Goal: Task Accomplishment & Management: Use online tool/utility

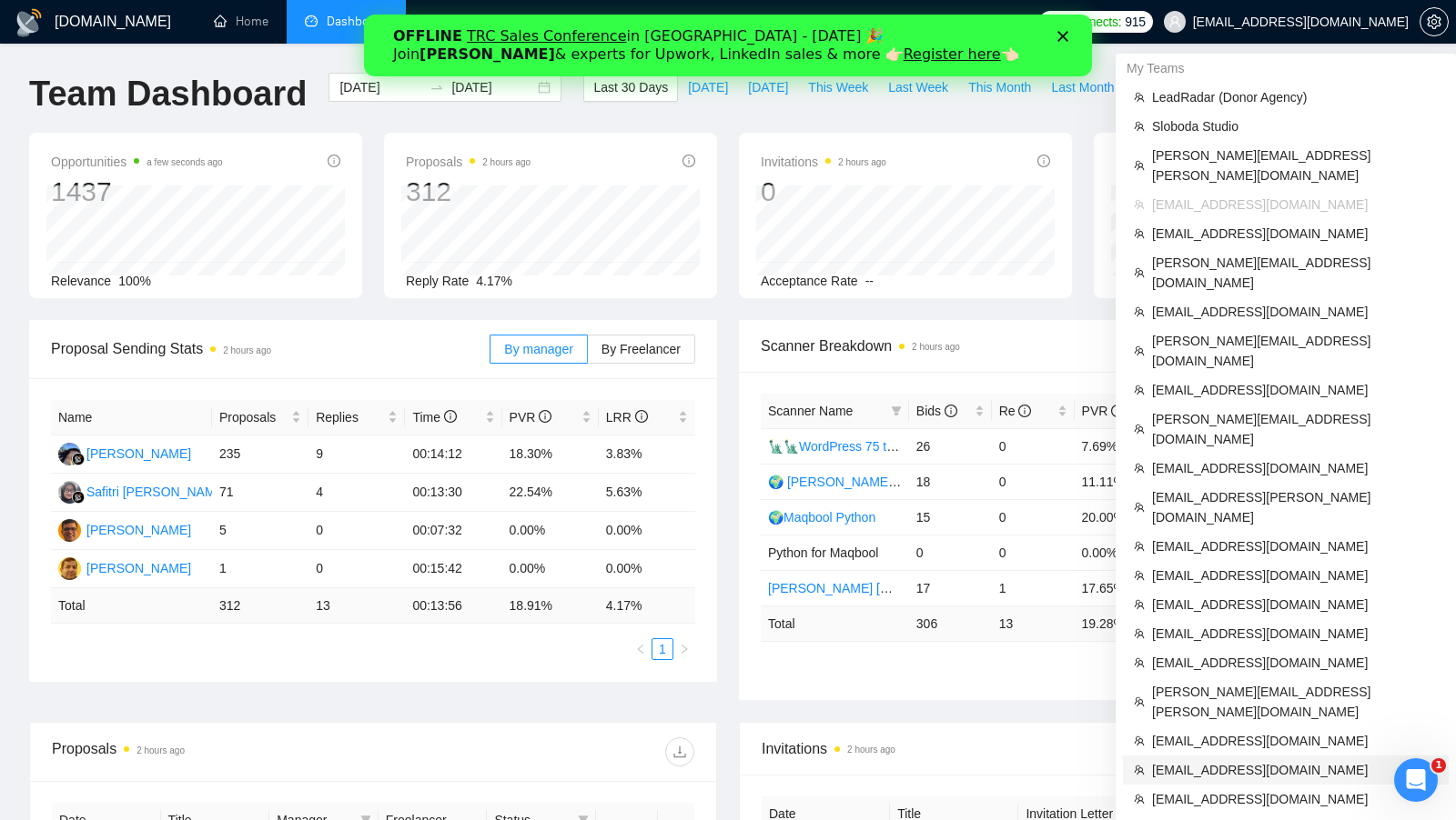
click at [1240, 760] on span "[EMAIL_ADDRESS][DOMAIN_NAME]" at bounding box center [1294, 770] width 286 height 20
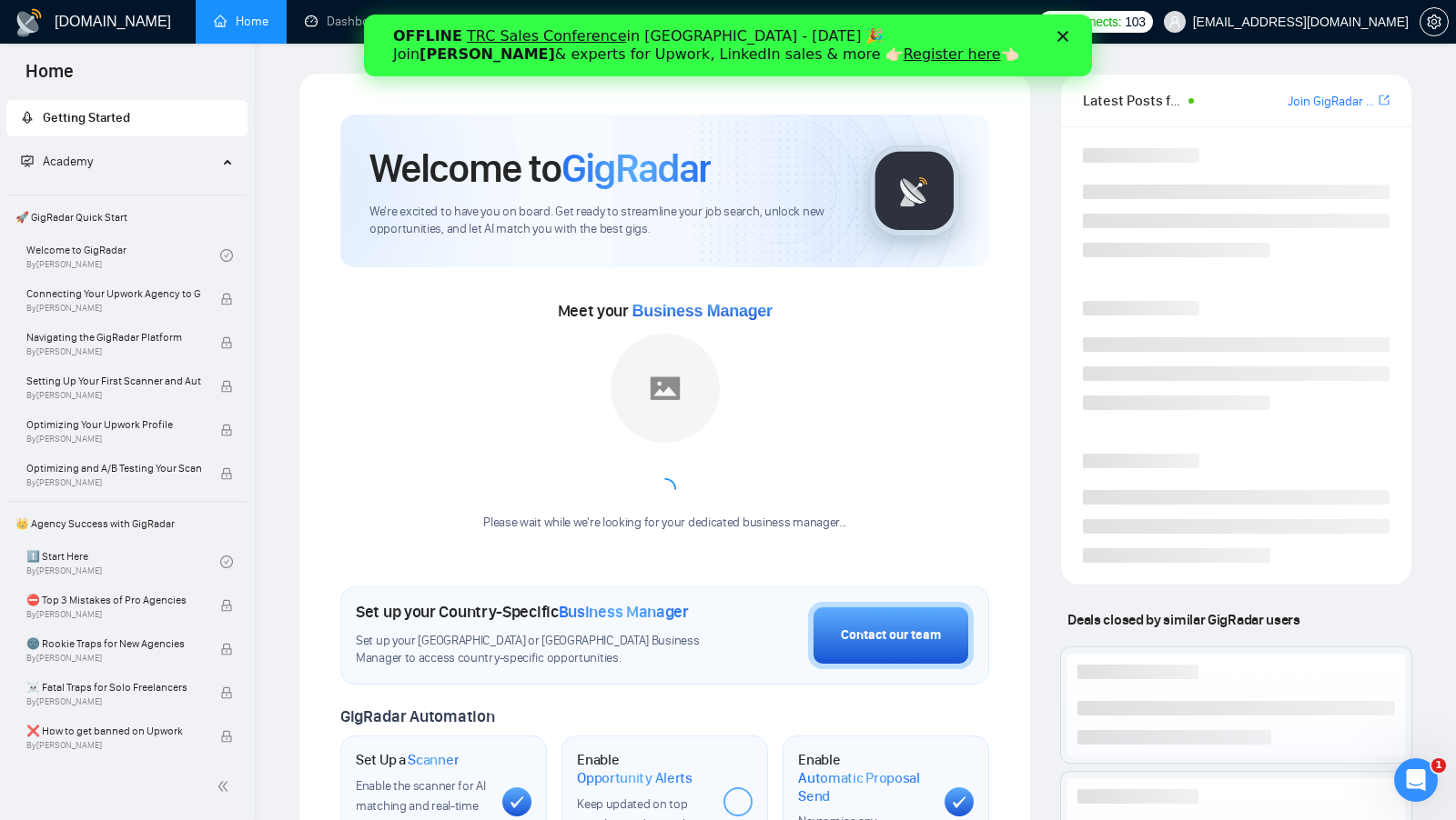
click at [1065, 36] on icon "Закрити" at bounding box center [1062, 37] width 11 height 11
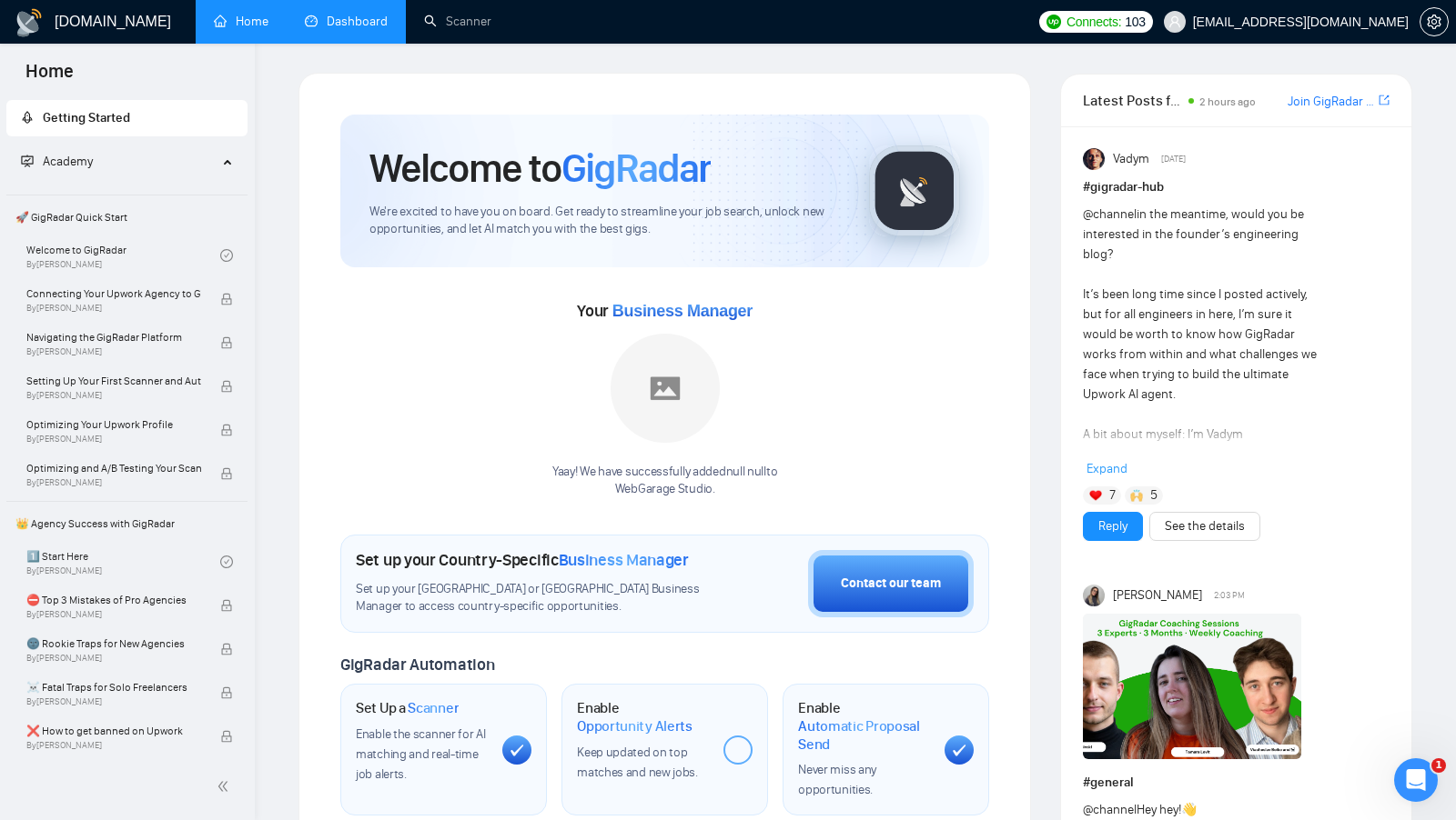
click at [388, 29] on link "Dashboard" at bounding box center [346, 21] width 83 height 16
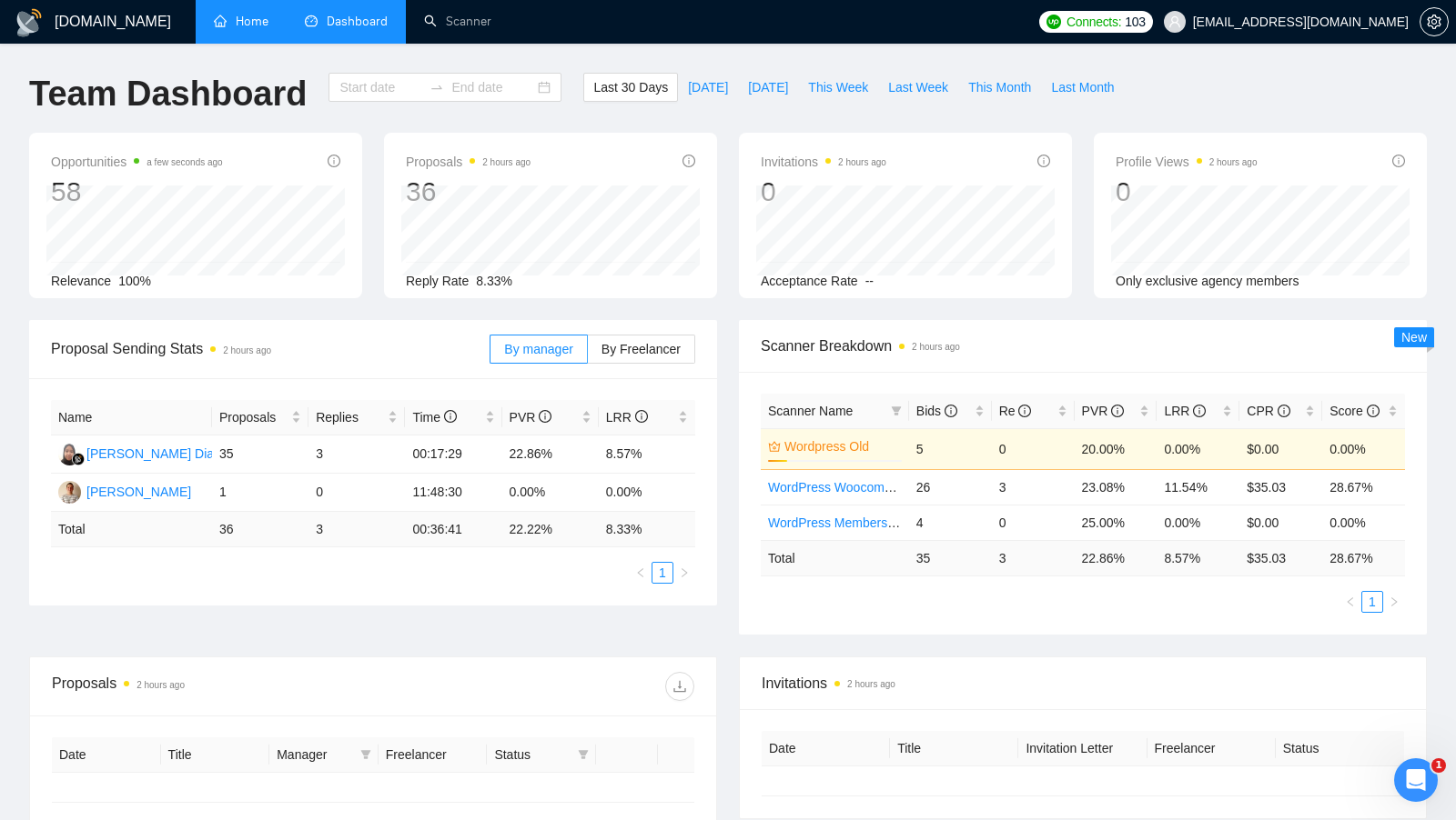
type input "[DATE]"
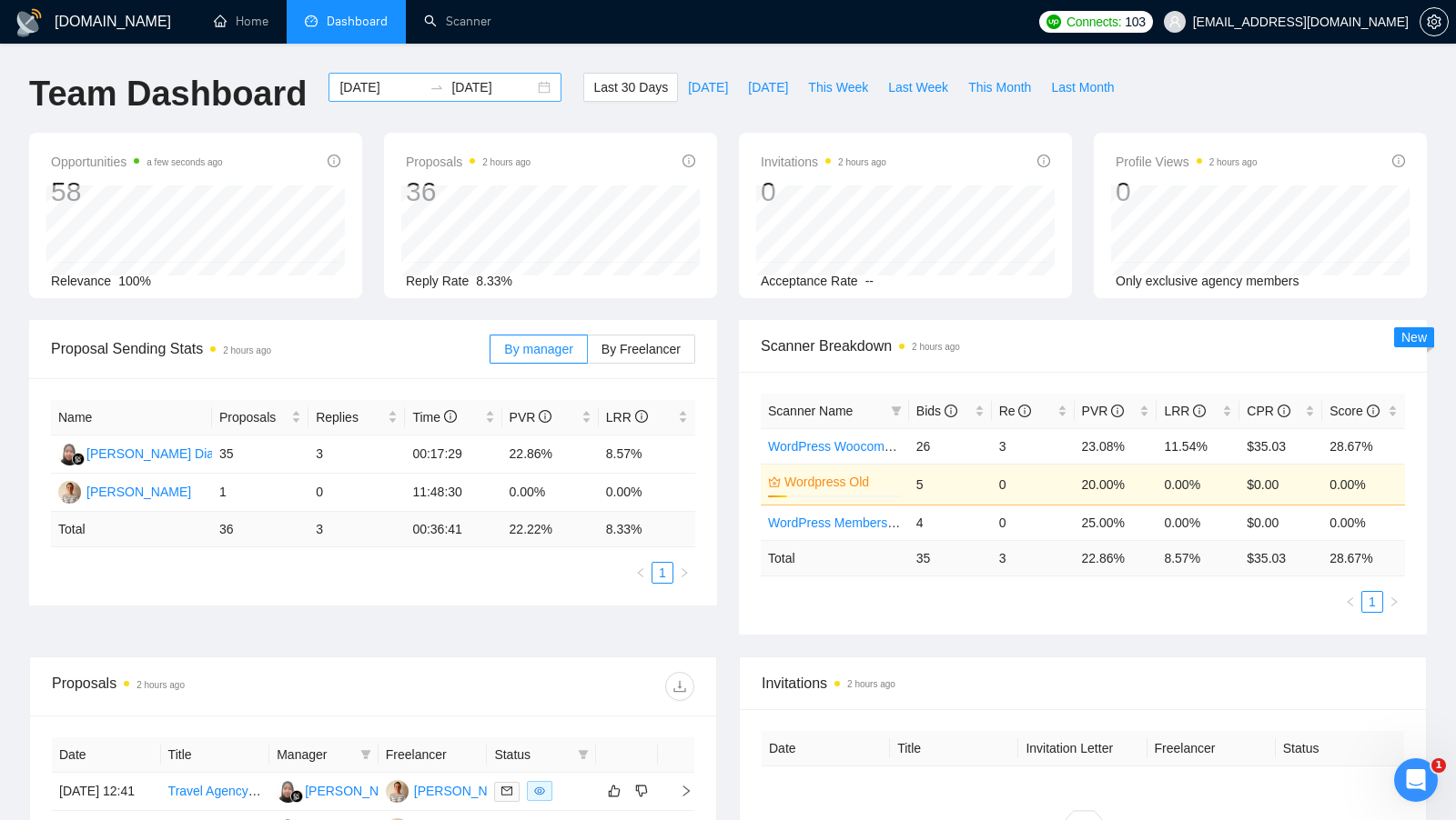
click at [529, 86] on div "2025-09-08 2025-10-08" at bounding box center [446, 87] width 233 height 29
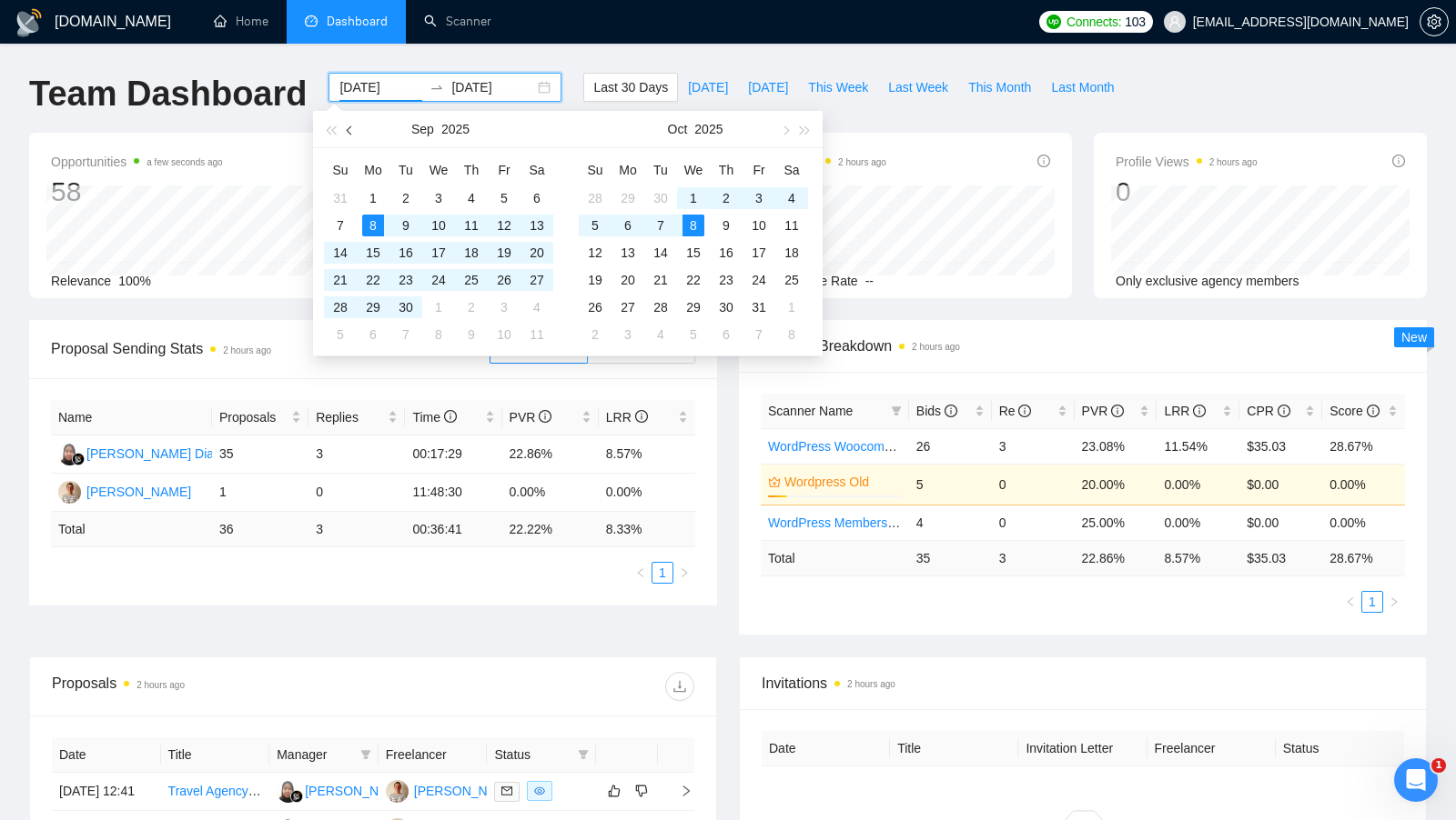
click at [347, 136] on button "button" at bounding box center [350, 129] width 20 height 37
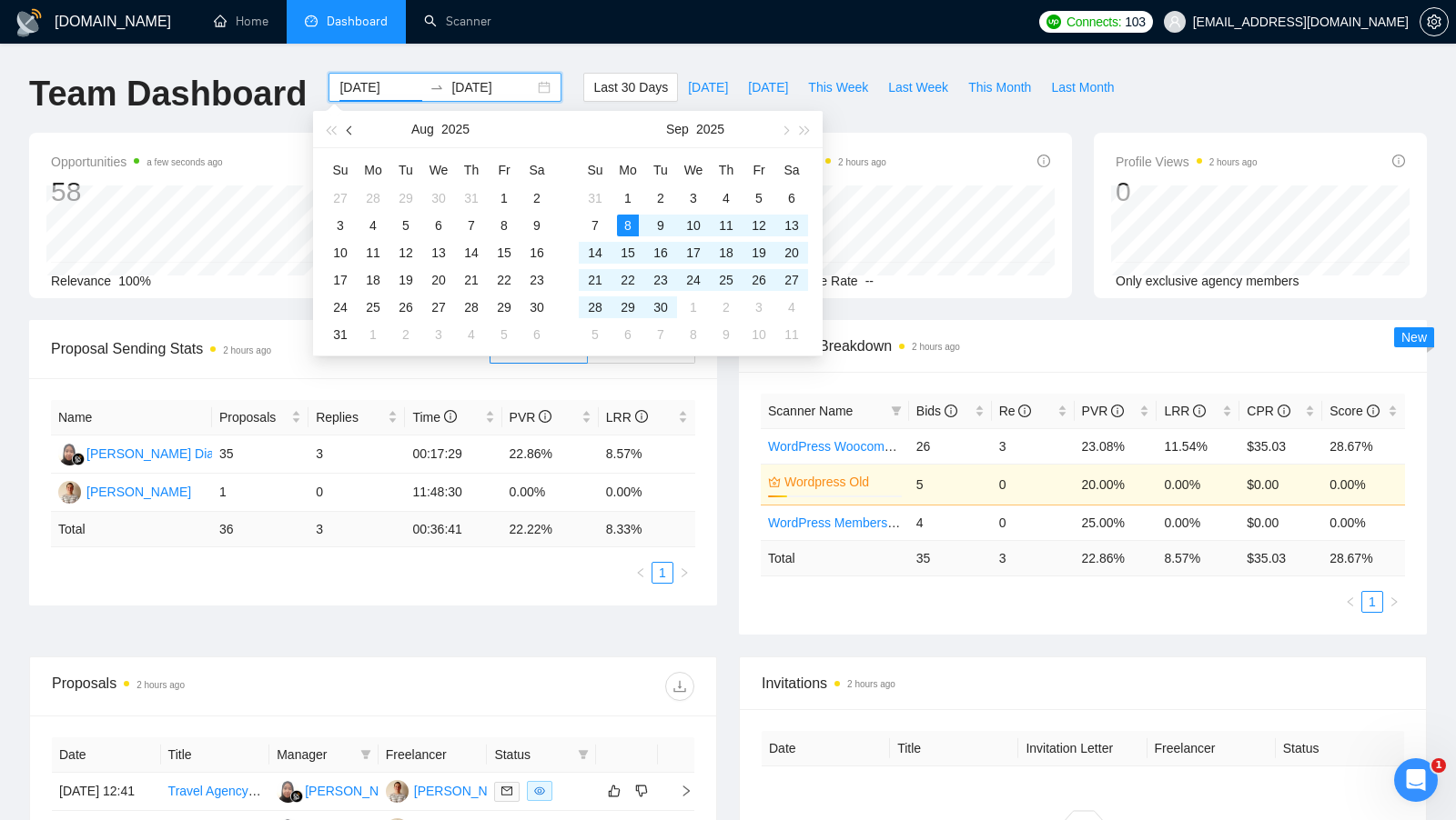
click at [347, 135] on button "button" at bounding box center [350, 129] width 20 height 37
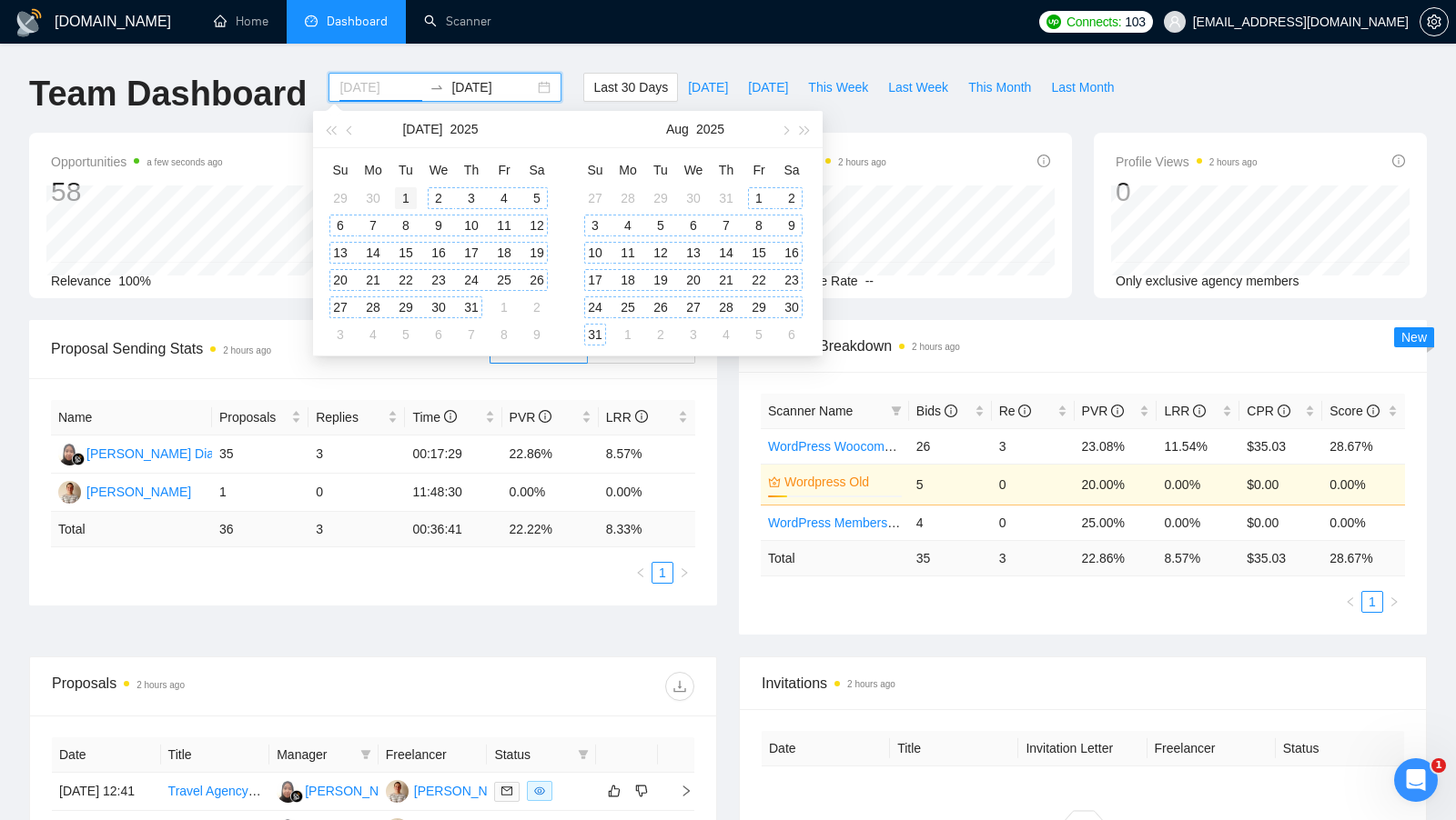
type input "2025-07-01"
click at [411, 193] on div "1" at bounding box center [406, 198] width 22 height 22
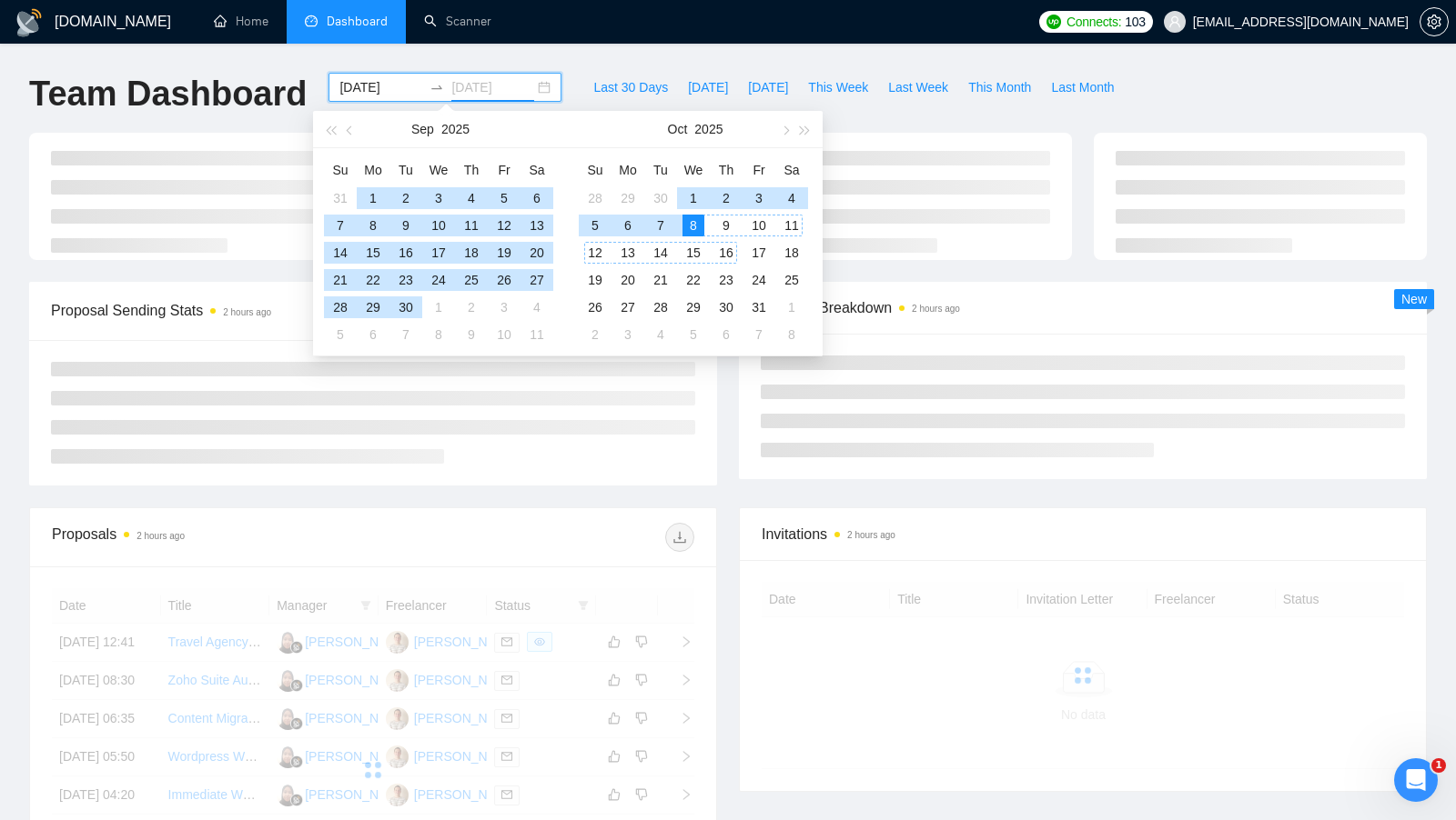
type input "[DATE]"
click at [699, 222] on div "8" at bounding box center [694, 226] width 22 height 22
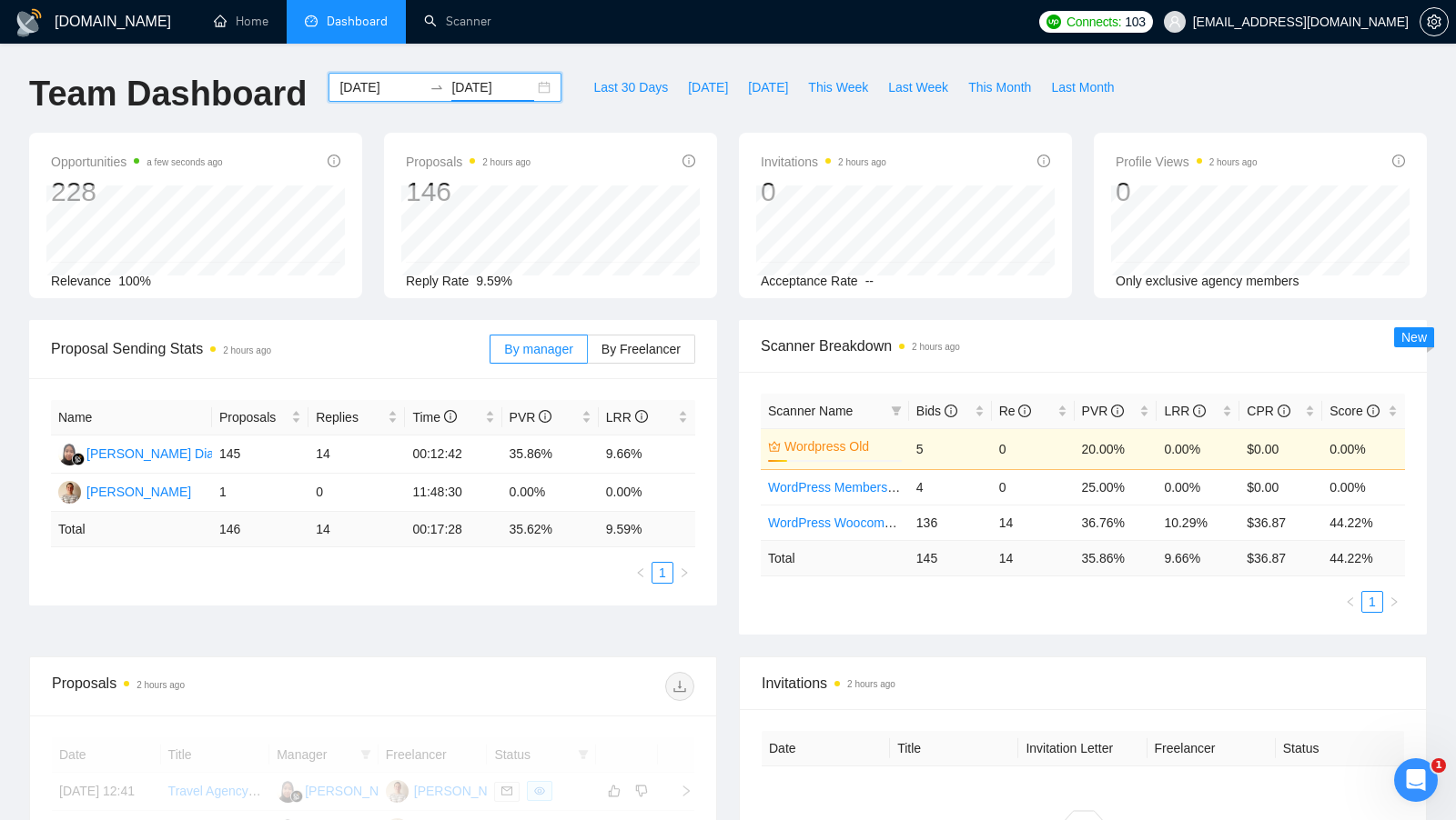
click at [717, 400] on div "Name Proposals Replies Time PVR LRR Yuanita Saparinna Diansyah 145 14 00:12:42 …" at bounding box center [373, 492] width 688 height 228
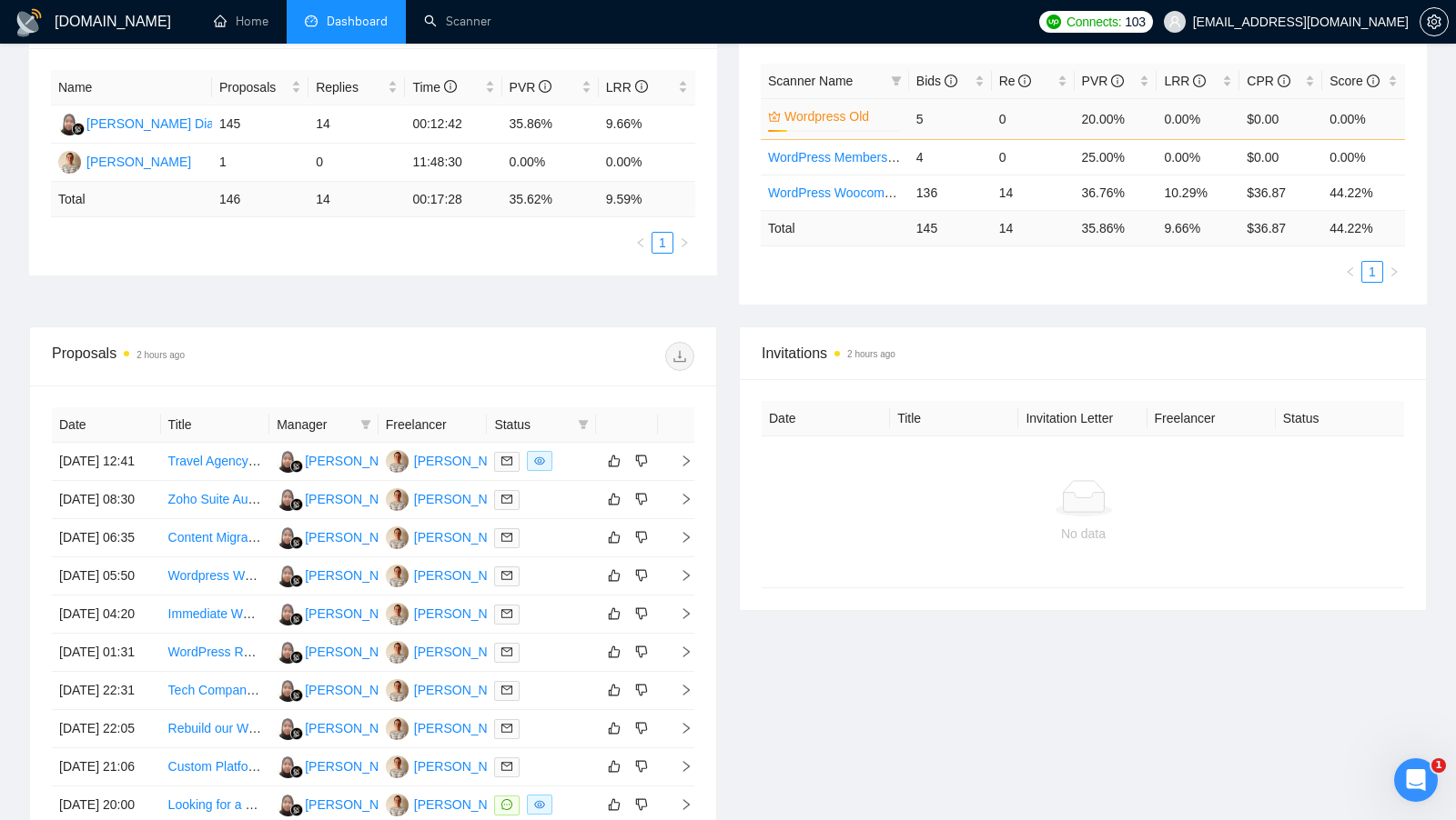
scroll to position [328, 0]
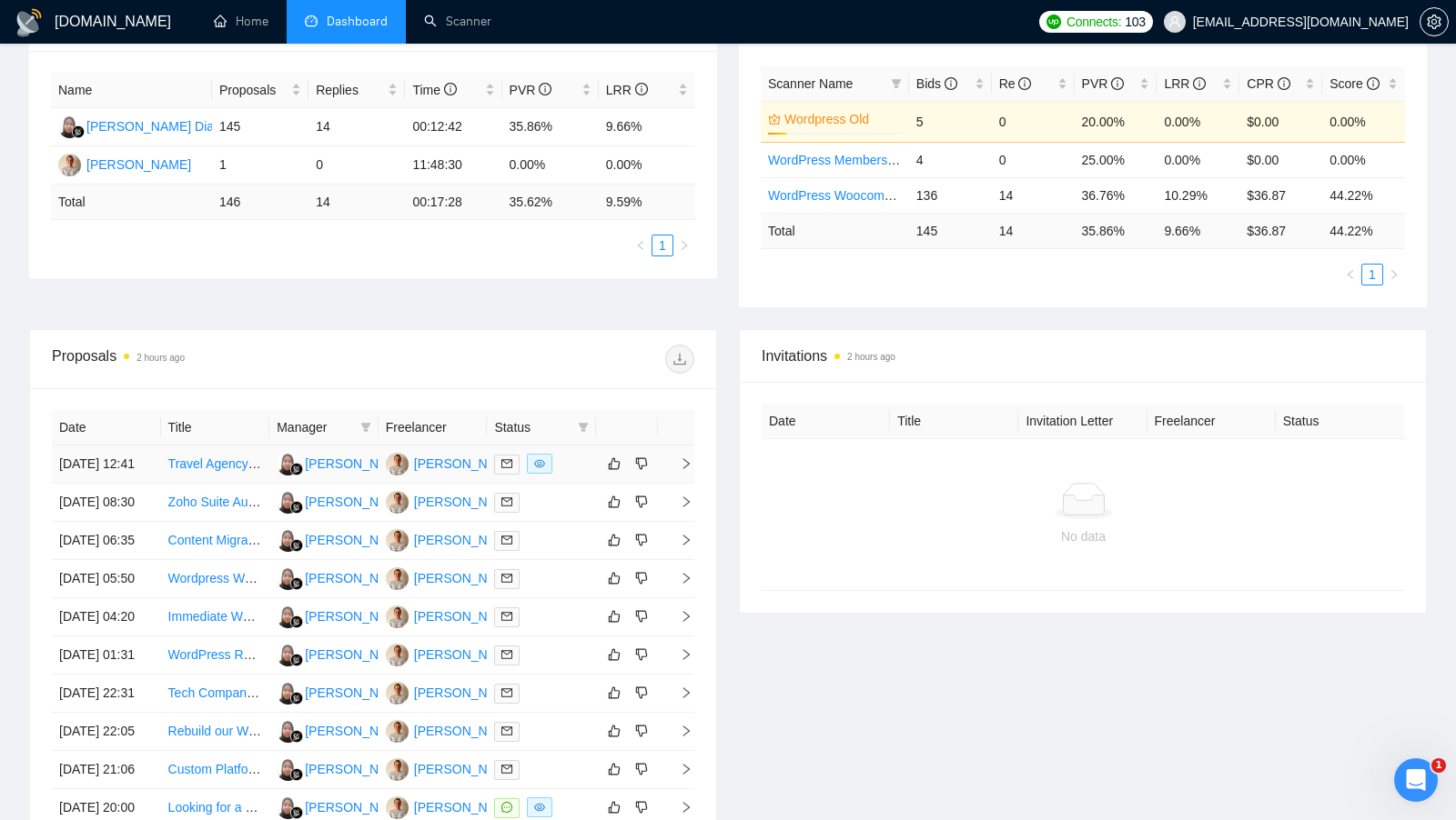
click at [578, 466] on div at bounding box center [541, 464] width 95 height 21
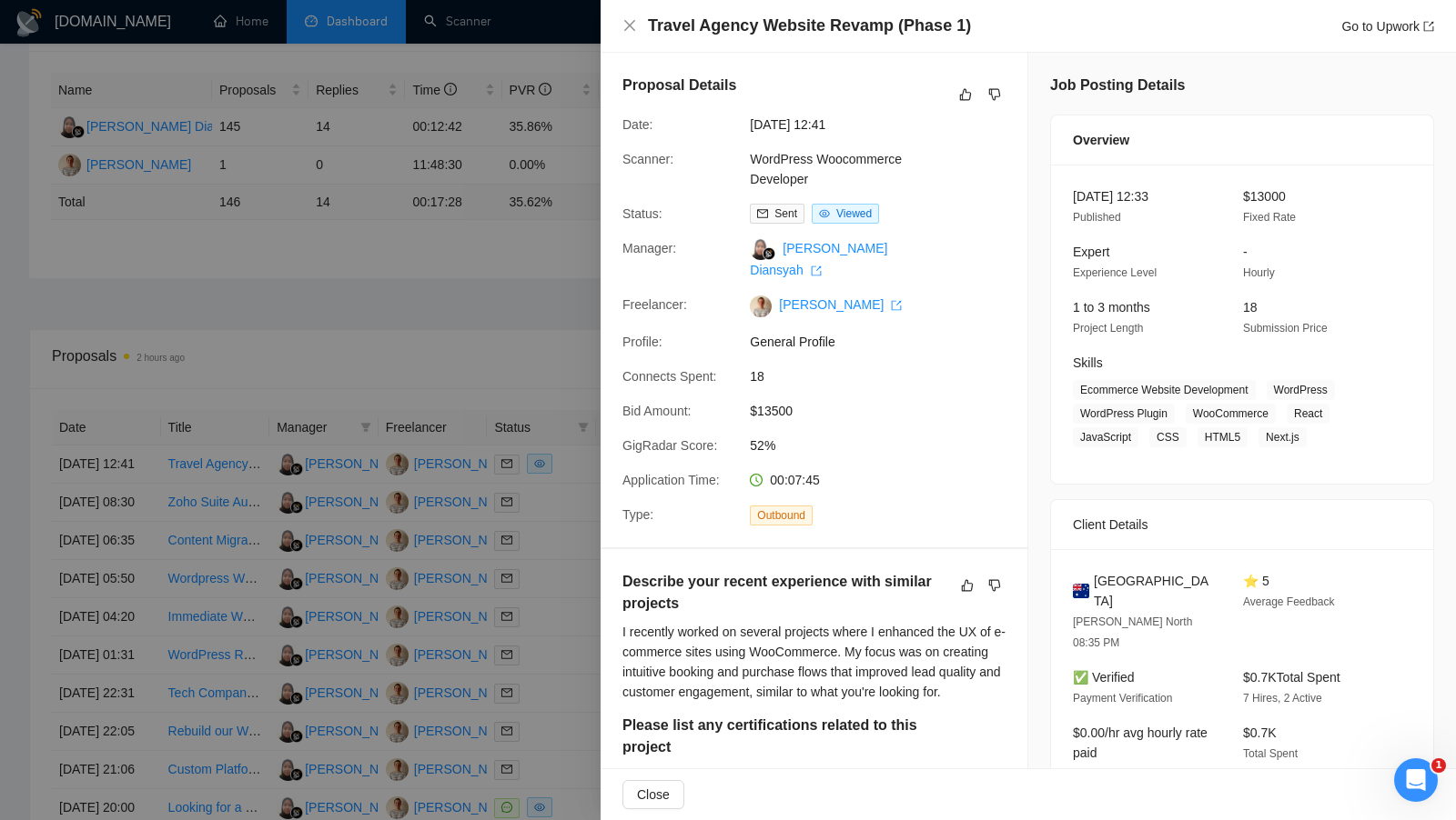
click at [575, 422] on div at bounding box center [728, 410] width 1456 height 820
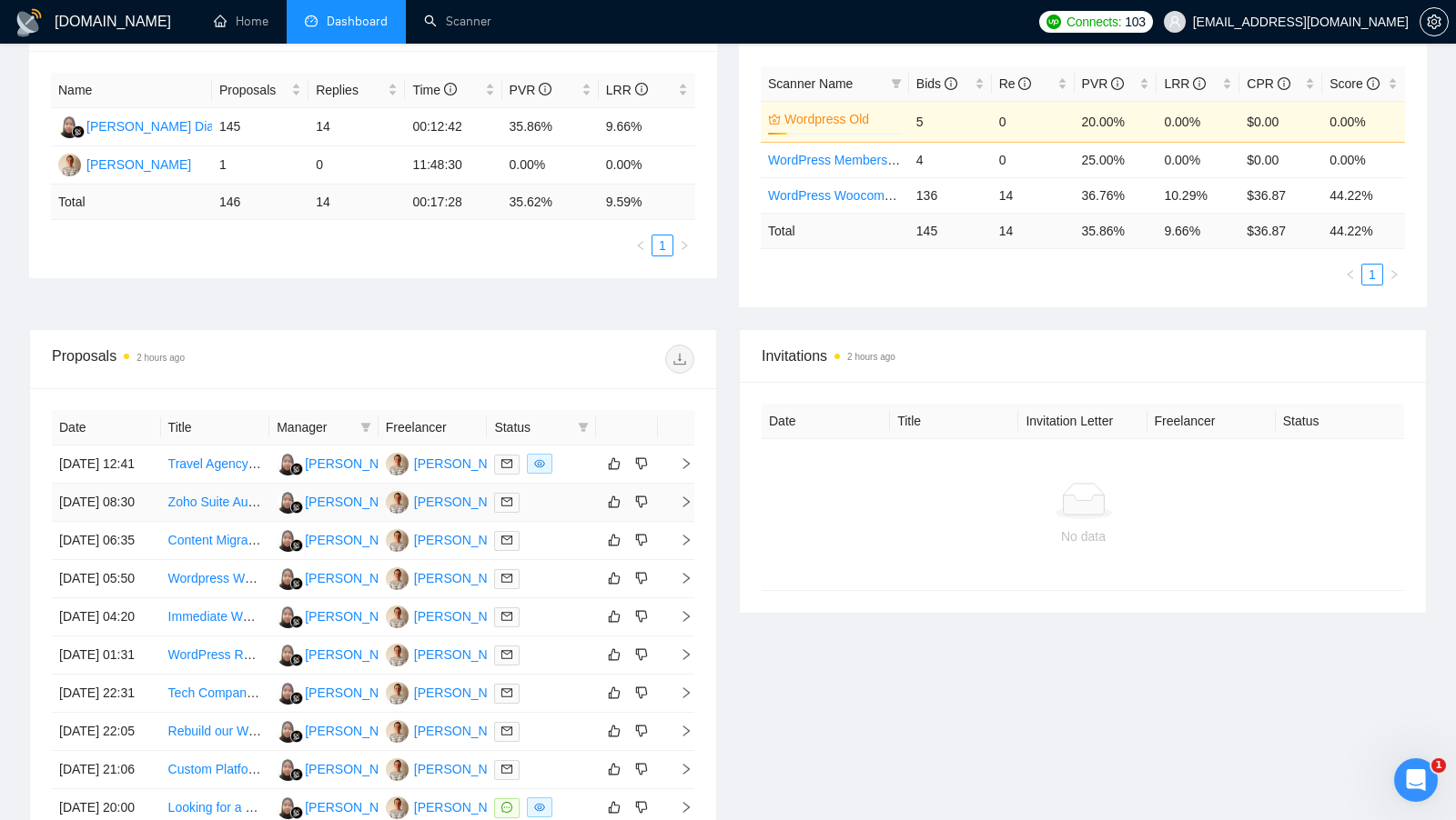
click at [566, 513] on div at bounding box center [541, 502] width 95 height 21
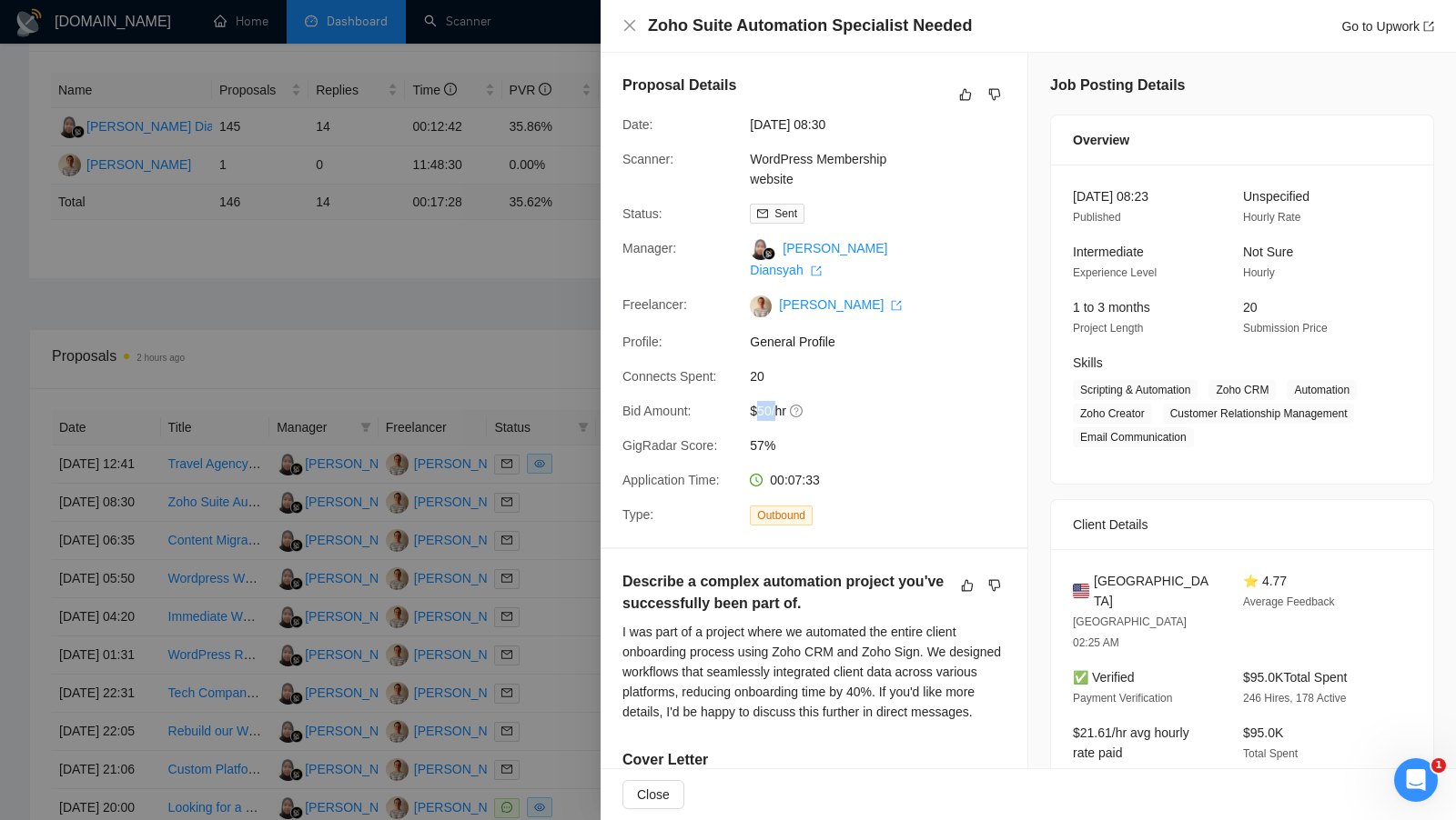
drag, startPoint x: 756, startPoint y: 410, endPoint x: 782, endPoint y: 410, distance: 26.0
click at [782, 410] on span "$50/hr" at bounding box center [886, 411] width 273 height 20
click at [545, 391] on div at bounding box center [728, 410] width 1456 height 820
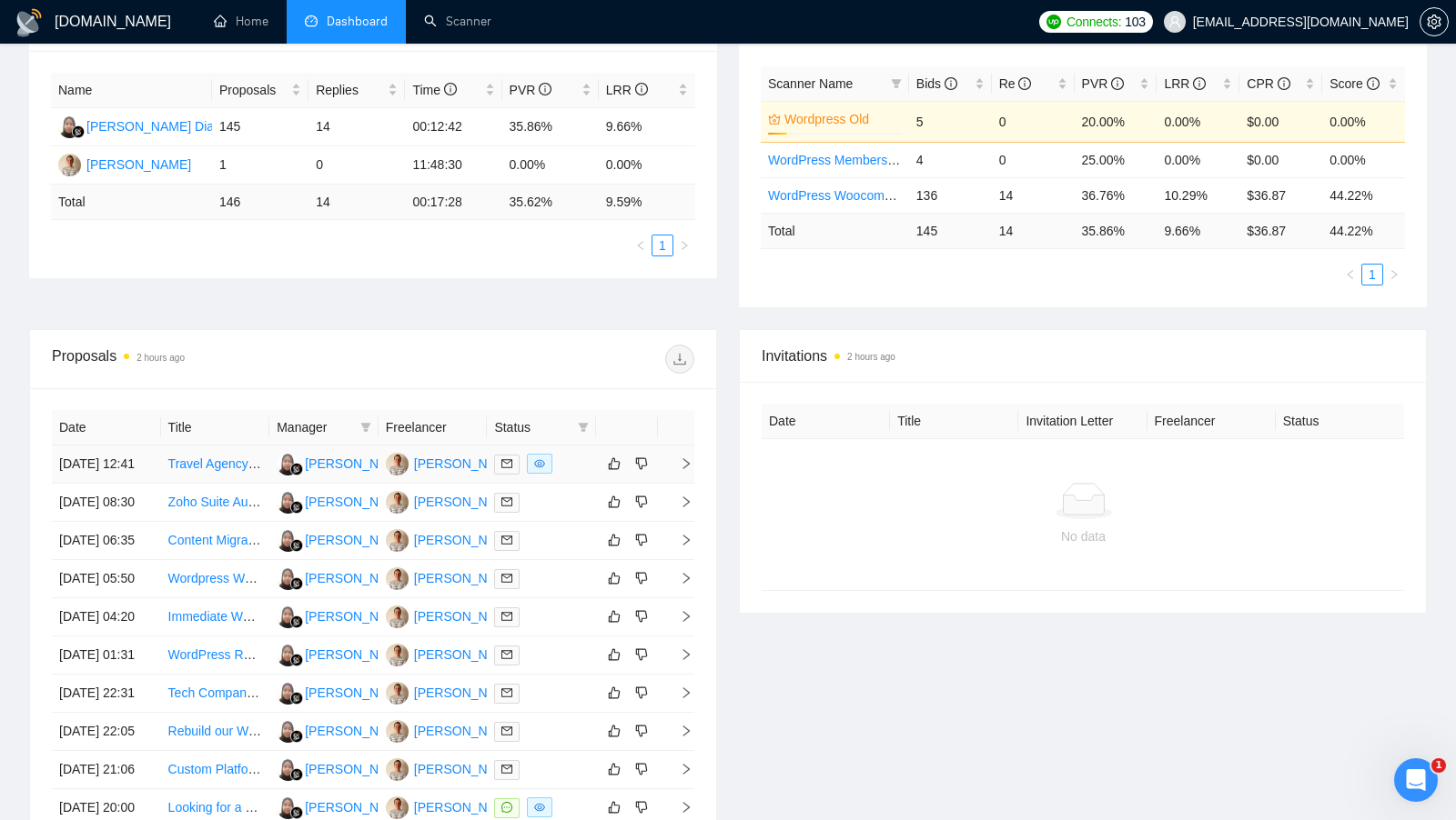
click at [468, 468] on div "Victor Barannik" at bounding box center [467, 464] width 105 height 20
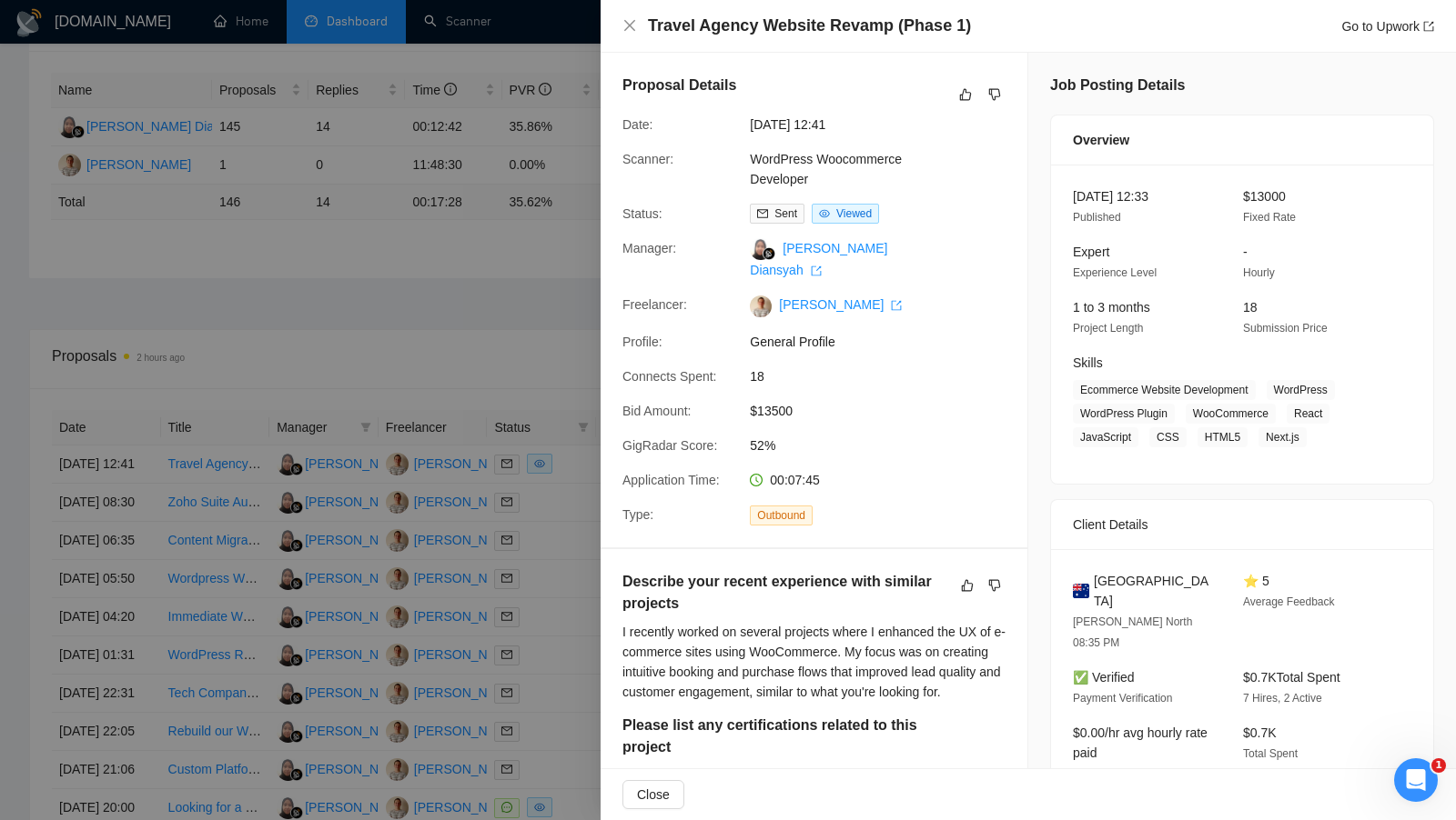
click at [343, 266] on div at bounding box center [728, 410] width 1456 height 820
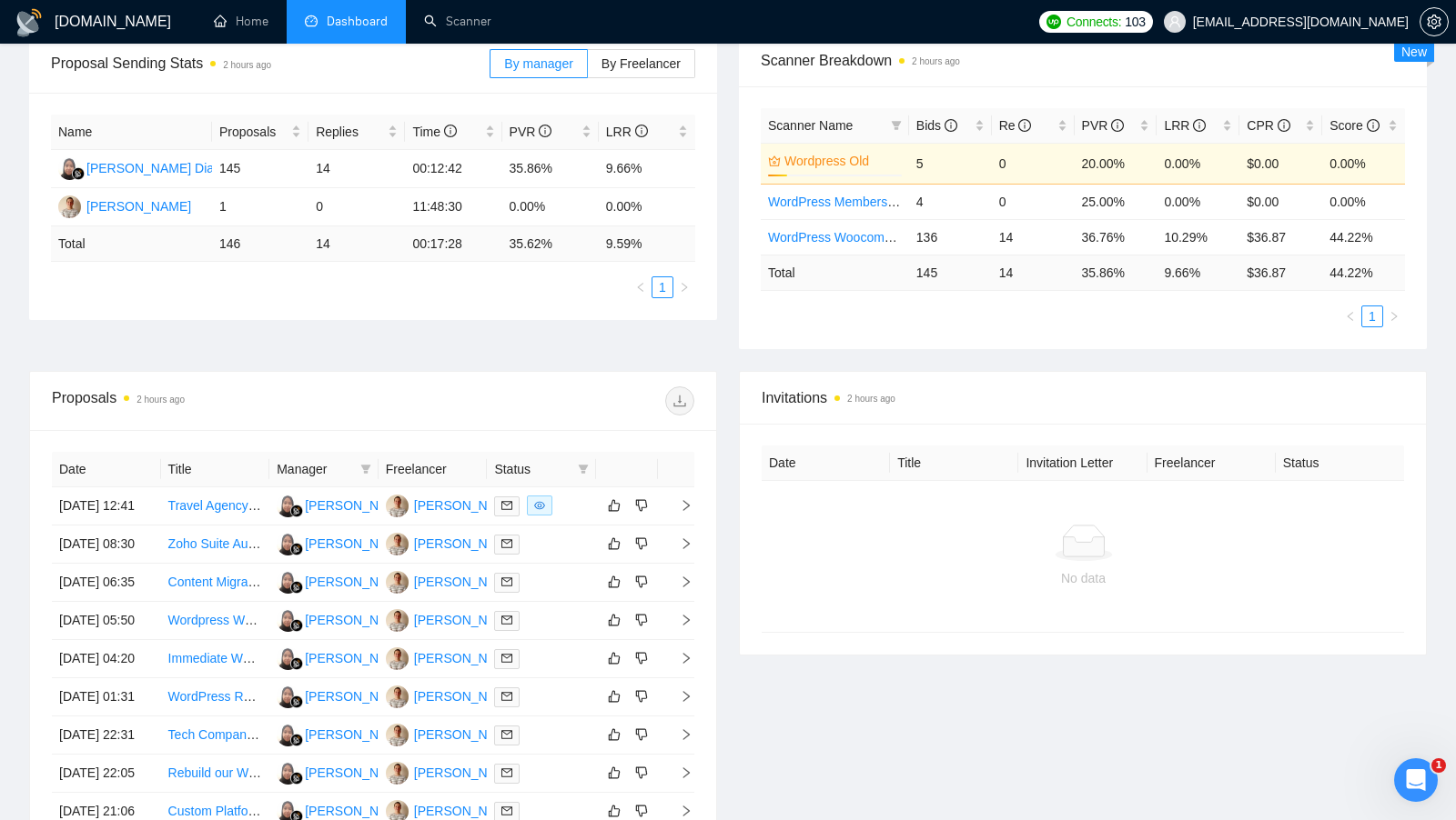
scroll to position [286, 0]
drag, startPoint x: 209, startPoint y: 243, endPoint x: 275, endPoint y: 243, distance: 66.0
click at [275, 243] on tr "Total 146 14 00:17:28 35.62 % 9.59 %" at bounding box center [372, 243] width 644 height 36
click at [290, 292] on ul "1" at bounding box center [372, 286] width 644 height 22
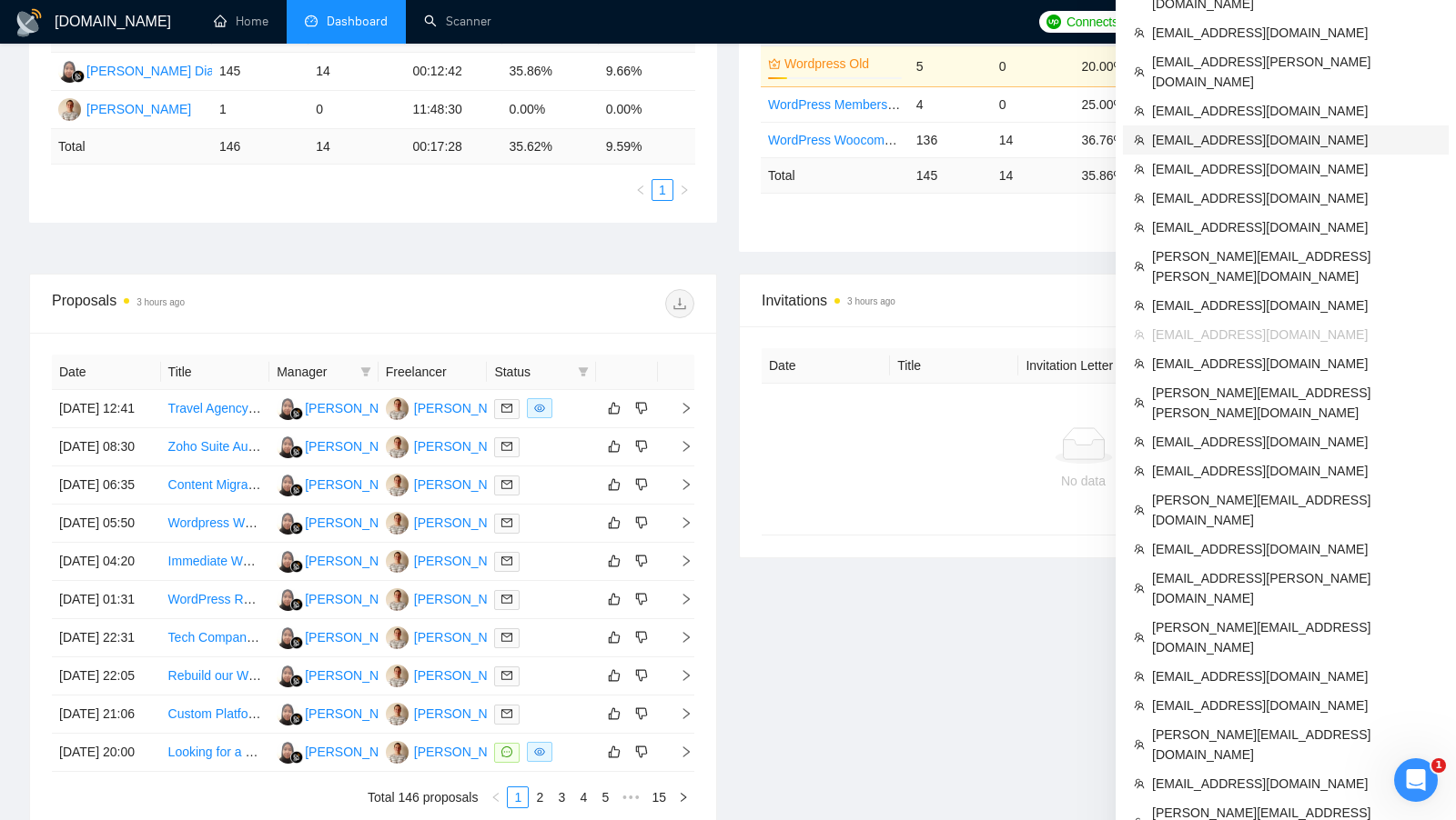
scroll to position [0, 0]
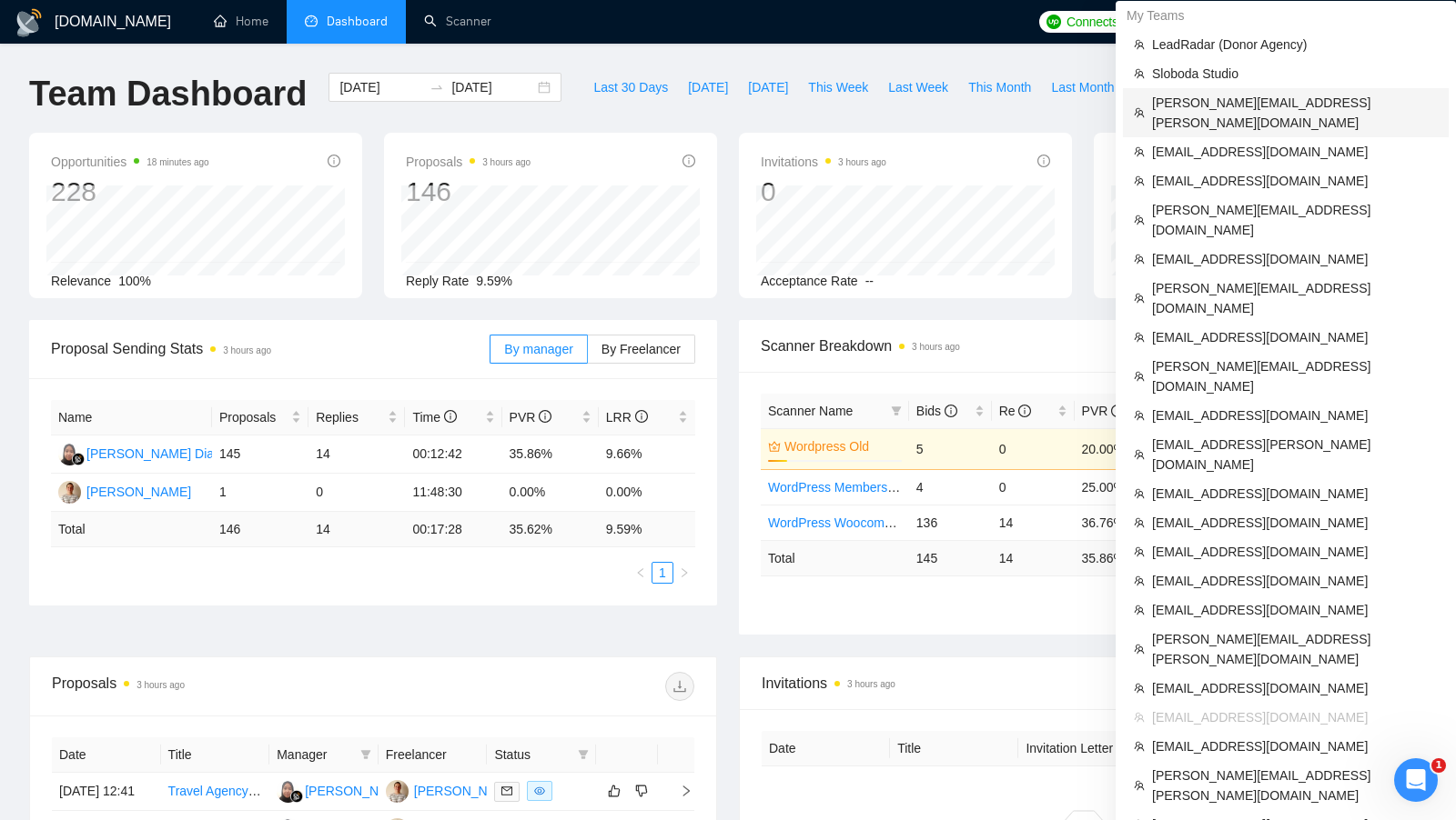
click at [1281, 100] on span "[PERSON_NAME][EMAIL_ADDRESS][PERSON_NAME][DOMAIN_NAME]" at bounding box center [1294, 113] width 286 height 40
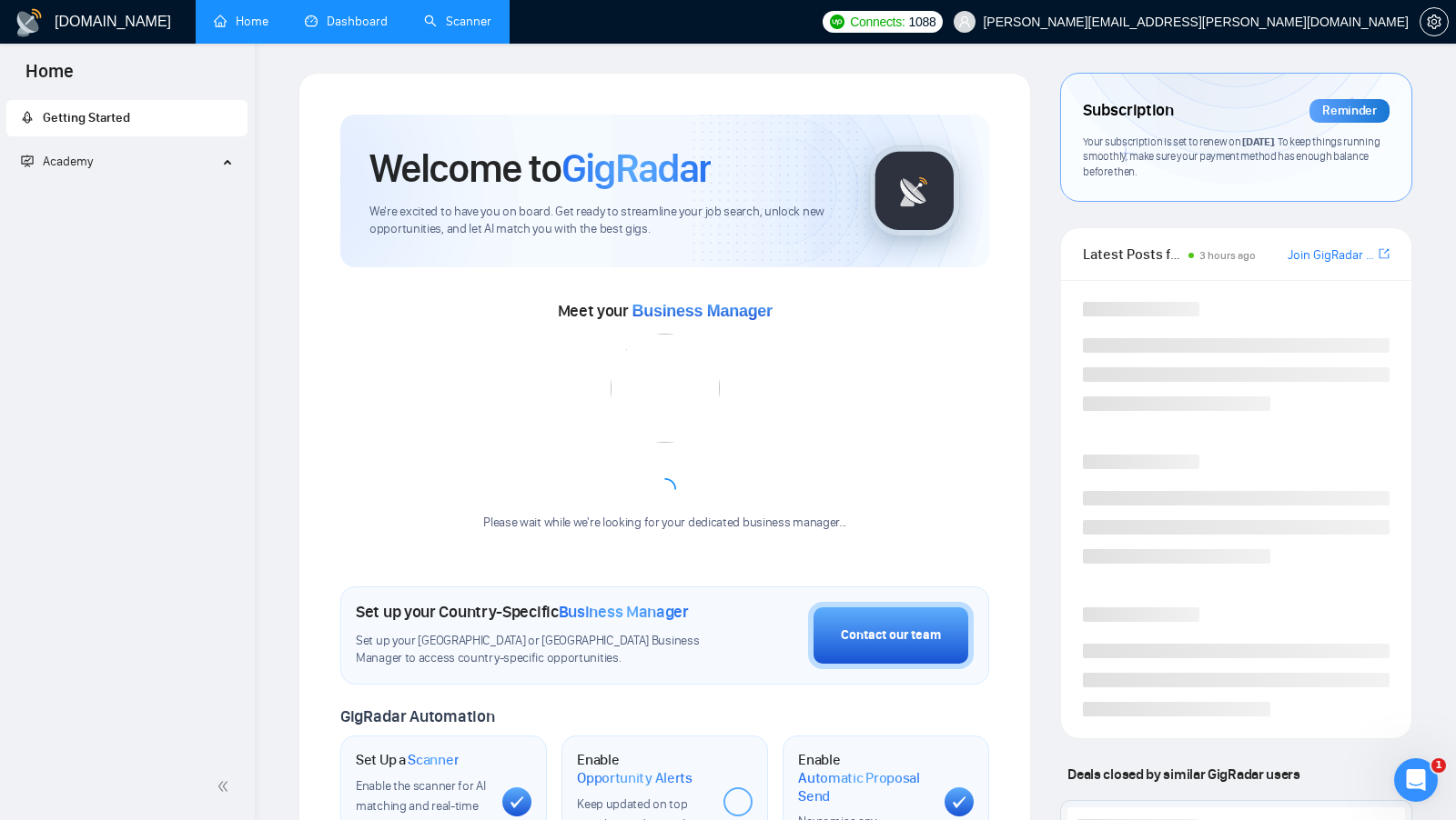
click at [454, 18] on link "Scanner" at bounding box center [457, 21] width 67 height 16
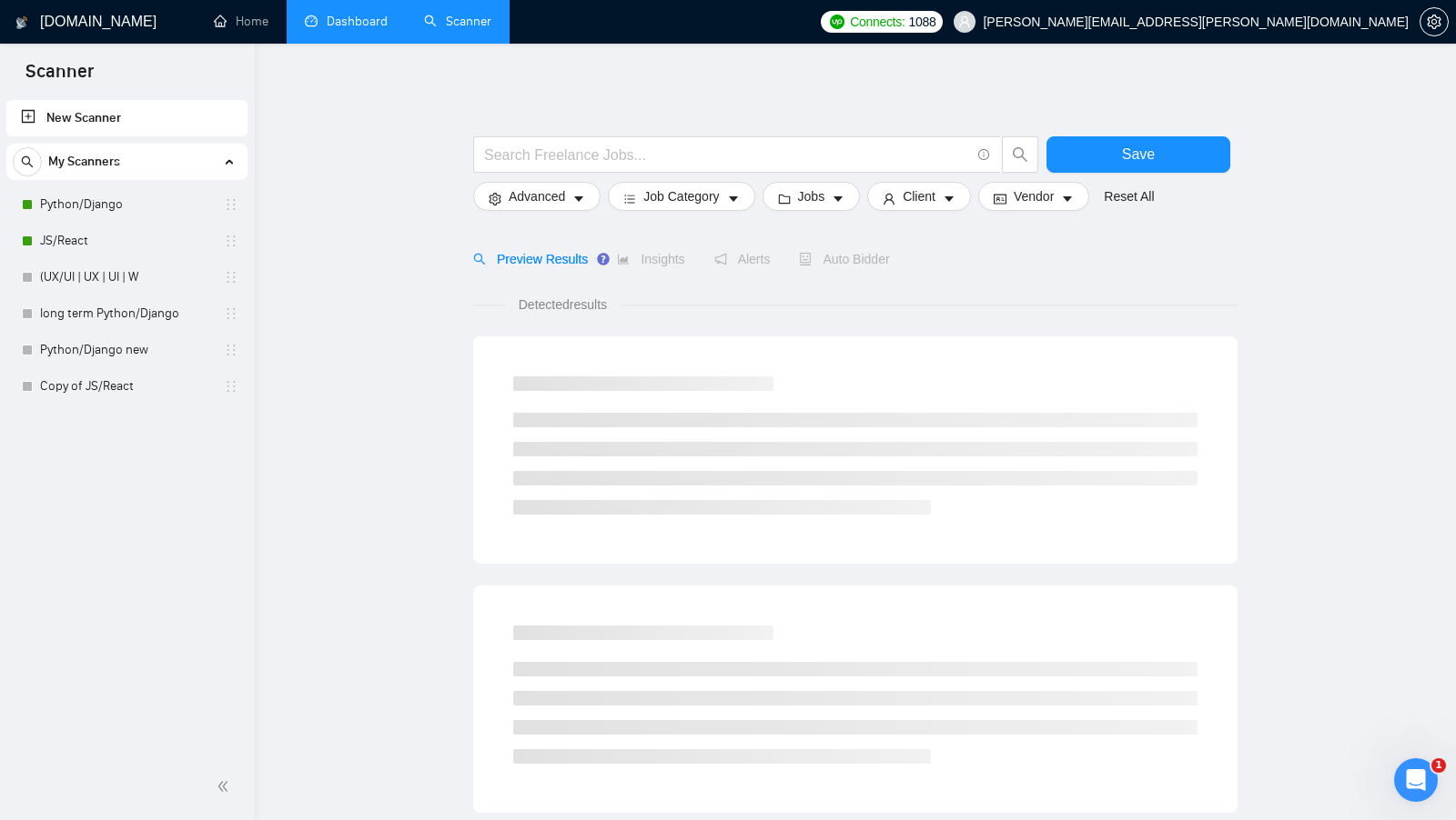
click at [338, 24] on link "Dashboard" at bounding box center [346, 21] width 83 height 16
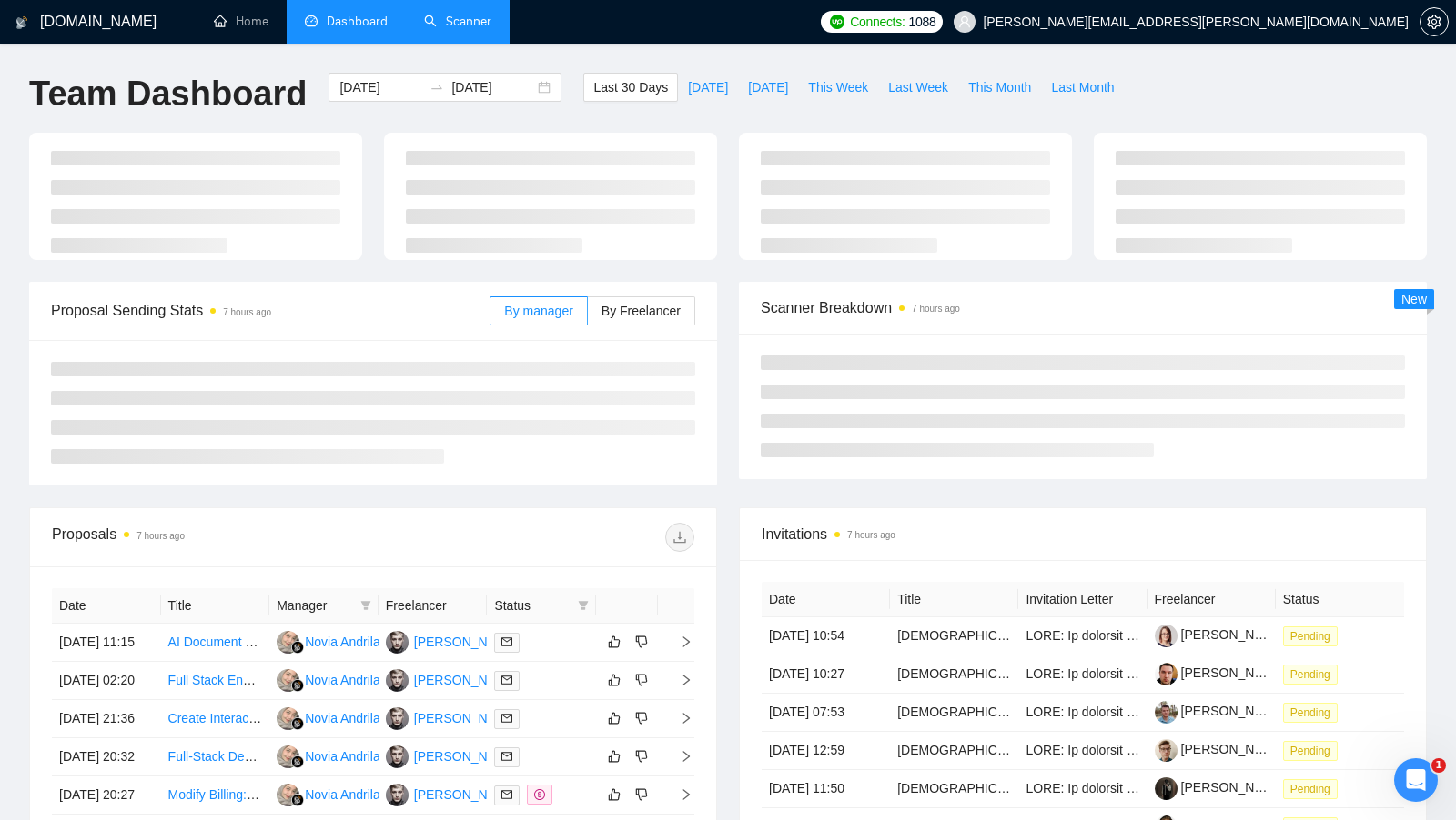
click at [337, 24] on span "Dashboard" at bounding box center [357, 21] width 61 height 16
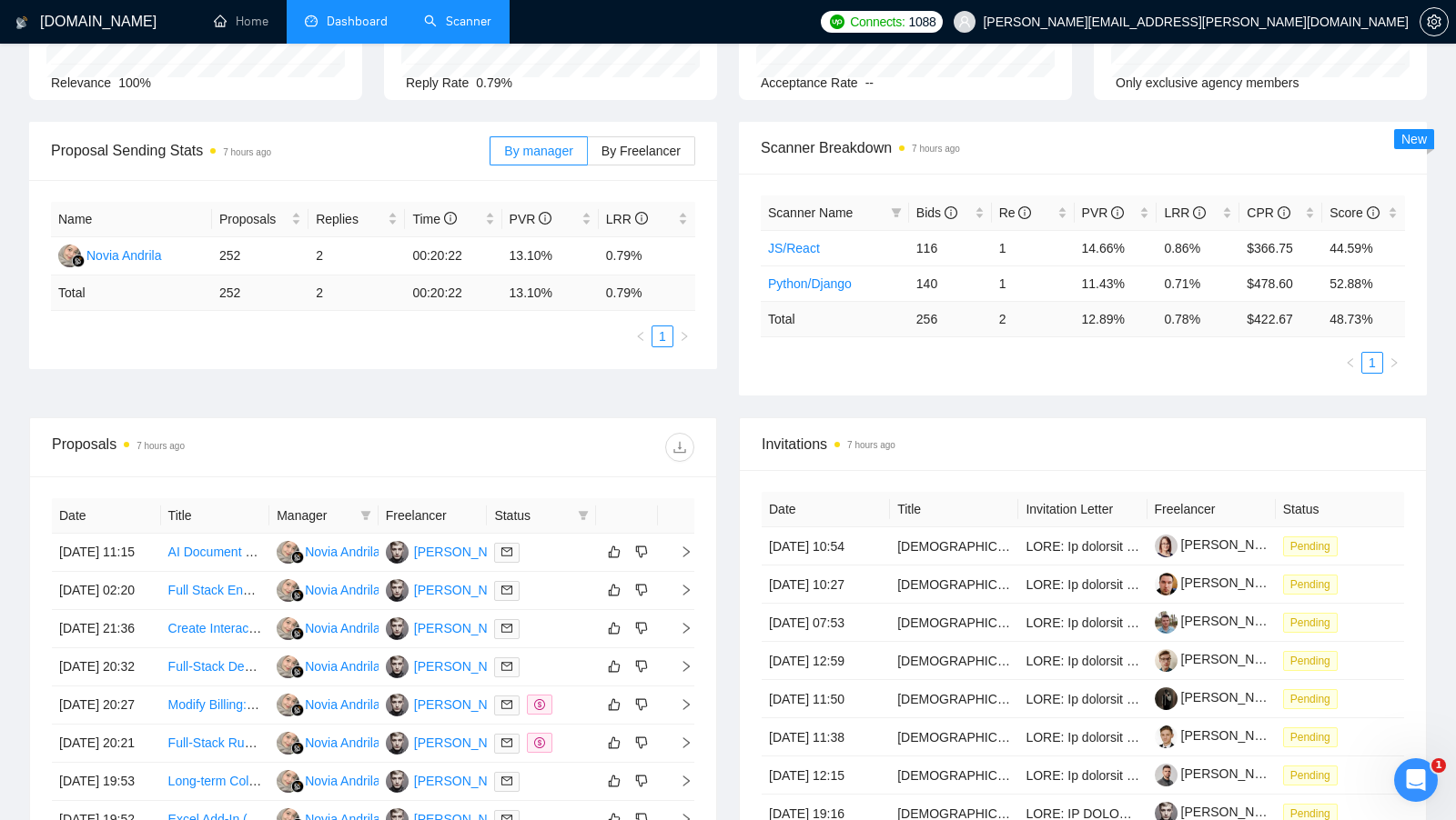
scroll to position [195, 0]
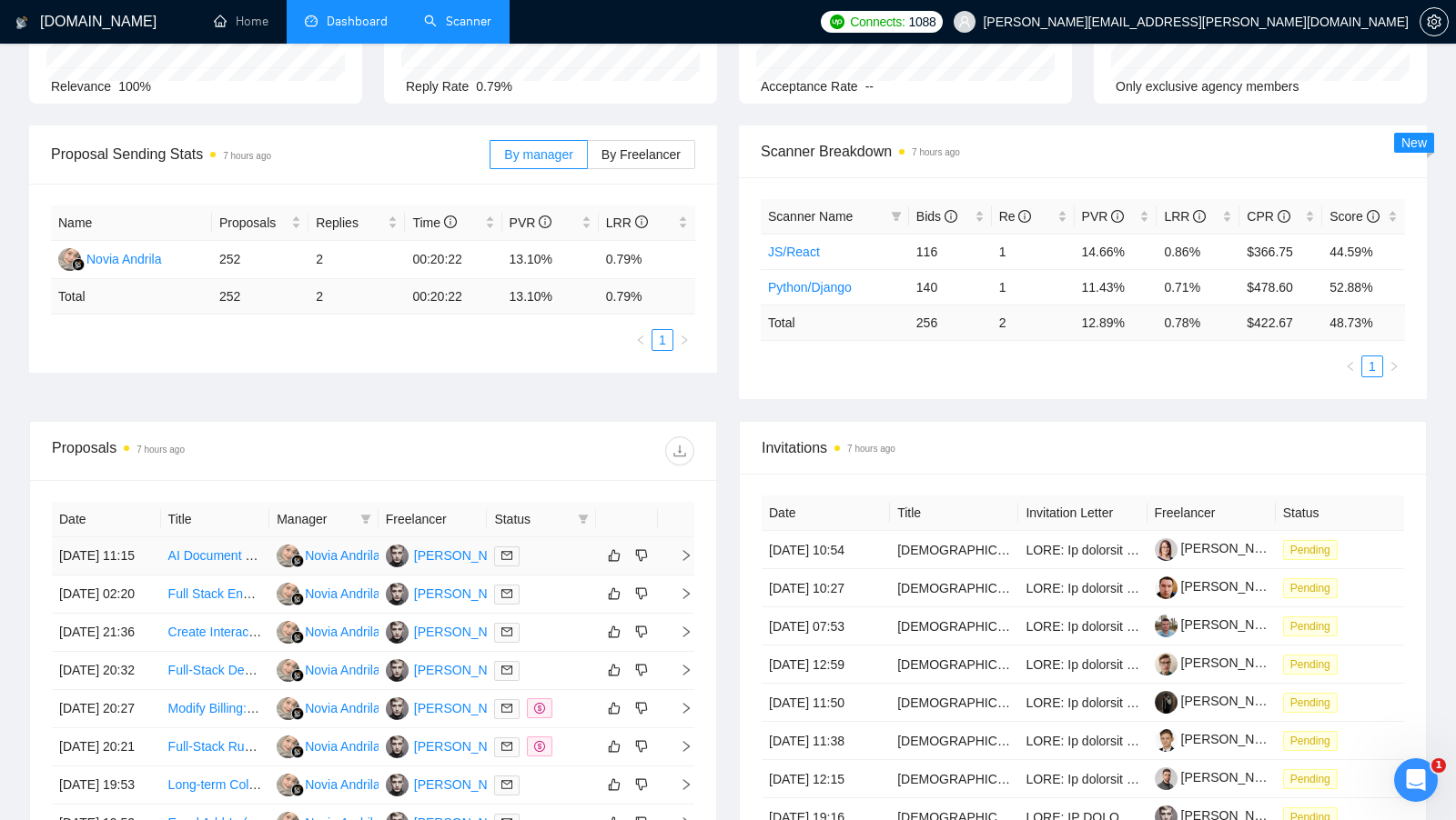
click at [531, 576] on td at bounding box center [541, 556] width 109 height 39
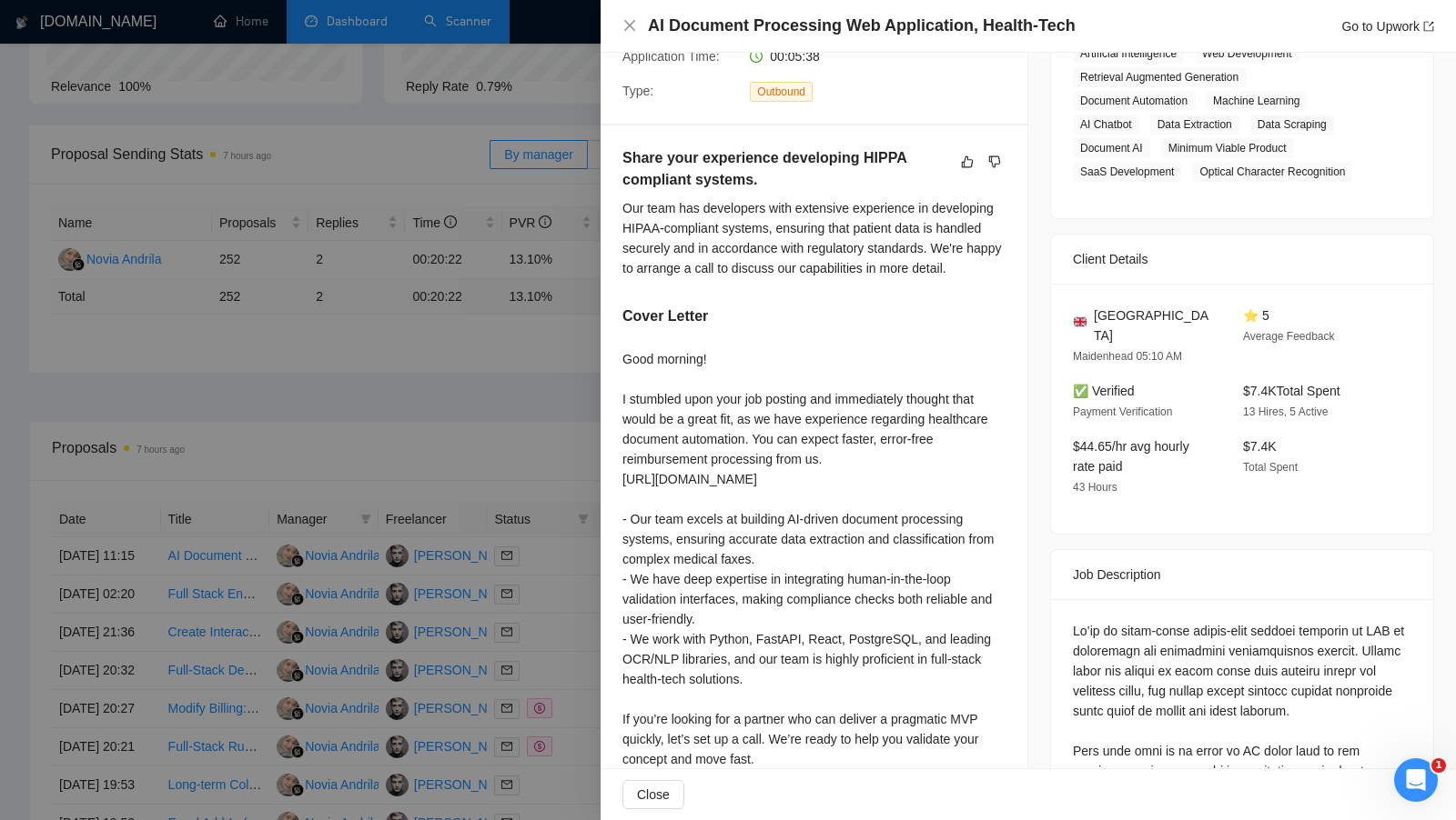
scroll to position [450, 0]
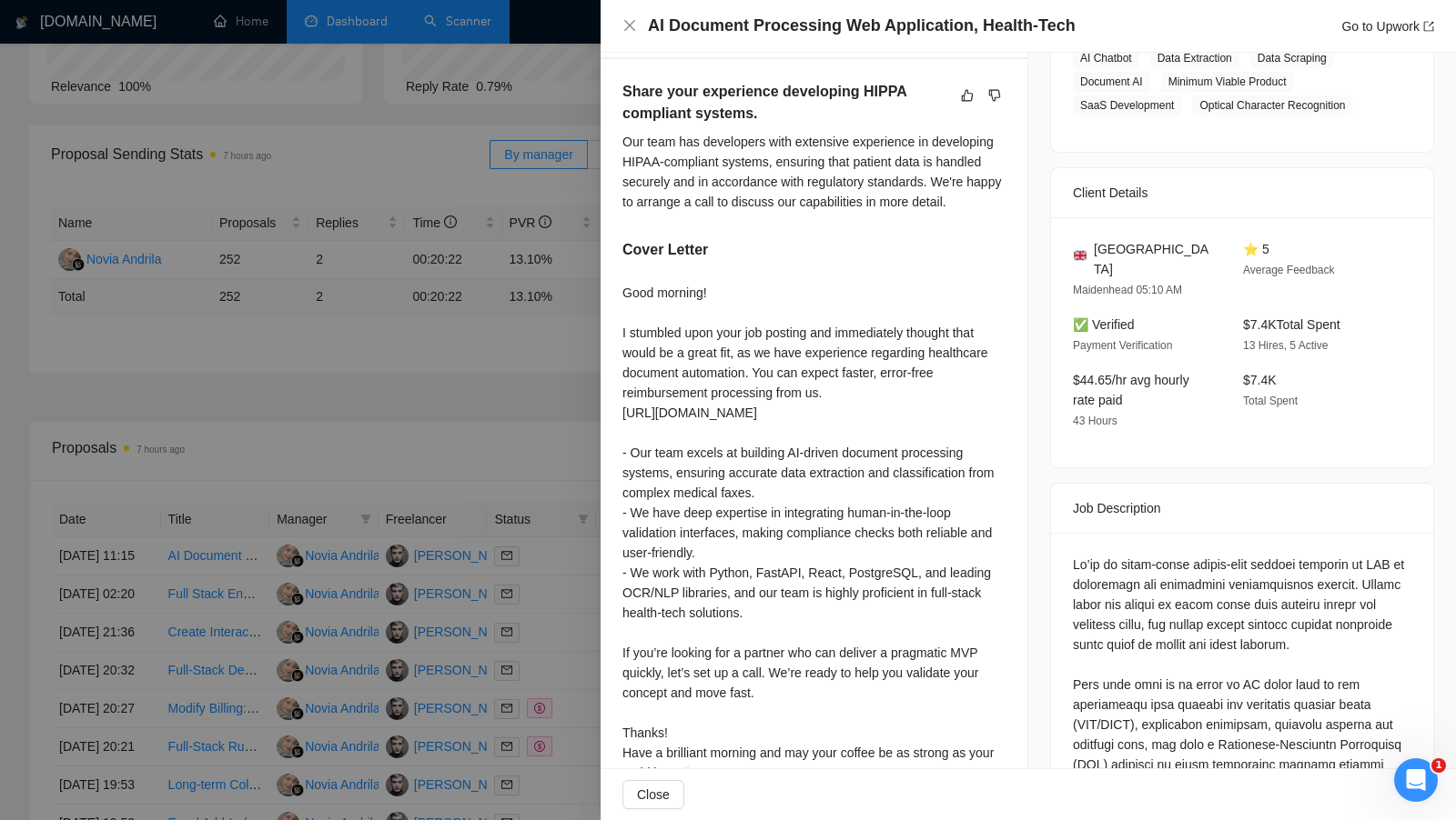
click at [589, 554] on div at bounding box center [728, 410] width 1456 height 820
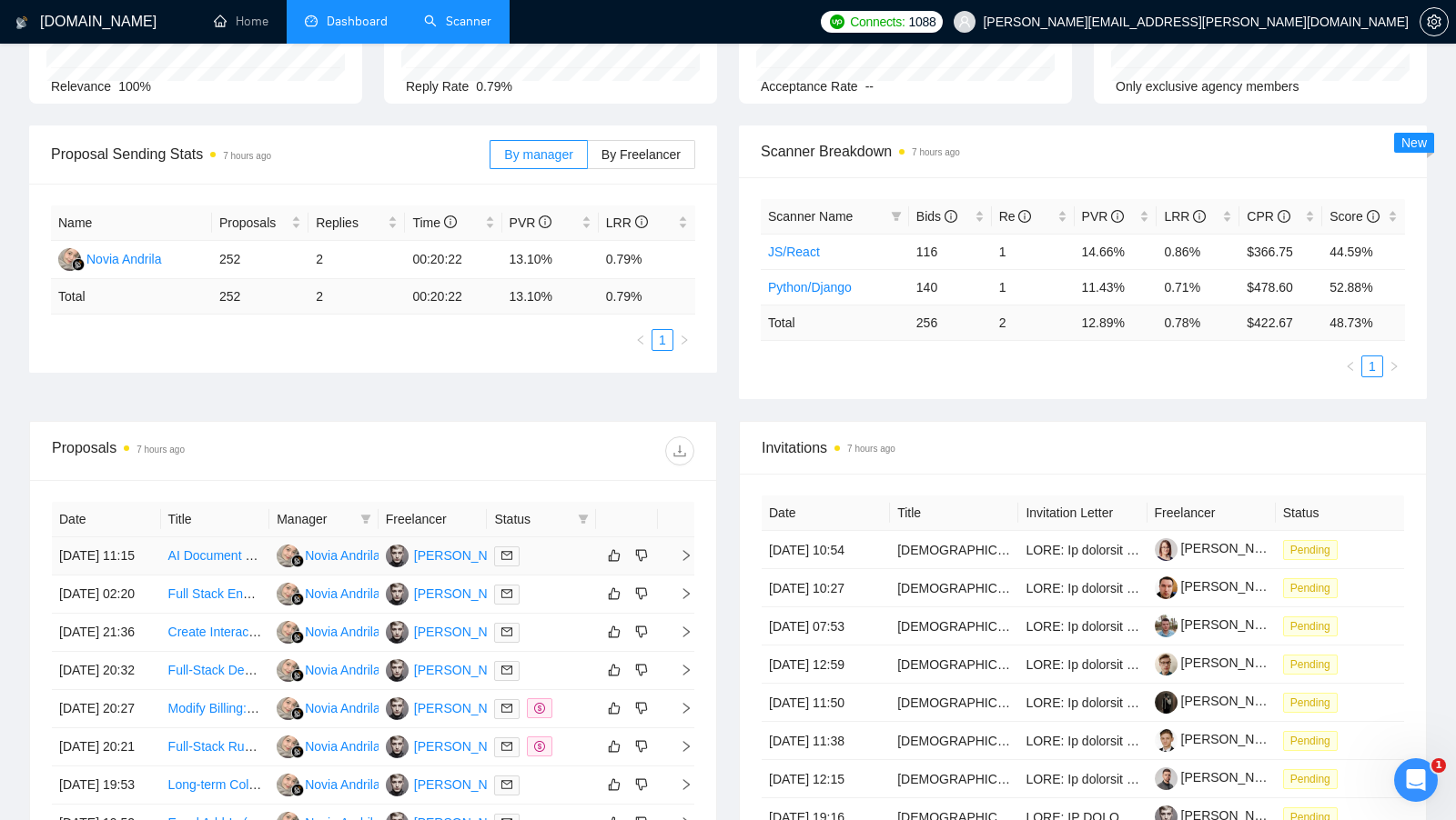
click at [461, 557] on div "Mateusz Piekarek" at bounding box center [467, 556] width 105 height 20
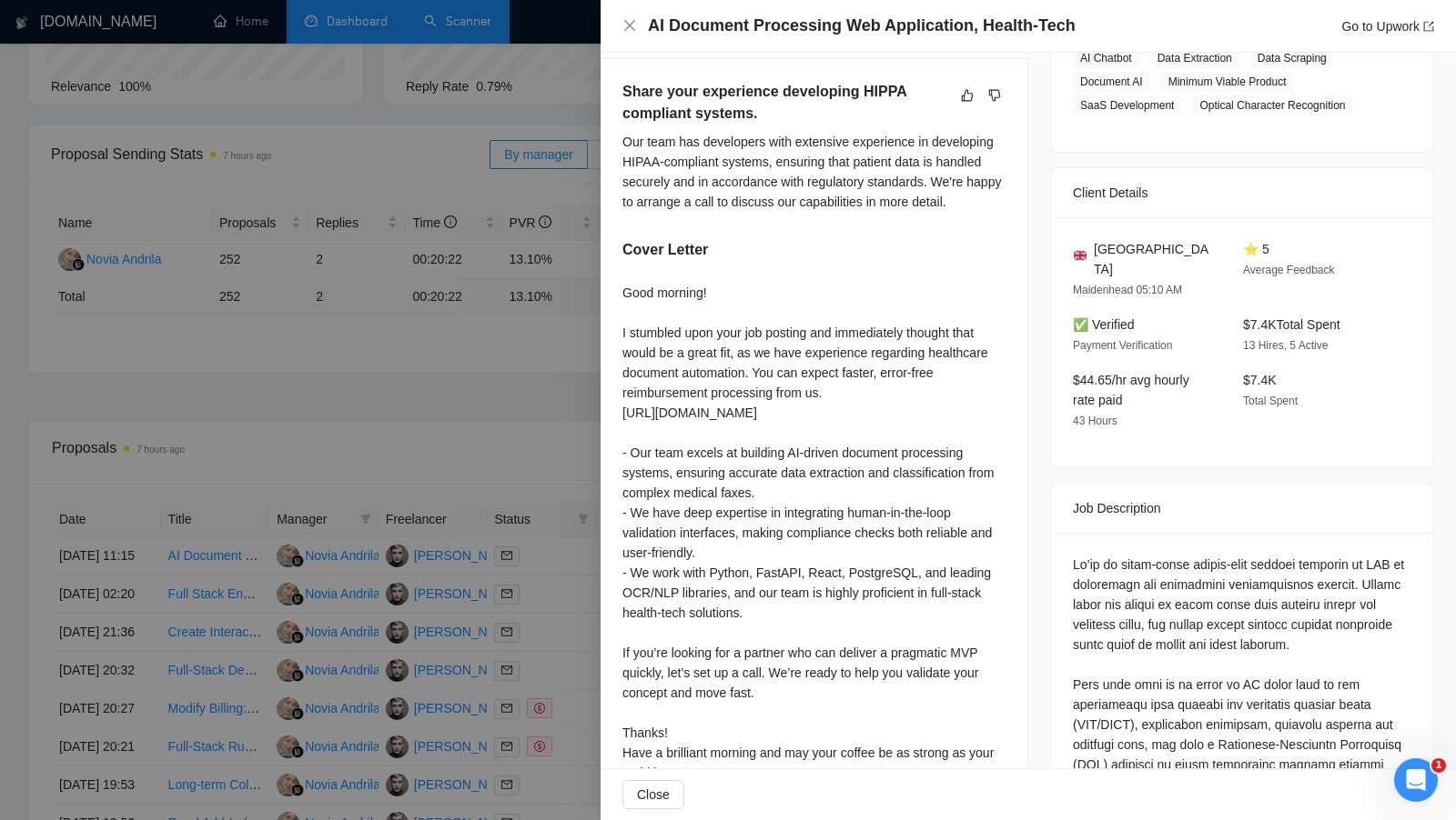
click at [578, 190] on div at bounding box center [728, 410] width 1456 height 820
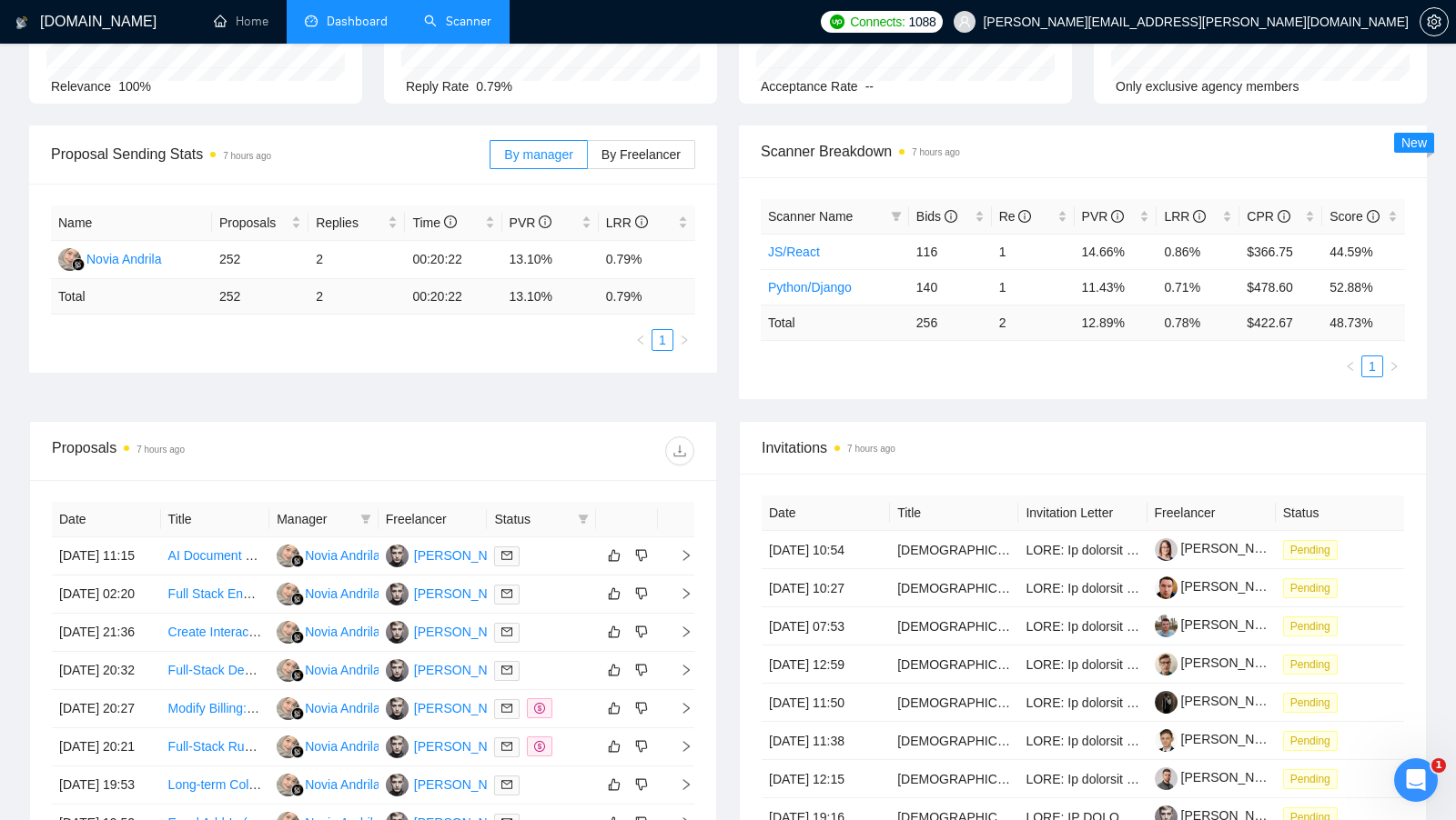
click at [1436, 38] on div at bounding box center [1434, 22] width 29 height 44
click at [1436, 35] on button "button" at bounding box center [1434, 22] width 29 height 29
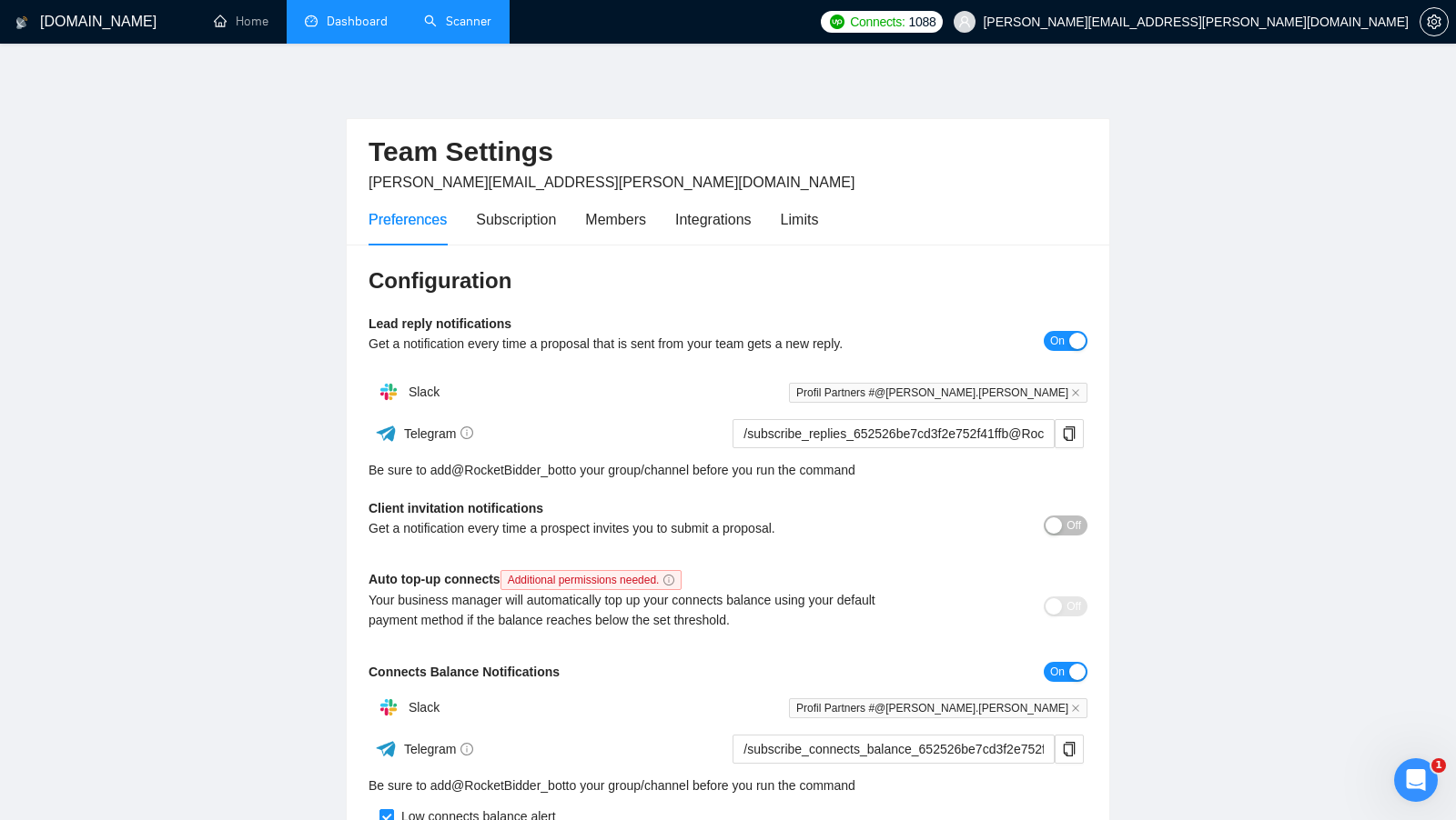
click at [832, 242] on div "Preferences Subscription Members Integrations Limits" at bounding box center [728, 219] width 719 height 51
click at [818, 230] on div "Limits" at bounding box center [800, 219] width 39 height 23
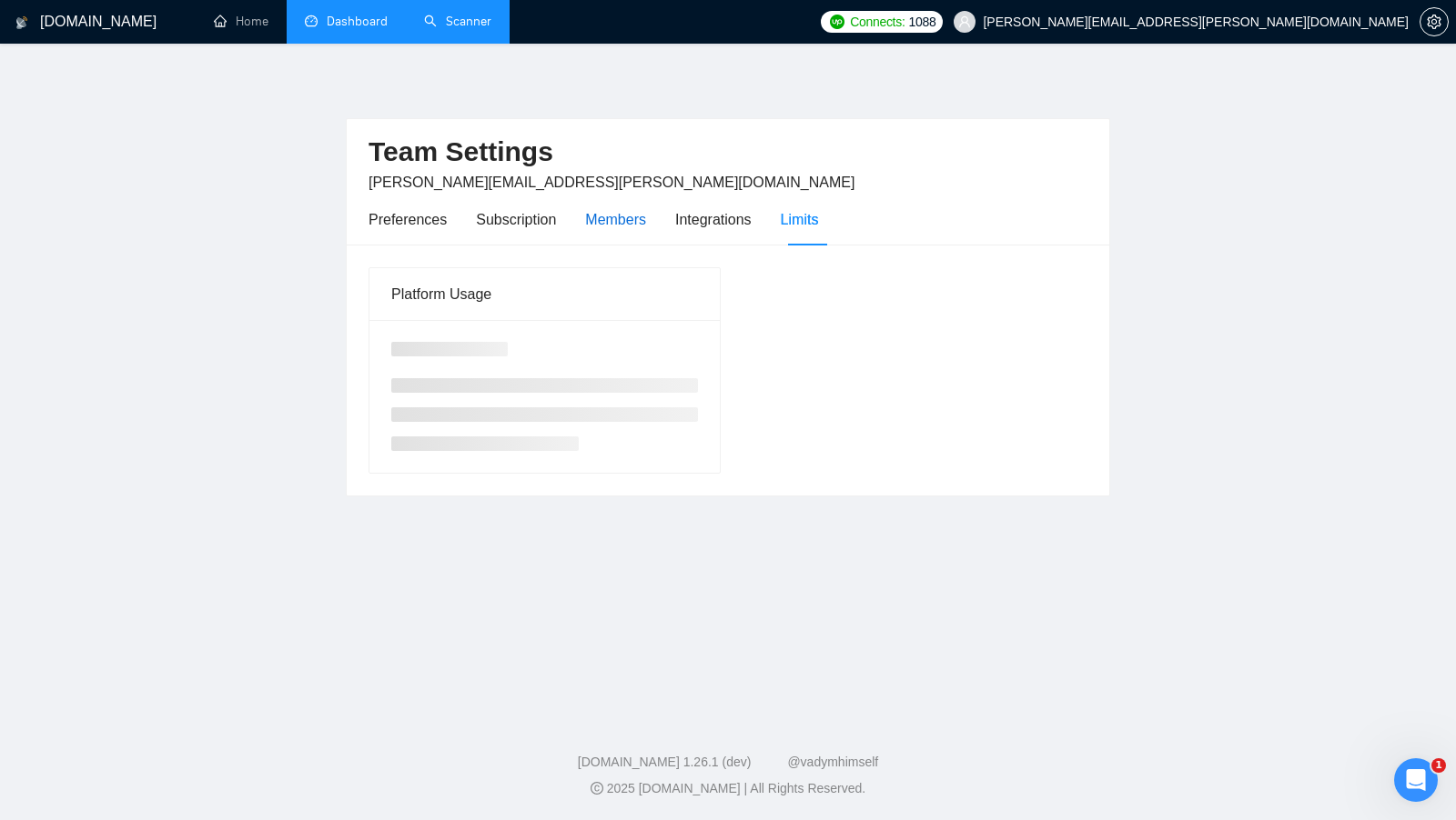
click at [599, 225] on div "Members" at bounding box center [615, 219] width 61 height 23
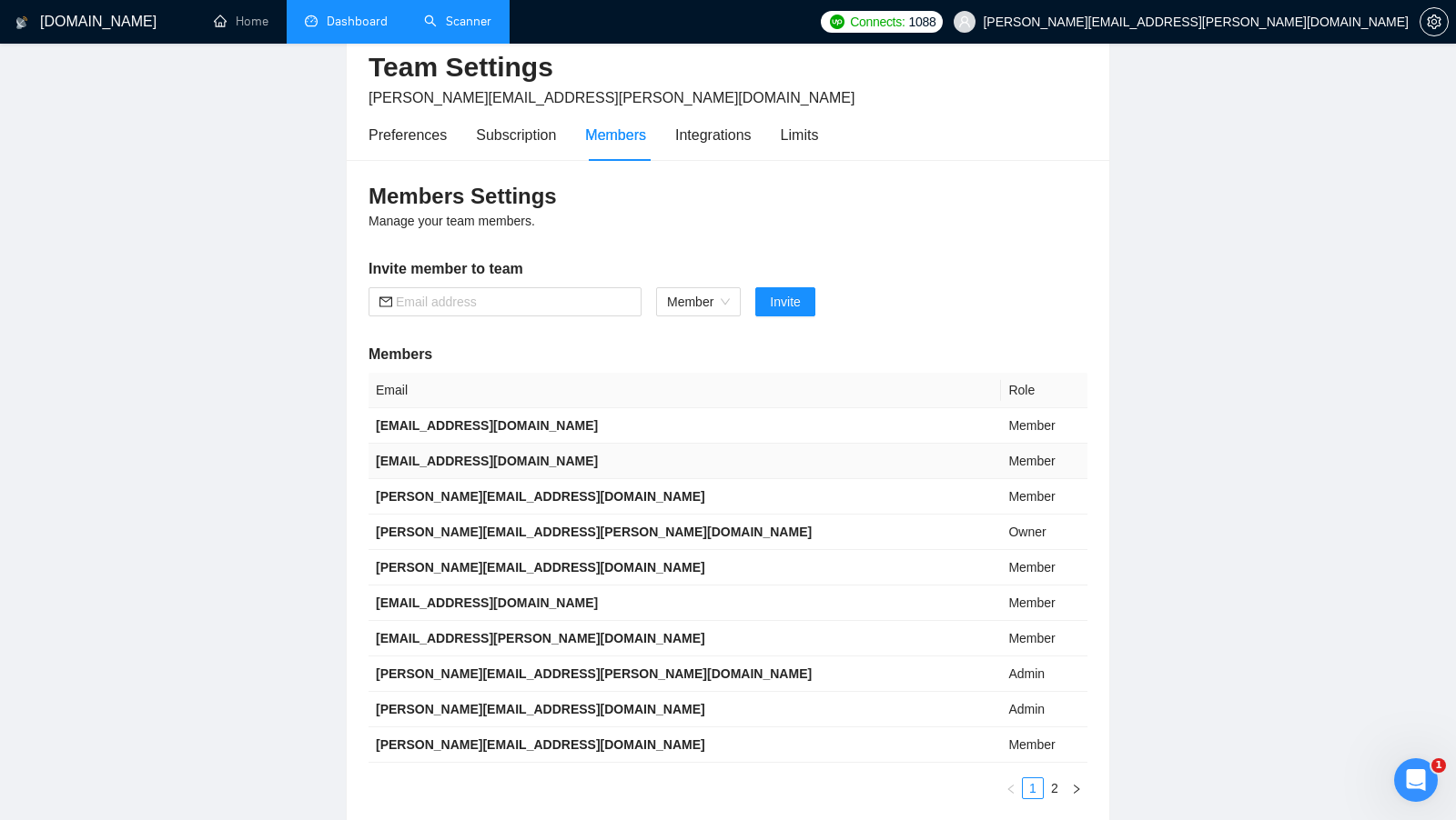
scroll to position [87, 0]
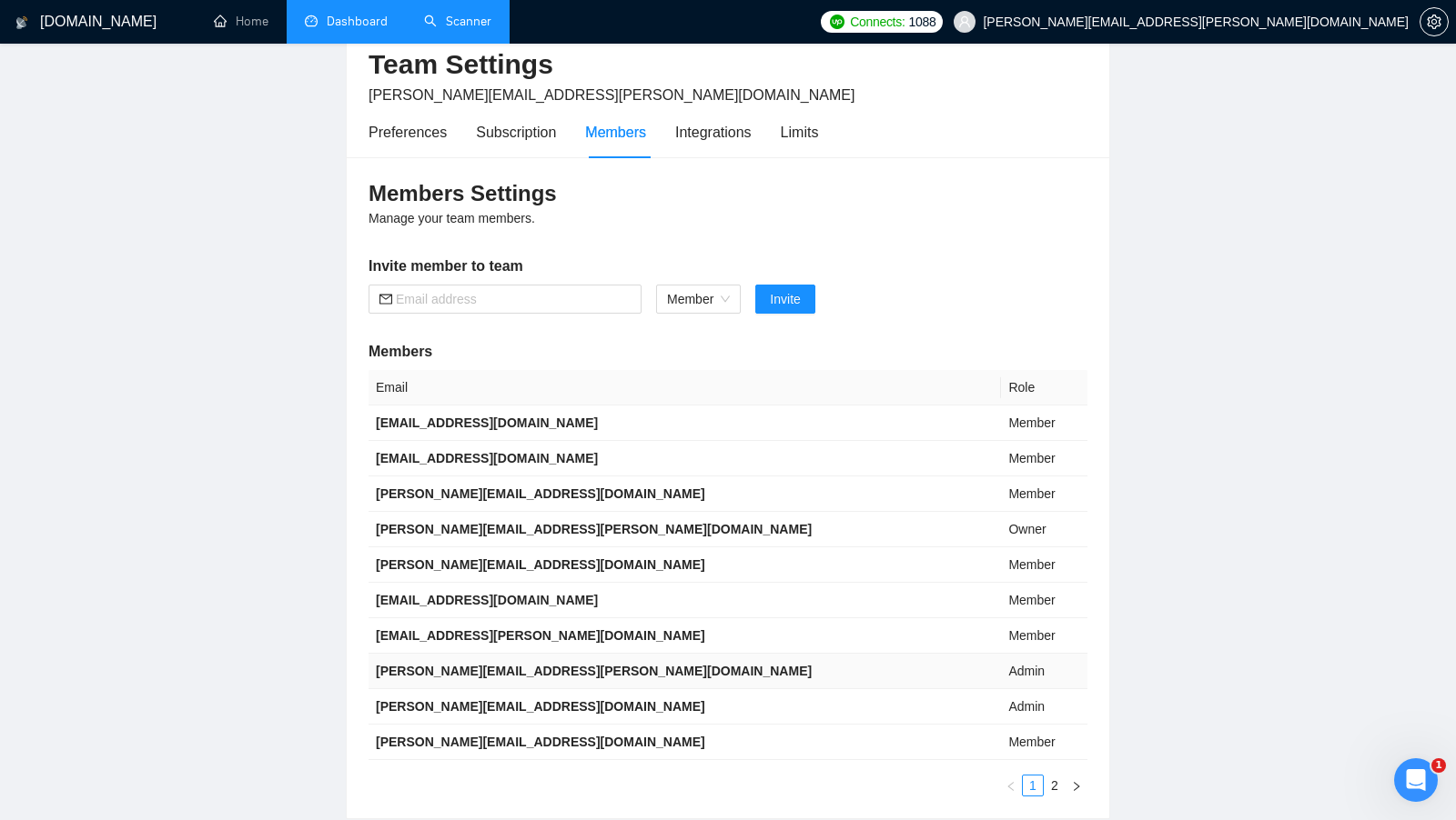
click at [482, 664] on b "robert.krawiec@profil-software.com" at bounding box center [593, 671] width 435 height 15
copy b "robert.krawiec@profil-software.com"
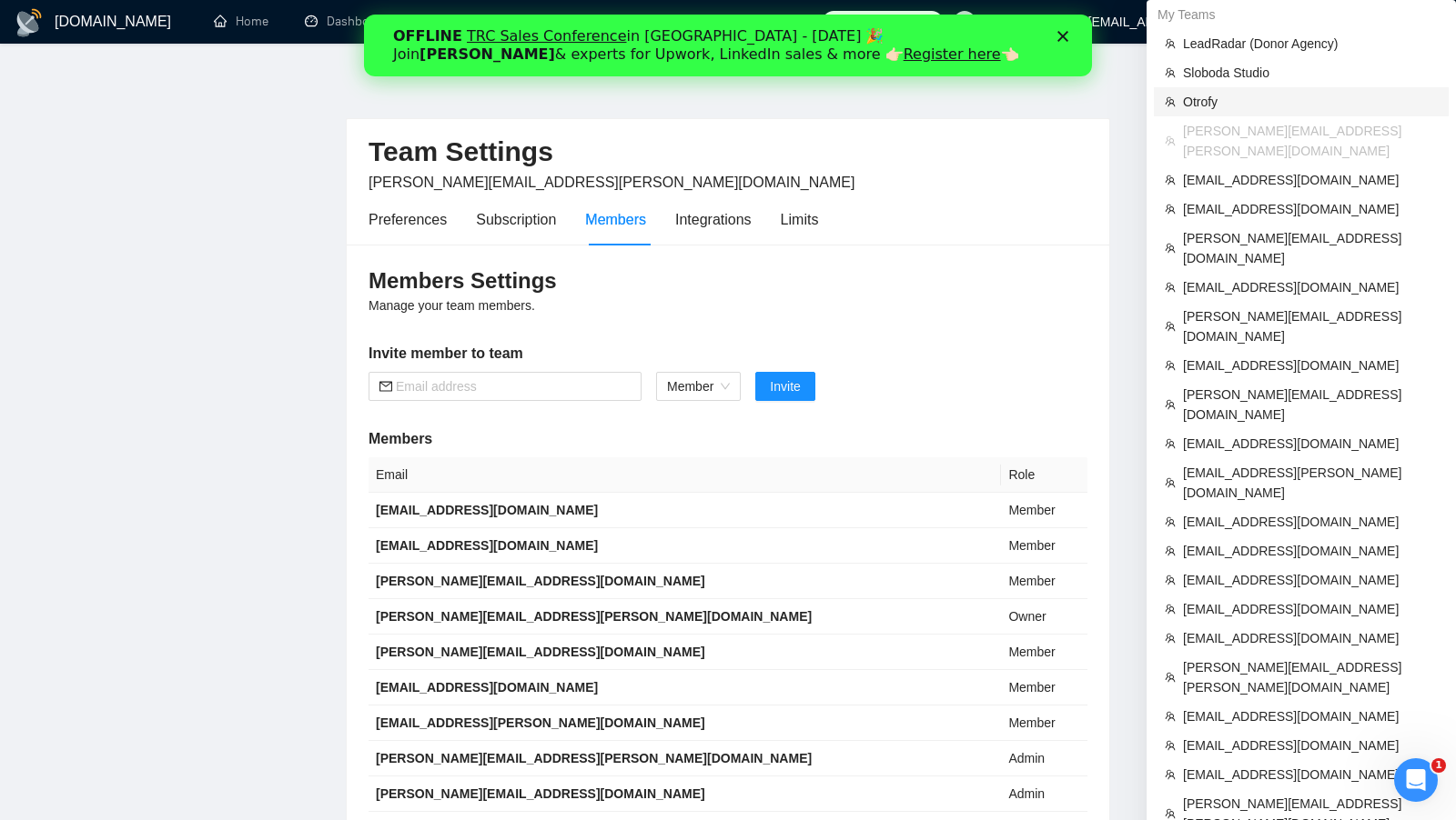
click at [1281, 97] on span "Otrofy" at bounding box center [1310, 102] width 254 height 20
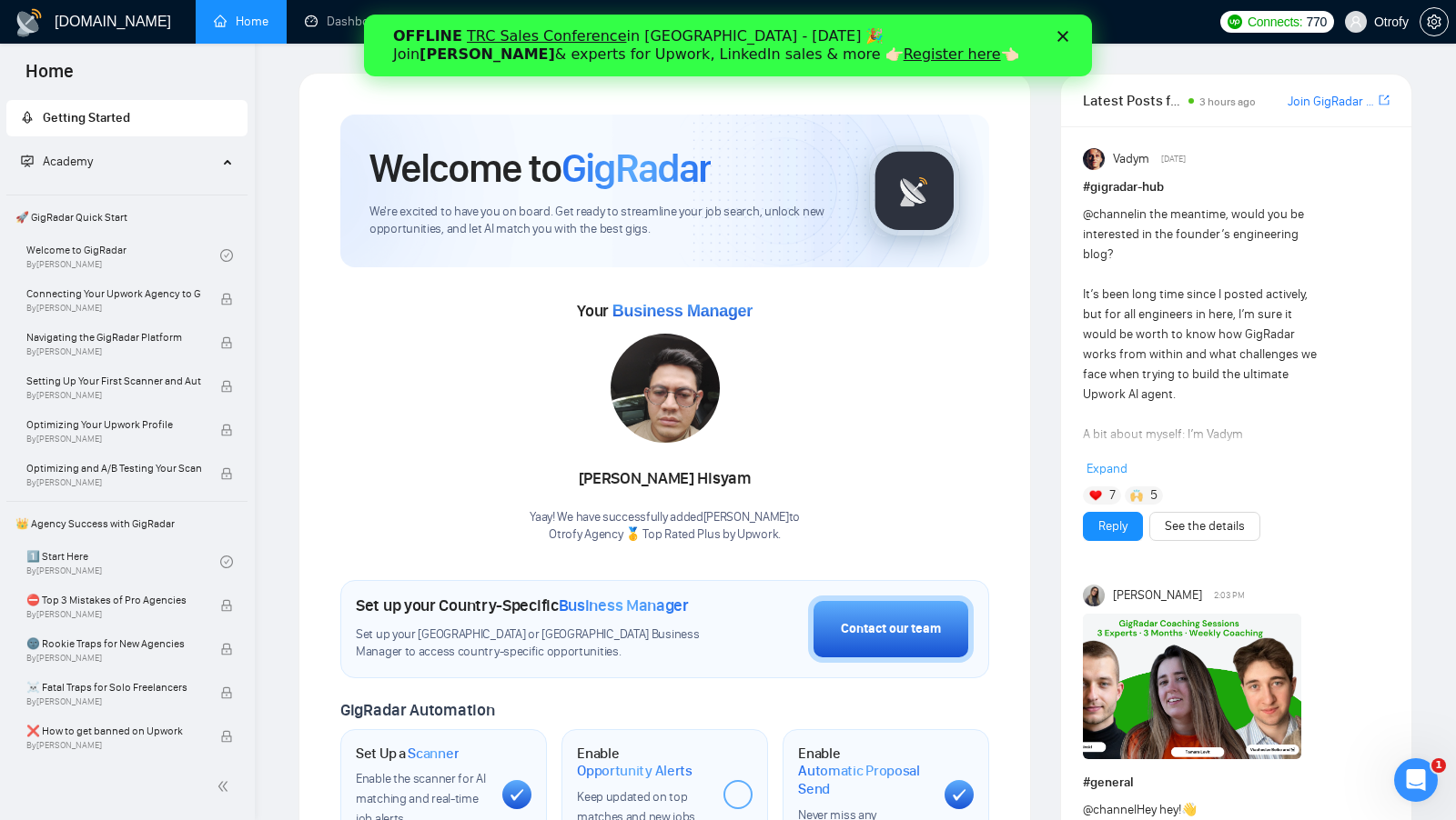
click at [1060, 44] on div "OFFLINE TRC Sales Conference in Kyiv - October 18 🎉 Join Tamara Levit & experts…" at bounding box center [727, 46] width 670 height 48
click at [1023, 163] on div "Welcome to GigRadar We're excited to have you on board. Get ready to streamline…" at bounding box center [664, 679] width 732 height 1213
click at [1058, 43] on div "OFFLINE TRC Sales Conference in Kyiv - October 18 🎉 Join Tamara Levit & experts…" at bounding box center [727, 46] width 670 height 48
click at [1058, 36] on icon "Закрити" at bounding box center [1062, 37] width 11 height 11
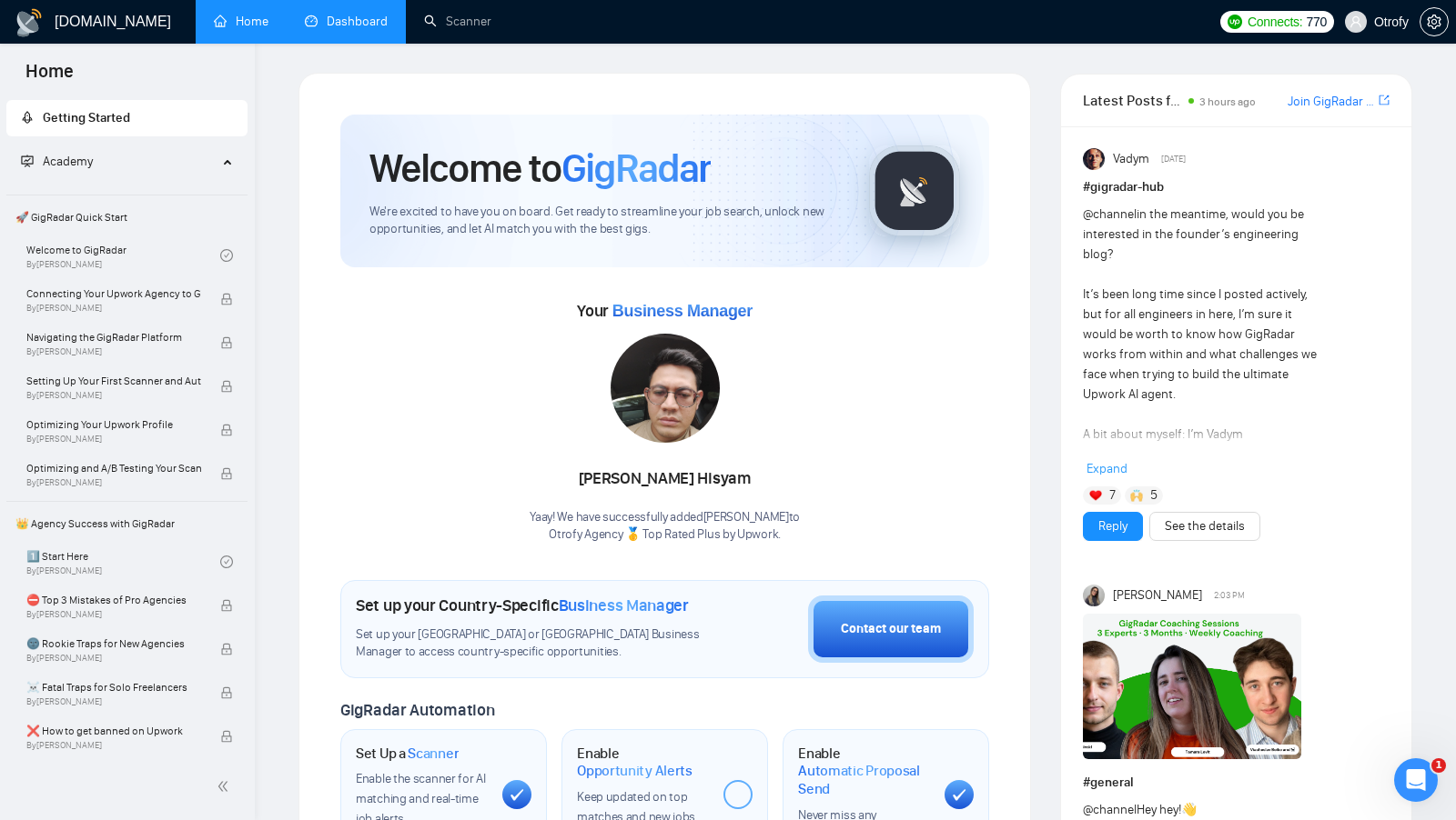
click at [362, 27] on link "Dashboard" at bounding box center [346, 21] width 83 height 16
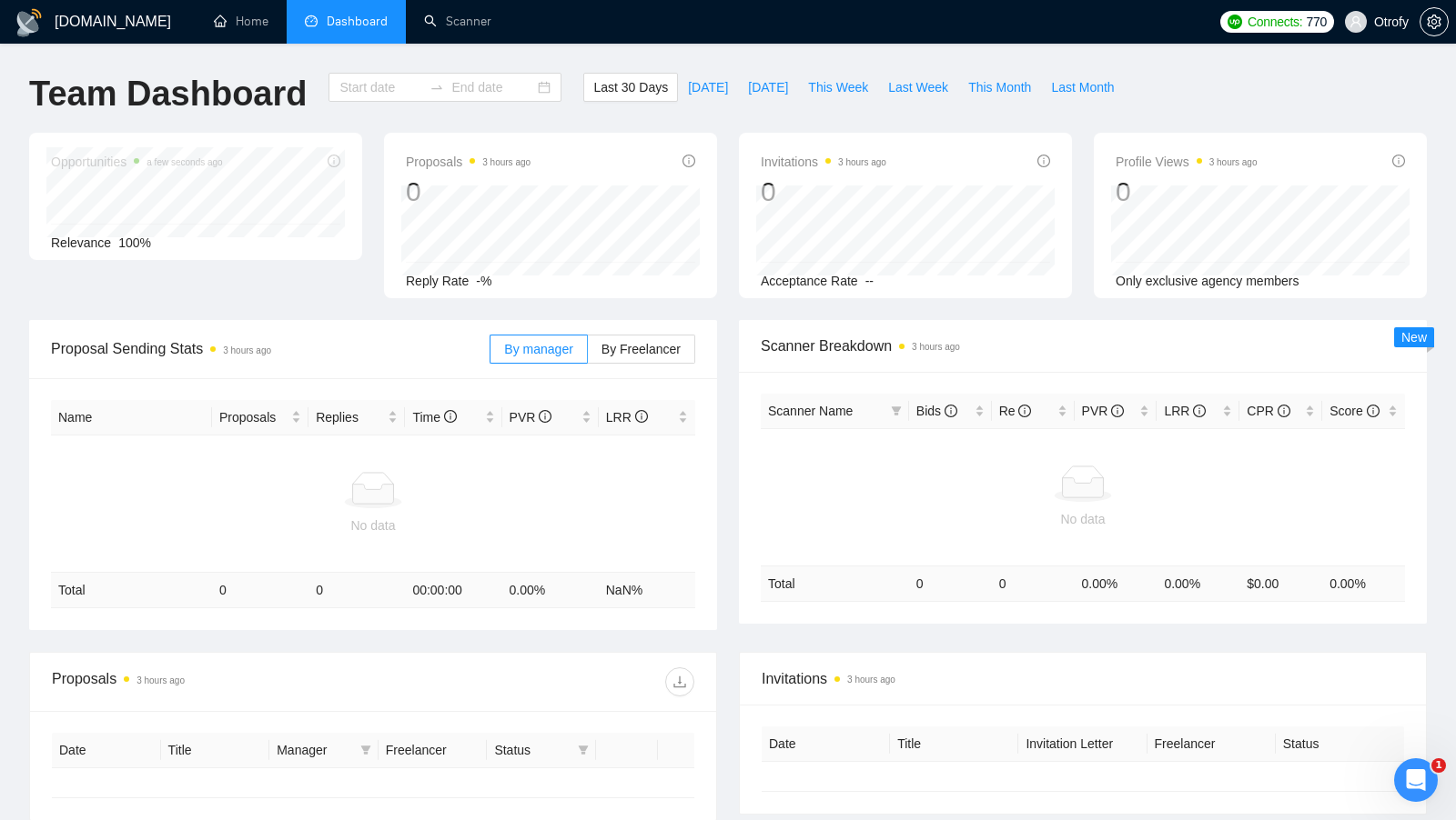
type input "[DATE]"
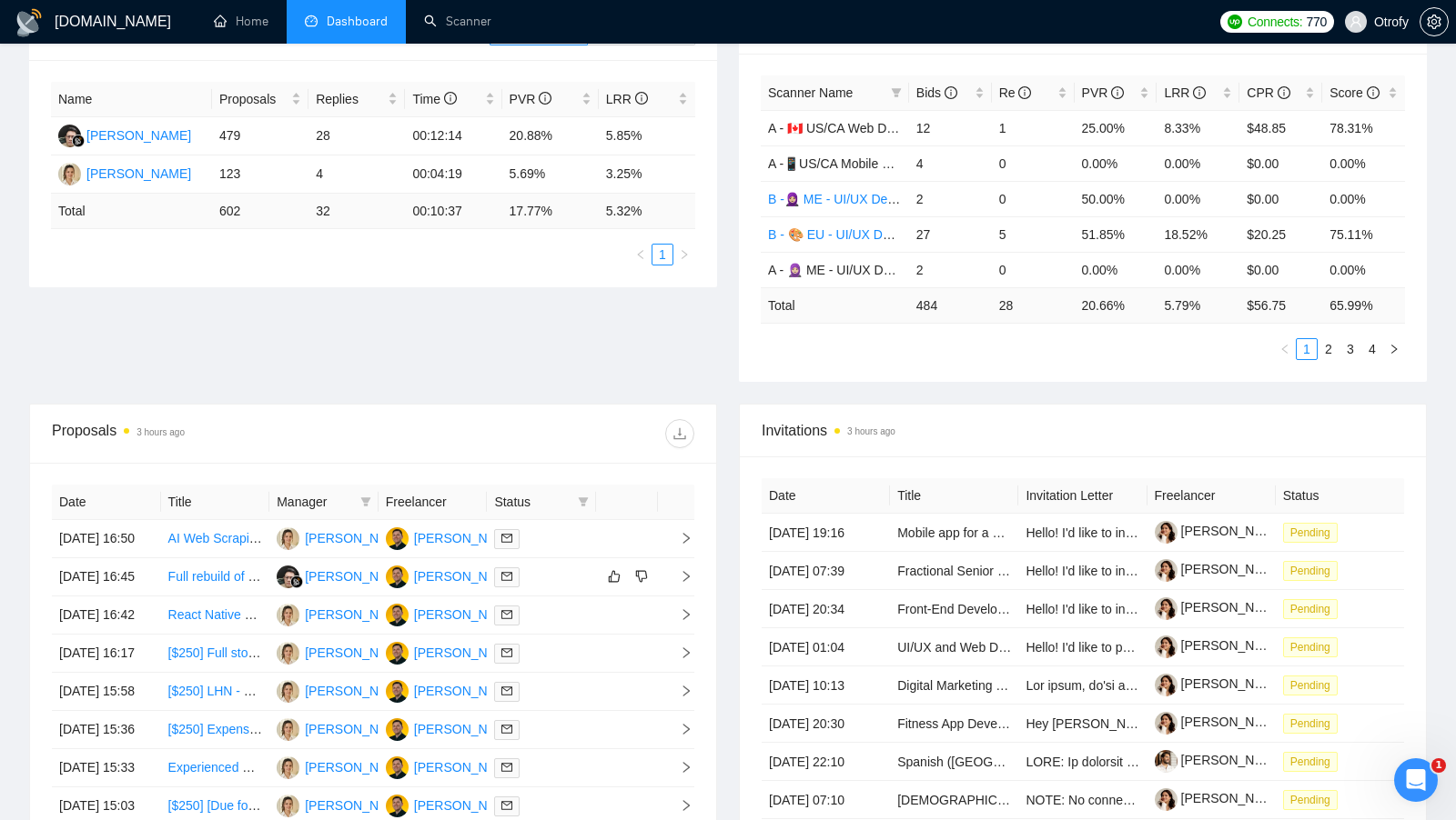
scroll to position [325, 0]
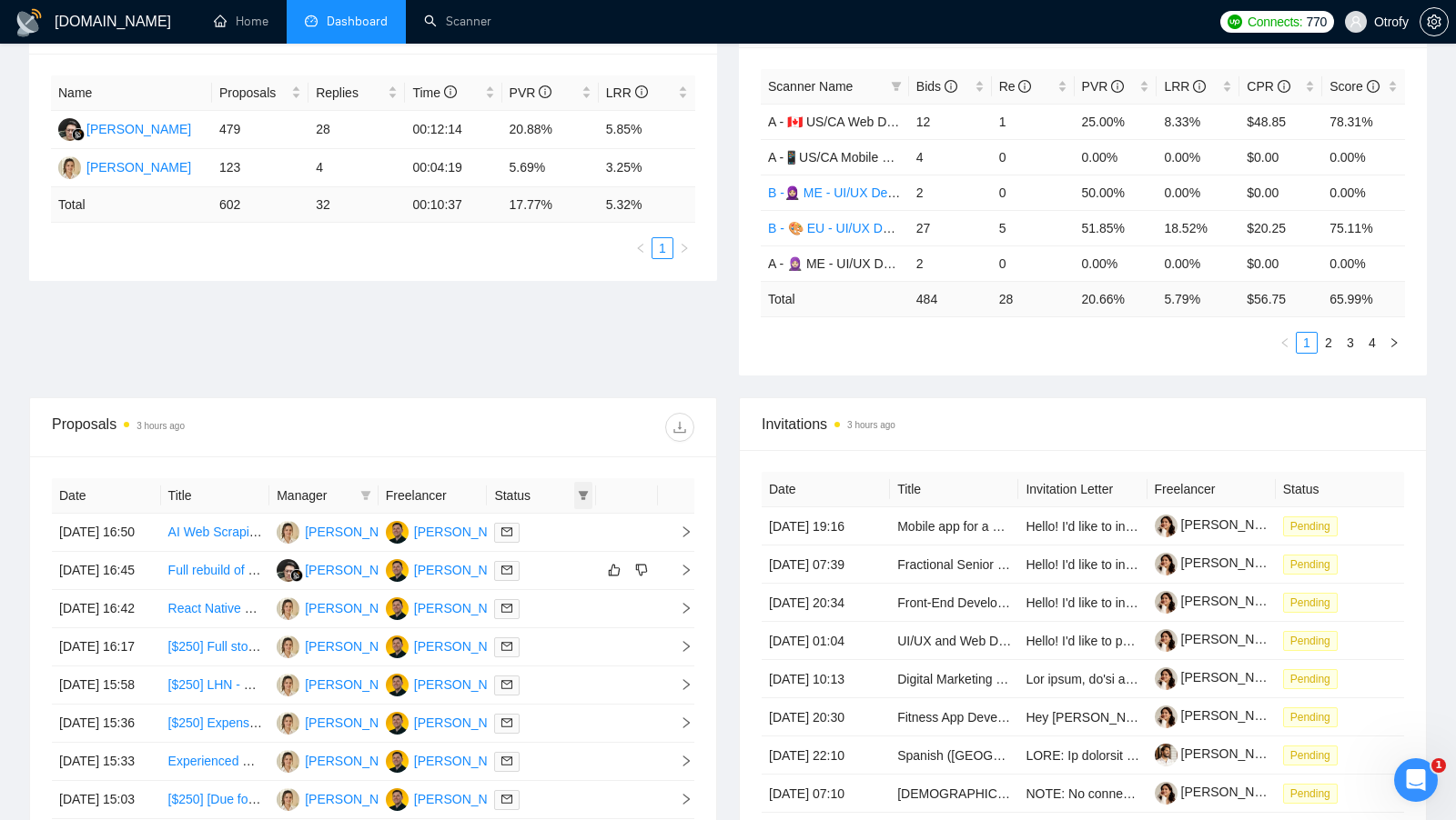
click at [587, 491] on icon "filter" at bounding box center [583, 496] width 10 height 9
click at [537, 516] on span "Chat" at bounding box center [536, 526] width 87 height 20
checkbox input "true"
click at [589, 398] on div "Proposals 3 hours ago Date Title Manager Freelancer Status 08 Oct, 2025 16:50 A…" at bounding box center [373, 676] width 688 height 557
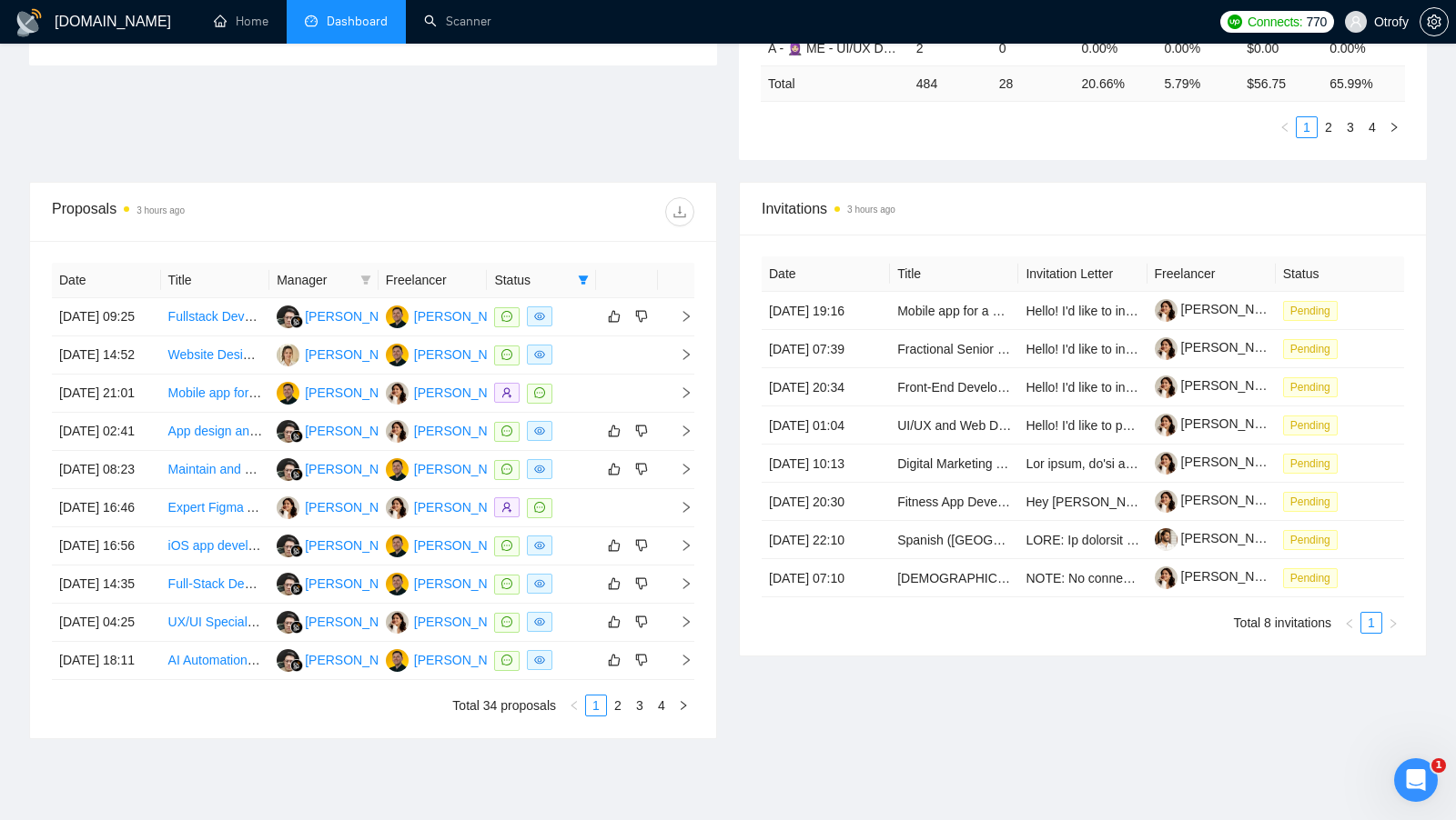
scroll to position [542, 0]
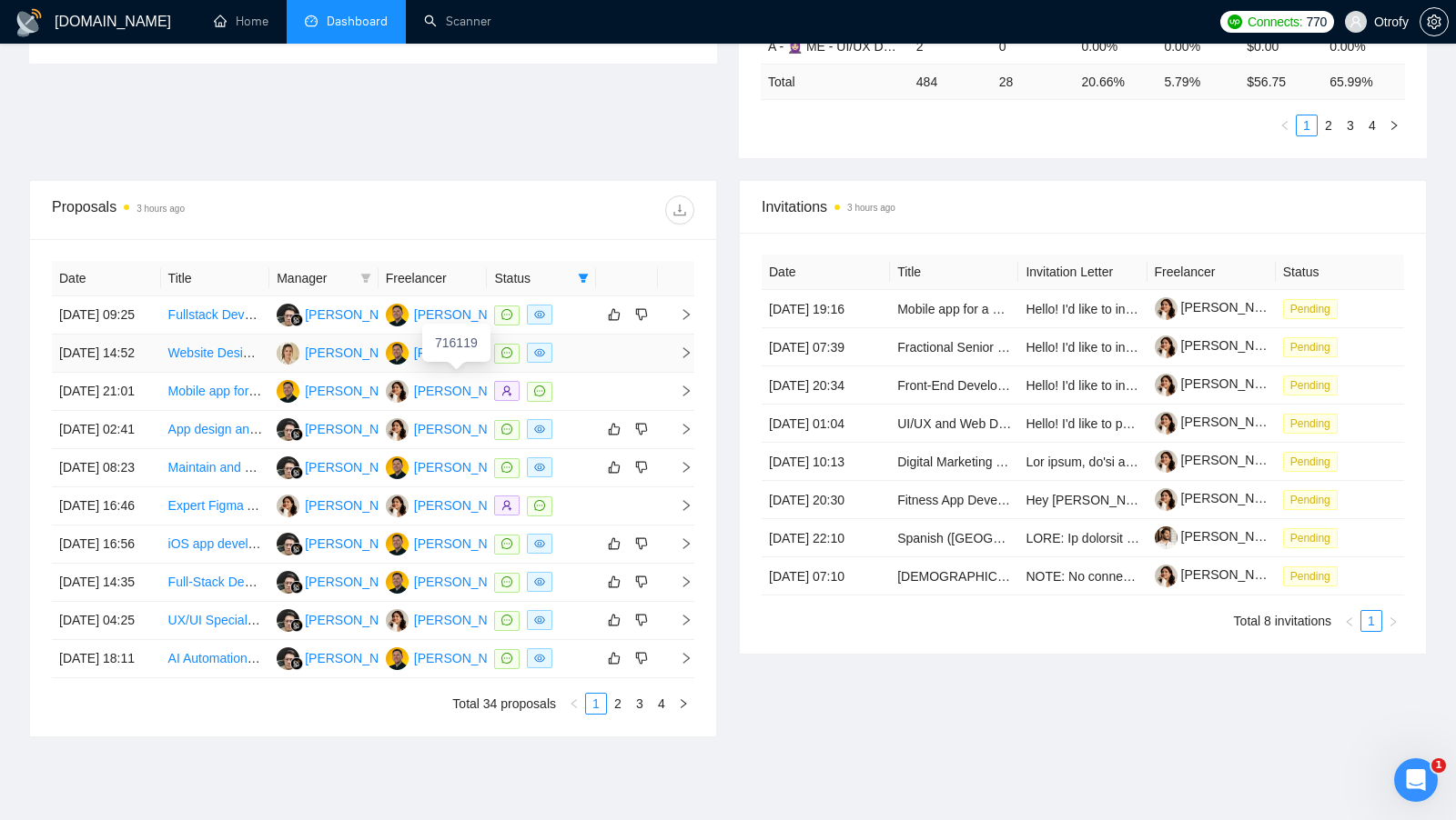
click at [455, 363] on div "[PERSON_NAME]" at bounding box center [467, 353] width 105 height 20
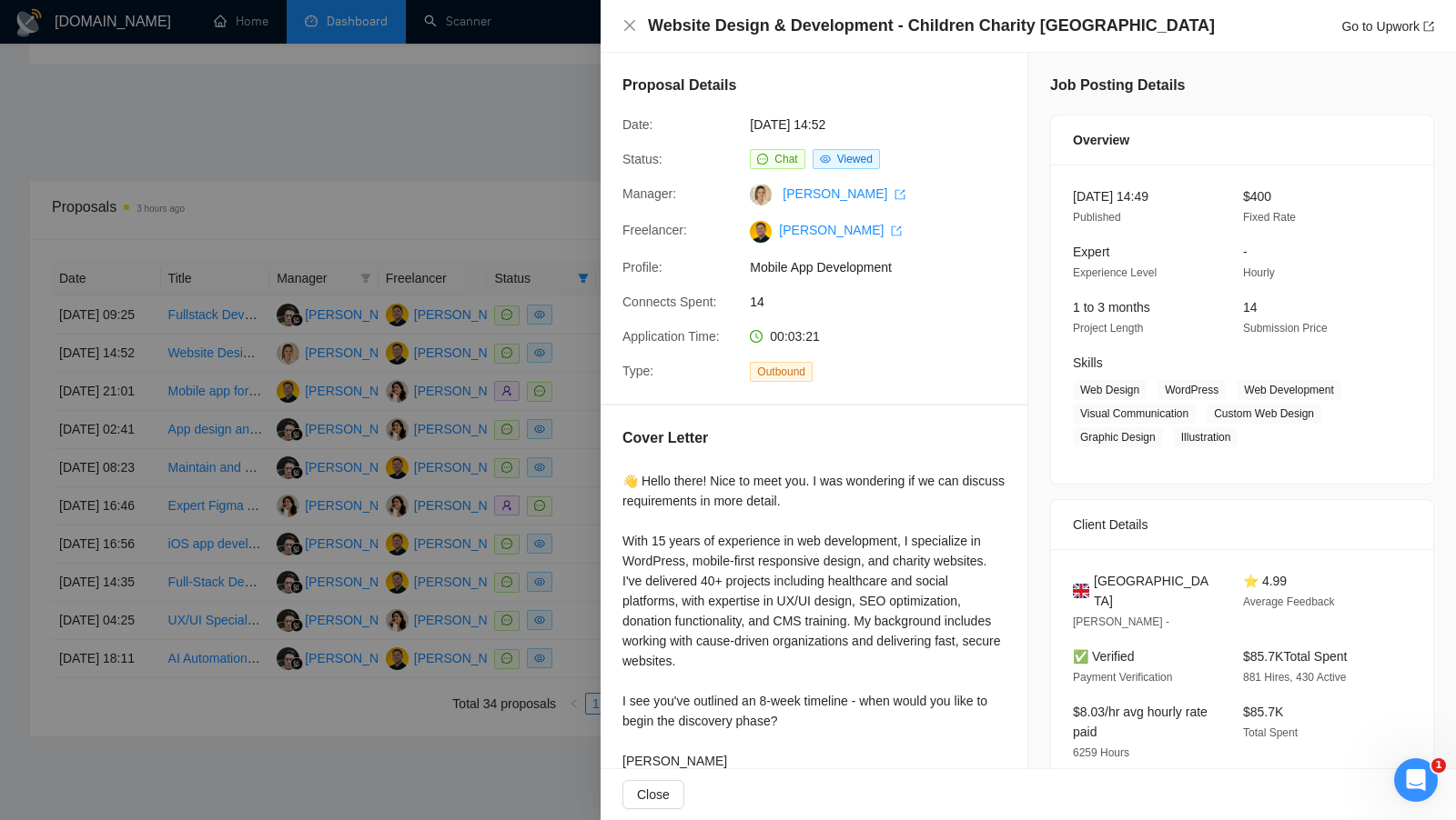
click at [576, 167] on div at bounding box center [728, 410] width 1456 height 820
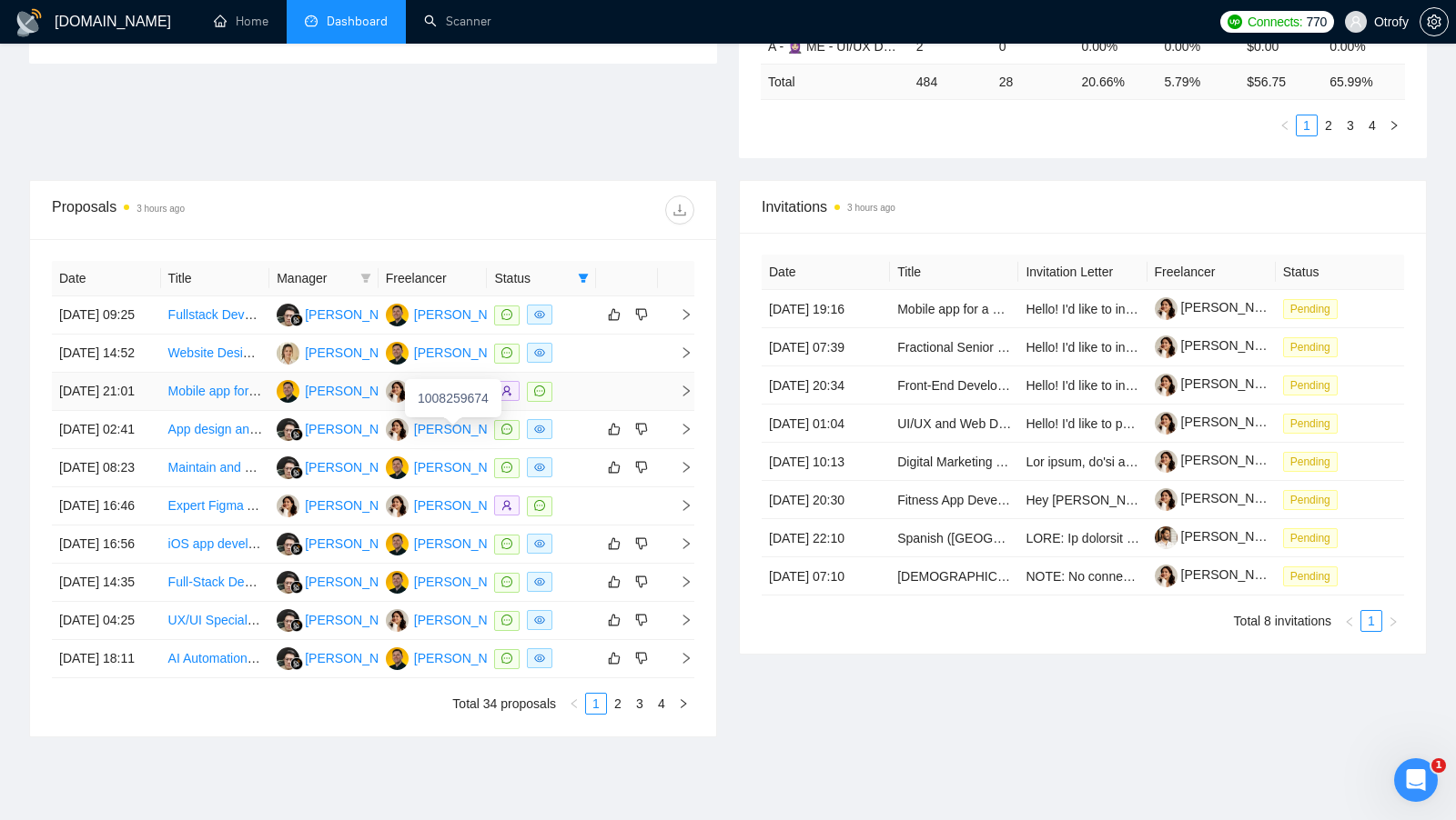
click at [446, 401] on div "[PERSON_NAME]" at bounding box center [467, 391] width 105 height 20
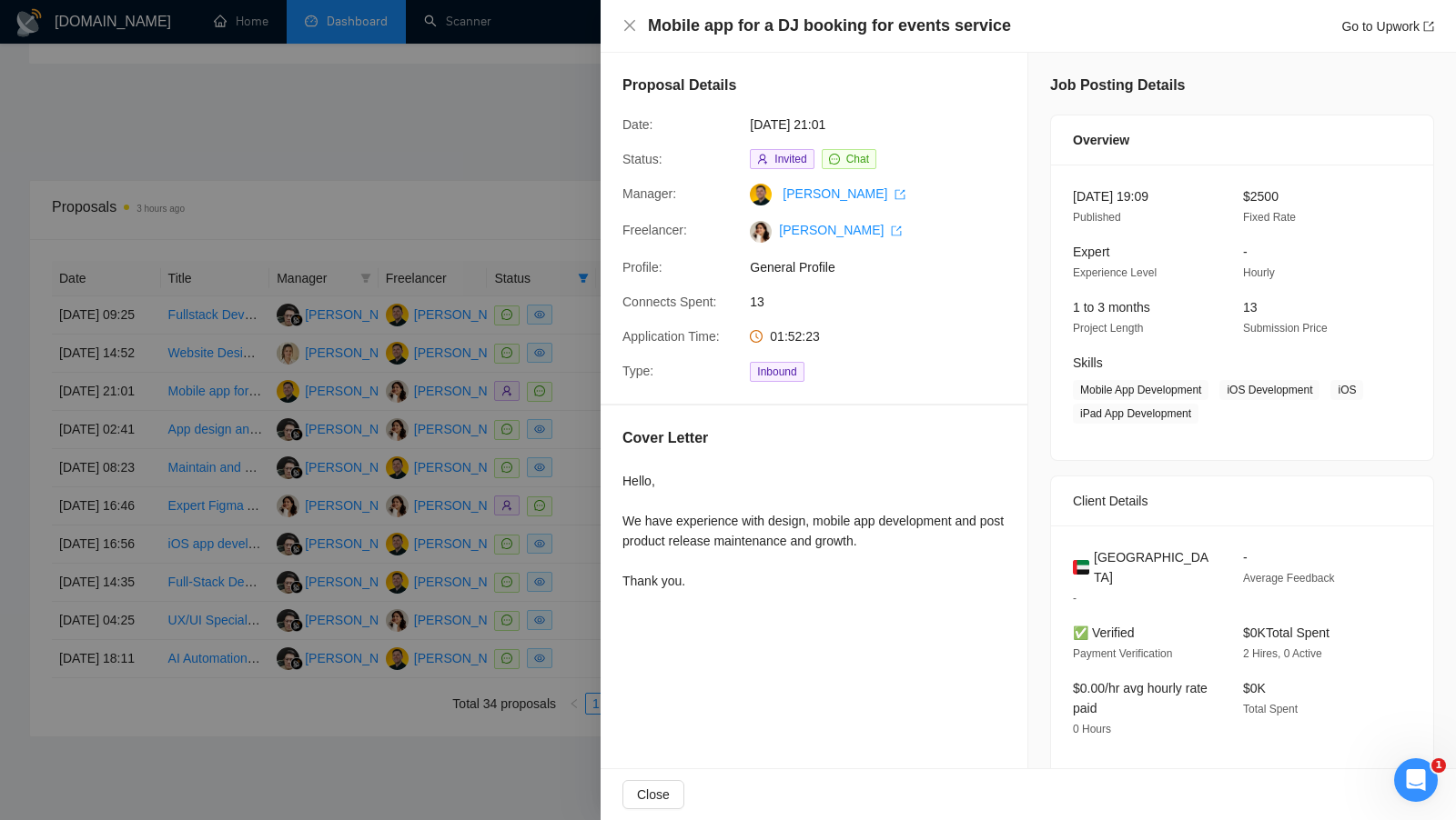
click at [550, 432] on div at bounding box center [728, 410] width 1456 height 820
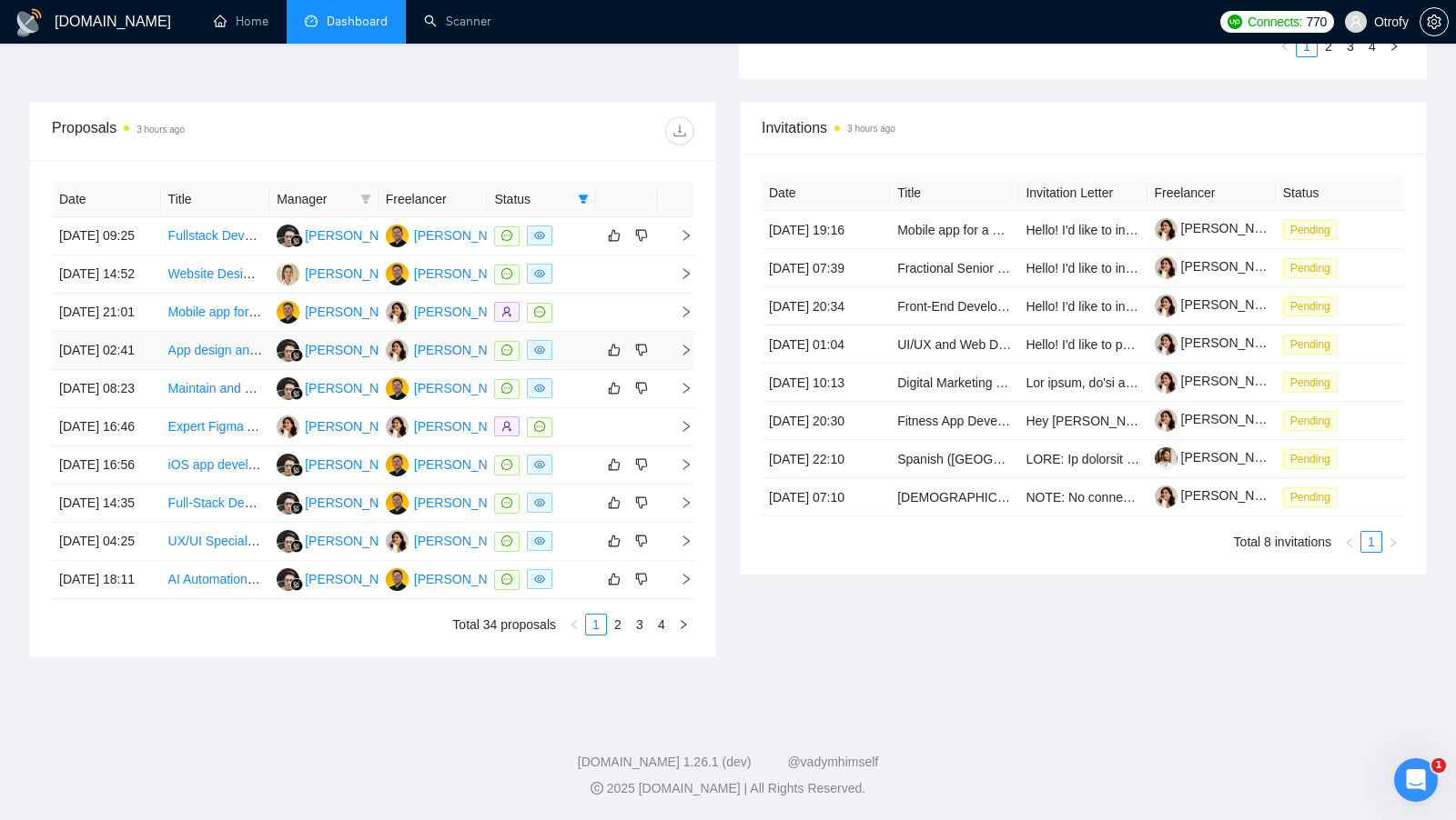
scroll to position [624, 0]
click at [611, 635] on link "2" at bounding box center [618, 625] width 20 height 20
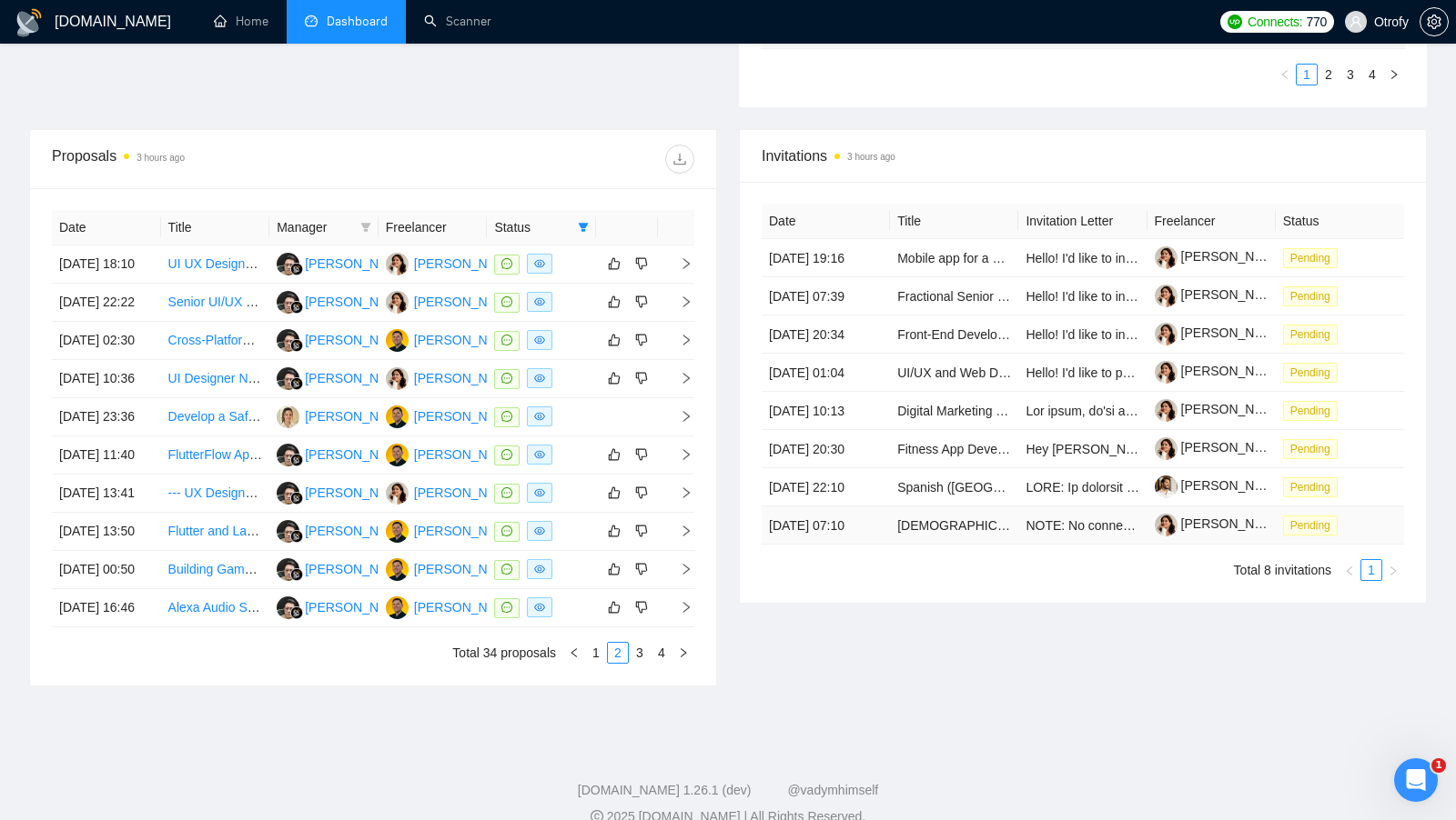
scroll to position [603, 0]
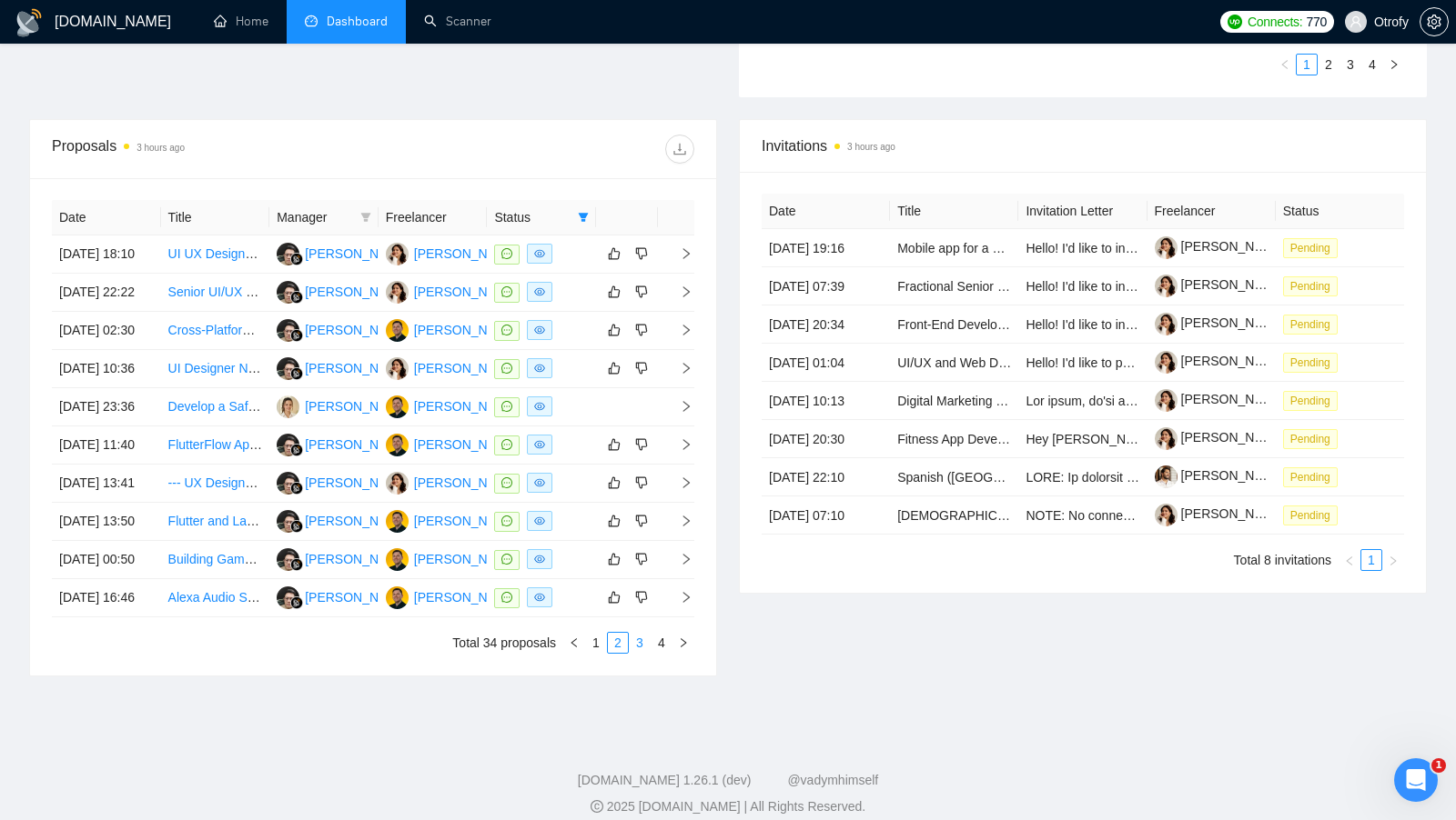
click at [642, 653] on link "3" at bounding box center [639, 643] width 20 height 20
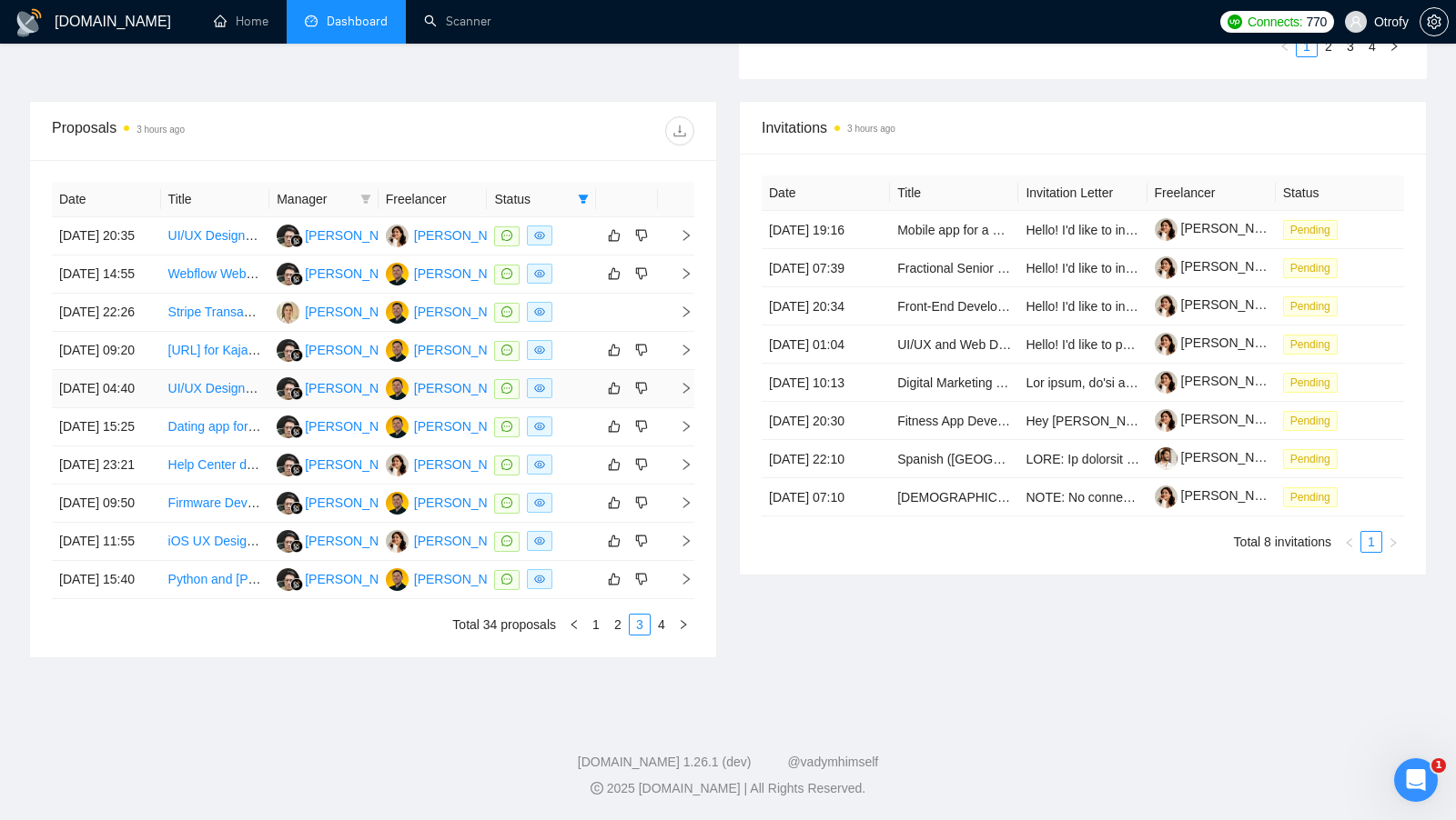
scroll to position [784, 0]
click at [654, 620] on link "4" at bounding box center [661, 625] width 20 height 20
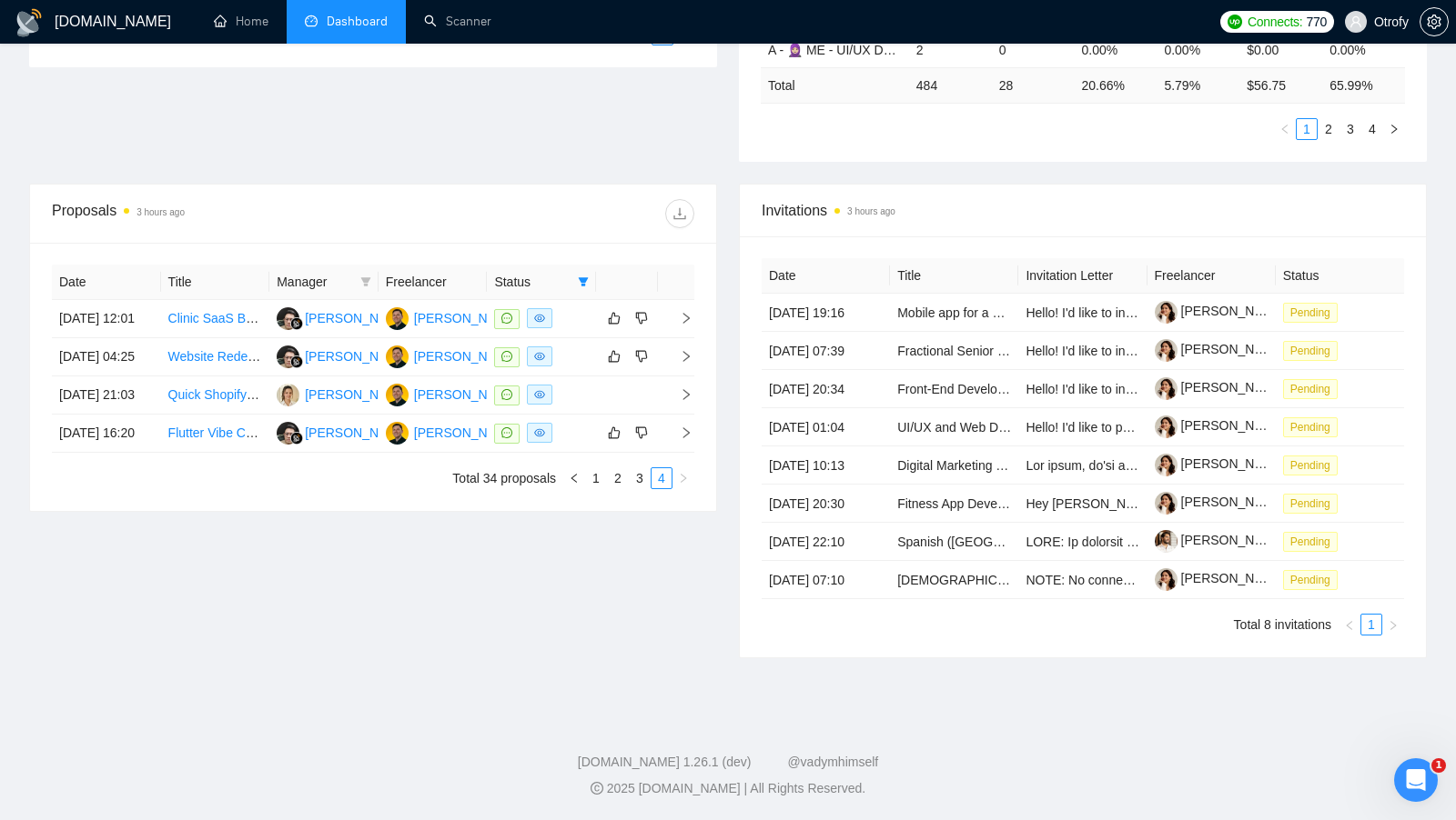
scroll to position [624, 0]
click at [639, 468] on link "3" at bounding box center [639, 478] width 20 height 20
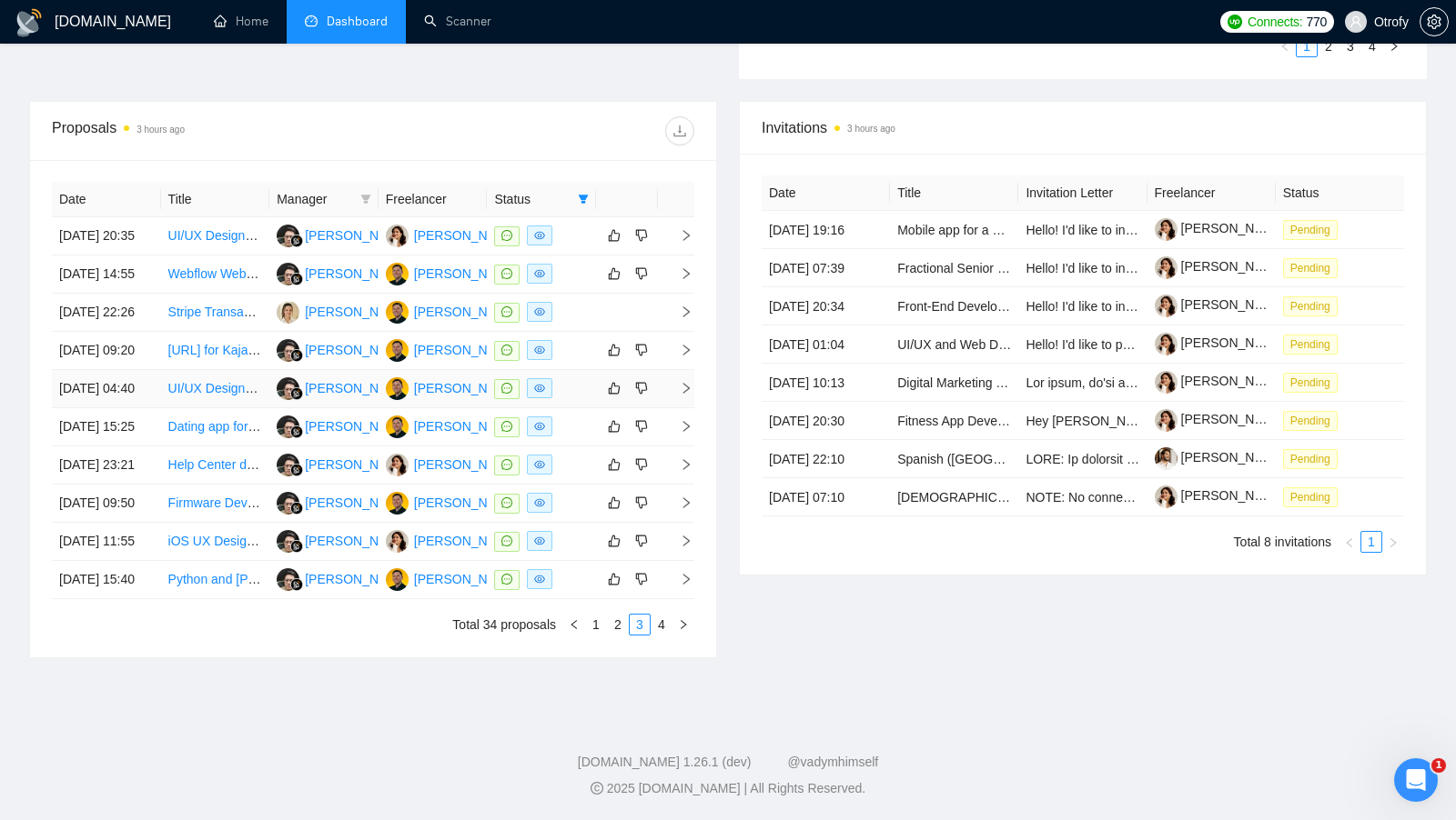
scroll to position [622, 0]
click at [618, 635] on link "2" at bounding box center [618, 625] width 20 height 20
click at [603, 635] on link "1" at bounding box center [596, 625] width 20 height 20
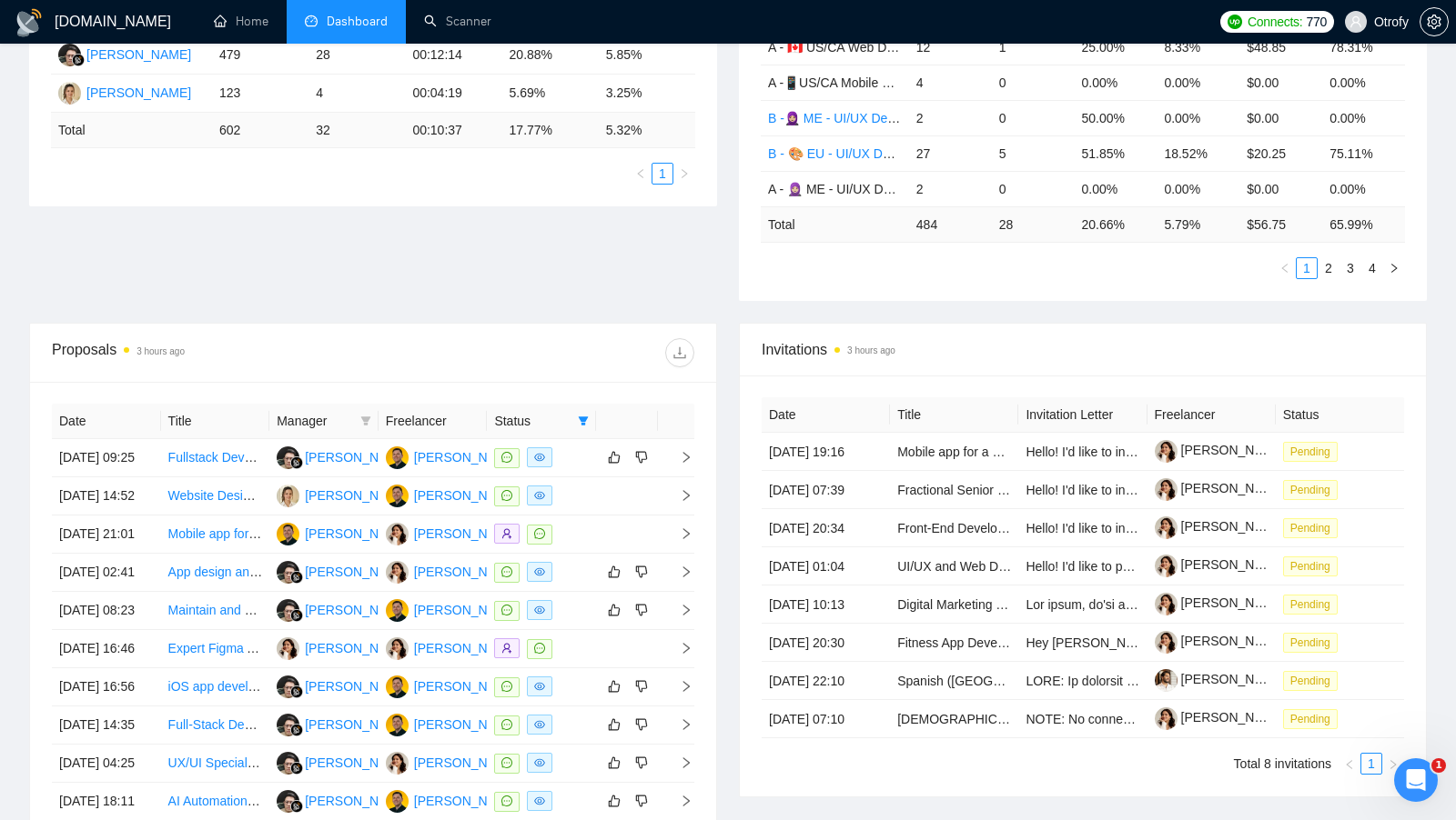
scroll to position [0, 0]
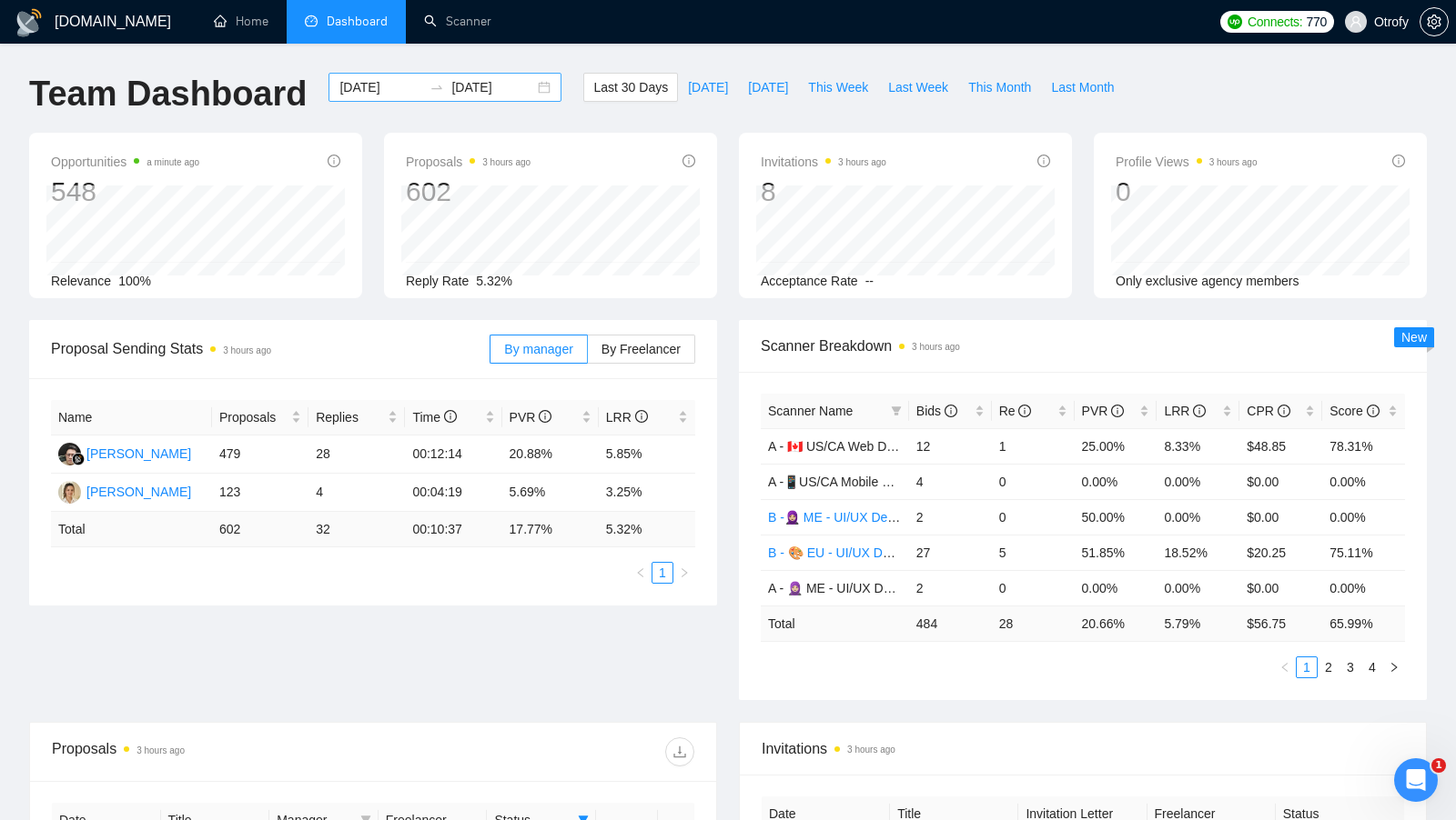
click at [532, 86] on div "2025-09-08 2025-10-08" at bounding box center [446, 87] width 233 height 29
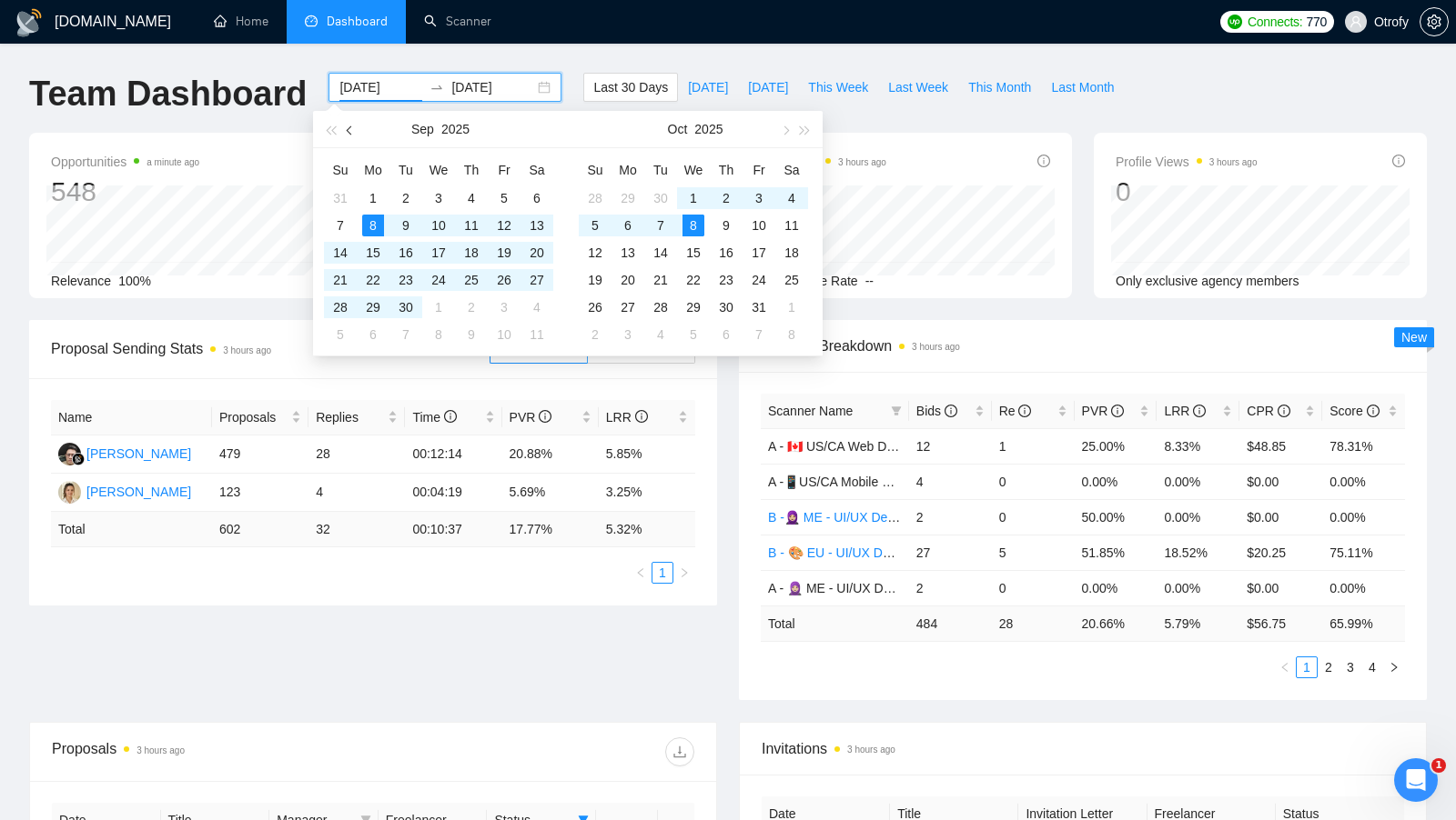
click at [353, 130] on span "button" at bounding box center [351, 130] width 9 height 9
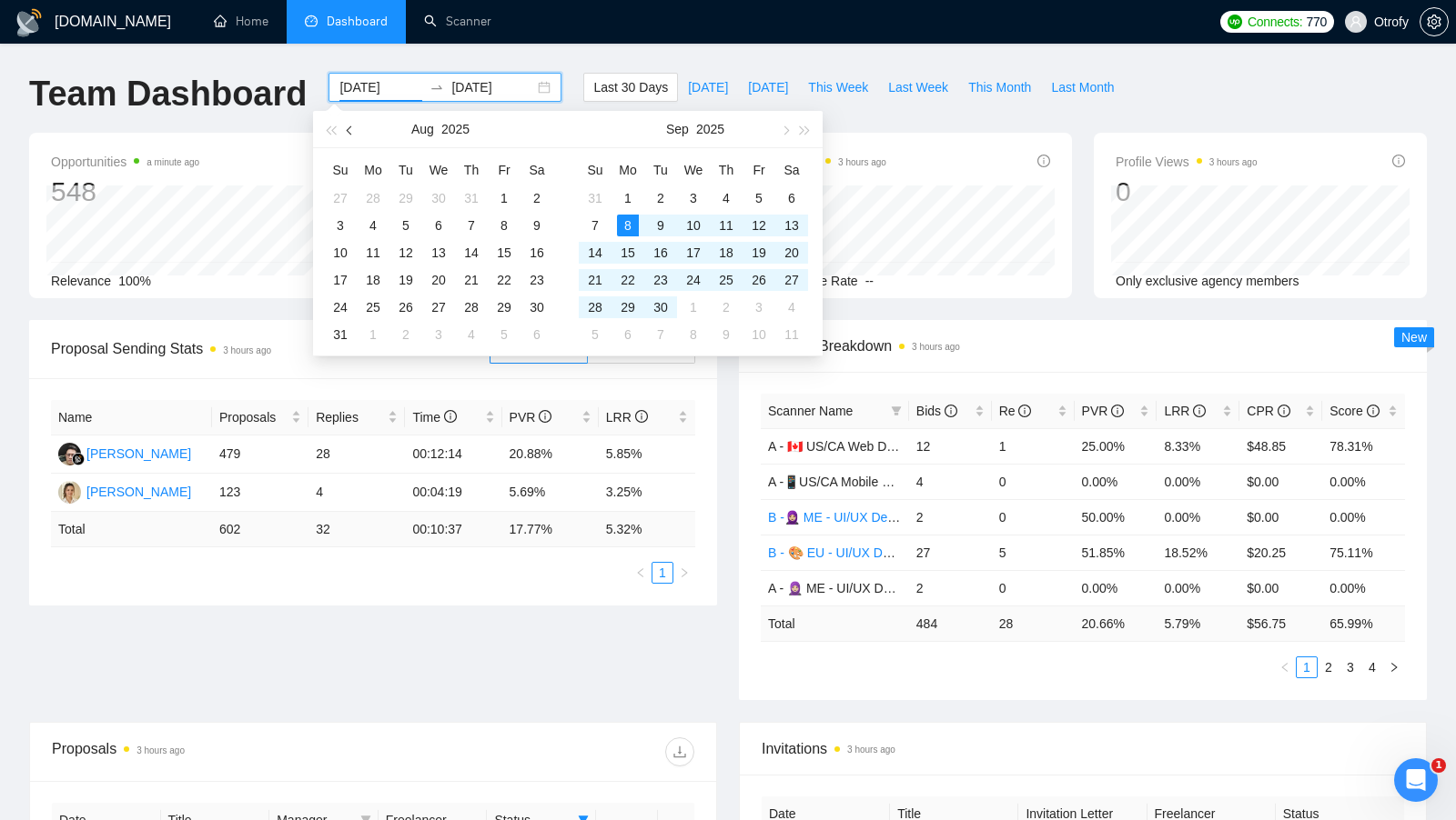
click at [357, 140] on button "button" at bounding box center [350, 129] width 20 height 37
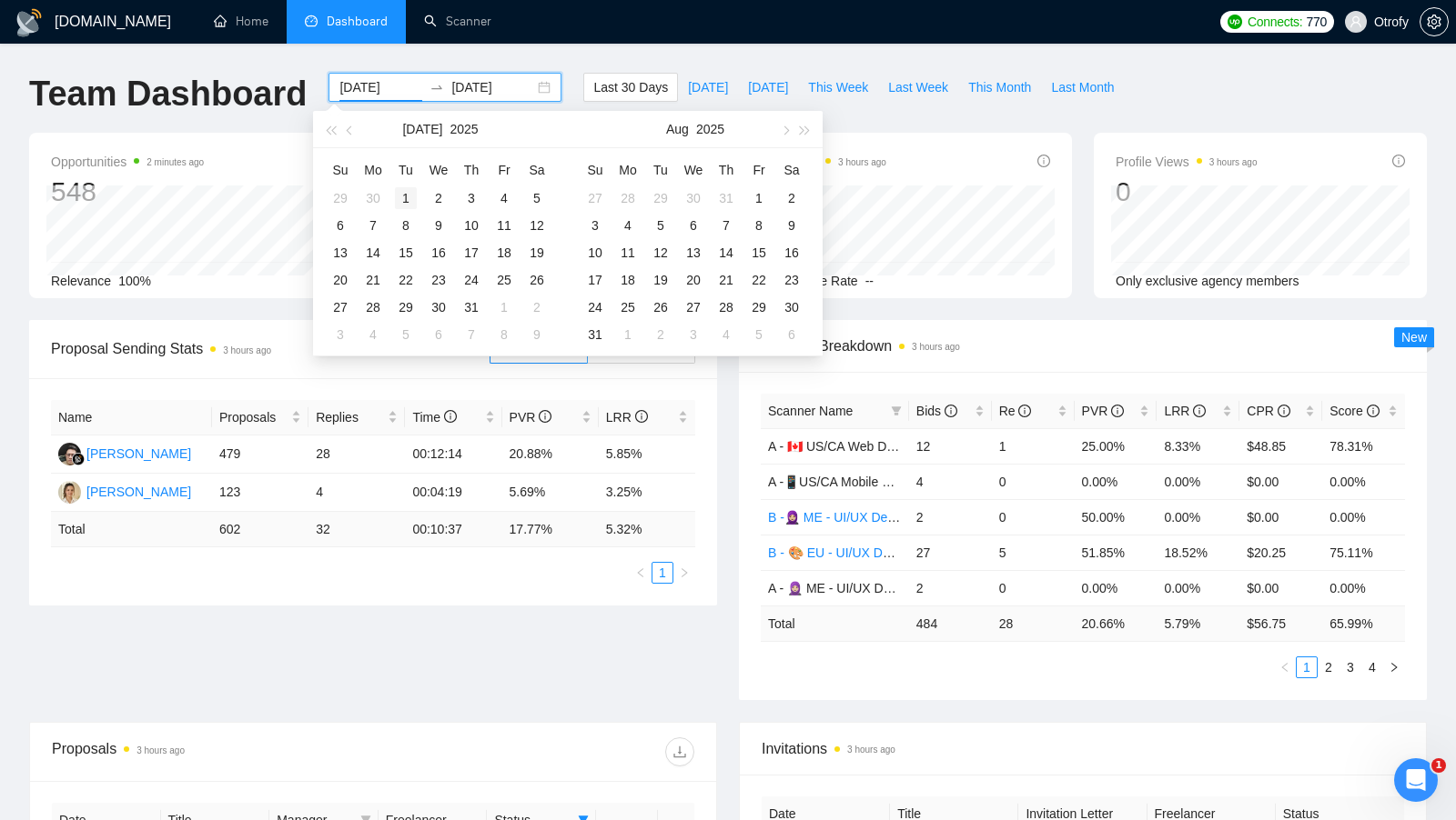
type input "2025-07-01"
click at [410, 195] on div "1" at bounding box center [406, 198] width 22 height 22
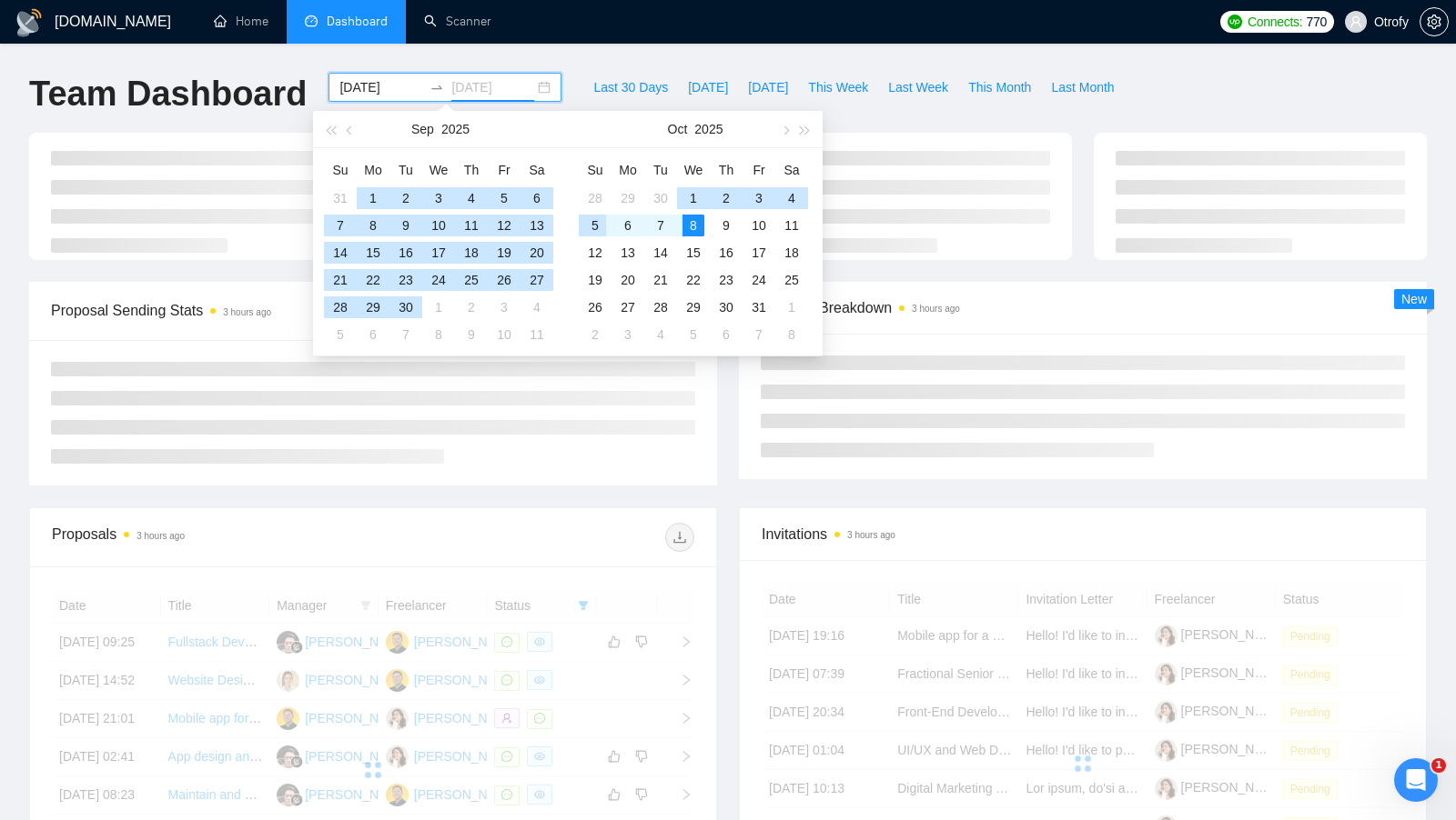
type input "[DATE]"
click at [705, 224] on td "8" at bounding box center [694, 226] width 33 height 28
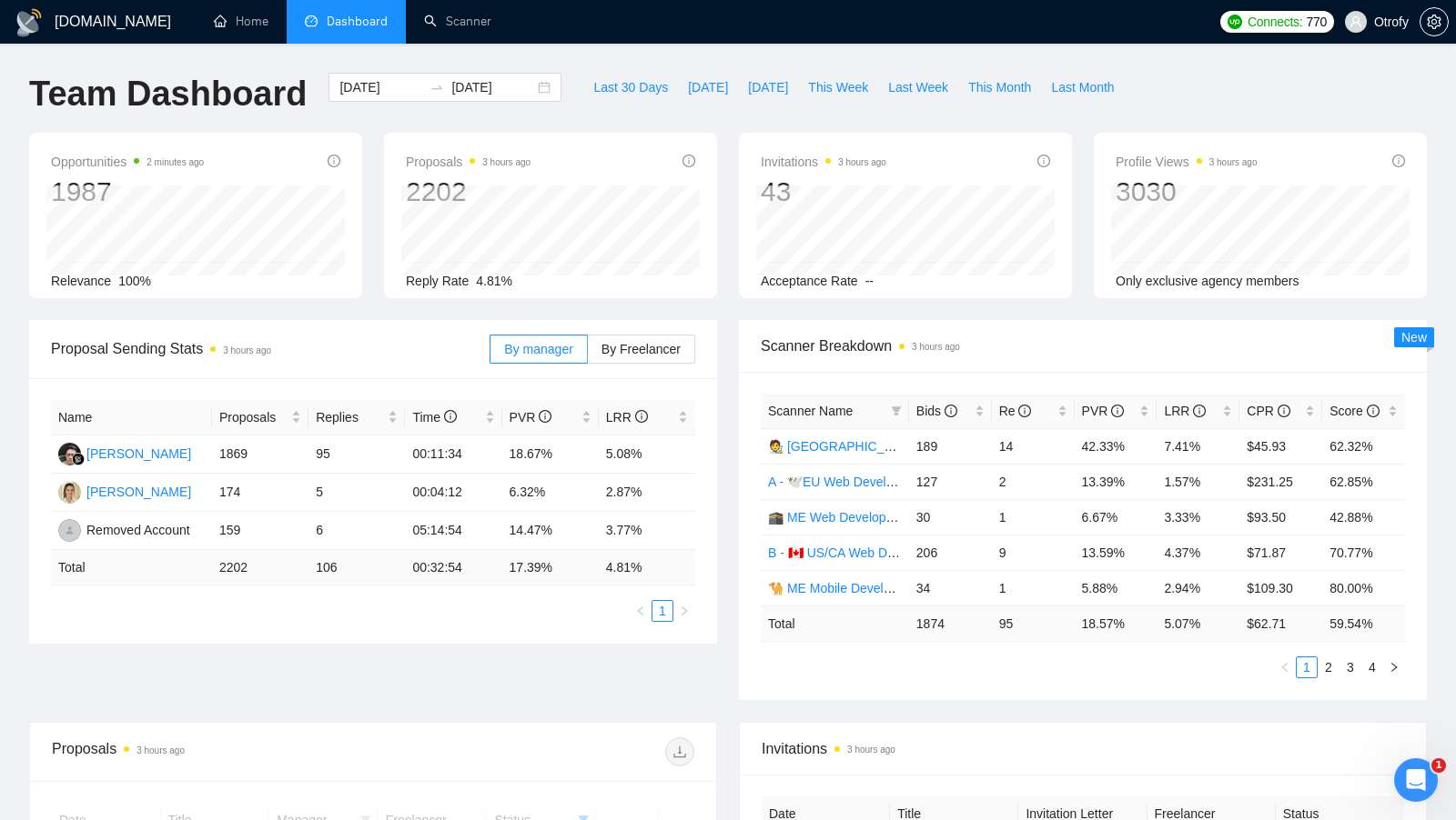
click at [733, 222] on div "Invitations 3 hours ago 43 Acceptance Rate --" at bounding box center [905, 216] width 355 height 165
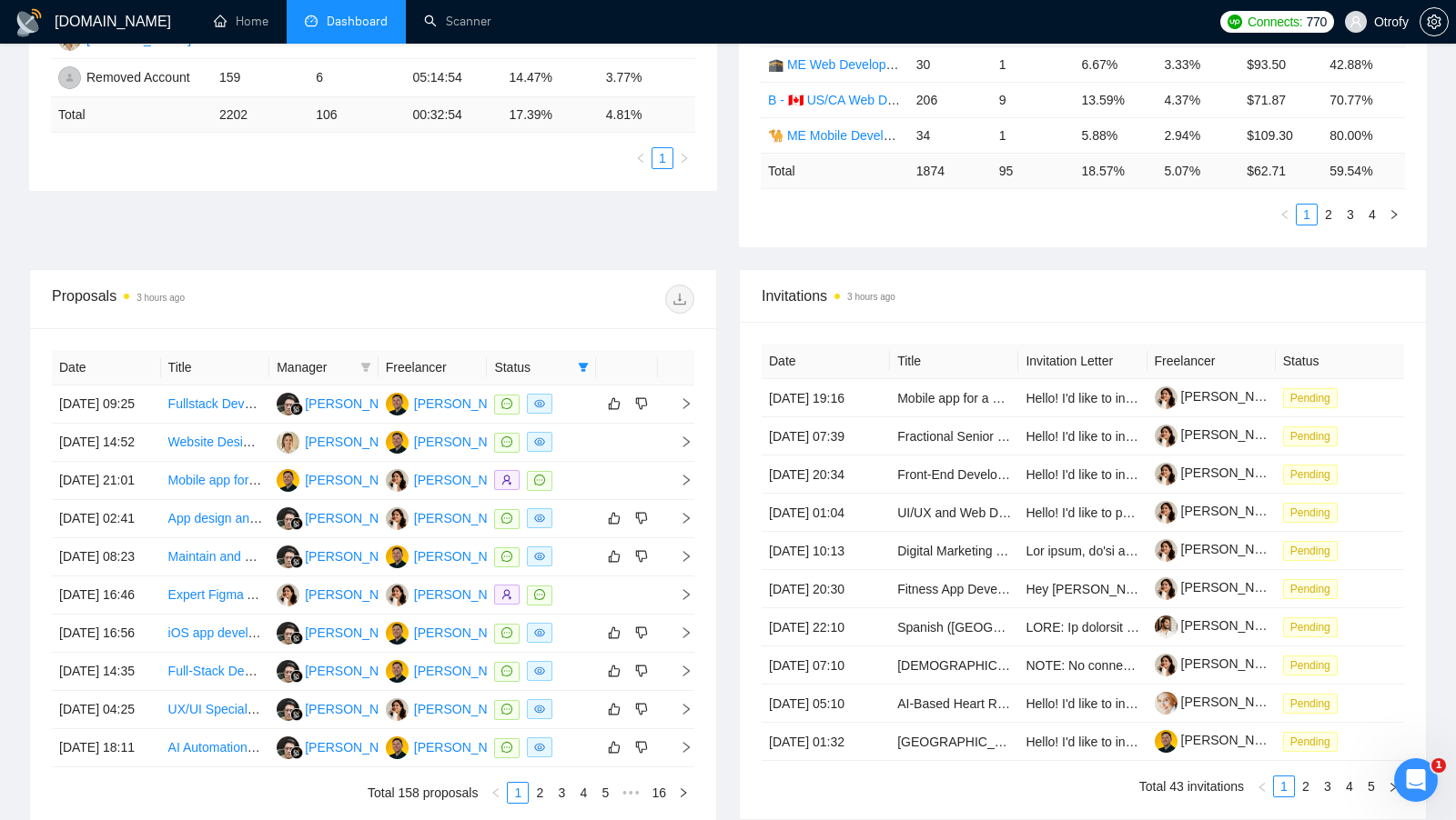
scroll to position [784, 0]
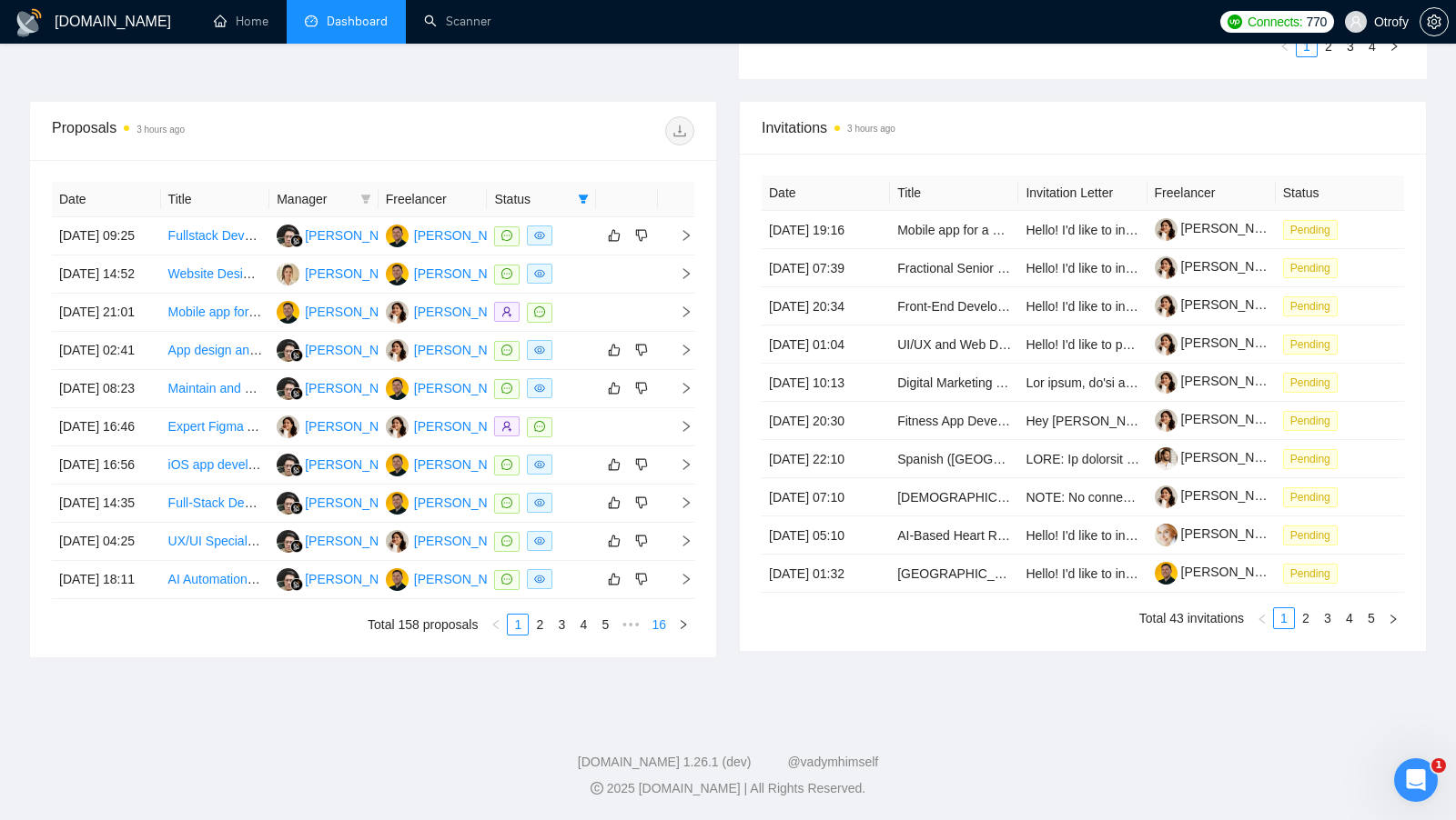
click at [659, 635] on li "16" at bounding box center [659, 625] width 28 height 22
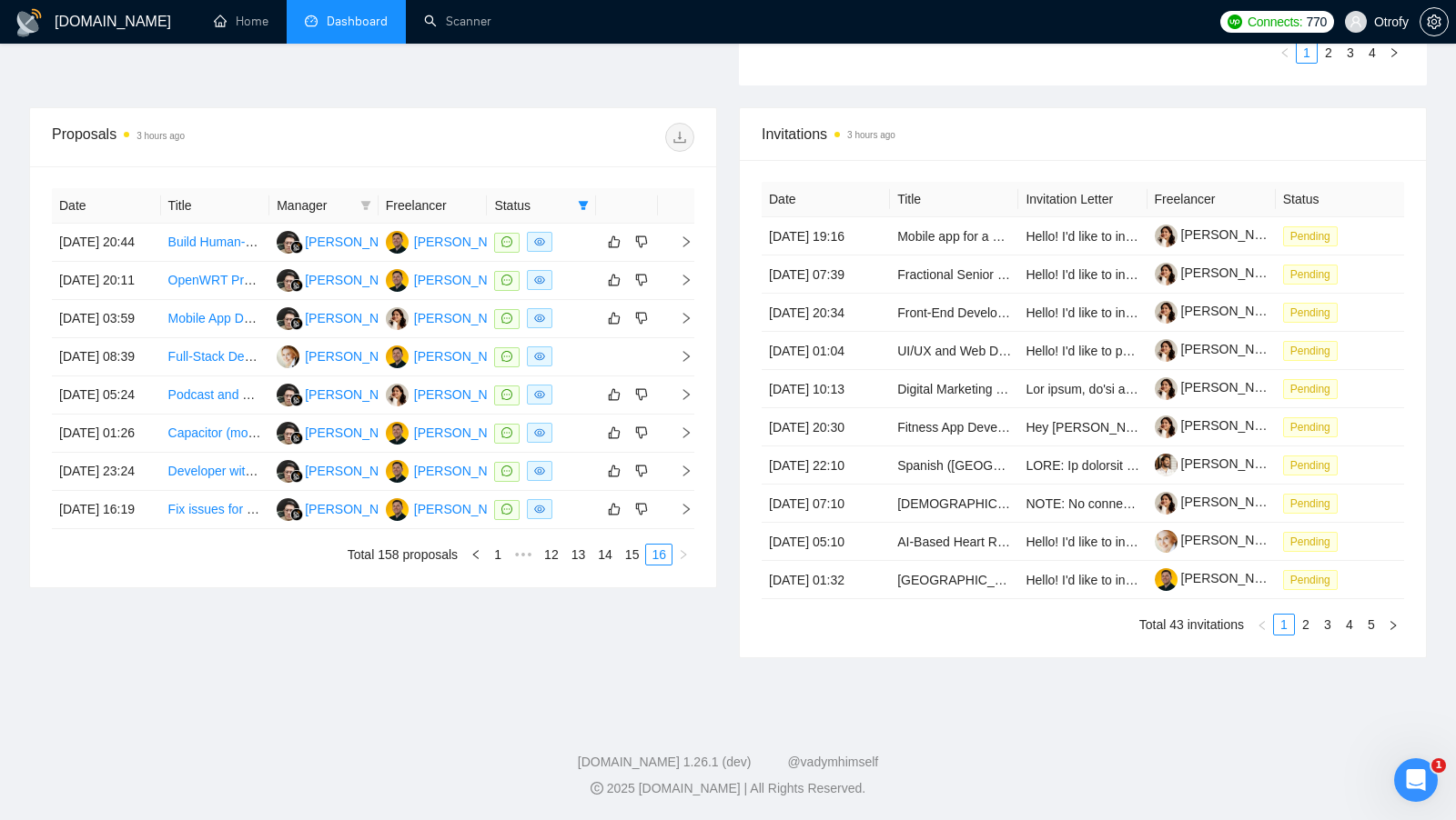
scroll to position [641, 0]
click at [627, 565] on link "15" at bounding box center [633, 555] width 26 height 20
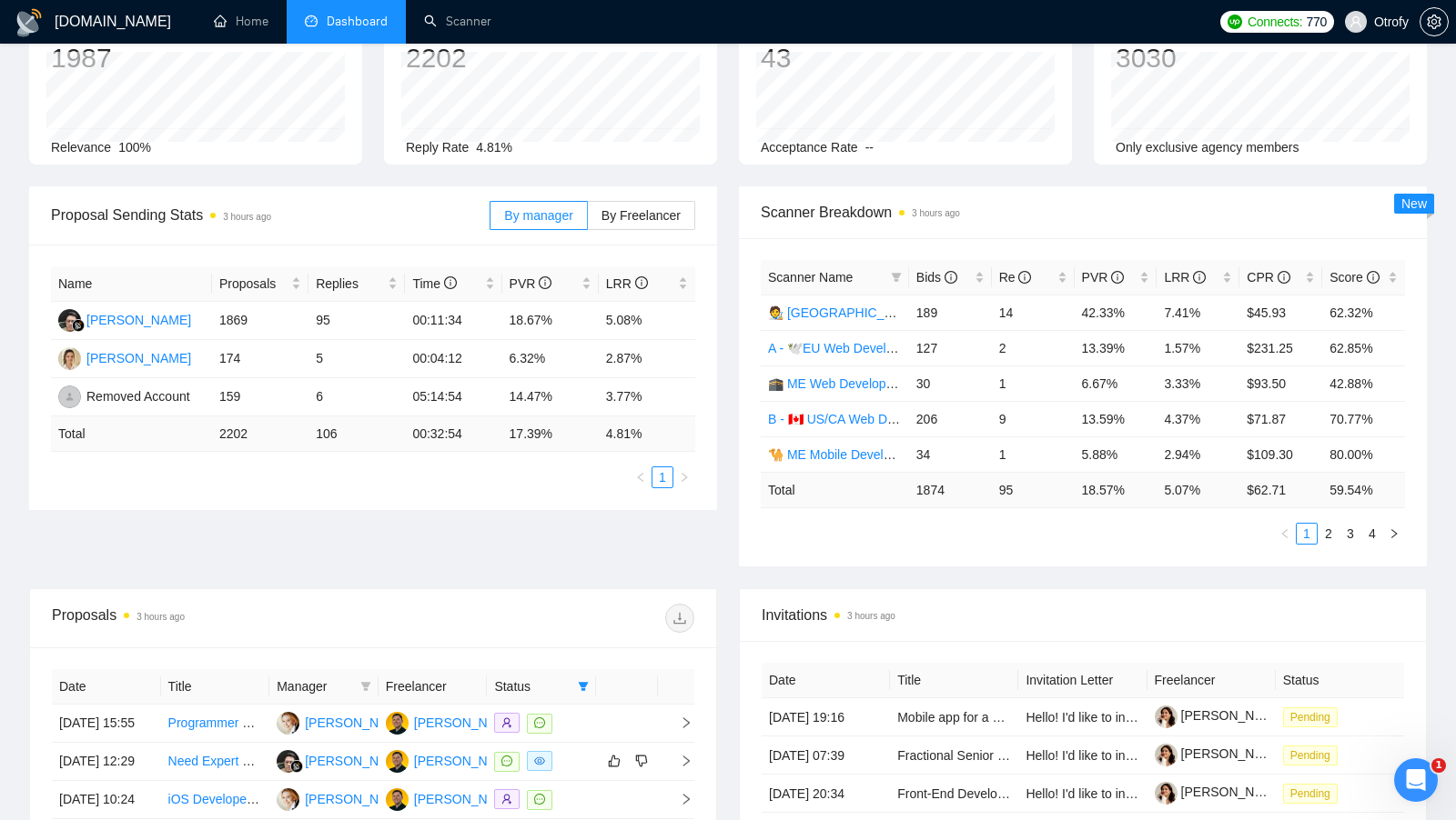
scroll to position [0, 0]
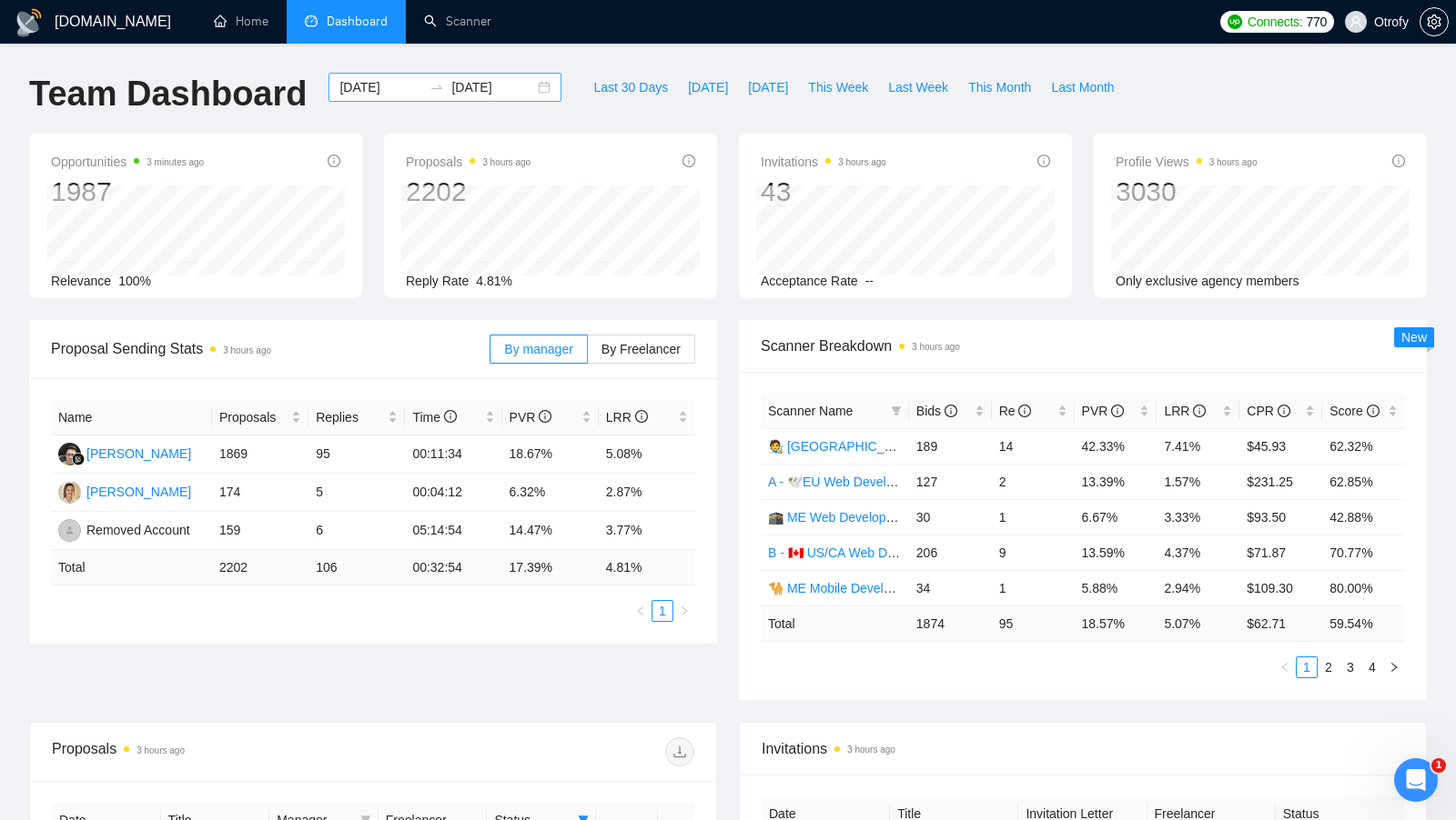
click at [532, 84] on div "2025-07-01 2025-10-08" at bounding box center [446, 87] width 233 height 29
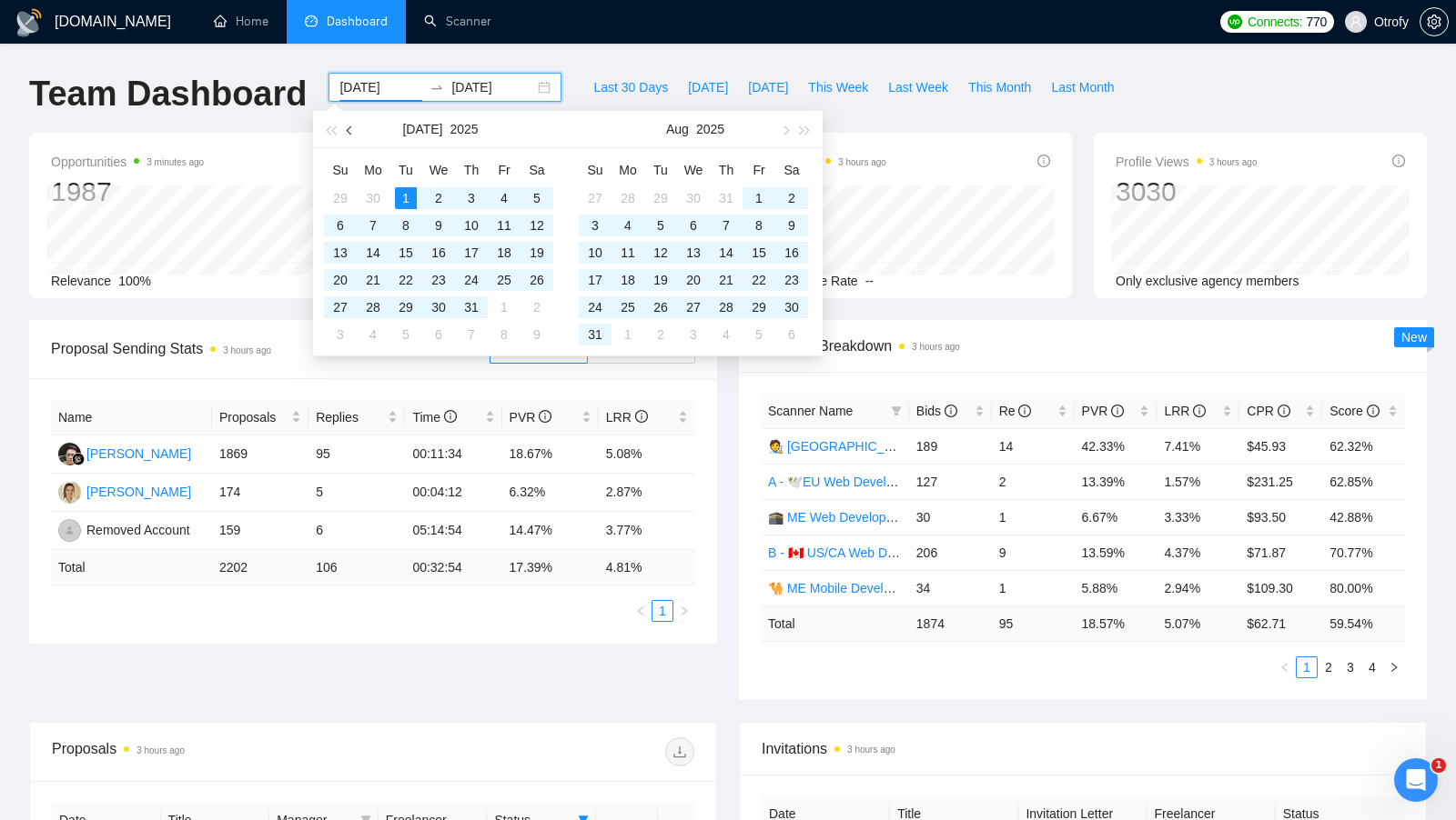
click at [356, 134] on button "button" at bounding box center [350, 129] width 20 height 37
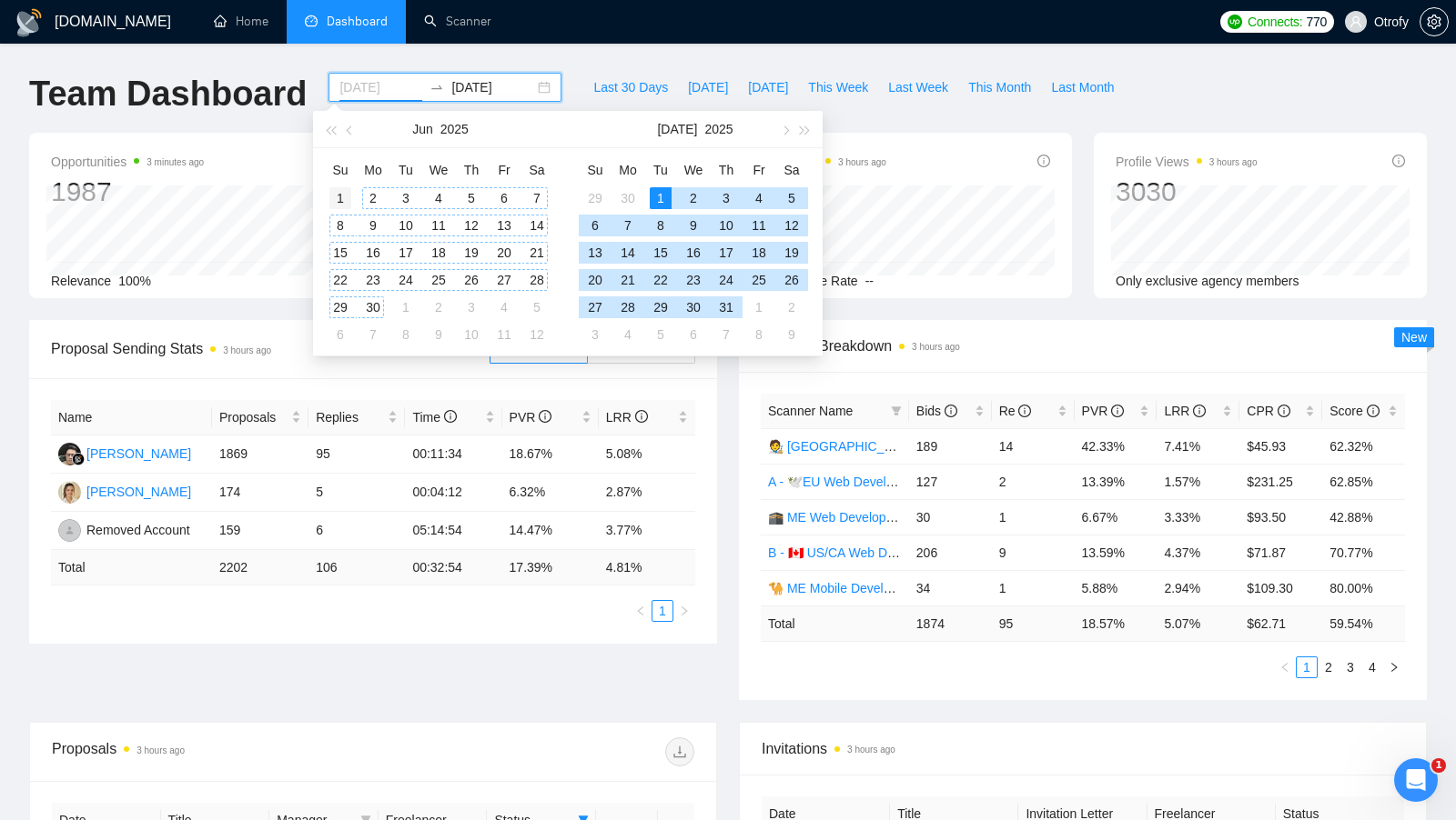
type input "2025-06-01"
click at [347, 192] on div "1" at bounding box center [341, 198] width 22 height 22
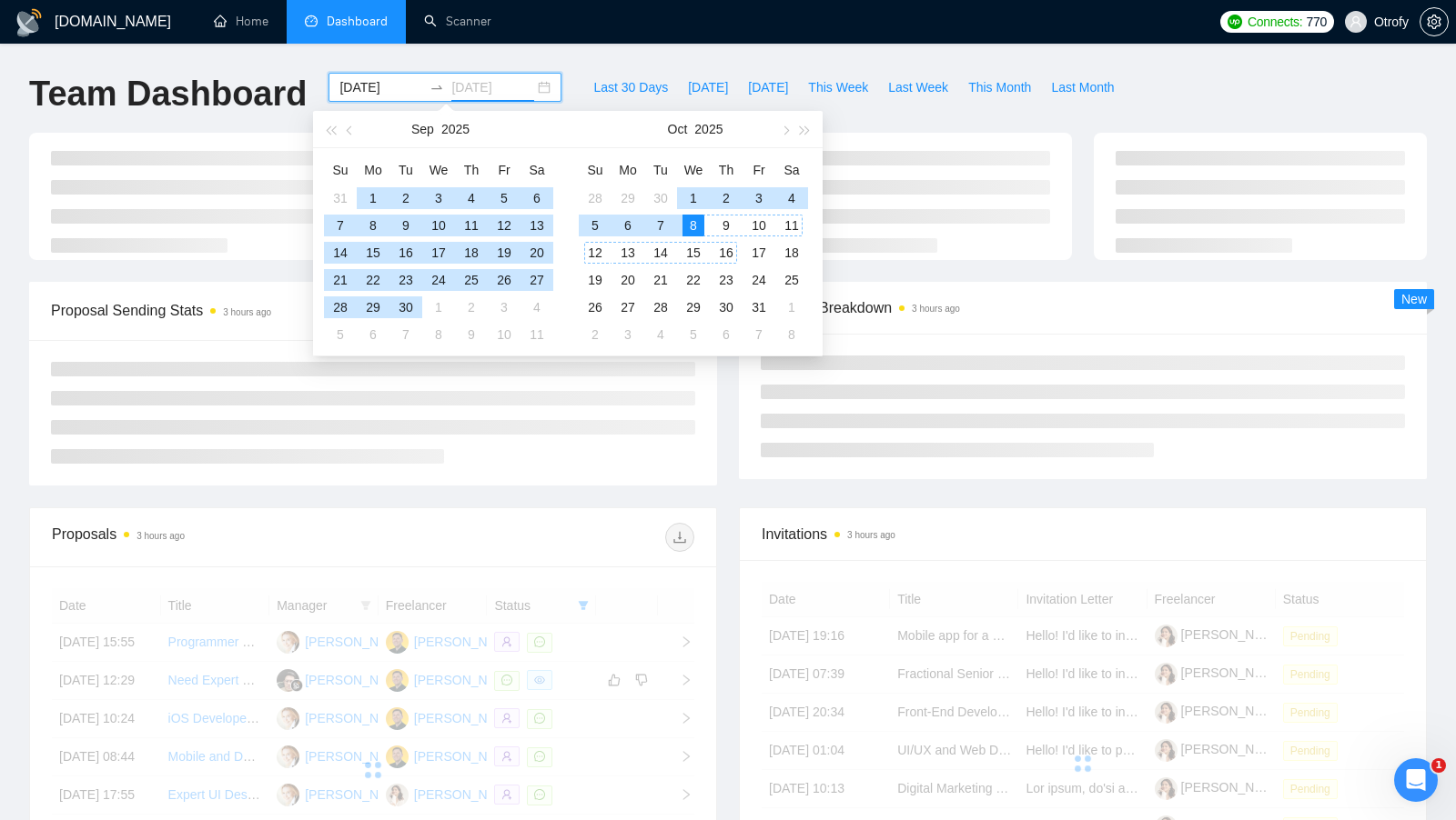
type input "[DATE]"
click at [693, 220] on div "8" at bounding box center [694, 226] width 22 height 22
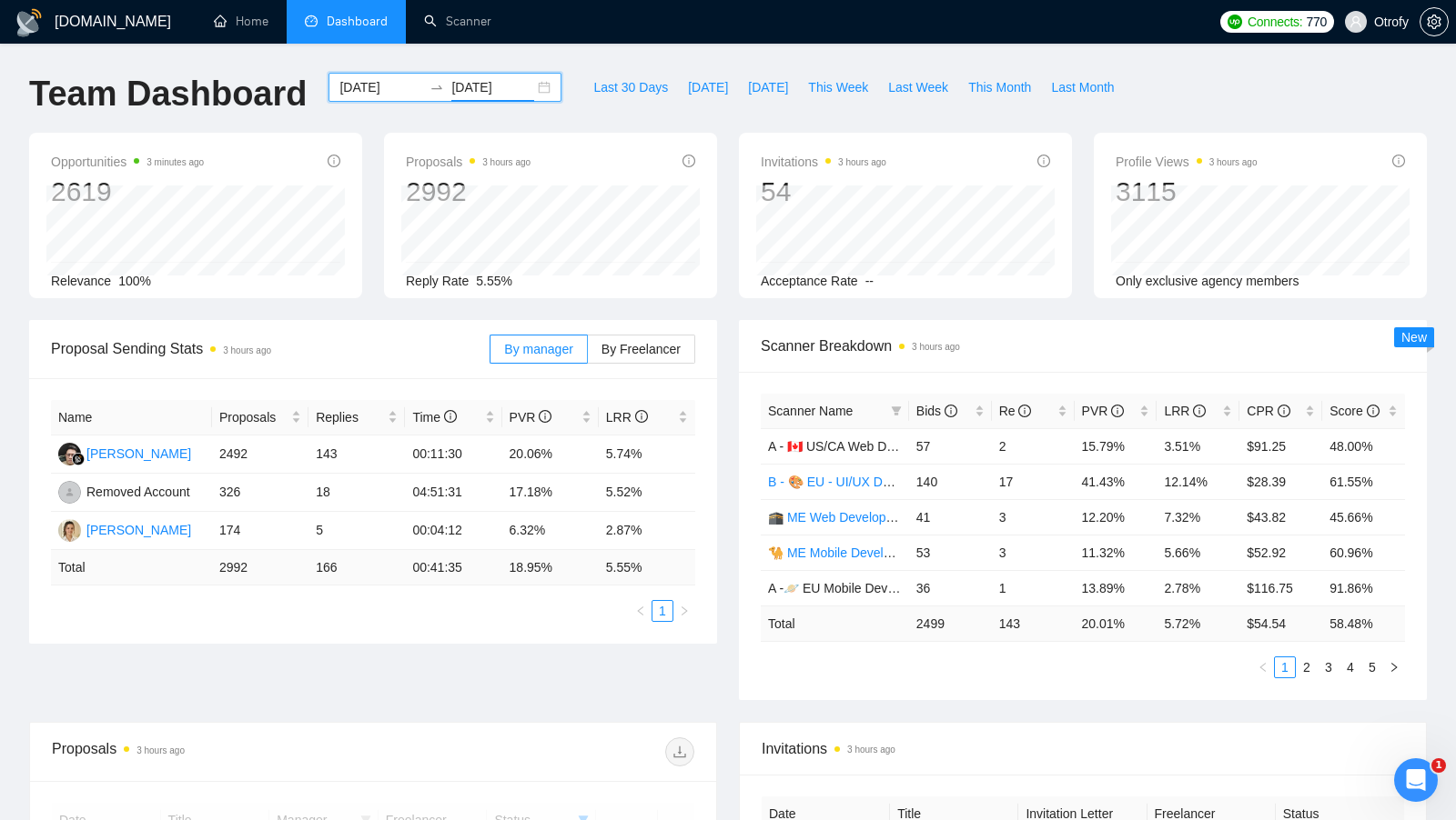
scroll to position [784, 0]
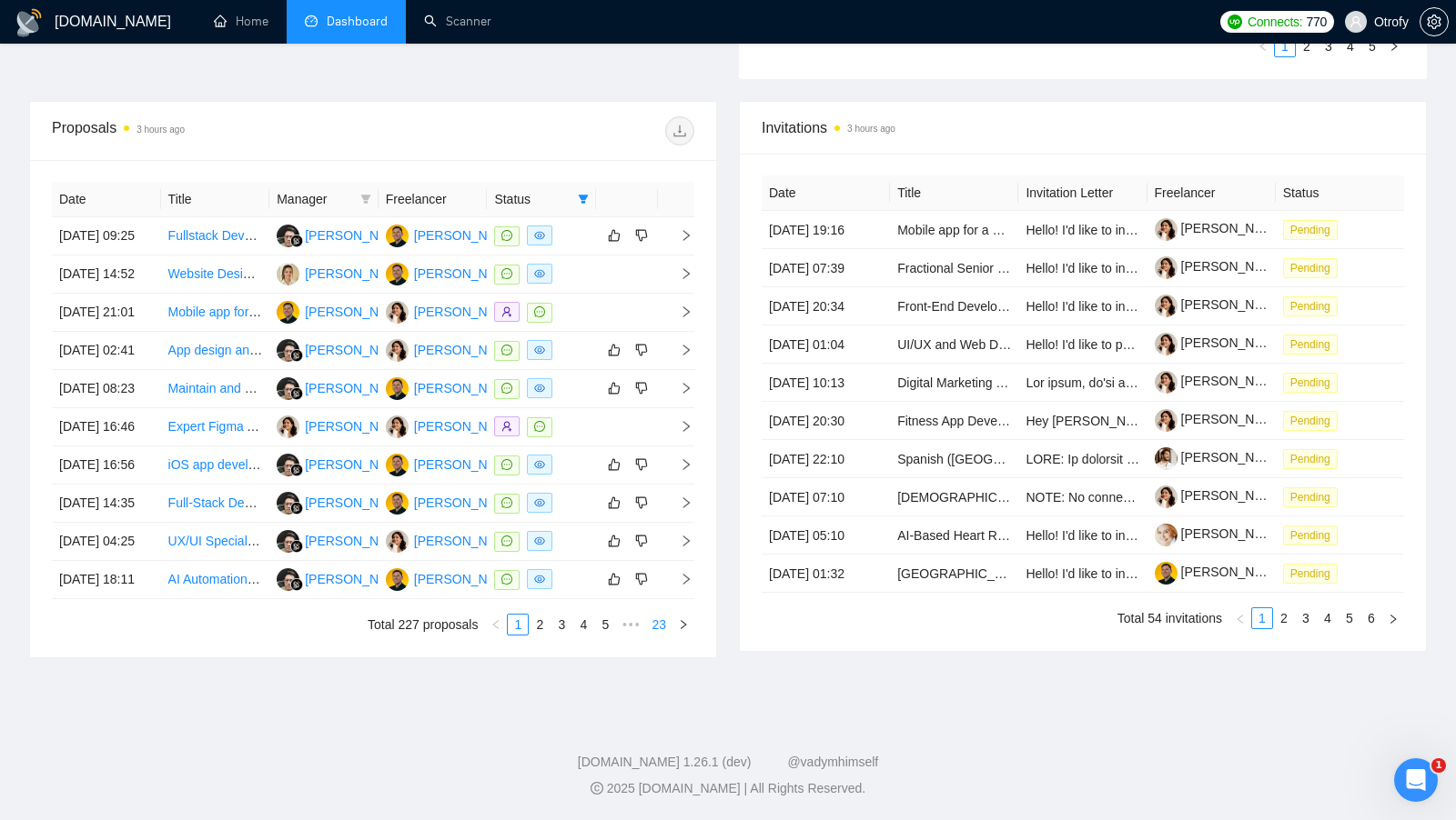
click at [666, 629] on link "23" at bounding box center [659, 625] width 26 height 20
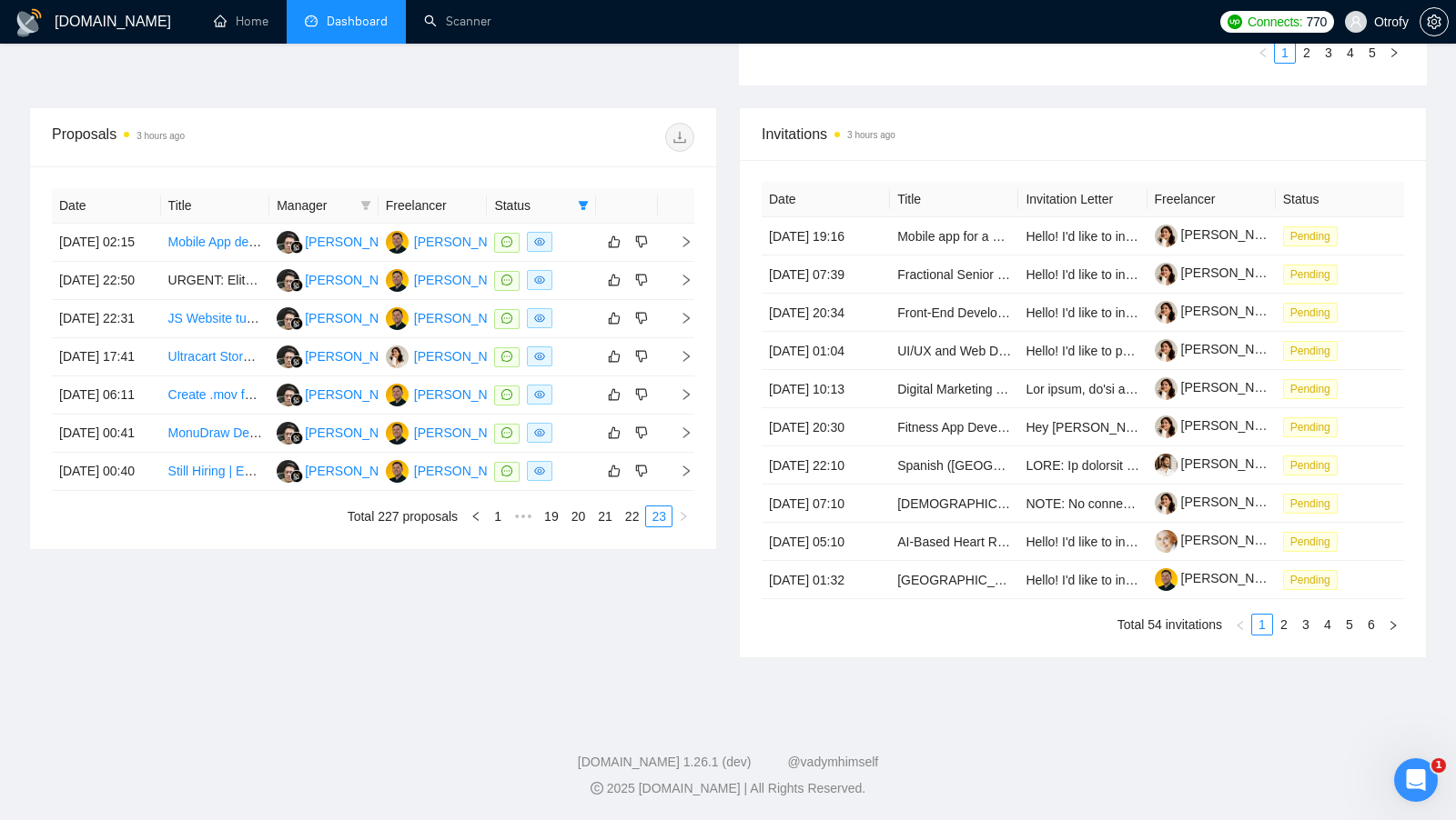
scroll to position [778, 0]
click at [626, 507] on link "22" at bounding box center [633, 517] width 26 height 20
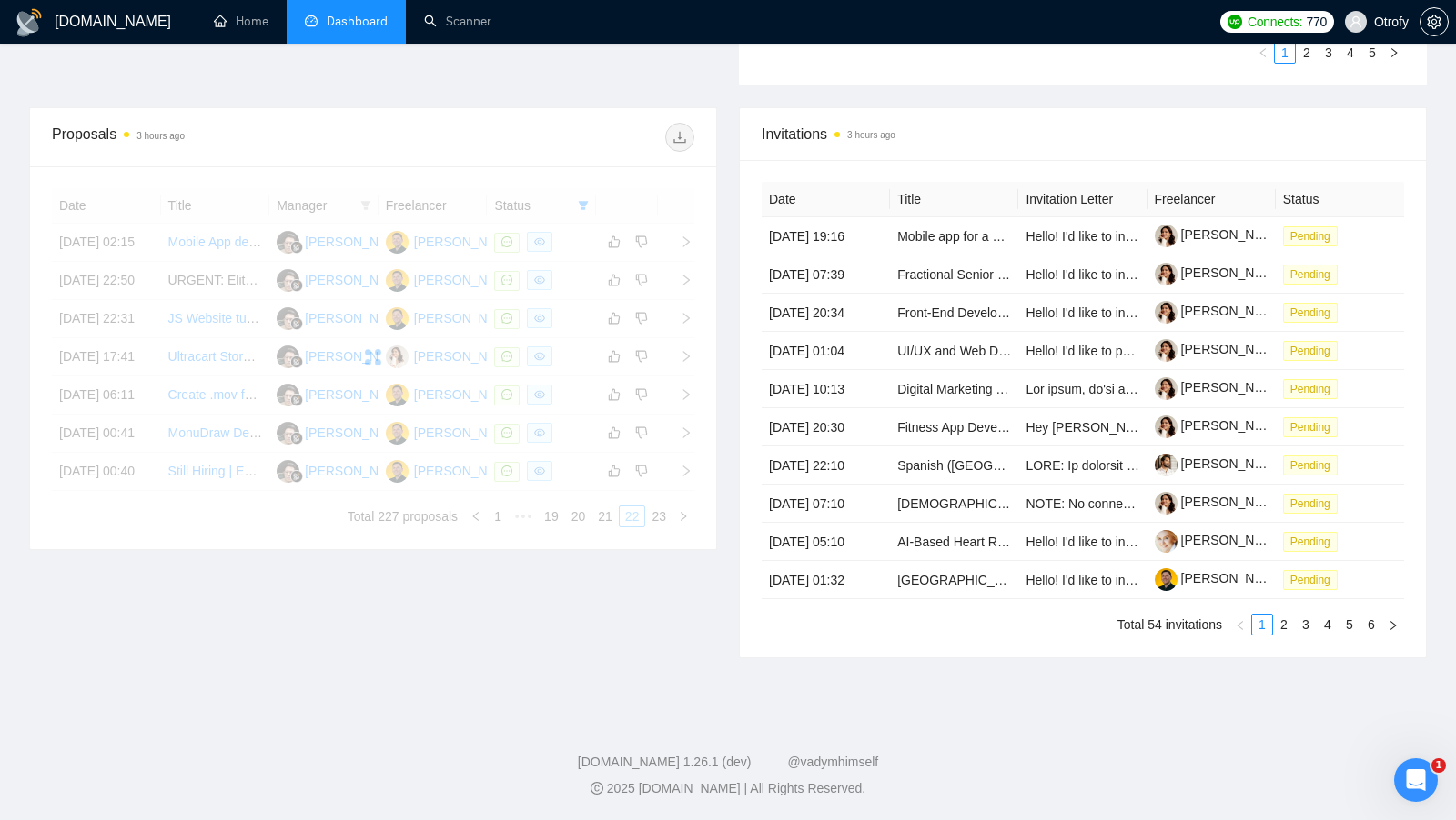
scroll to position [599, 0]
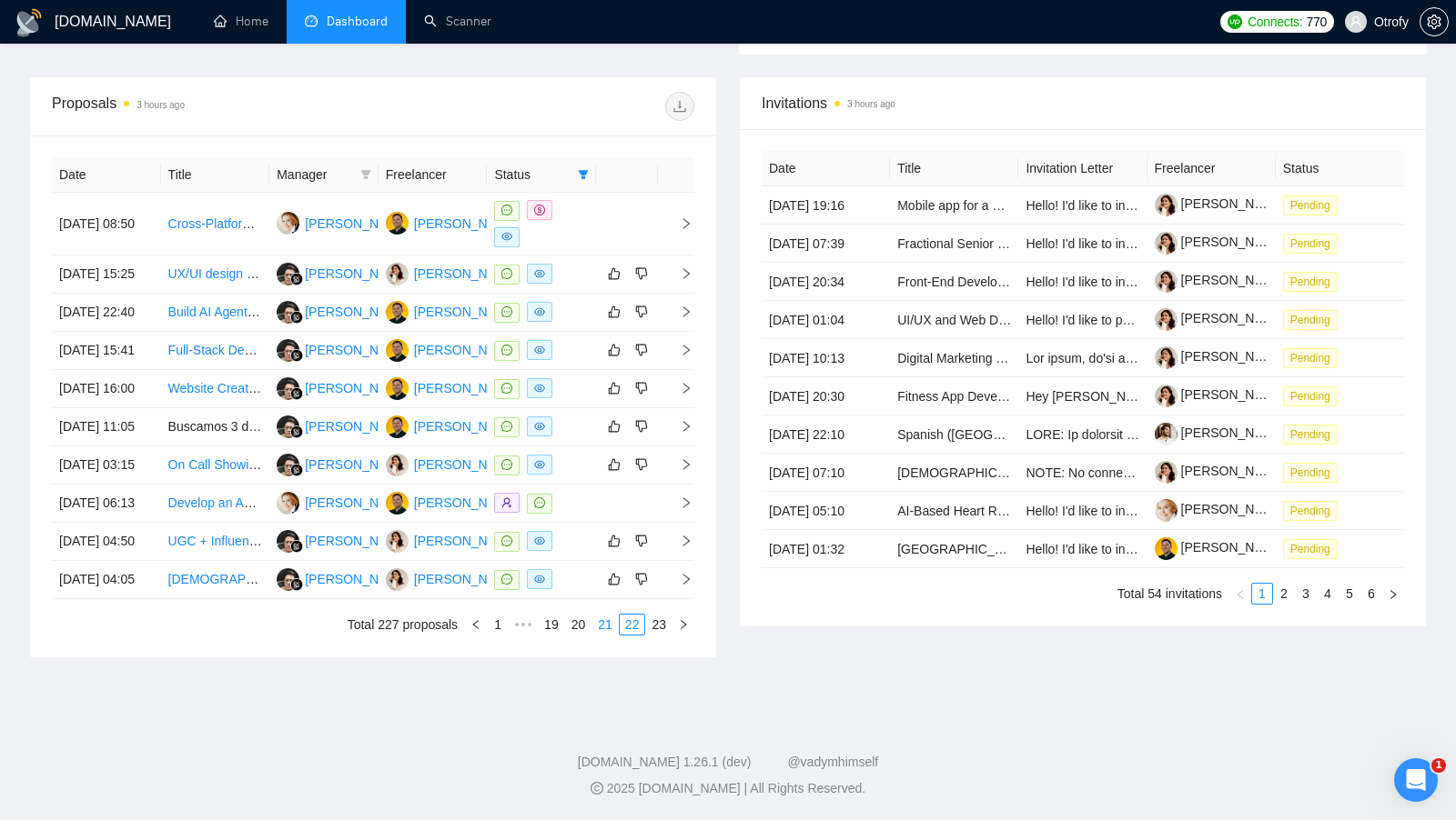
click at [603, 635] on link "21" at bounding box center [605, 625] width 26 height 20
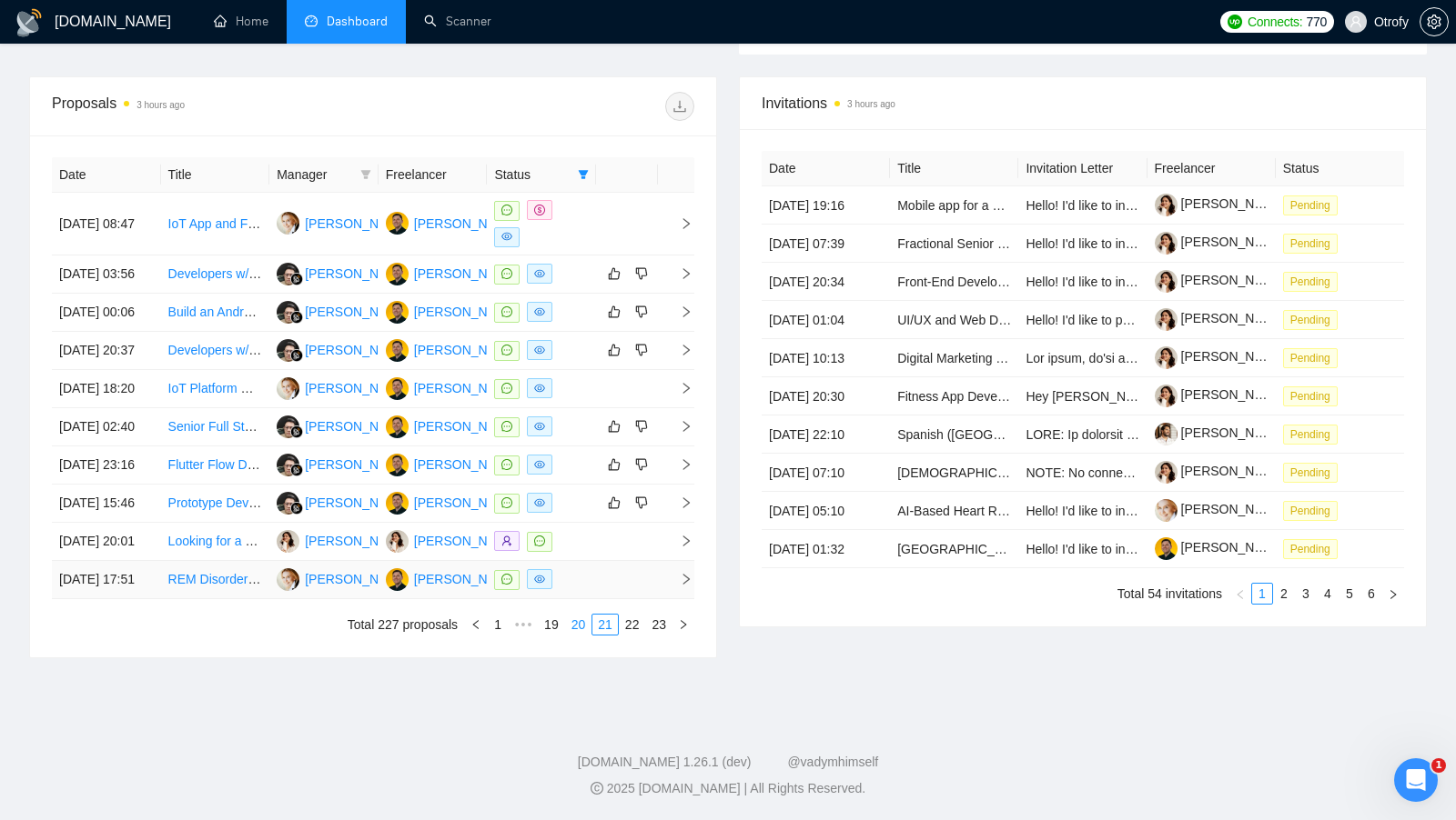
scroll to position [665, 0]
click at [580, 635] on link "20" at bounding box center [579, 625] width 26 height 20
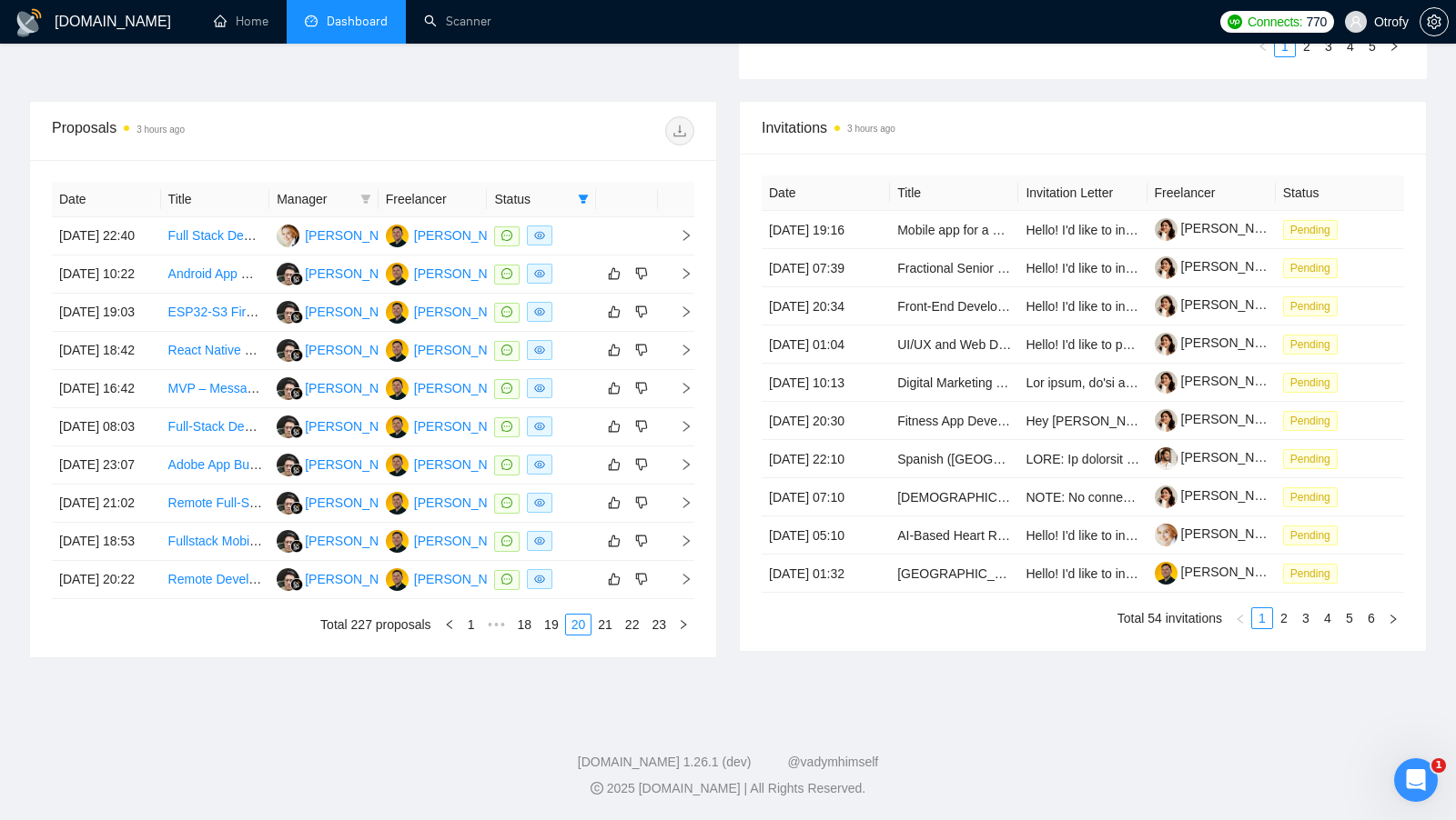
scroll to position [660, 0]
click at [556, 635] on link "19" at bounding box center [551, 625] width 26 height 20
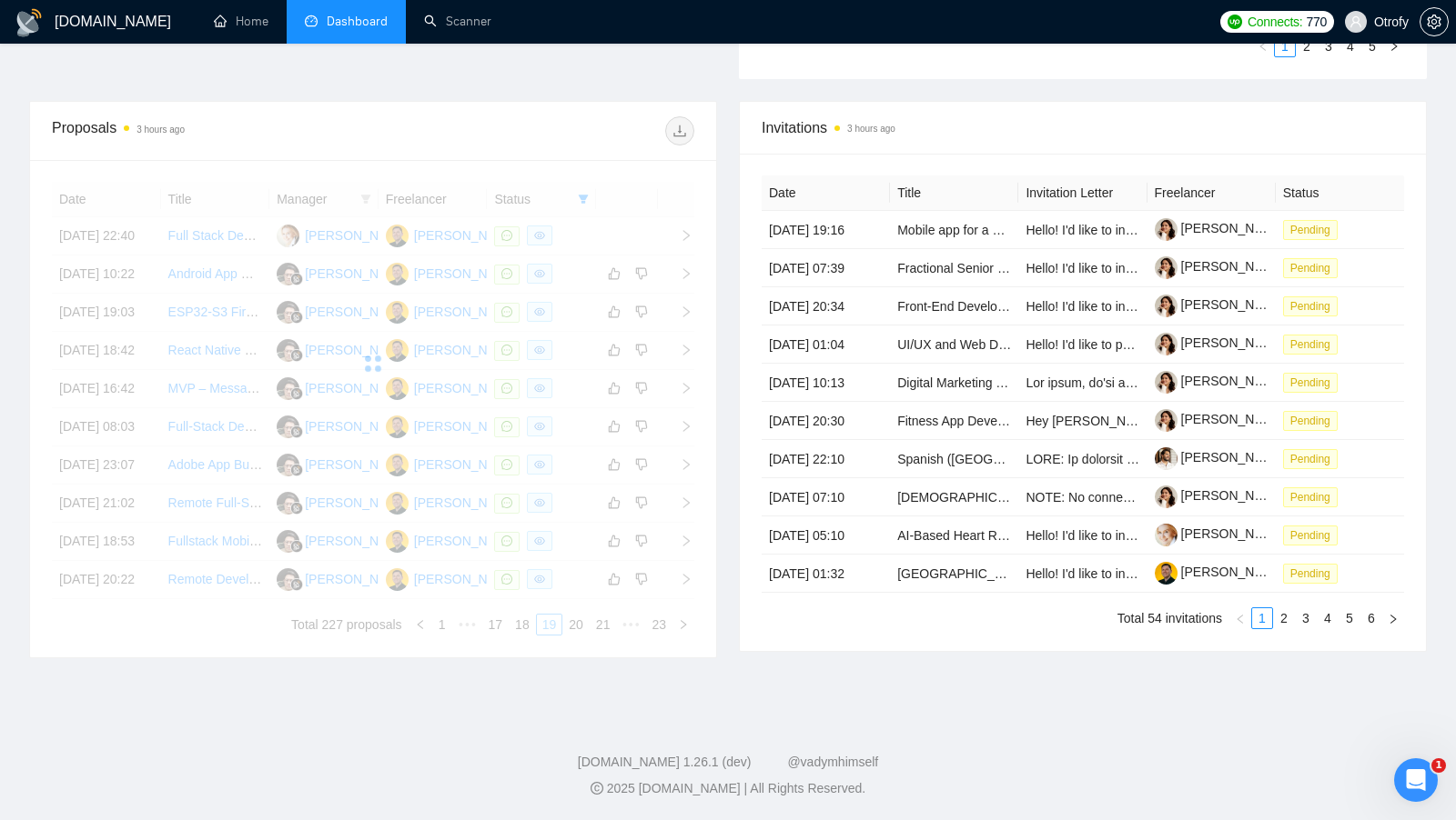
scroll to position [650, 0]
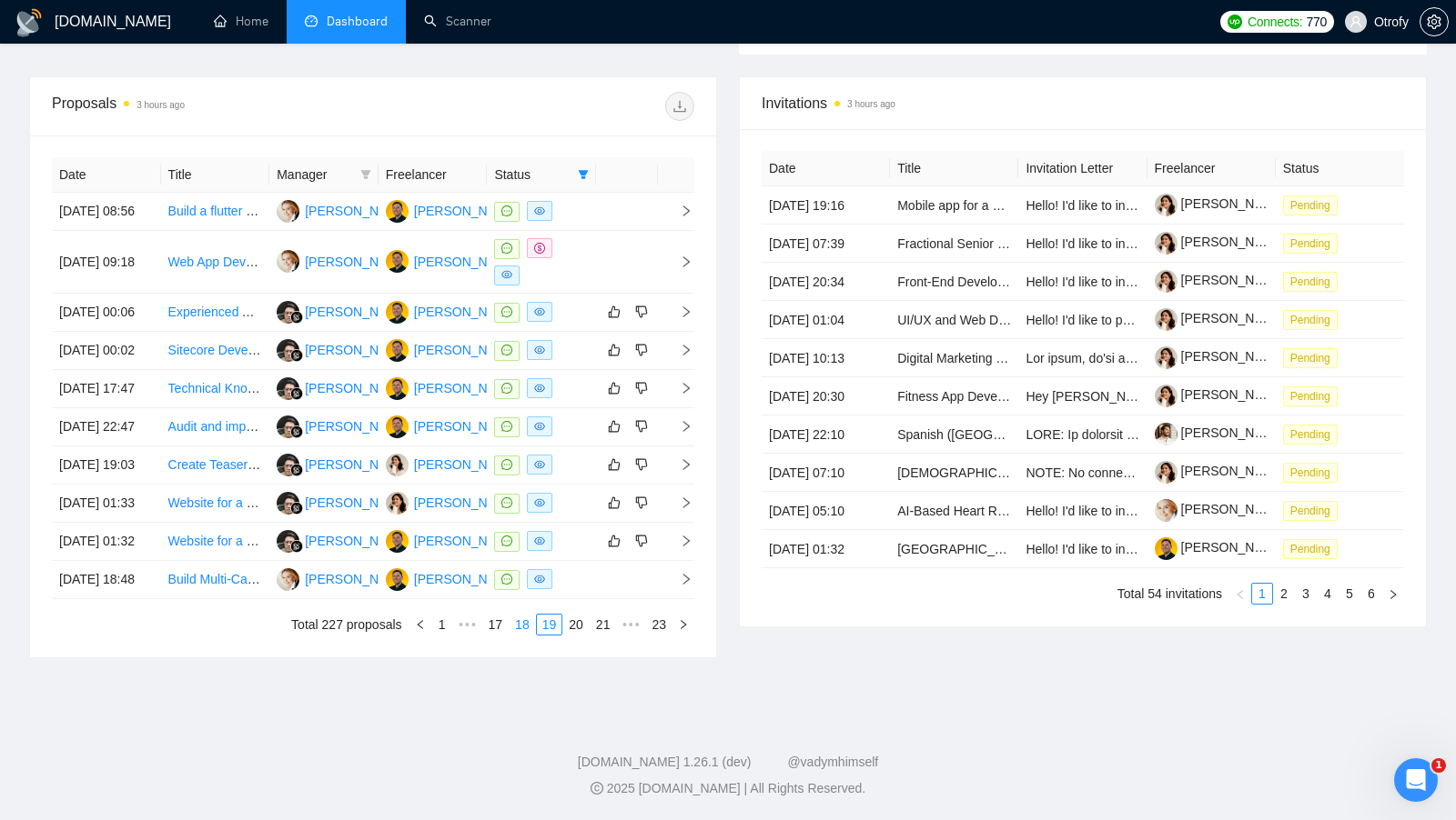
click at [517, 635] on link "18" at bounding box center [523, 625] width 26 height 20
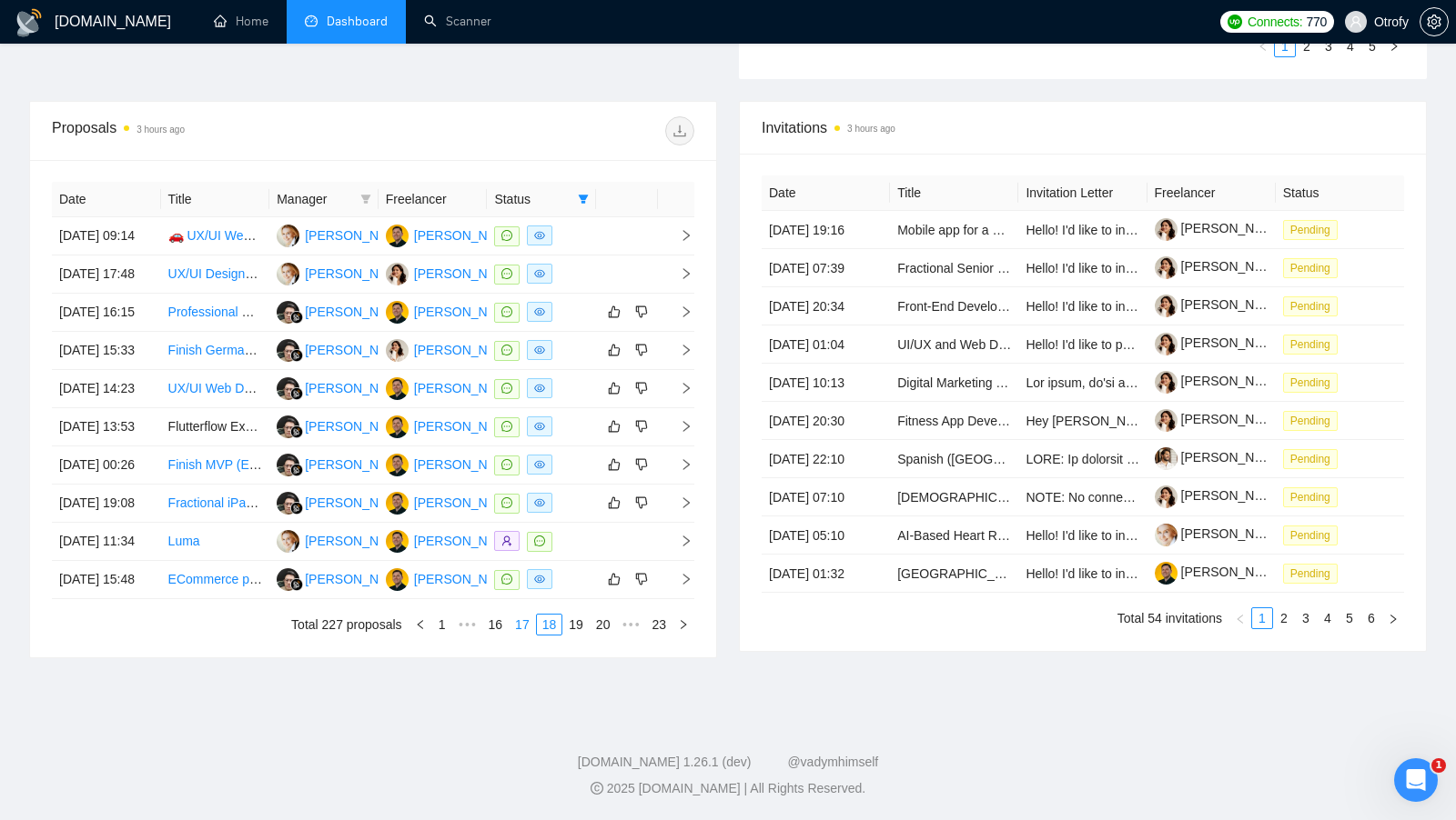
click at [527, 635] on link "17" at bounding box center [523, 625] width 26 height 20
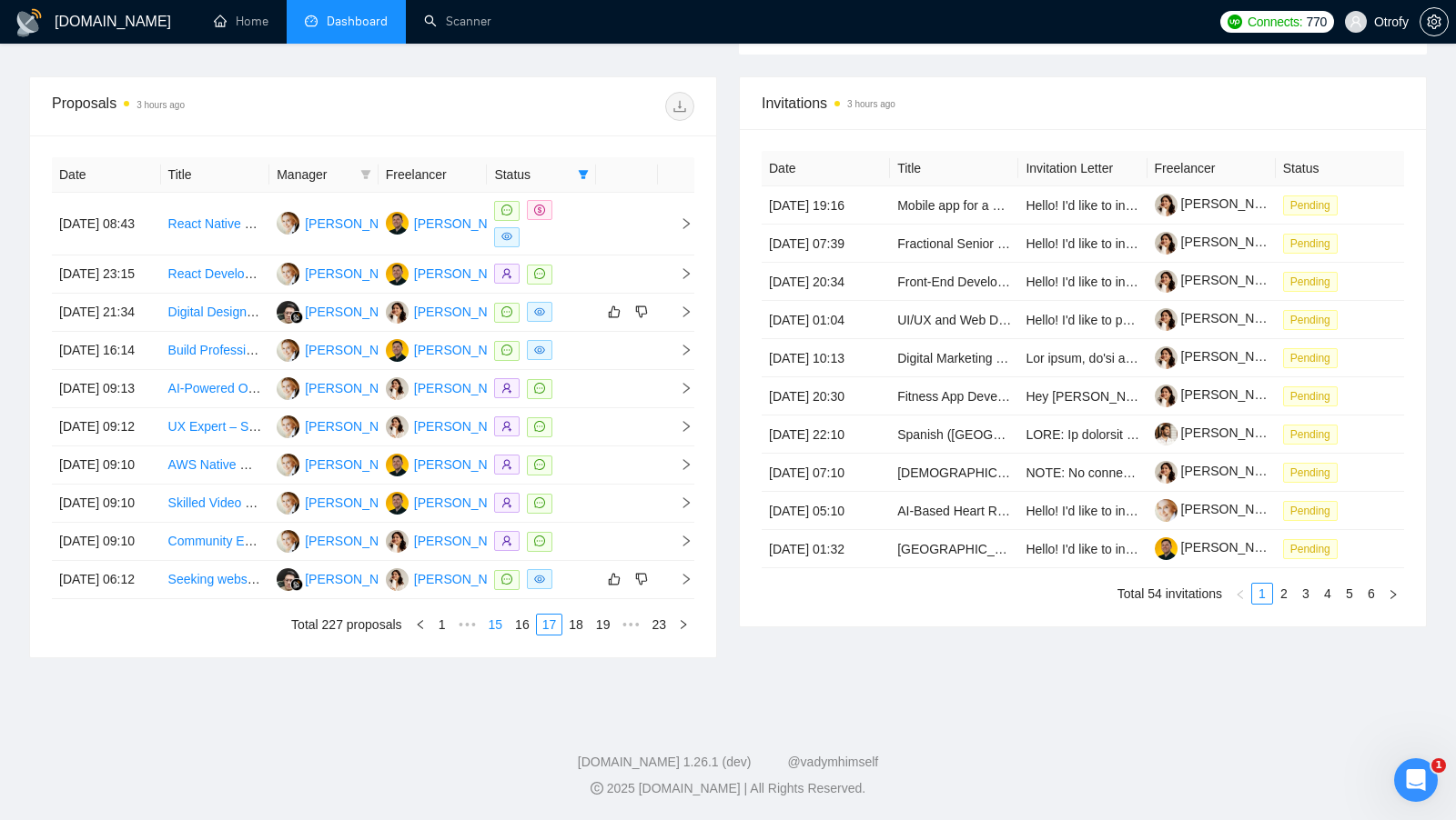
click at [526, 635] on link "16" at bounding box center [523, 625] width 26 height 20
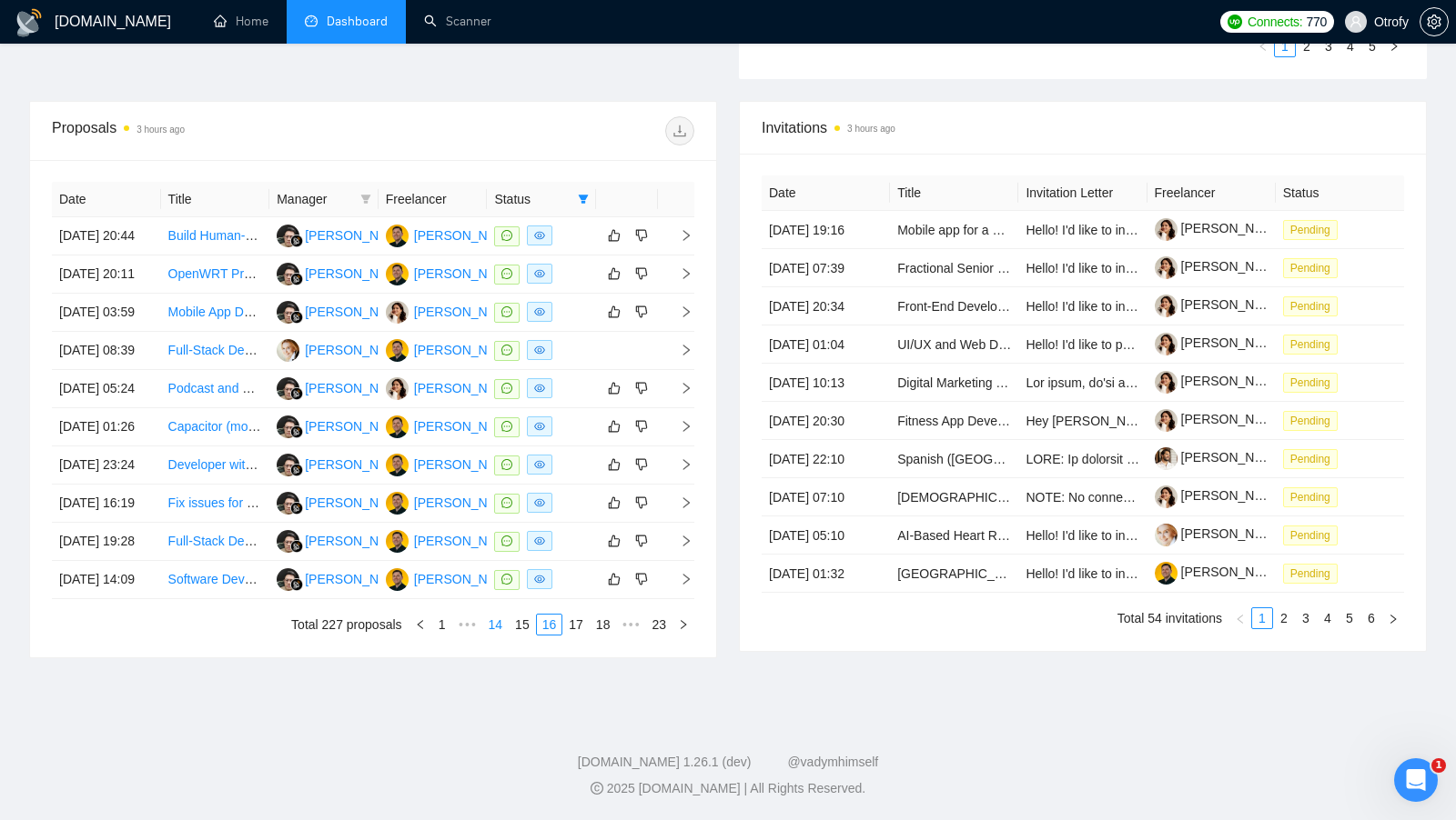
click at [516, 635] on link "15" at bounding box center [523, 625] width 26 height 20
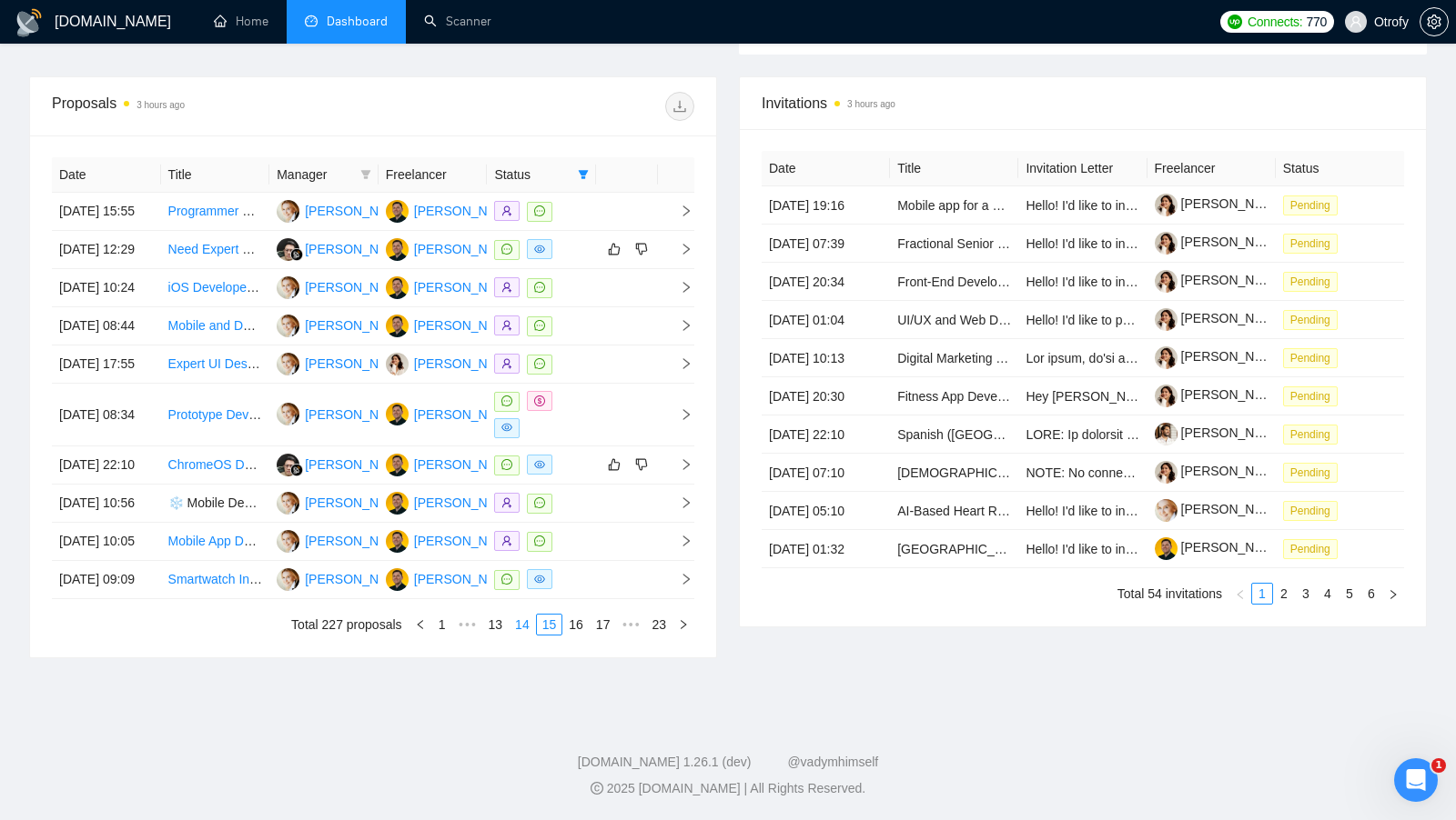
click at [521, 635] on link "14" at bounding box center [523, 625] width 26 height 20
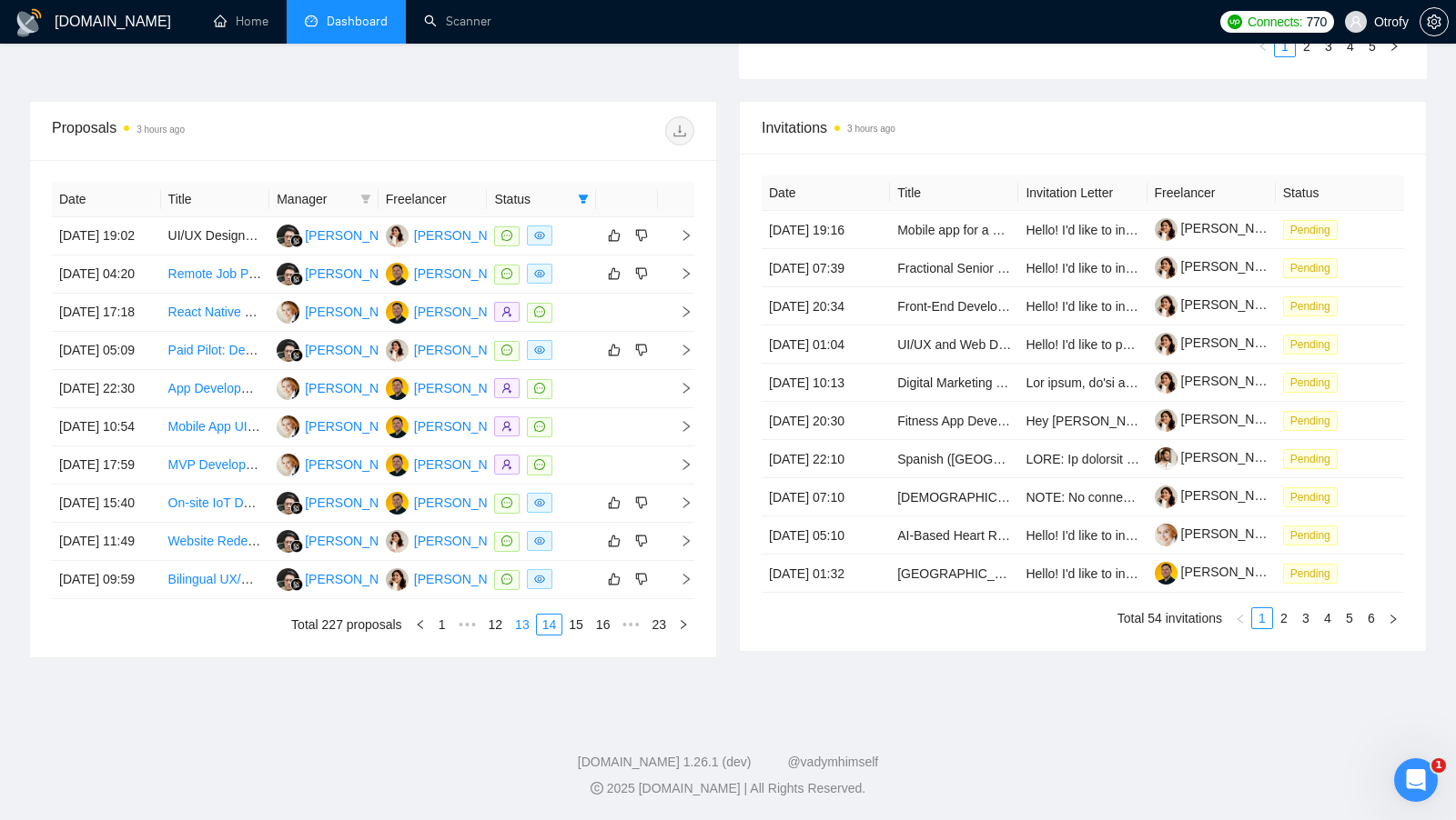
click at [525, 635] on link "13" at bounding box center [523, 625] width 26 height 20
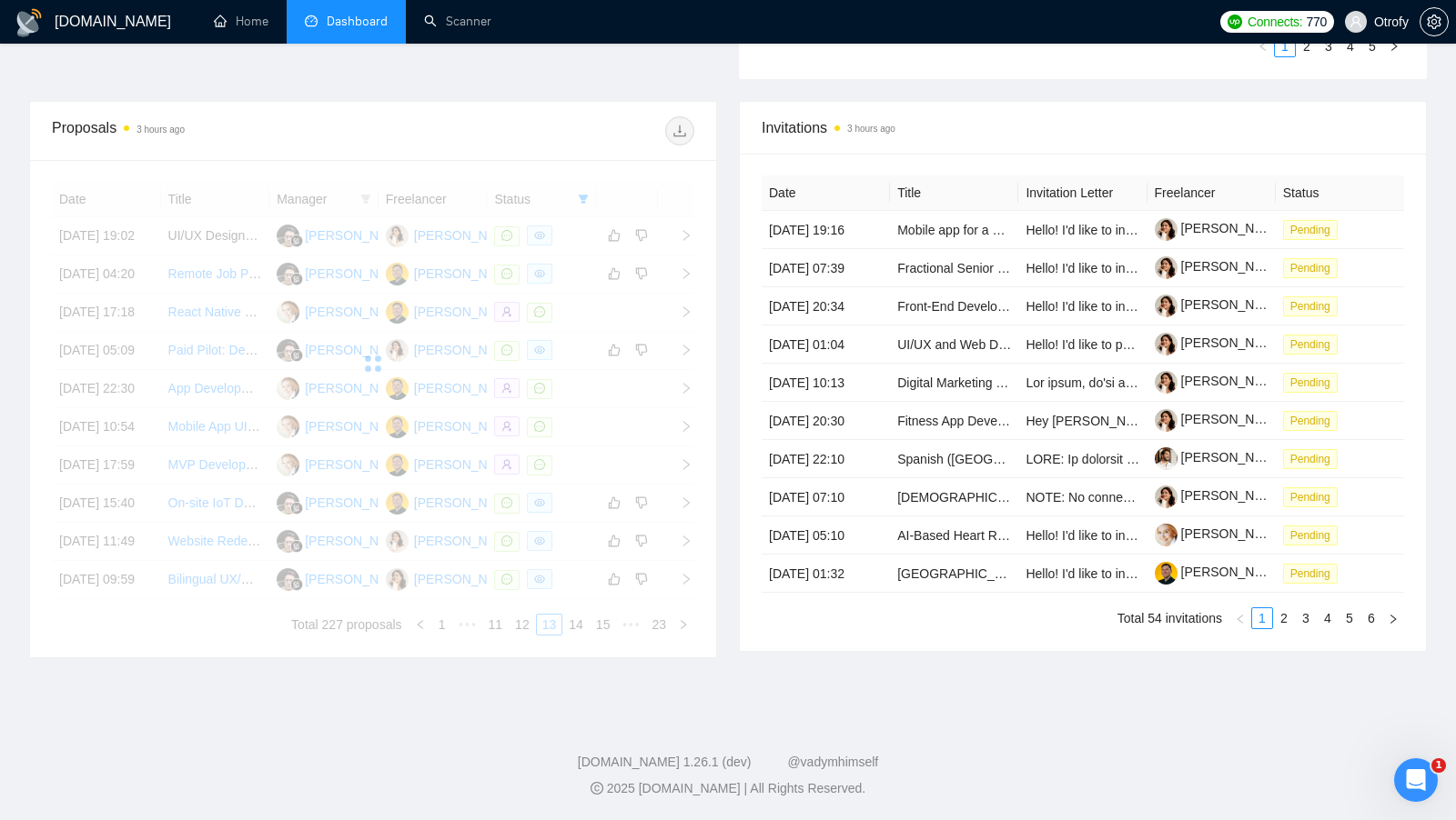
click at [521, 635] on div "Date Title Manager Freelancer Status 19 Jul, 2025 19:02 UI/UX Designer Needed f…" at bounding box center [372, 409] width 642 height 454
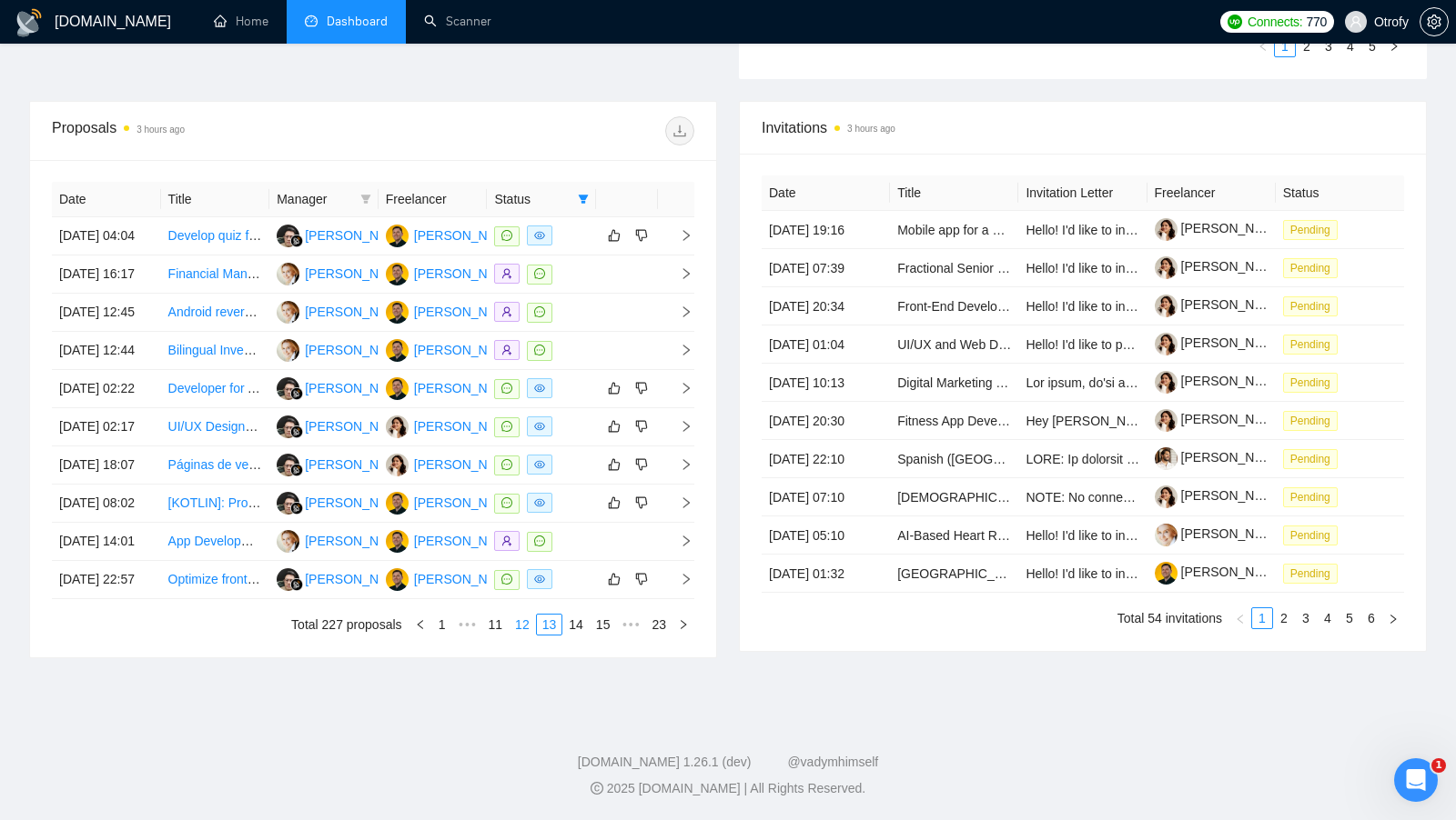
click at [528, 635] on link "12" at bounding box center [523, 625] width 26 height 20
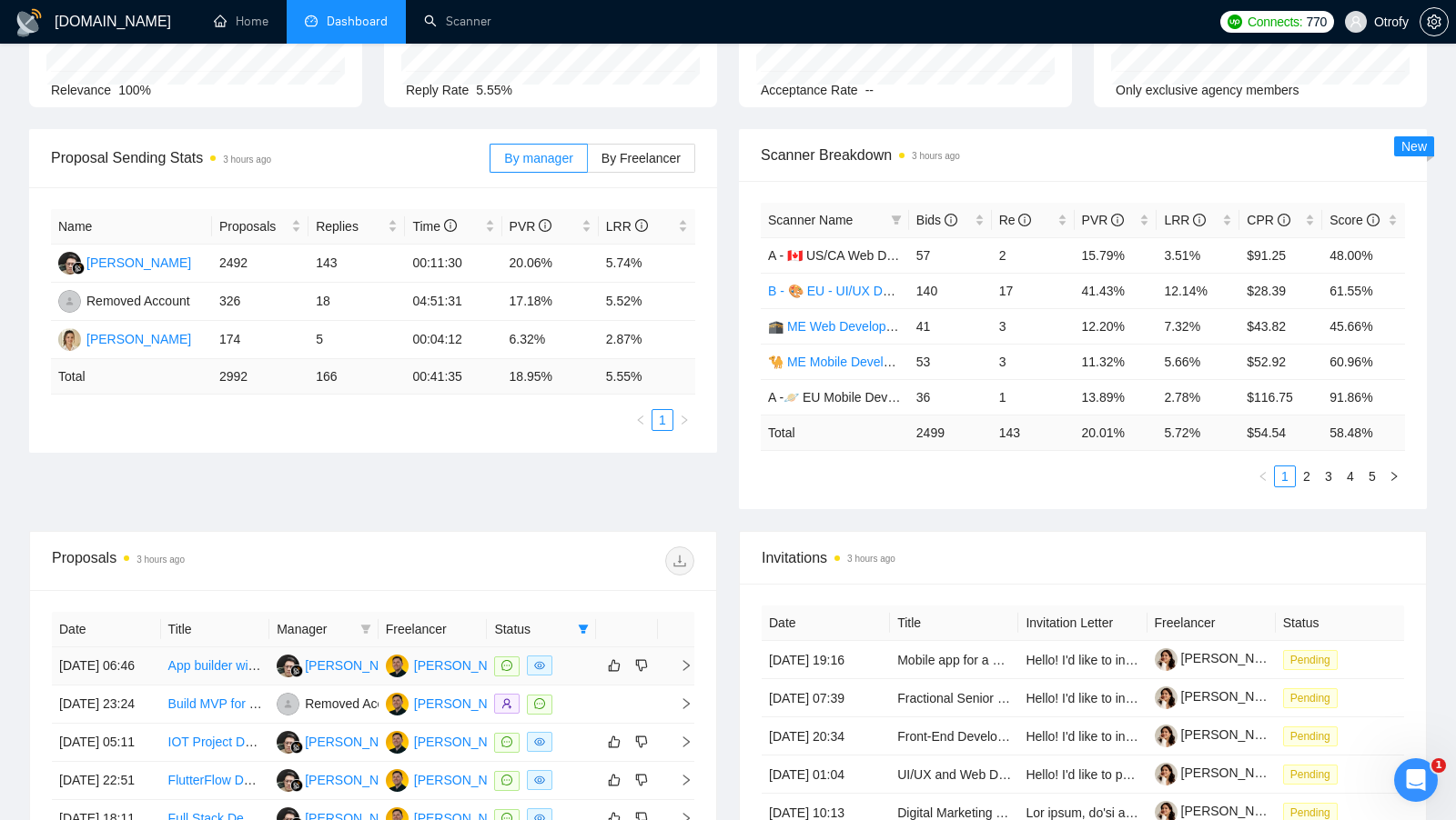
scroll to position [0, 0]
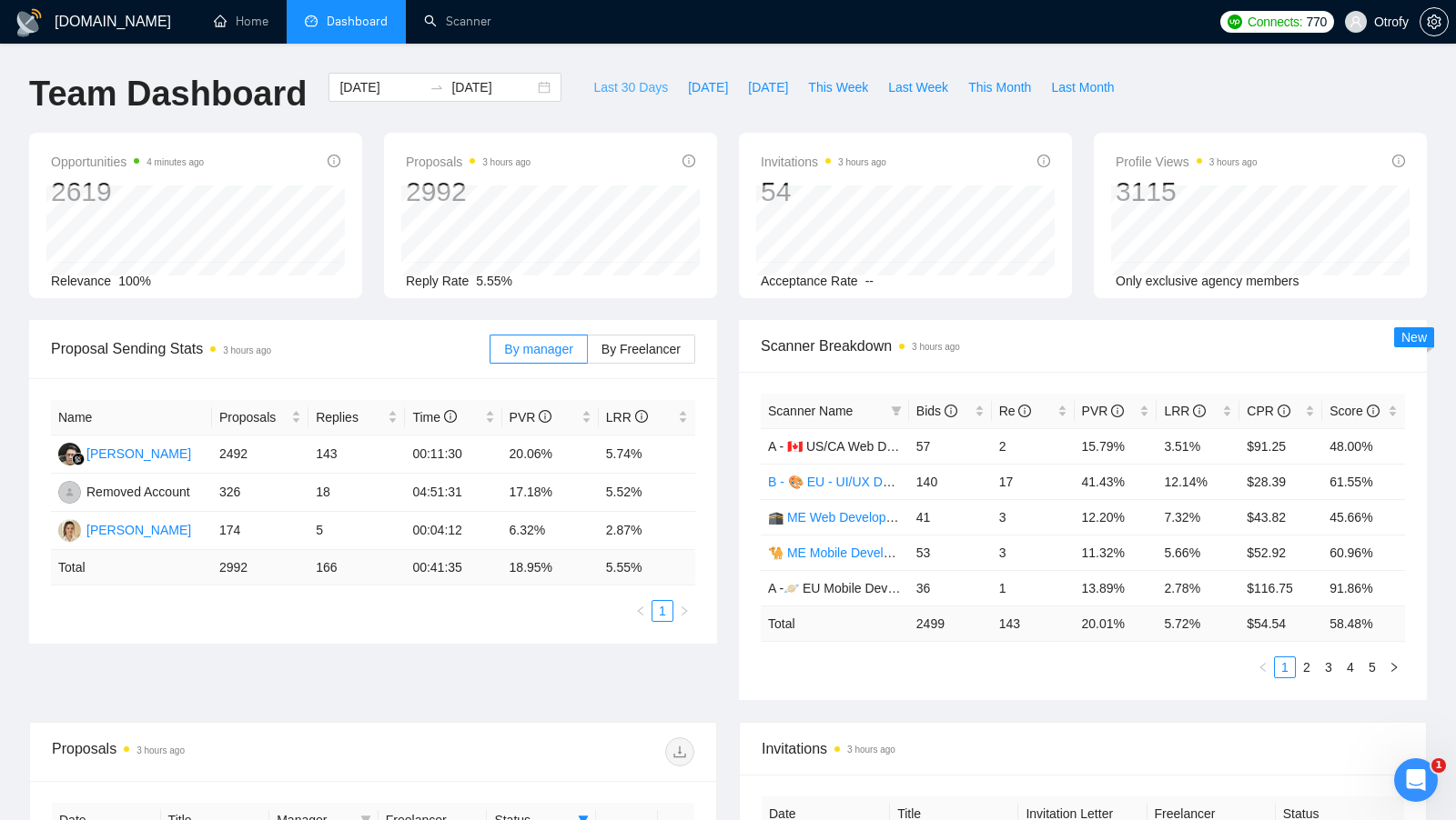
click at [641, 97] on button "Last 30 Days" at bounding box center [630, 87] width 95 height 29
click at [618, 92] on span "Last 30 Days" at bounding box center [630, 87] width 74 height 20
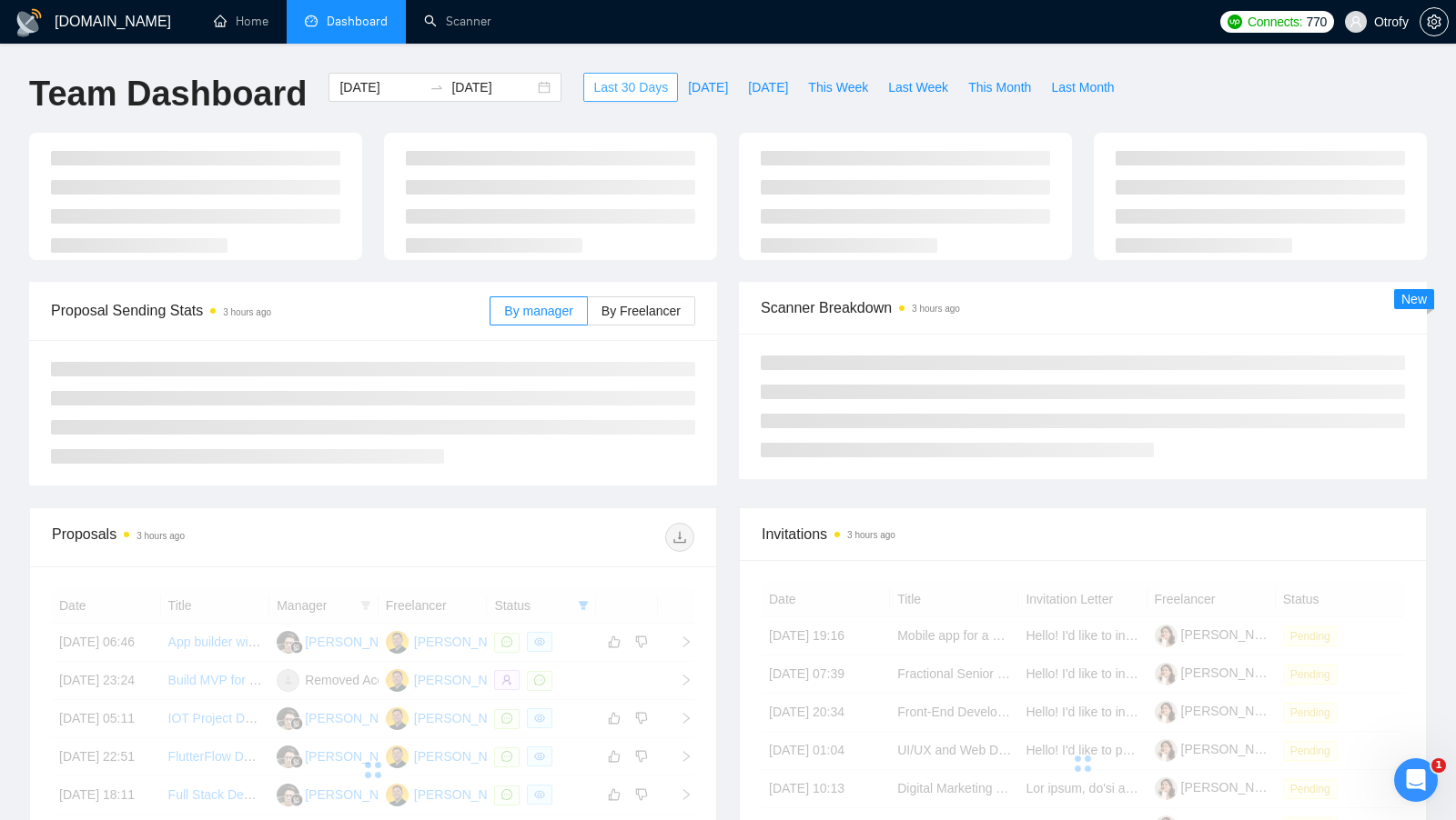
type input "[DATE]"
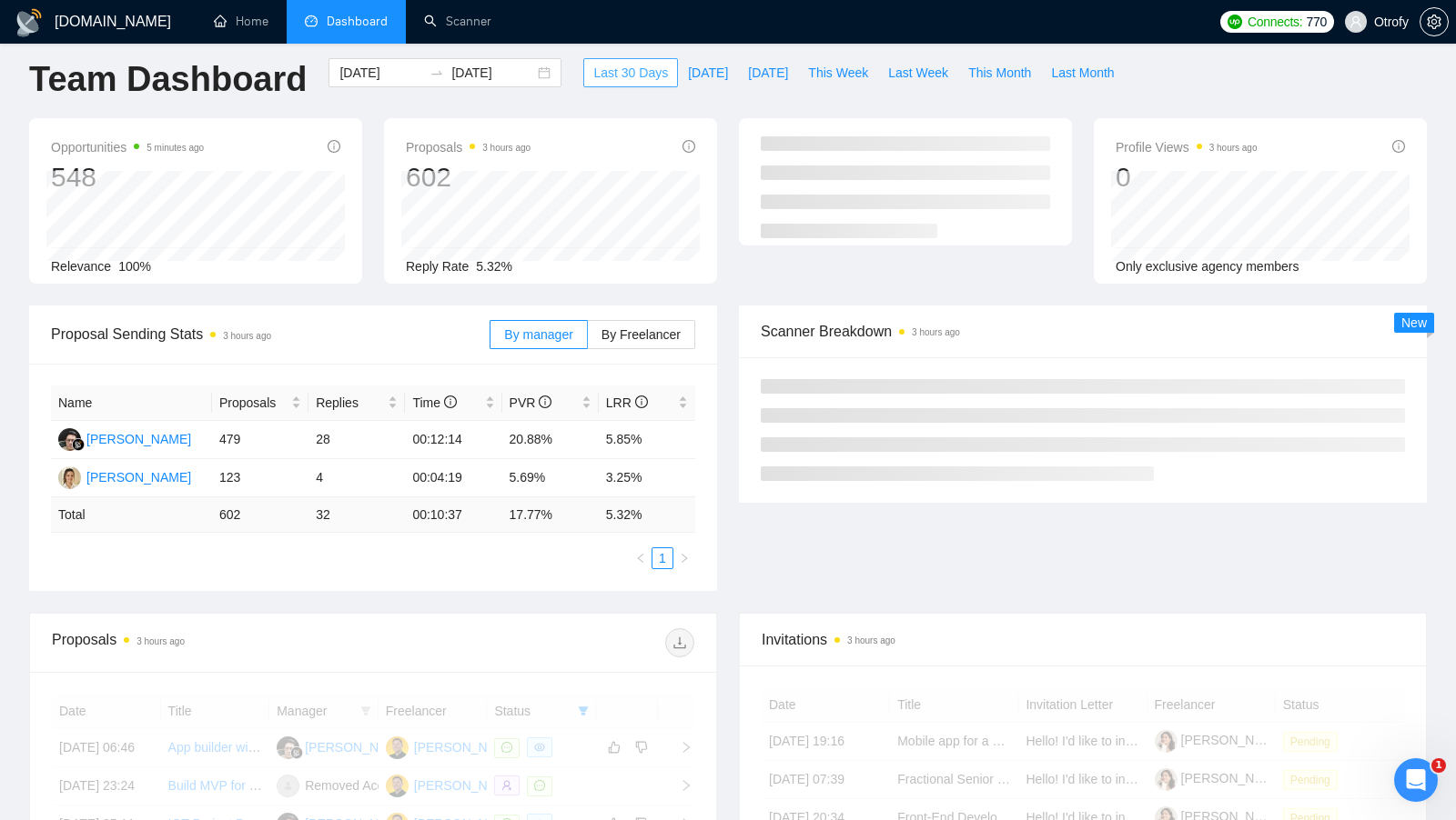
scroll to position [23, 0]
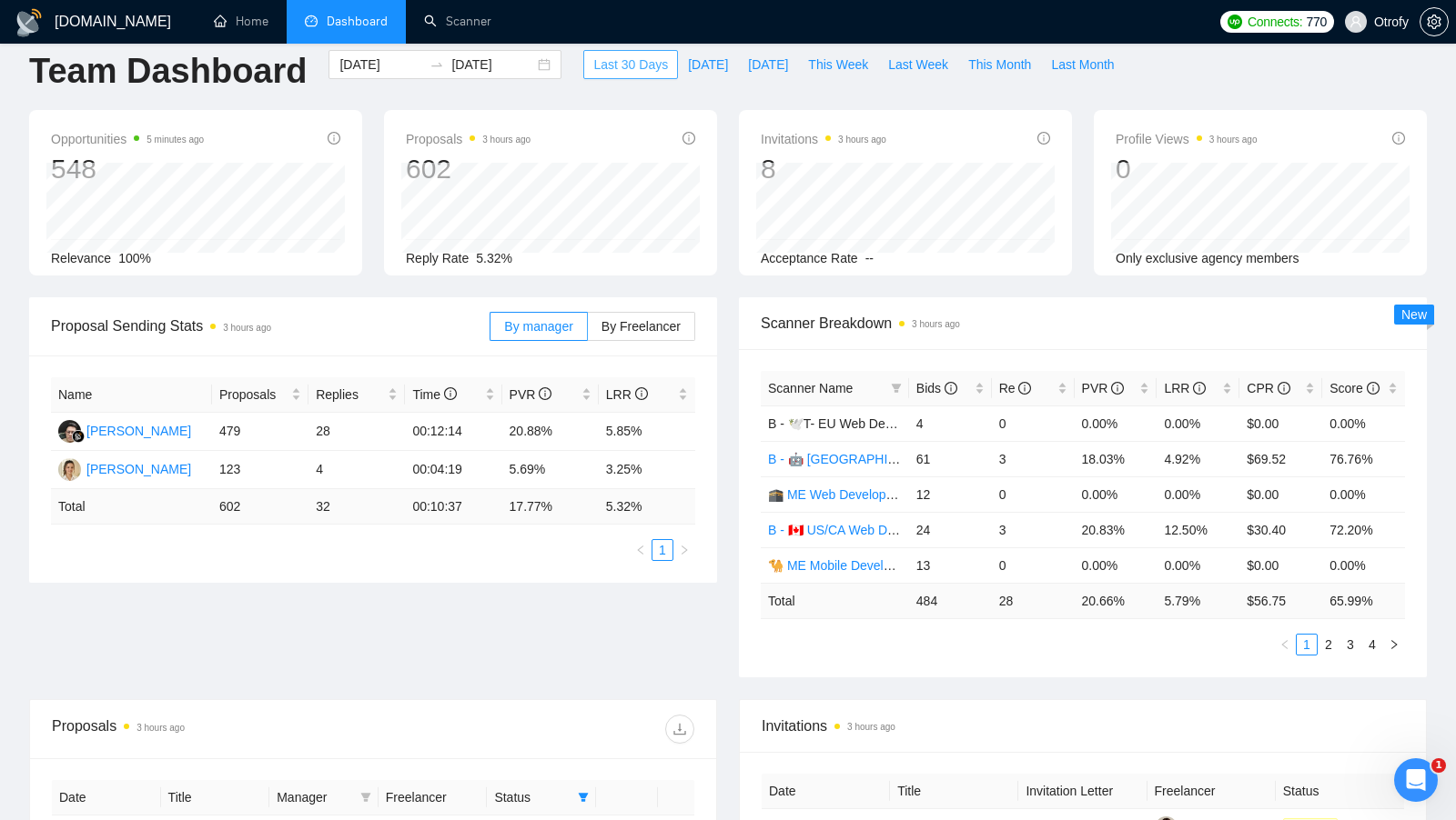
click at [621, 67] on span "Last 30 Days" at bounding box center [630, 64] width 74 height 20
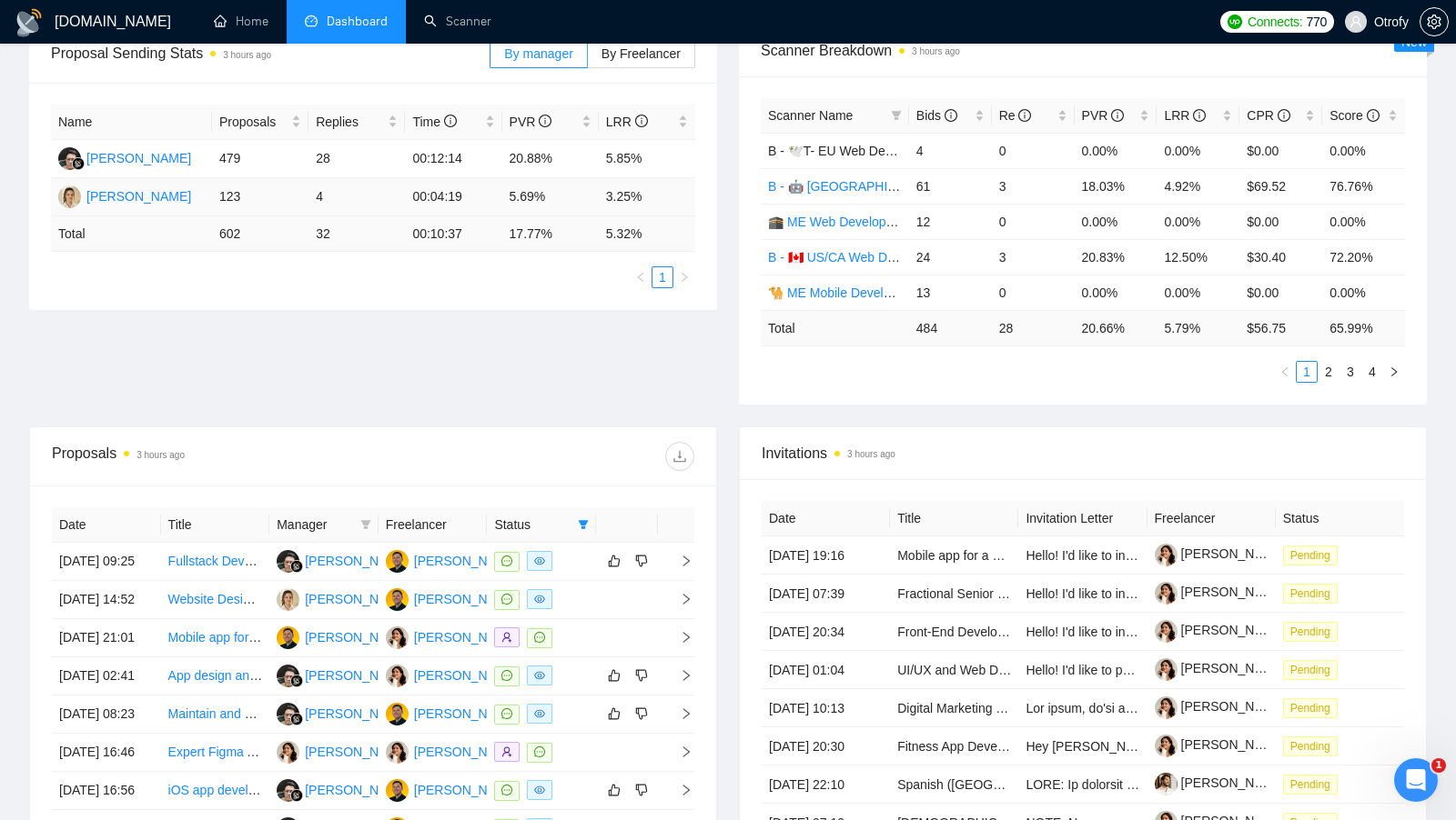
scroll to position [298, 0]
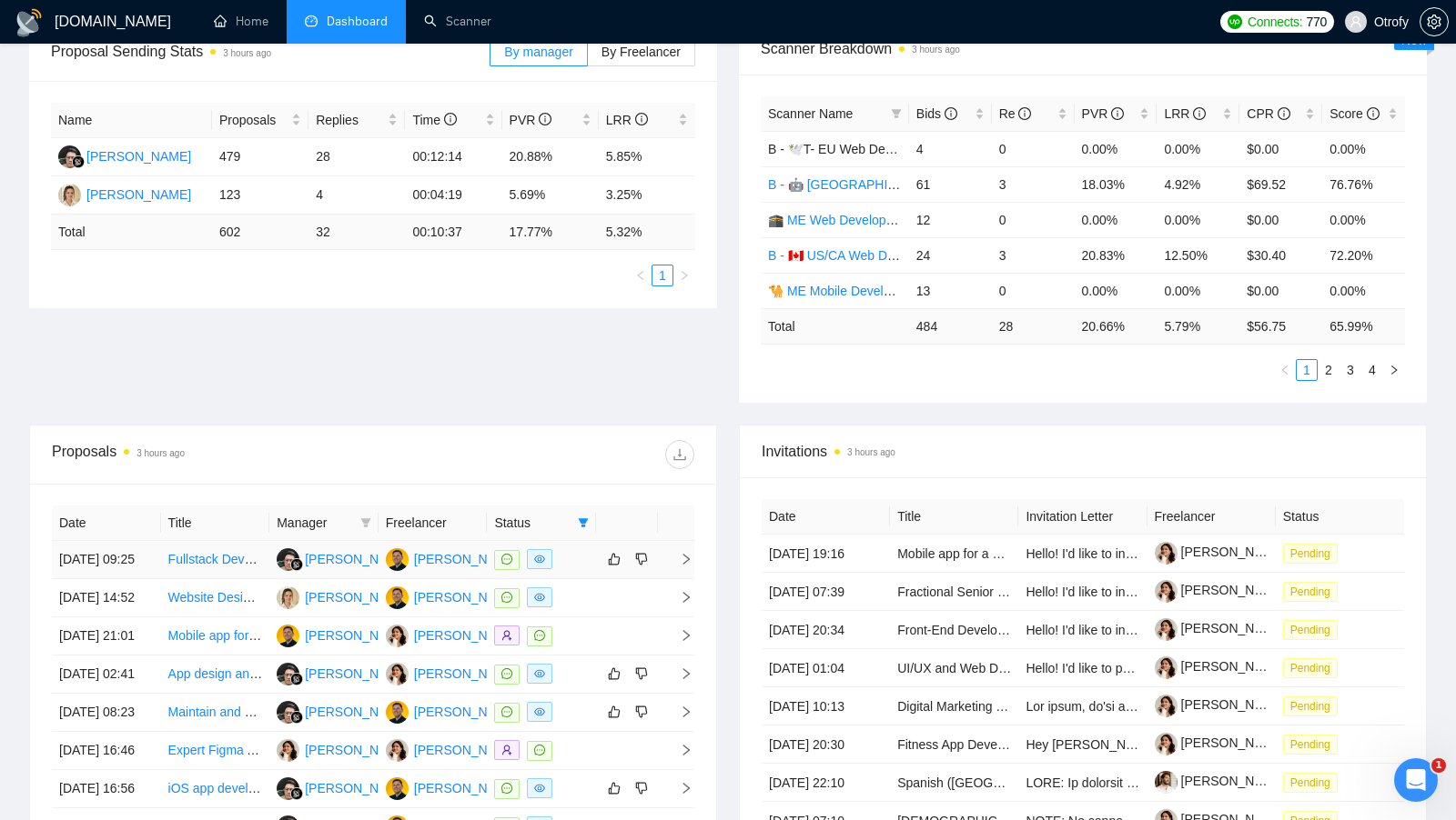
click at [569, 554] on div at bounding box center [541, 559] width 95 height 21
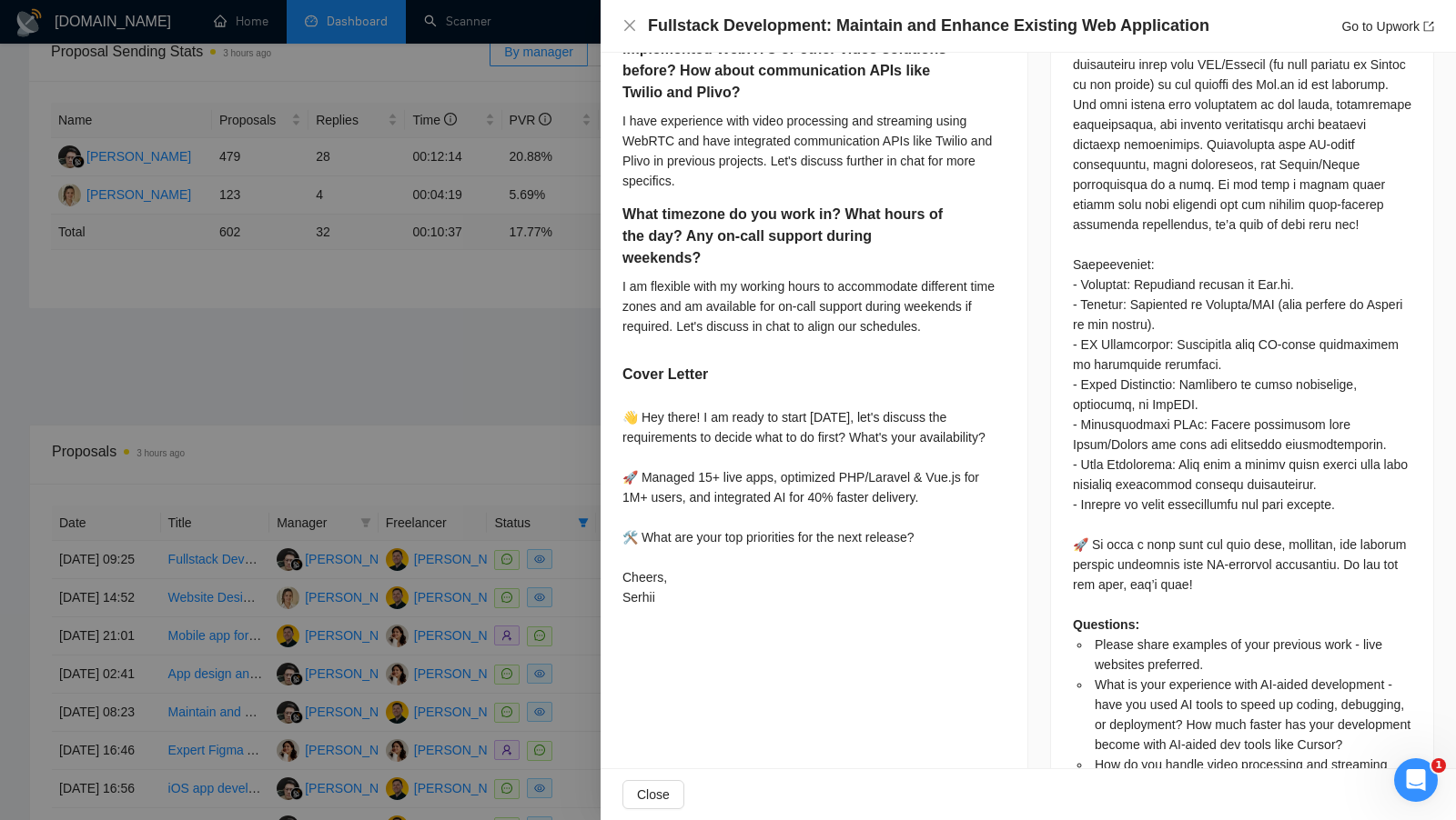
scroll to position [911, 0]
click at [453, 435] on div at bounding box center [728, 410] width 1456 height 820
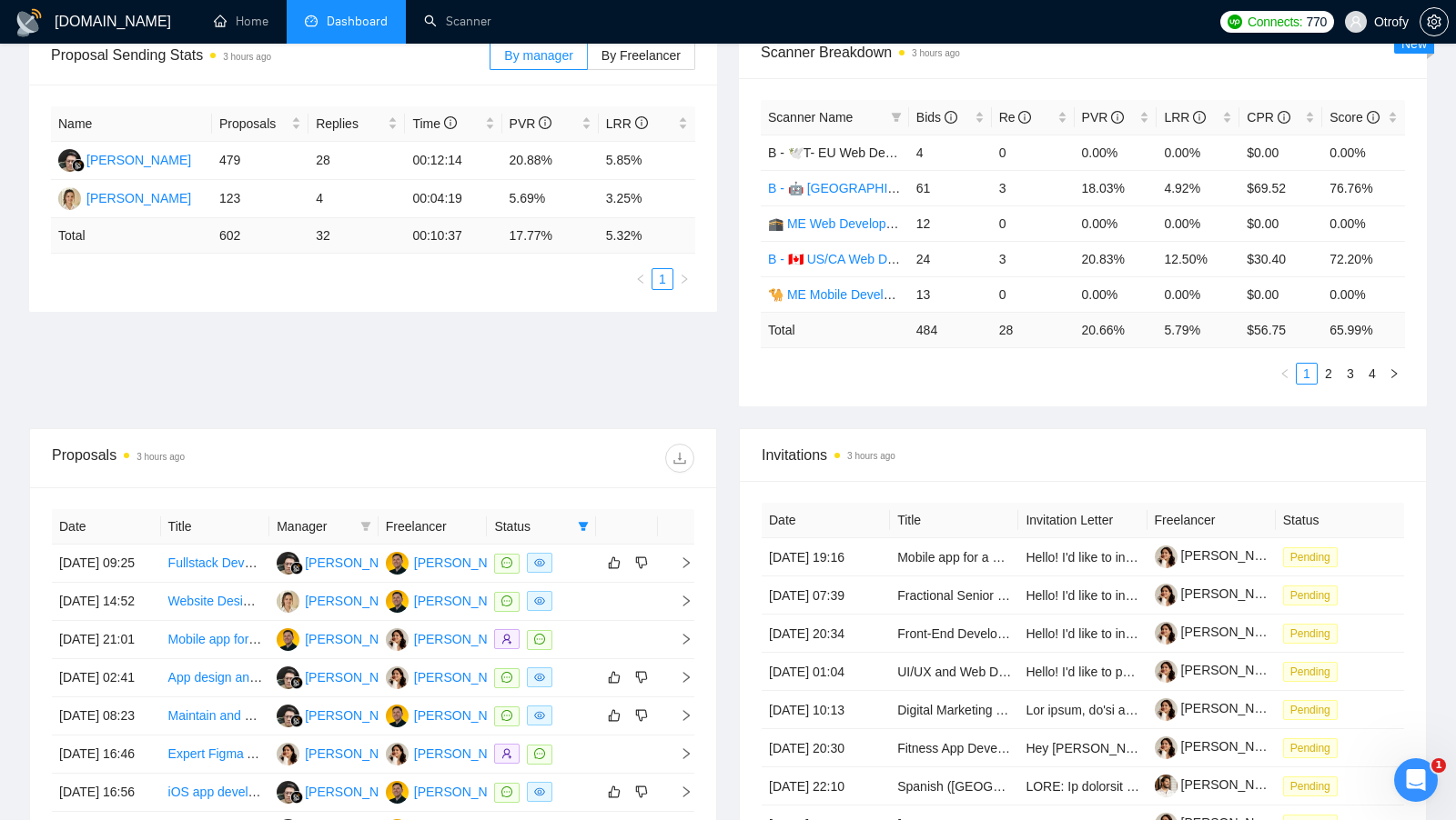
scroll to position [289, 0]
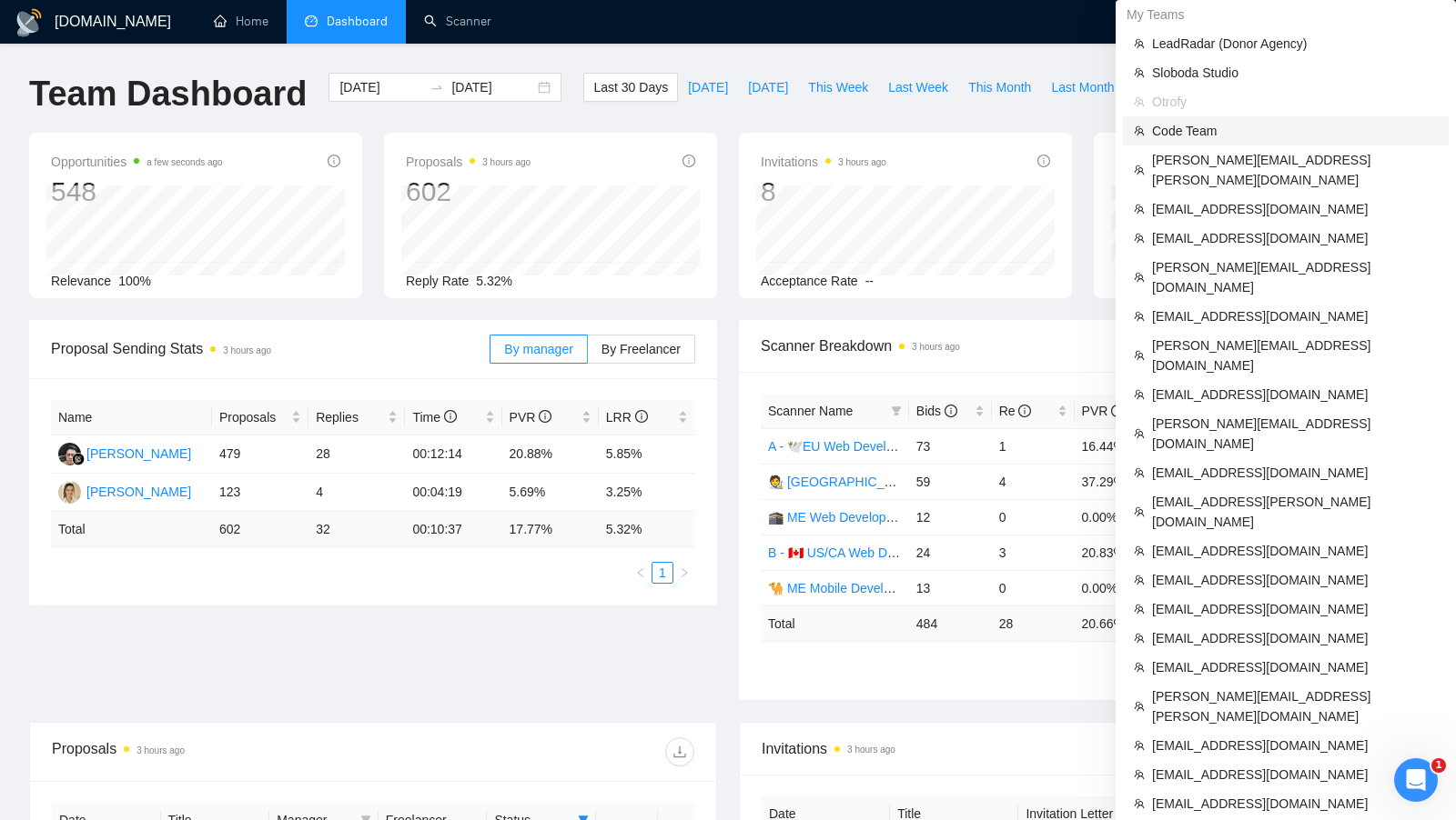
click at [1228, 129] on span "Code Team" at bounding box center [1294, 131] width 286 height 20
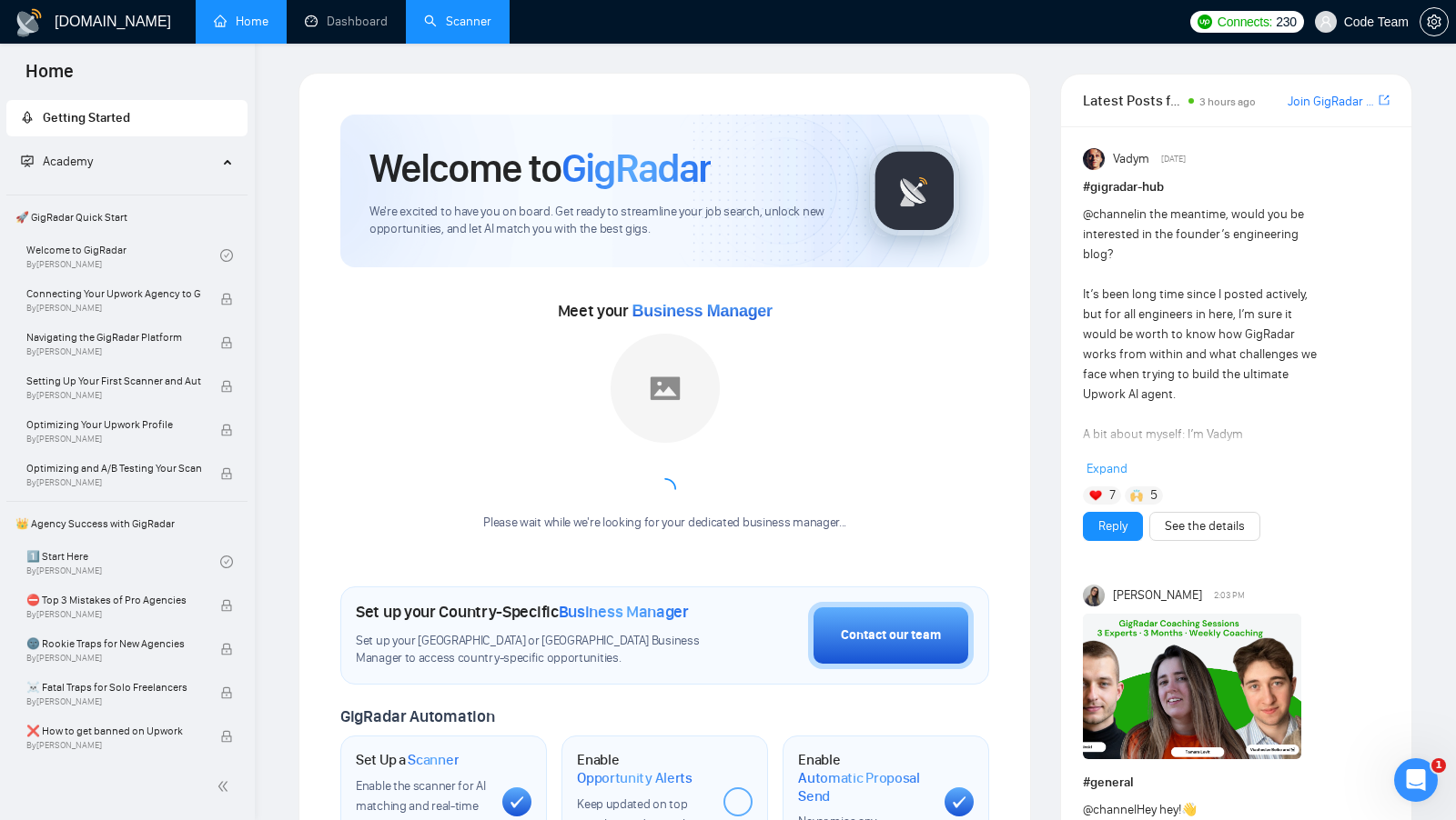
click at [445, 17] on link "Scanner" at bounding box center [457, 21] width 67 height 16
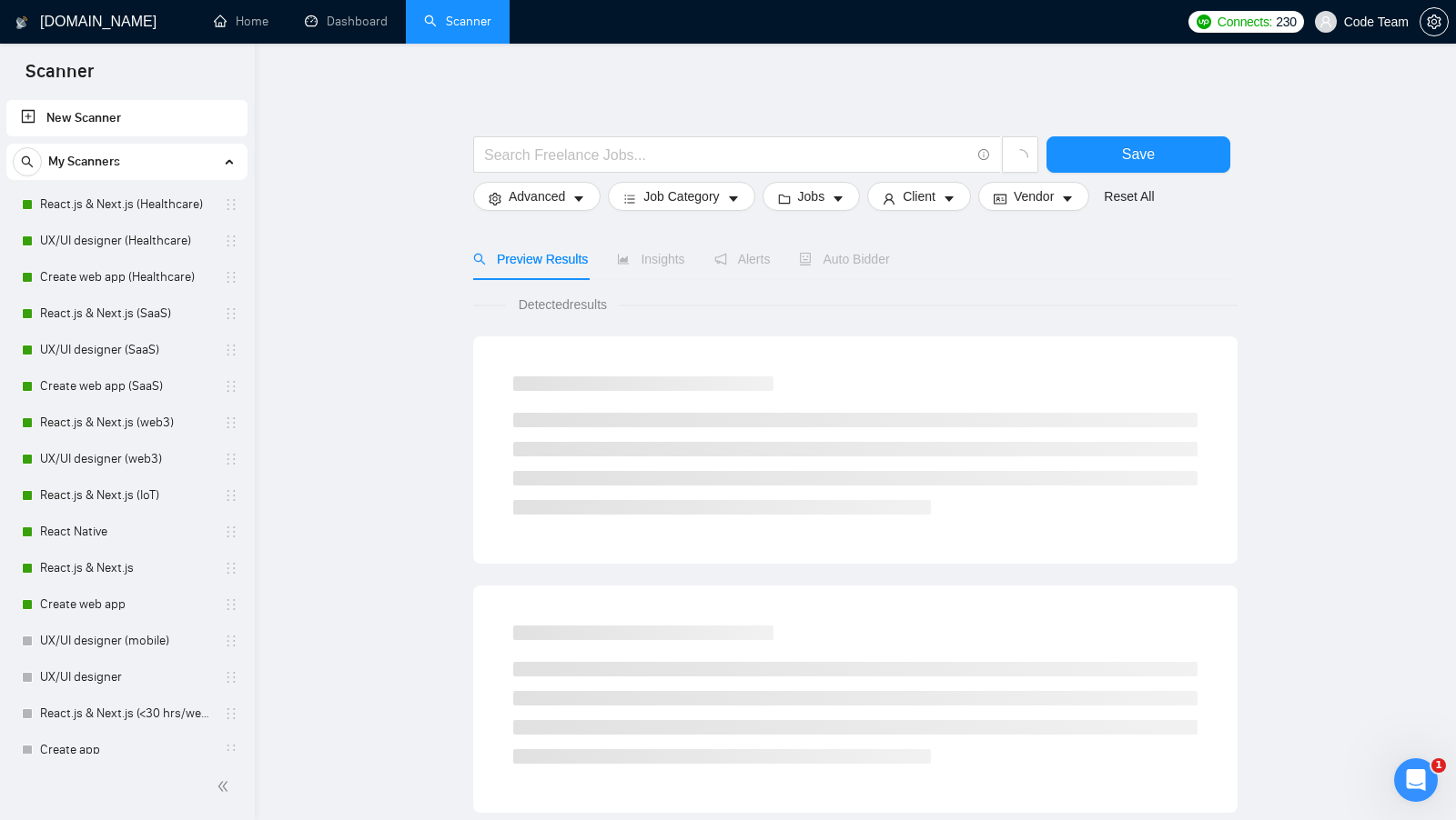
click at [365, 29] on link "Dashboard" at bounding box center [346, 21] width 83 height 16
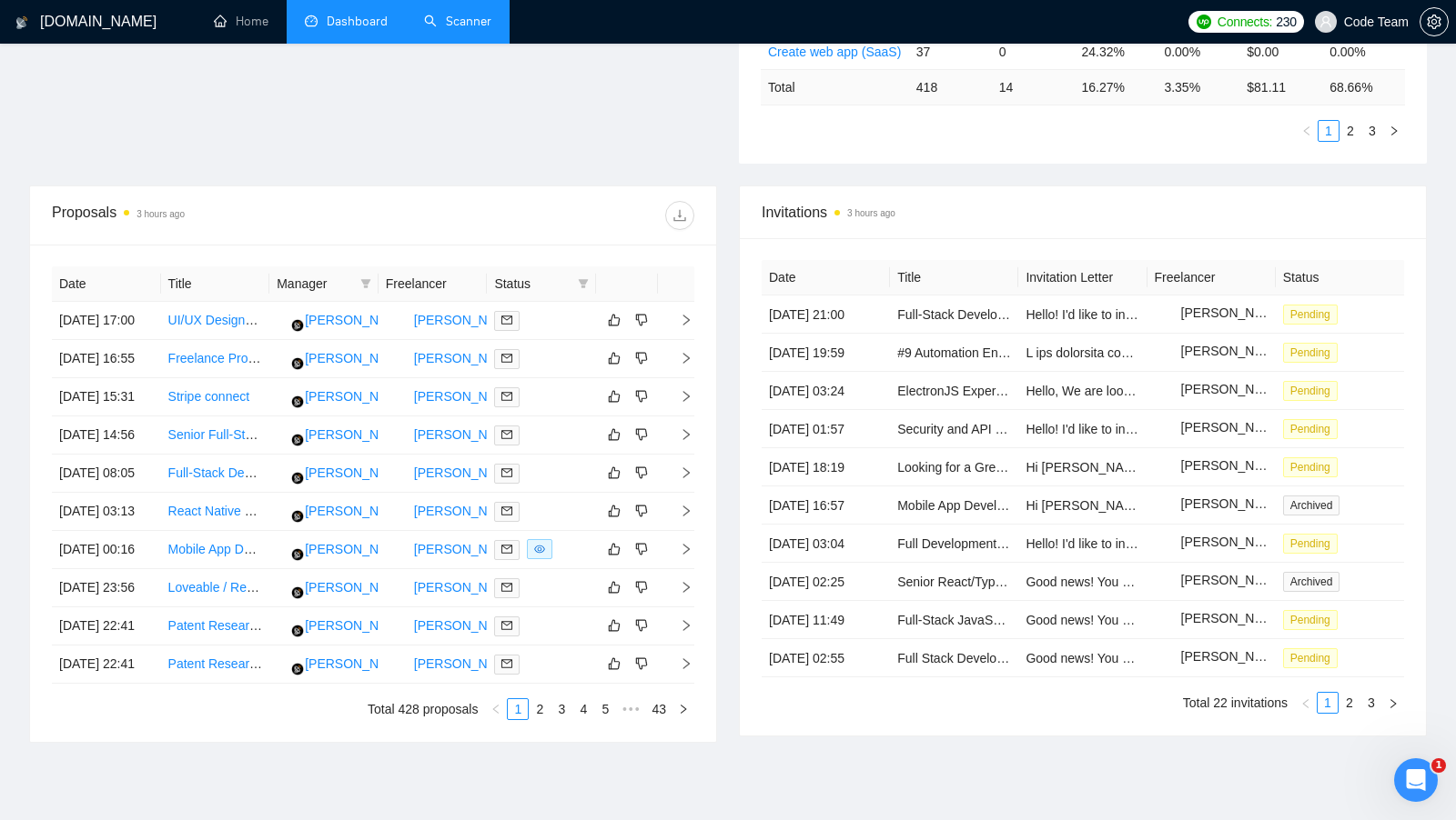
scroll to position [537, 0]
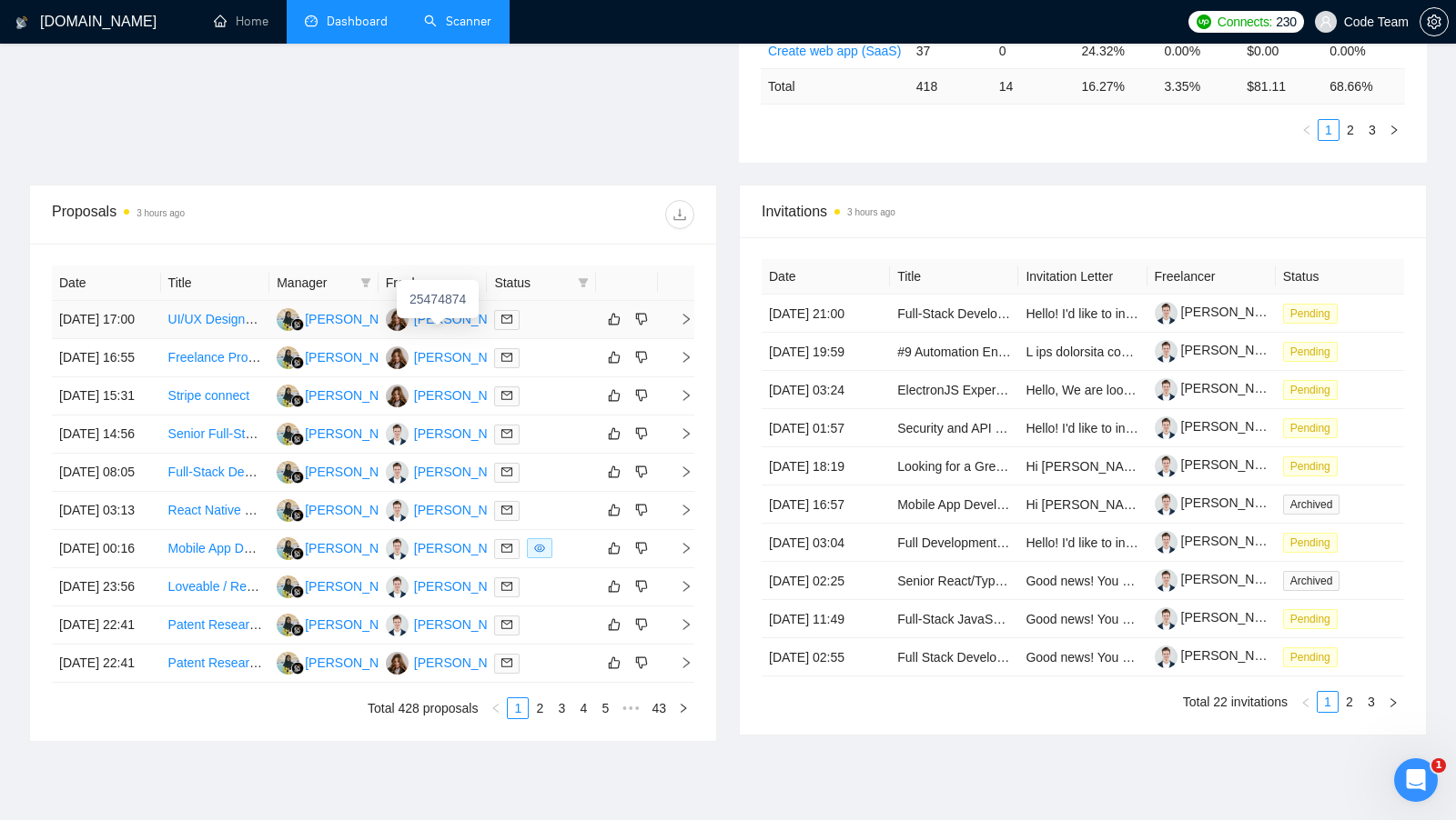
click at [469, 323] on div "[PERSON_NAME]" at bounding box center [467, 320] width 105 height 20
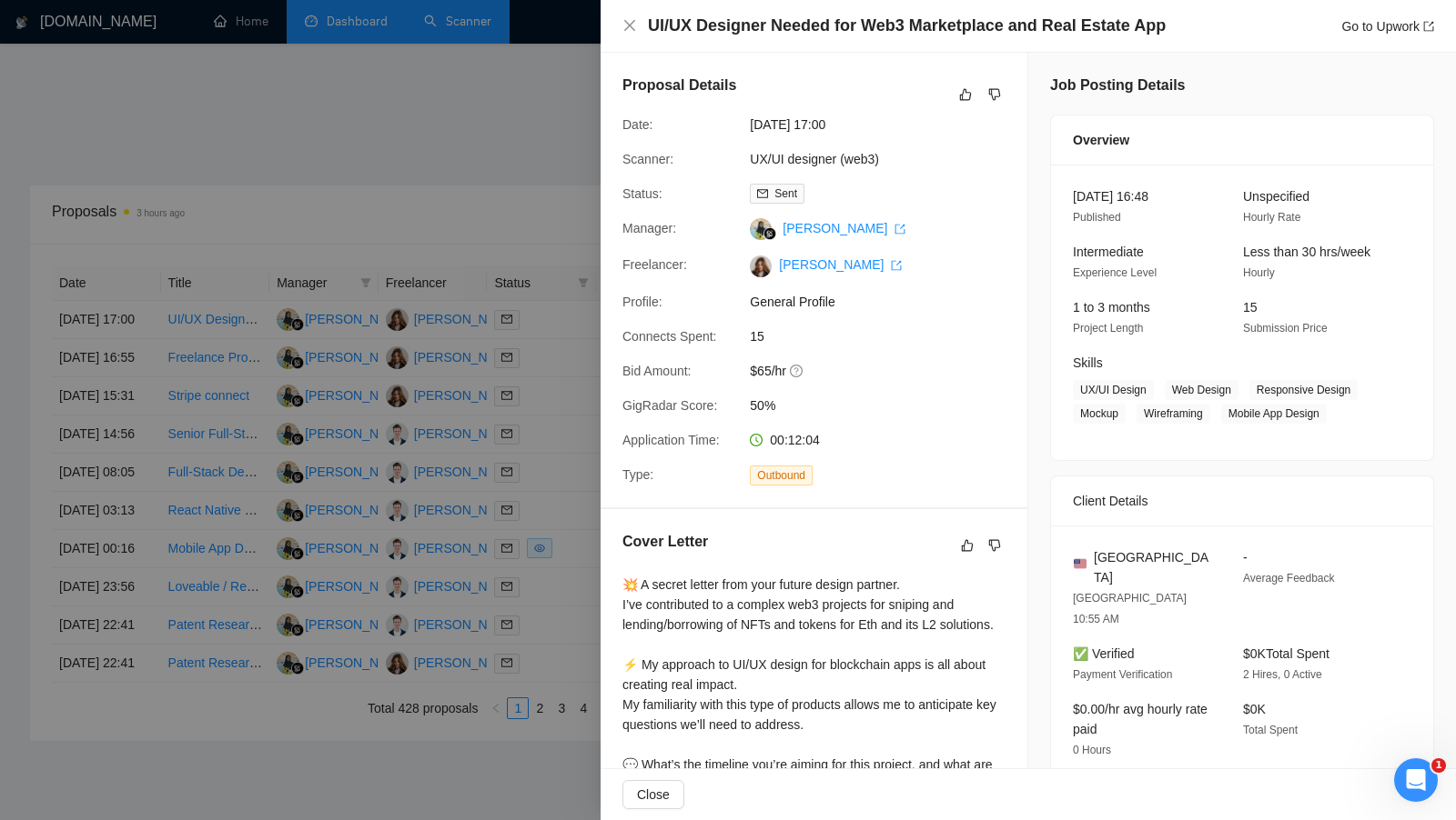
click at [519, 218] on div at bounding box center [728, 410] width 1456 height 820
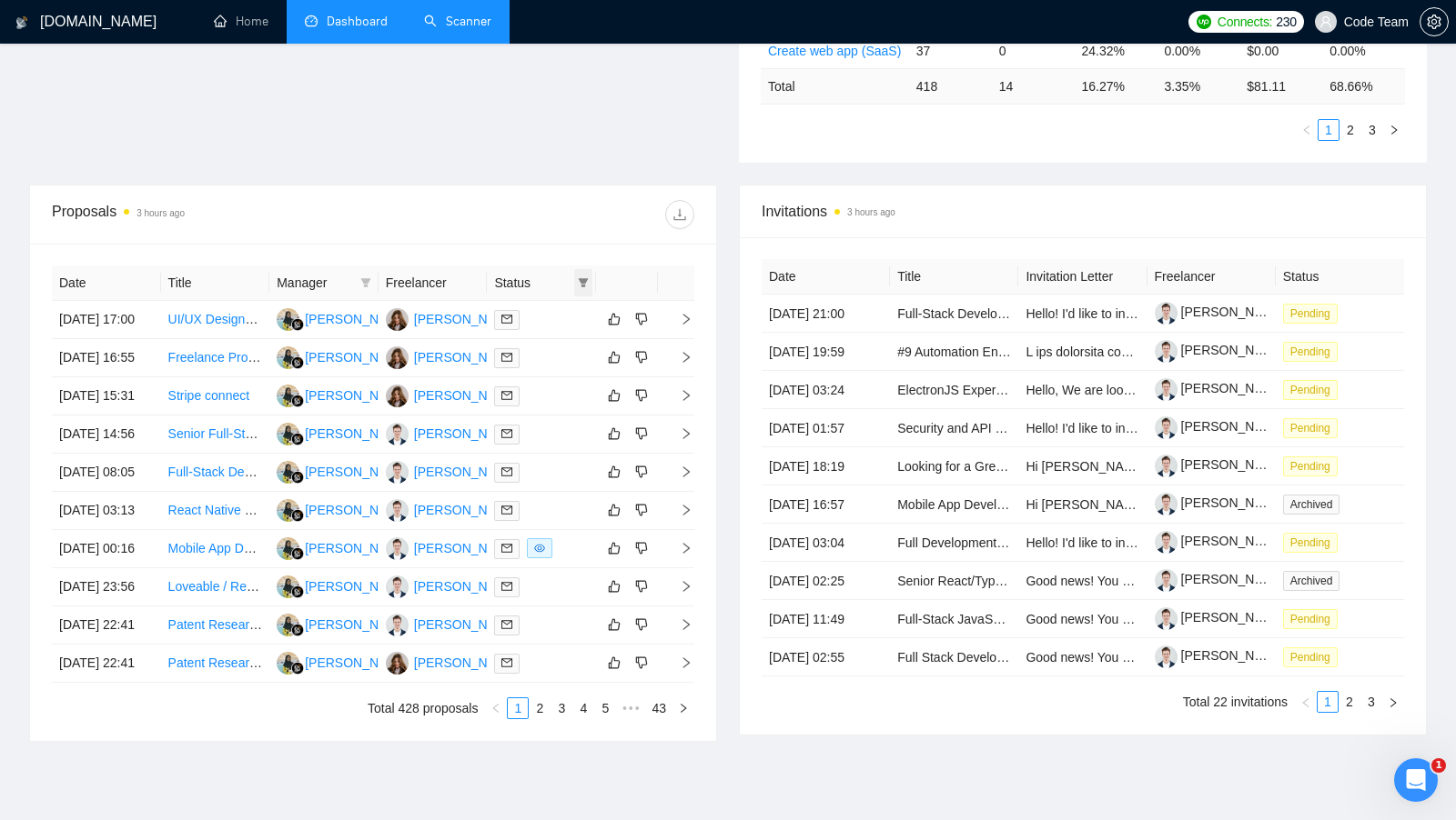
click at [575, 281] on span at bounding box center [583, 283] width 18 height 28
click at [534, 304] on span "Chat" at bounding box center [536, 313] width 87 height 20
checkbox input "true"
click at [585, 234] on div "Proposals 3 hours ago" at bounding box center [372, 214] width 642 height 58
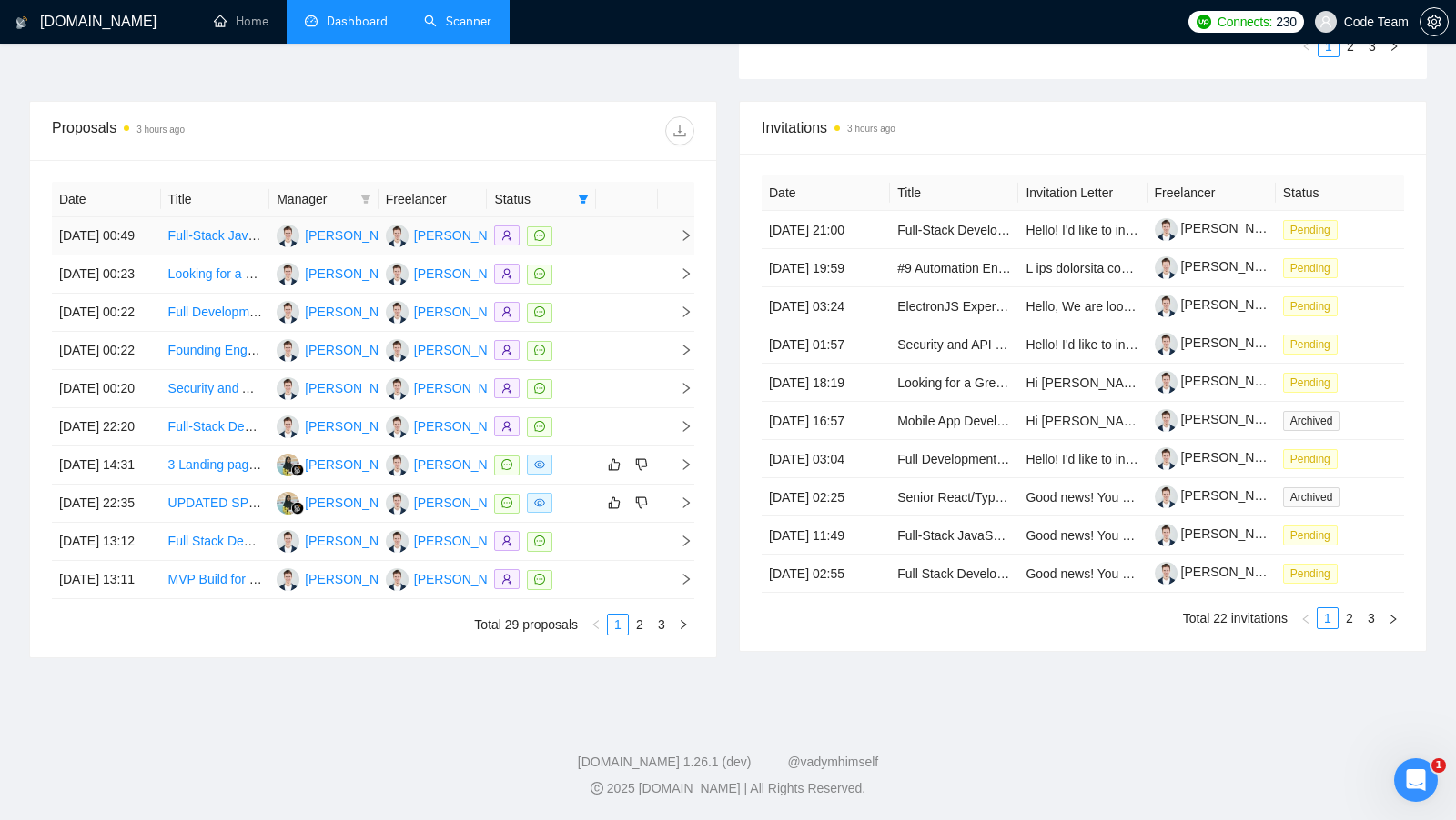
scroll to position [734, 0]
click at [447, 456] on div "[PERSON_NAME]" at bounding box center [467, 465] width 105 height 20
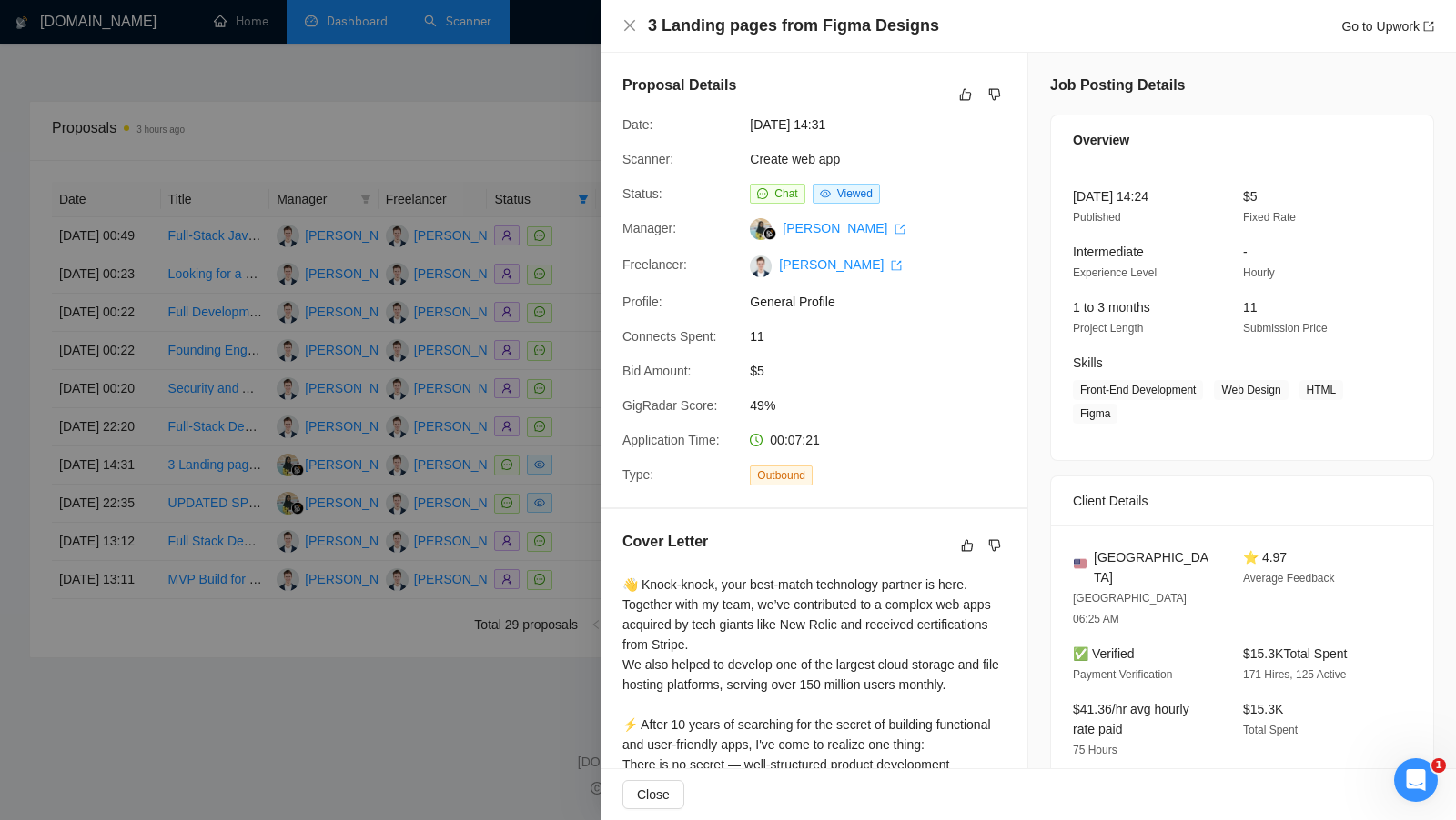
click at [460, 371] on div at bounding box center [728, 410] width 1456 height 820
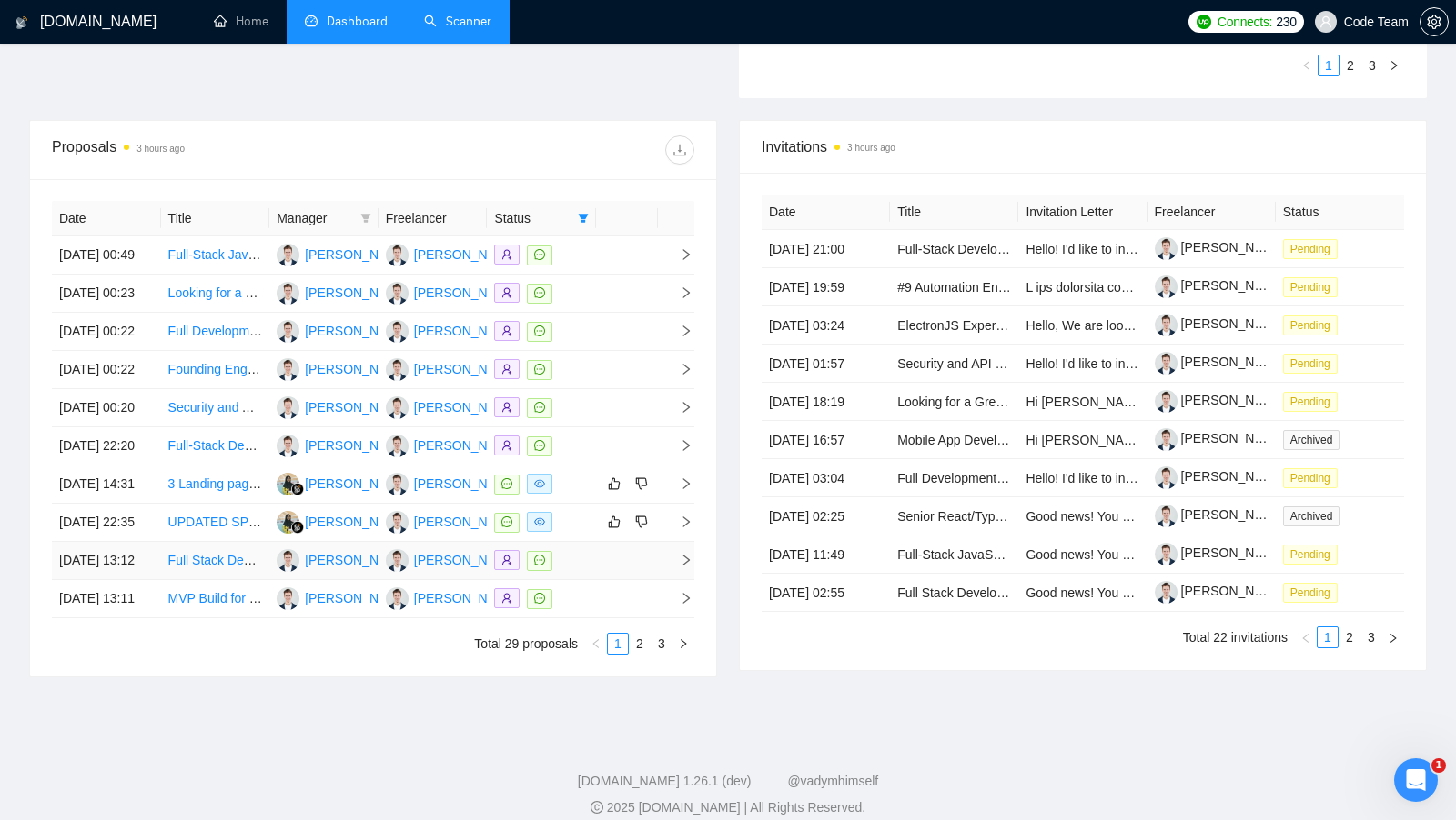
scroll to position [677, 0]
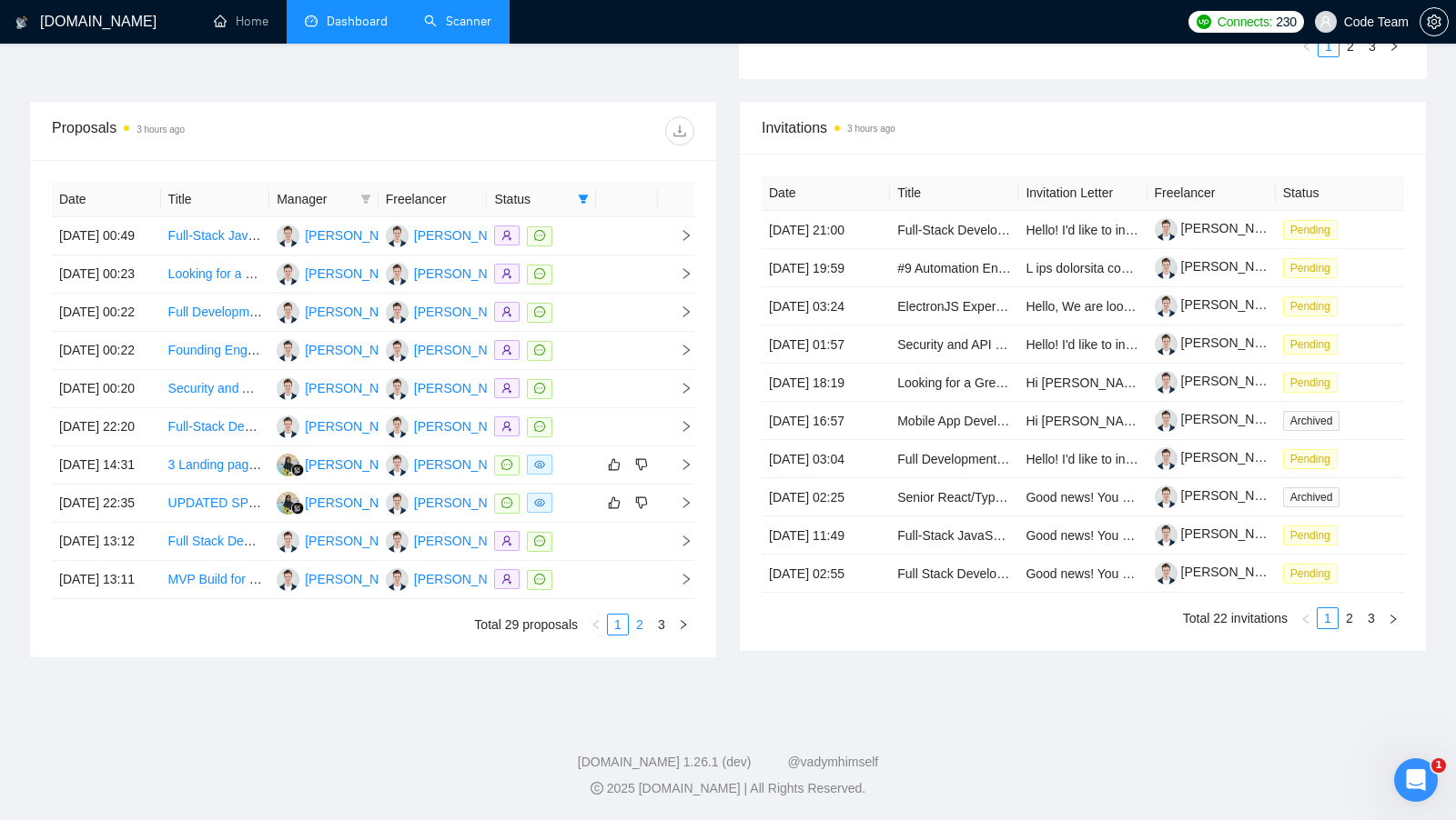
click at [637, 635] on link "2" at bounding box center [639, 625] width 20 height 20
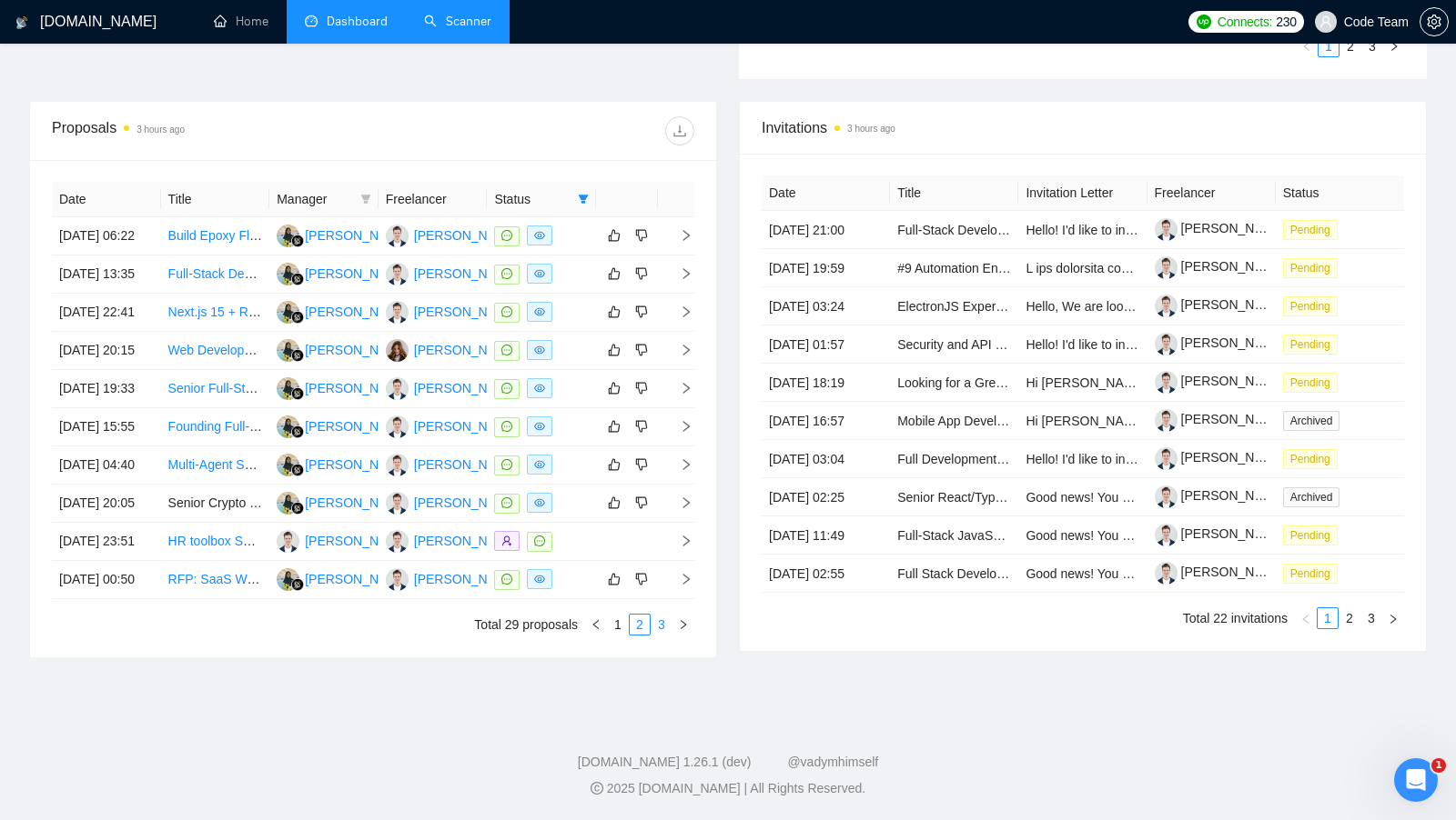
click at [661, 635] on link "3" at bounding box center [661, 625] width 20 height 20
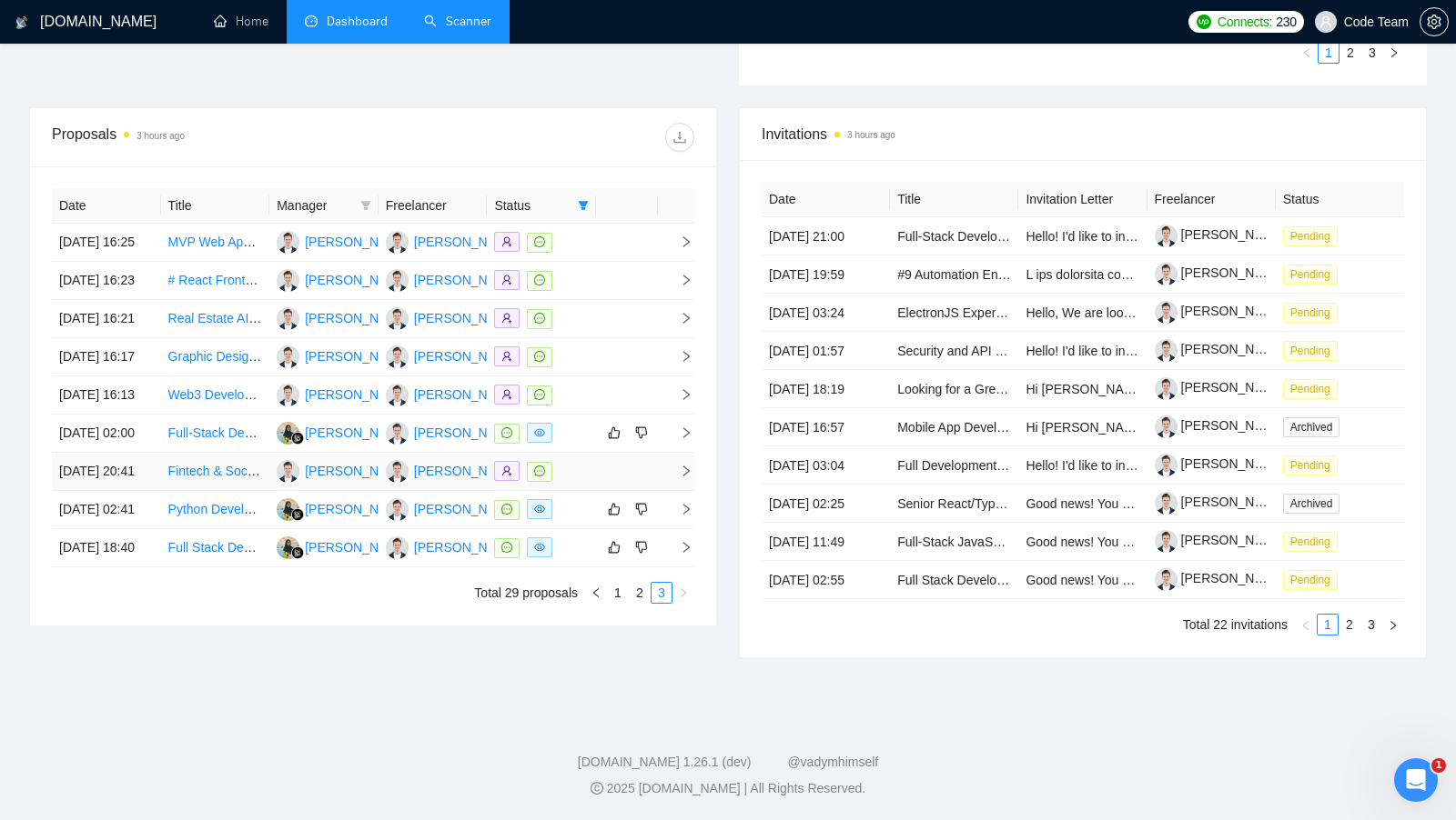
scroll to position [655, 0]
click at [639, 603] on link "2" at bounding box center [639, 593] width 20 height 20
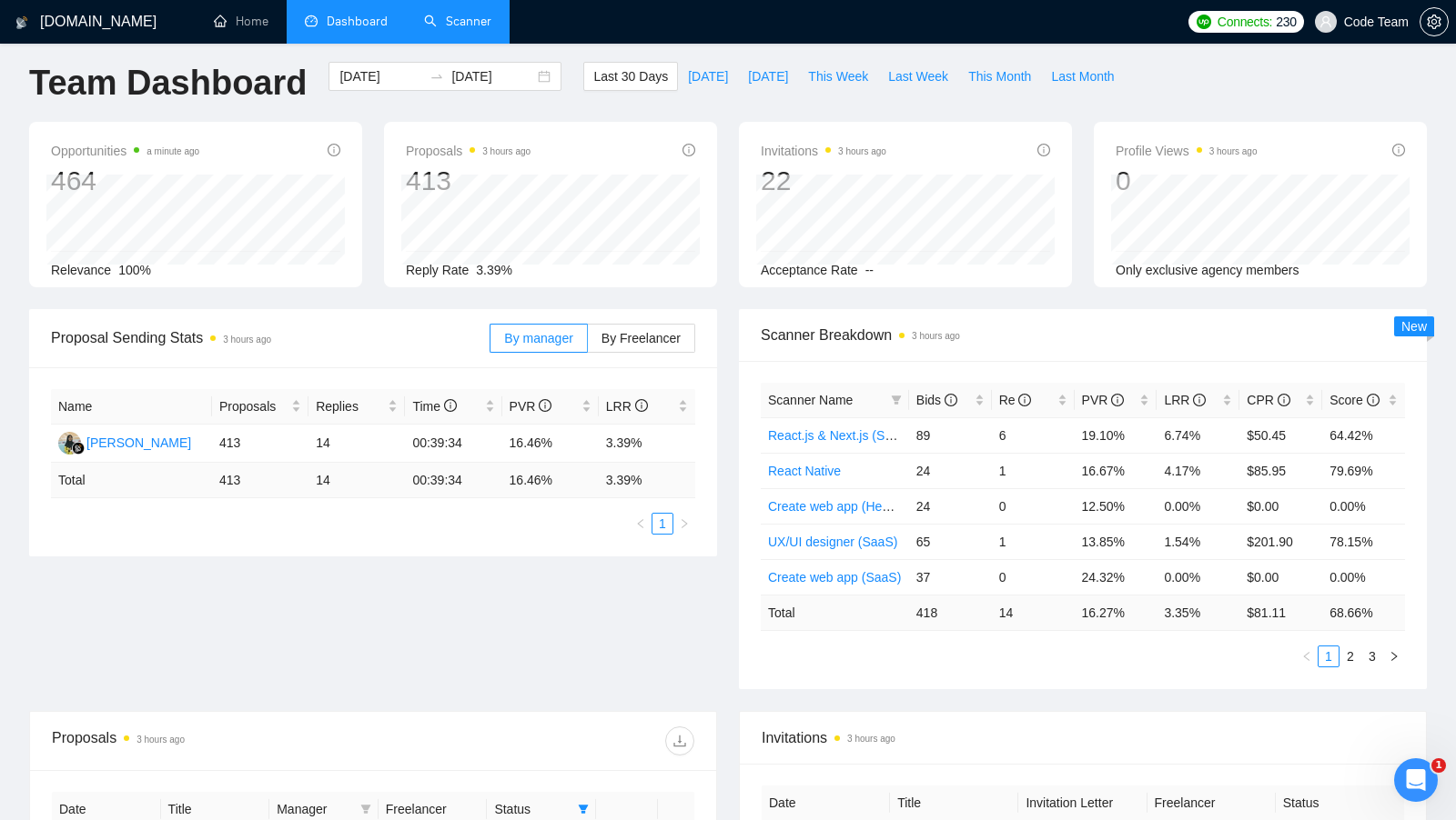
scroll to position [0, 0]
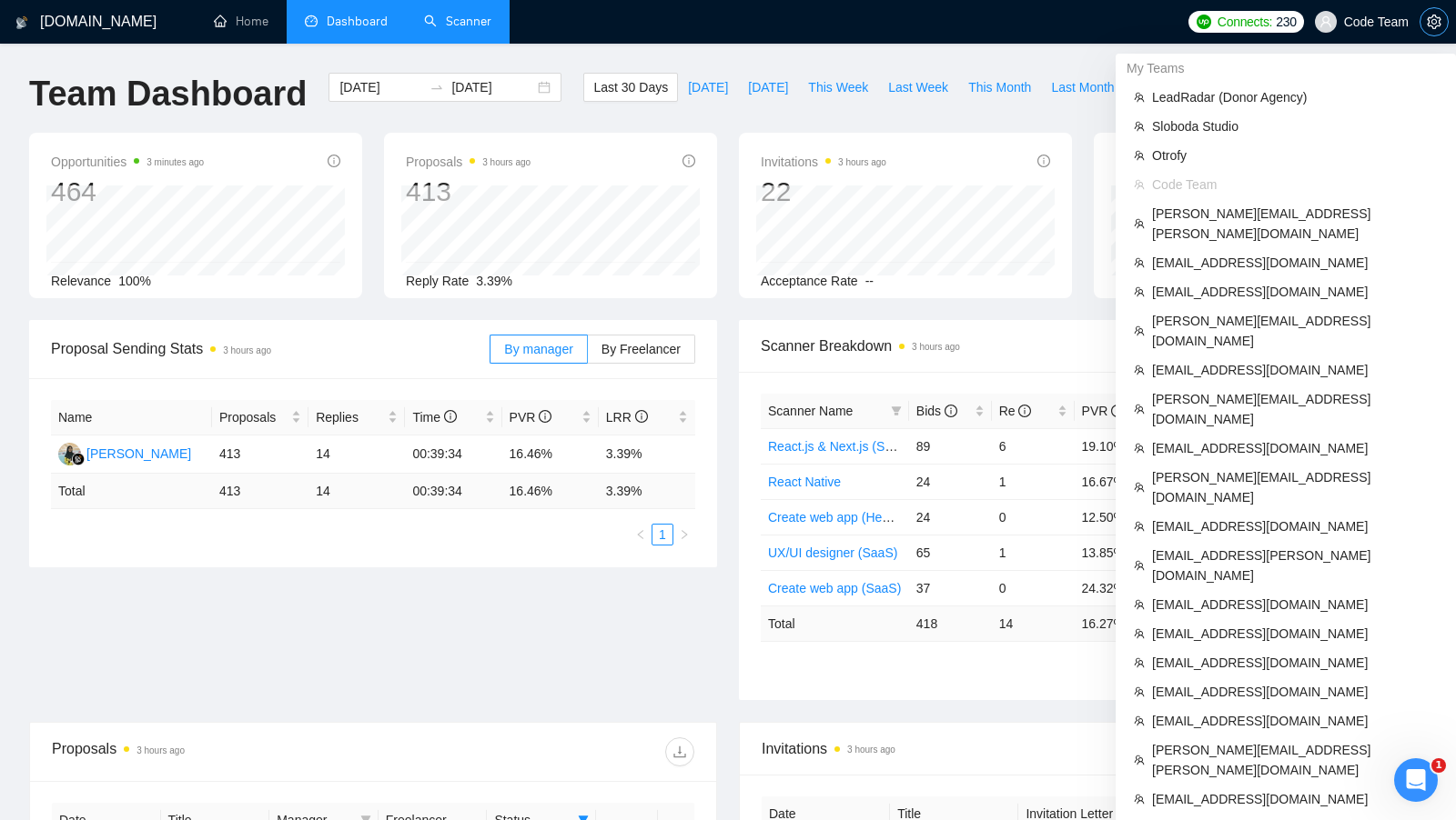
click at [1427, 26] on icon "setting" at bounding box center [1434, 22] width 15 height 15
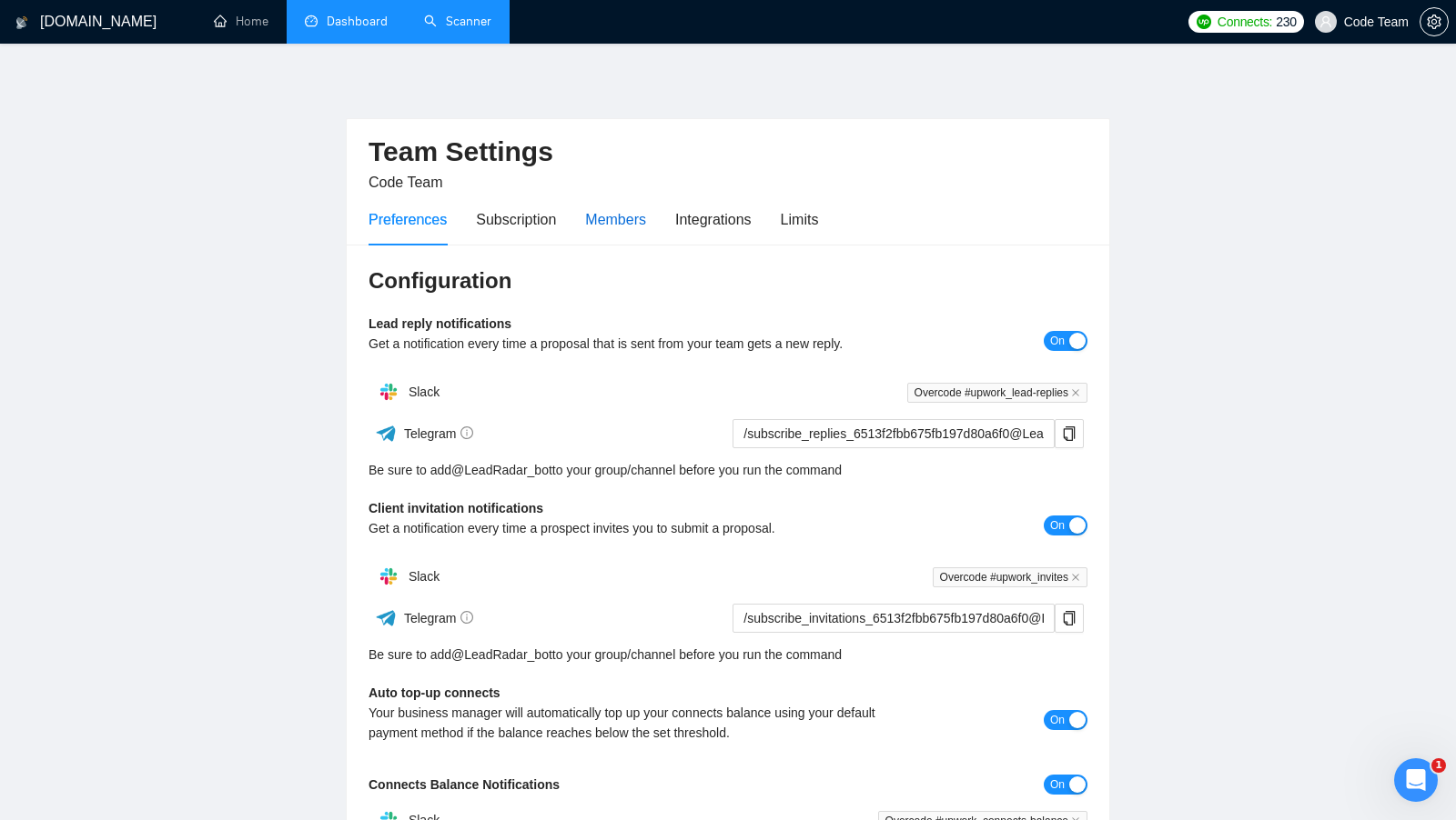
click at [609, 210] on div "Members" at bounding box center [615, 219] width 61 height 23
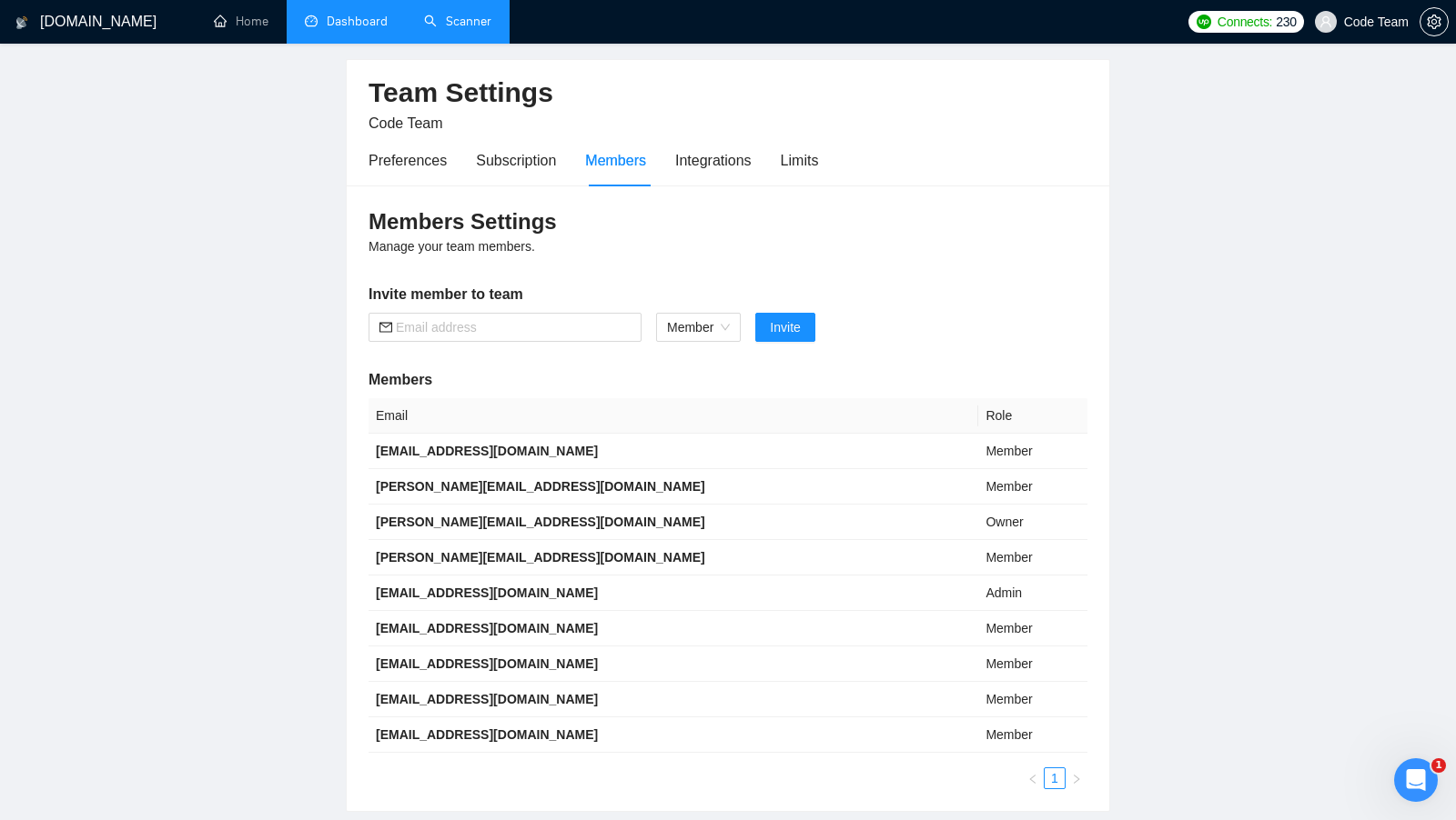
scroll to position [63, 0]
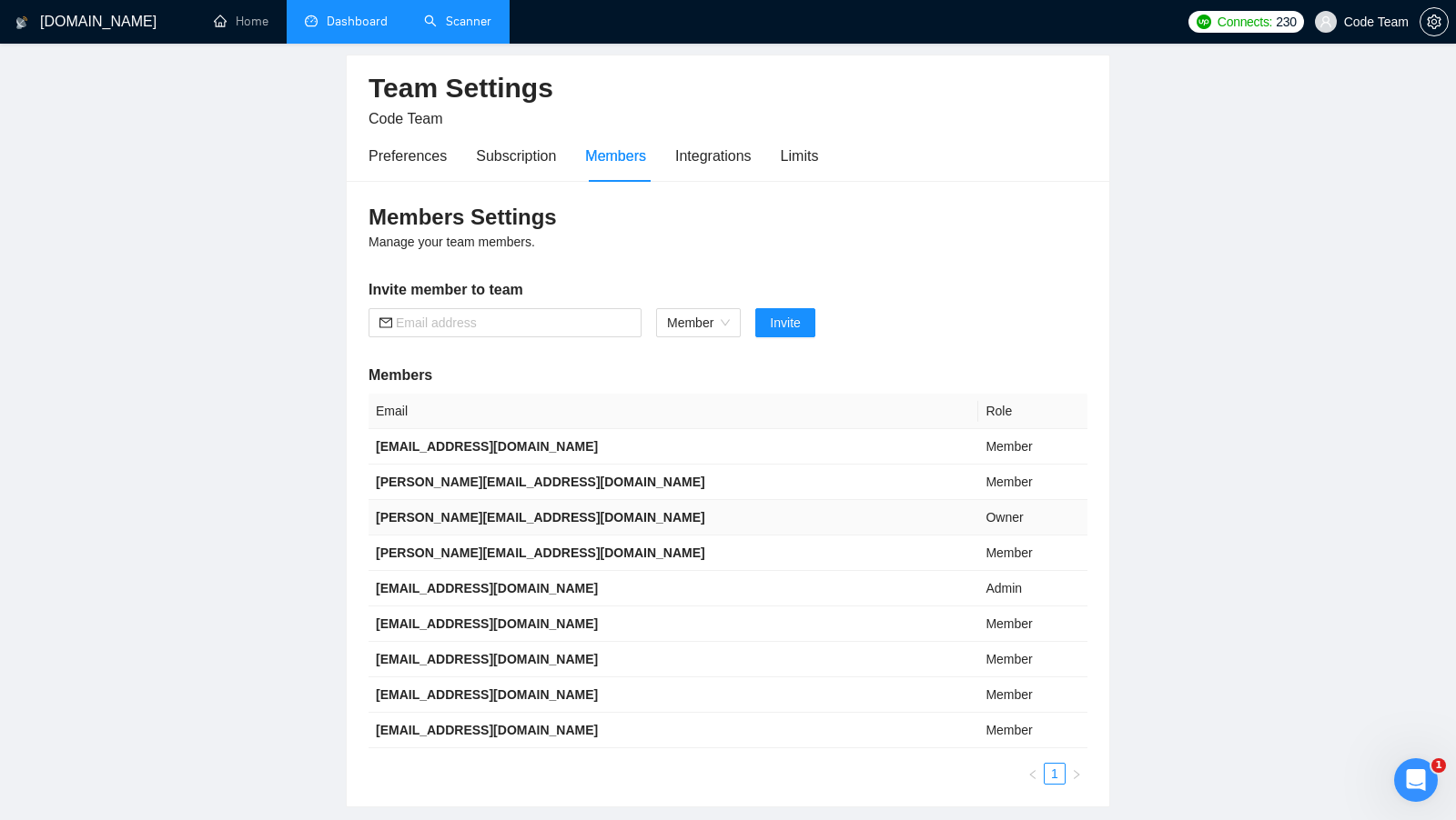
click at [470, 516] on b "[PERSON_NAME][EMAIL_ADDRESS][DOMAIN_NAME]" at bounding box center [540, 518] width 330 height 15
copy b "[PERSON_NAME][EMAIL_ADDRESS][DOMAIN_NAME]"
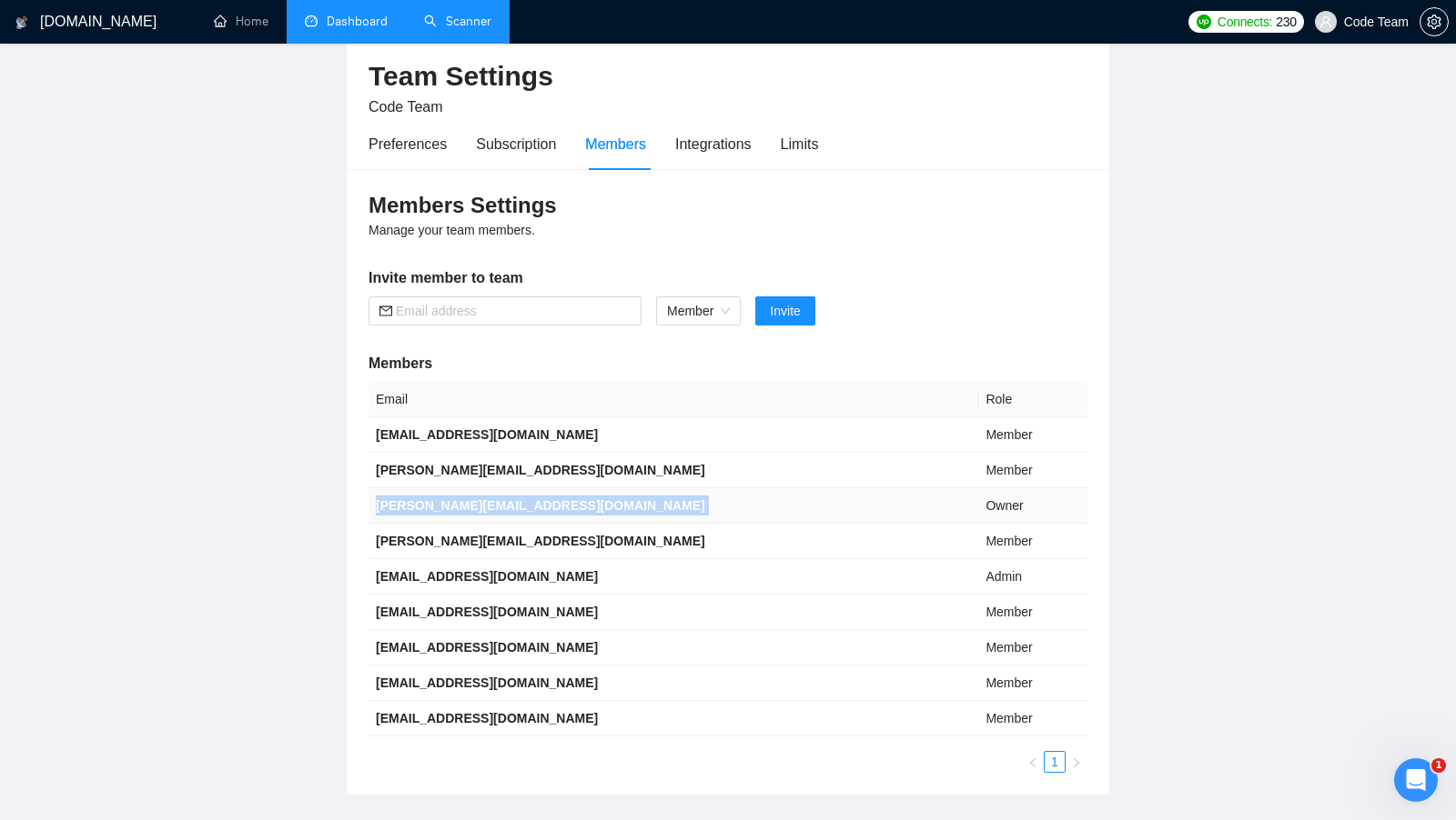
scroll to position [74, 0]
click at [427, 574] on b "[EMAIL_ADDRESS][DOMAIN_NAME]" at bounding box center [487, 578] width 222 height 15
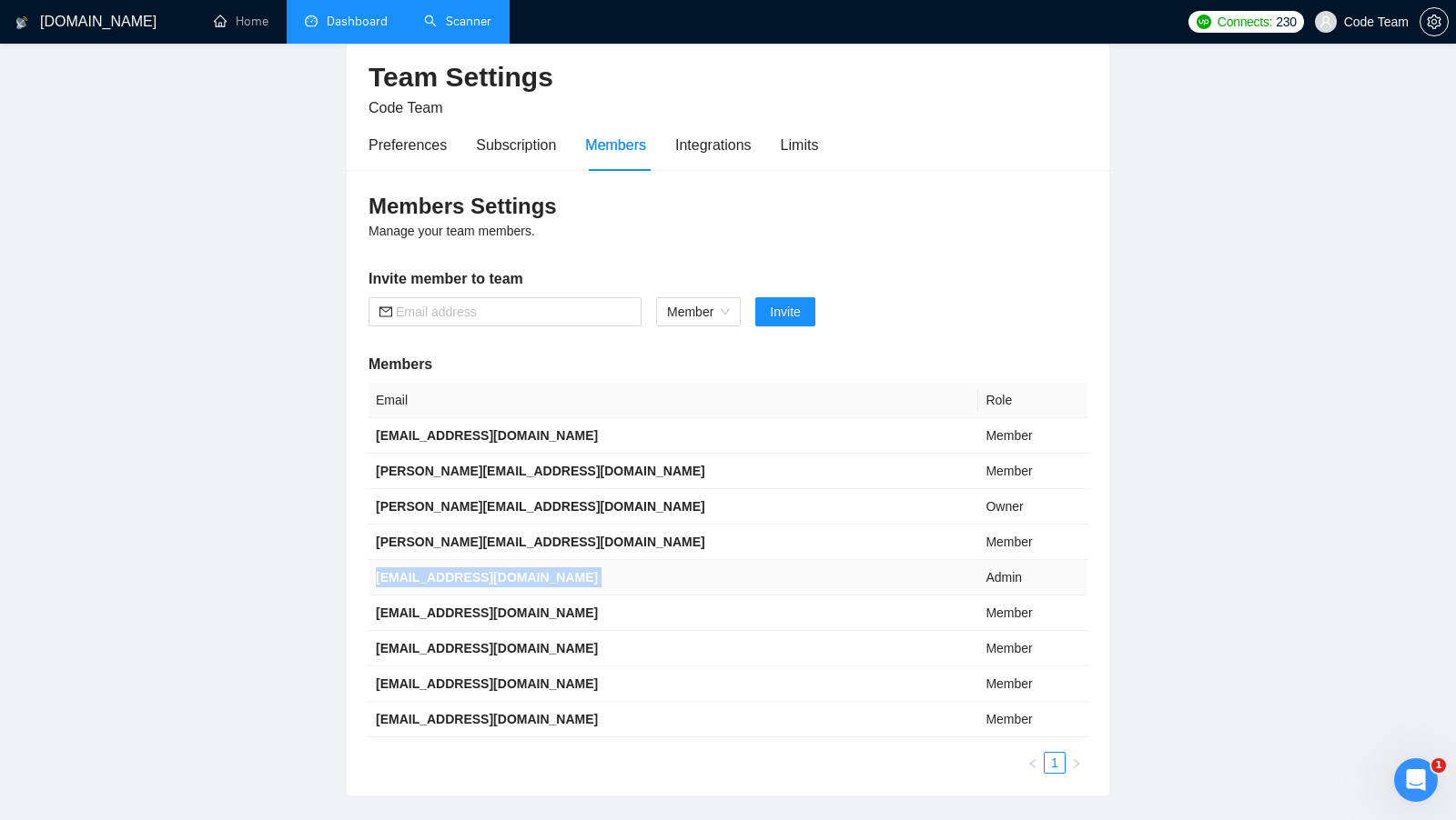
click at [427, 574] on b "[EMAIL_ADDRESS][DOMAIN_NAME]" at bounding box center [487, 578] width 222 height 15
copy b "[EMAIL_ADDRESS][DOMAIN_NAME]"
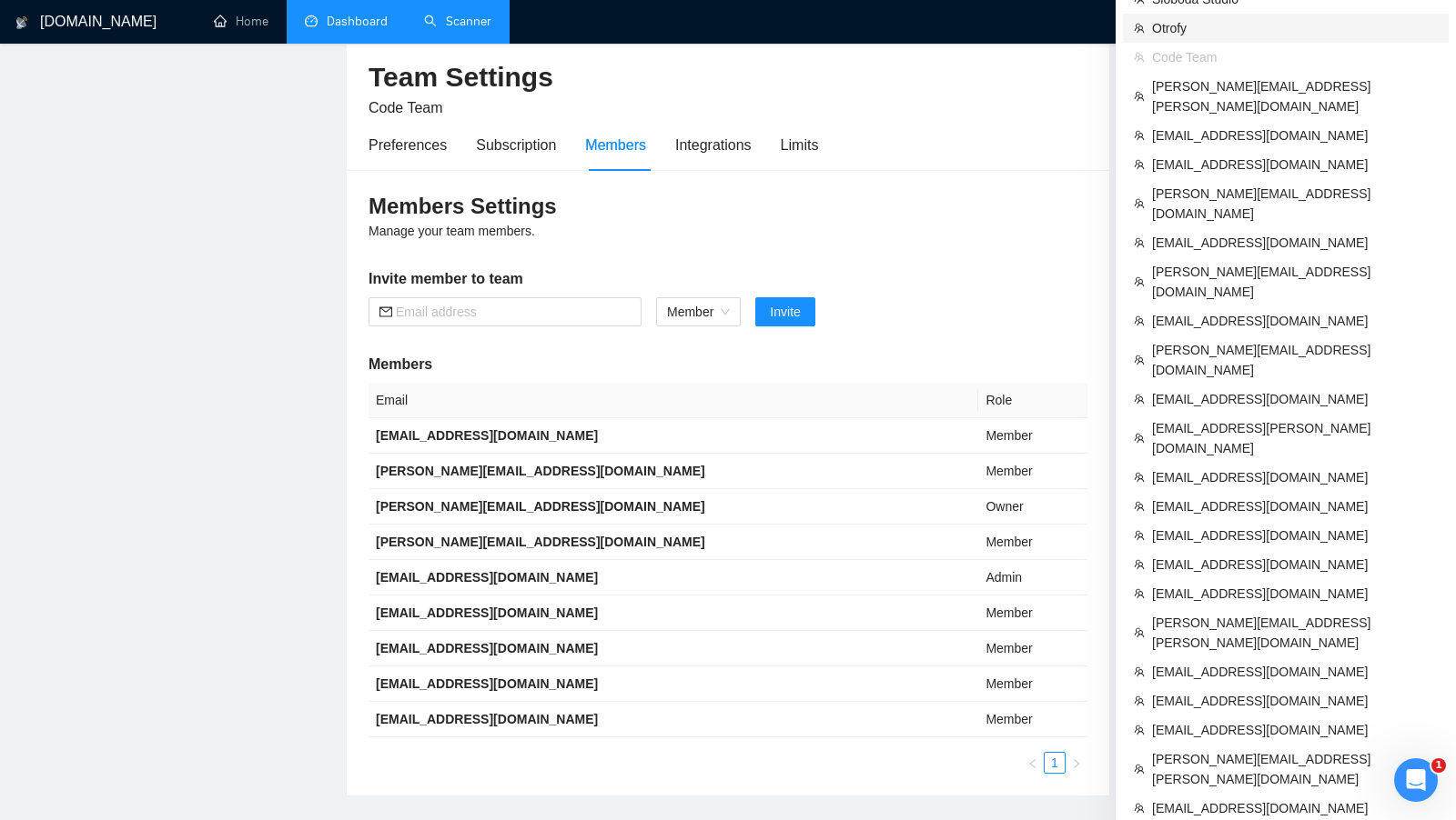
click at [1280, 29] on span "Otrofy" at bounding box center [1294, 28] width 286 height 20
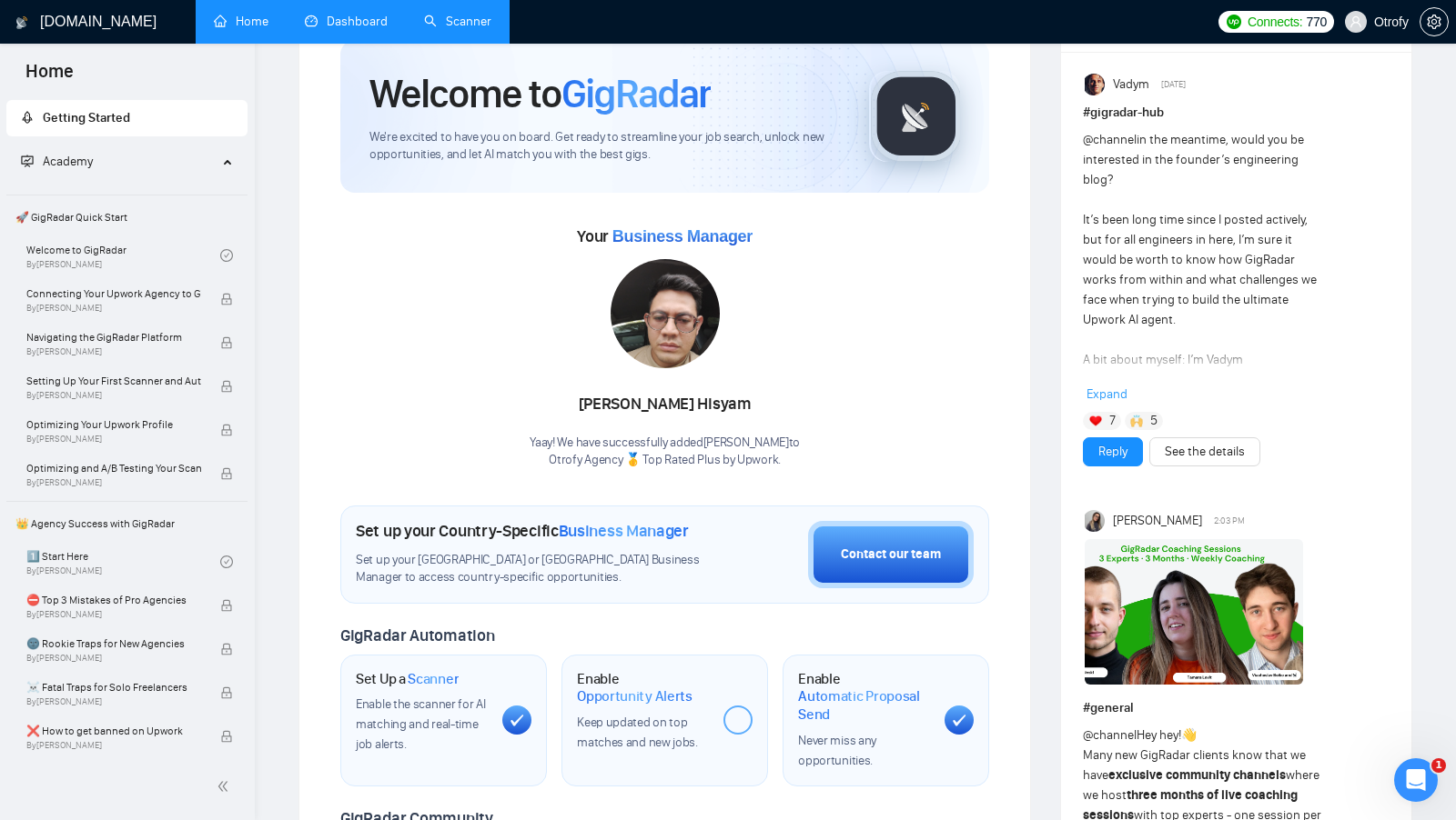
click at [451, 29] on link "Scanner" at bounding box center [457, 21] width 67 height 16
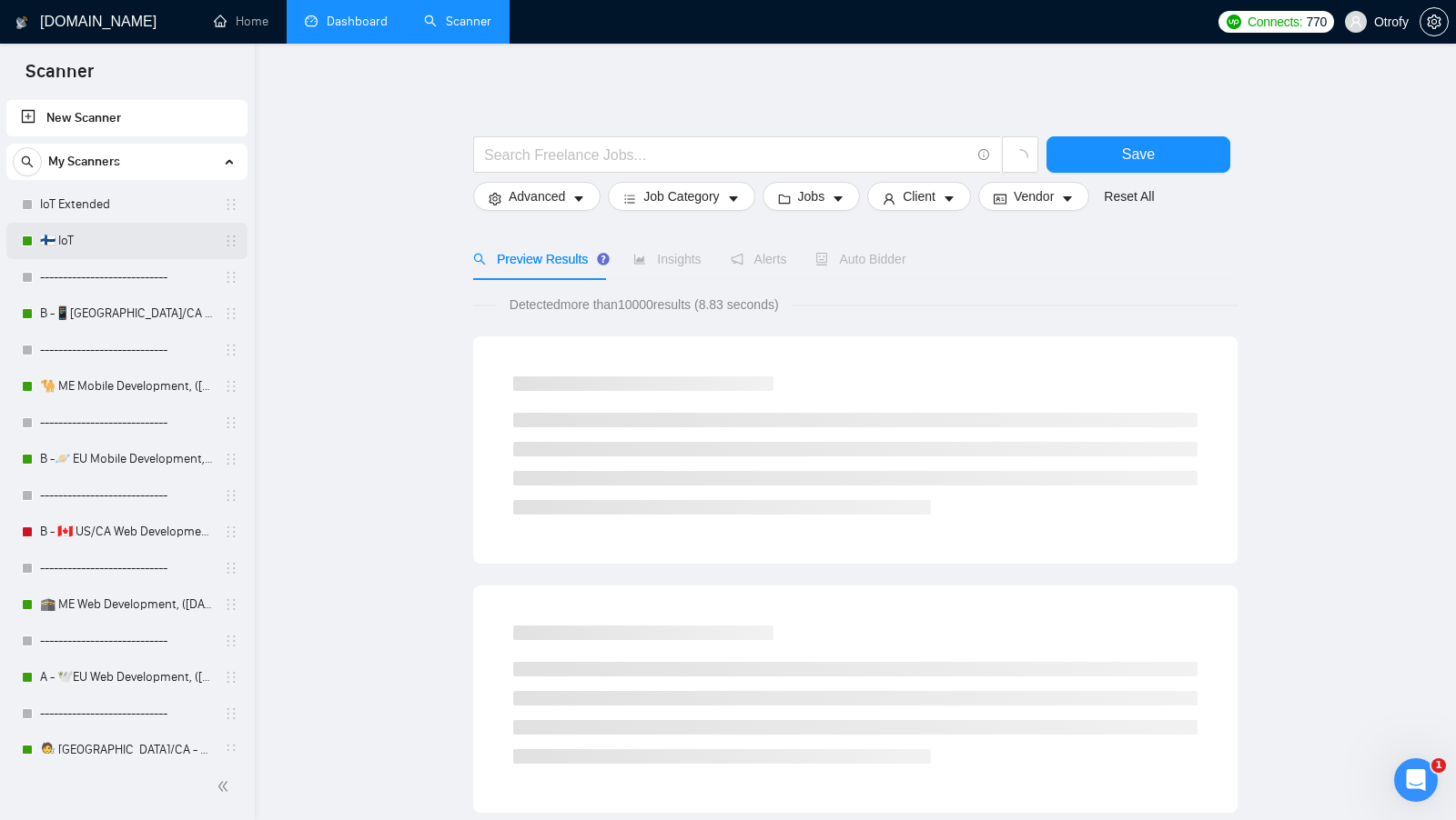
click at [145, 226] on link "🇫🇮 IoT" at bounding box center [127, 242] width 173 height 37
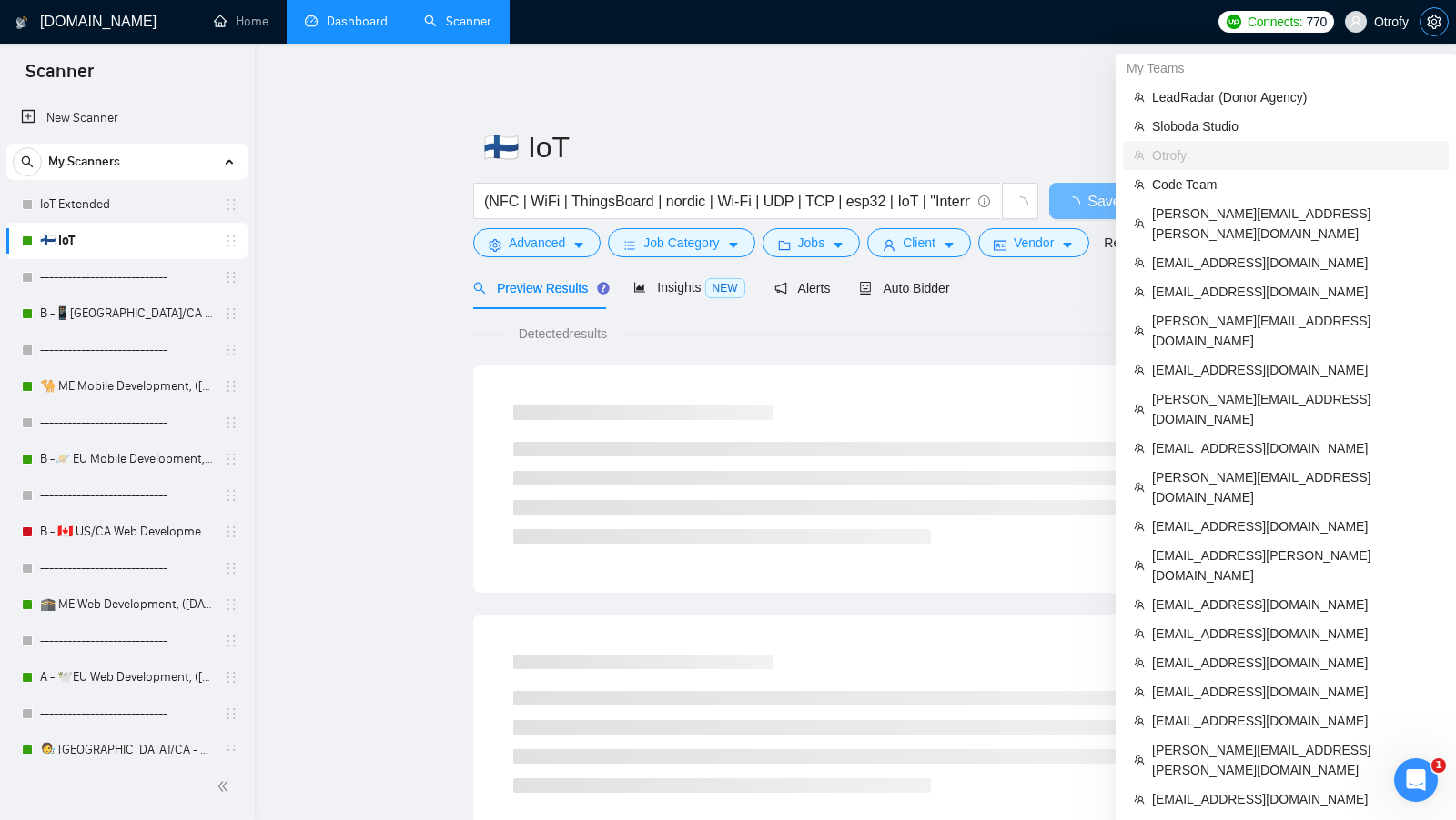
click at [1428, 18] on icon "setting" at bounding box center [1433, 22] width 14 height 15
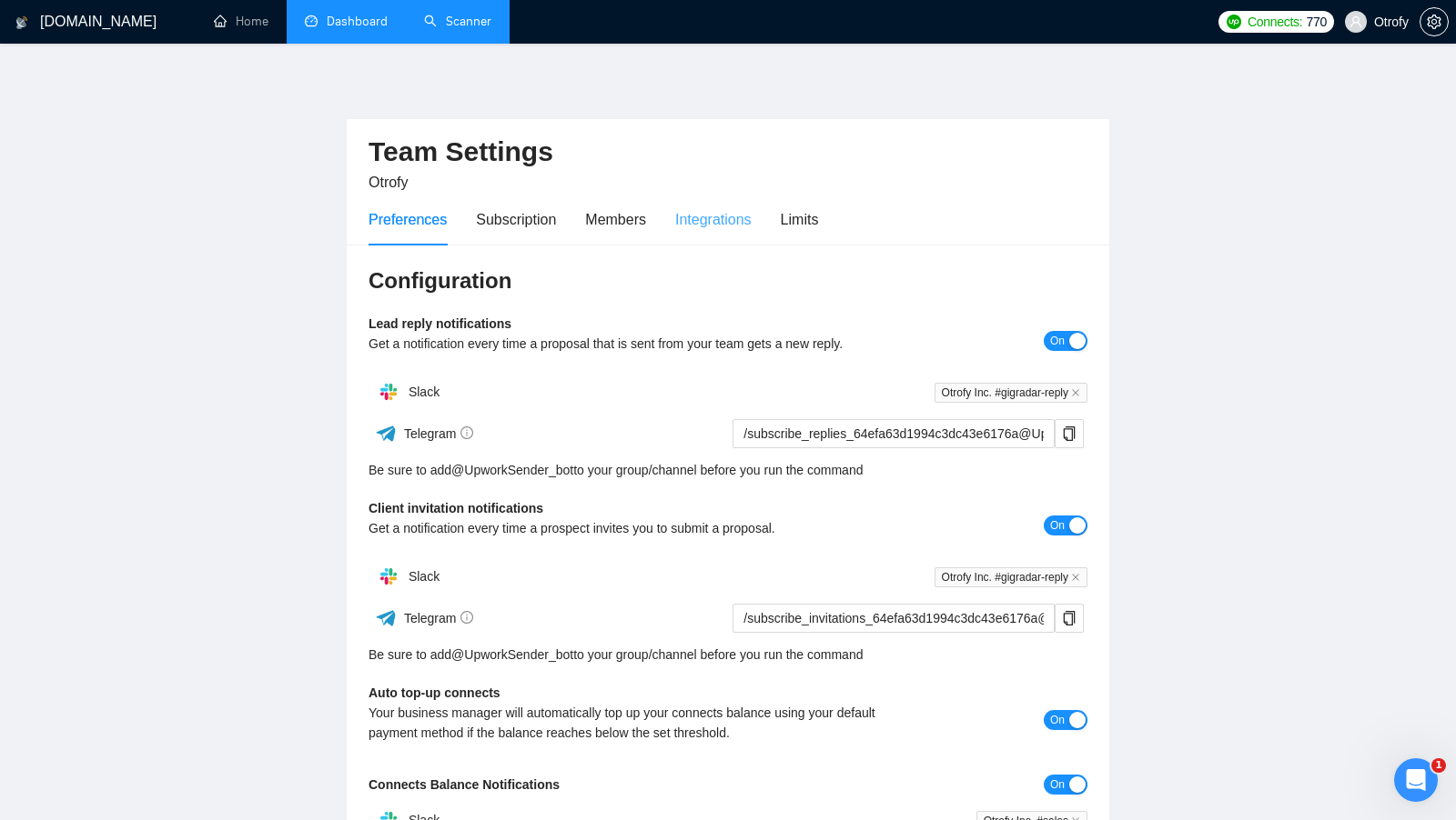
click at [722, 231] on div "Integrations" at bounding box center [713, 219] width 76 height 51
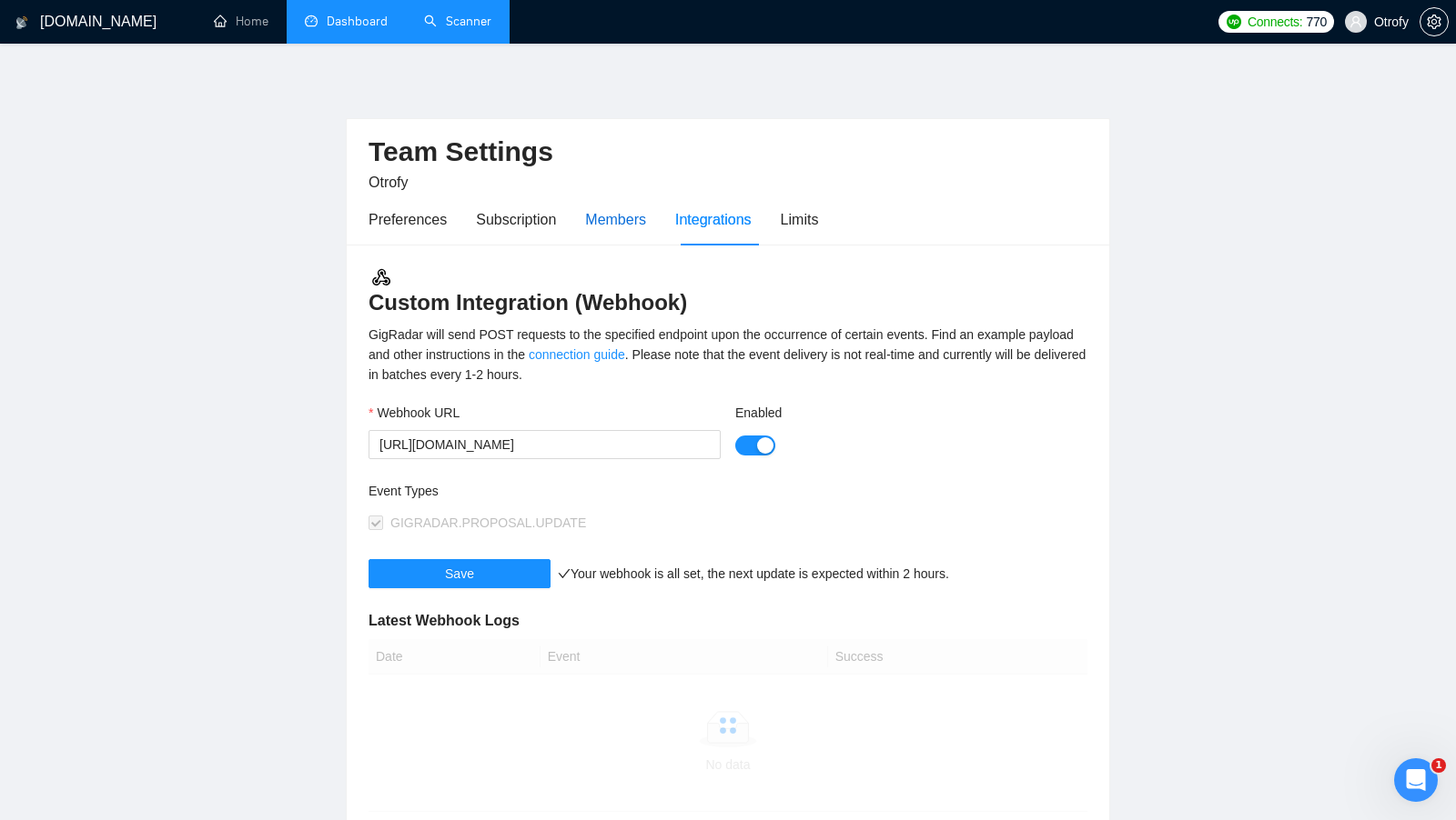
click at [646, 229] on div "Members" at bounding box center [615, 219] width 61 height 23
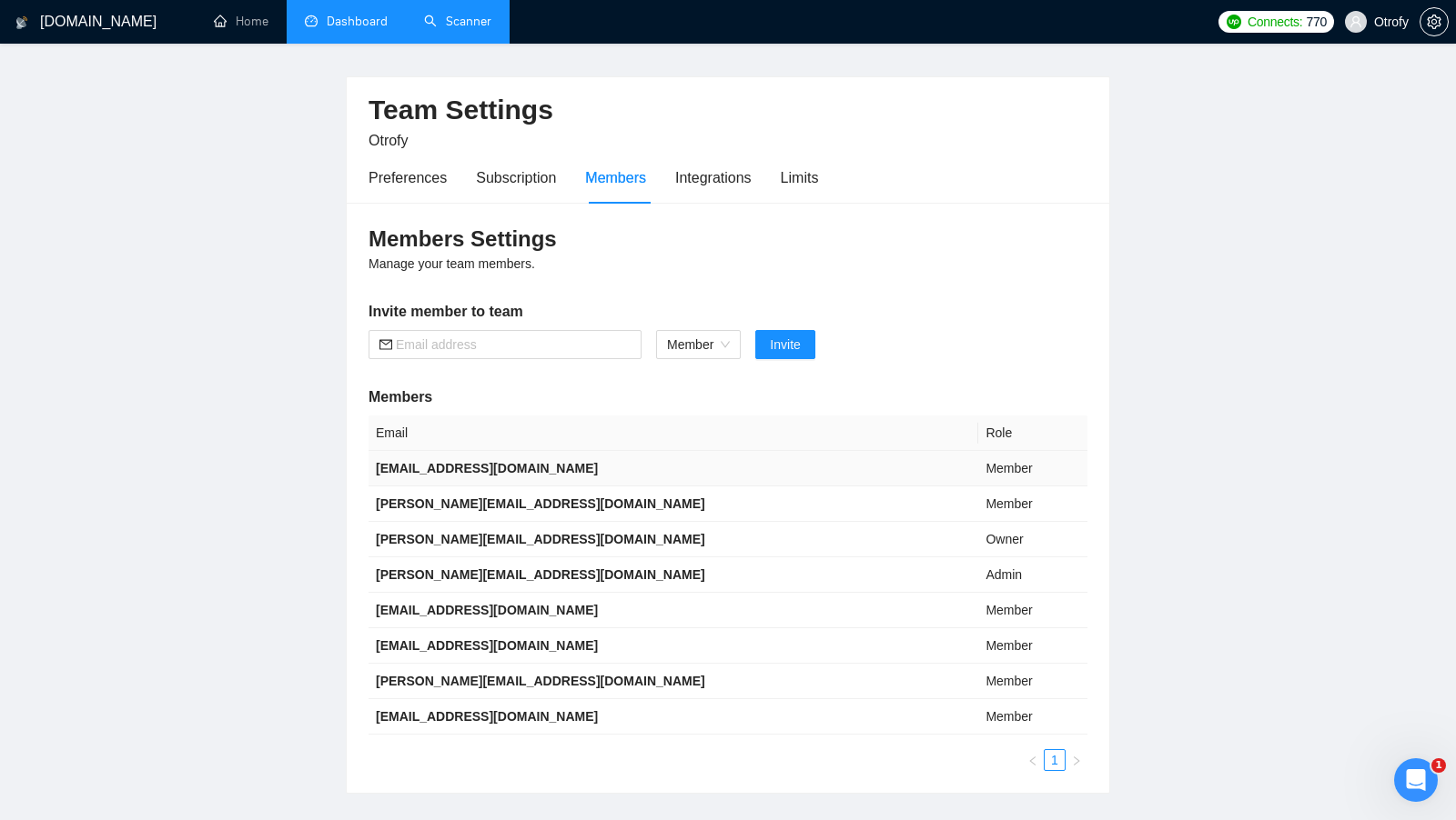
scroll to position [51, 0]
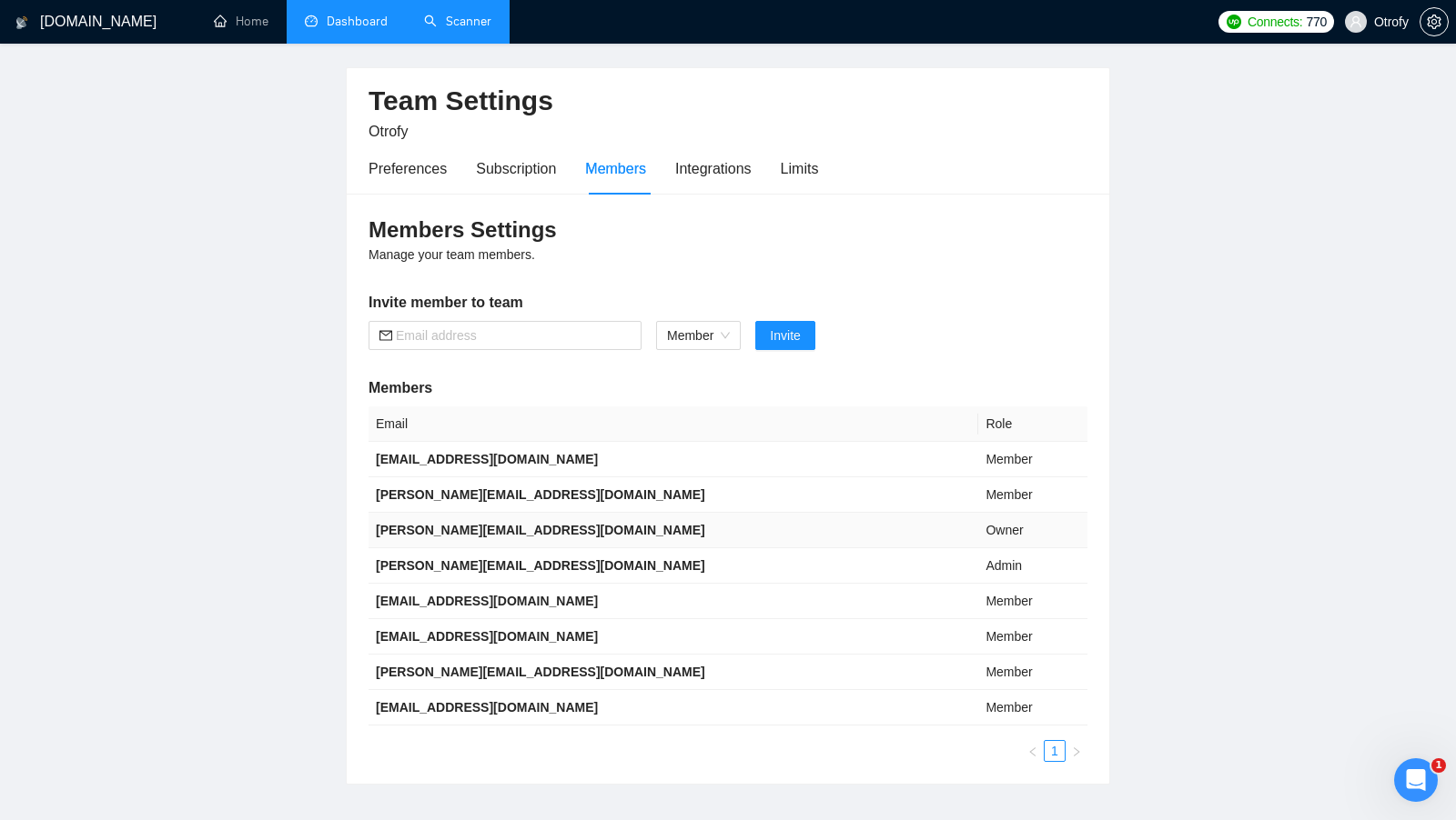
click at [463, 524] on b "[PERSON_NAME][EMAIL_ADDRESS][DOMAIN_NAME]" at bounding box center [540, 531] width 330 height 15
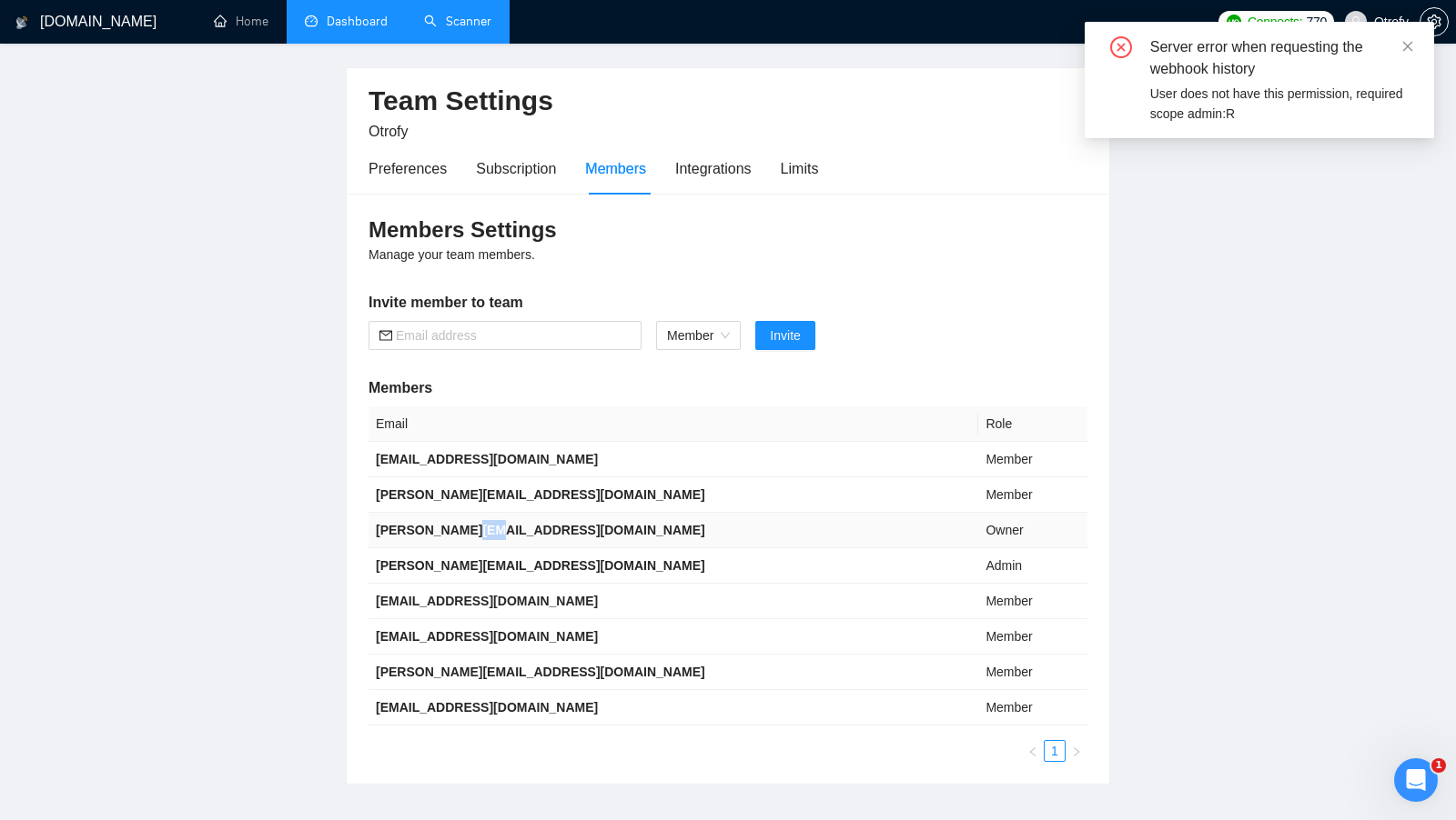
click at [462, 524] on b "[PERSON_NAME][EMAIL_ADDRESS][DOMAIN_NAME]" at bounding box center [540, 531] width 330 height 15
copy b "[PERSON_NAME][EMAIL_ADDRESS][DOMAIN_NAME]"
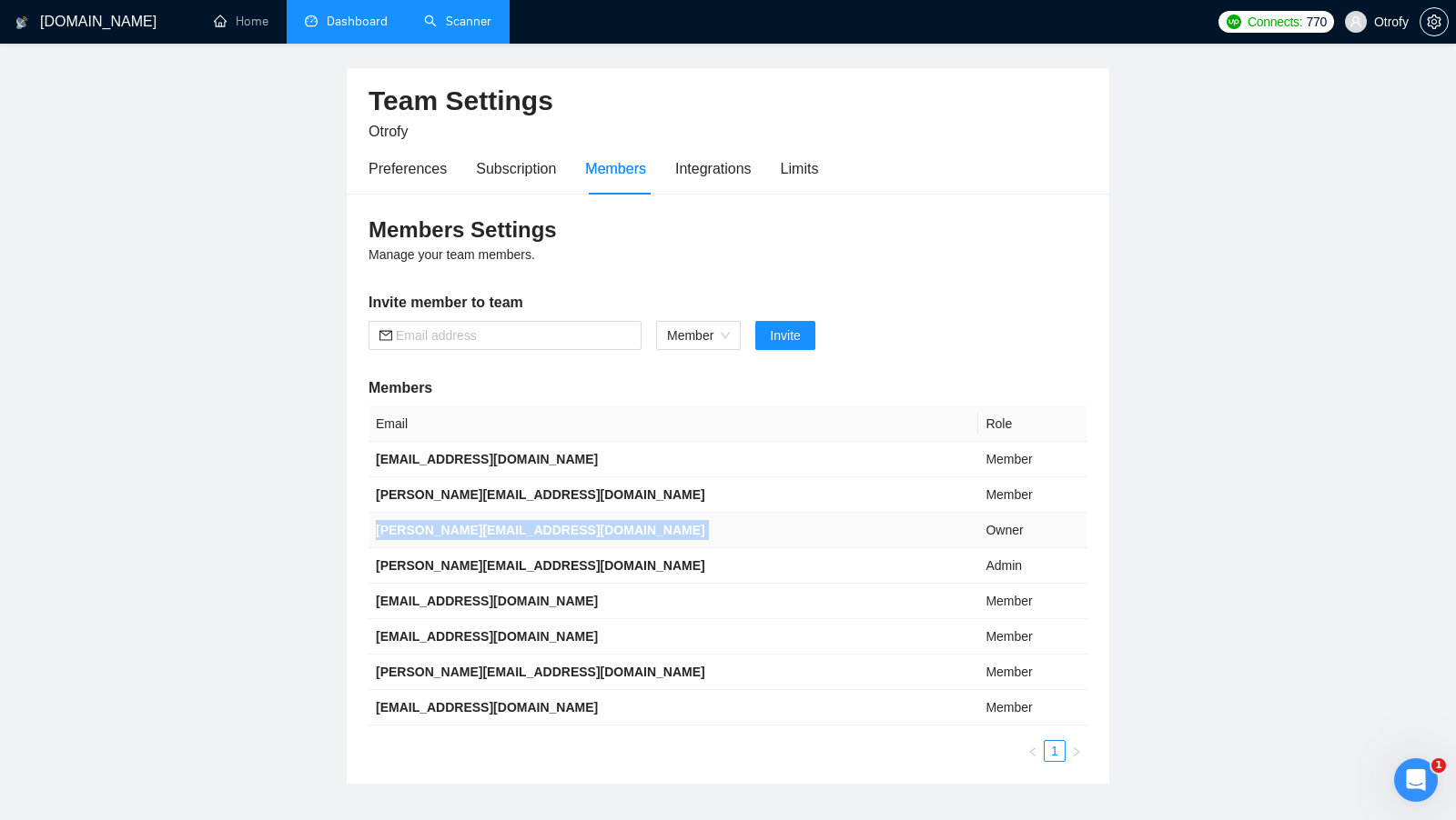
scroll to position [73, 0]
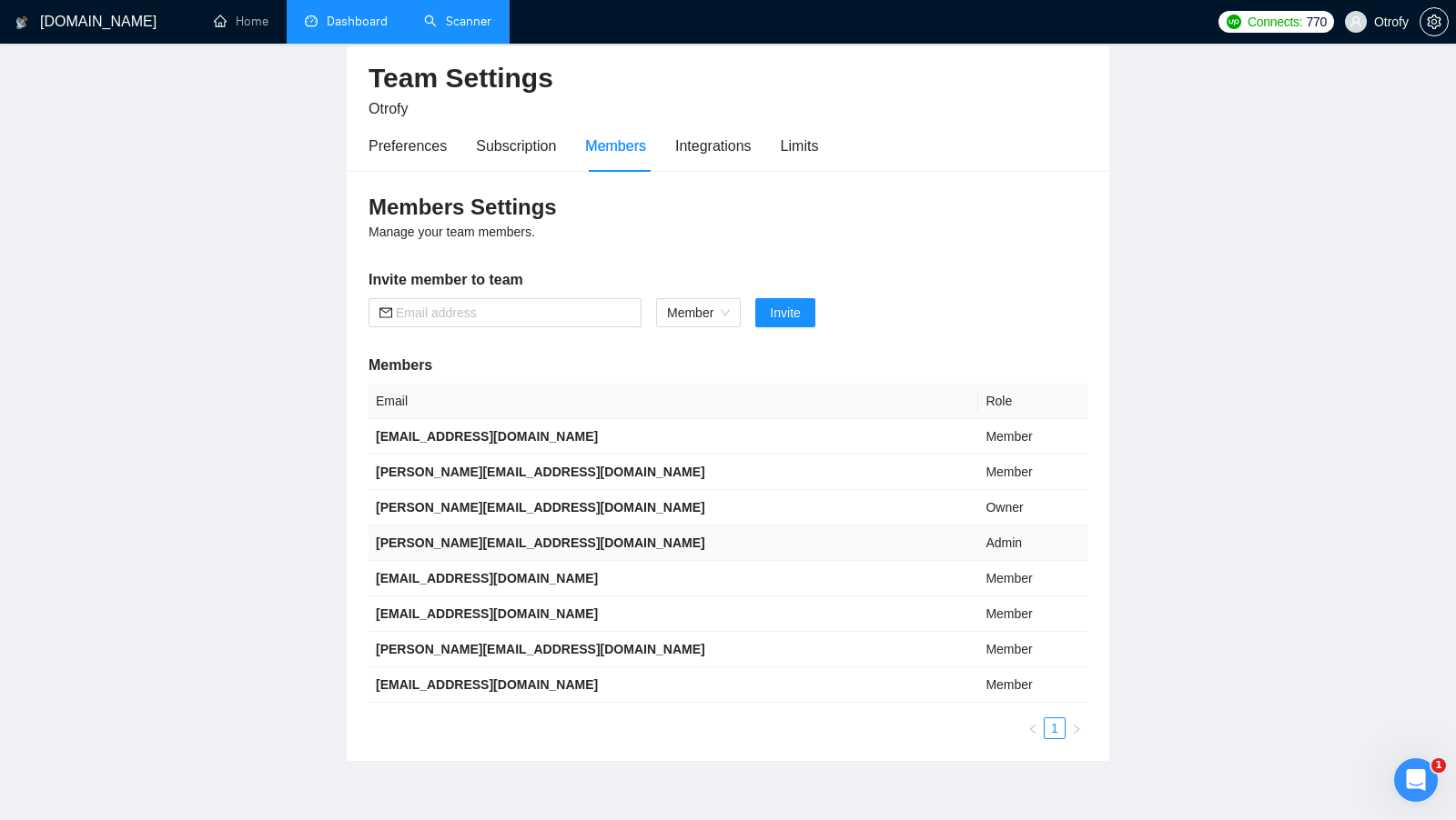
click at [464, 545] on b "[PERSON_NAME][EMAIL_ADDRESS][DOMAIN_NAME]" at bounding box center [540, 543] width 330 height 15
copy b "[PERSON_NAME][EMAIL_ADDRESS][DOMAIN_NAME]"
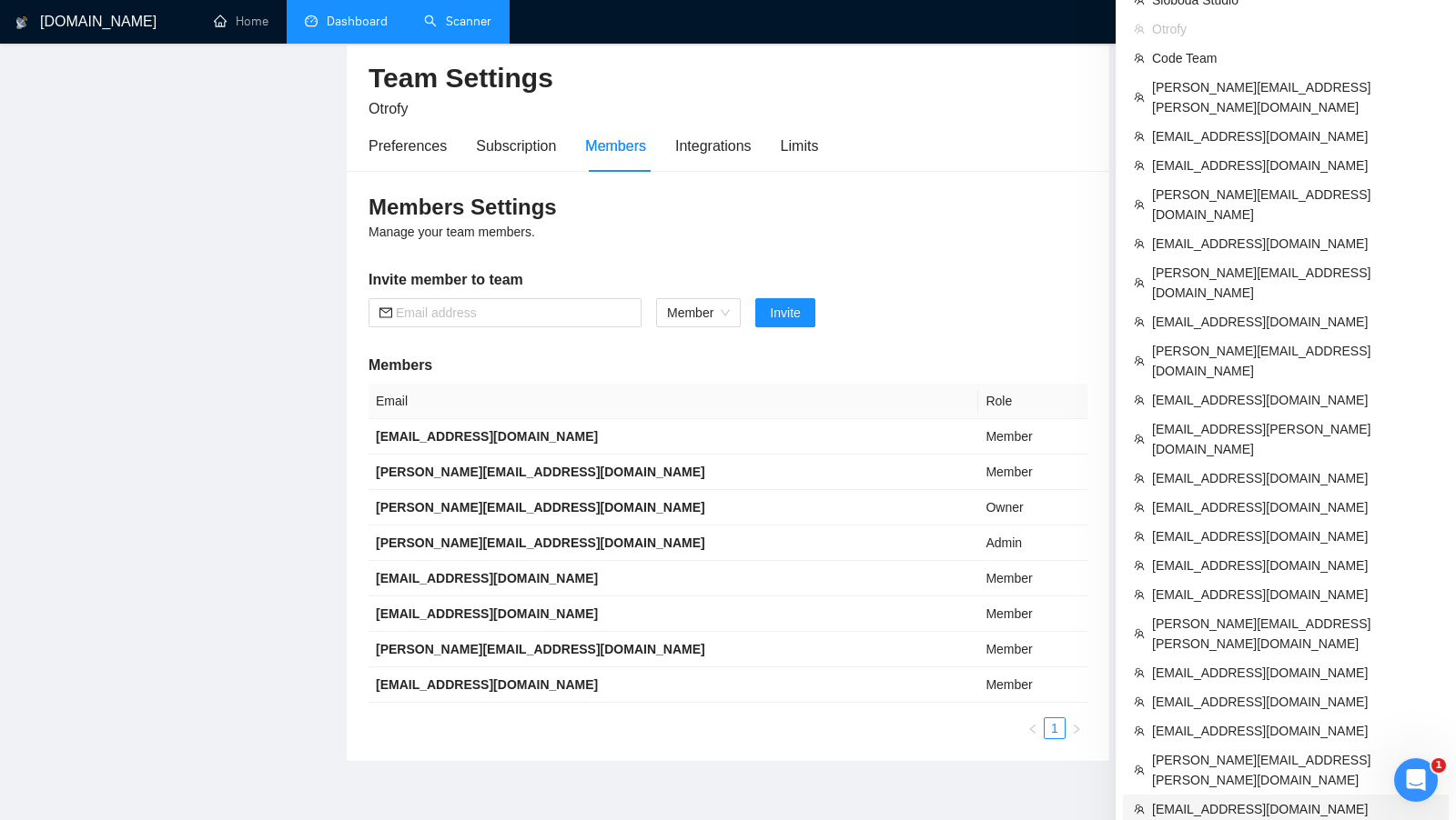
click at [1247, 800] on span "[EMAIL_ADDRESS][DOMAIN_NAME]" at bounding box center [1294, 810] width 286 height 20
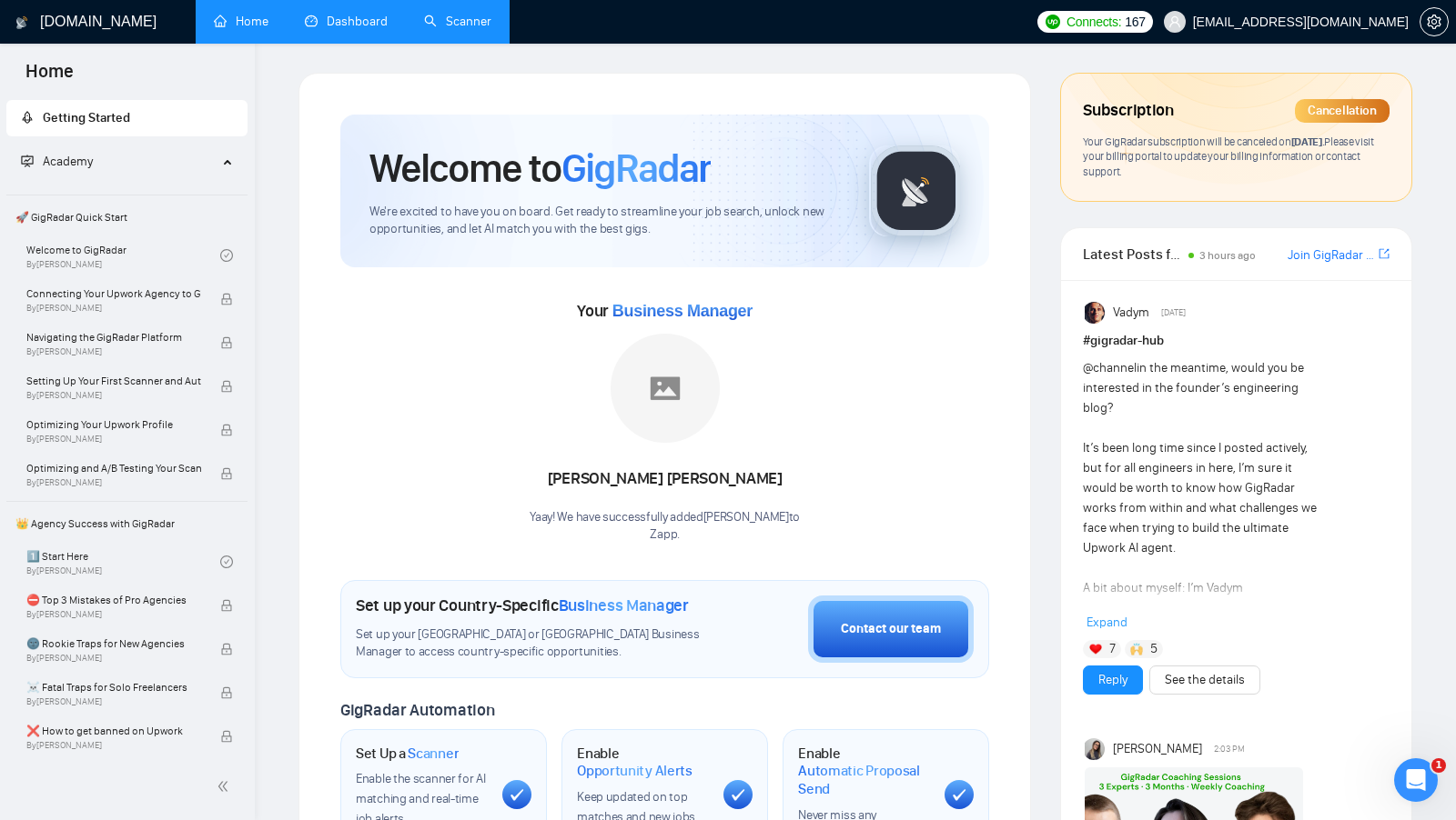
click at [319, 26] on link "Dashboard" at bounding box center [346, 21] width 83 height 16
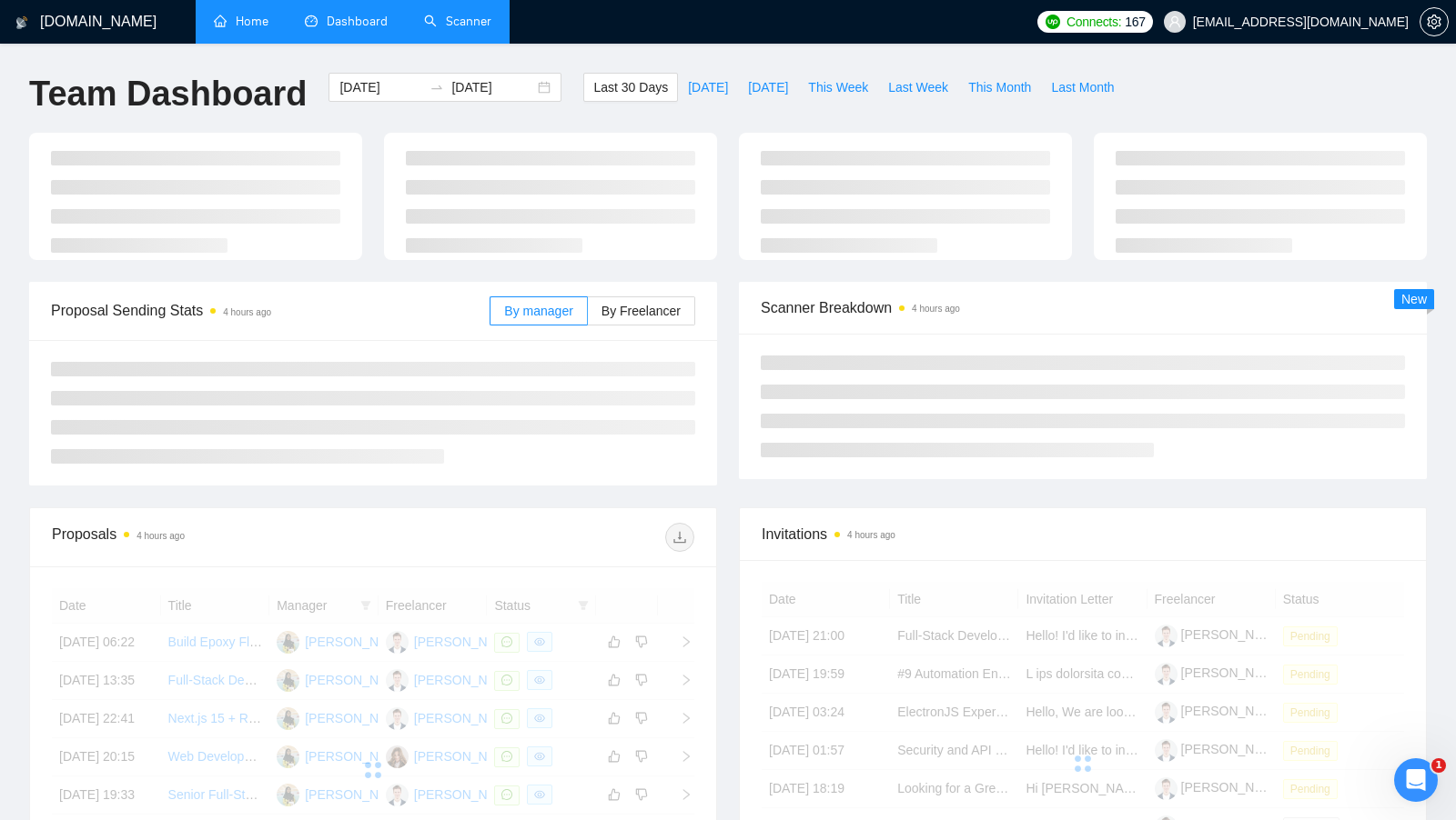
click at [214, 27] on link "Home" at bounding box center [241, 21] width 54 height 16
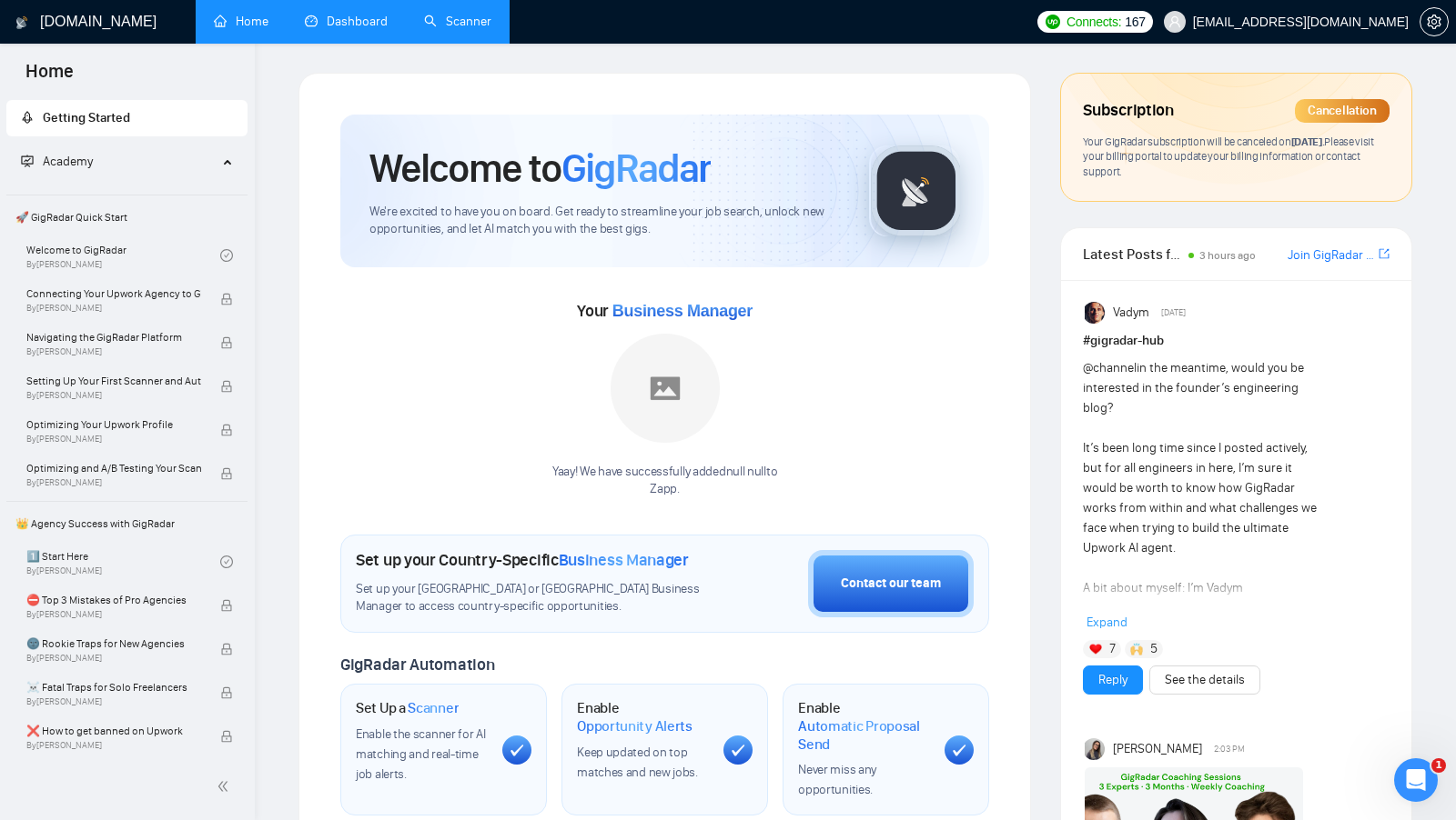
click at [352, 15] on link "Dashboard" at bounding box center [346, 21] width 83 height 16
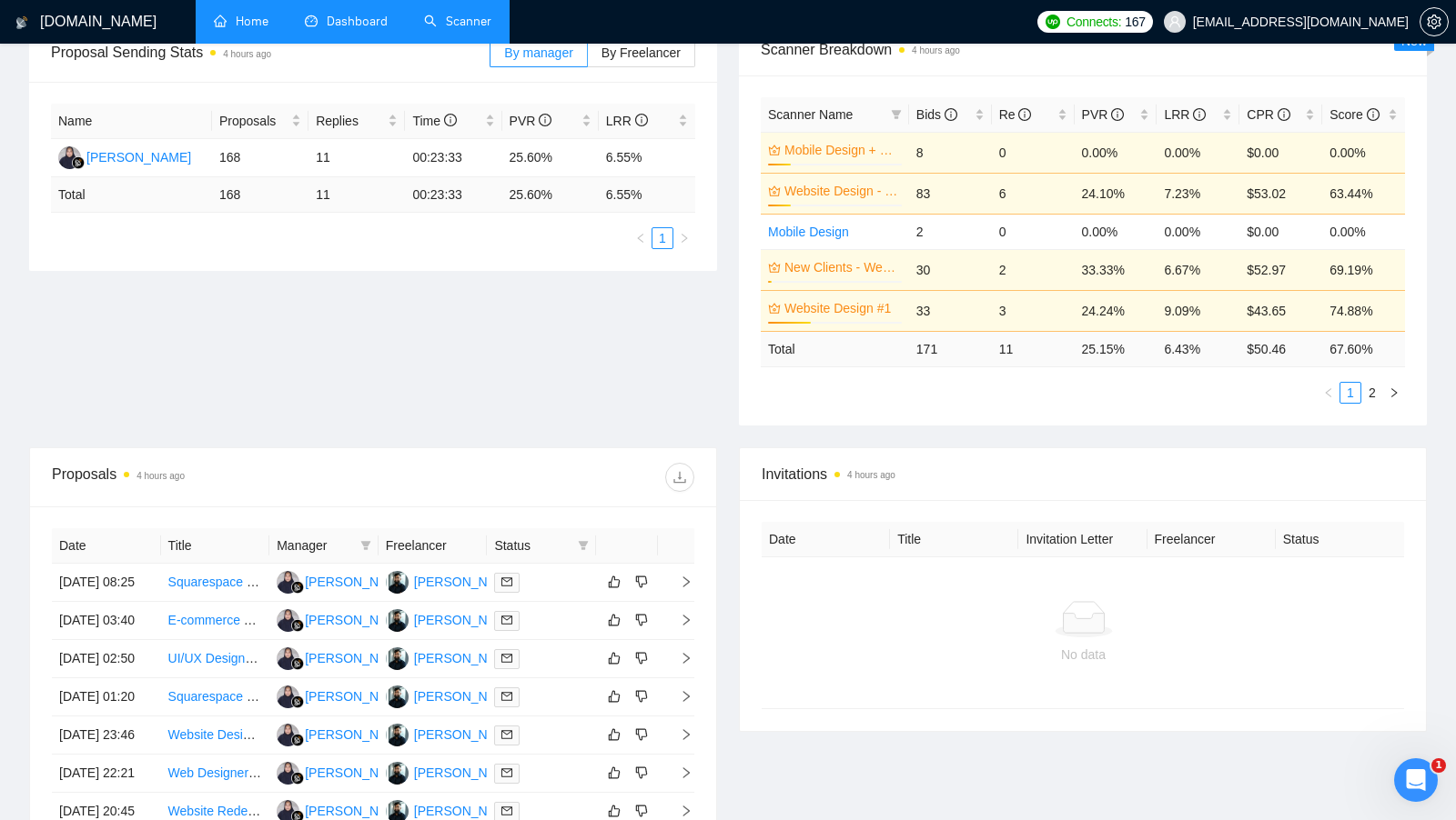
scroll to position [301, 0]
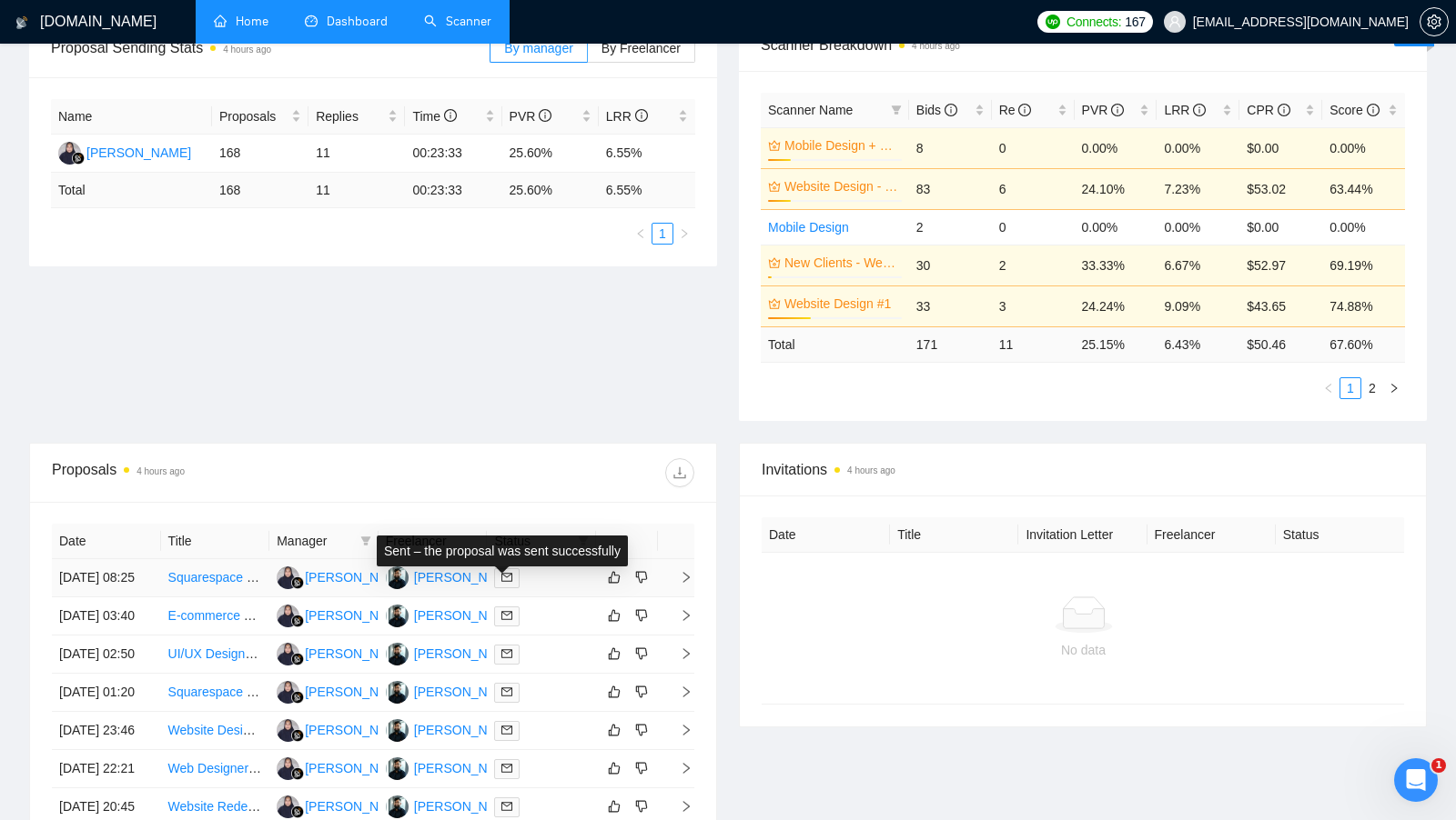
click at [518, 574] on span at bounding box center [507, 578] width 26 height 20
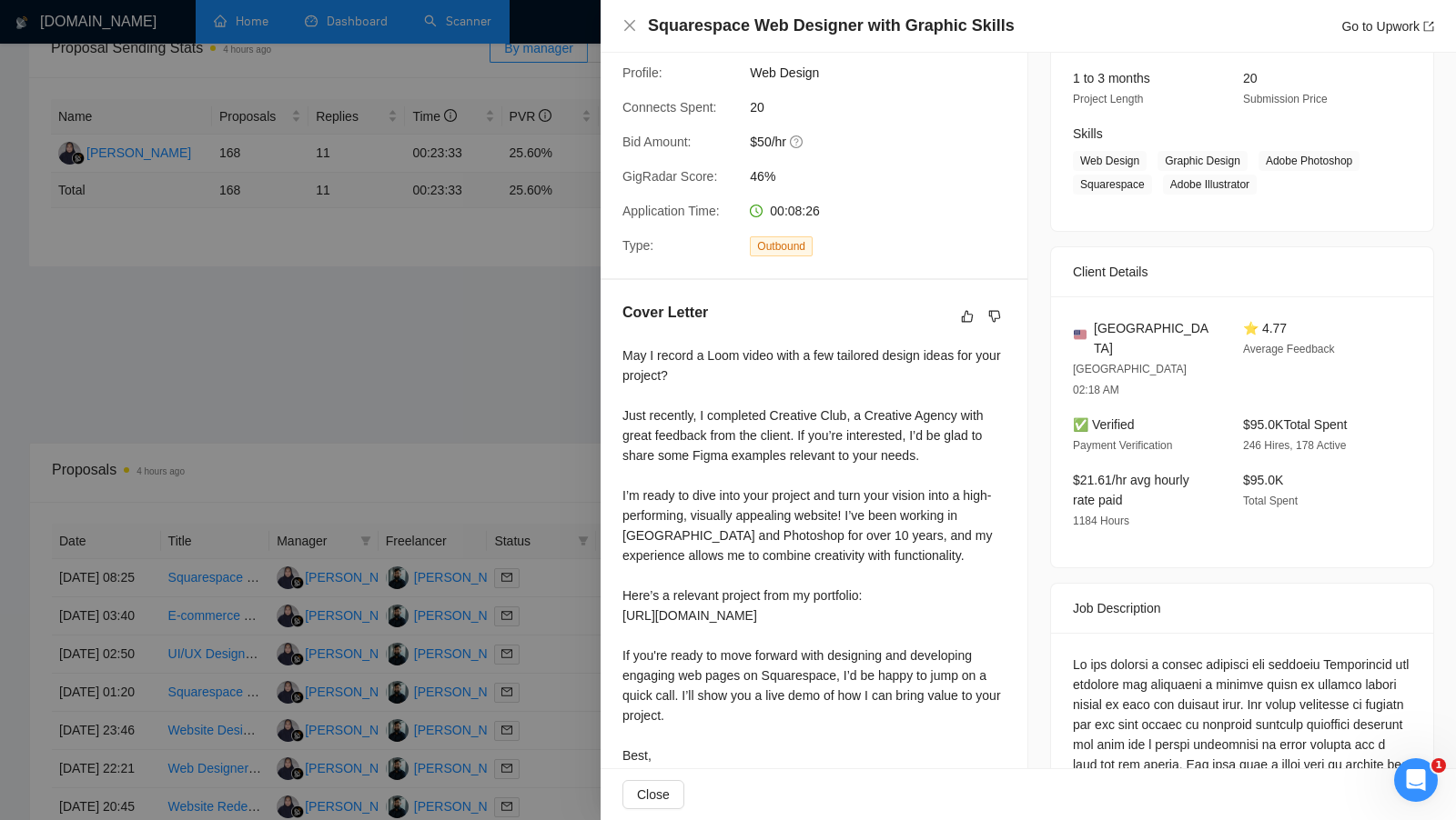
scroll to position [353, 0]
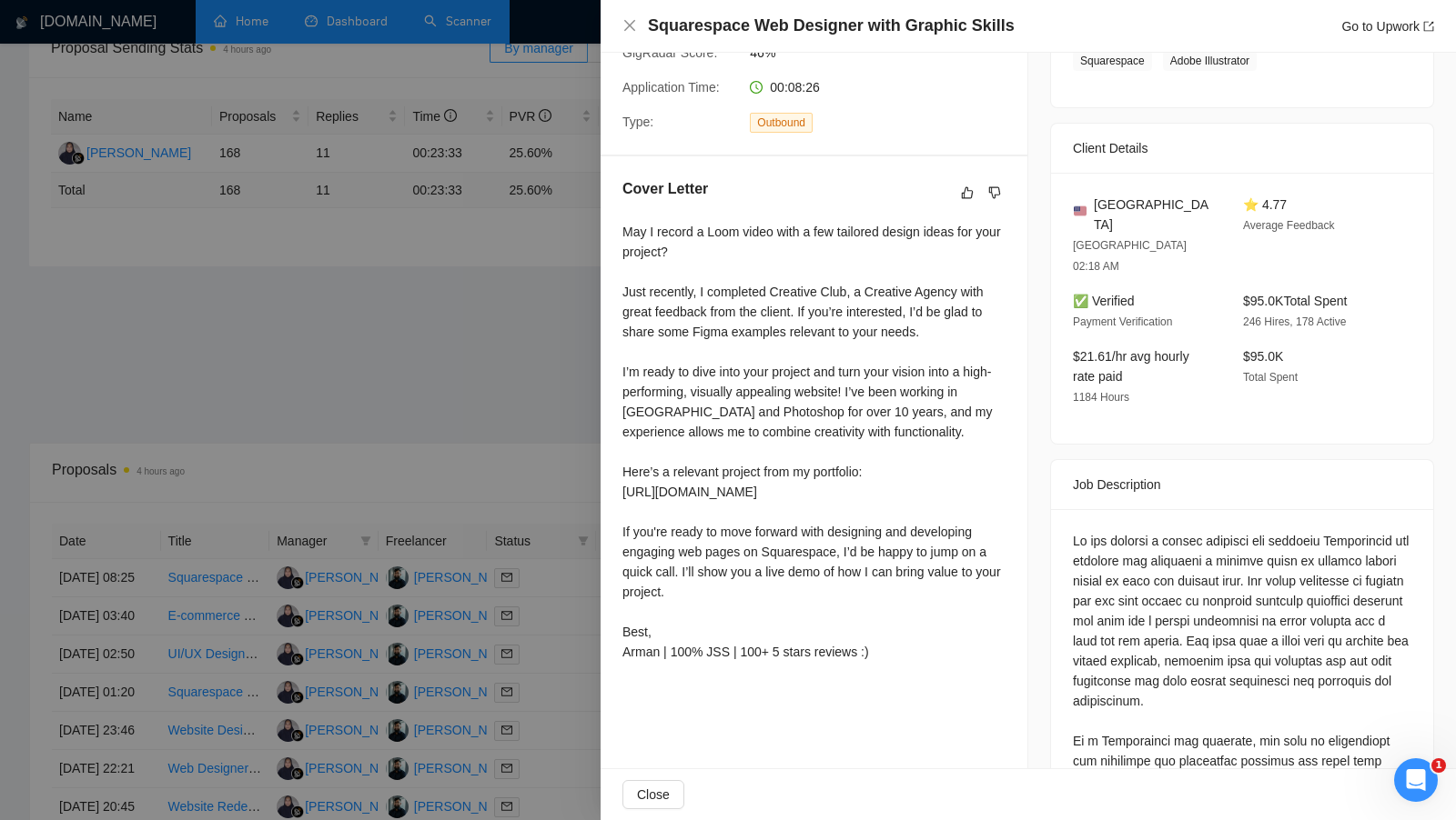
click at [548, 446] on div at bounding box center [728, 410] width 1456 height 820
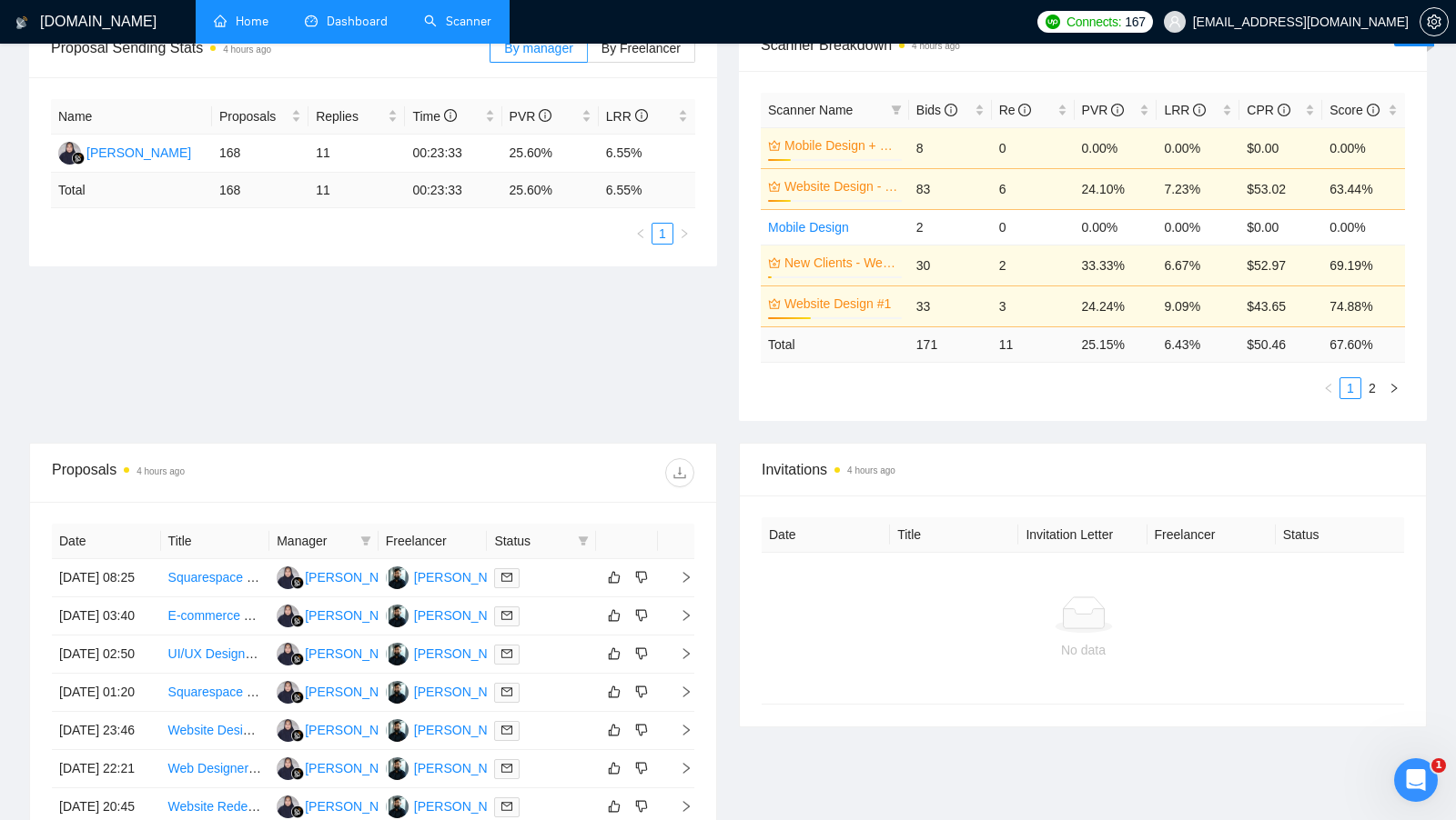
scroll to position [286, 0]
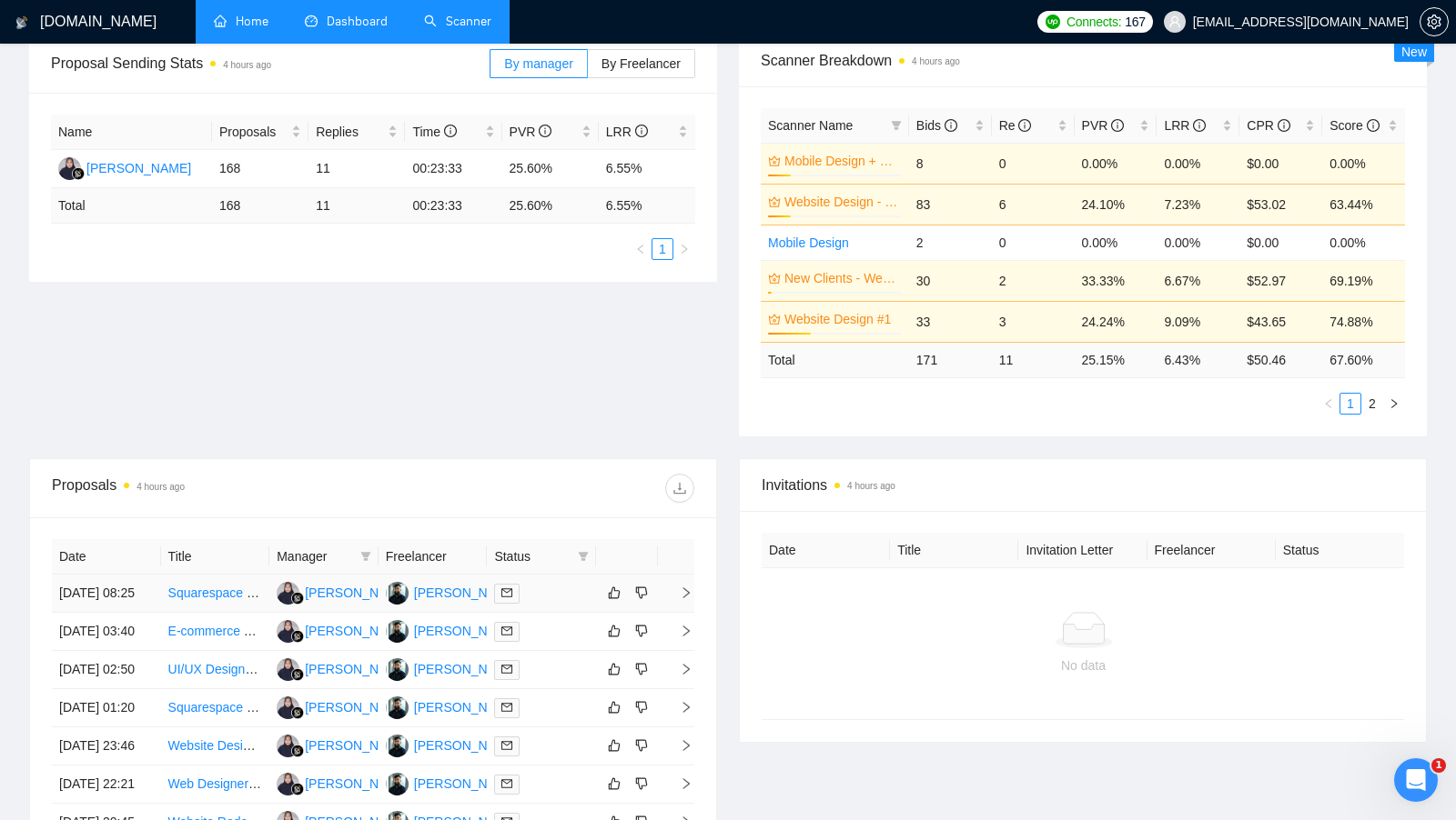
click at [435, 603] on div "[PERSON_NAME]" at bounding box center [467, 593] width 105 height 20
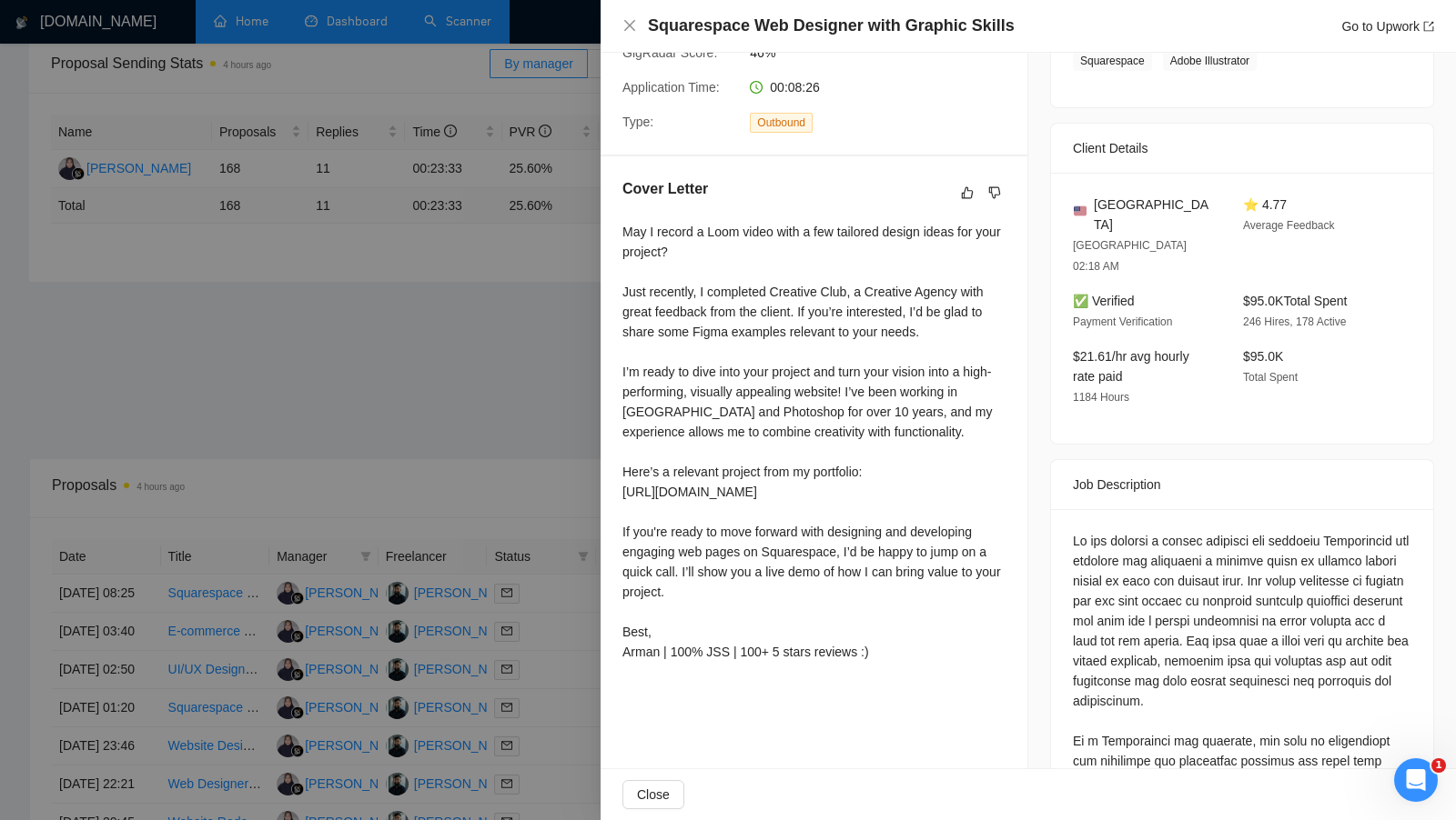
click at [526, 162] on div at bounding box center [728, 410] width 1456 height 820
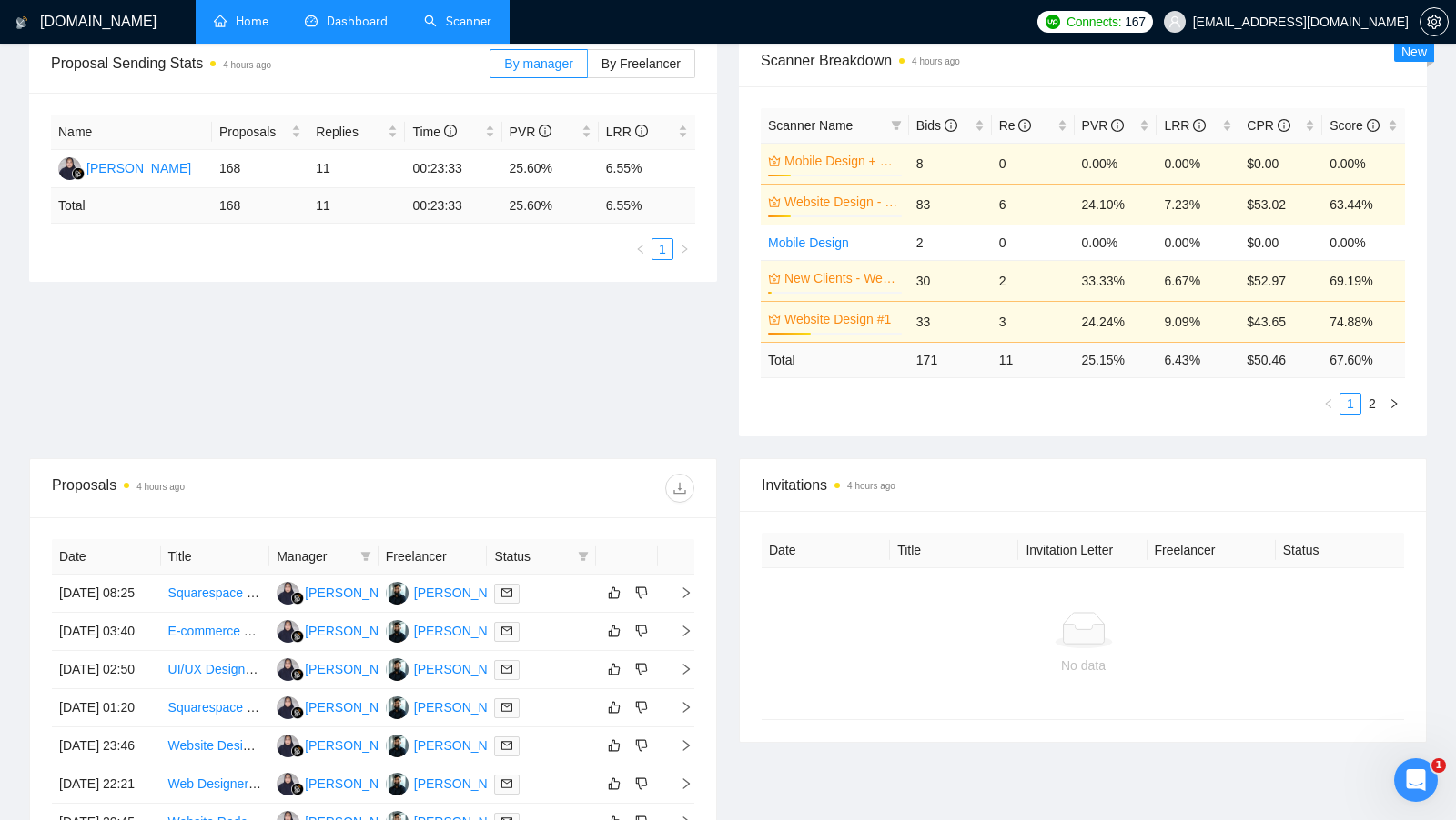
click at [439, 29] on link "Scanner" at bounding box center [457, 21] width 67 height 16
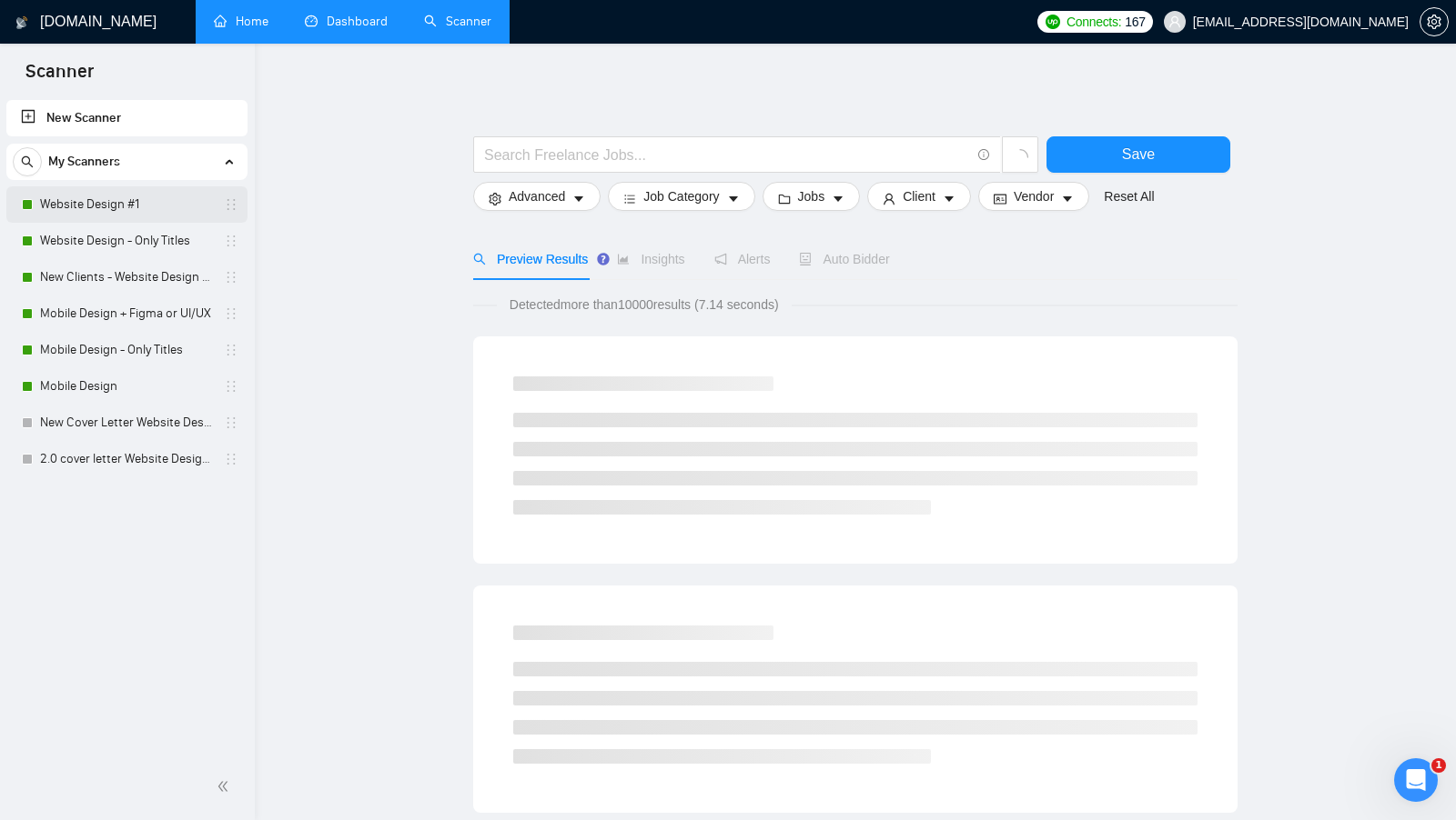
click at [129, 209] on link "Website Design #1" at bounding box center [127, 205] width 173 height 37
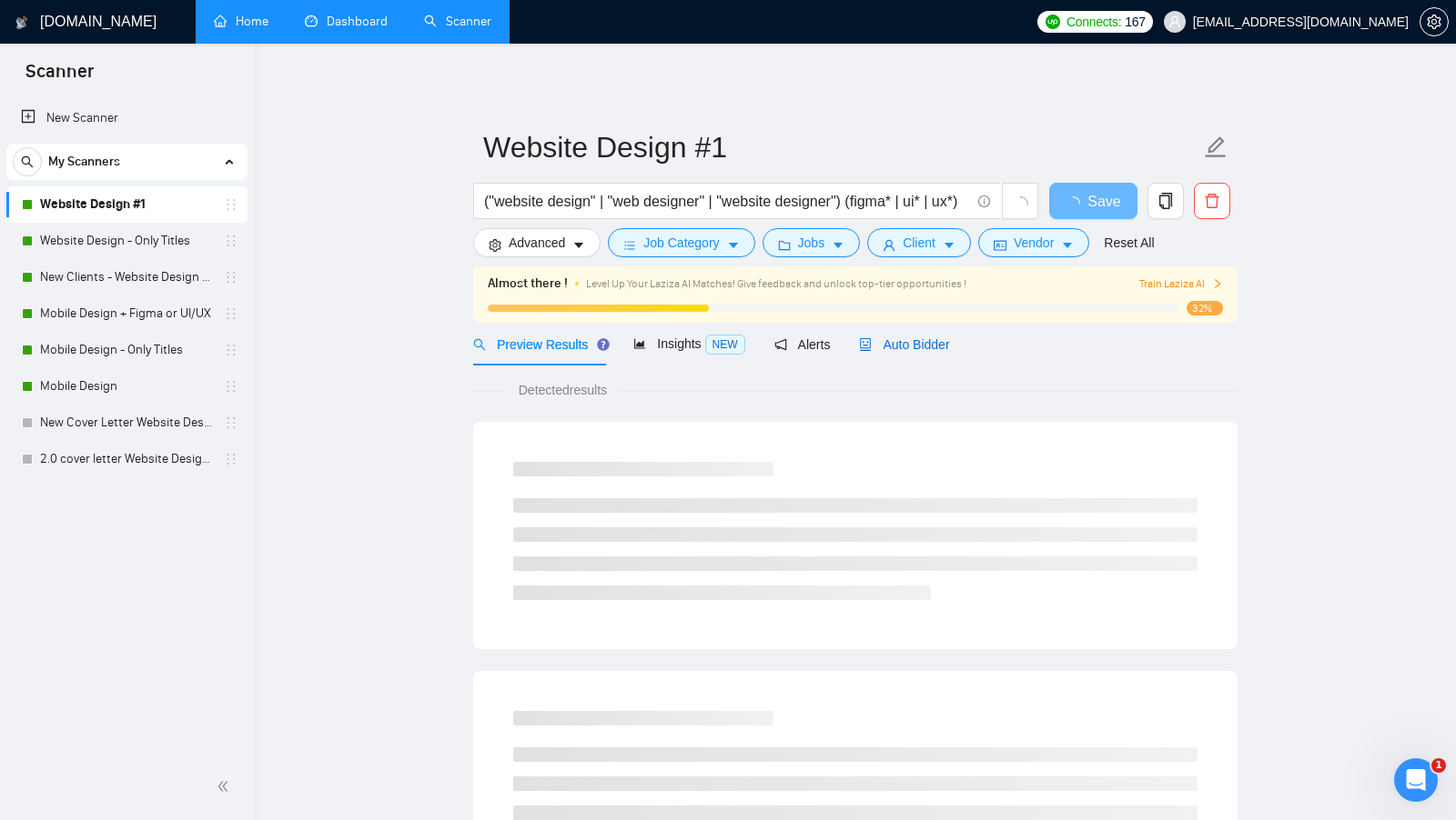
click at [896, 337] on span "Auto Bidder" at bounding box center [904, 344] width 90 height 15
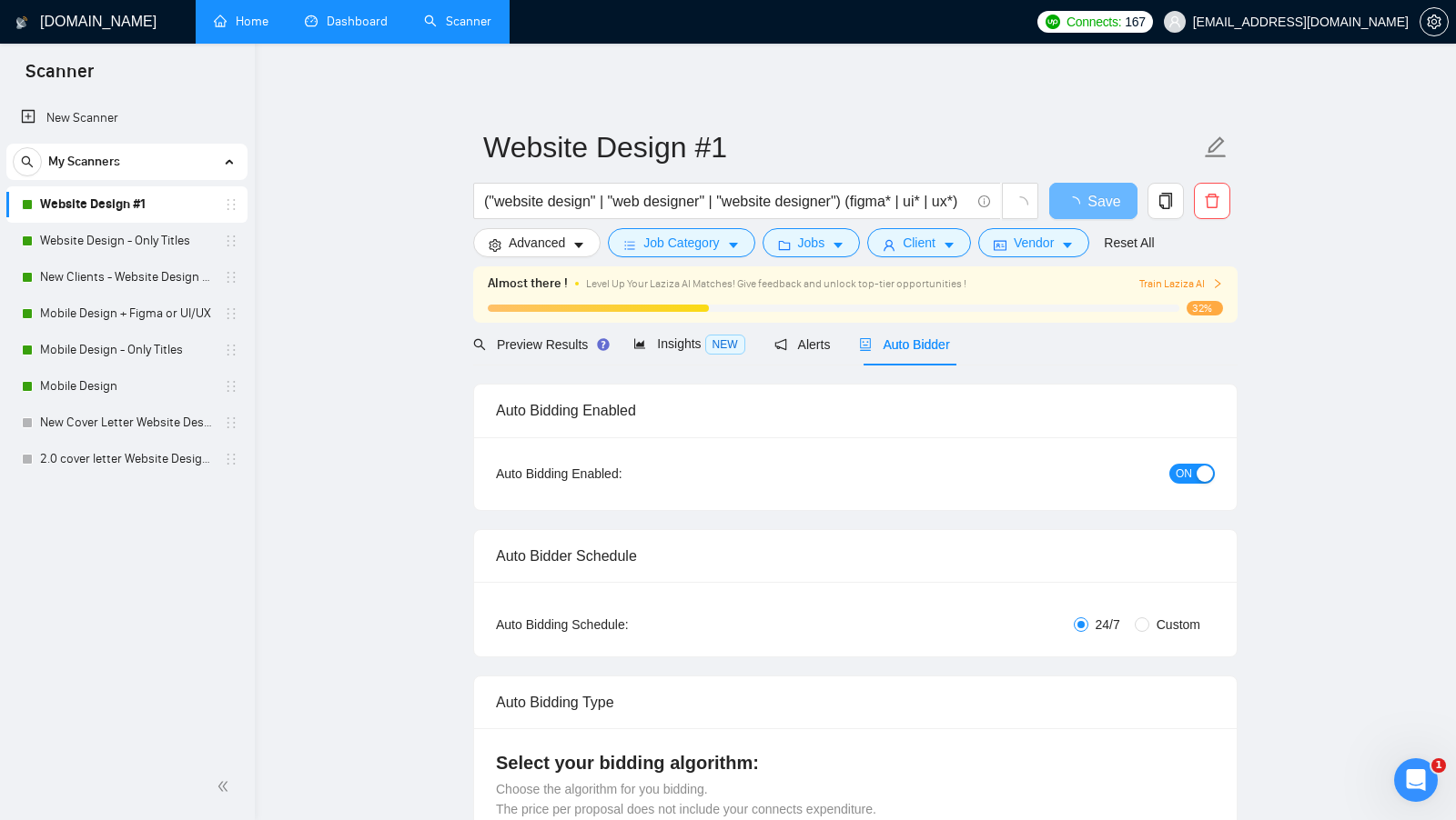
checkbox input "true"
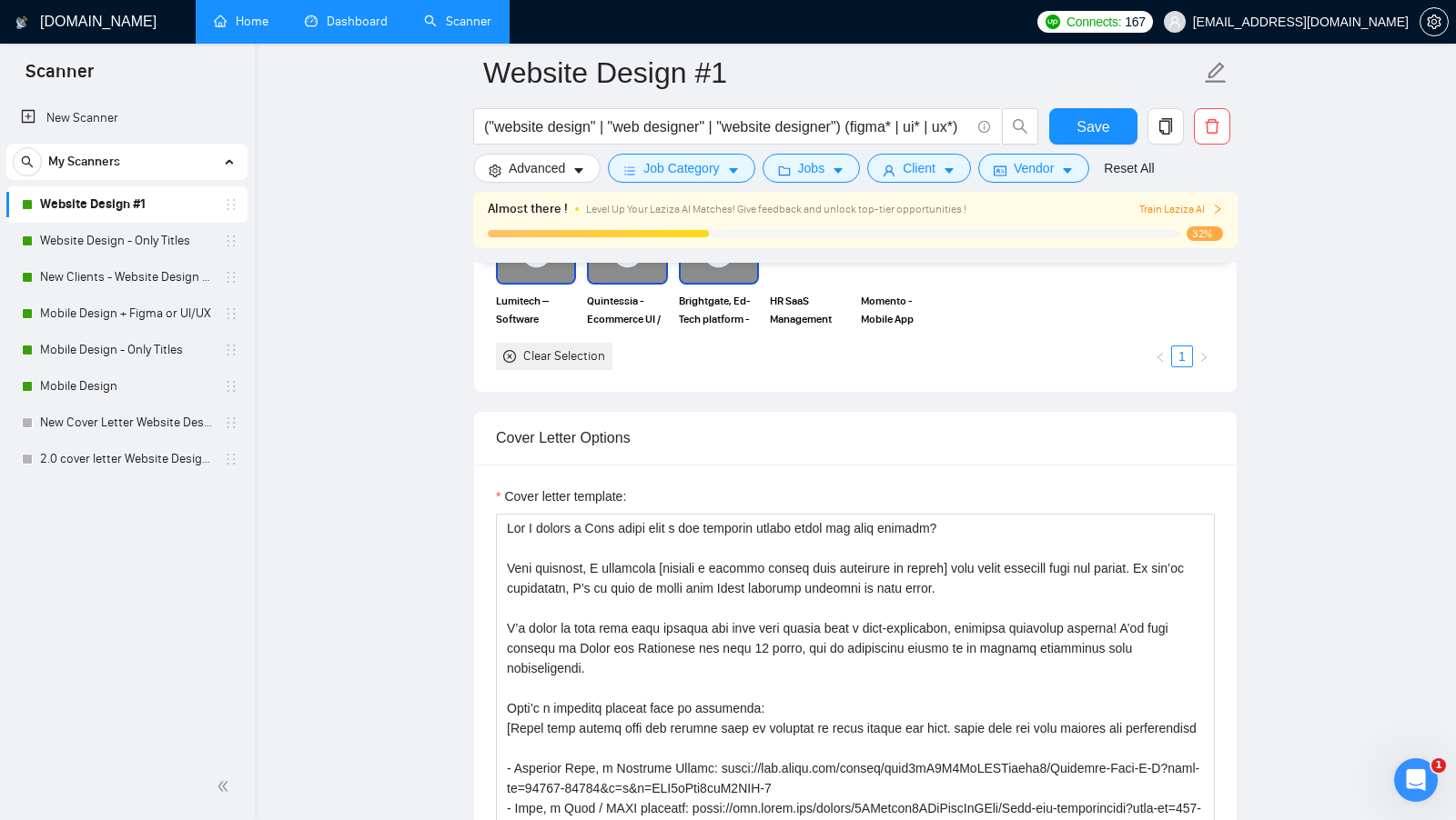
scroll to position [1823, 0]
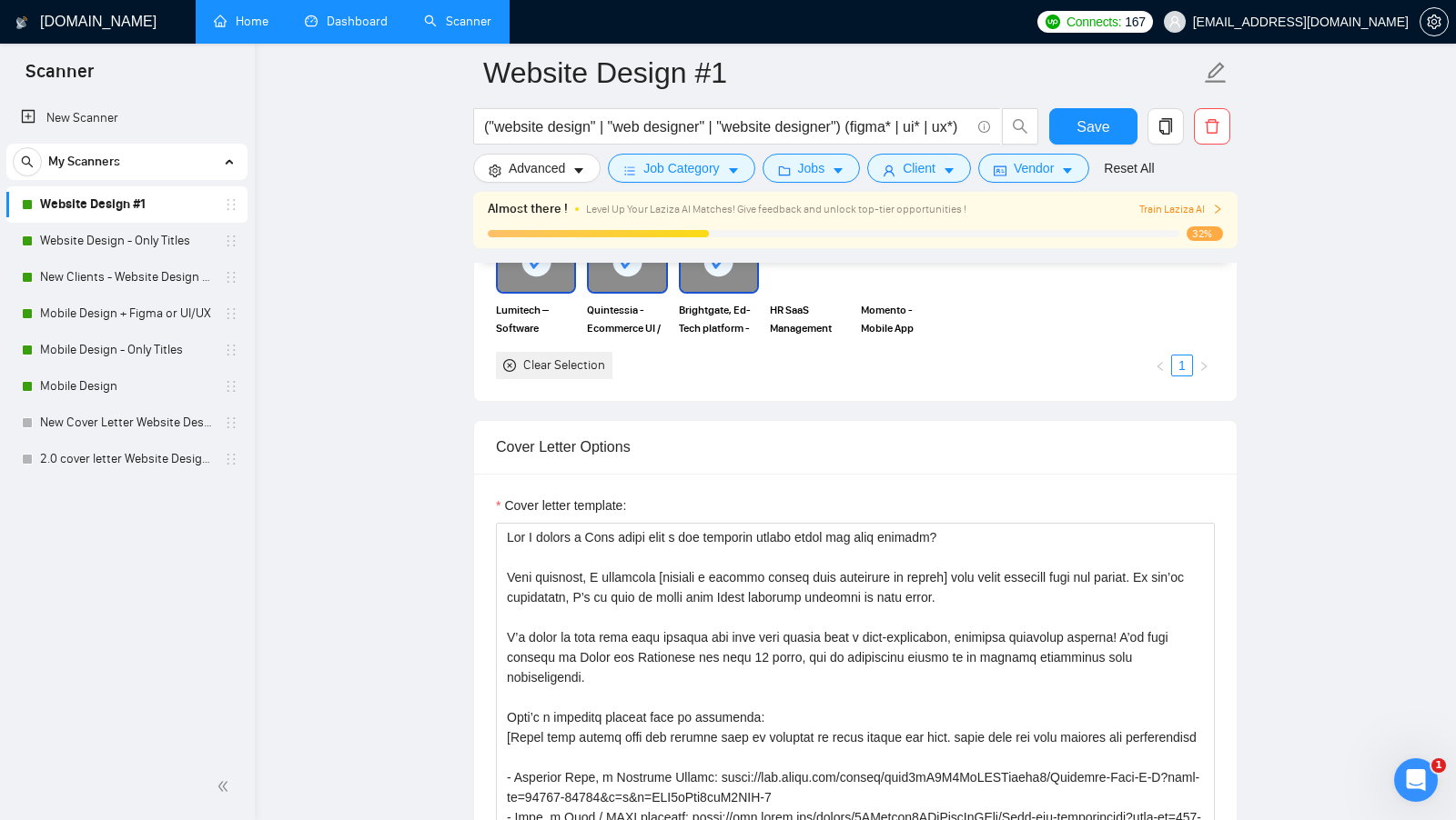
click at [352, 43] on li "Dashboard" at bounding box center [346, 22] width 119 height 44
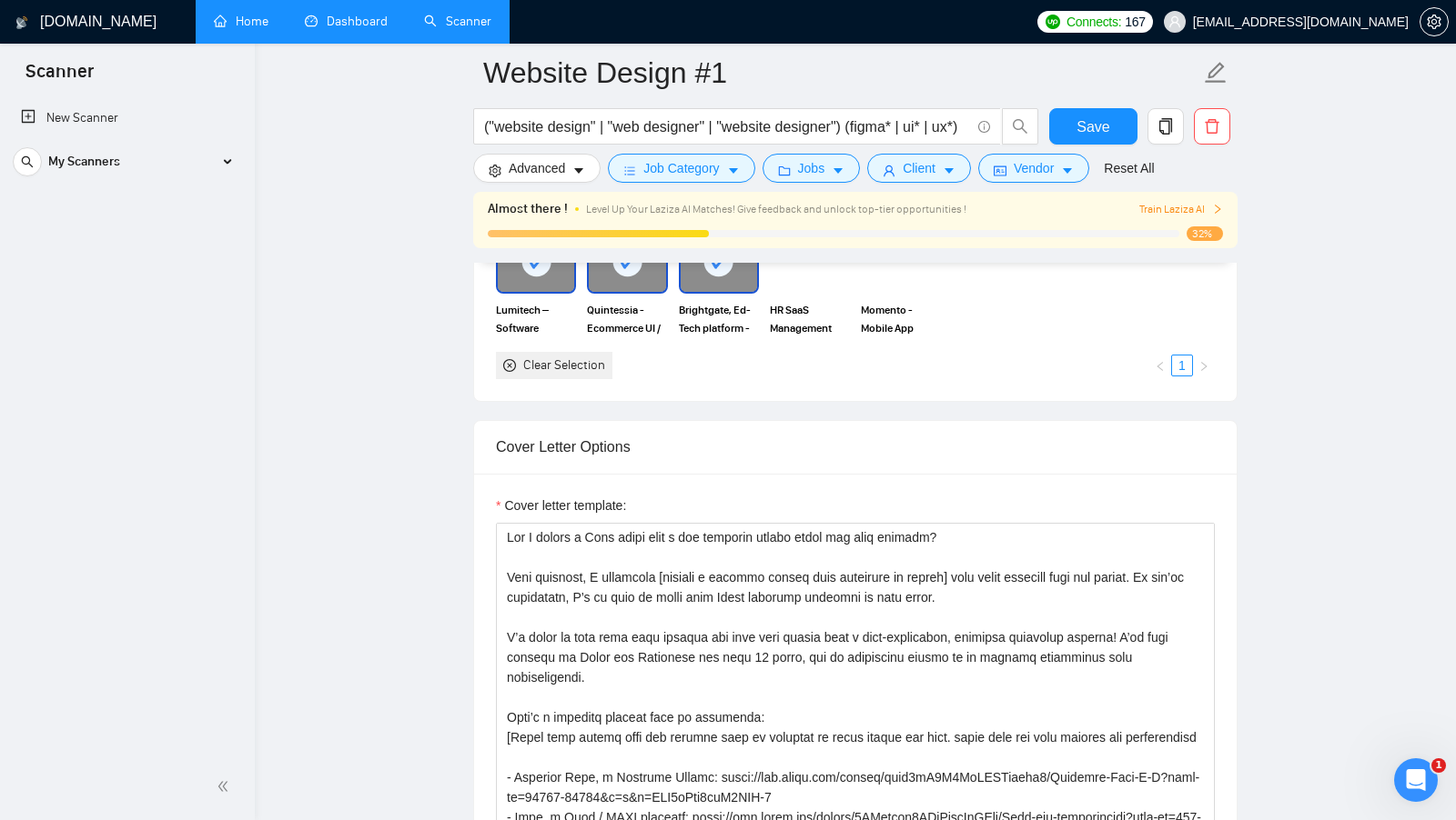
click at [352, 43] on li "Dashboard" at bounding box center [346, 22] width 119 height 44
click at [358, 29] on link "Dashboard" at bounding box center [346, 21] width 83 height 16
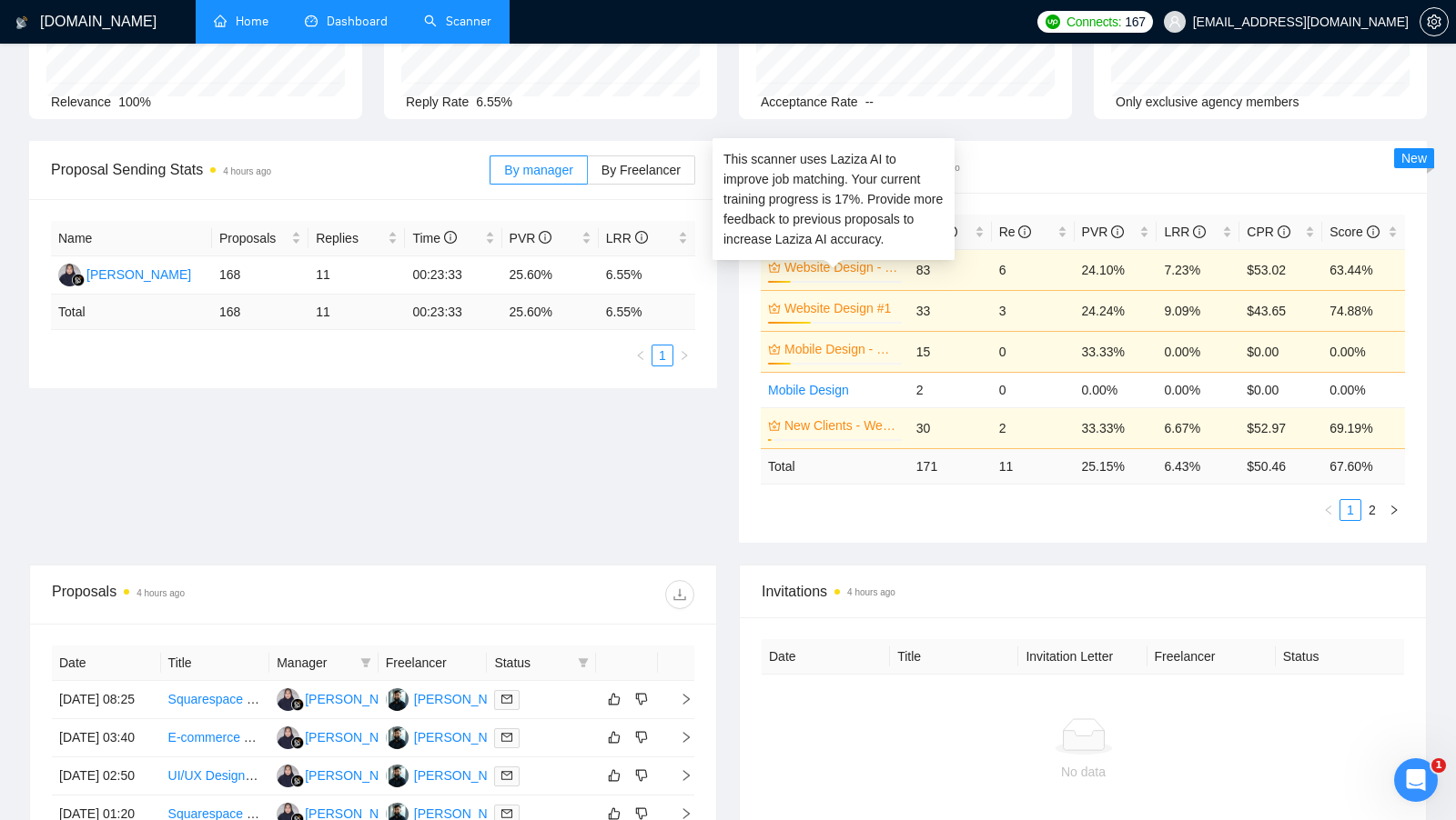
scroll to position [178, 0]
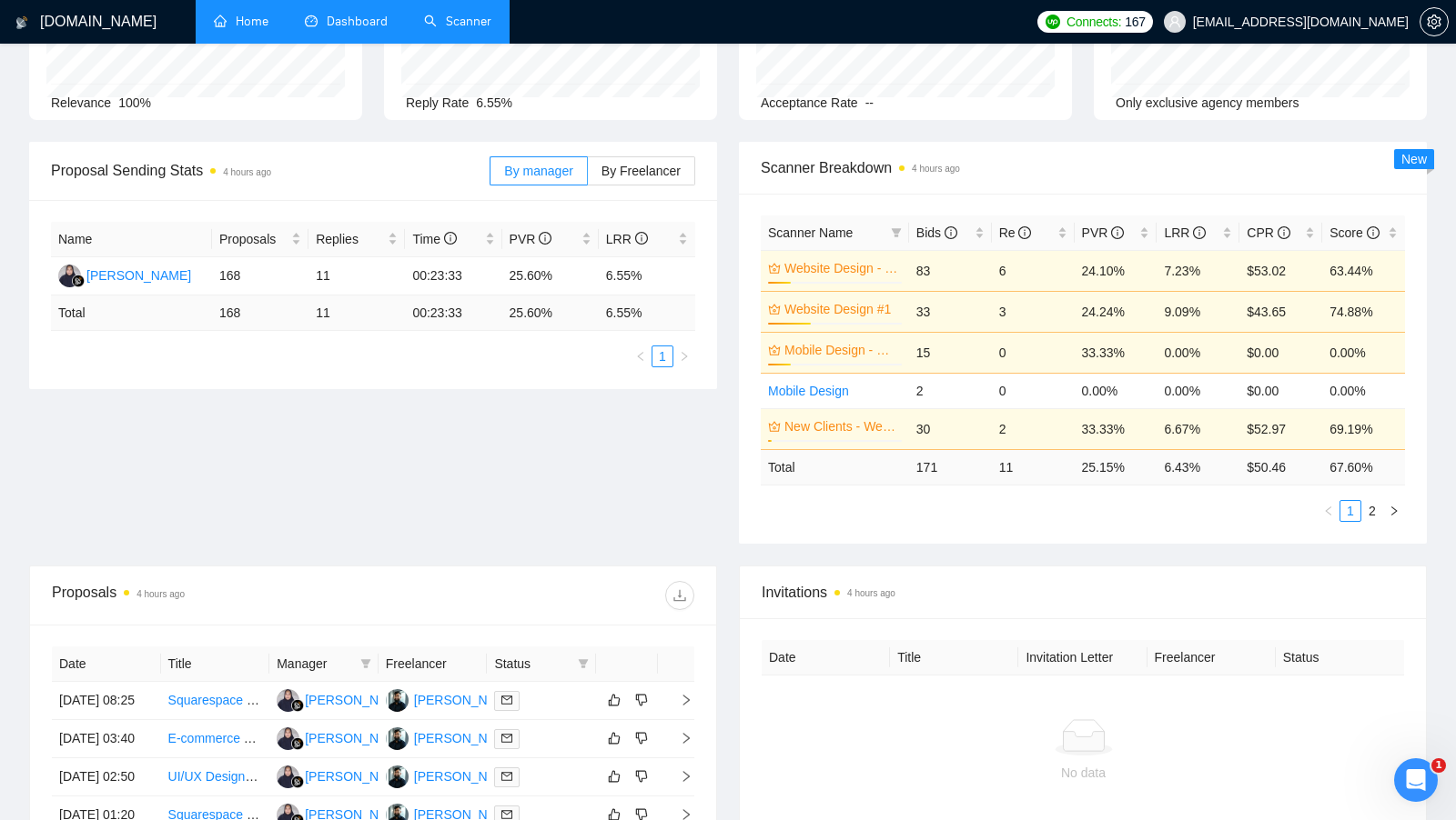
click at [724, 338] on div "Proposal Sending Stats 4 hours ago By manager By Freelancer Name Proposals Repl…" at bounding box center [373, 265] width 710 height 247
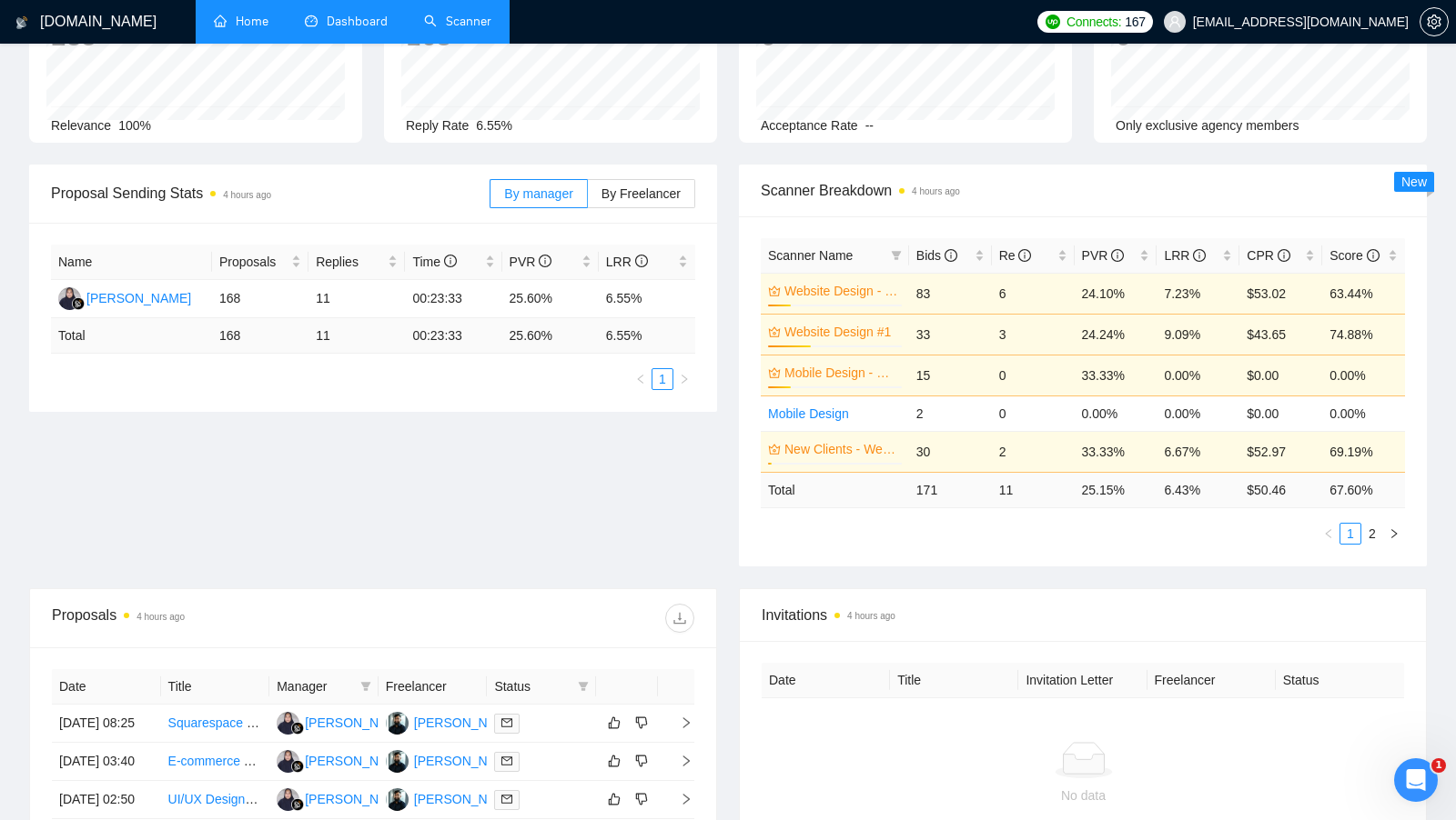
click at [738, 294] on div "Scanner Breakdown 4 hours ago Scanner Name Bids Re PVR LRR CPR Score Website De…" at bounding box center [1082, 365] width 710 height 402
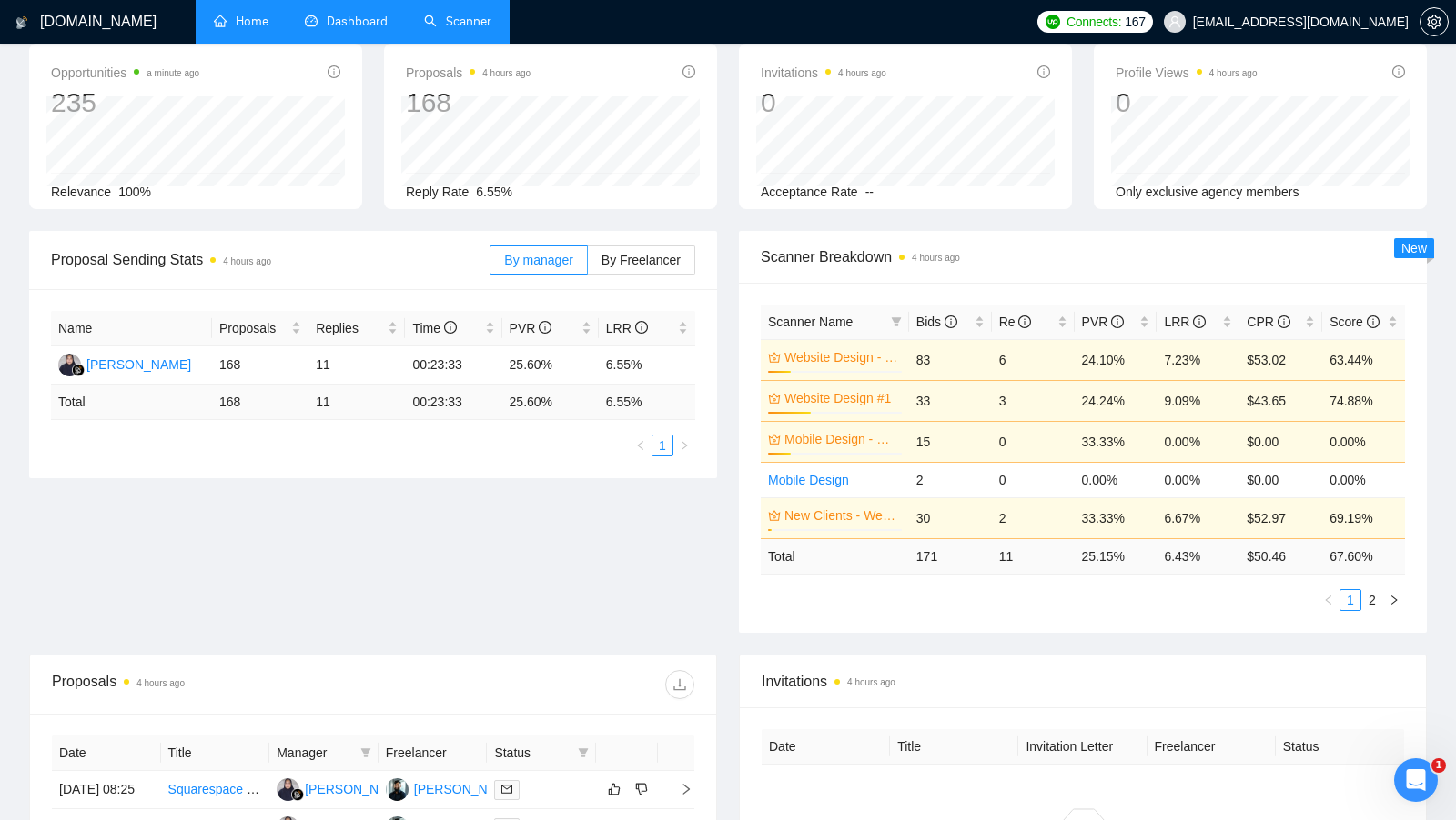
scroll to position [87, 0]
click at [752, 265] on div "Scanner Breakdown 4 hours ago" at bounding box center [1082, 259] width 688 height 52
click at [752, 259] on div "Scanner Breakdown 4 hours ago" at bounding box center [1082, 259] width 688 height 52
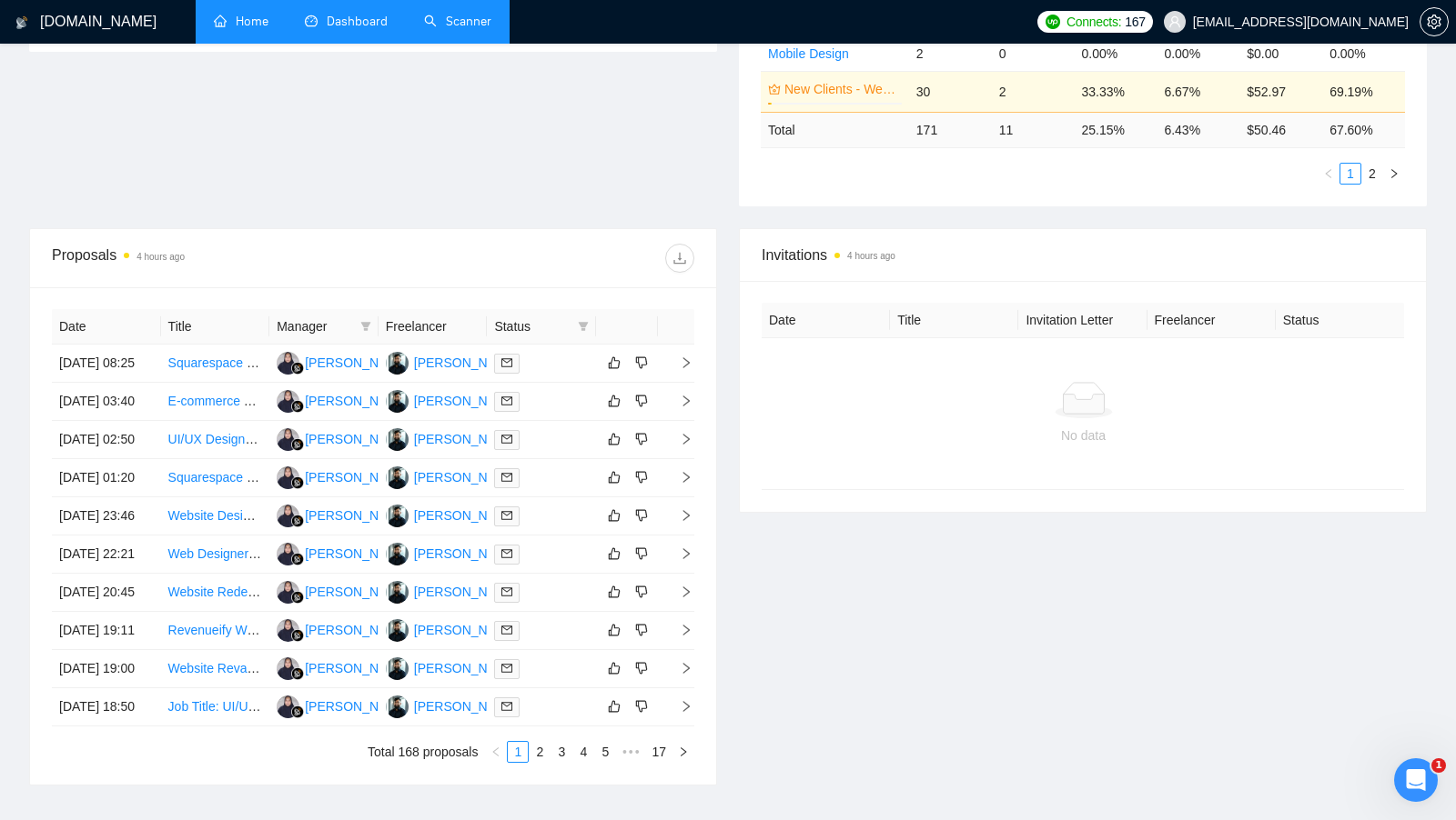
scroll to position [520, 0]
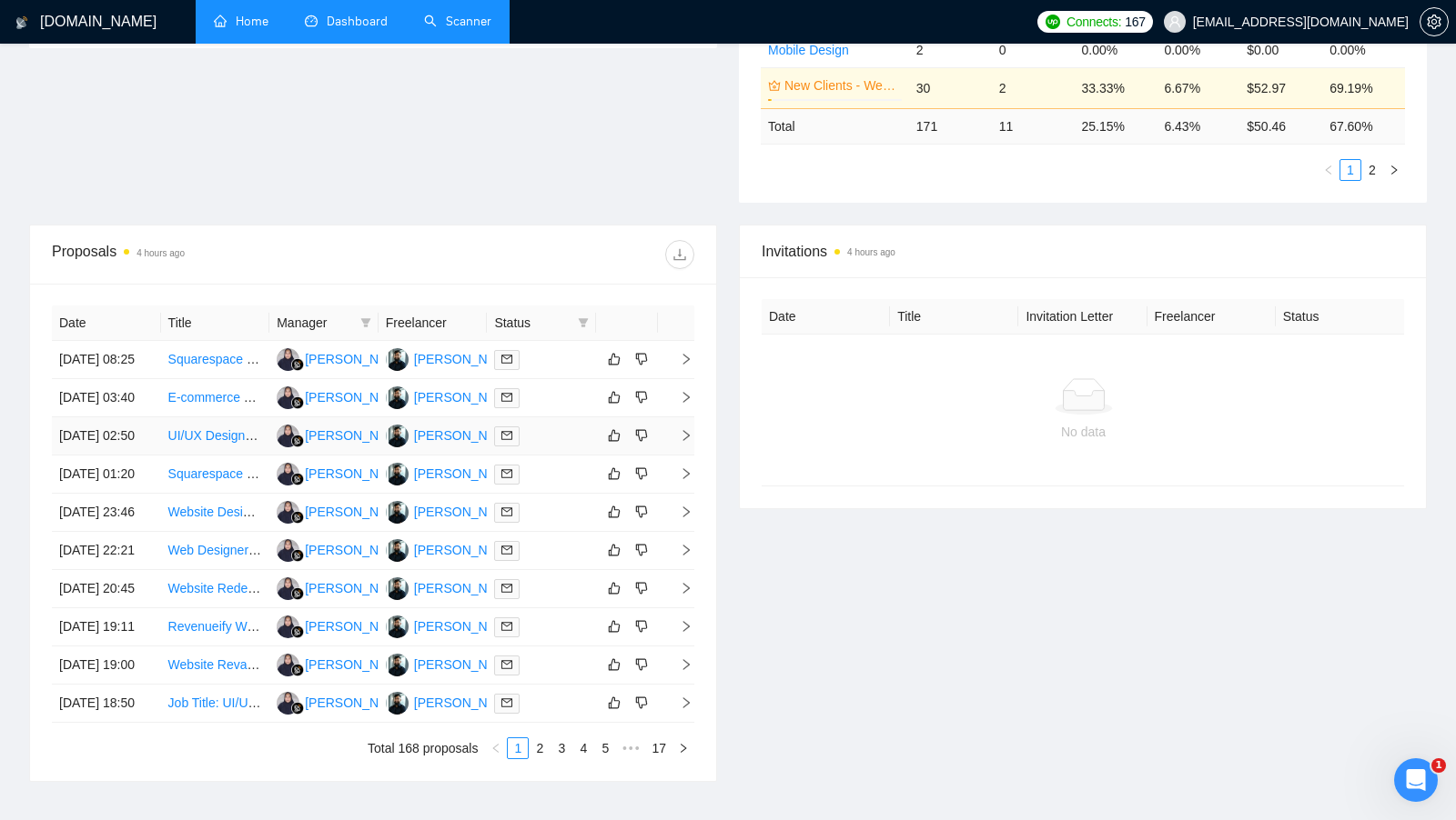
click at [557, 455] on td at bounding box center [541, 437] width 109 height 39
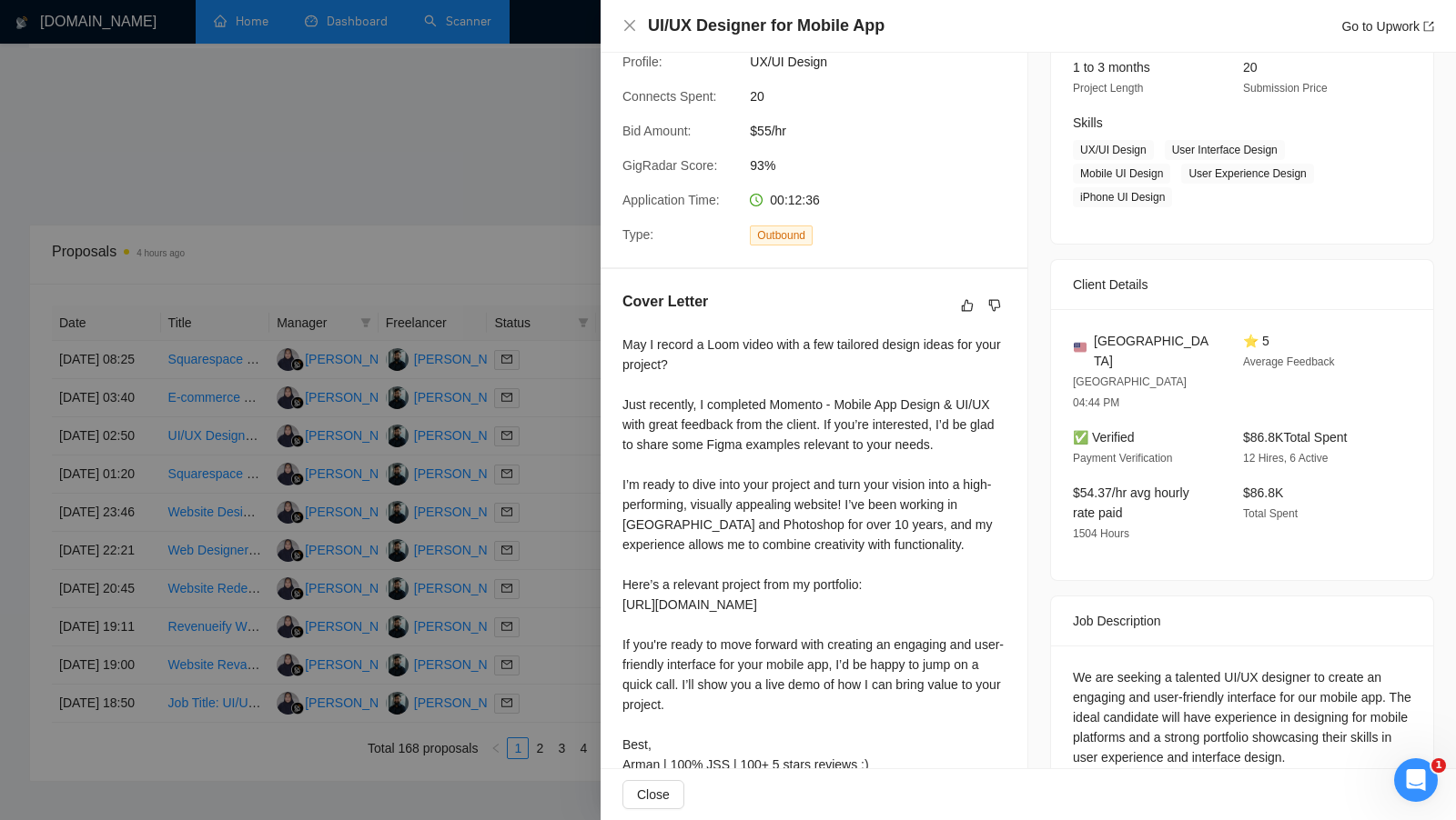
scroll to position [313, 0]
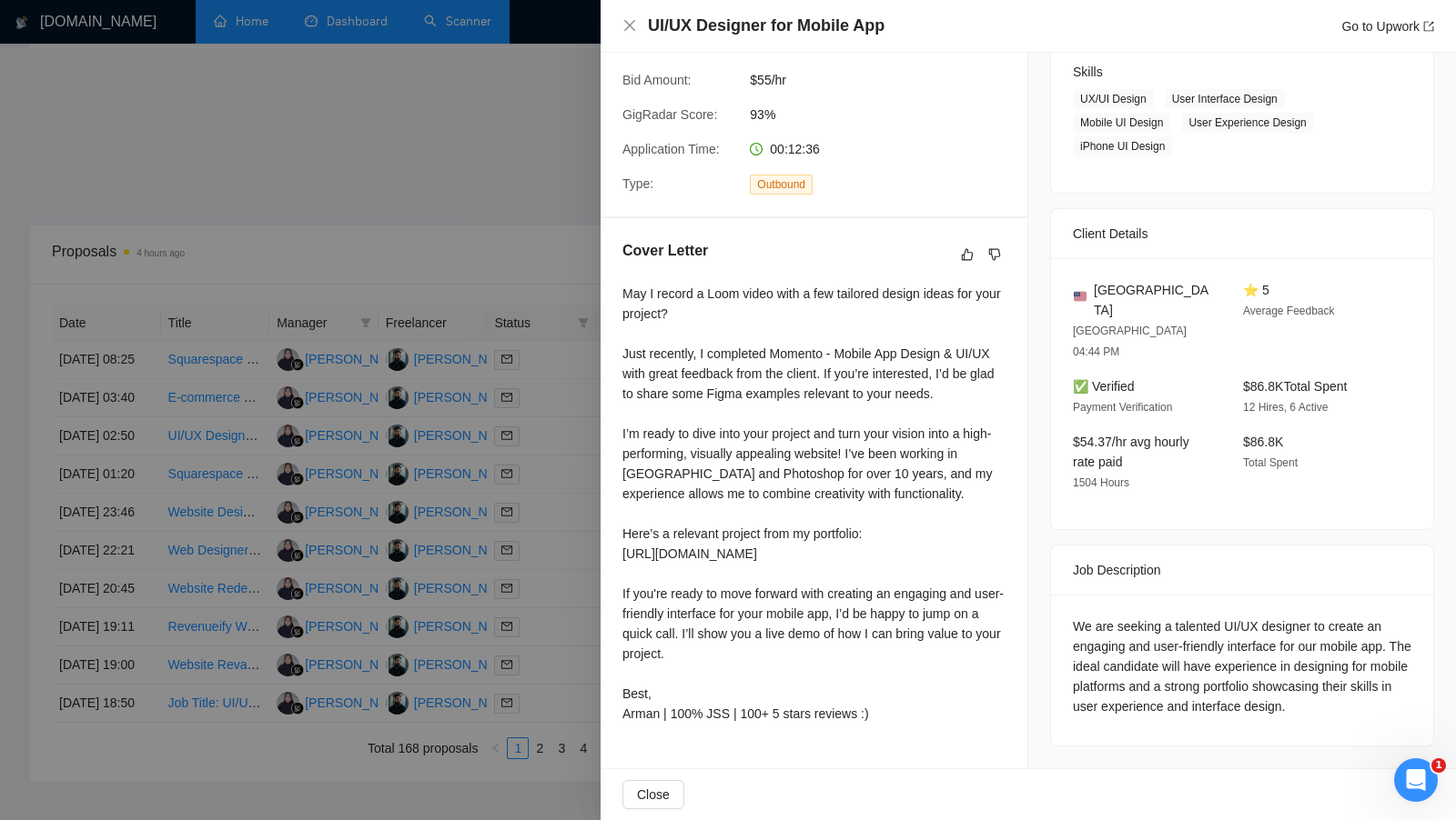
click at [464, 238] on div at bounding box center [728, 410] width 1456 height 820
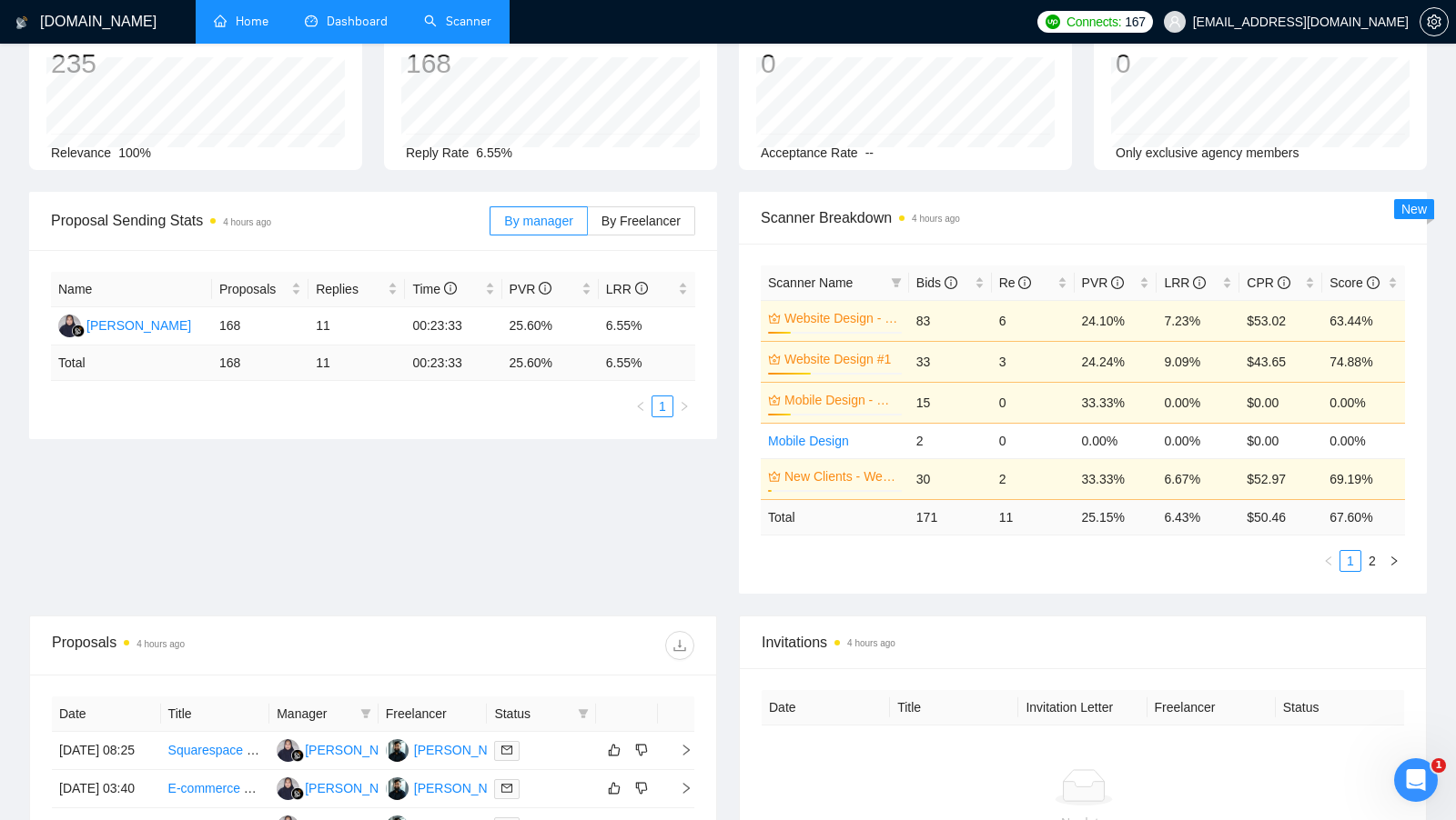
scroll to position [120, 0]
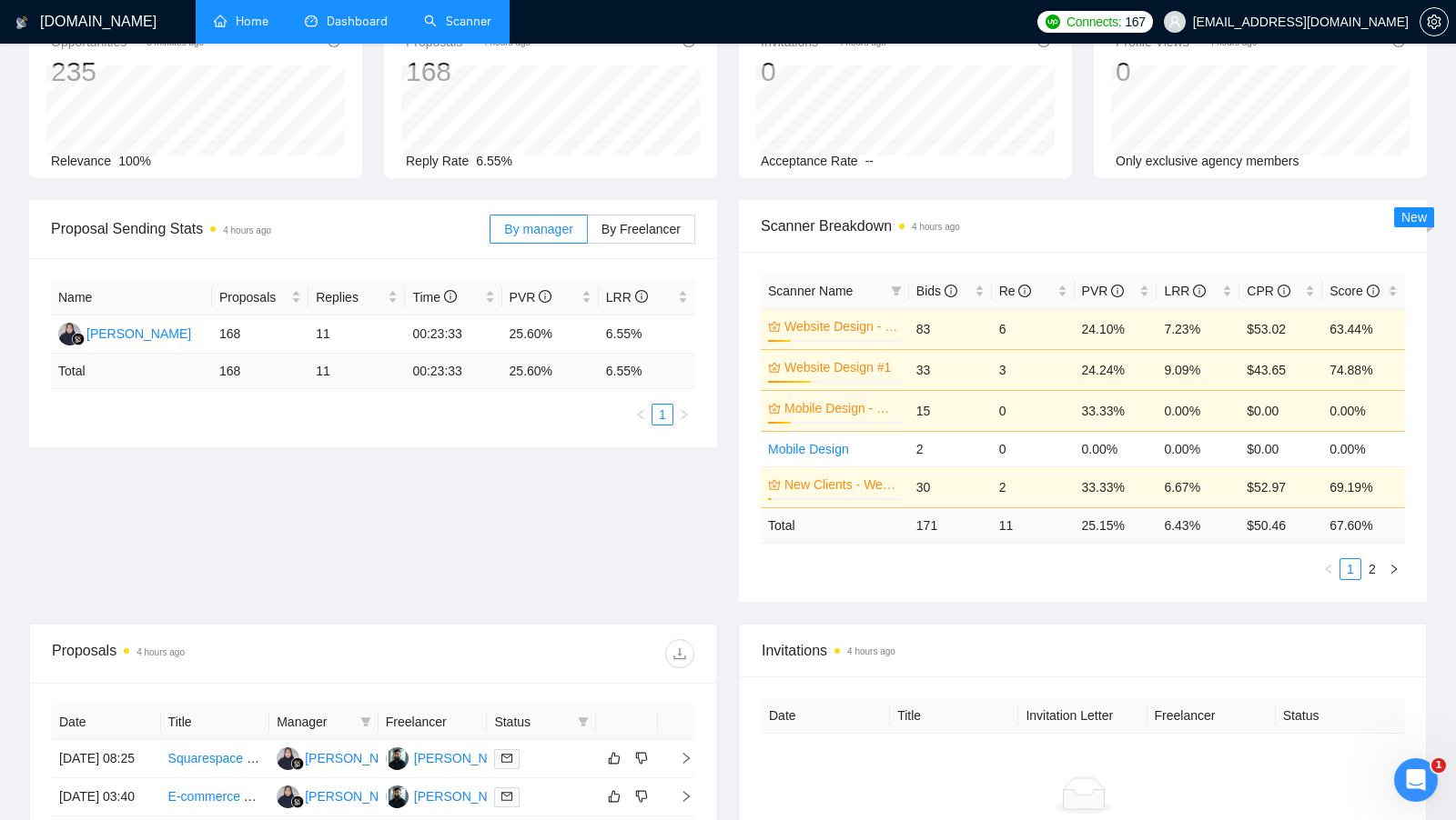
click at [460, 23] on link "Scanner" at bounding box center [457, 21] width 67 height 16
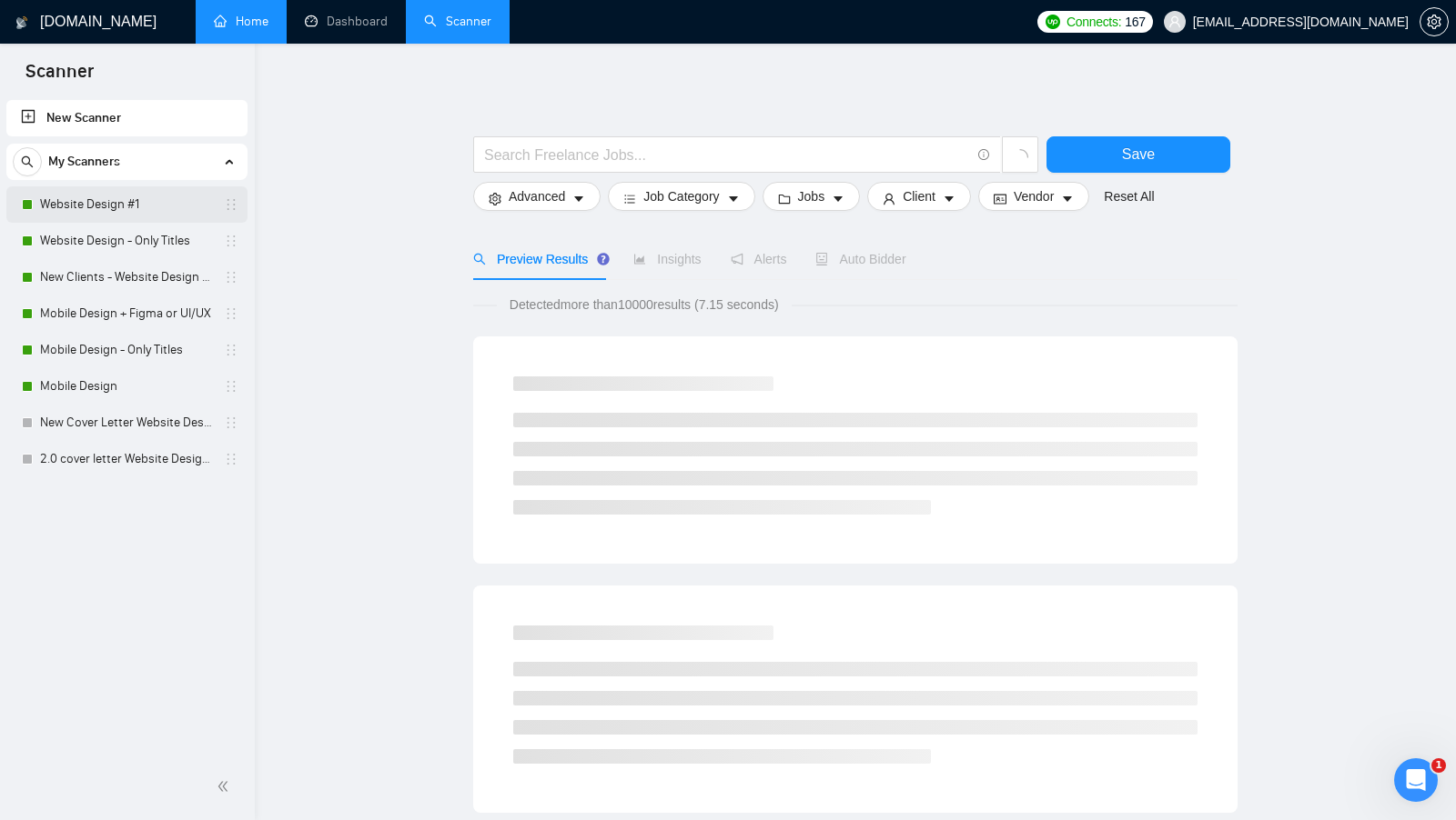
click at [111, 219] on link "Website Design #1" at bounding box center [127, 205] width 173 height 37
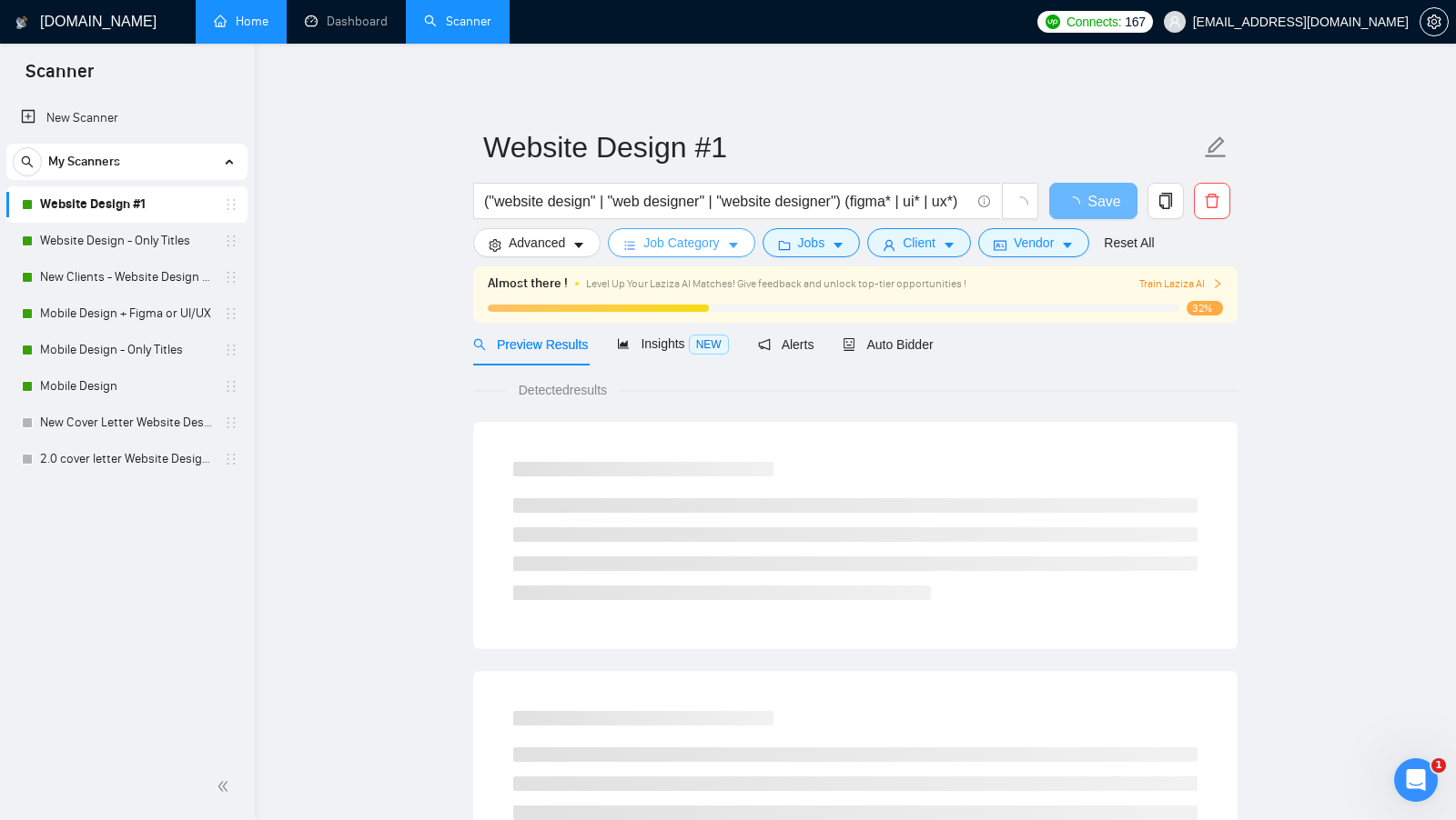
click at [705, 245] on span "Job Category" at bounding box center [681, 243] width 75 height 20
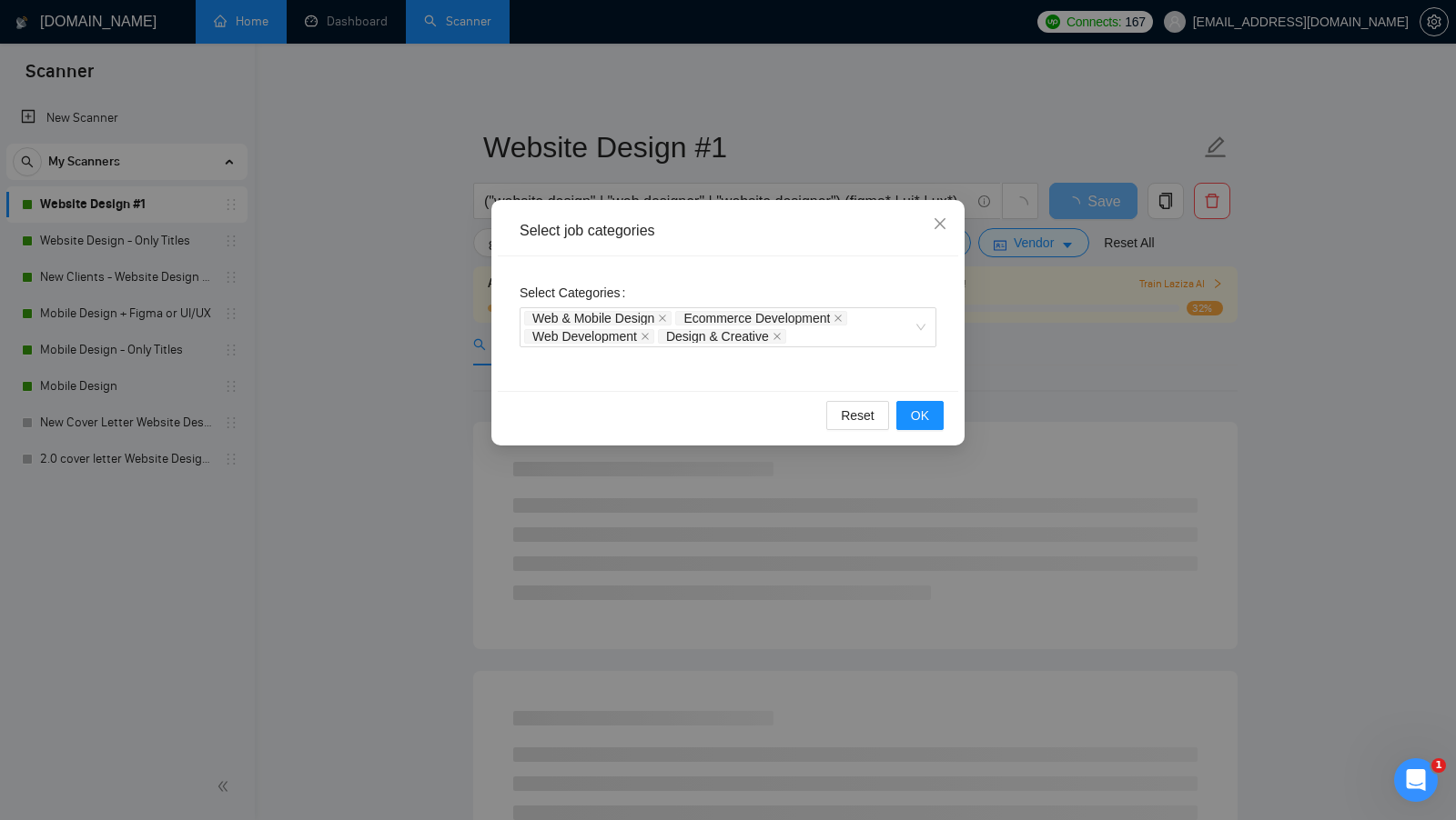
click at [451, 432] on div "Select job categories Select Categories Web & Mobile Design Ecommerce Developme…" at bounding box center [728, 410] width 1456 height 820
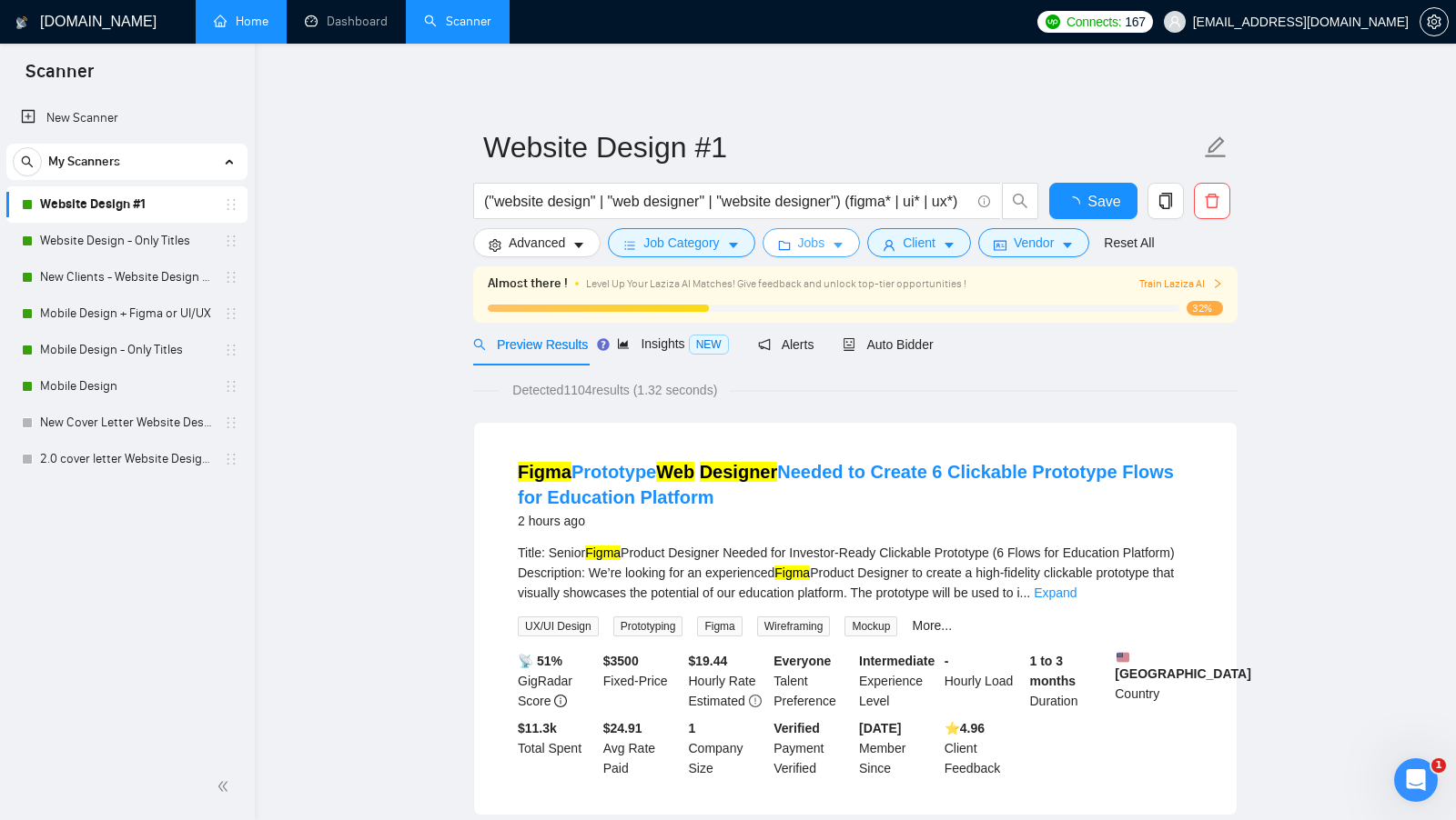
click at [813, 248] on span "Jobs" at bounding box center [812, 243] width 28 height 20
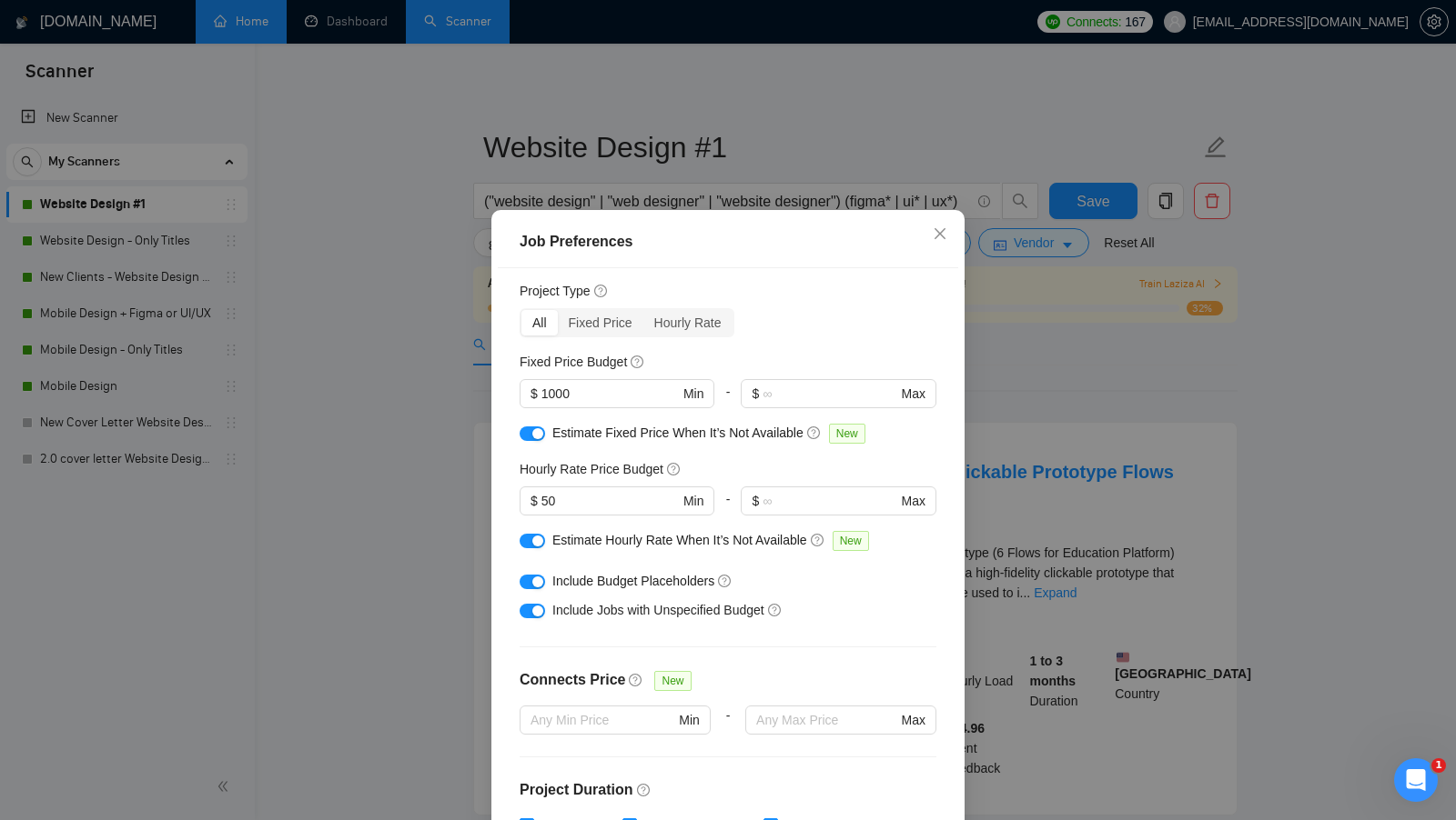
scroll to position [47, 0]
click at [1040, 410] on div "Job Preferences Budget Project Type All Fixed Price Hourly Rate Fixed Price Bud…" at bounding box center [728, 410] width 1456 height 820
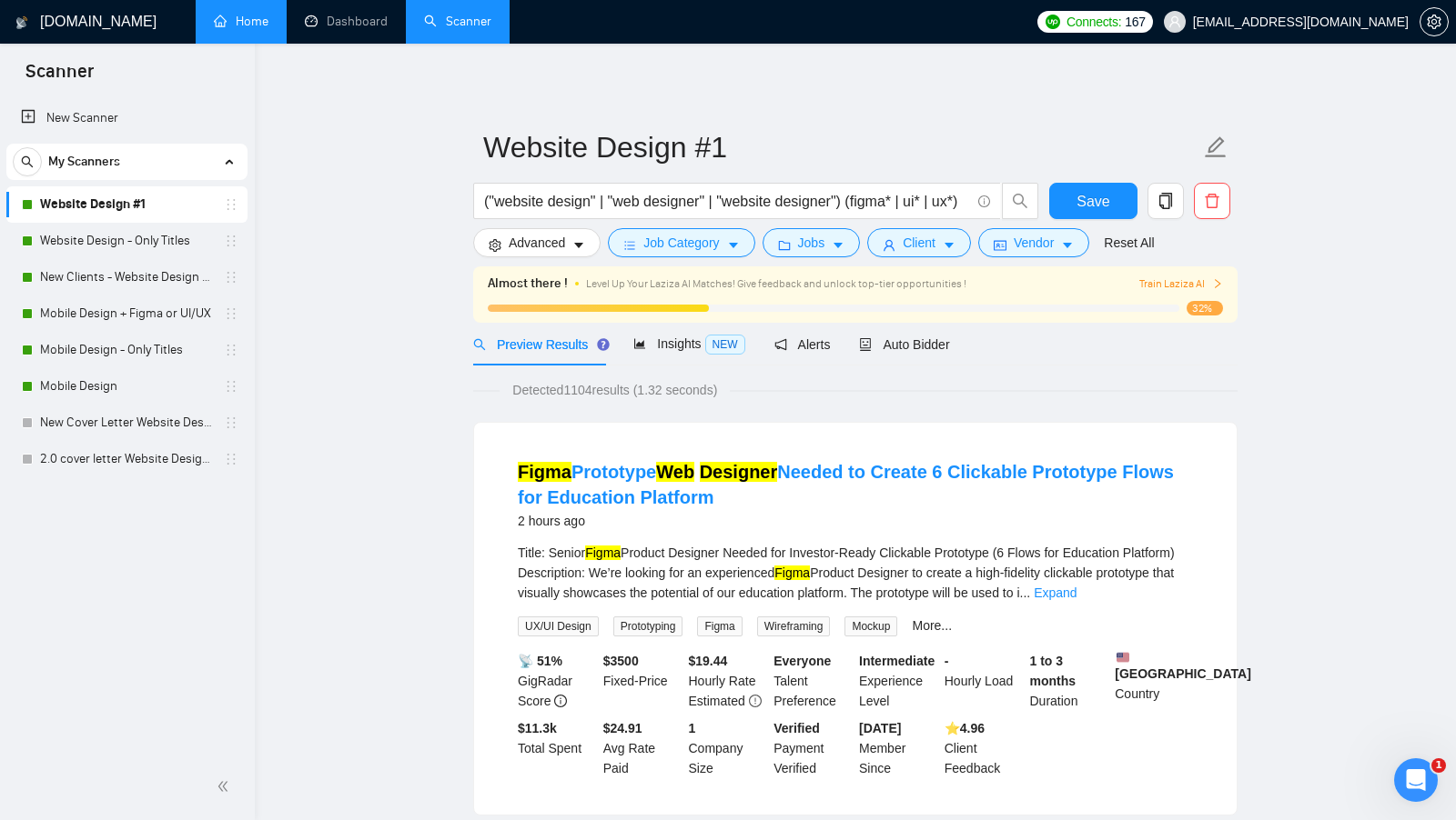
click at [939, 266] on div "Almost there ! Level Up Your Laziza AI Matches! Give feedback and unlock top-ti…" at bounding box center [855, 294] width 764 height 56
click at [936, 258] on form "Website Design #1 ("website design" | "web designer" | "website designer") (fig…" at bounding box center [855, 192] width 764 height 148
click at [918, 244] on span "Client" at bounding box center [920, 243] width 33 height 20
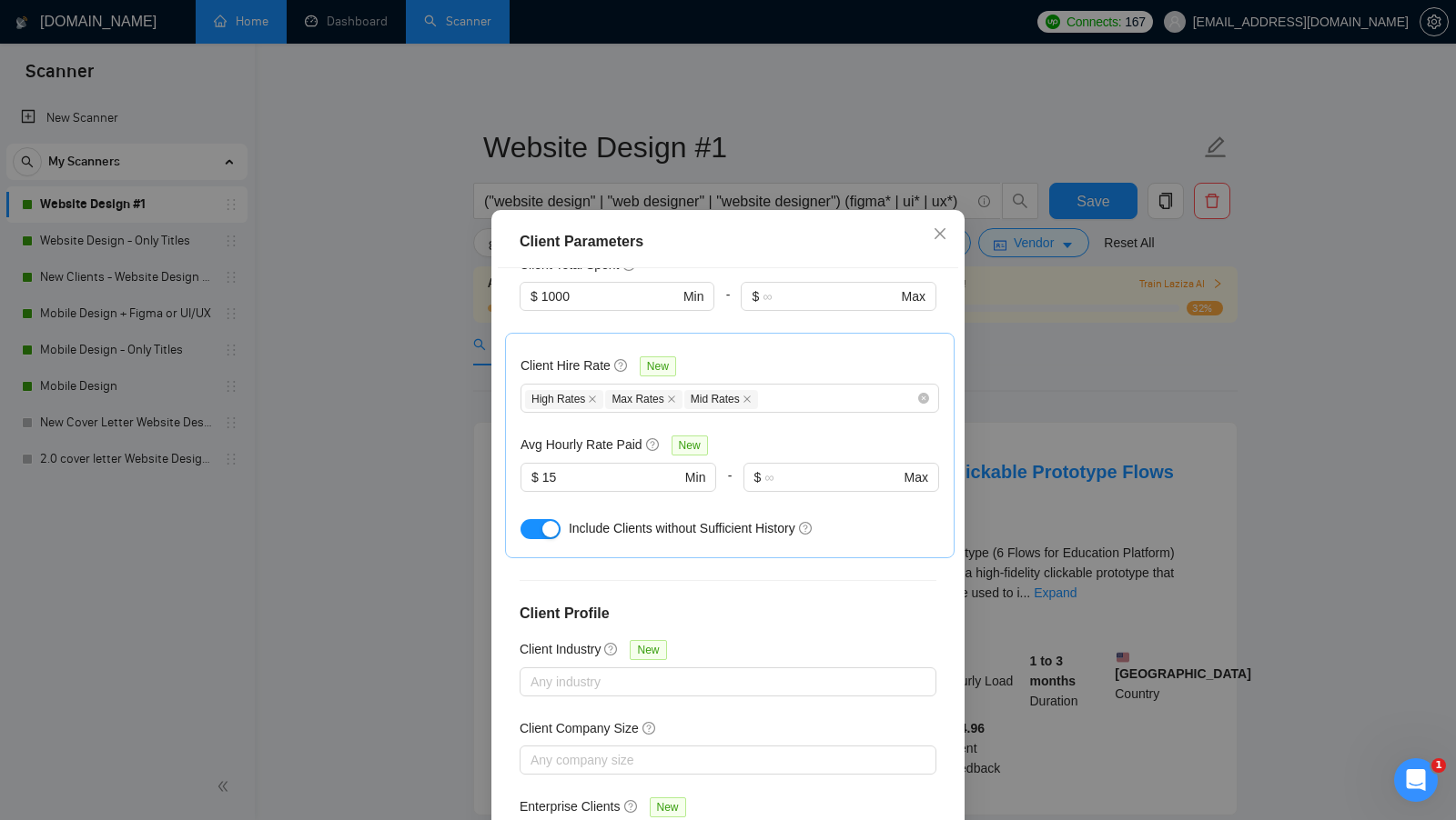
scroll to position [555, 0]
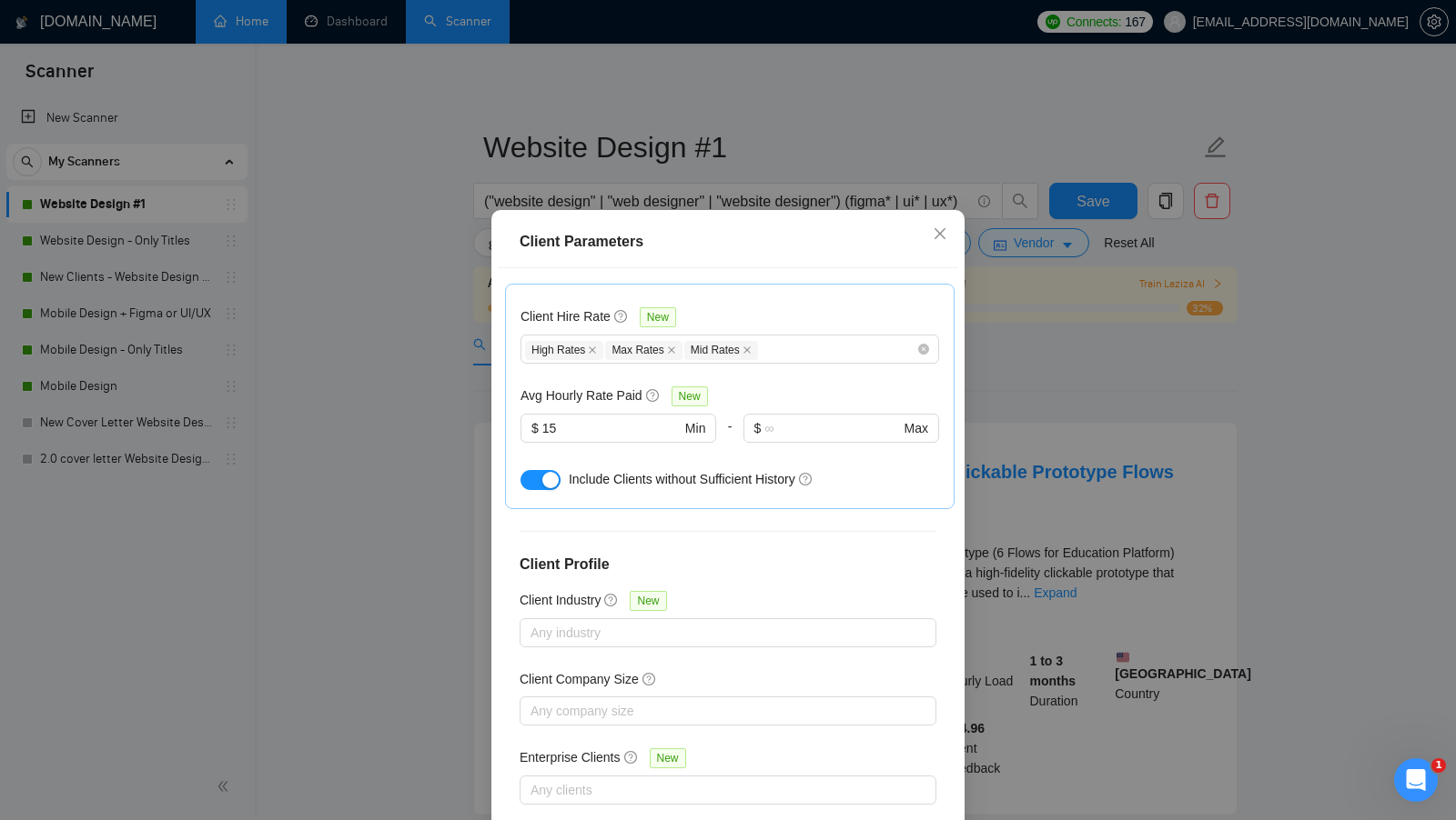
click at [1050, 403] on div "Client Parameters Client Location Include Client Countries Select Exclude Clien…" at bounding box center [728, 410] width 1456 height 820
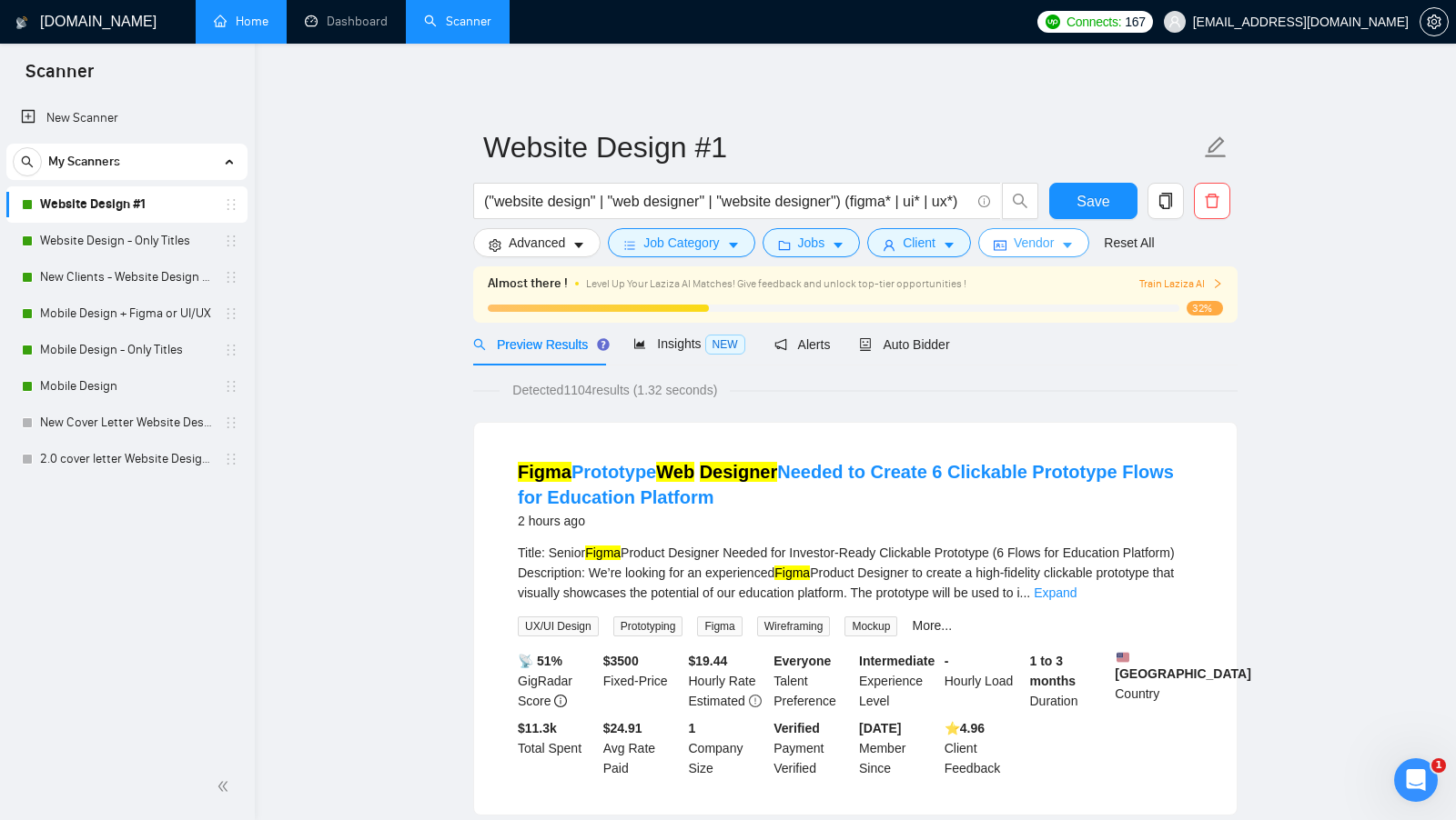
click at [1044, 252] on span "Vendor" at bounding box center [1033, 243] width 40 height 20
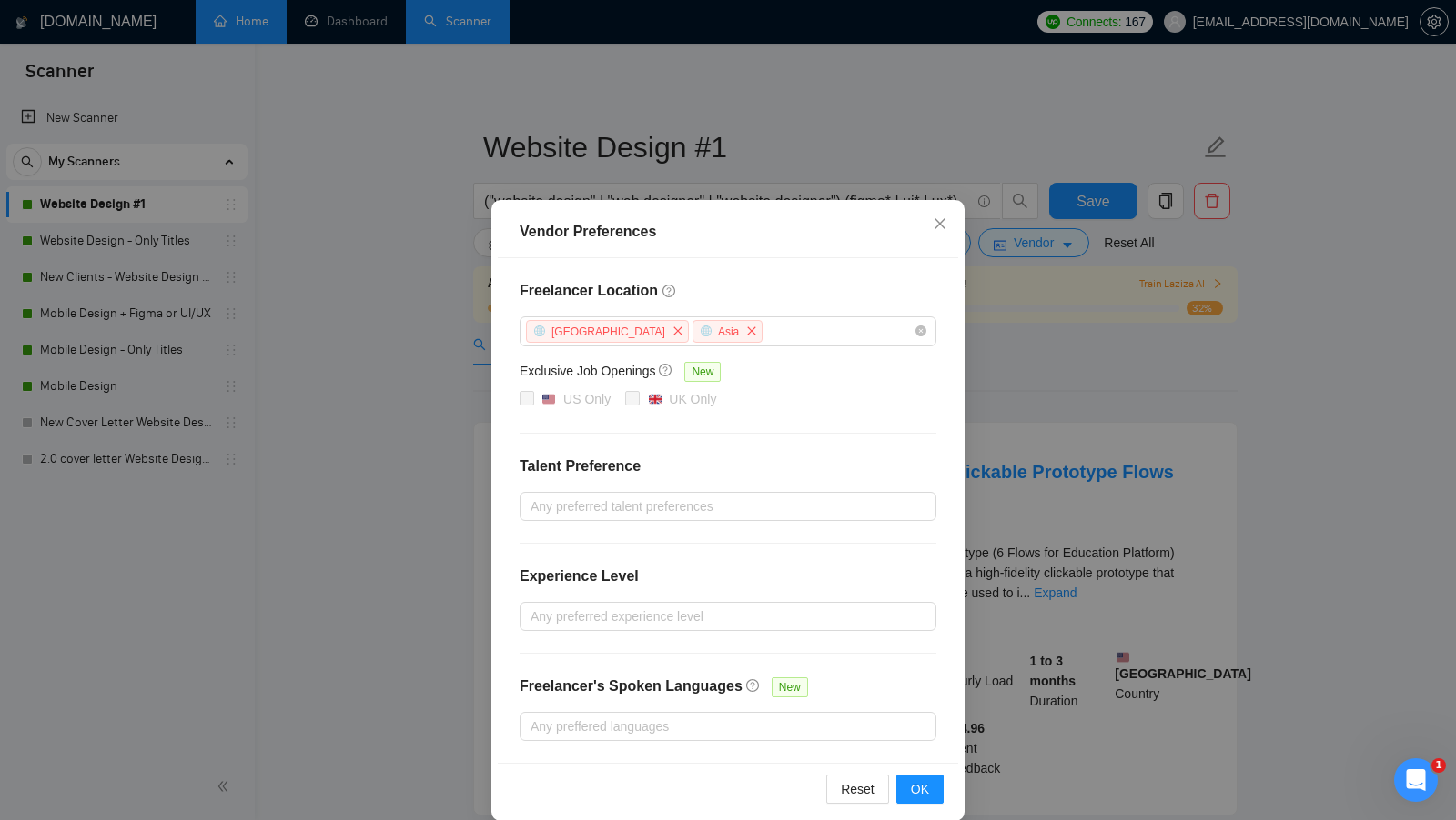
click at [1023, 432] on div "Vendor Preferences Freelancer Location [GEOGRAPHIC_DATA] [GEOGRAPHIC_DATA] Excl…" at bounding box center [728, 410] width 1456 height 820
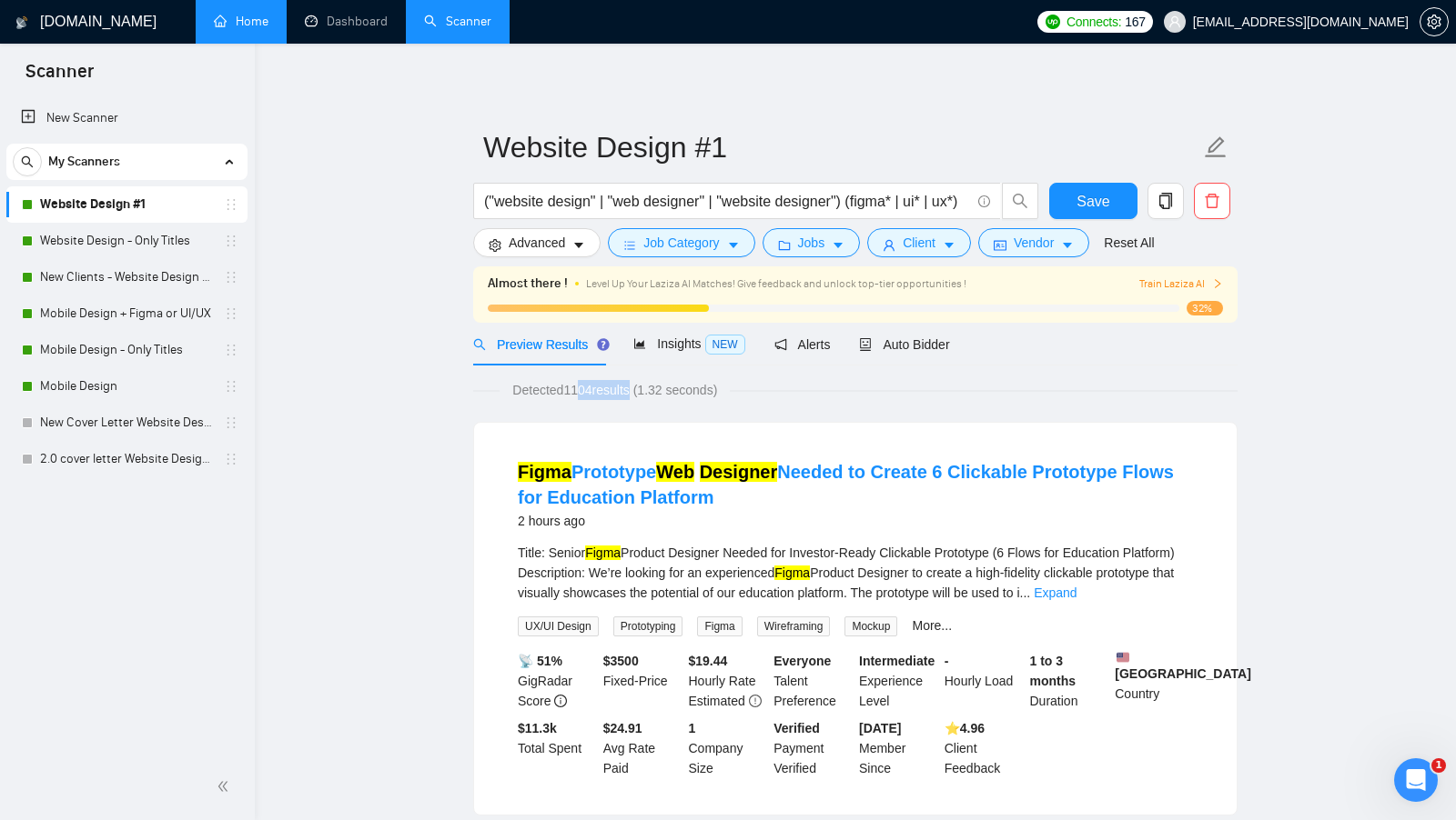
drag, startPoint x: 572, startPoint y: 393, endPoint x: 640, endPoint y: 393, distance: 68.0
click at [639, 393] on span "Detected 1104 results (1.32 seconds)" at bounding box center [615, 390] width 231 height 20
click at [707, 341] on span "Insights NEW" at bounding box center [688, 343] width 111 height 15
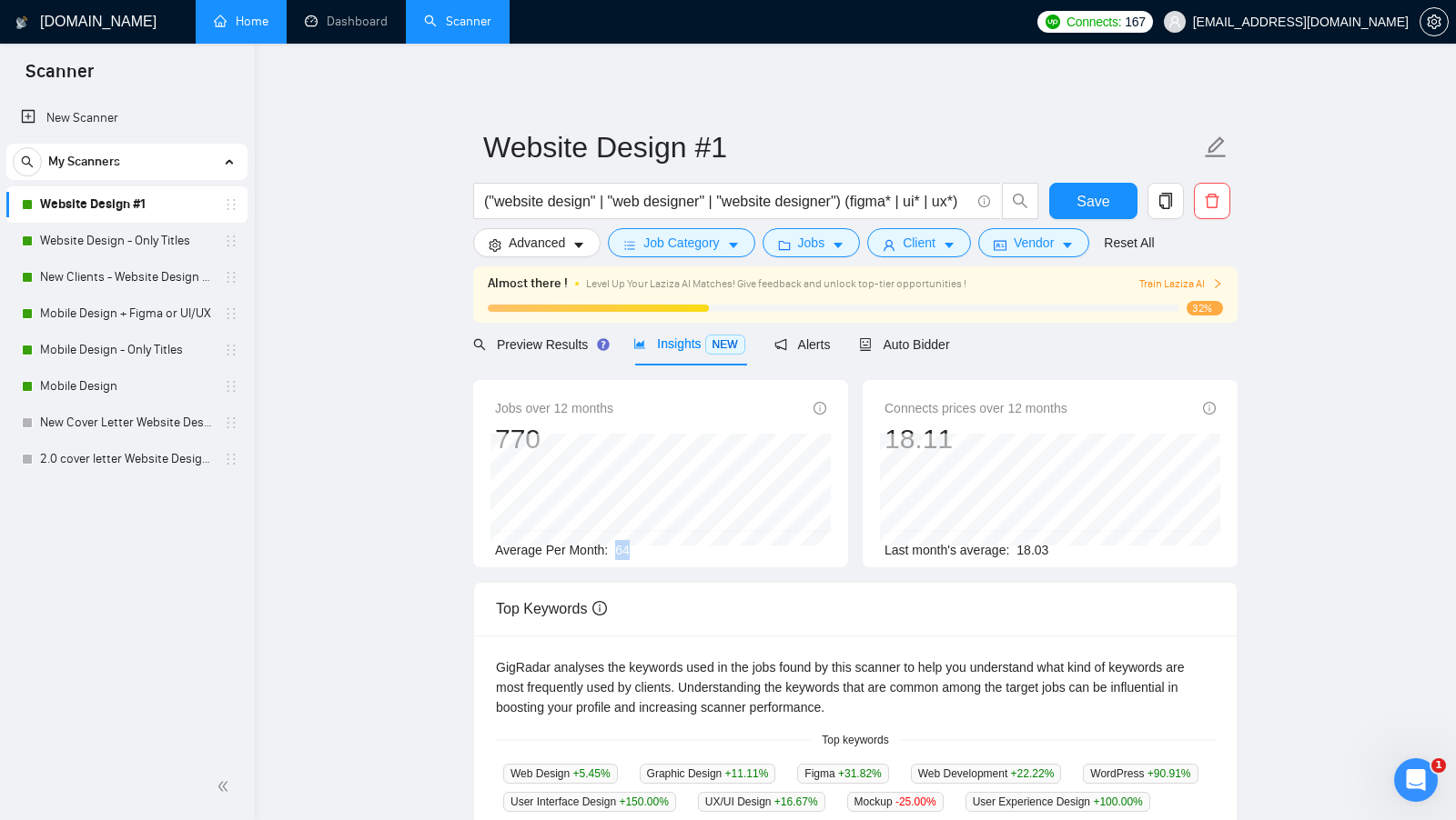
drag, startPoint x: 618, startPoint y: 548, endPoint x: 717, endPoint y: 548, distance: 99.0
click at [717, 548] on div "Average Per Month: 64" at bounding box center [660, 550] width 332 height 20
click at [140, 231] on link "Website Design - Only Titles" at bounding box center [127, 242] width 173 height 37
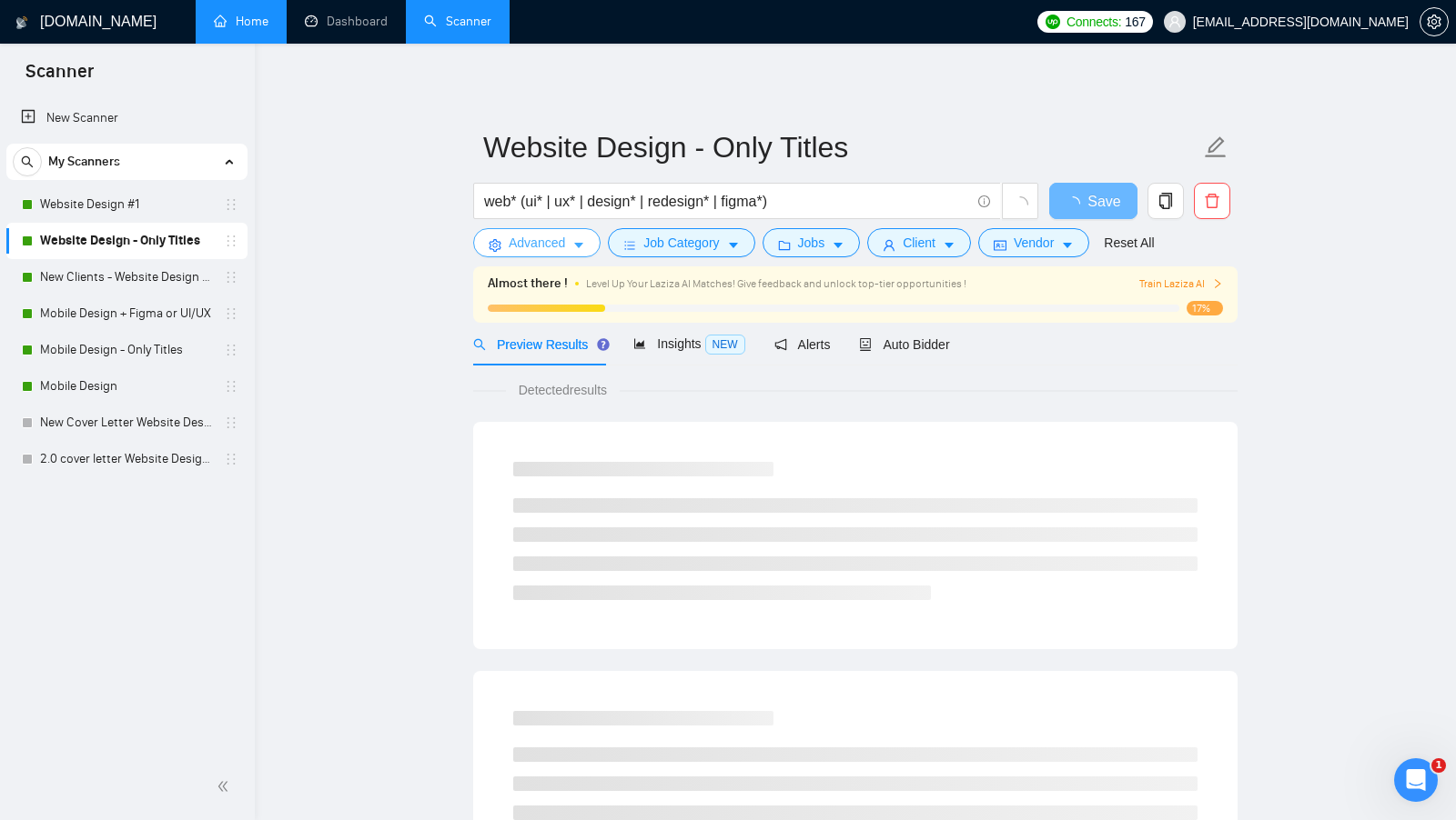
click at [580, 248] on icon "caret-down" at bounding box center [579, 246] width 13 height 13
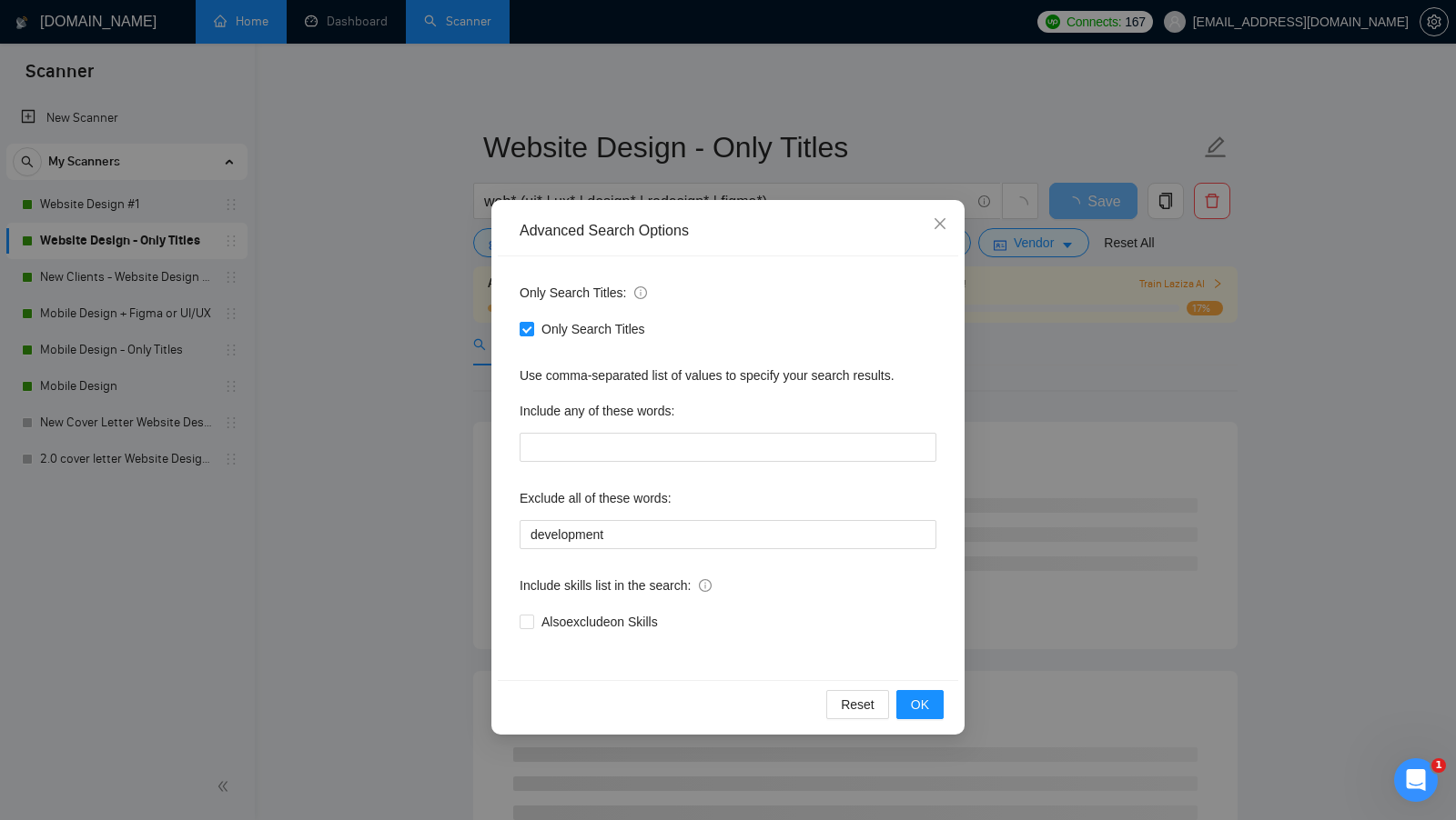
click at [446, 373] on div "Advanced Search Options Only Search Titles: Only Search Titles Use comma-separa…" at bounding box center [728, 410] width 1456 height 820
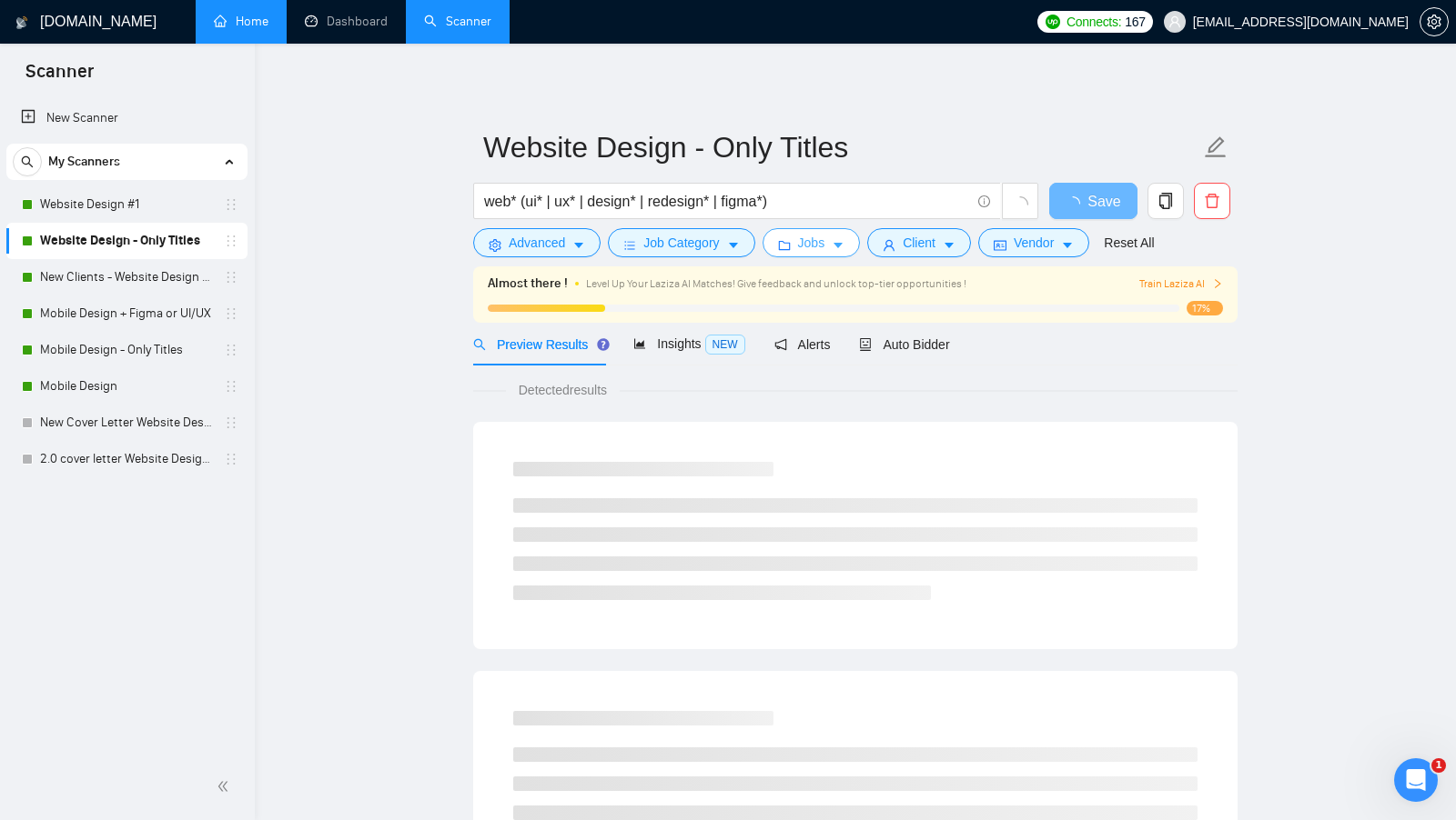
click at [833, 246] on button "Jobs" at bounding box center [811, 243] width 98 height 29
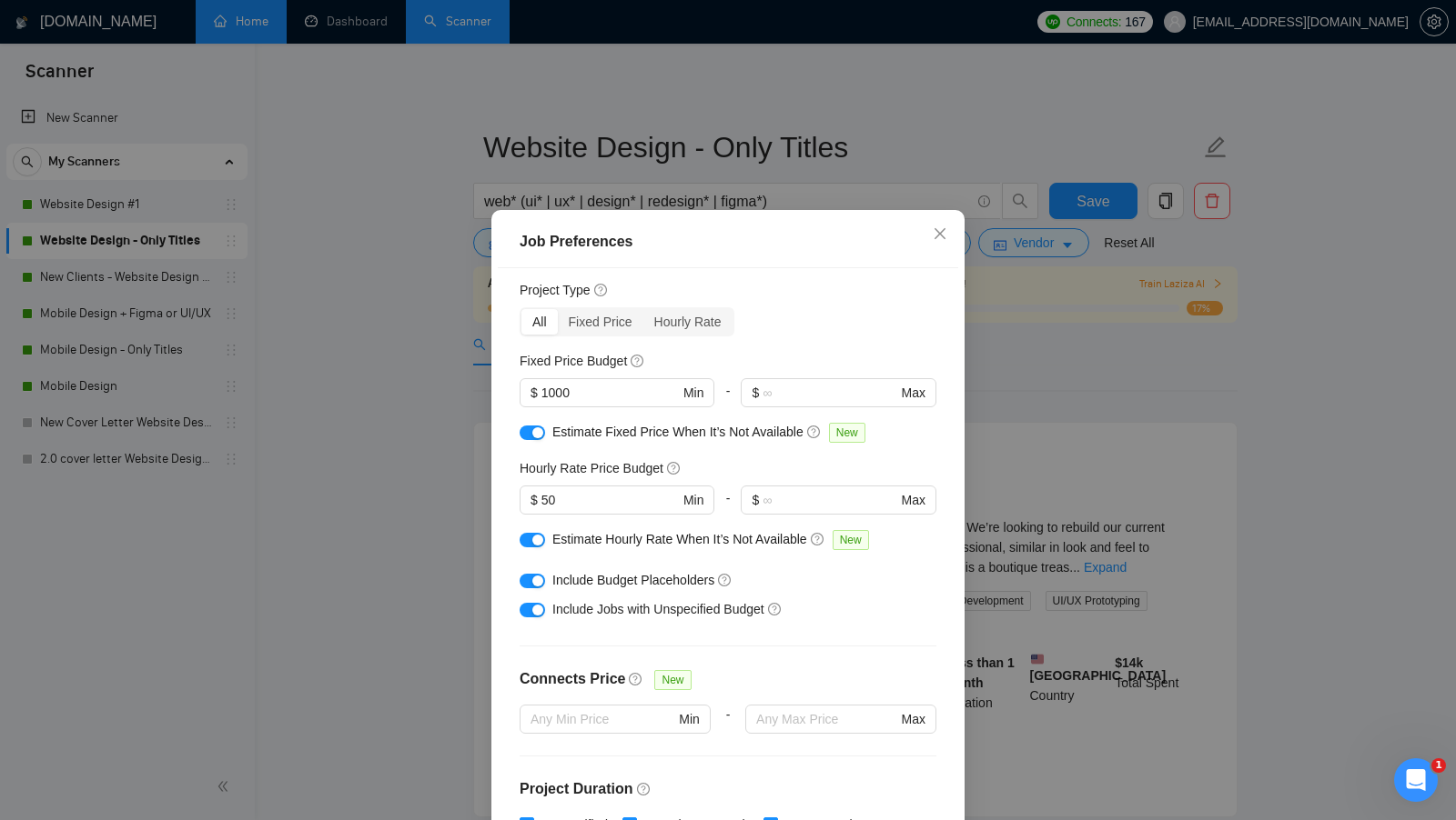
scroll to position [208, 0]
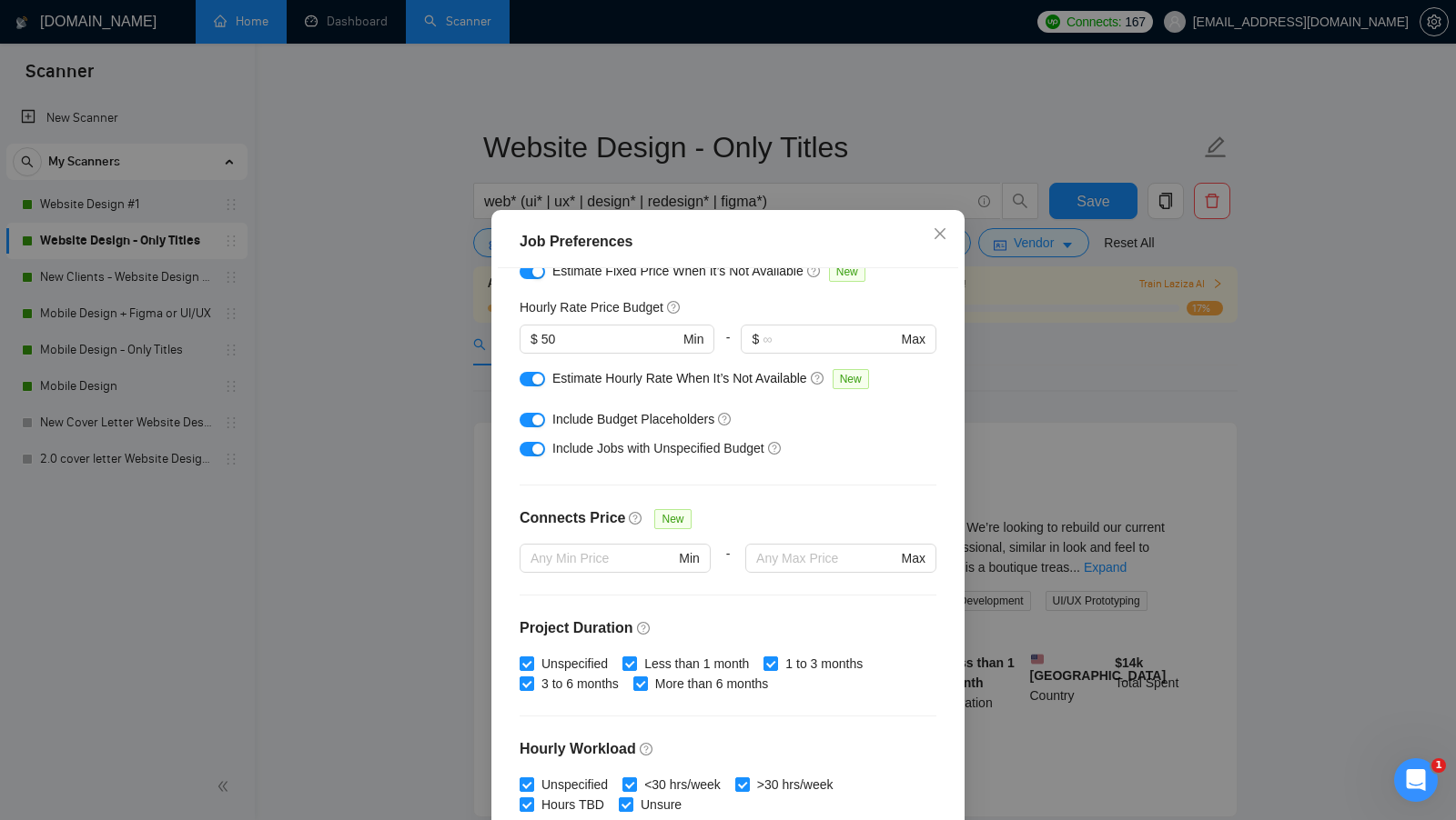
click at [1044, 381] on div "Job Preferences Budget Project Type All Fixed Price Hourly Rate Fixed Price Bud…" at bounding box center [728, 410] width 1456 height 820
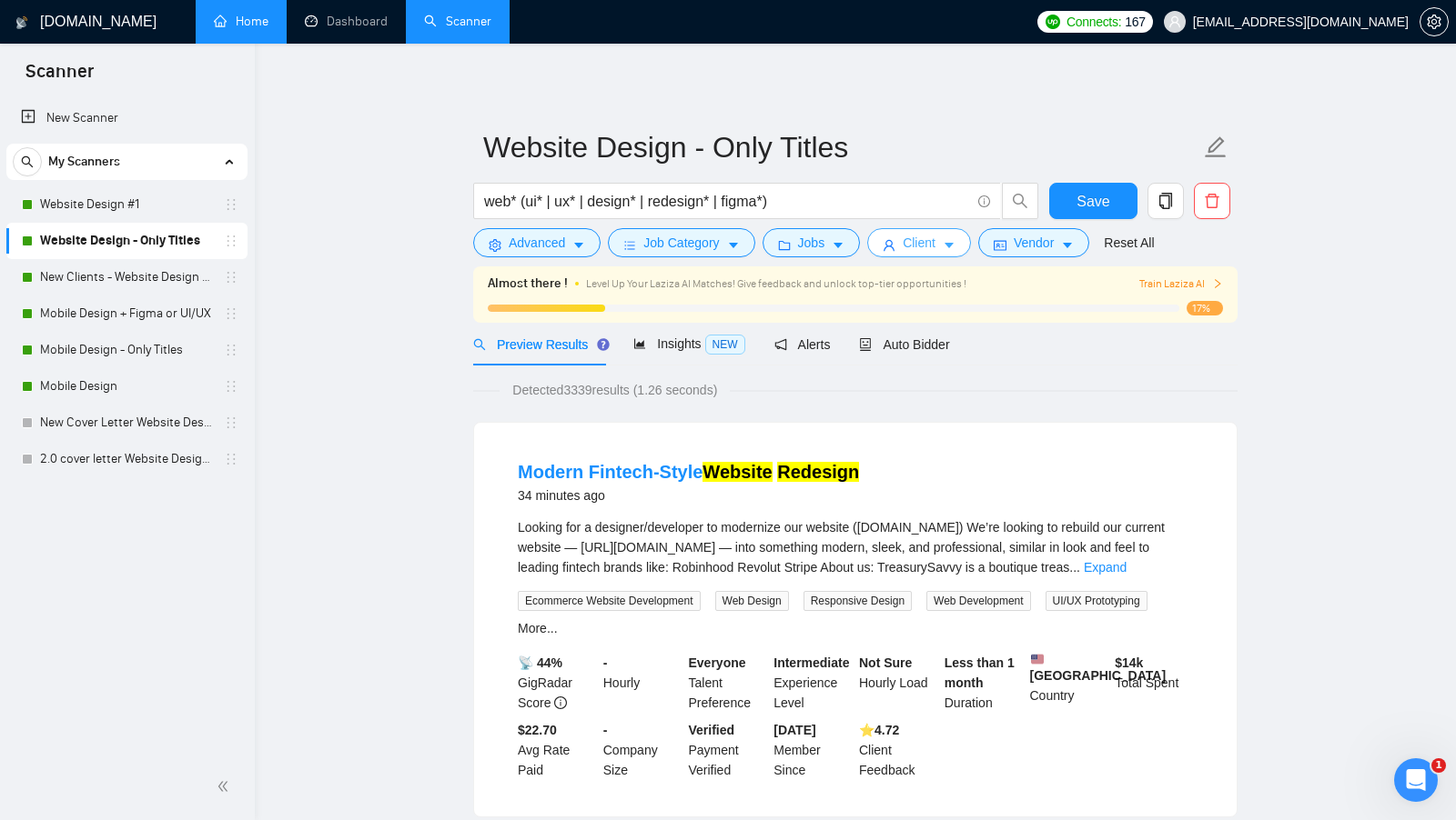
click at [944, 242] on button "Client" at bounding box center [919, 243] width 104 height 29
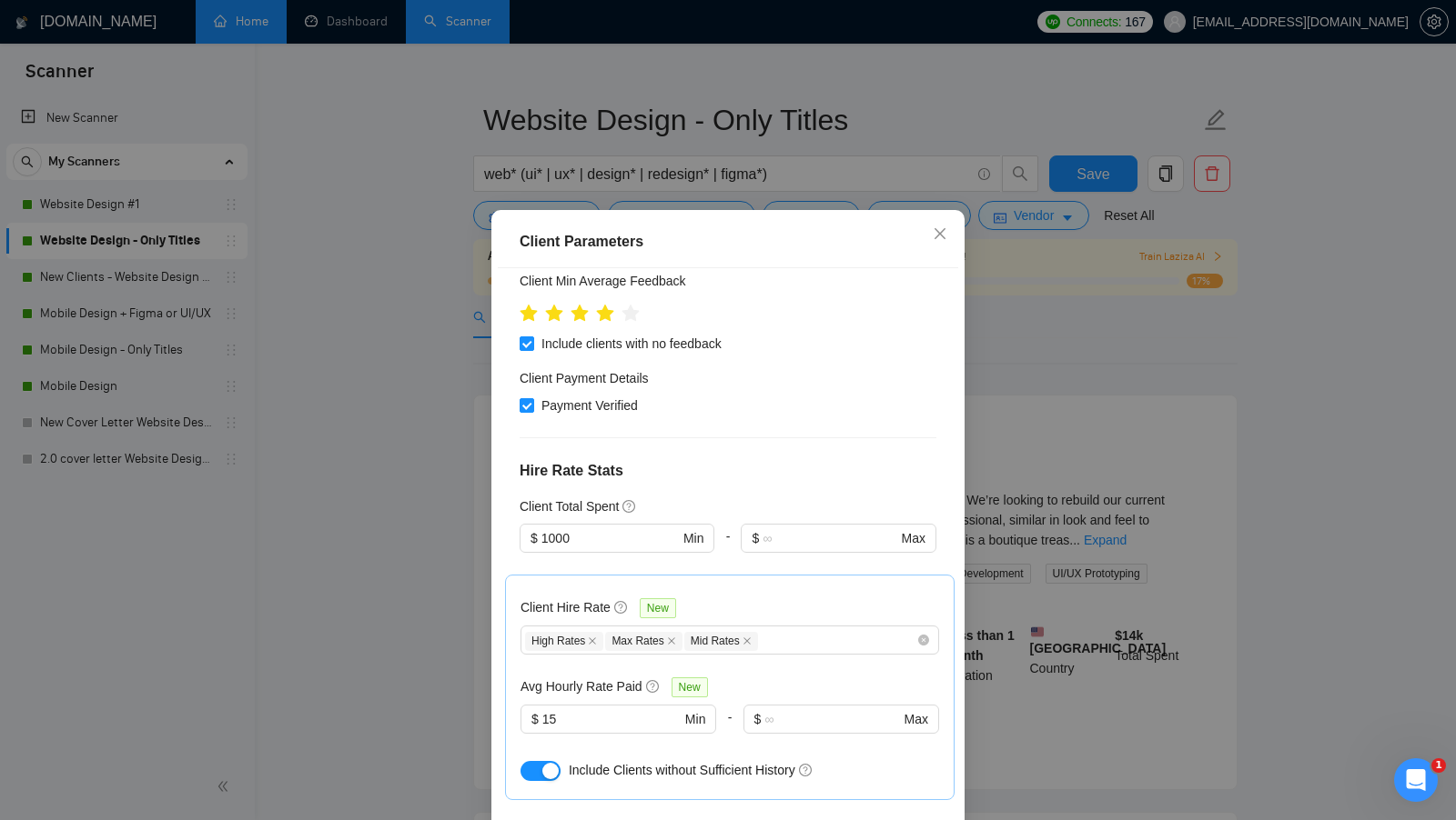
scroll to position [275, 0]
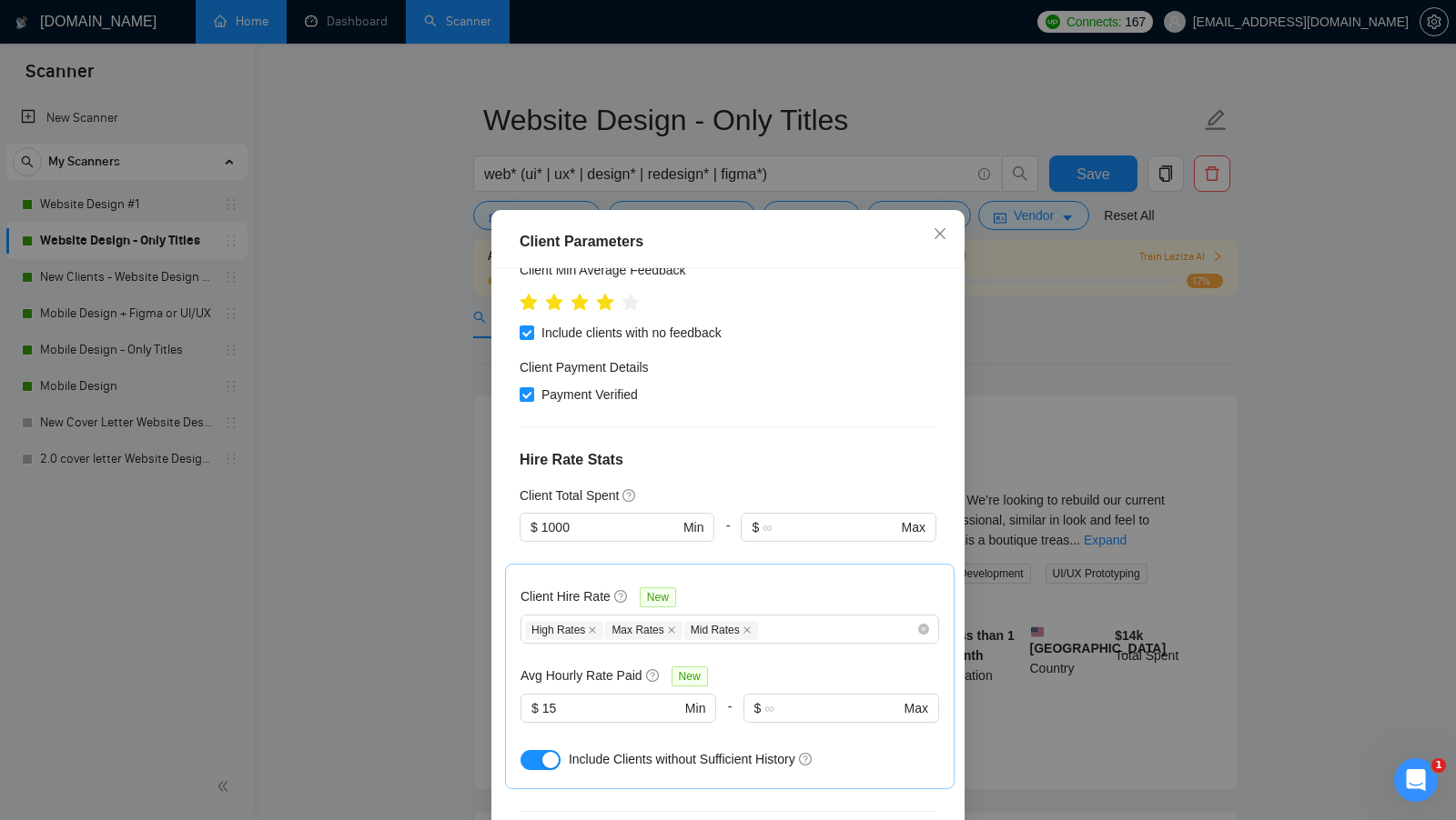
click at [1143, 311] on div "Client Parameters Client Location Include Client Countries Select Exclude Clien…" at bounding box center [728, 410] width 1456 height 820
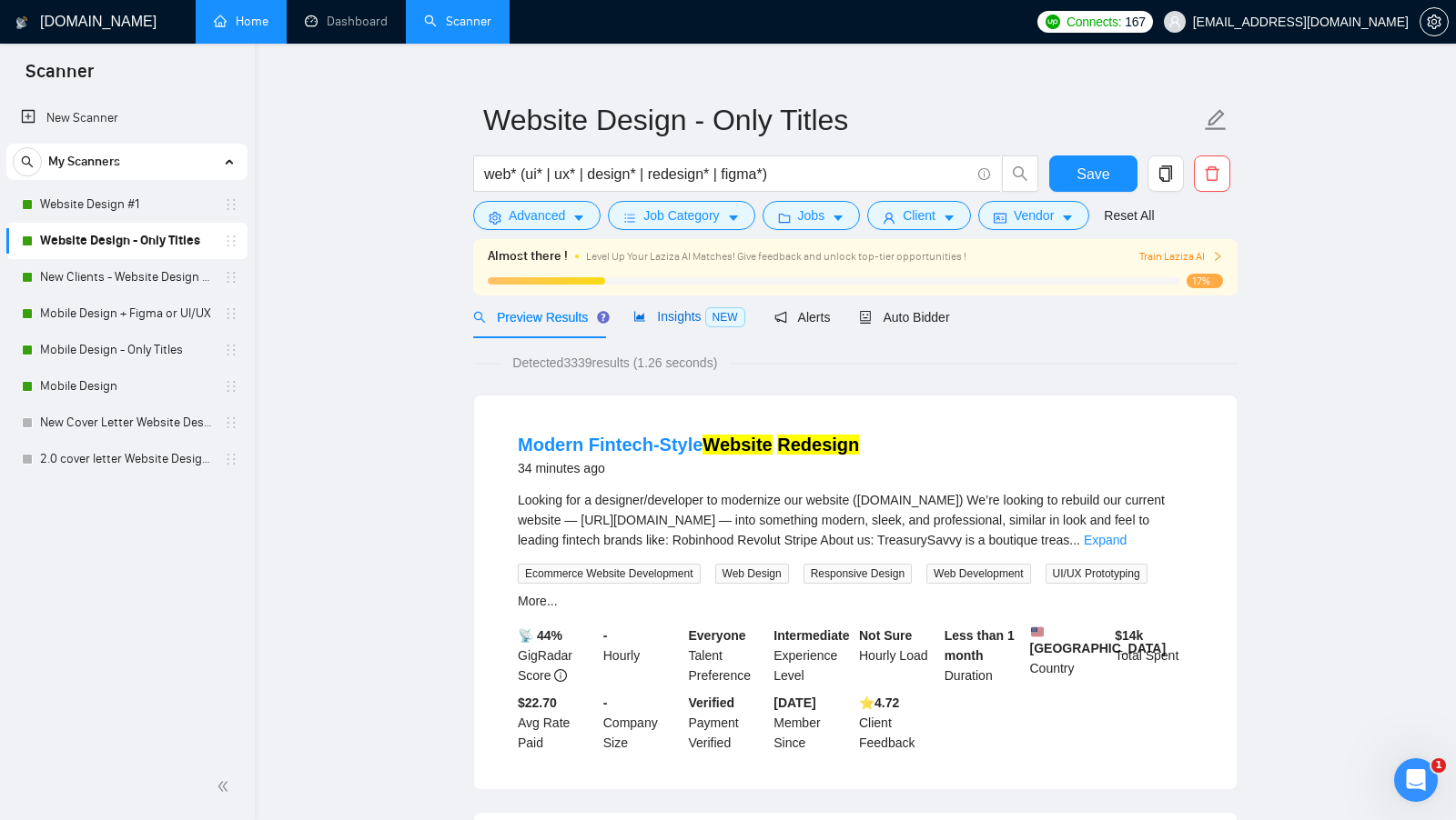
click at [682, 308] on div "Insights NEW" at bounding box center [688, 317] width 111 height 21
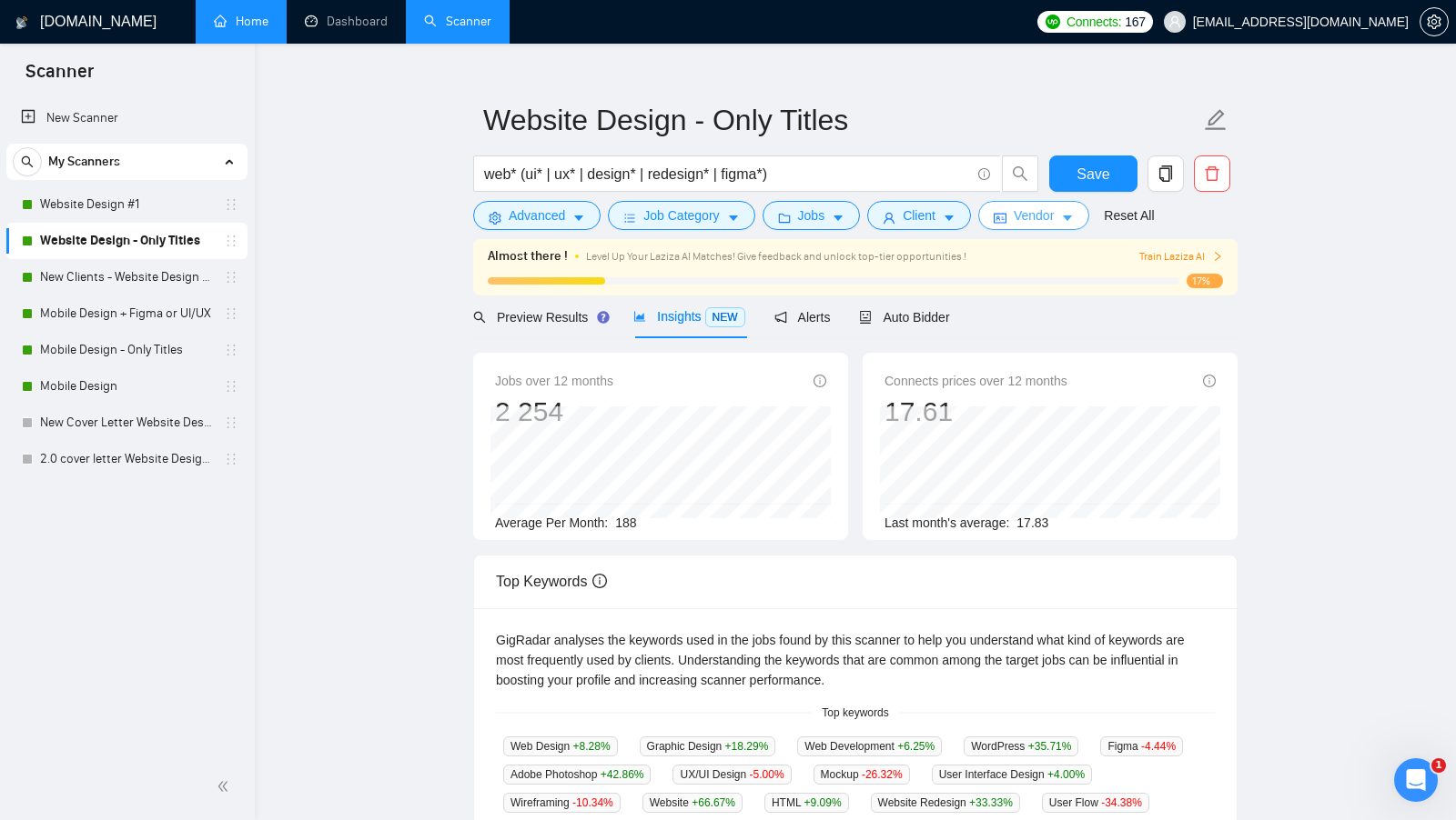
click at [1054, 221] on span "Vendor" at bounding box center [1033, 216] width 40 height 20
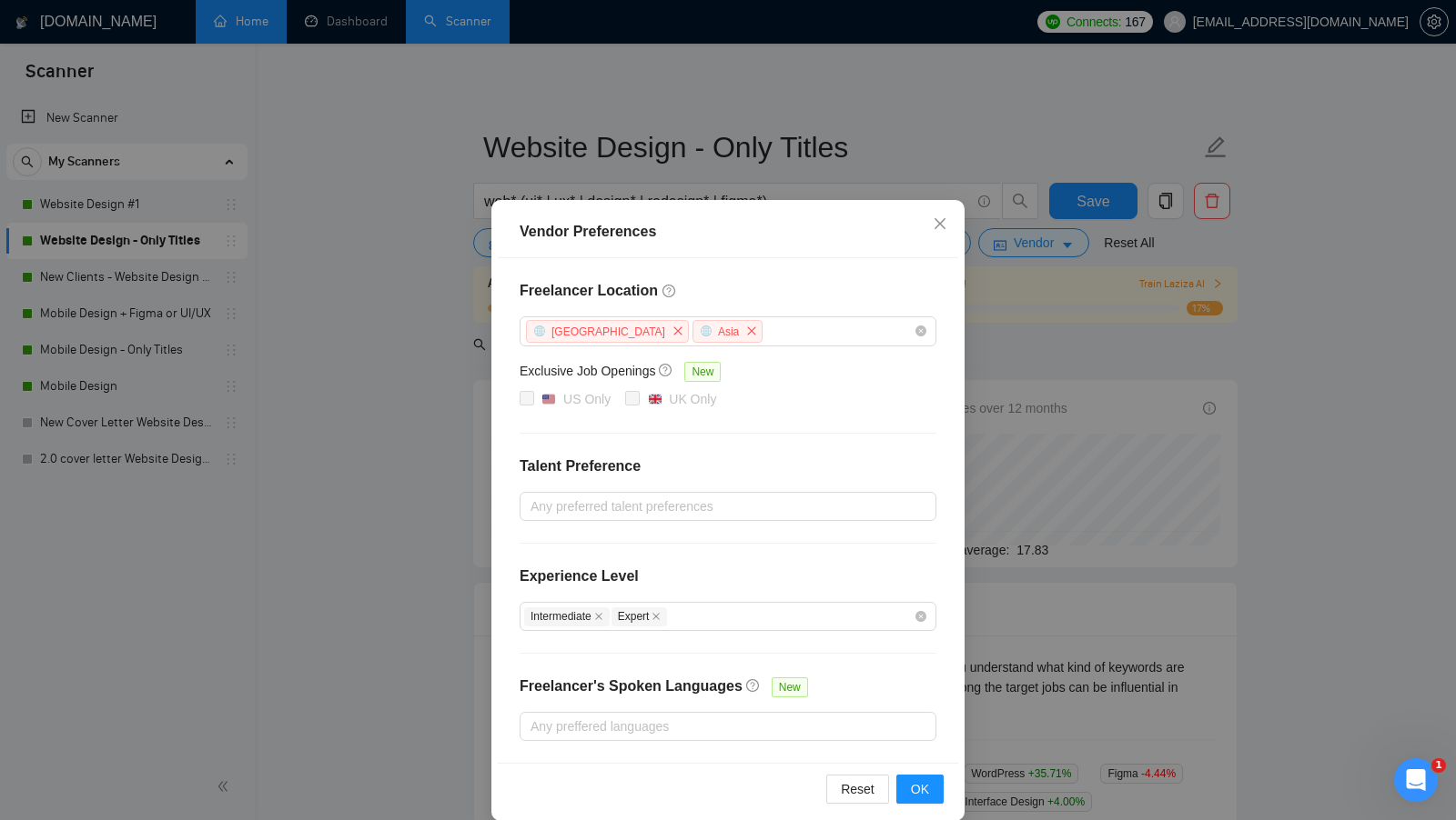
click at [1033, 383] on div "Vendor Preferences Freelancer Location [GEOGRAPHIC_DATA] [GEOGRAPHIC_DATA] Excl…" at bounding box center [728, 410] width 1456 height 820
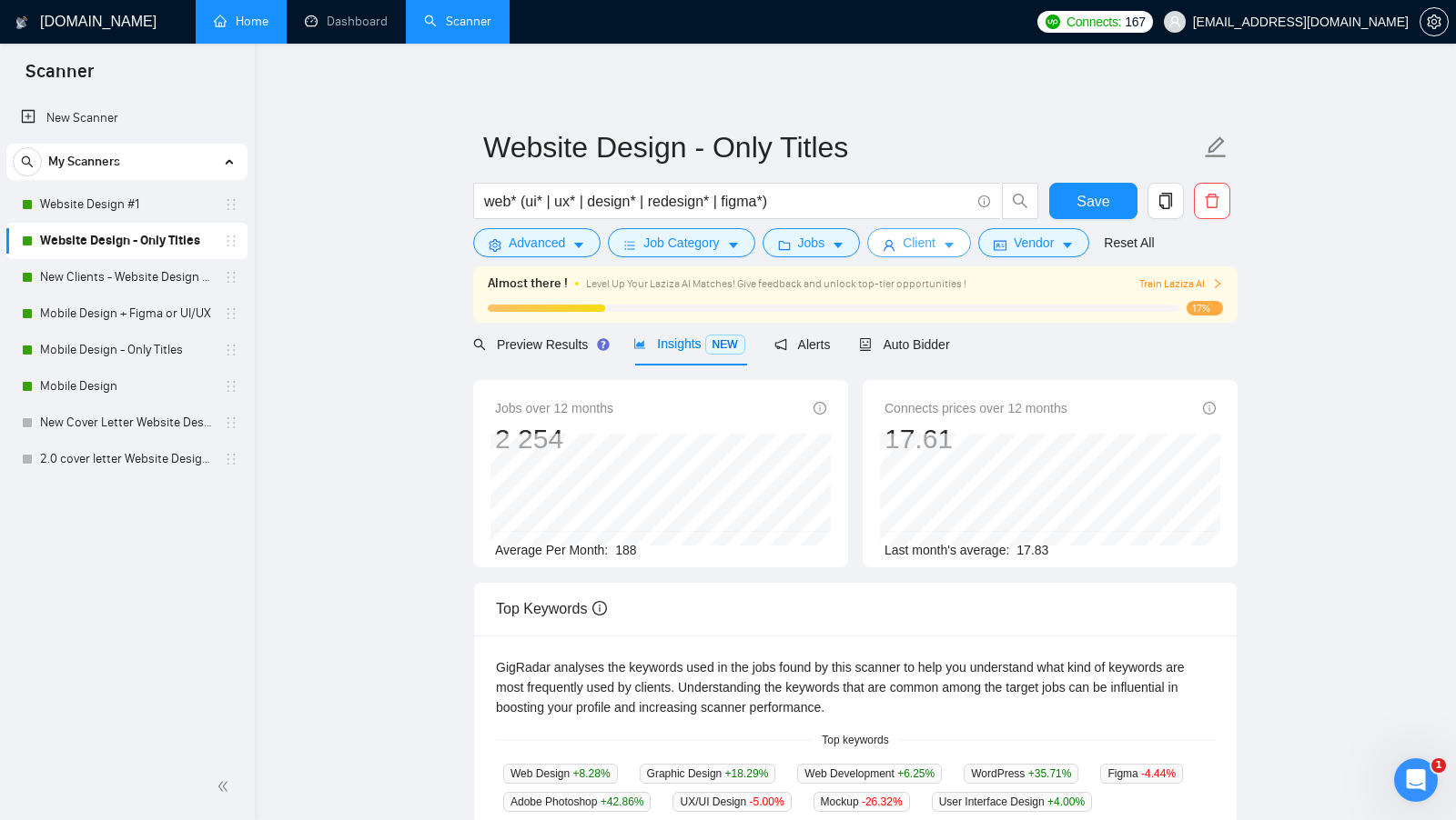
click at [912, 249] on span "Client" at bounding box center [920, 243] width 33 height 20
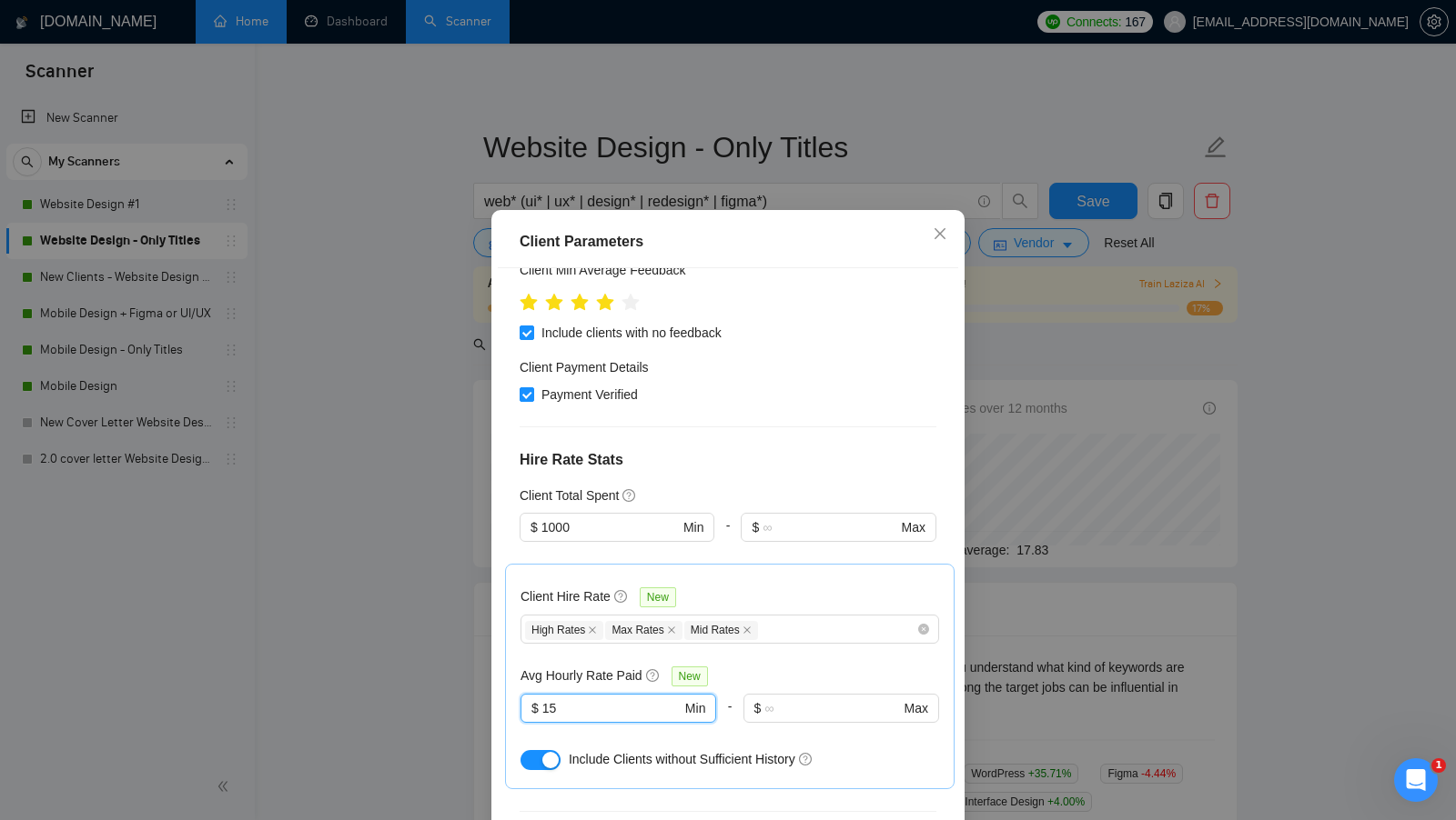
drag, startPoint x: 561, startPoint y: 711, endPoint x: 489, endPoint y: 711, distance: 72.0
click at [489, 711] on div "Client Parameters Client Location Include Client Countries Select Exclude Clien…" at bounding box center [728, 410] width 1456 height 820
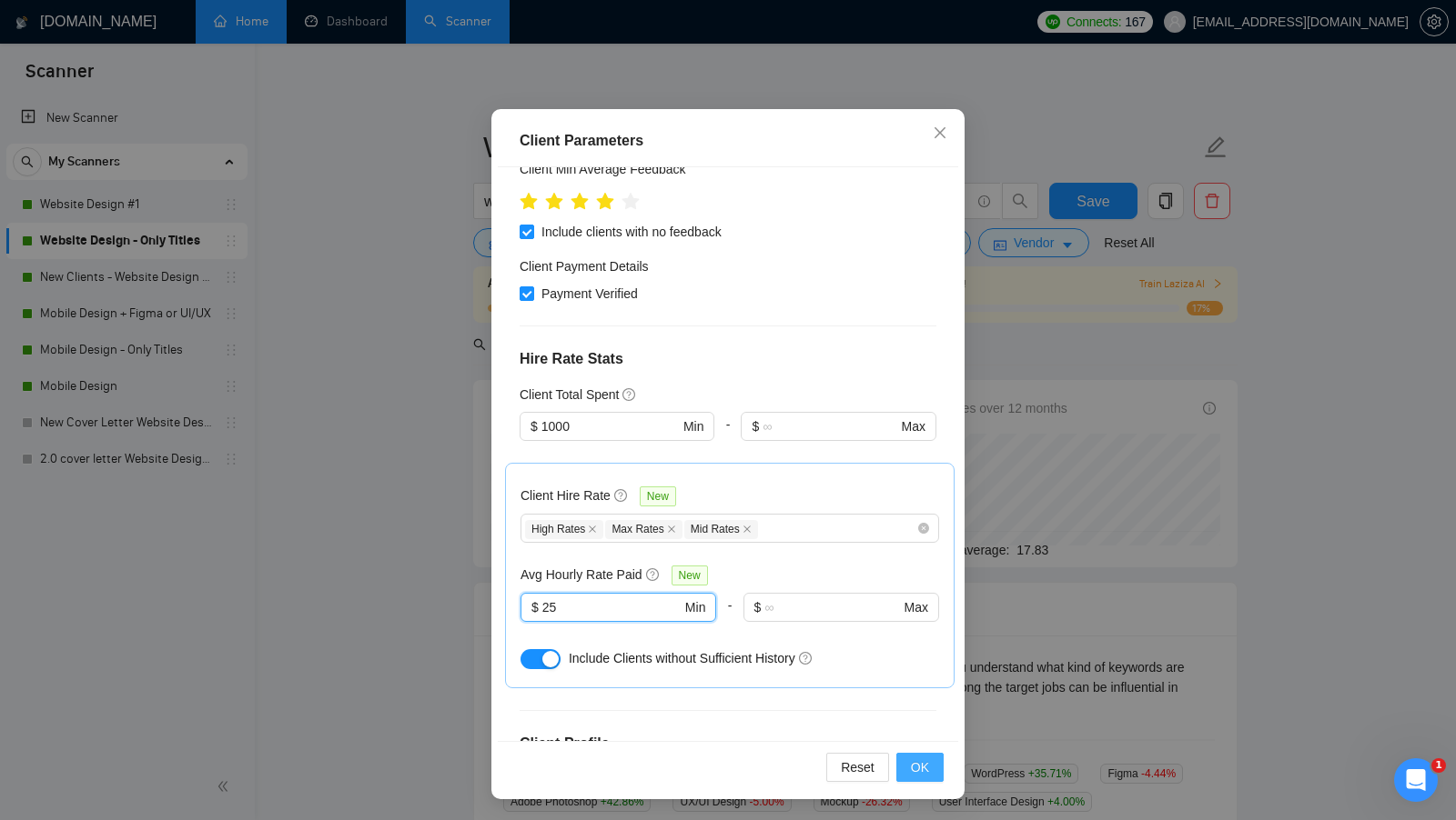
type input "25"
click at [909, 767] on button "OK" at bounding box center [920, 768] width 48 height 29
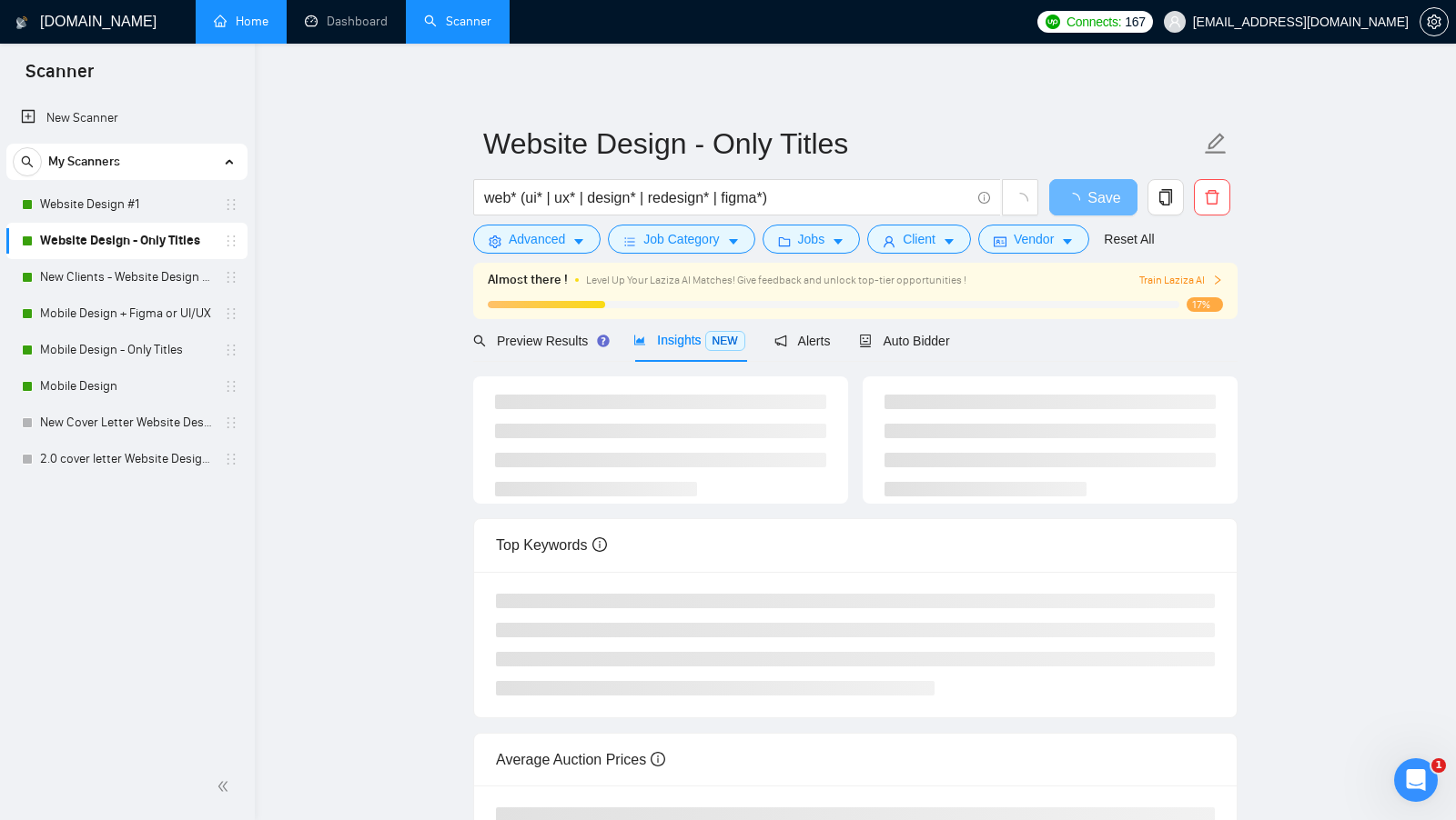
scroll to position [6, 0]
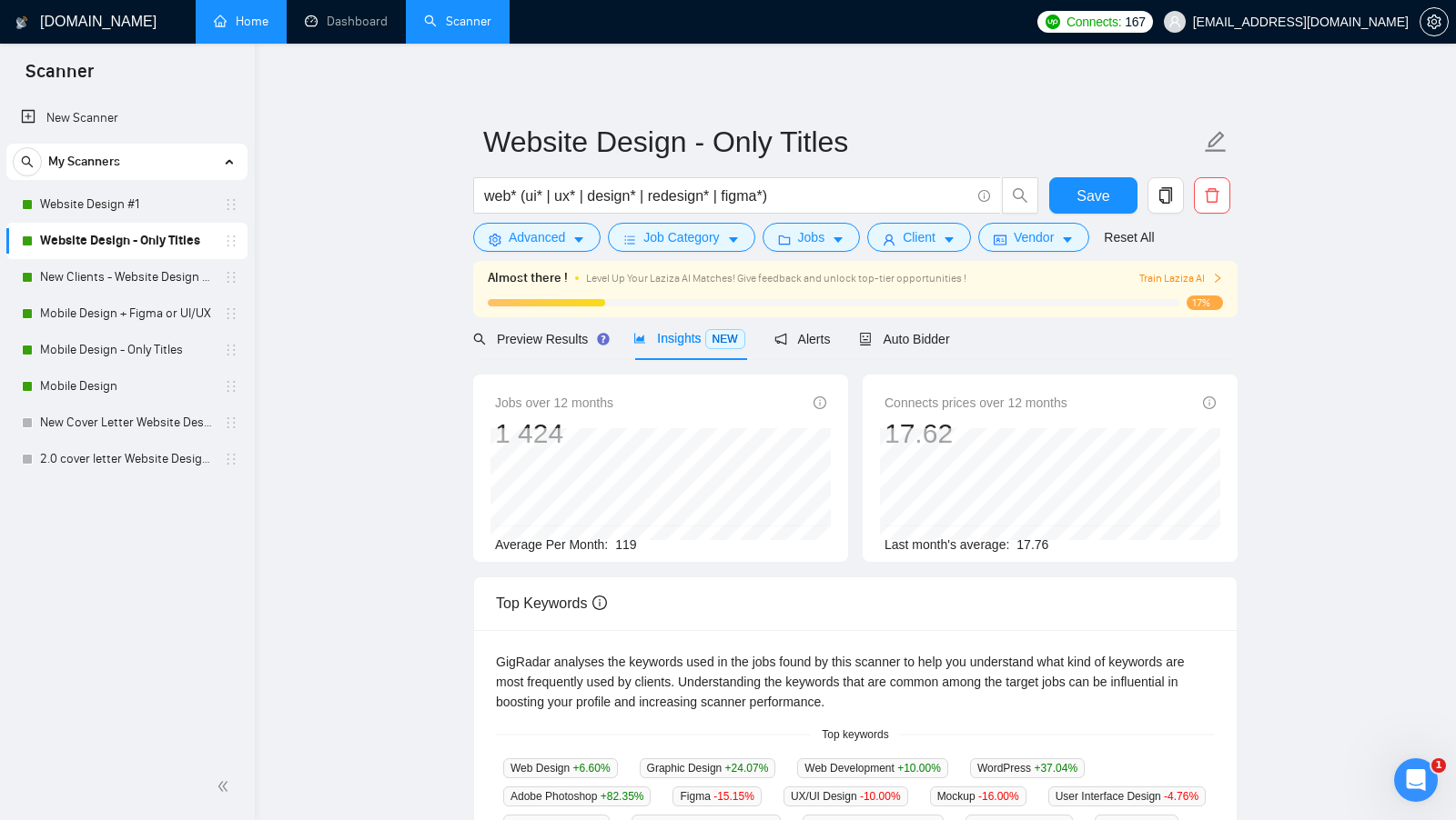
drag, startPoint x: 609, startPoint y: 545, endPoint x: 639, endPoint y: 545, distance: 30.0
click at [639, 545] on div "Average Per Month: 119" at bounding box center [660, 545] width 332 height 20
click at [553, 345] on div "Preview Results" at bounding box center [538, 340] width 131 height 20
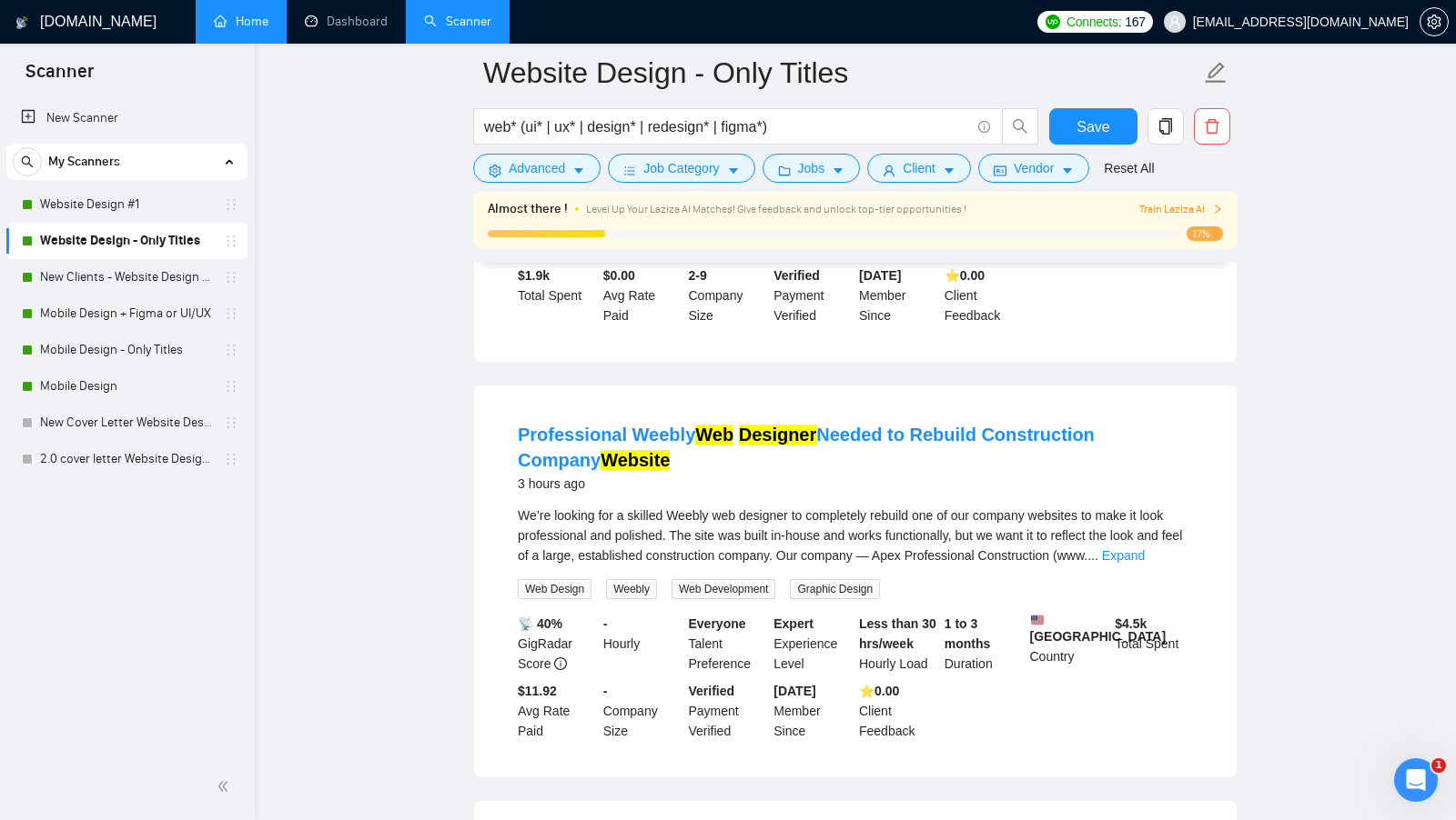
scroll to position [493, 0]
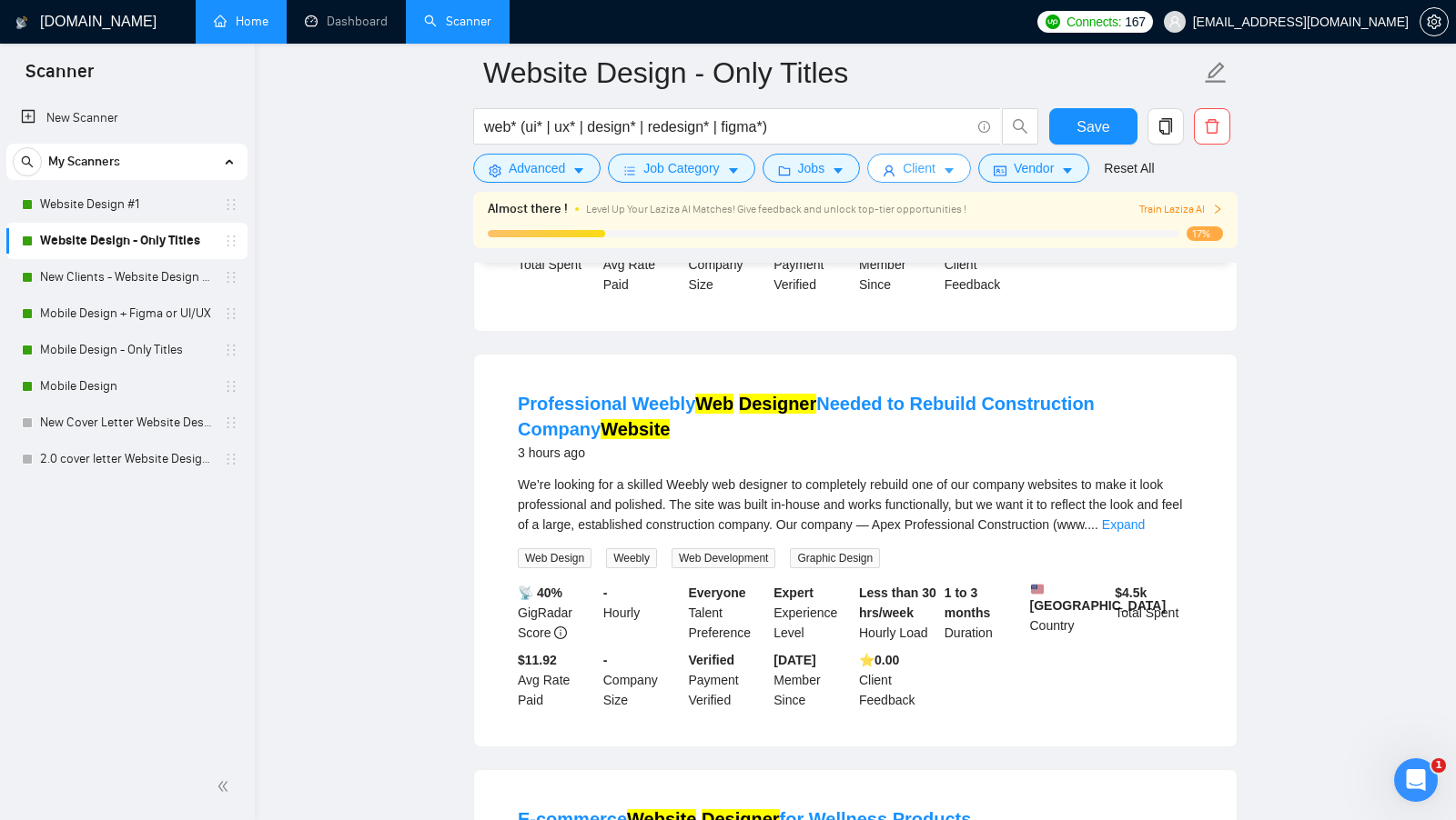
click at [948, 157] on button "Client" at bounding box center [919, 168] width 104 height 29
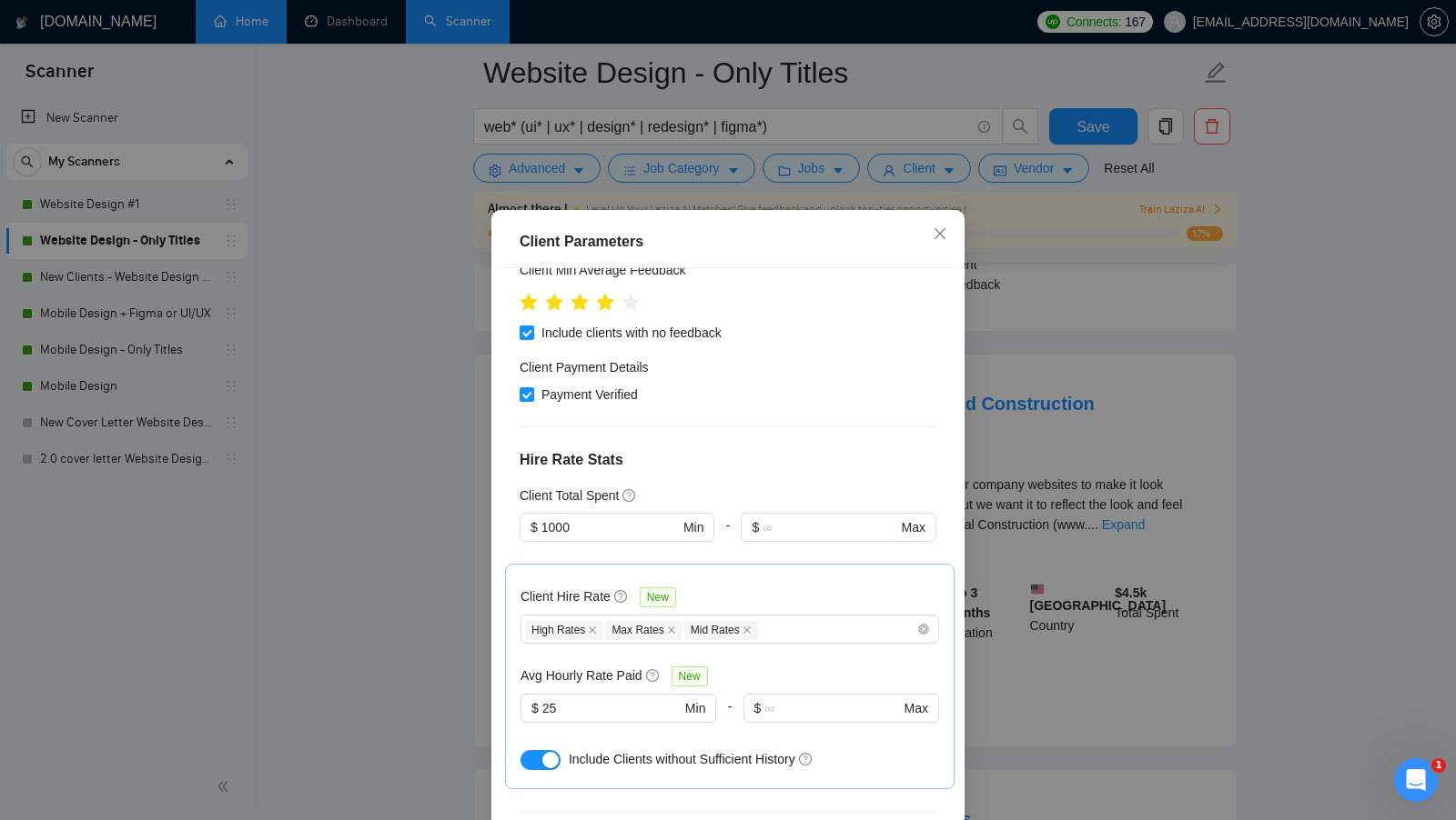
click at [548, 755] on div "button" at bounding box center [550, 760] width 17 height 17
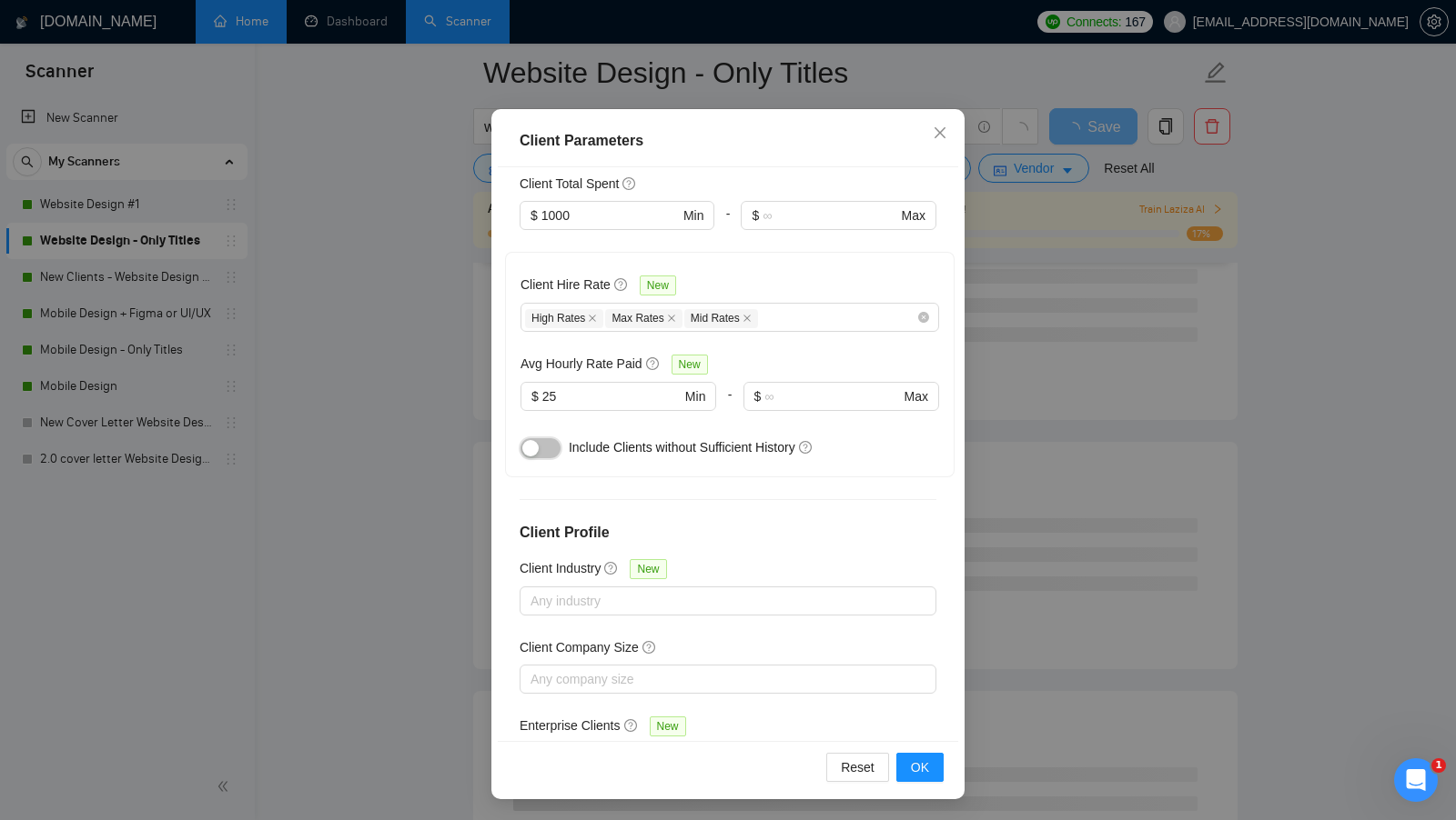
scroll to position [304, 0]
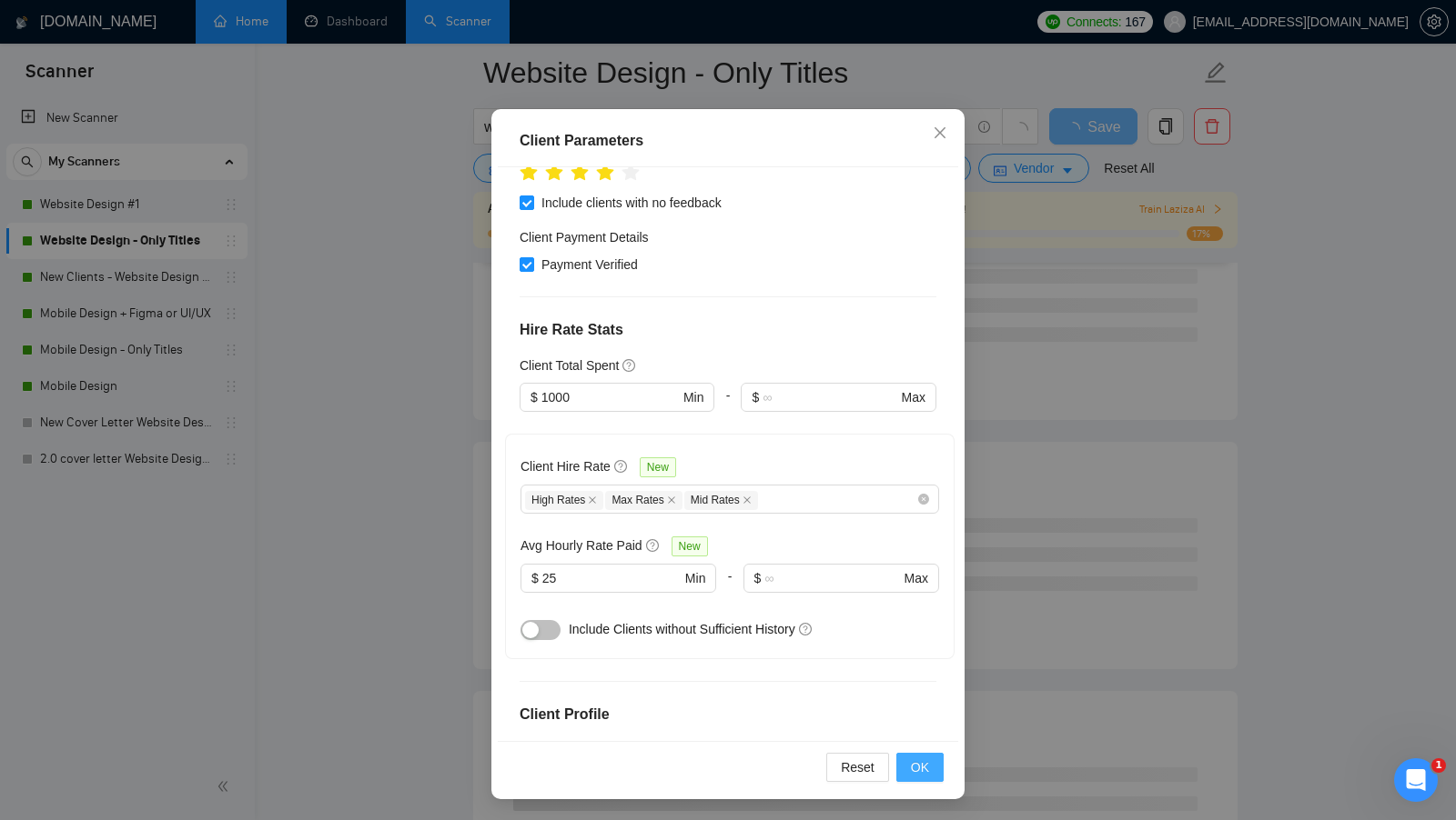
click at [918, 772] on span "OK" at bounding box center [920, 768] width 18 height 20
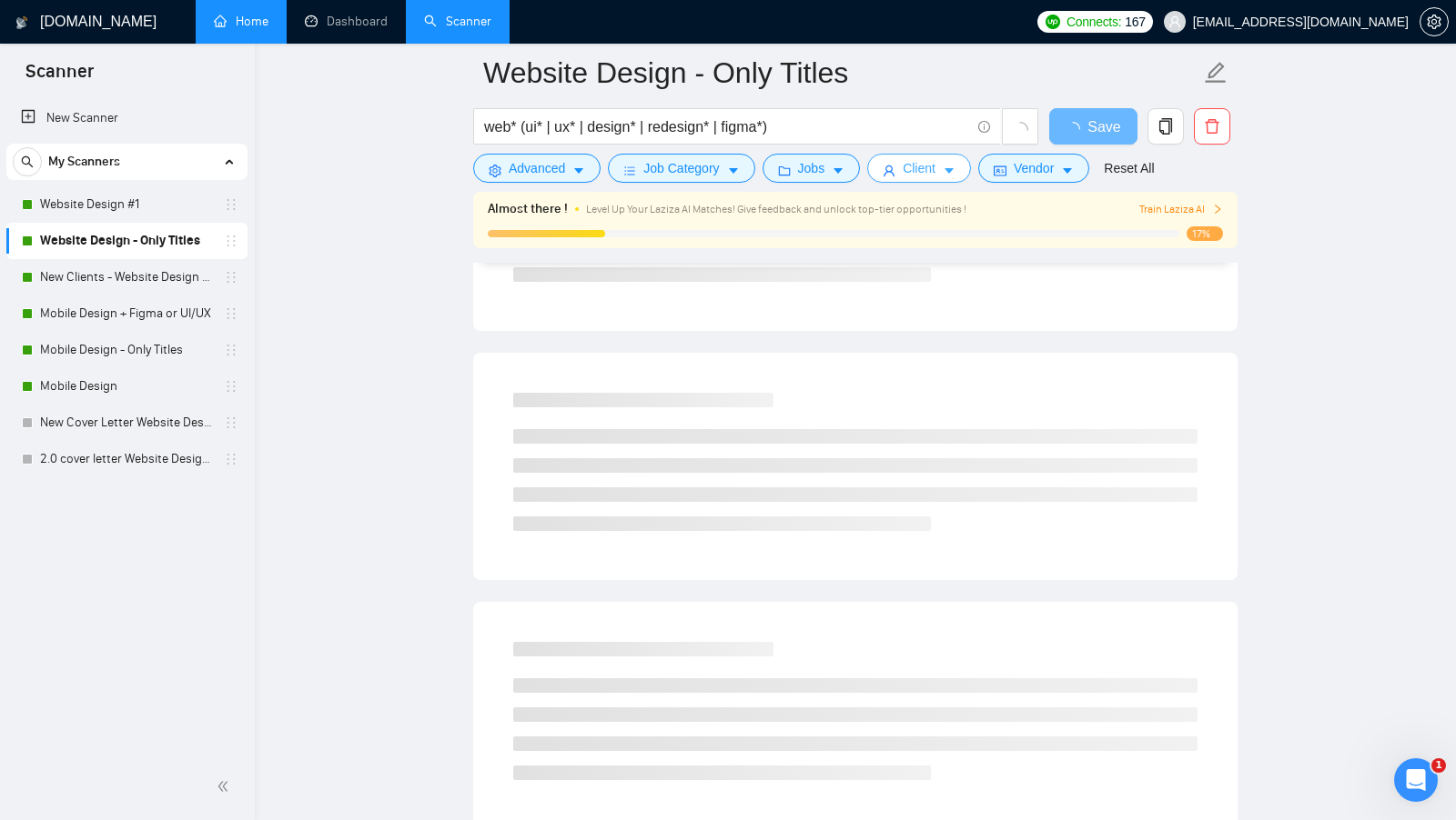
scroll to position [0, 0]
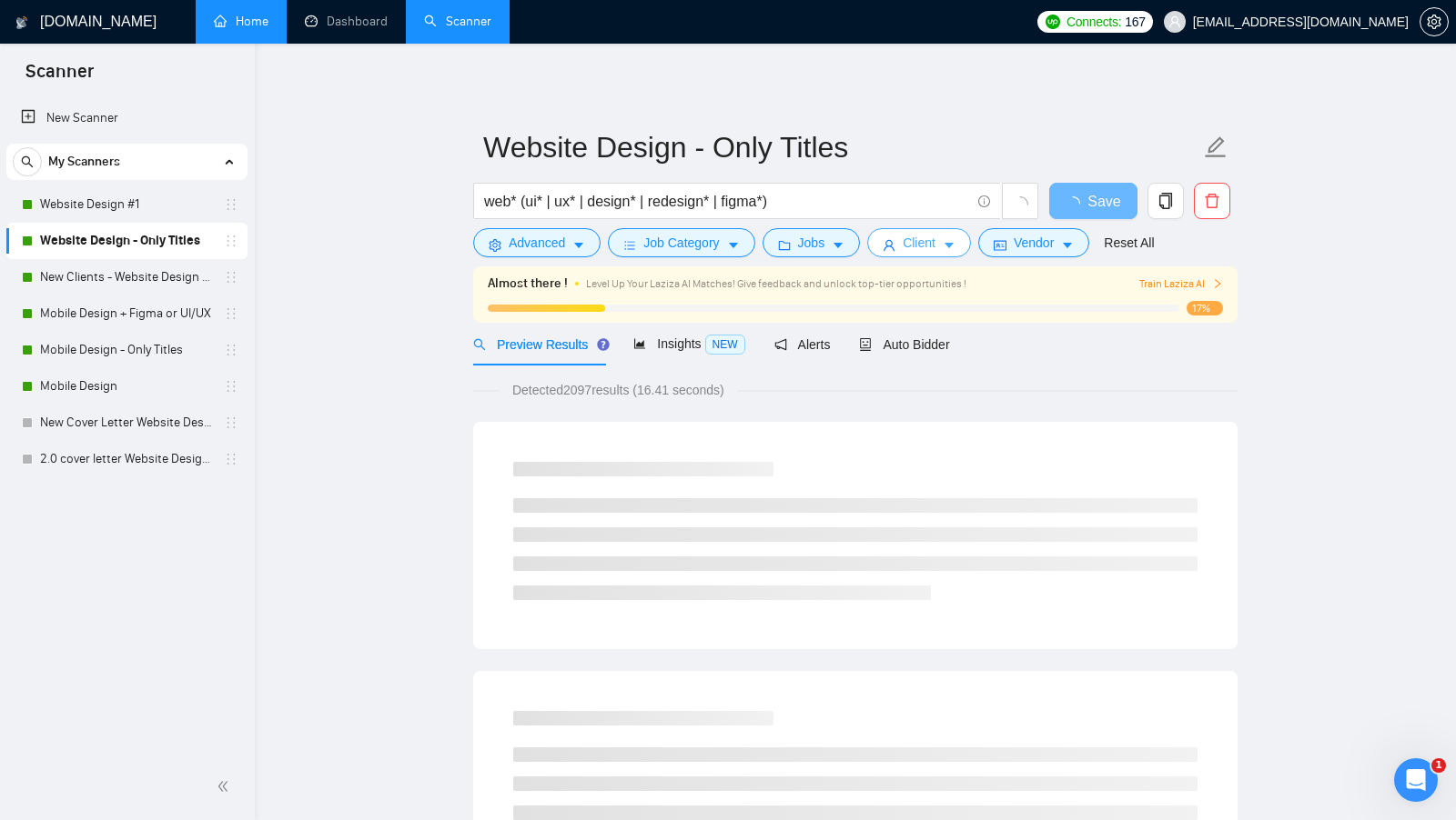
click at [930, 240] on span "Client" at bounding box center [920, 243] width 33 height 20
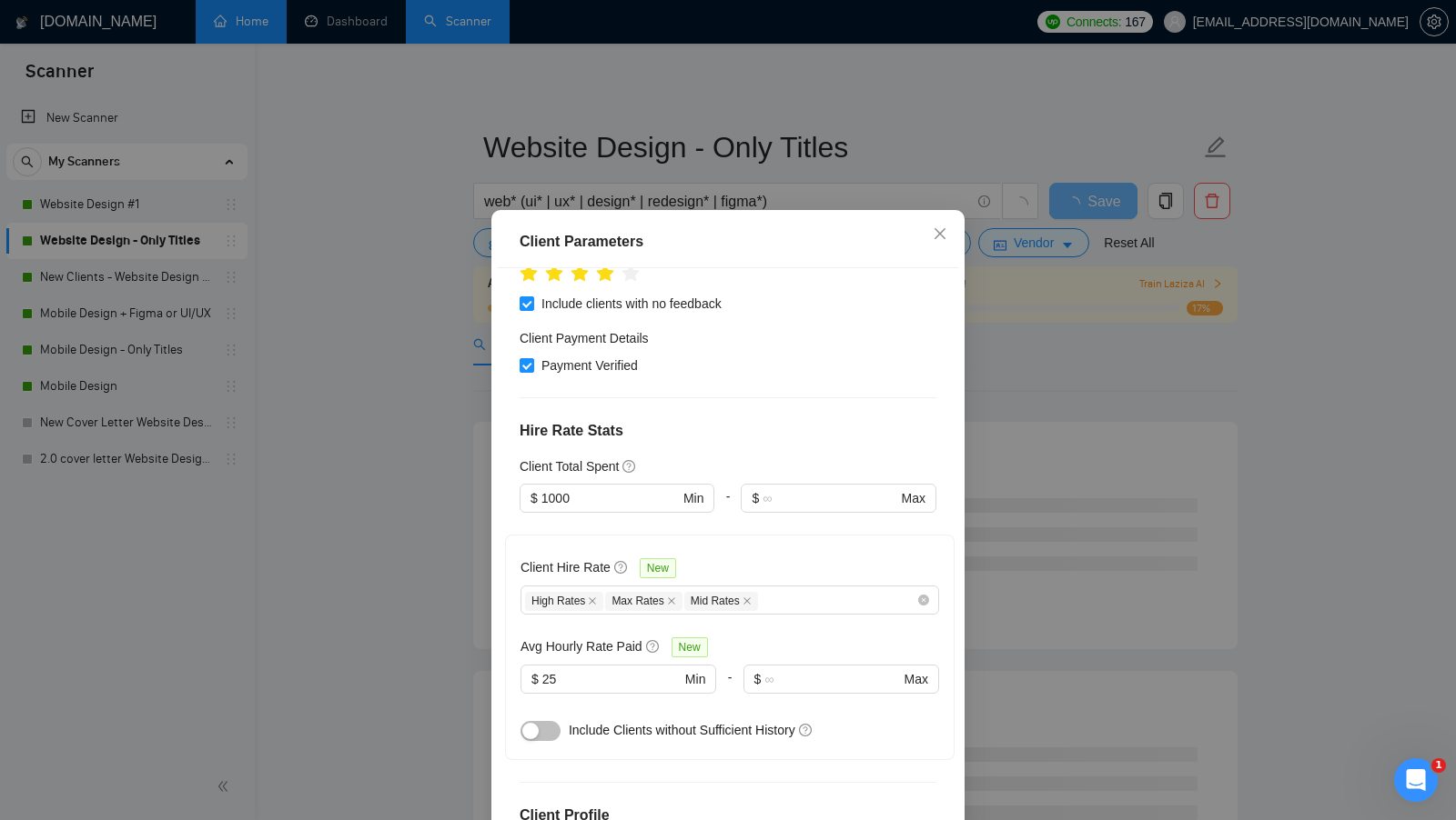
click at [1031, 534] on div "Client Parameters Client Location Include Client Countries Select Exclude Clien…" at bounding box center [728, 410] width 1456 height 820
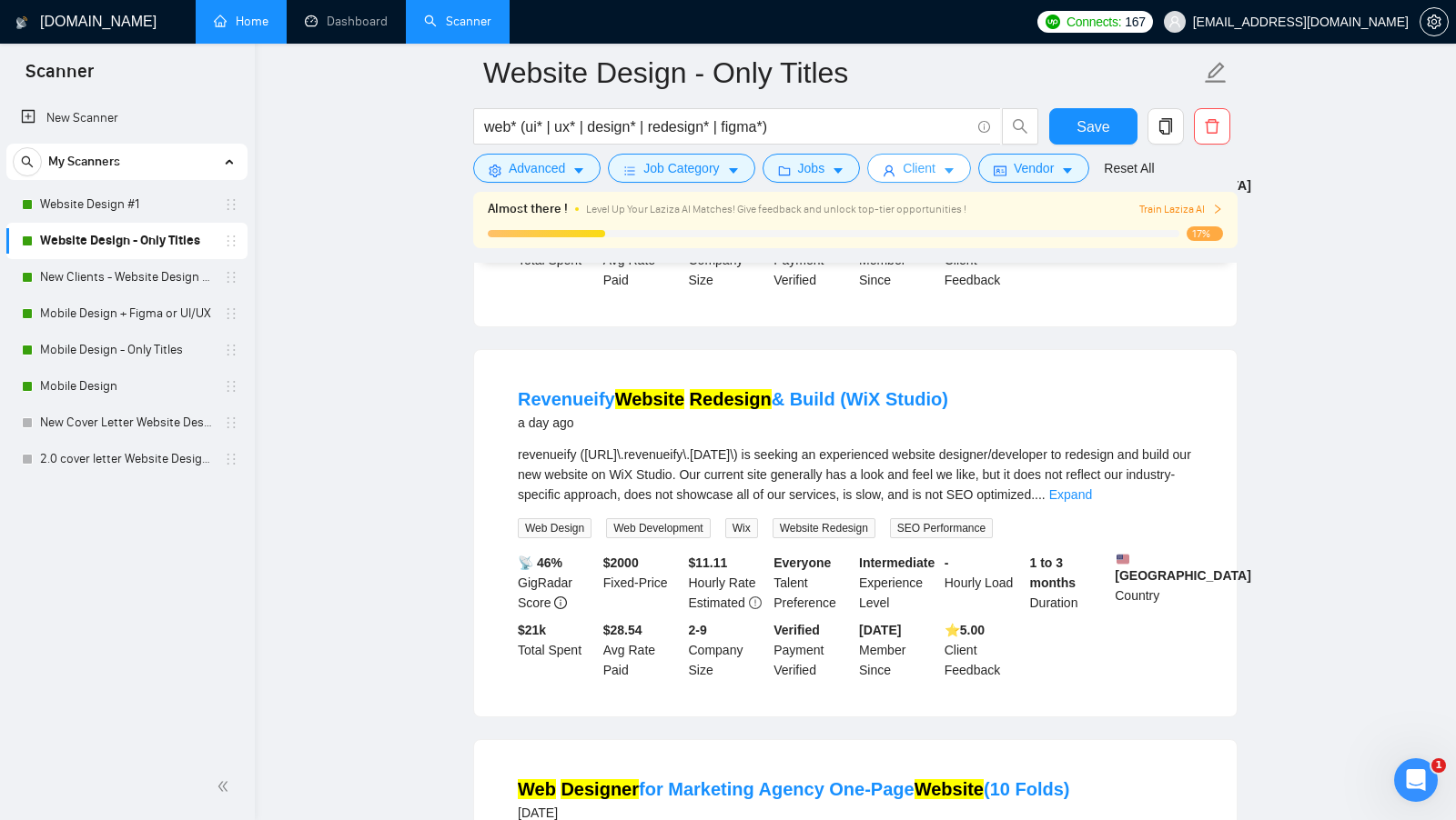
scroll to position [480, 0]
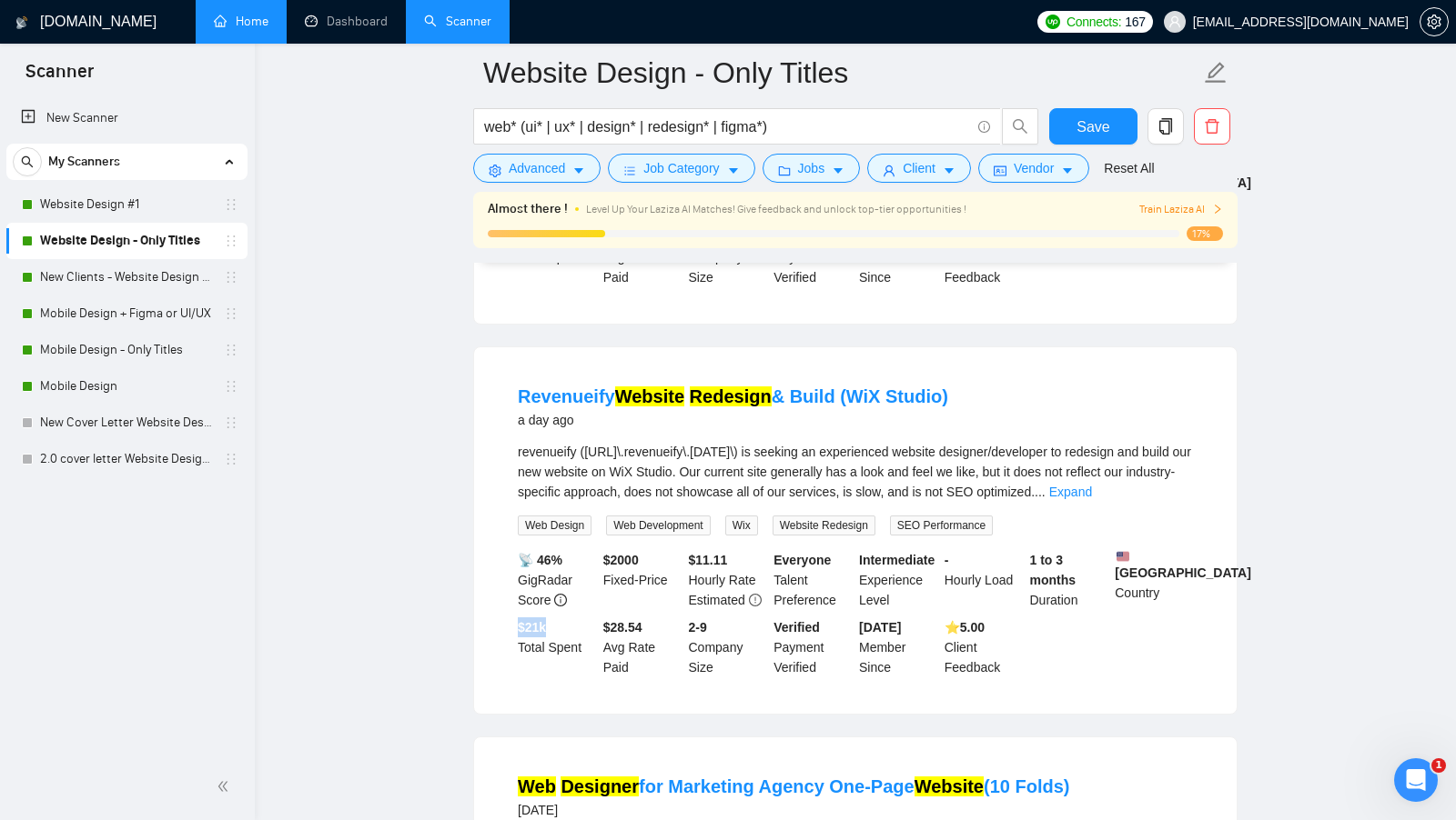
drag, startPoint x: 511, startPoint y: 650, endPoint x: 548, endPoint y: 652, distance: 37.1
click at [548, 652] on li "Revenueify Website Redesign & Build (WiX Studio) a day ago revenueify ([URL]\.r…" at bounding box center [855, 531] width 719 height 323
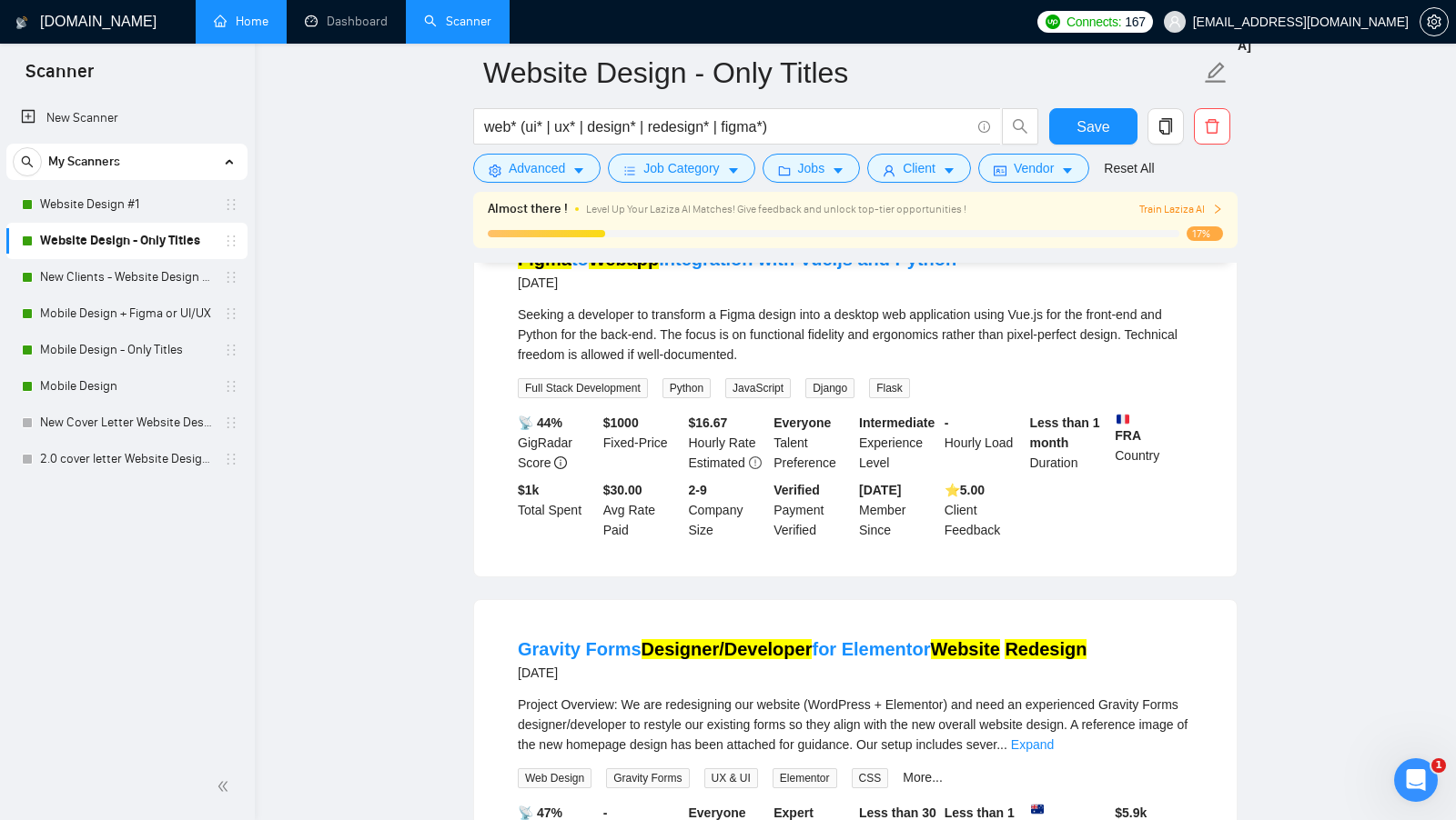
scroll to position [2502, 0]
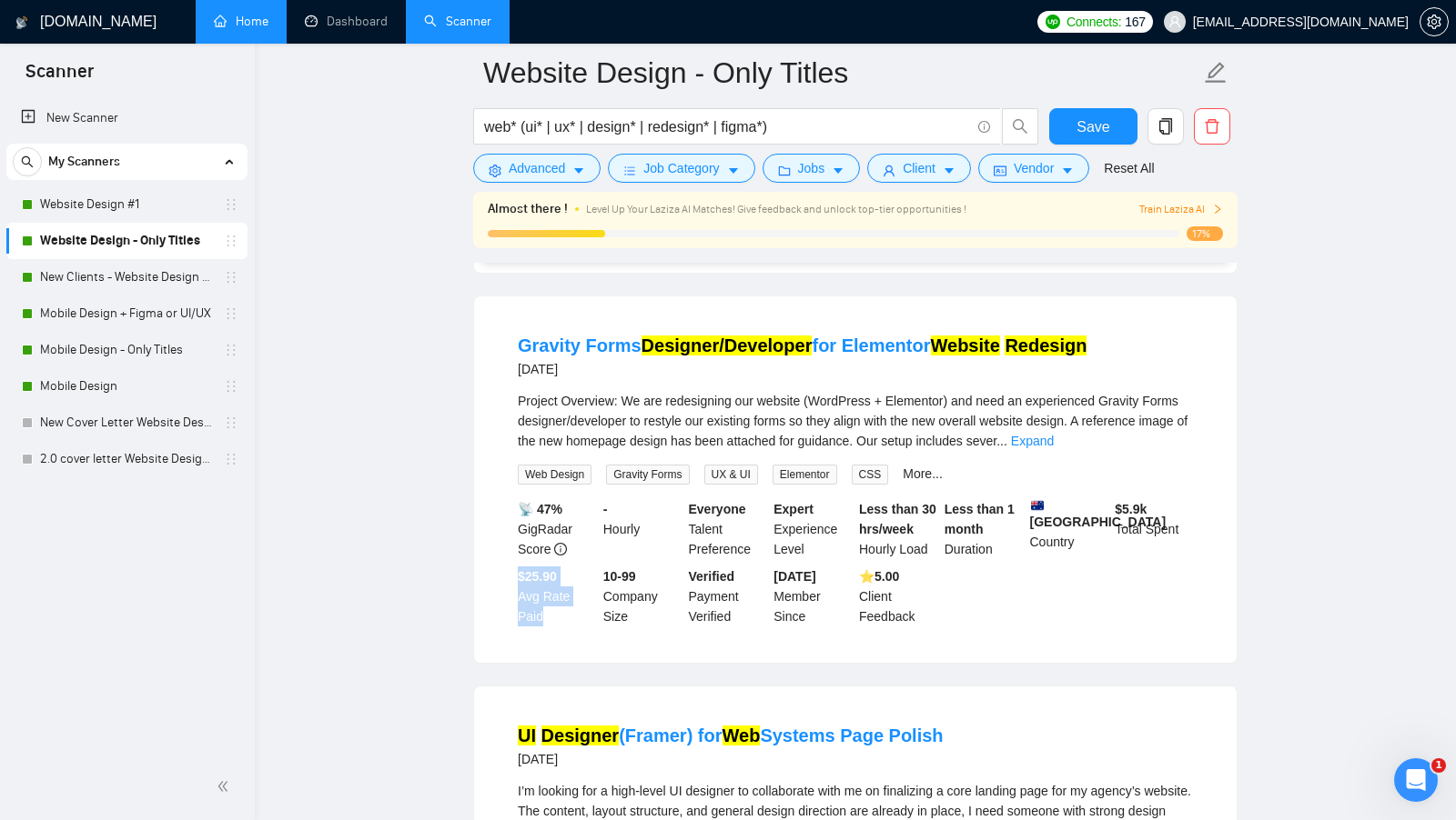
drag, startPoint x: 519, startPoint y: 601, endPoint x: 562, endPoint y: 638, distance: 56.7
click at [562, 626] on div "$25.90 Avg Rate Paid" at bounding box center [557, 596] width 85 height 60
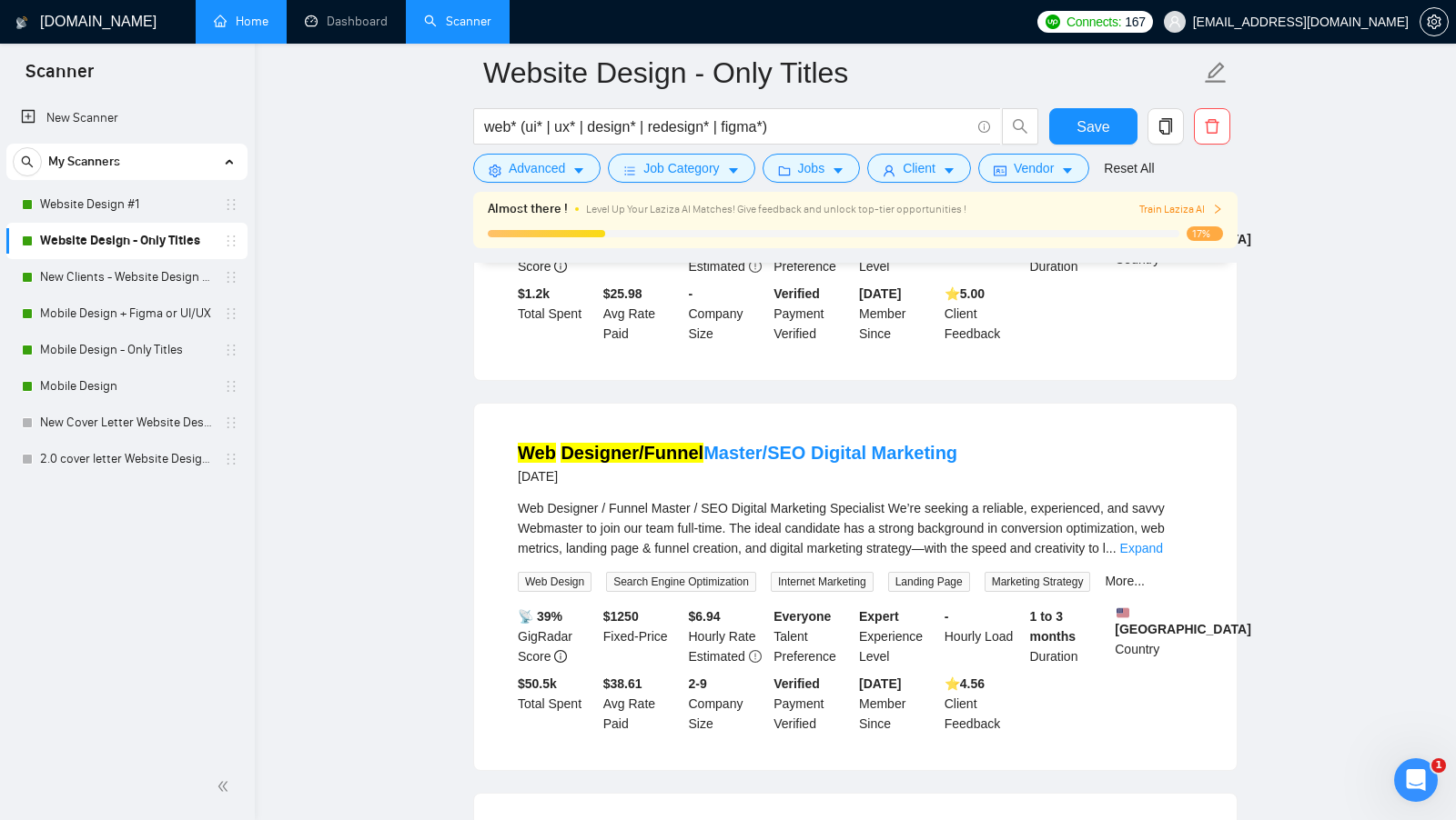
scroll to position [3244, 0]
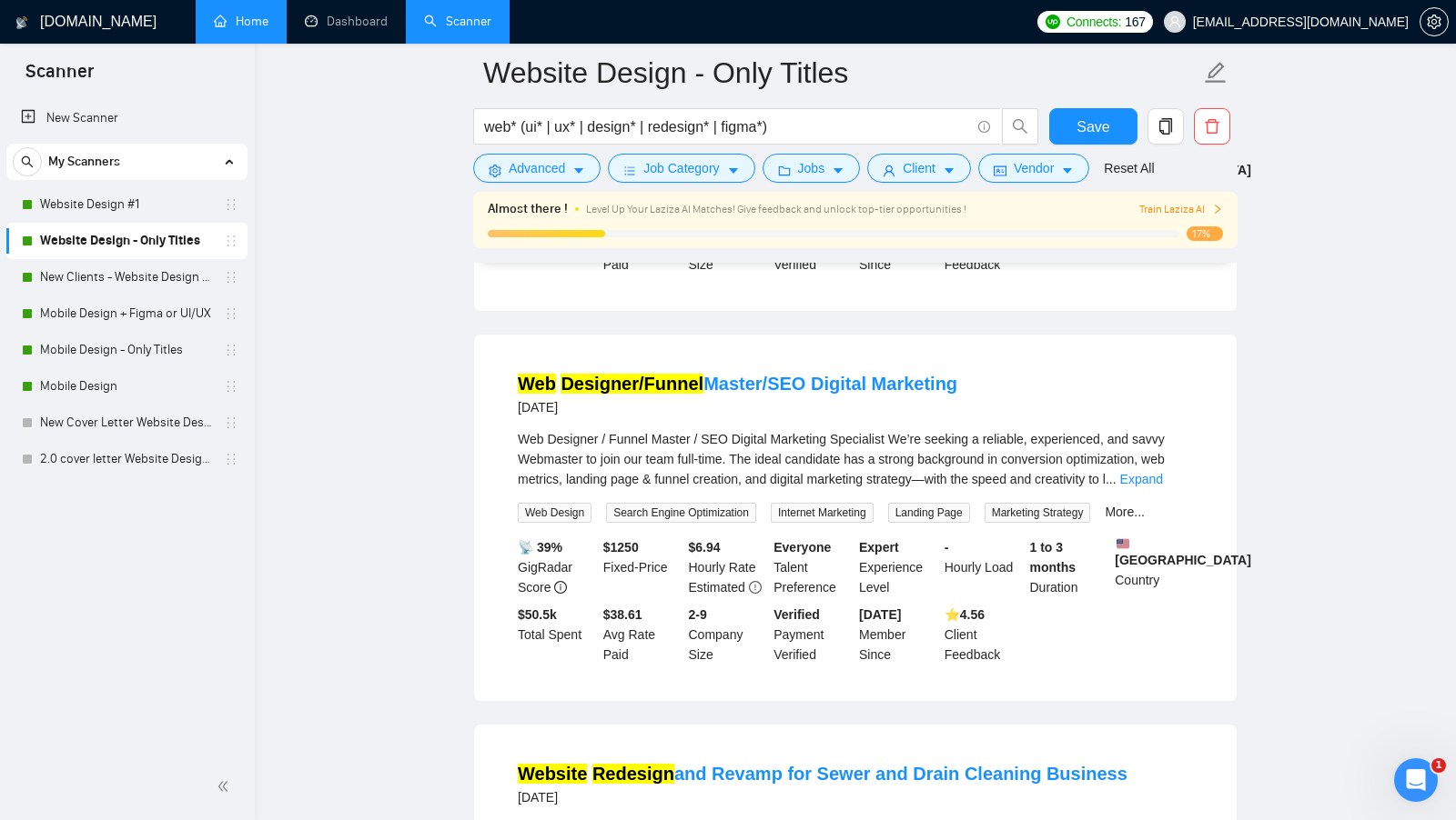
click at [522, 623] on b "$ 50.5k" at bounding box center [537, 615] width 40 height 15
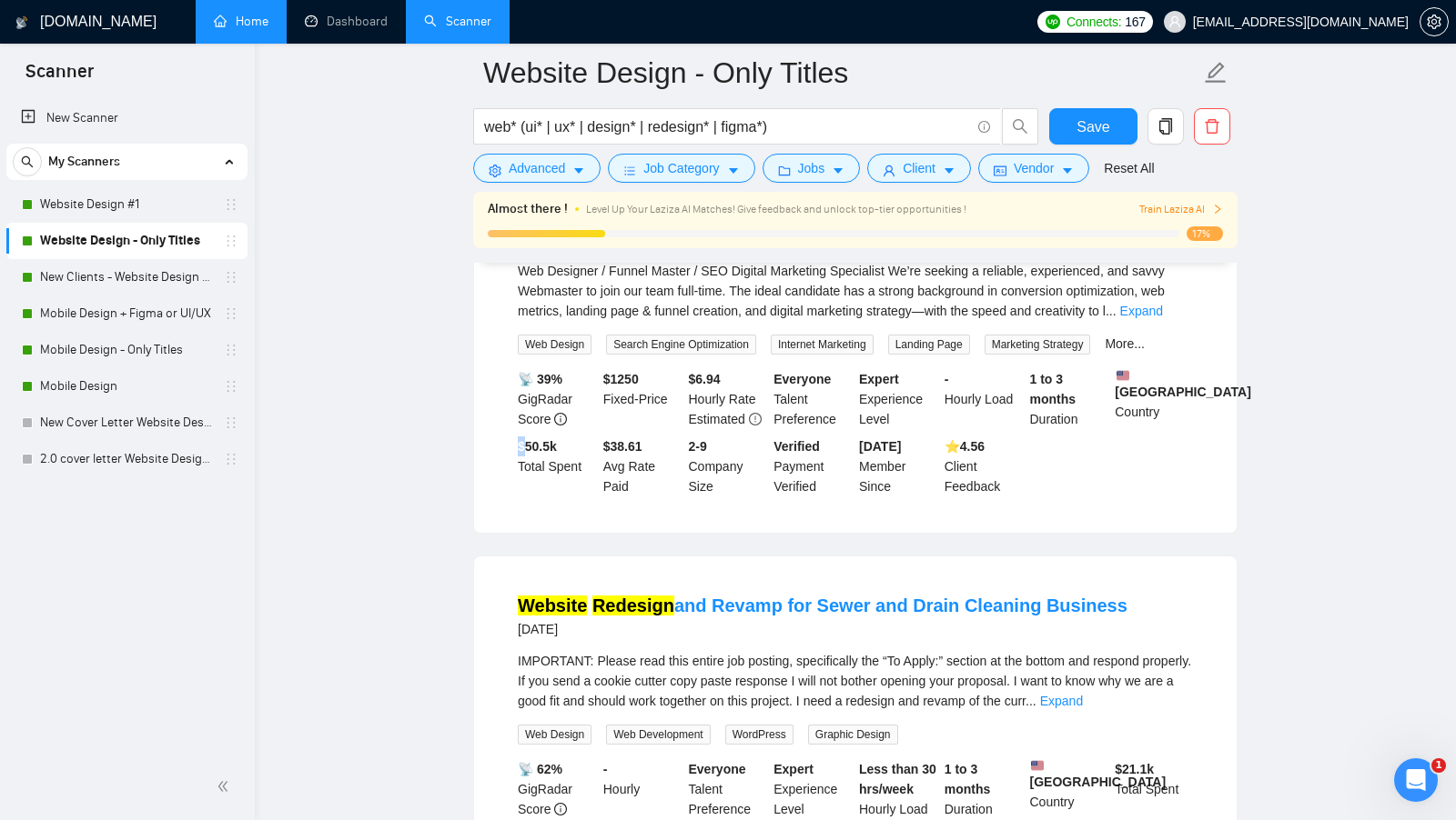
scroll to position [3739, 0]
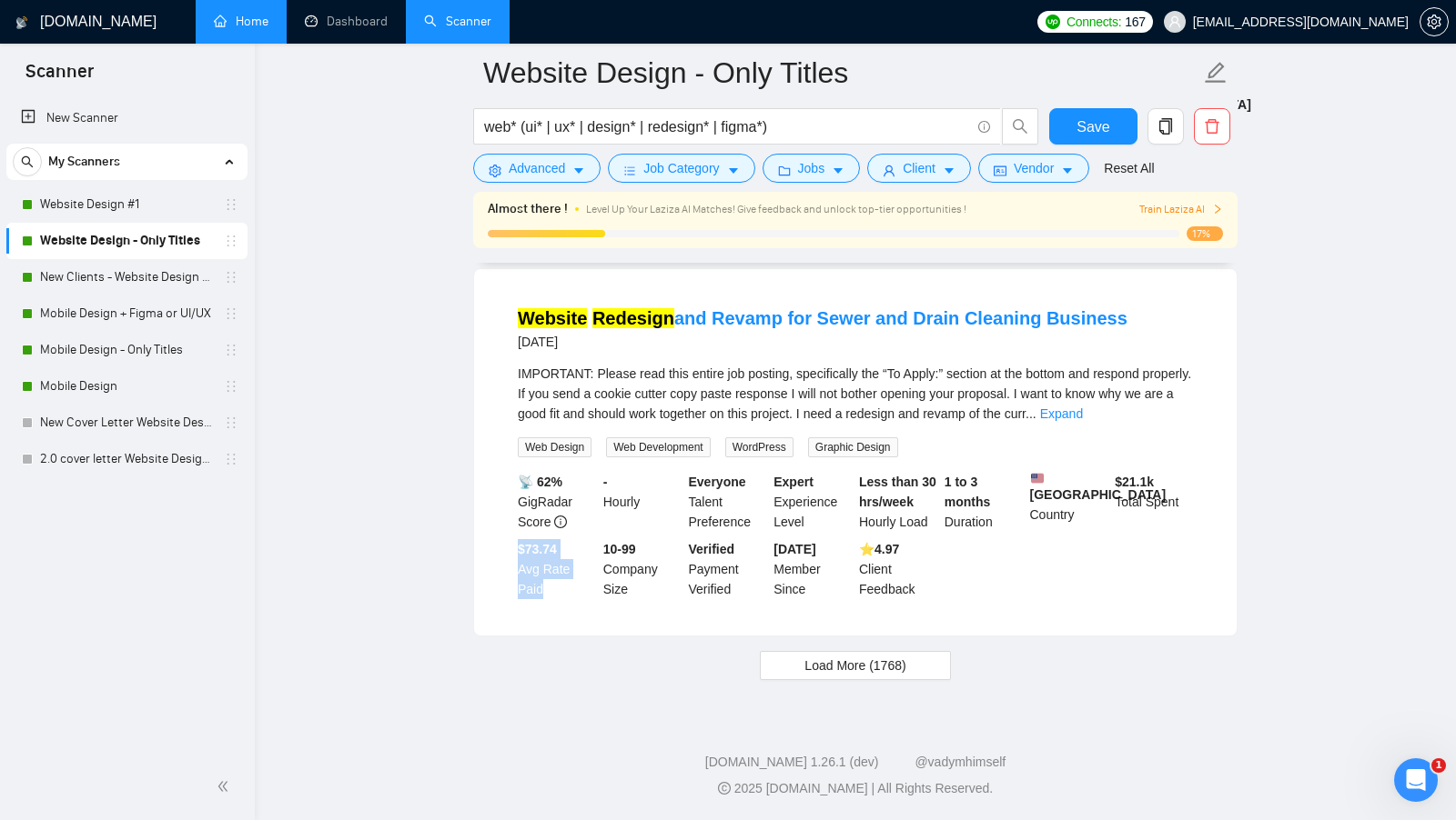
drag, startPoint x: 518, startPoint y: 556, endPoint x: 544, endPoint y: 596, distance: 47.7
click at [544, 596] on div "$73.74 Avg Rate Paid" at bounding box center [557, 568] width 85 height 60
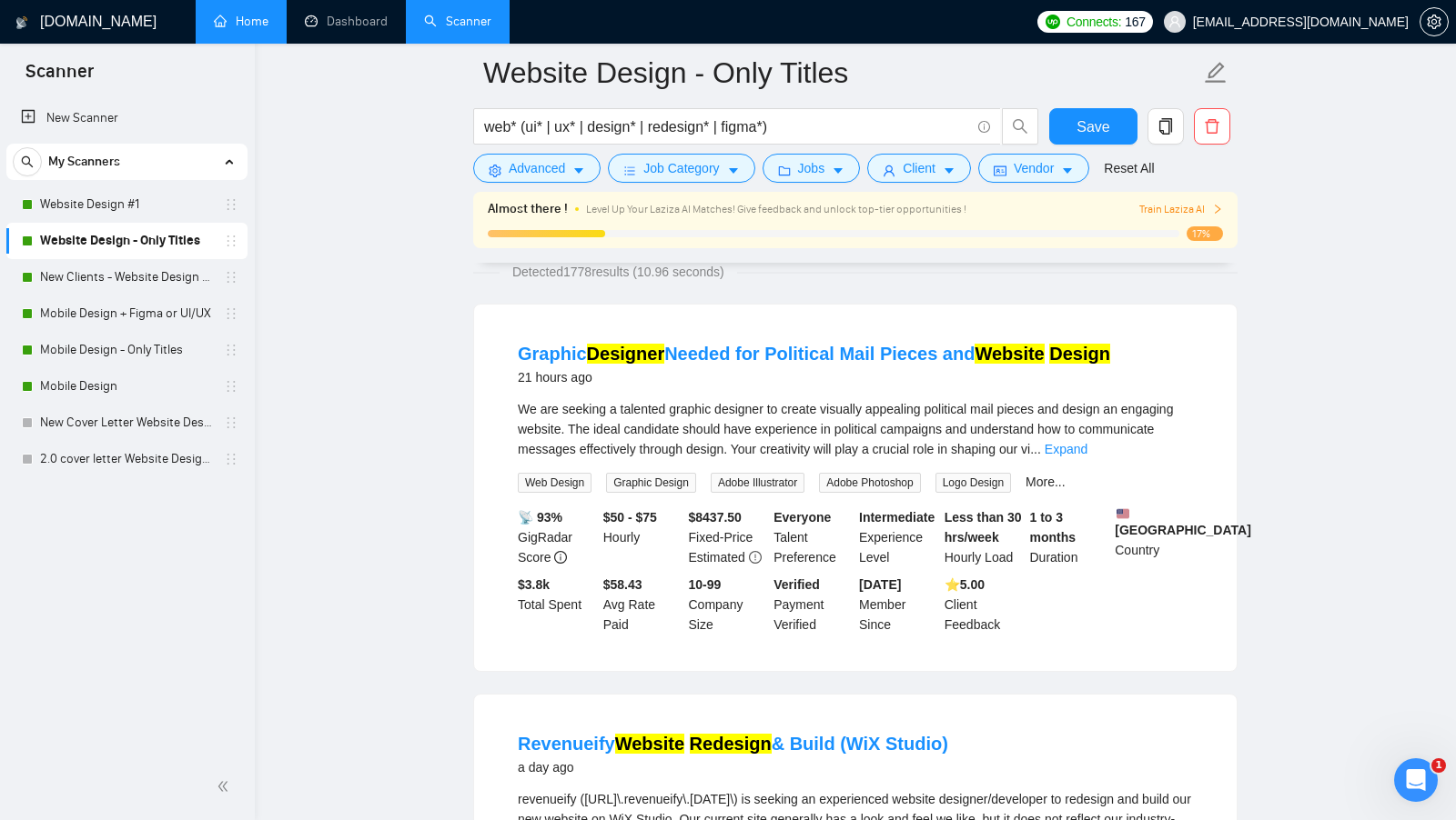
scroll to position [0, 0]
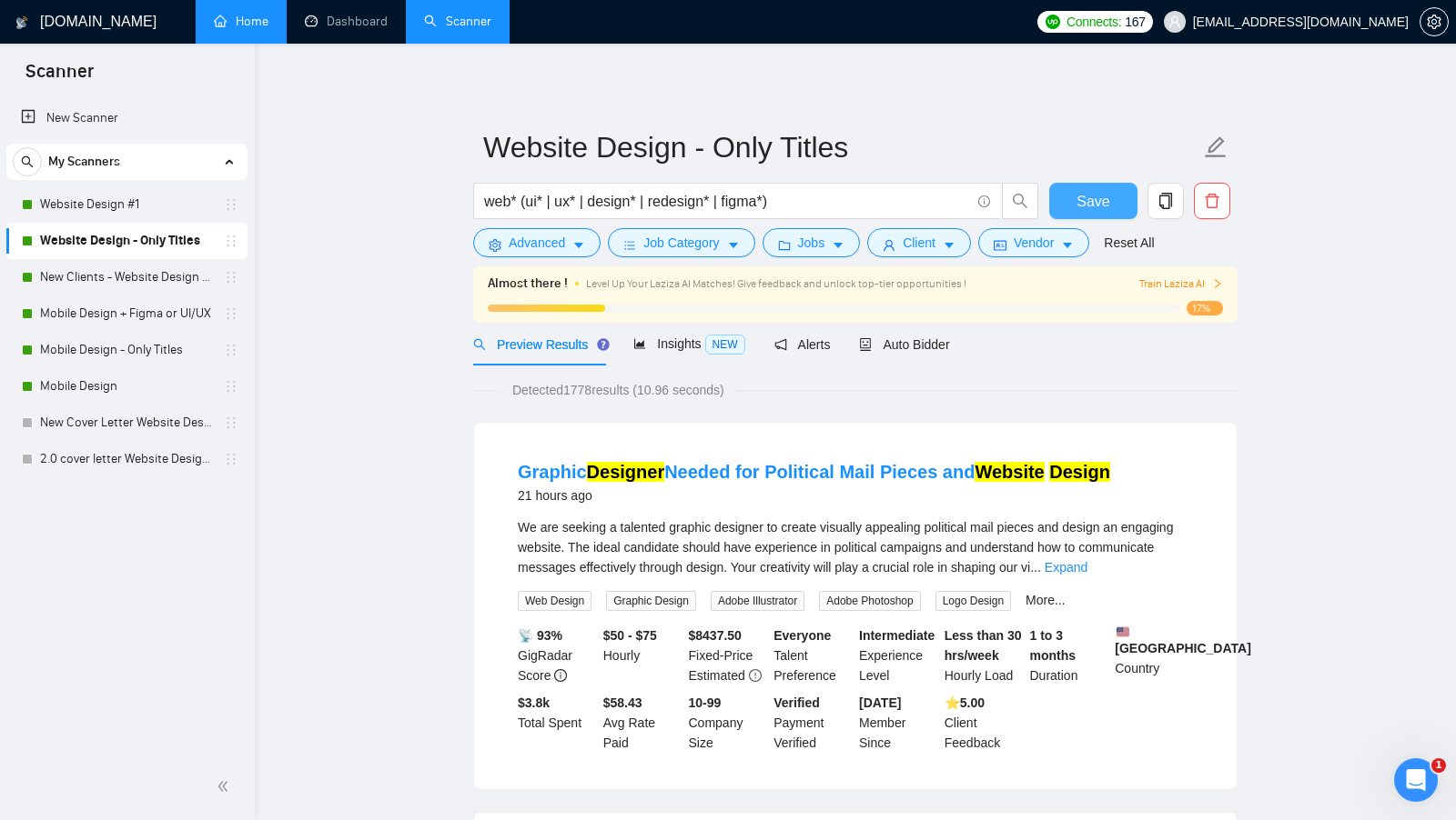
click at [1072, 211] on button "Save" at bounding box center [1093, 201] width 88 height 37
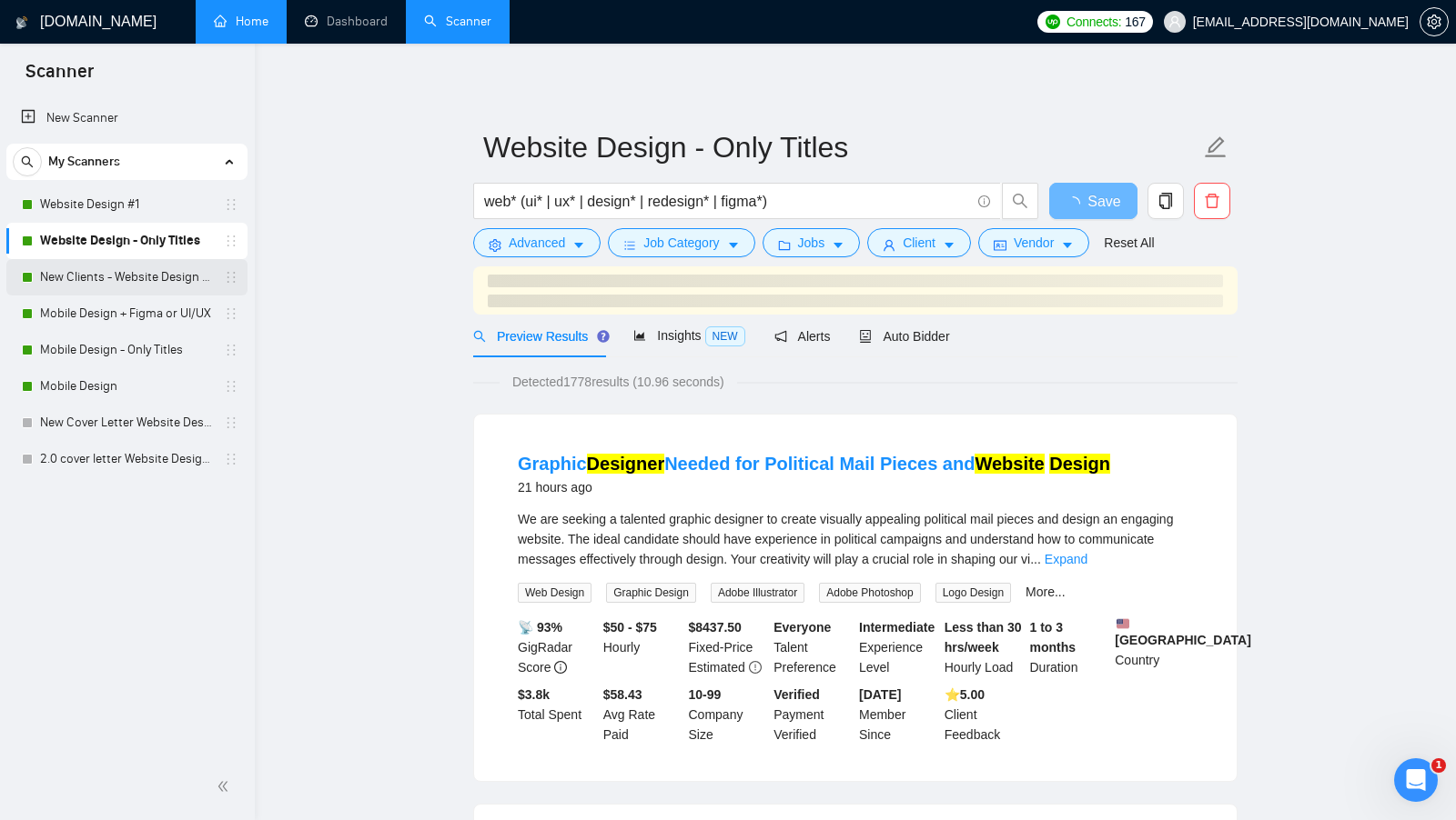
click at [146, 286] on link "New Clients - Website Design | Only Titles" at bounding box center [127, 277] width 173 height 37
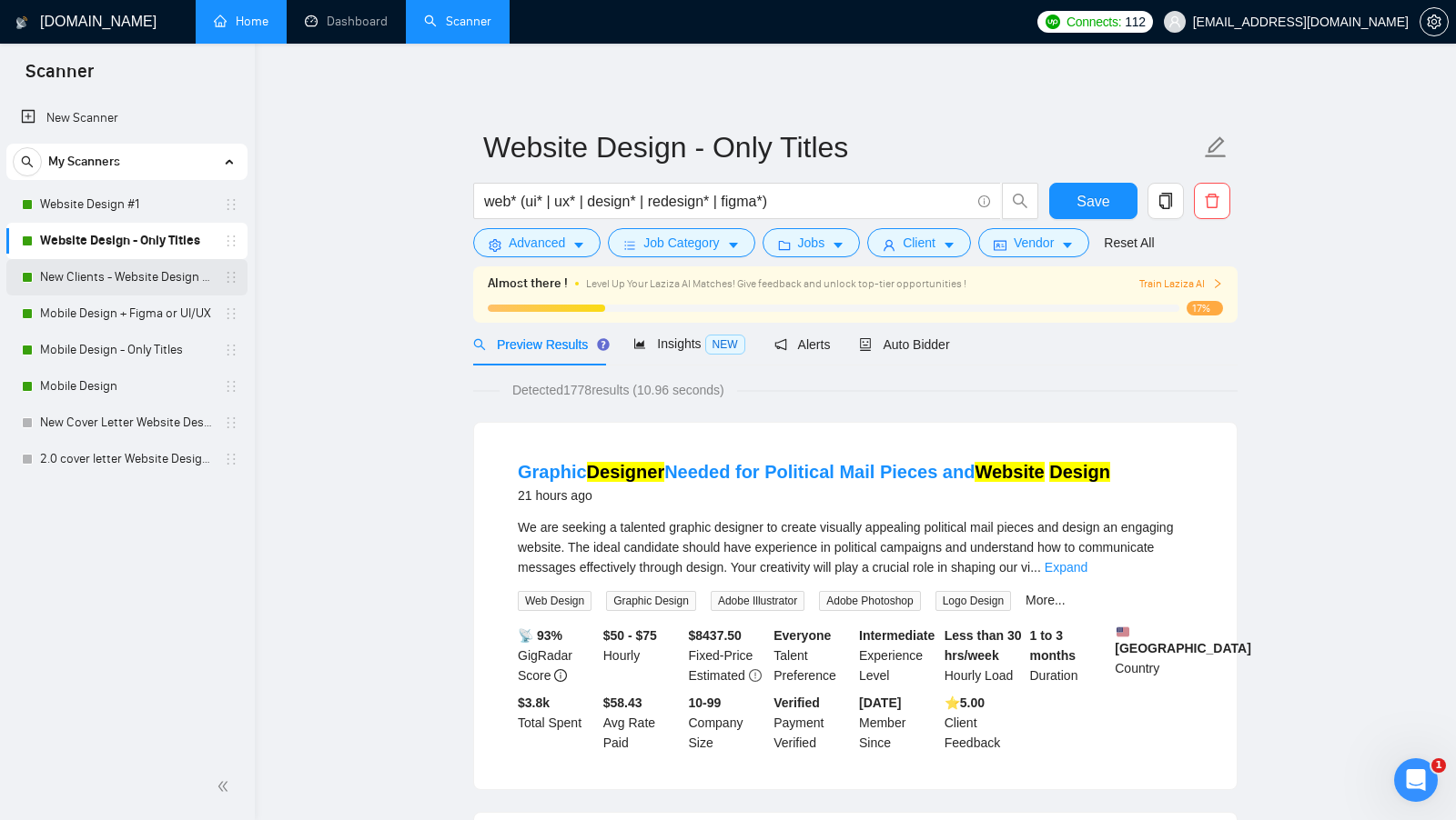
click at [138, 279] on link "New Clients - Website Design | Only Titles" at bounding box center [127, 277] width 173 height 37
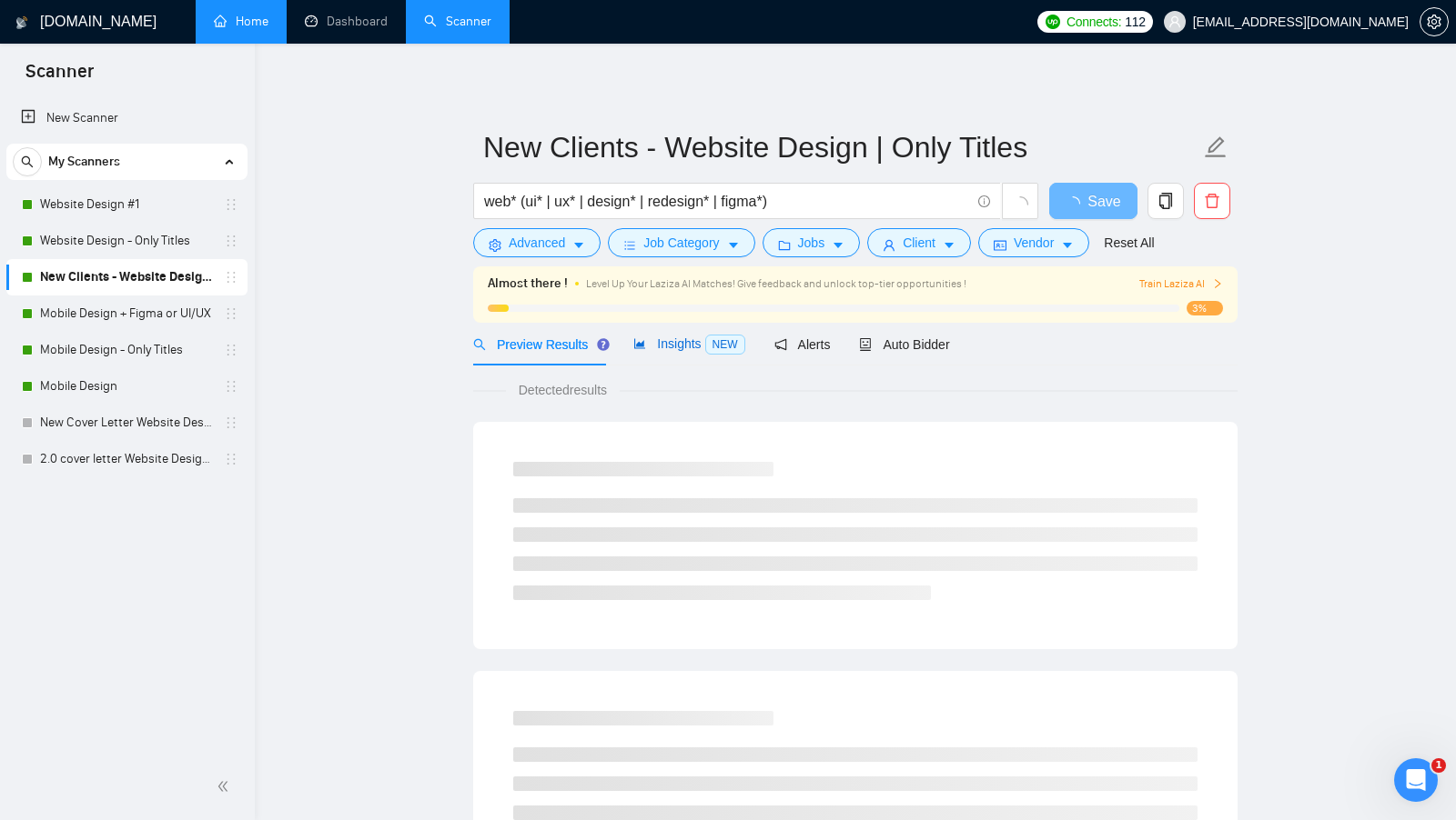
click at [697, 349] on span "Insights NEW" at bounding box center [688, 343] width 111 height 15
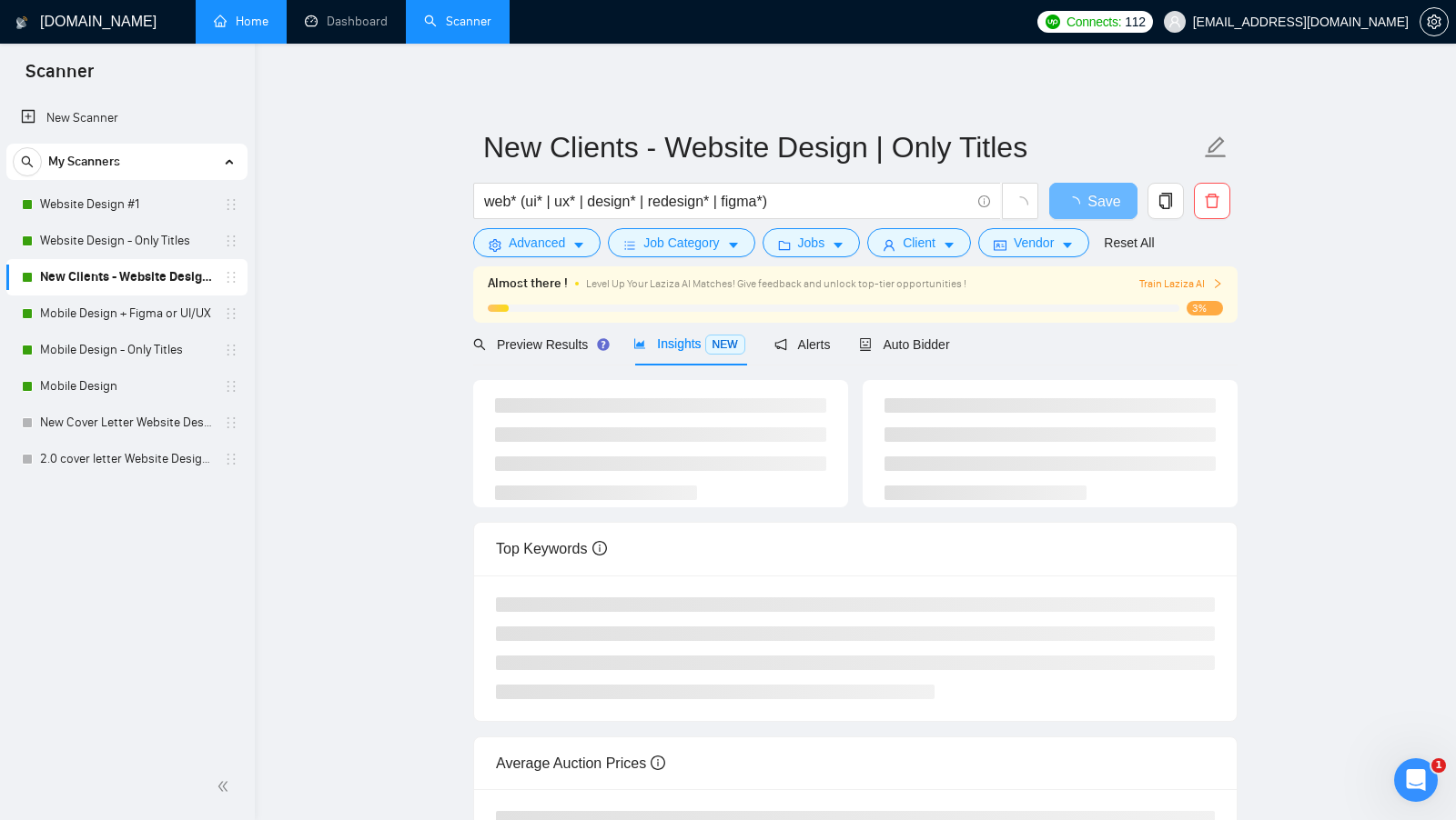
click at [896, 263] on form "New Clients - Website Design | Only Titles web* (ui* | ux* | design* | redesign…" at bounding box center [855, 192] width 764 height 148
click at [928, 245] on span "Client" at bounding box center [920, 243] width 33 height 20
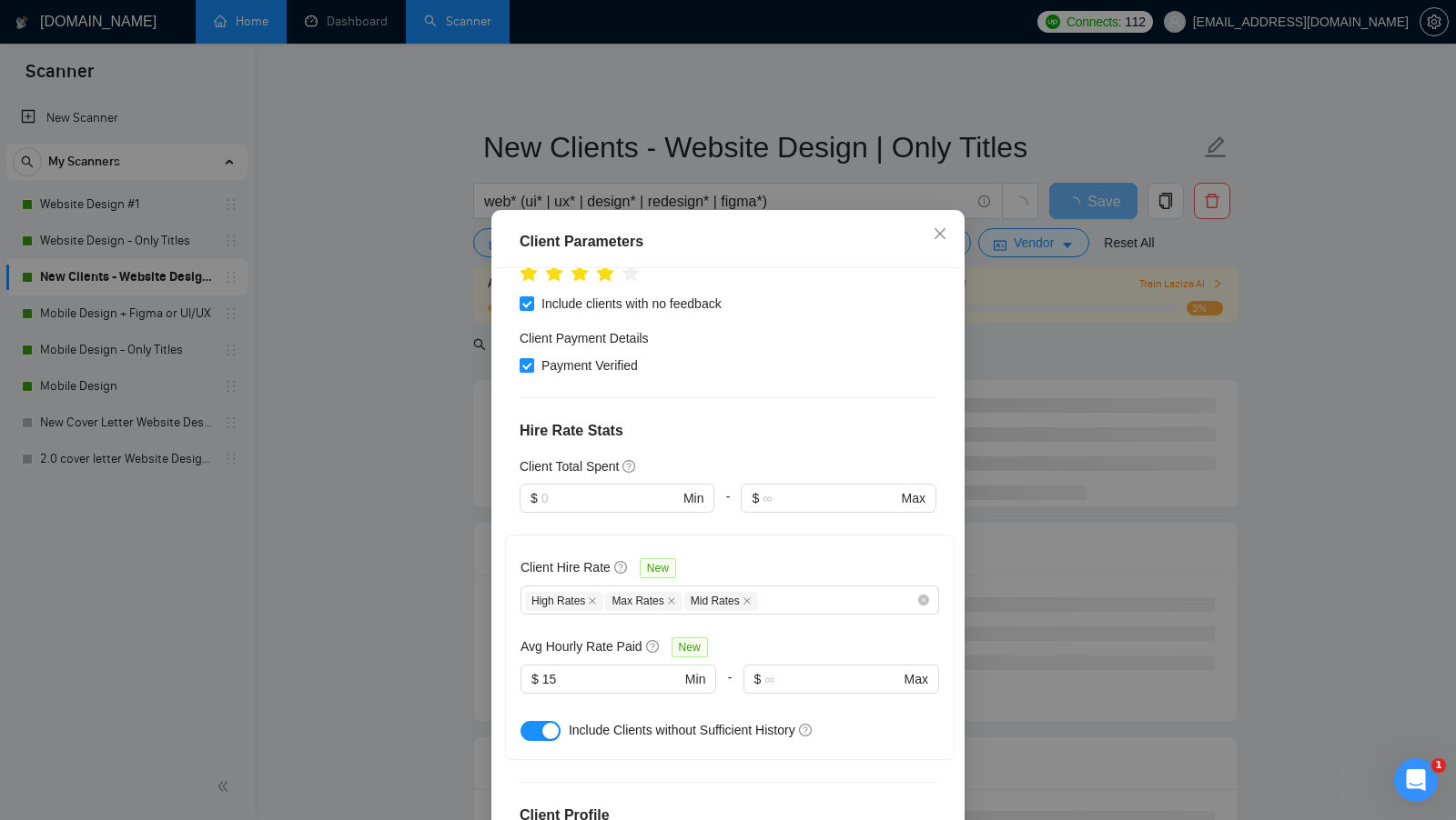
scroll to position [375, 0]
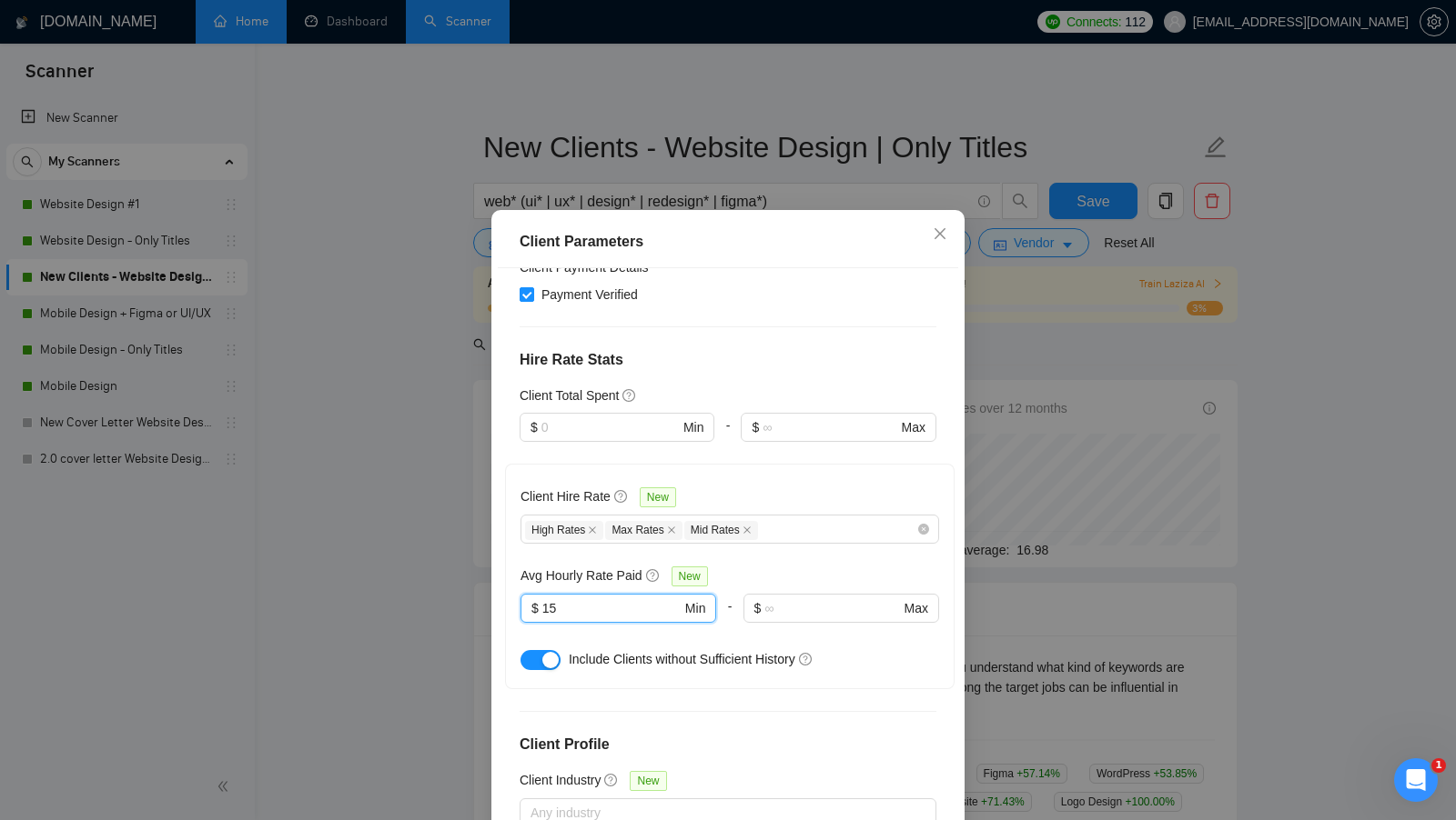
drag, startPoint x: 604, startPoint y: 603, endPoint x: 454, endPoint y: 603, distance: 150.0
click at [457, 603] on div "Client Parameters Client Location Include Client Countries Select Exclude Clien…" at bounding box center [728, 410] width 1456 height 820
click at [403, 647] on div "Client Parameters Client Location Include Client Countries Select Exclude Clien…" at bounding box center [728, 410] width 1456 height 820
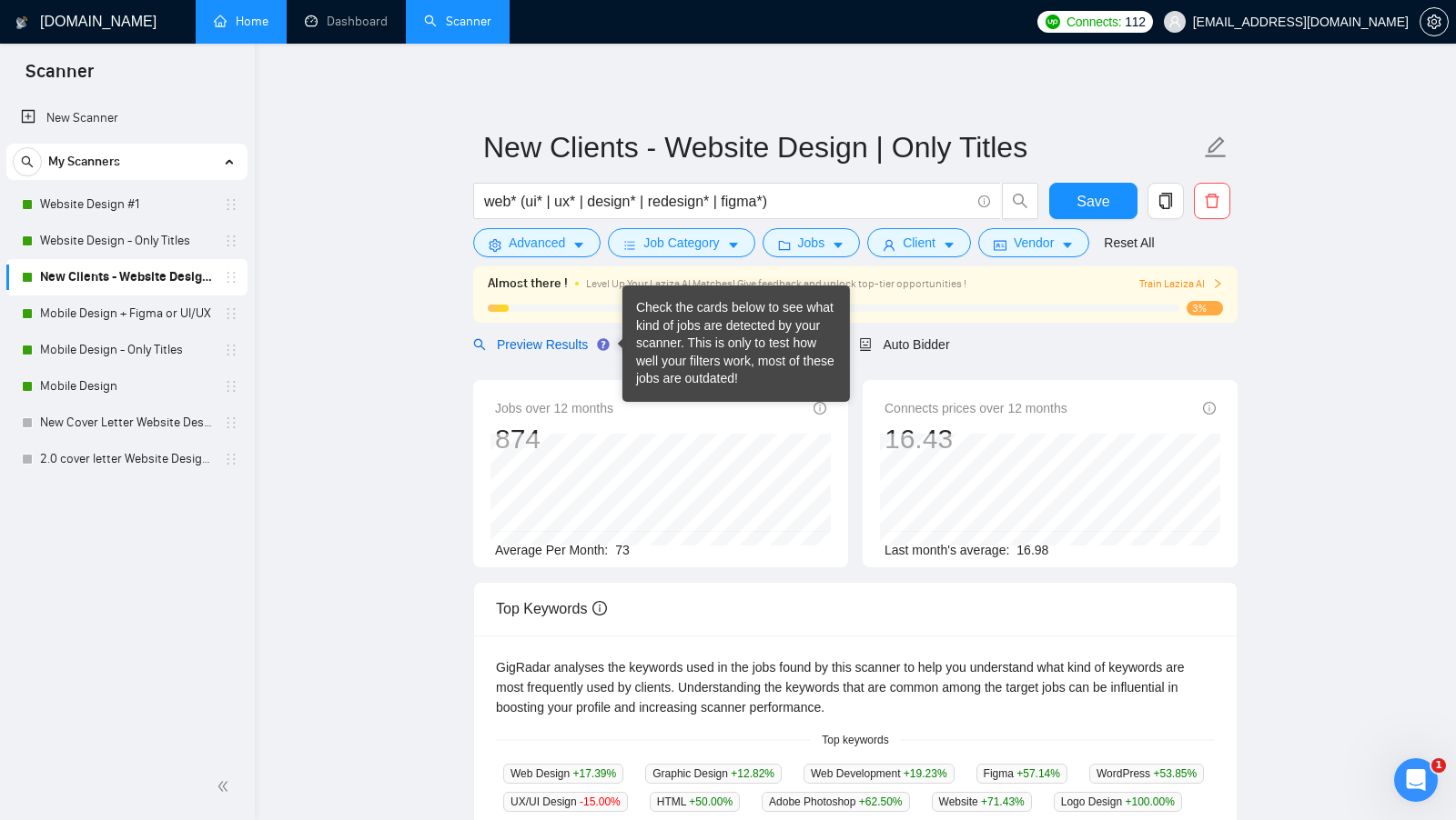
click at [516, 337] on span "Preview Results" at bounding box center [538, 344] width 131 height 15
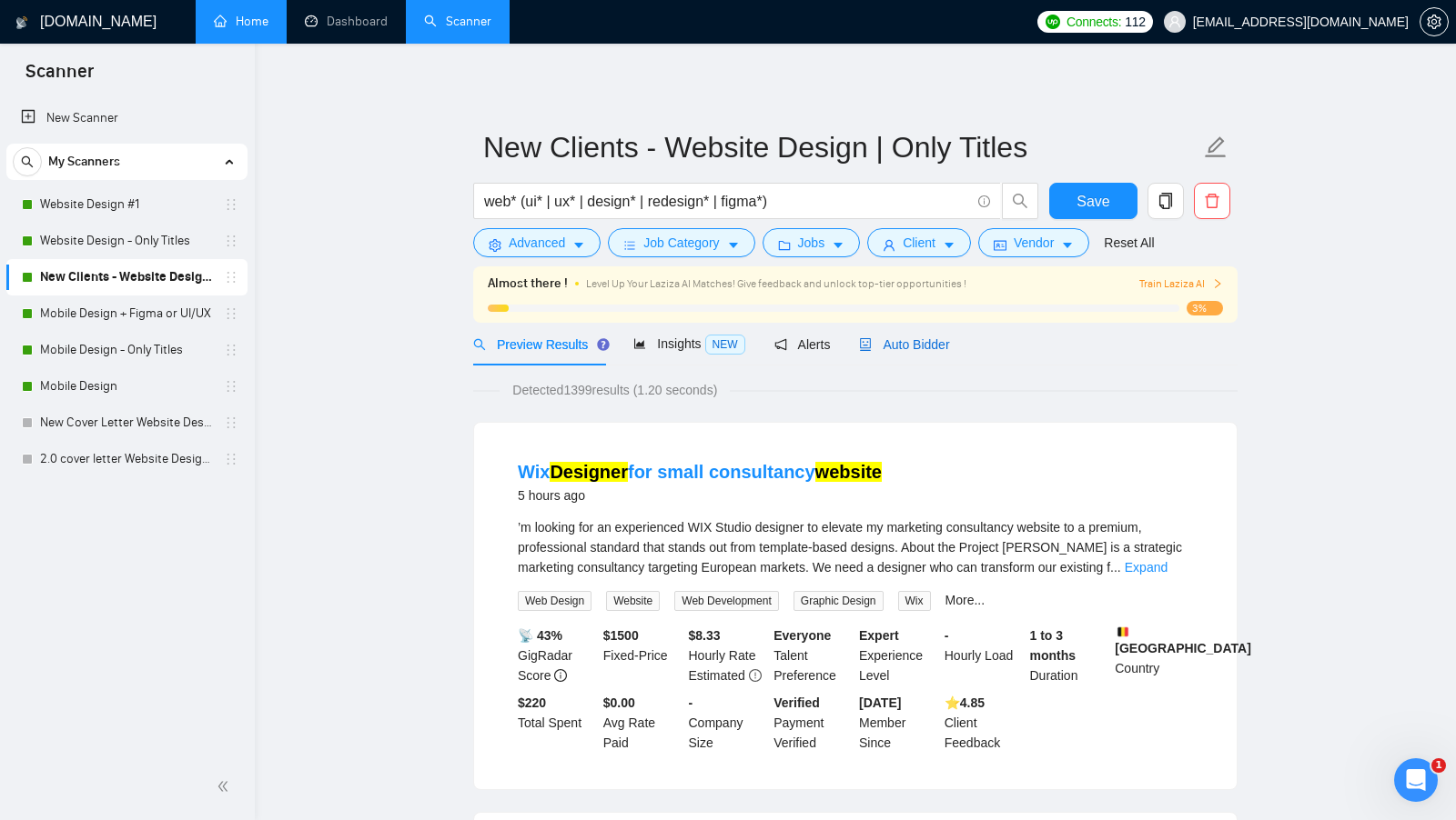
click at [890, 342] on span "Auto Bidder" at bounding box center [904, 344] width 90 height 15
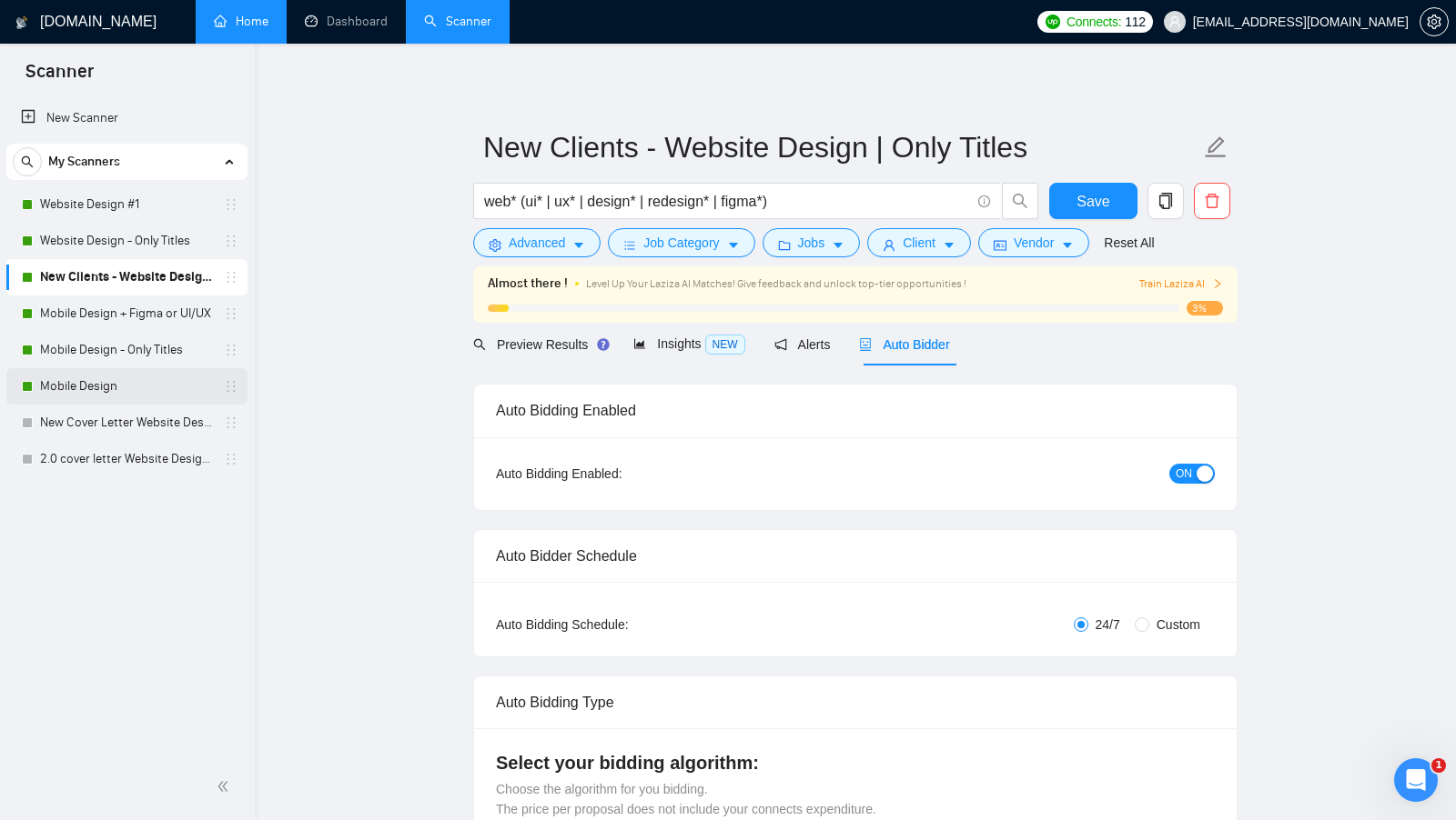
click at [114, 378] on link "Mobile Design" at bounding box center [127, 387] width 173 height 37
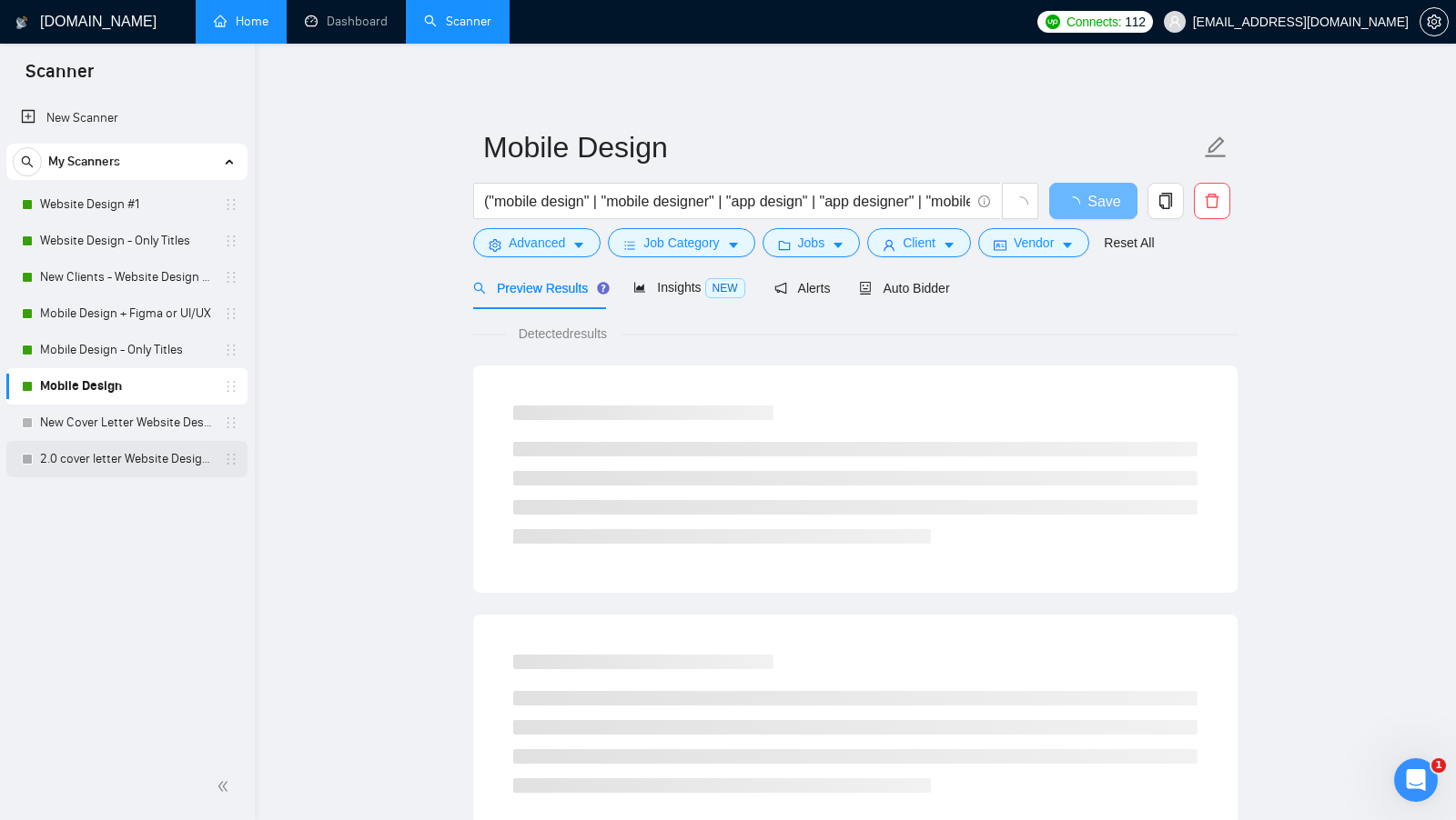
click at [81, 459] on link "2.0 cover letter Website Design #1" at bounding box center [127, 459] width 173 height 37
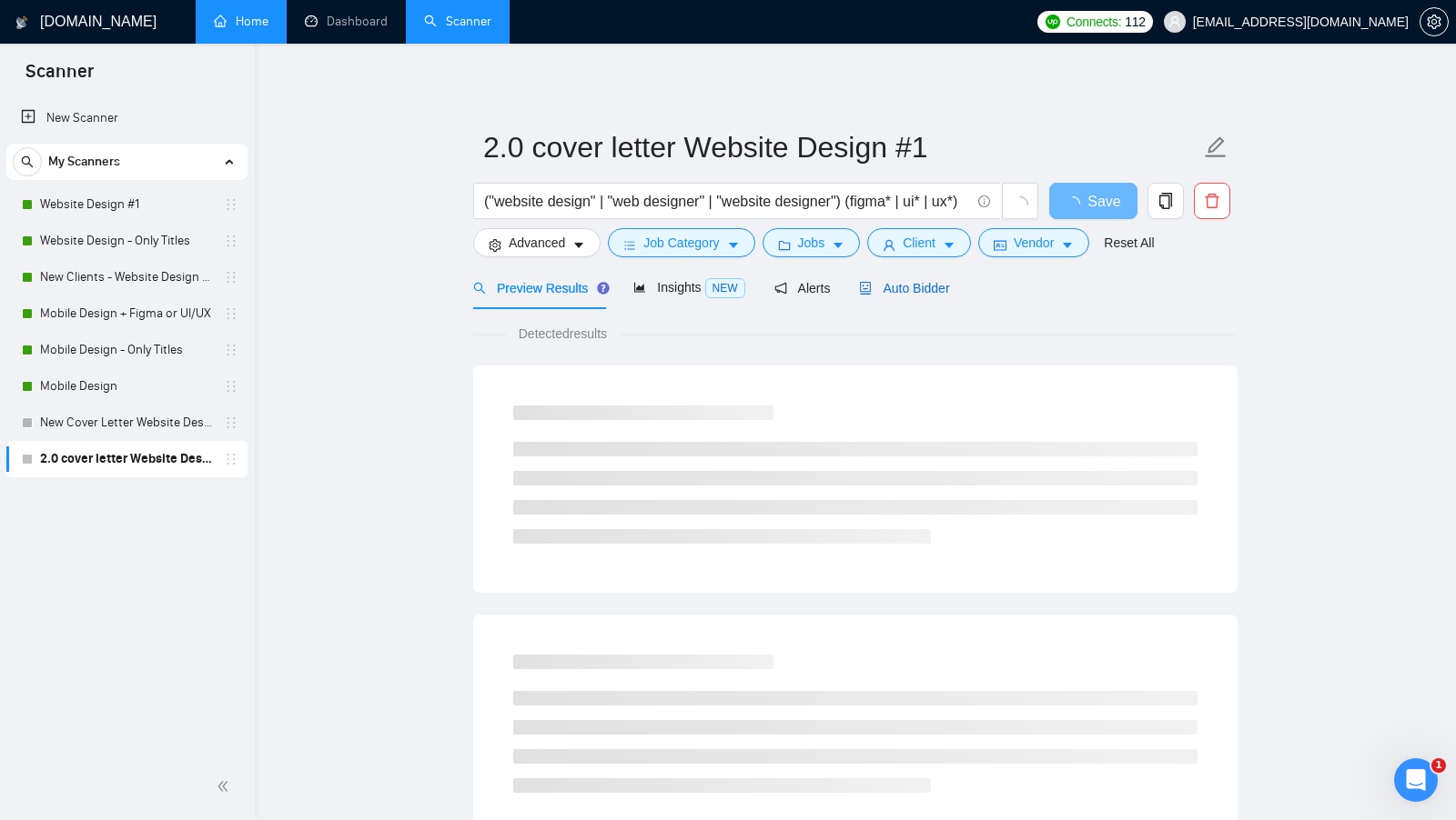
click at [927, 285] on span "Auto Bidder" at bounding box center [904, 288] width 90 height 15
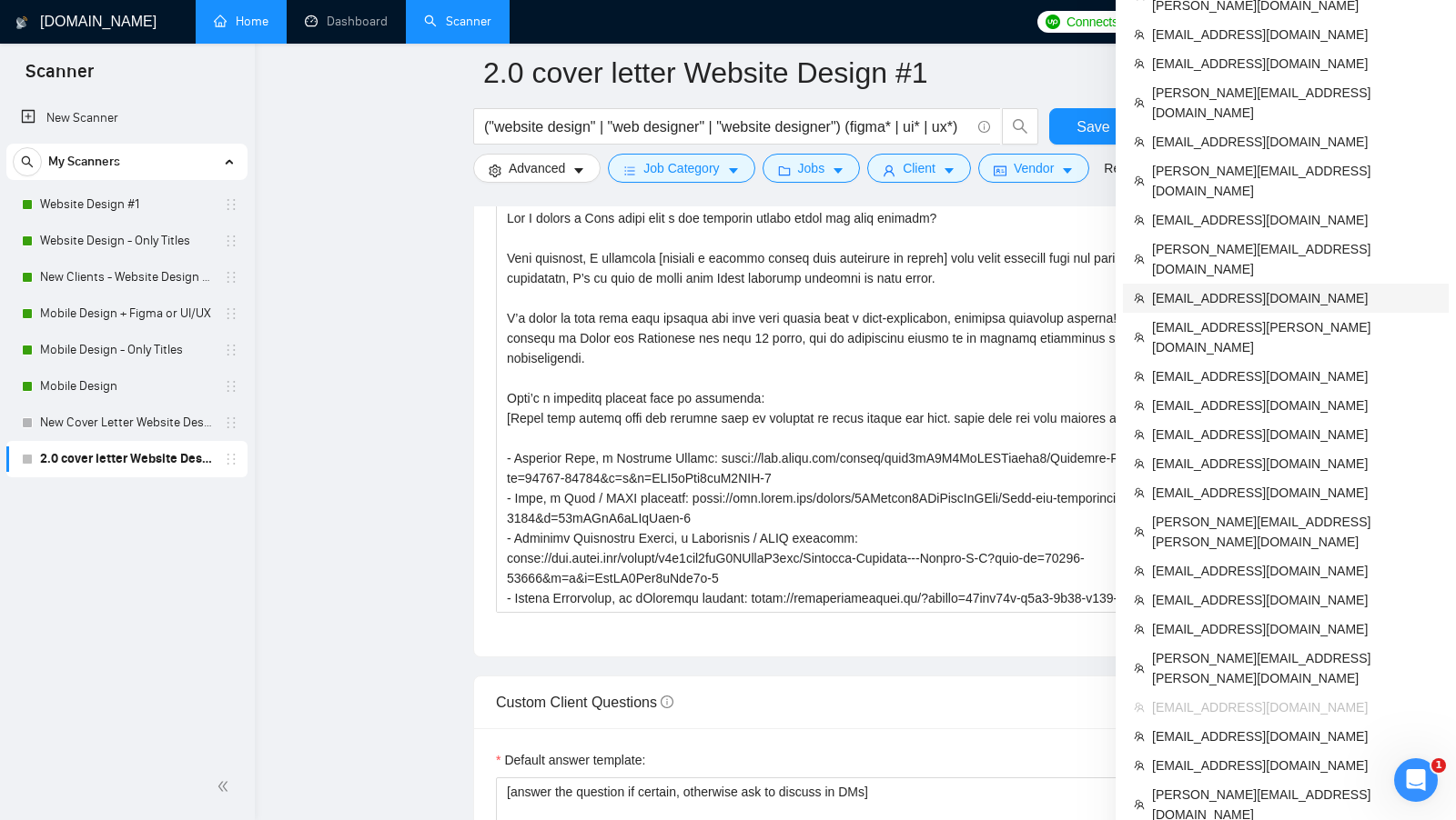
scroll to position [2100, 0]
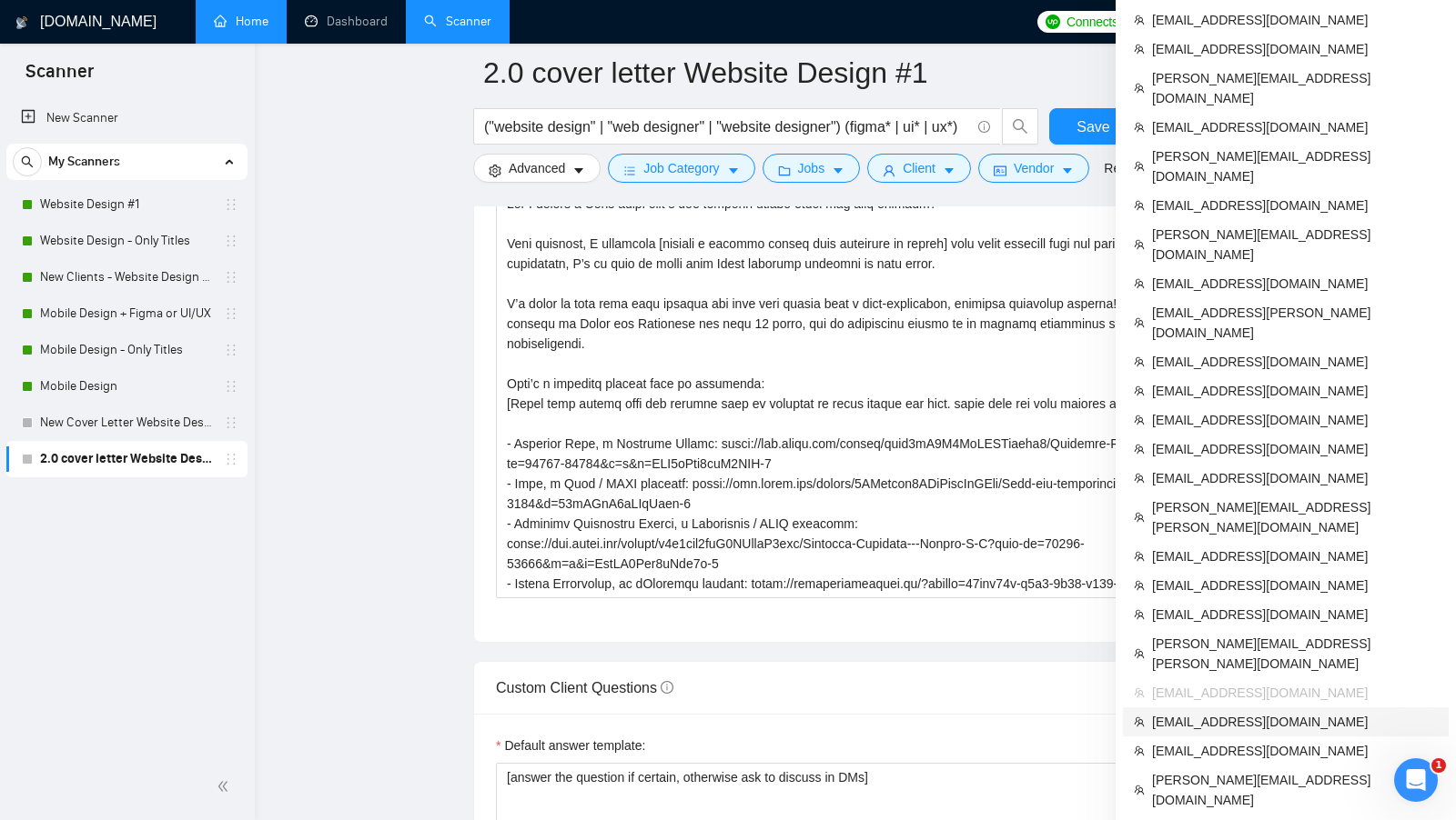
click at [1225, 713] on span "[EMAIL_ADDRESS][DOMAIN_NAME]" at bounding box center [1294, 723] width 286 height 20
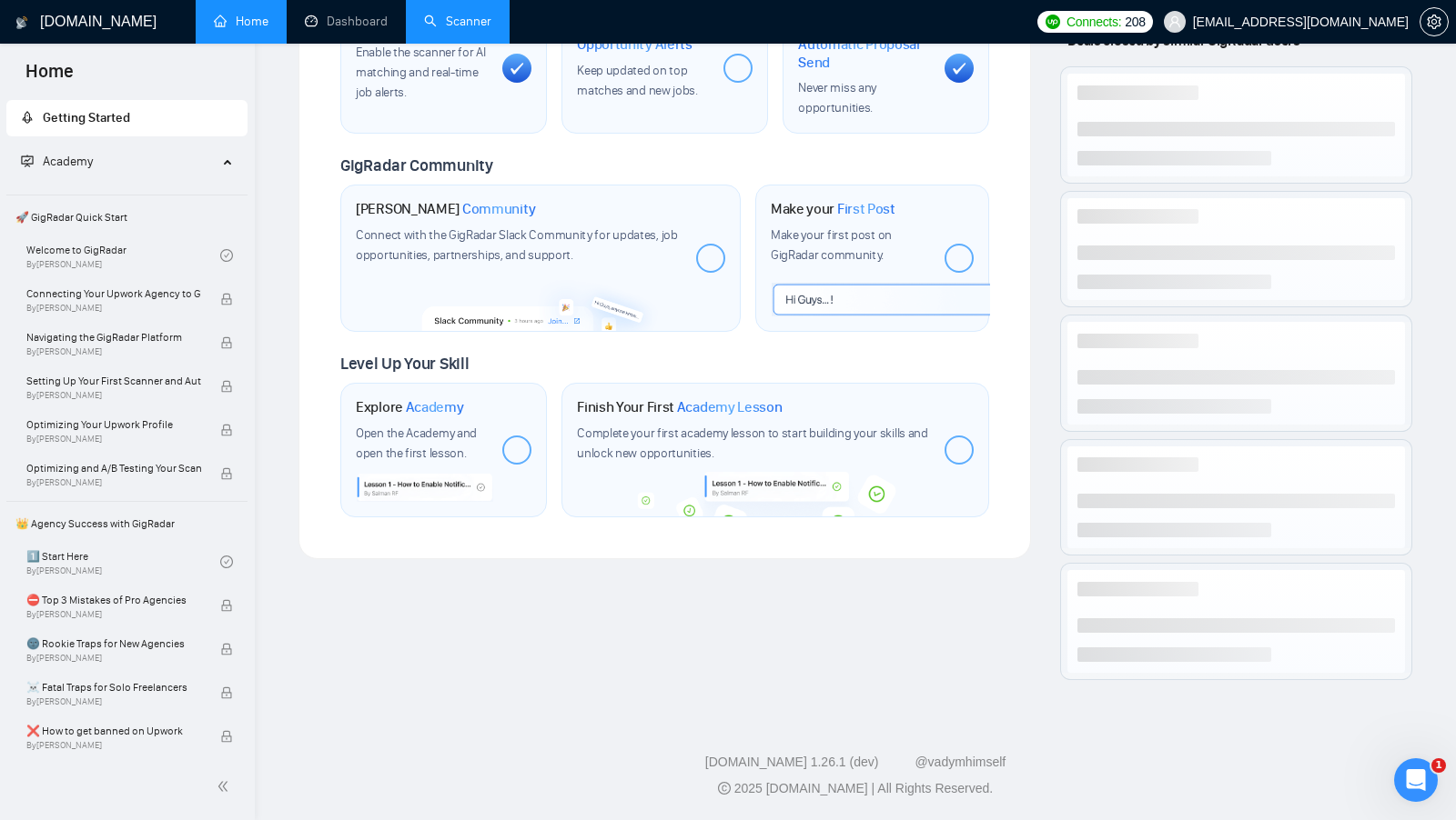
scroll to position [728, 0]
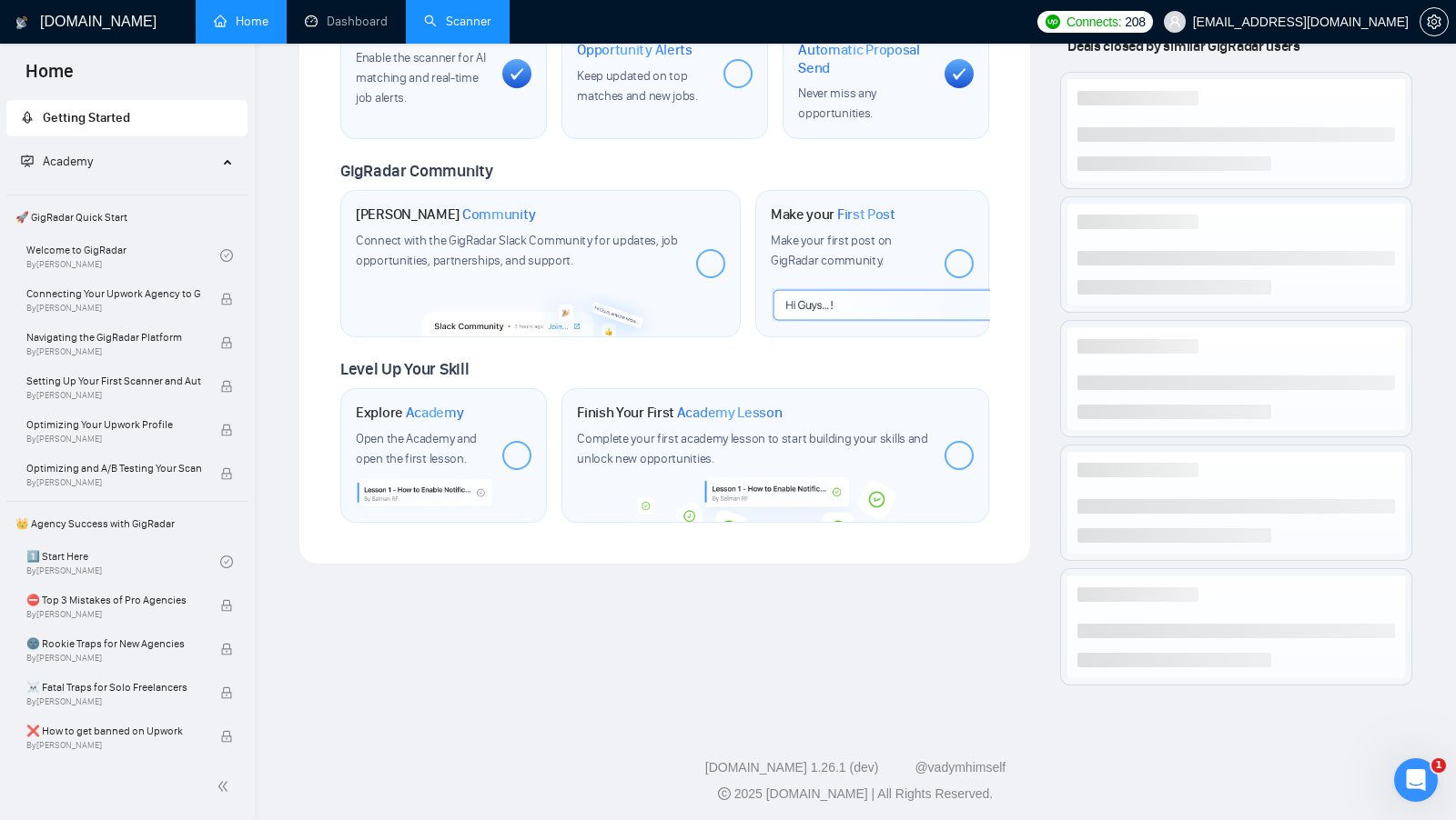
click at [491, 23] on link "Scanner" at bounding box center [457, 21] width 67 height 16
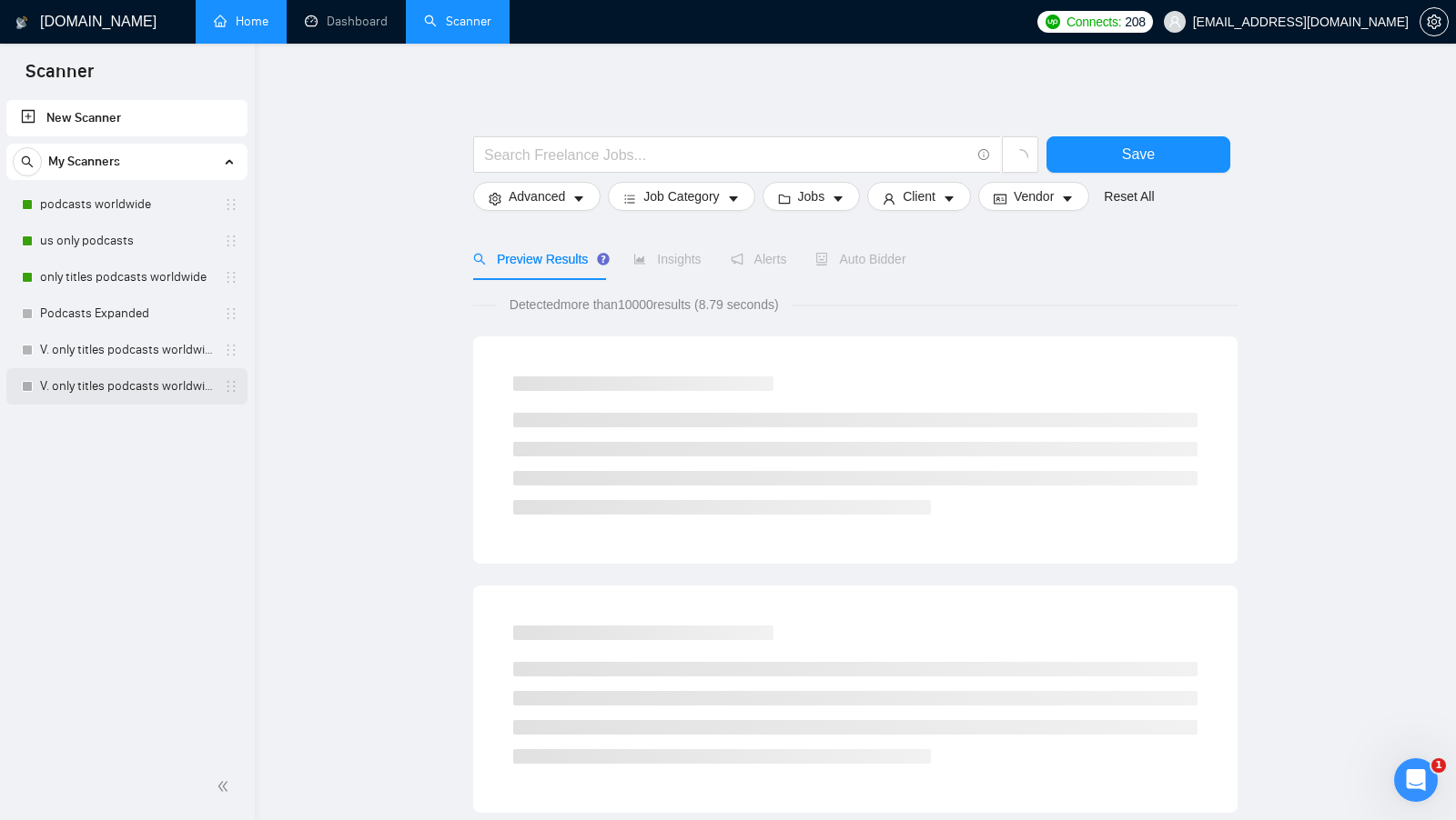
click at [103, 383] on link "V. only titles podcasts worldwide" at bounding box center [127, 387] width 173 height 37
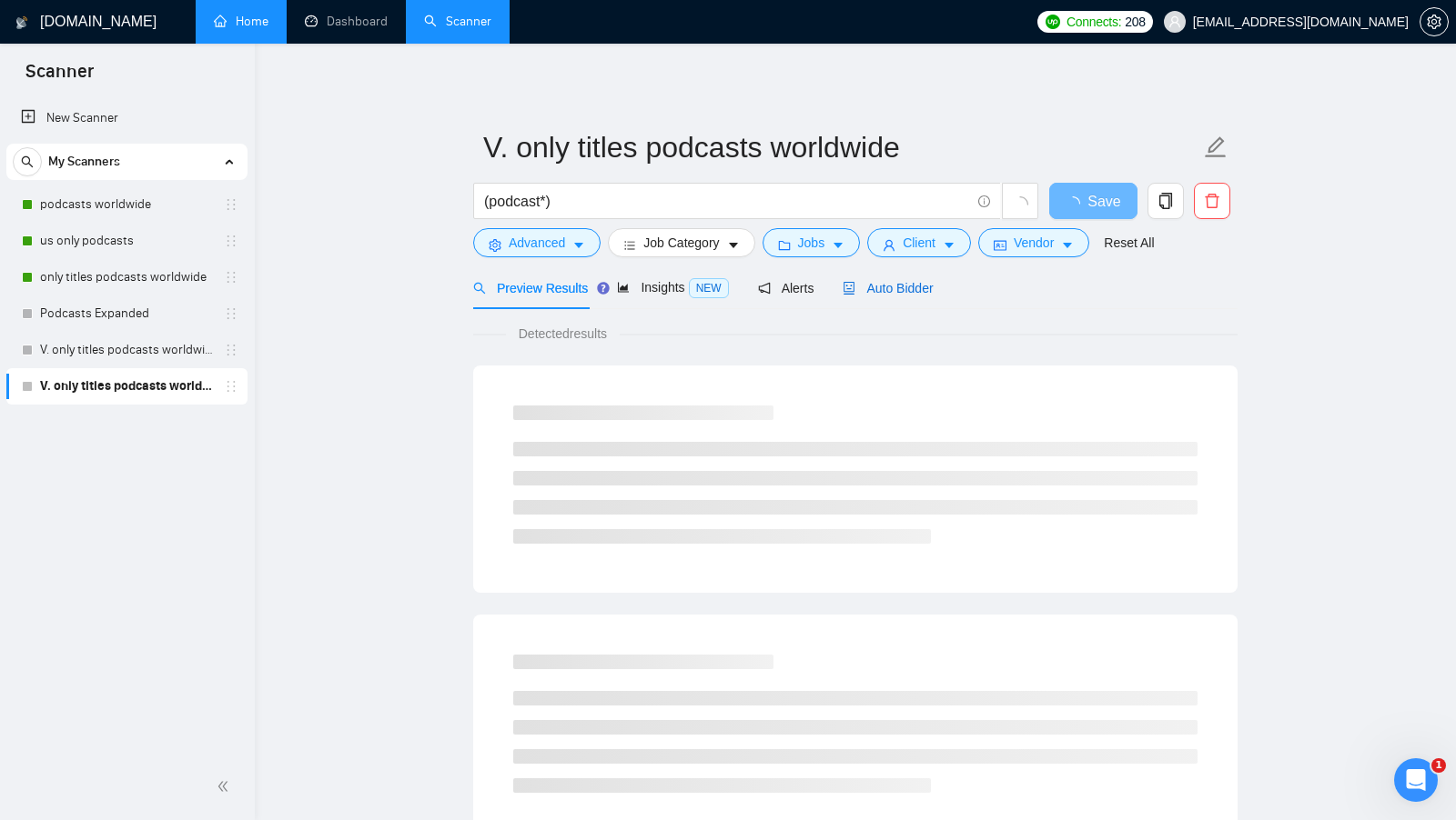
click at [897, 293] on span "Auto Bidder" at bounding box center [887, 288] width 90 height 15
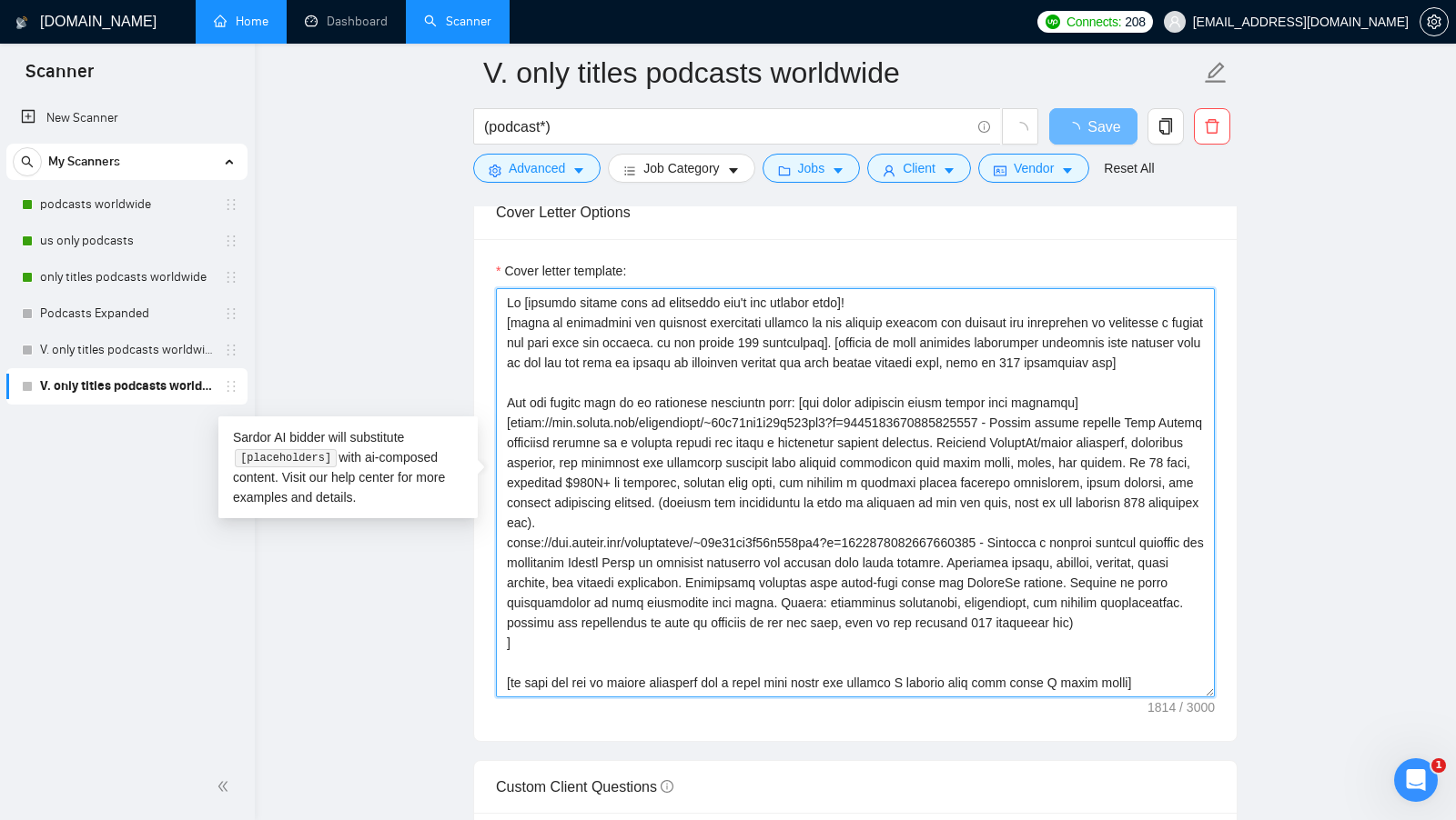
drag, startPoint x: 1148, startPoint y: 668, endPoint x: 470, endPoint y: 263, distance: 789.8
click at [470, 263] on main "V. only titles podcasts worldwide (podcast*) Save Advanced Job Category Jobs Cl…" at bounding box center [855, 487] width 1143 height 4656
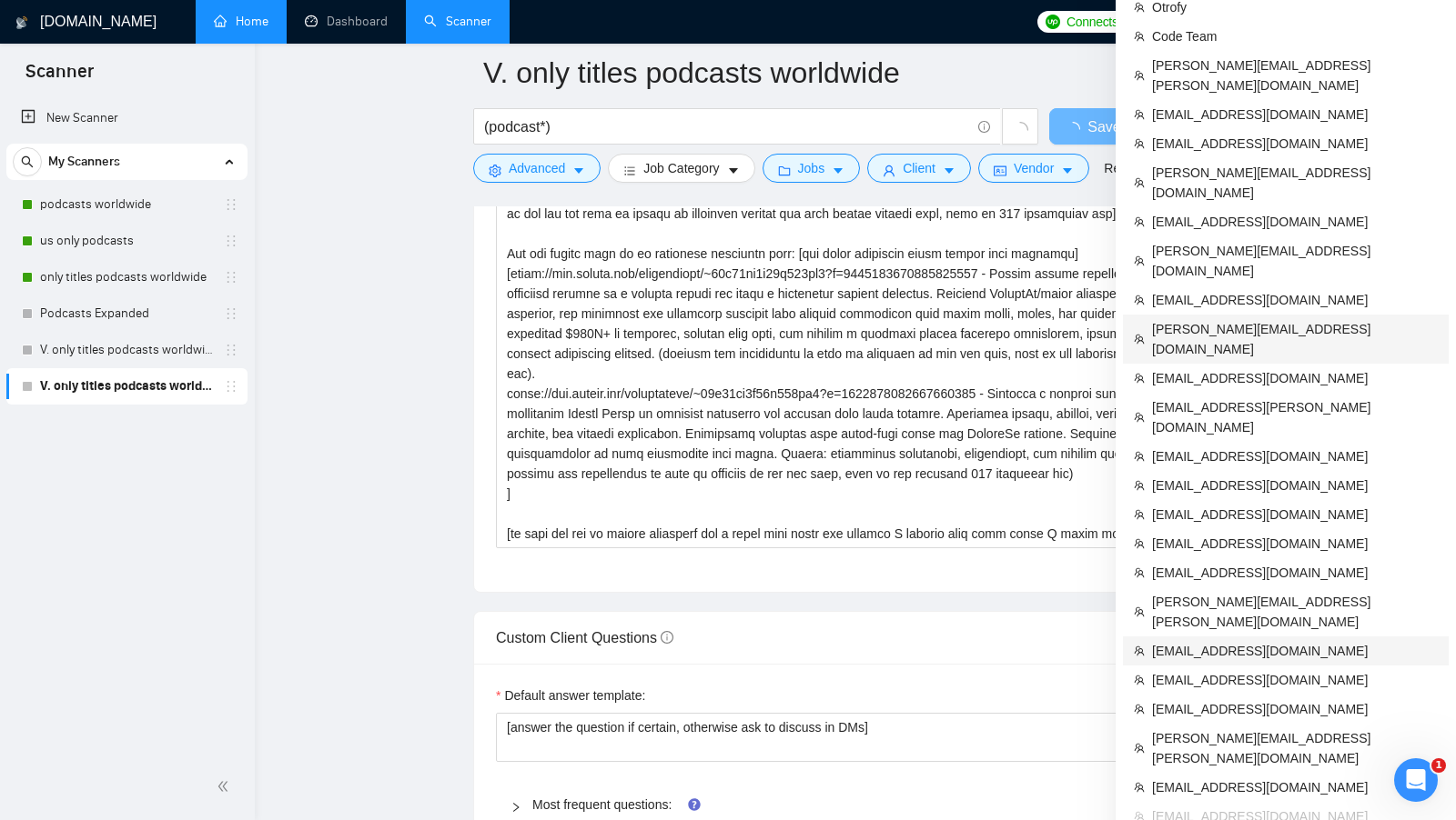
scroll to position [2121, 0]
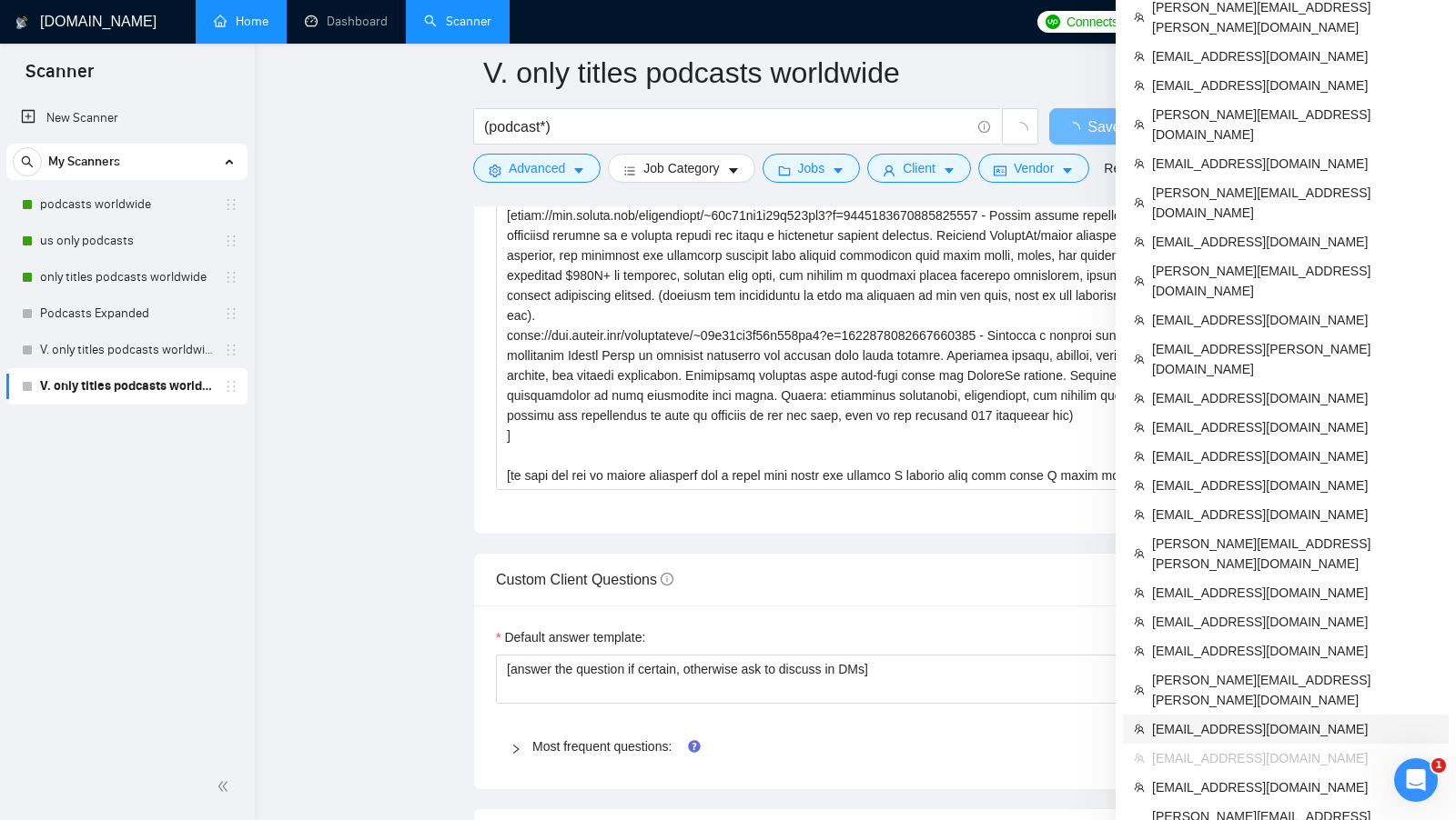
click at [1248, 715] on li "[EMAIL_ADDRESS][DOMAIN_NAME]" at bounding box center [1285, 730] width 326 height 29
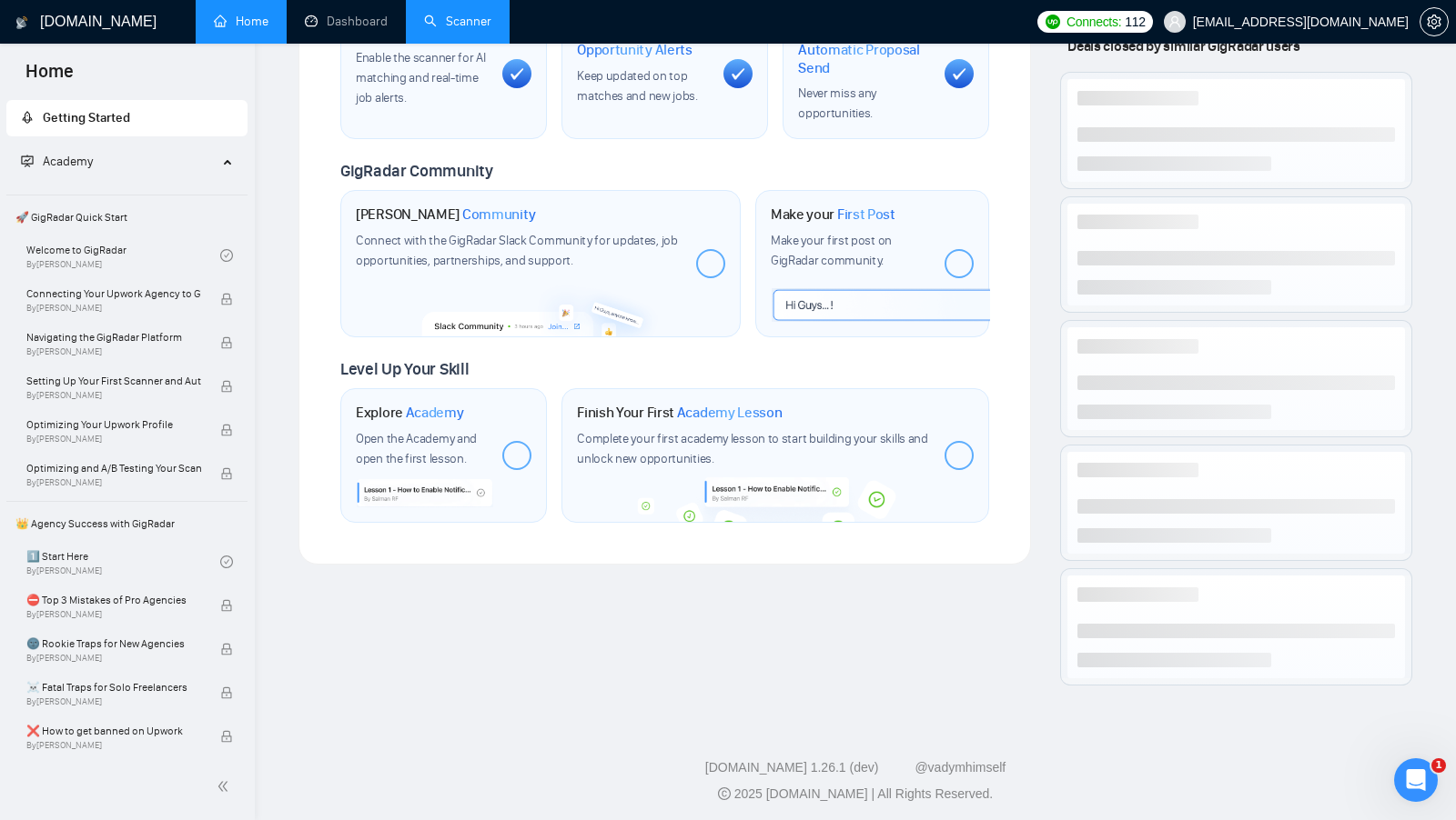
scroll to position [113, 0]
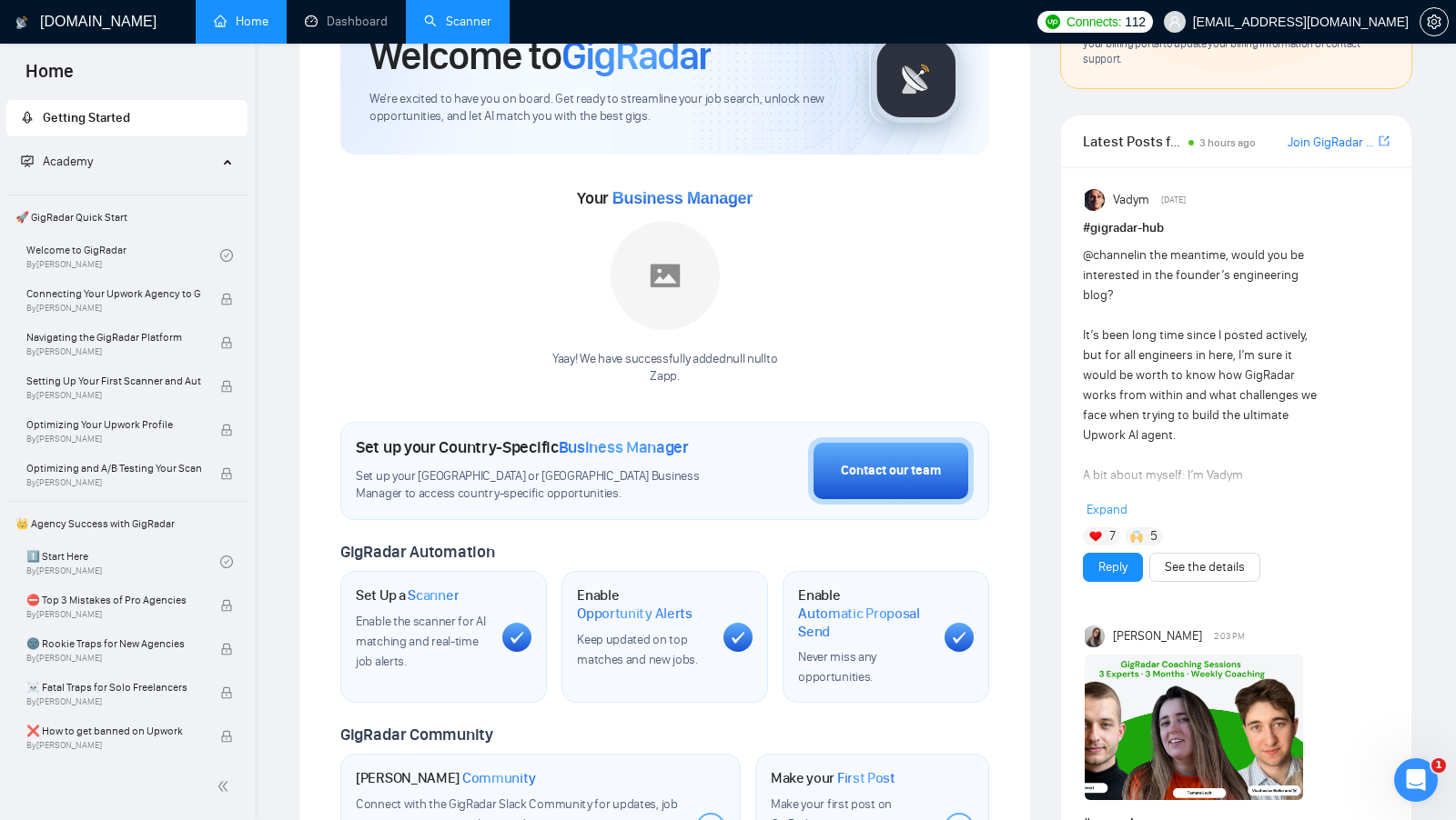
click at [483, 29] on link "Scanner" at bounding box center [457, 21] width 67 height 16
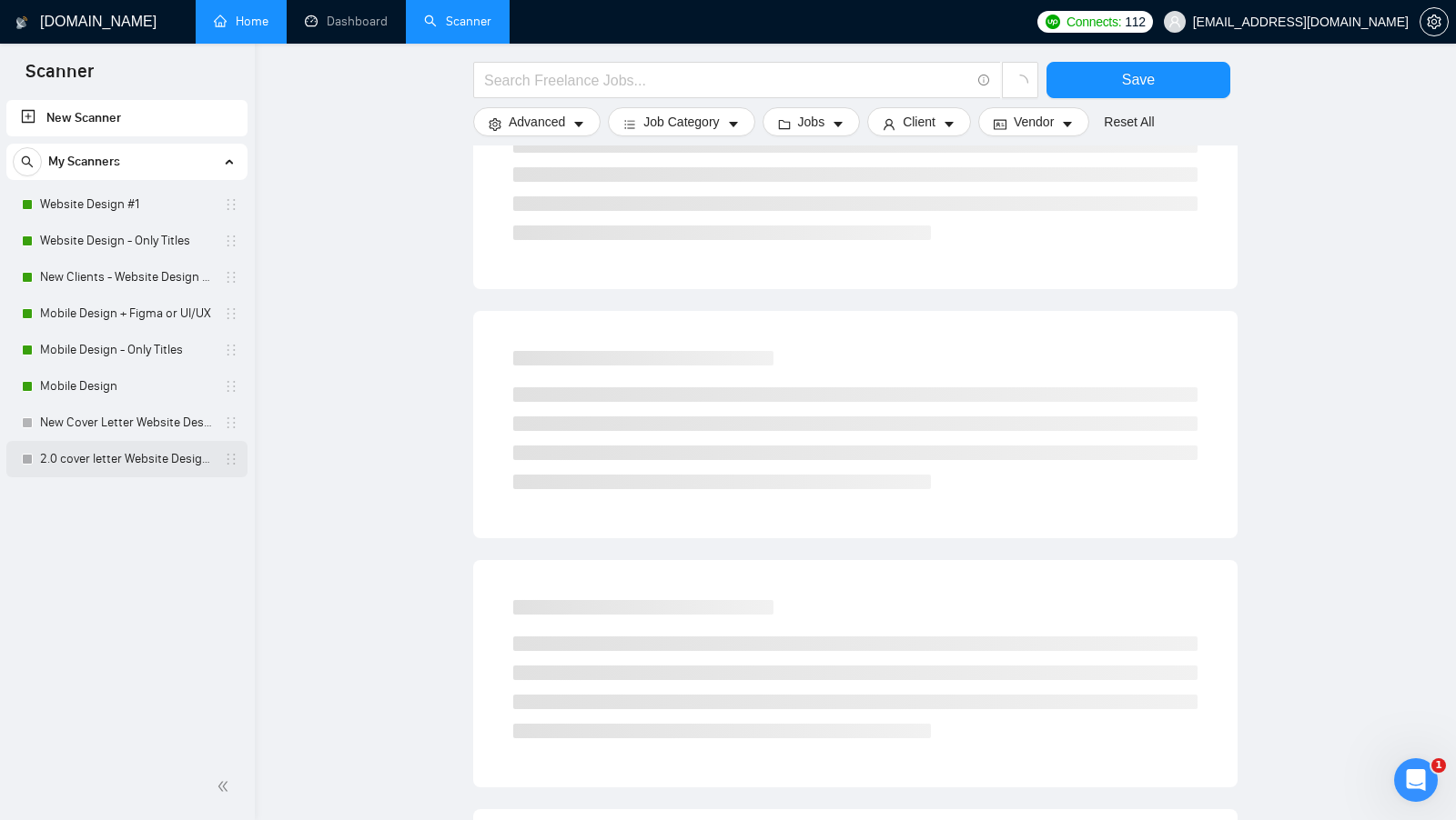
scroll to position [276, 0]
click at [31, 470] on div "2.0 cover letter Website Design #1" at bounding box center [130, 459] width 217 height 37
click at [31, 468] on div "2.0 cover letter Website Design #1" at bounding box center [130, 459] width 217 height 37
click at [43, 460] on link "2.0 cover letter Website Design #1" at bounding box center [127, 459] width 173 height 37
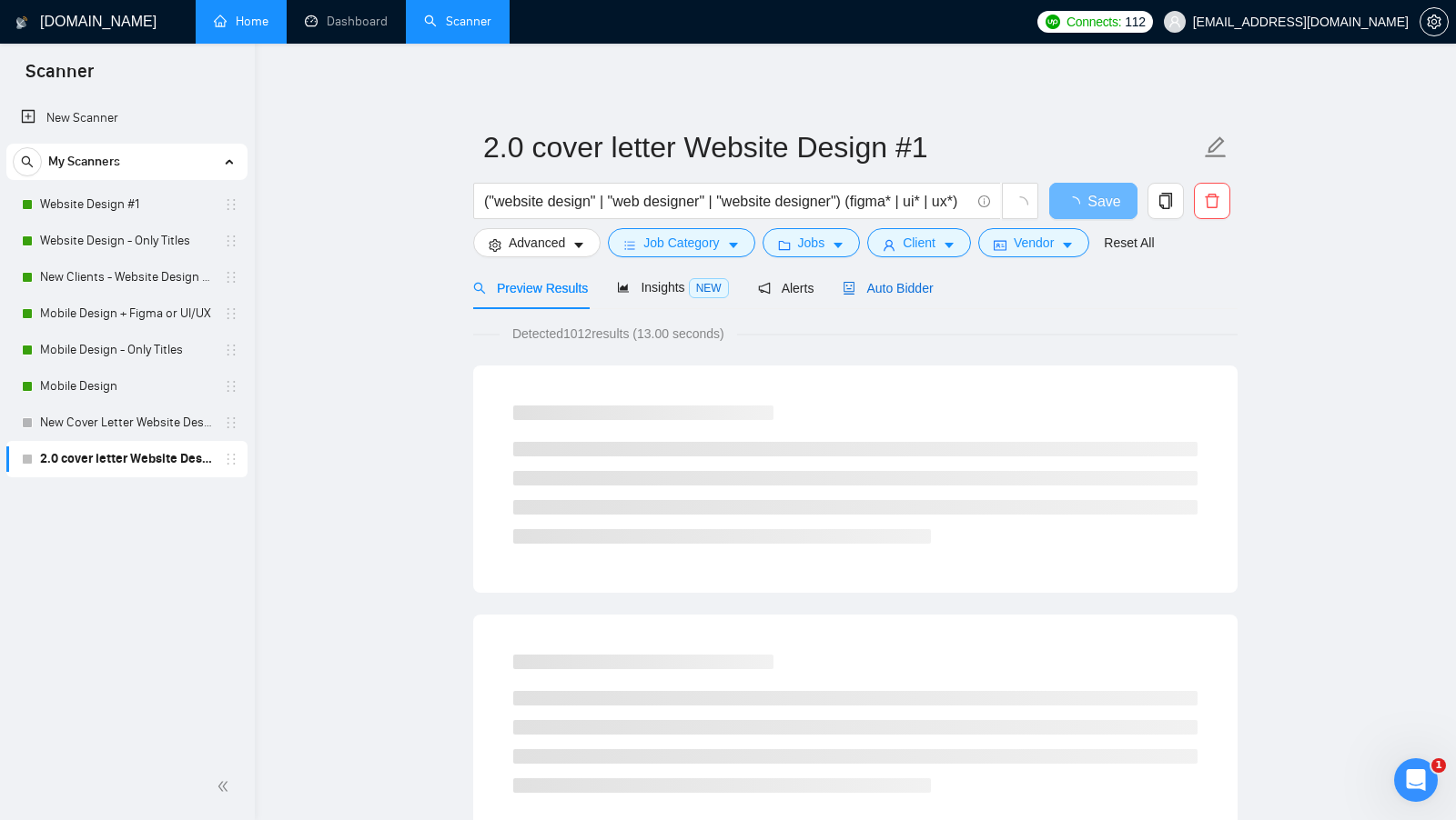
click at [901, 287] on span "Auto Bidder" at bounding box center [887, 288] width 90 height 15
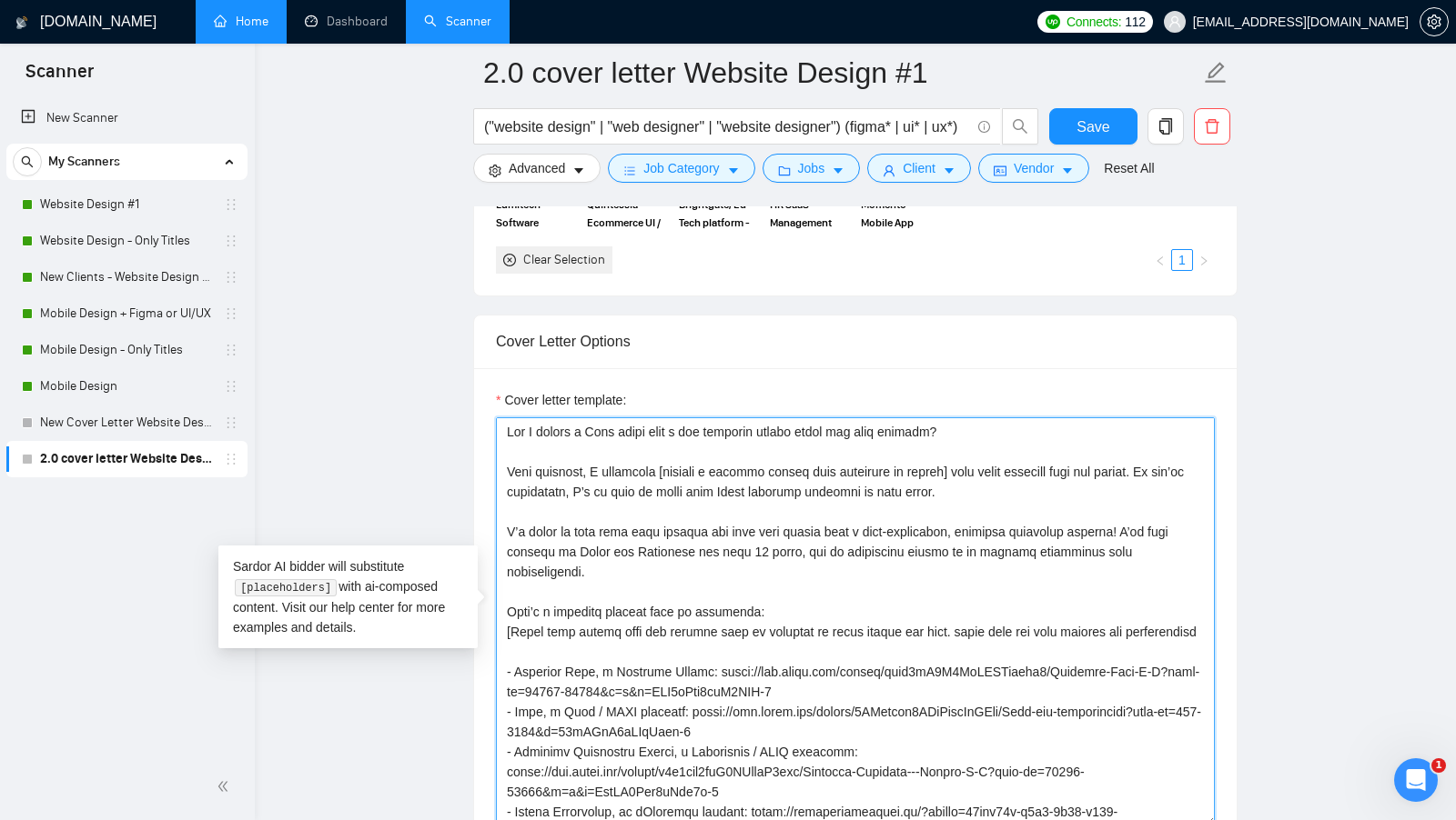
drag, startPoint x: 747, startPoint y: 499, endPoint x: 408, endPoint y: 308, distance: 389.1
click at [408, 308] on main "2.0 cover letter Website Design #1 ("website design" | "web designer" | "websit…" at bounding box center [855, 721] width 1143 height 5039
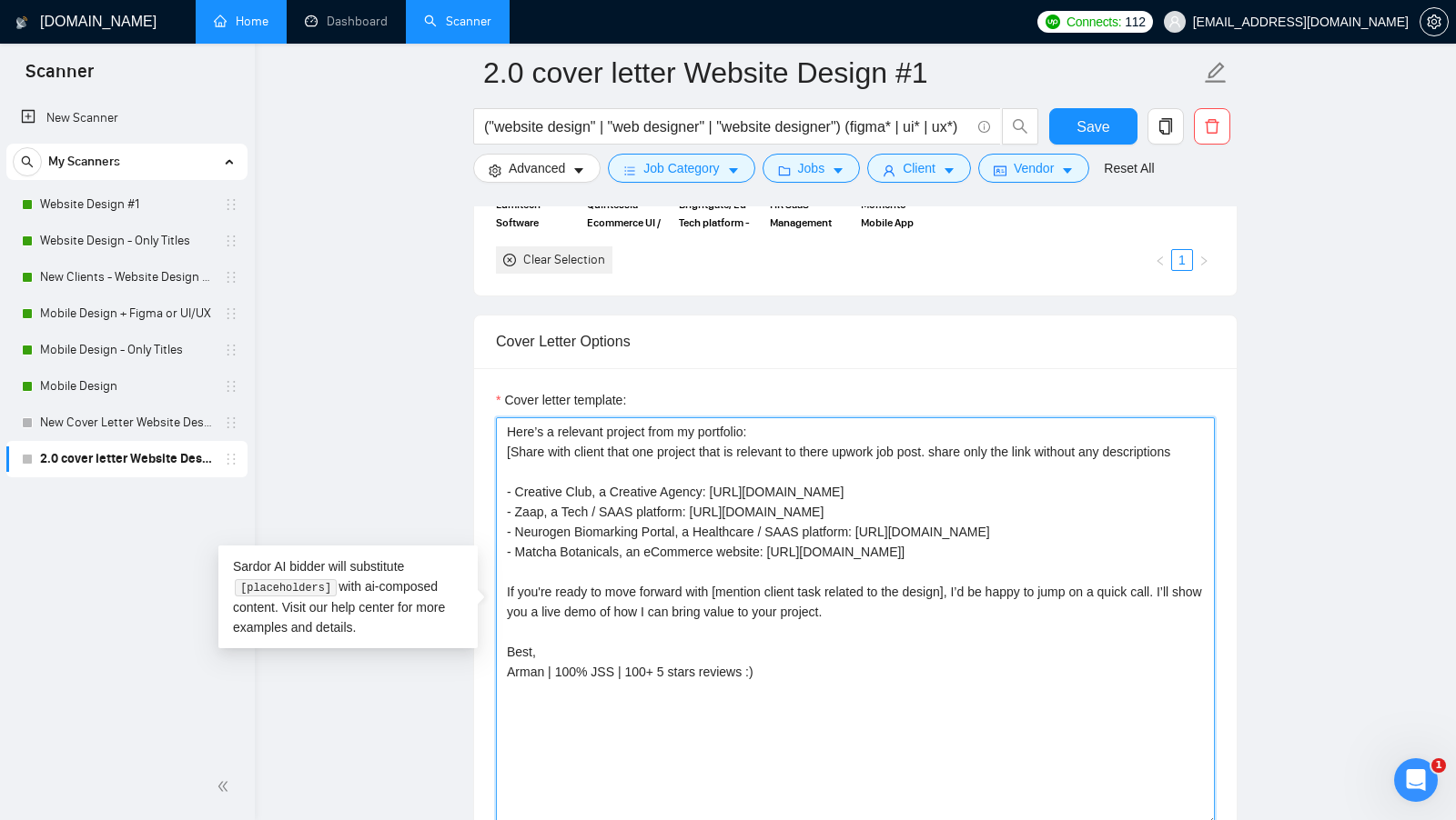
paste textarea "Hi [include client name if available don't use company name]! [start it showcas…"
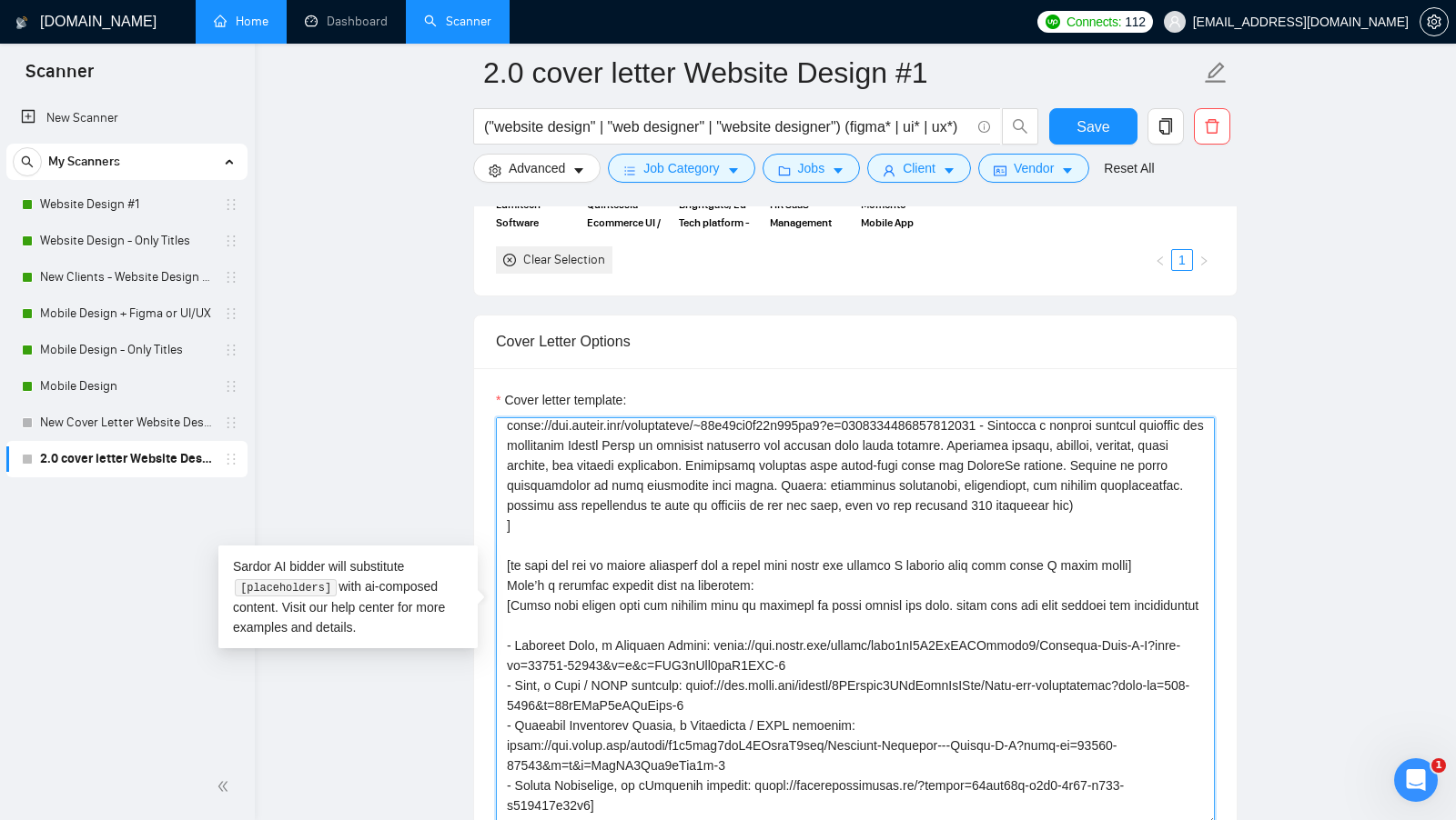
scroll to position [400, 0]
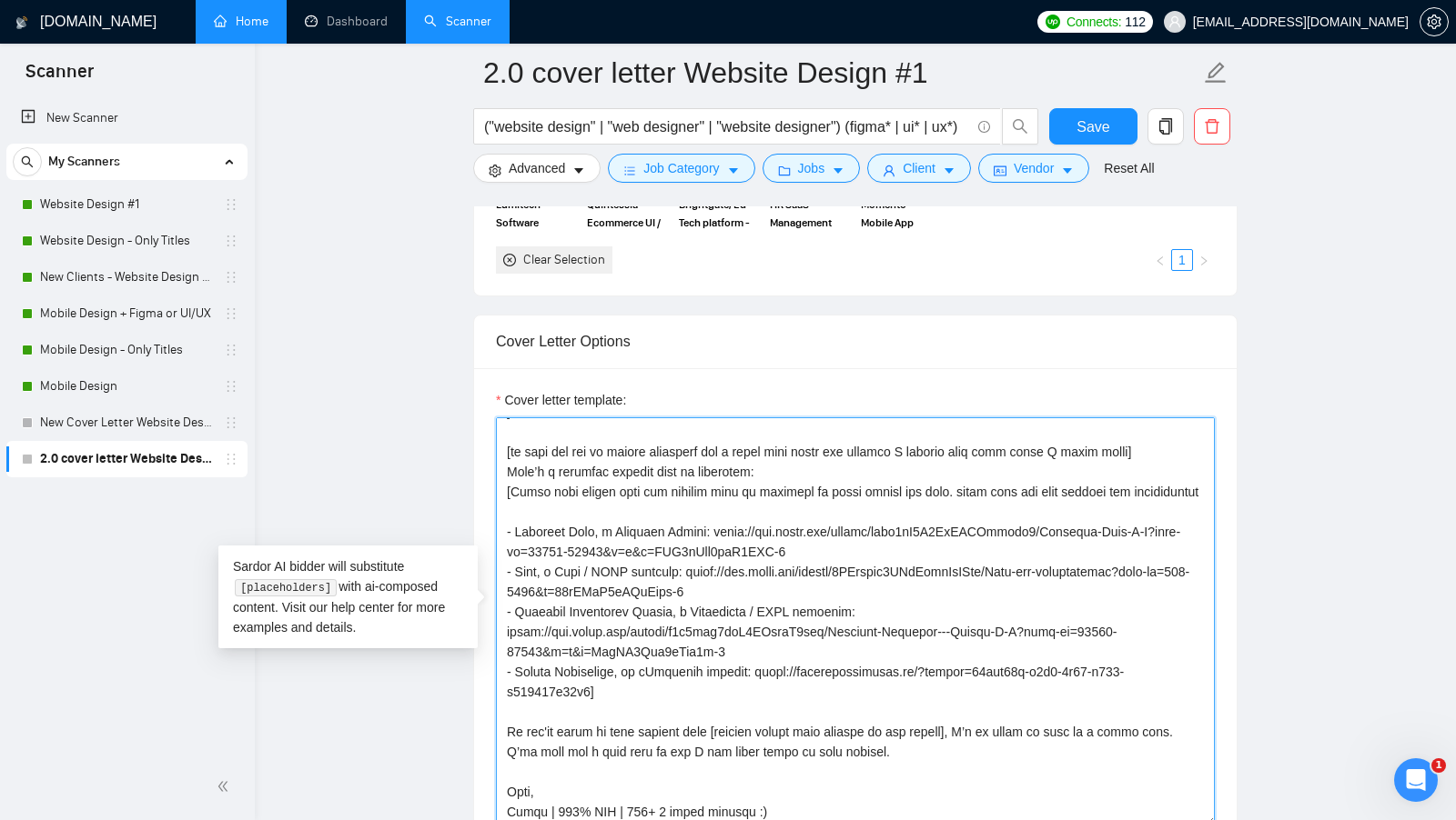
click at [815, 781] on textarea "Cover letter template:" at bounding box center [855, 623] width 719 height 410
drag, startPoint x: 921, startPoint y: 721, endPoint x: 375, endPoint y: 704, distance: 546.3
click at [375, 704] on main "2.0 cover letter Website Design #1 ("website design" | "web designer" | "websit…" at bounding box center [855, 721] width 1143 height 5039
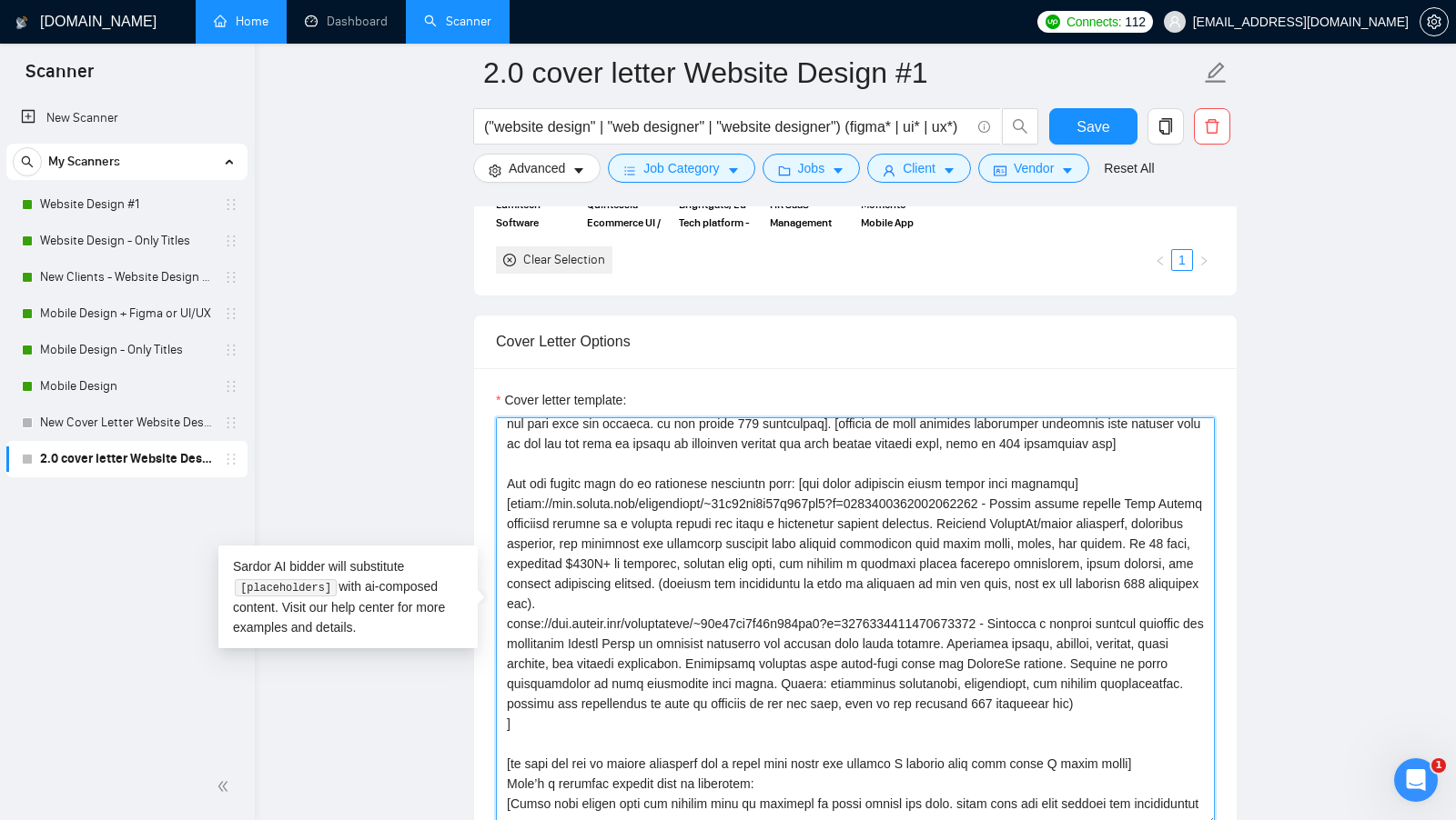
scroll to position [360, 0]
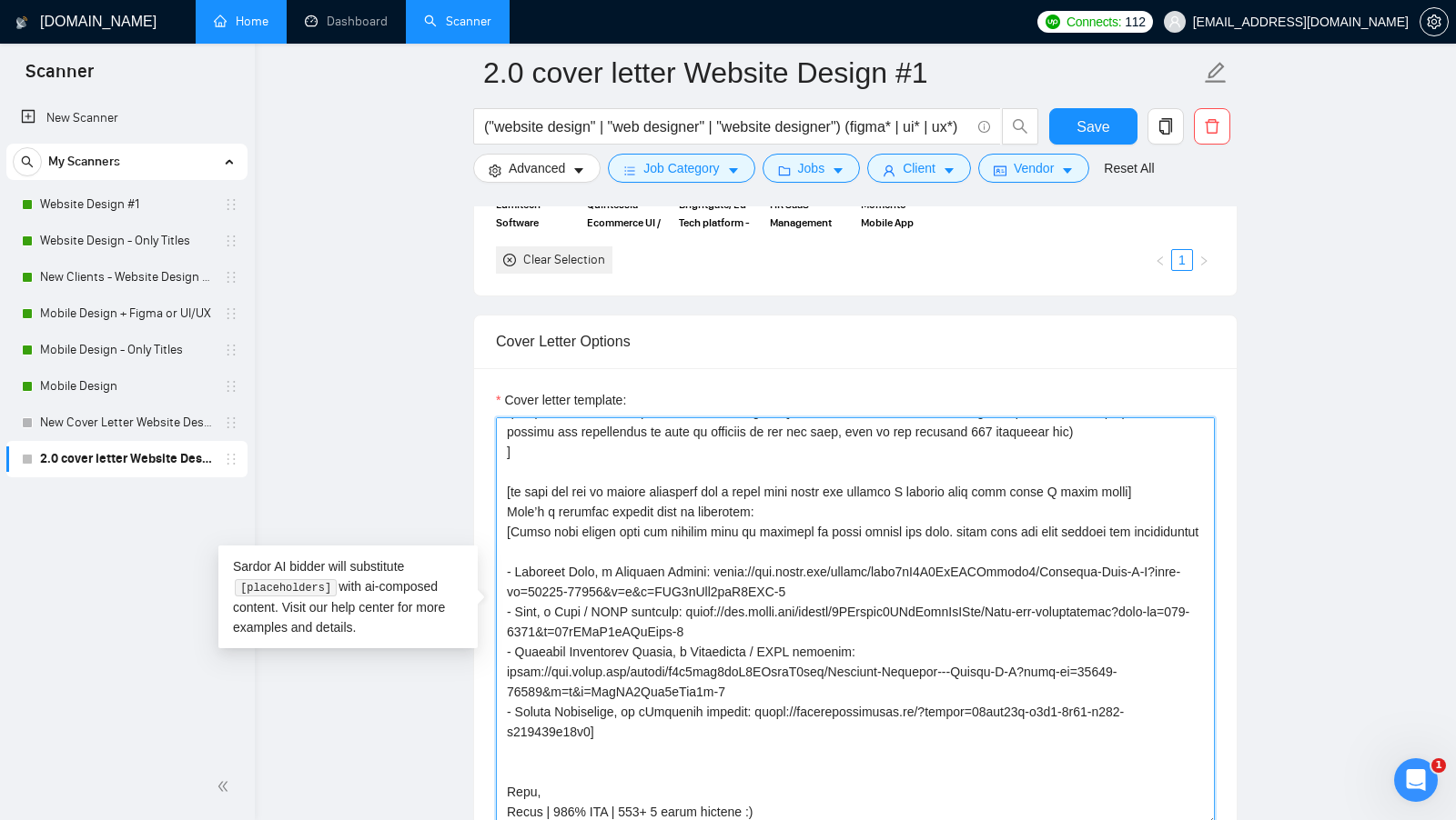
drag, startPoint x: 643, startPoint y: 718, endPoint x: 501, endPoint y: 537, distance: 230.1
click at [501, 537] on textarea "Cover letter template:" at bounding box center [855, 623] width 719 height 410
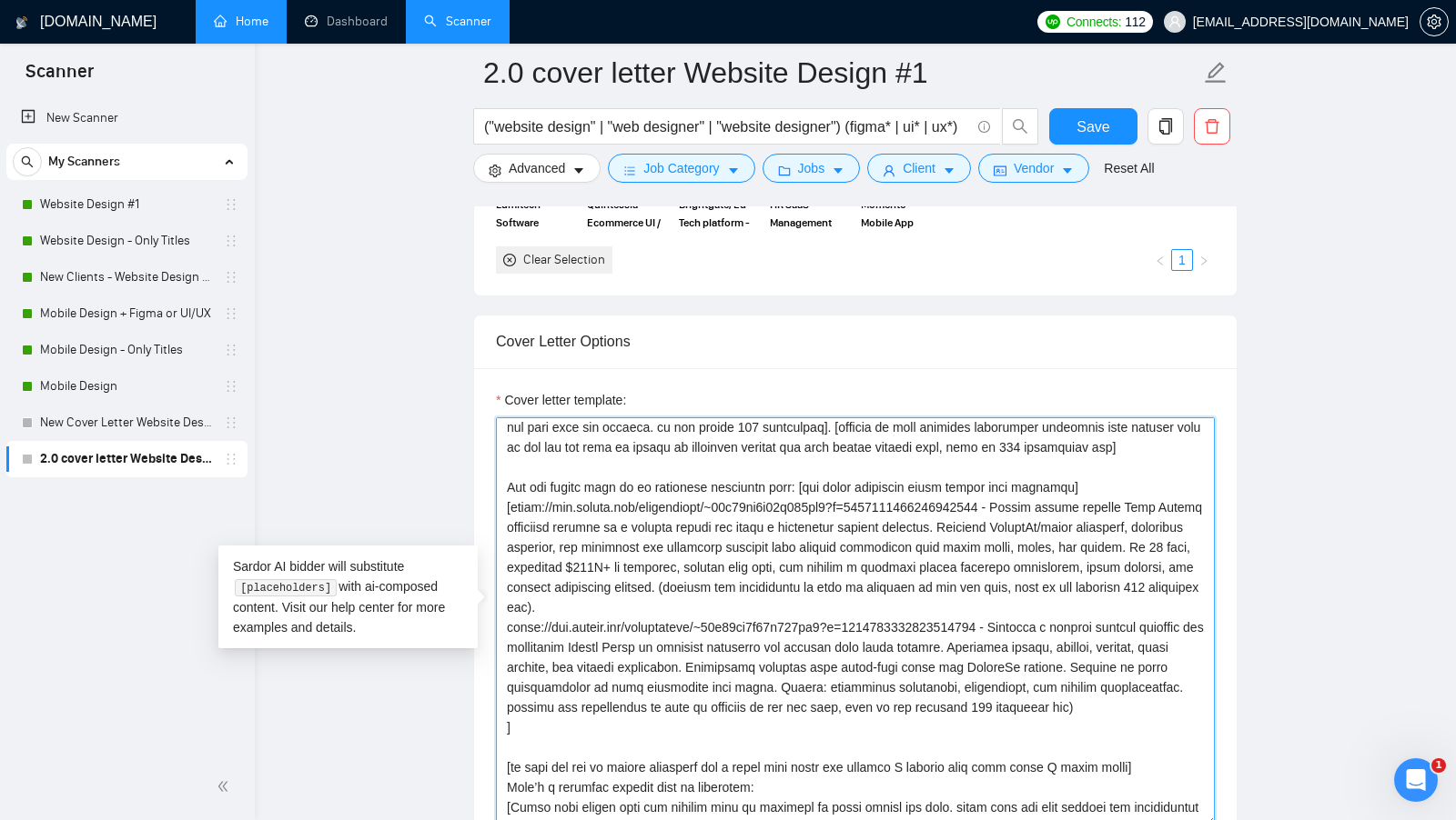
scroll to position [36, 0]
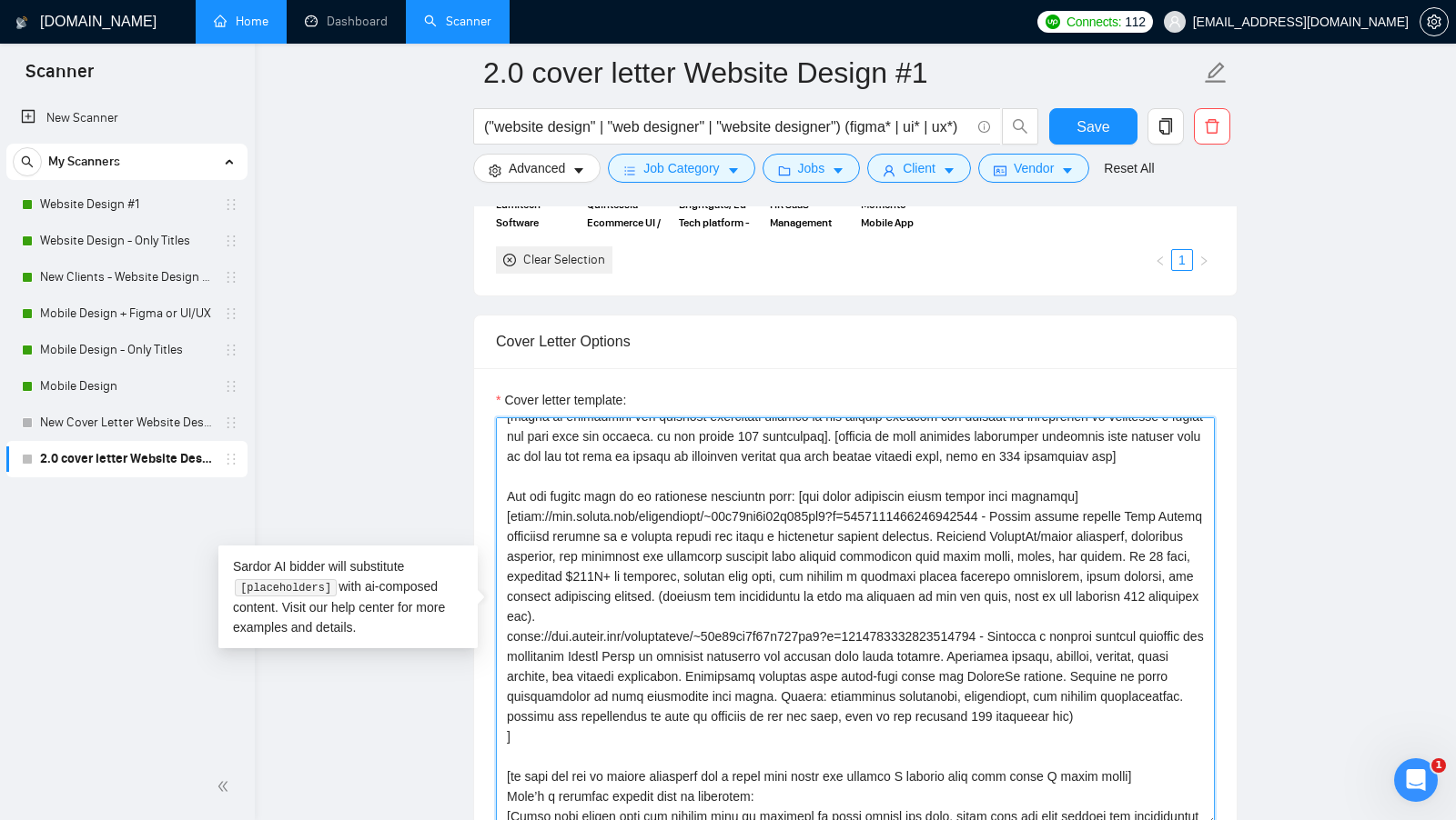
drag, startPoint x: 512, startPoint y: 505, endPoint x: 851, endPoint y: 583, distance: 347.9
click at [852, 582] on textarea "Cover letter template:" at bounding box center [855, 623] width 719 height 410
paste textarea "- Creative Club, a Creative Agency: [URL][DOMAIN_NAME] - Zaap, a Tech / SAAS pl…"
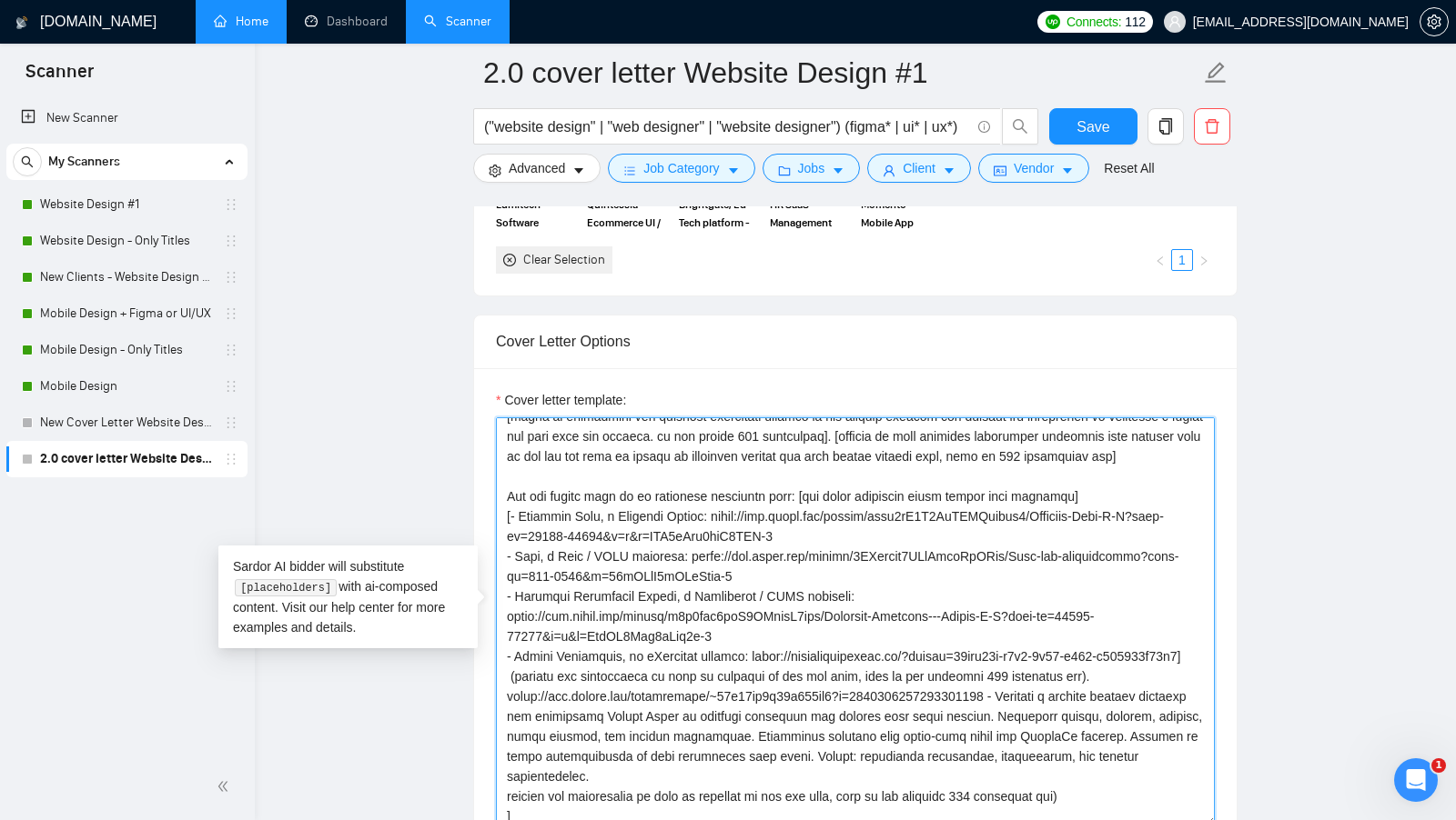
scroll to position [107, 0]
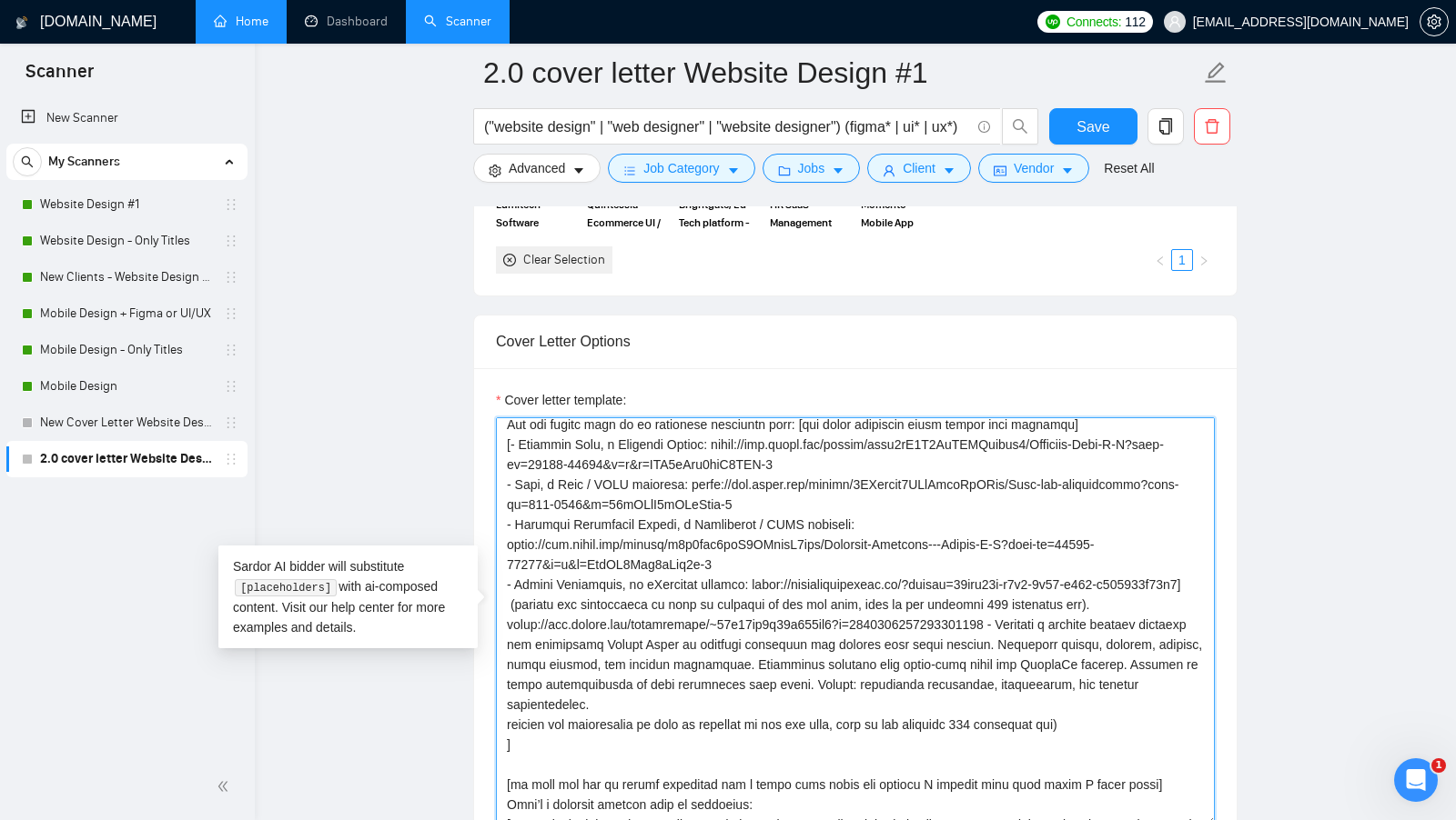
drag, startPoint x: 503, startPoint y: 632, endPoint x: 1099, endPoint y: 737, distance: 605.2
click at [1099, 737] on textarea "Cover letter template:" at bounding box center [855, 623] width 719 height 410
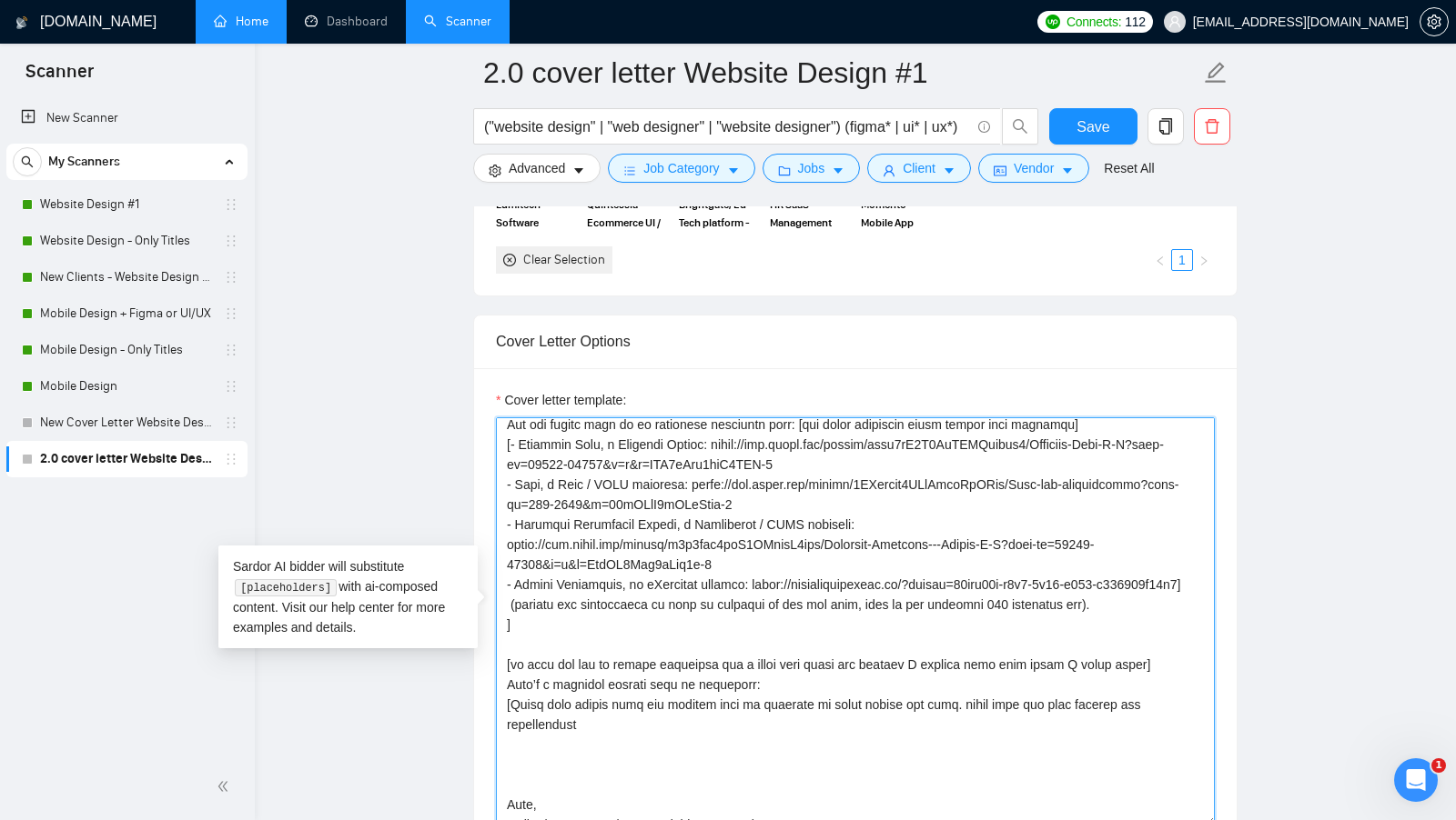
scroll to position [0, 0]
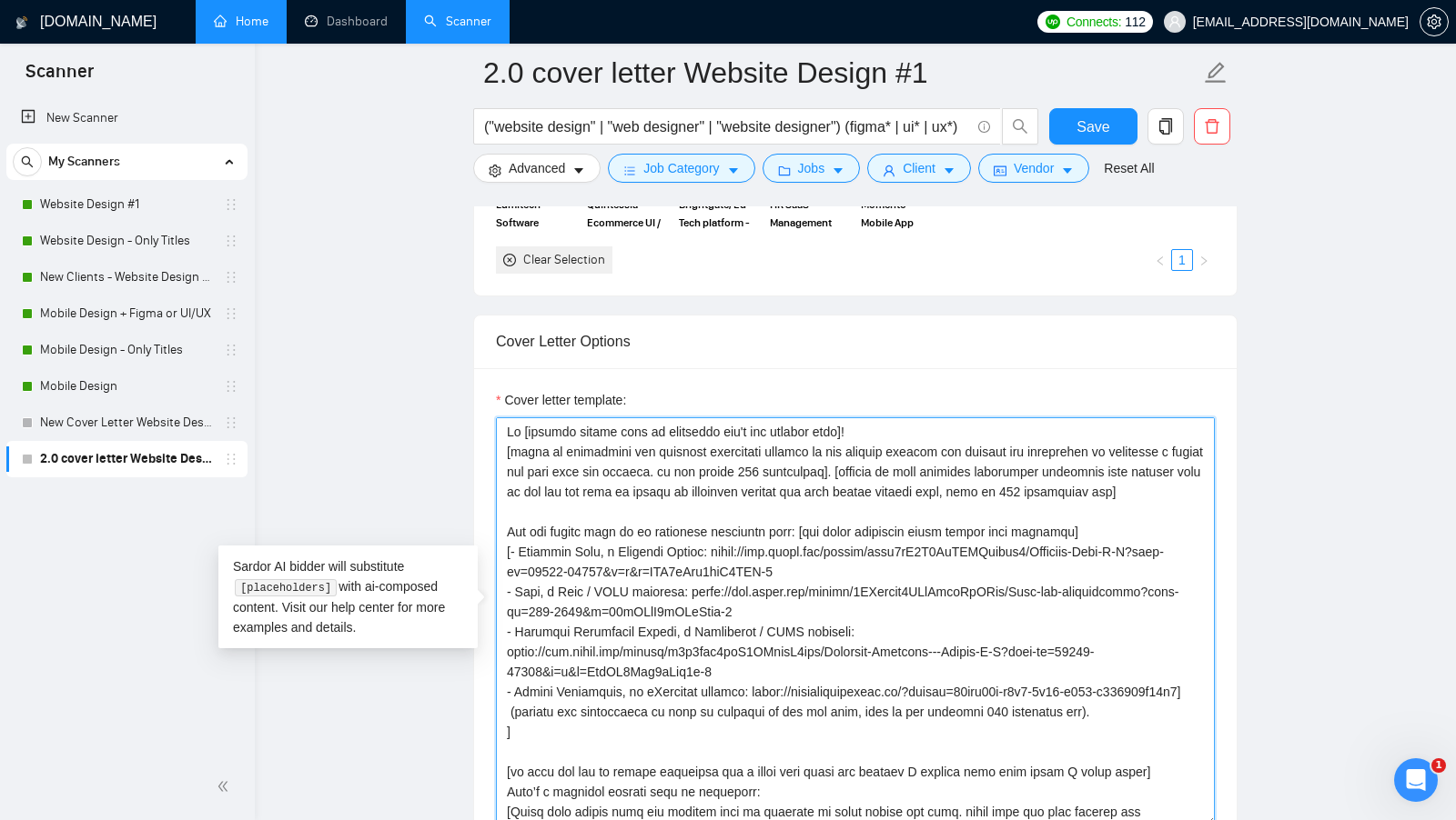
click at [911, 418] on textarea "Cover letter template:" at bounding box center [855, 623] width 719 height 410
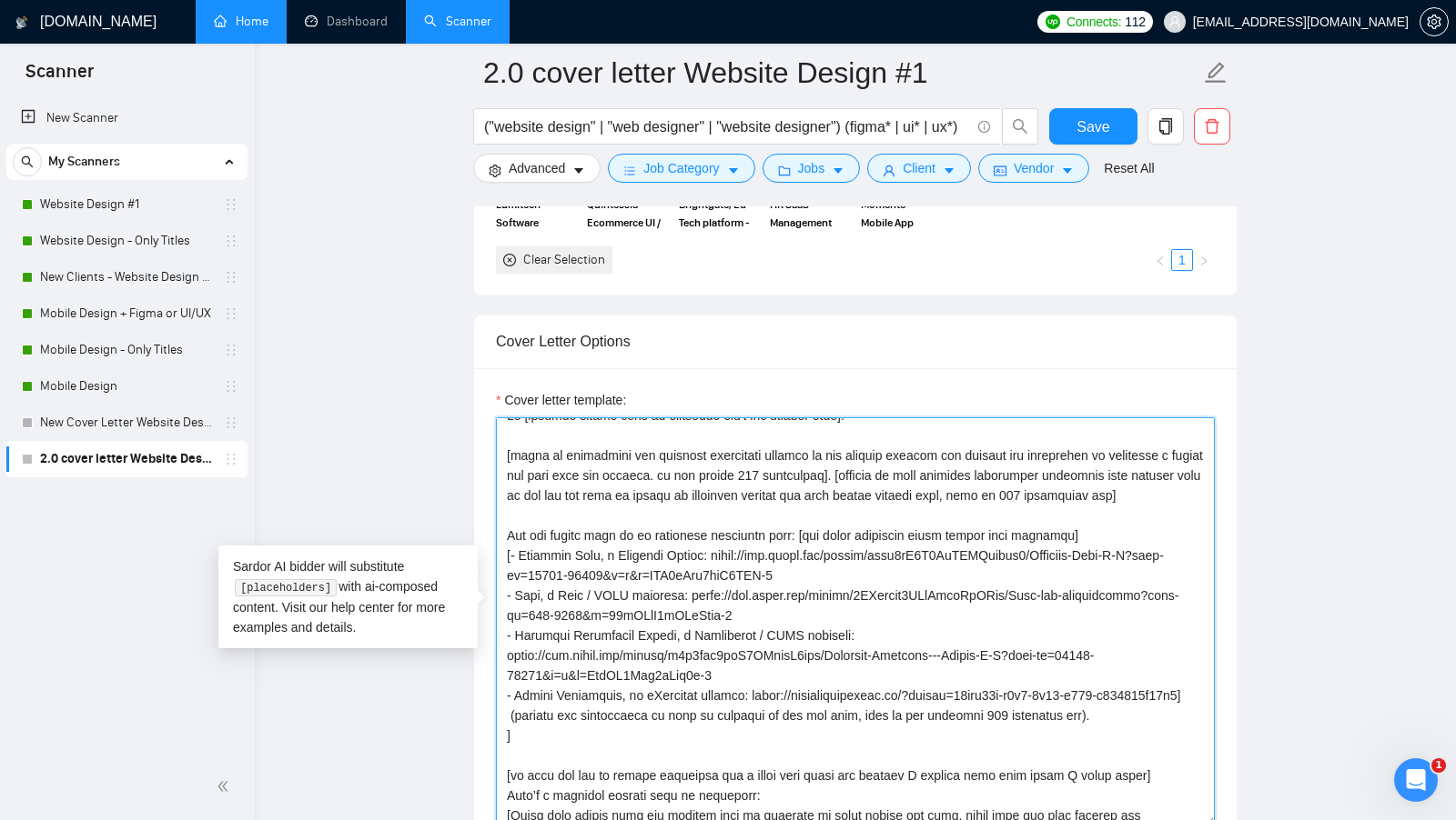
scroll to position [11, 0]
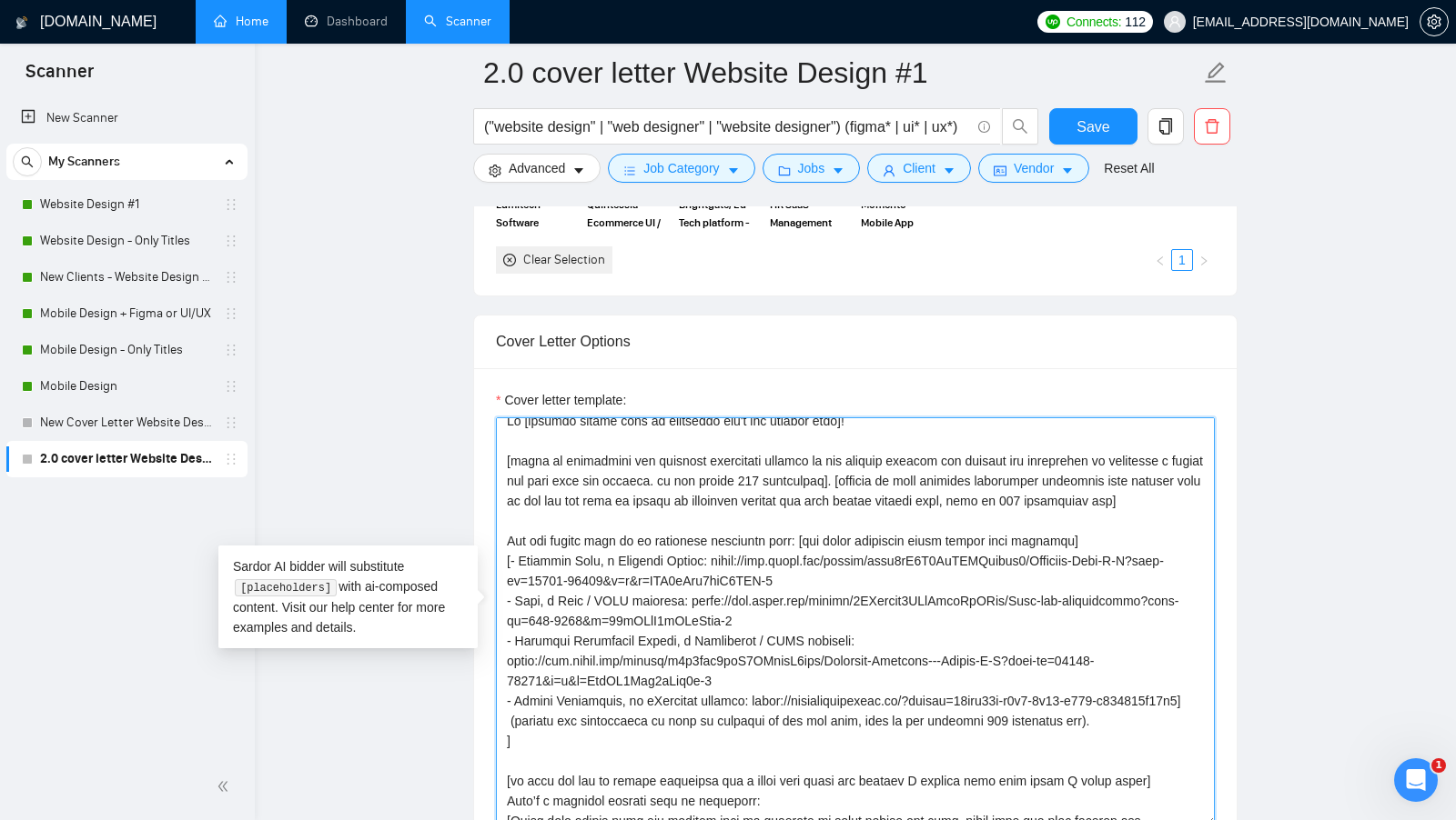
click at [1111, 447] on textarea "Cover letter template:" at bounding box center [855, 623] width 719 height 410
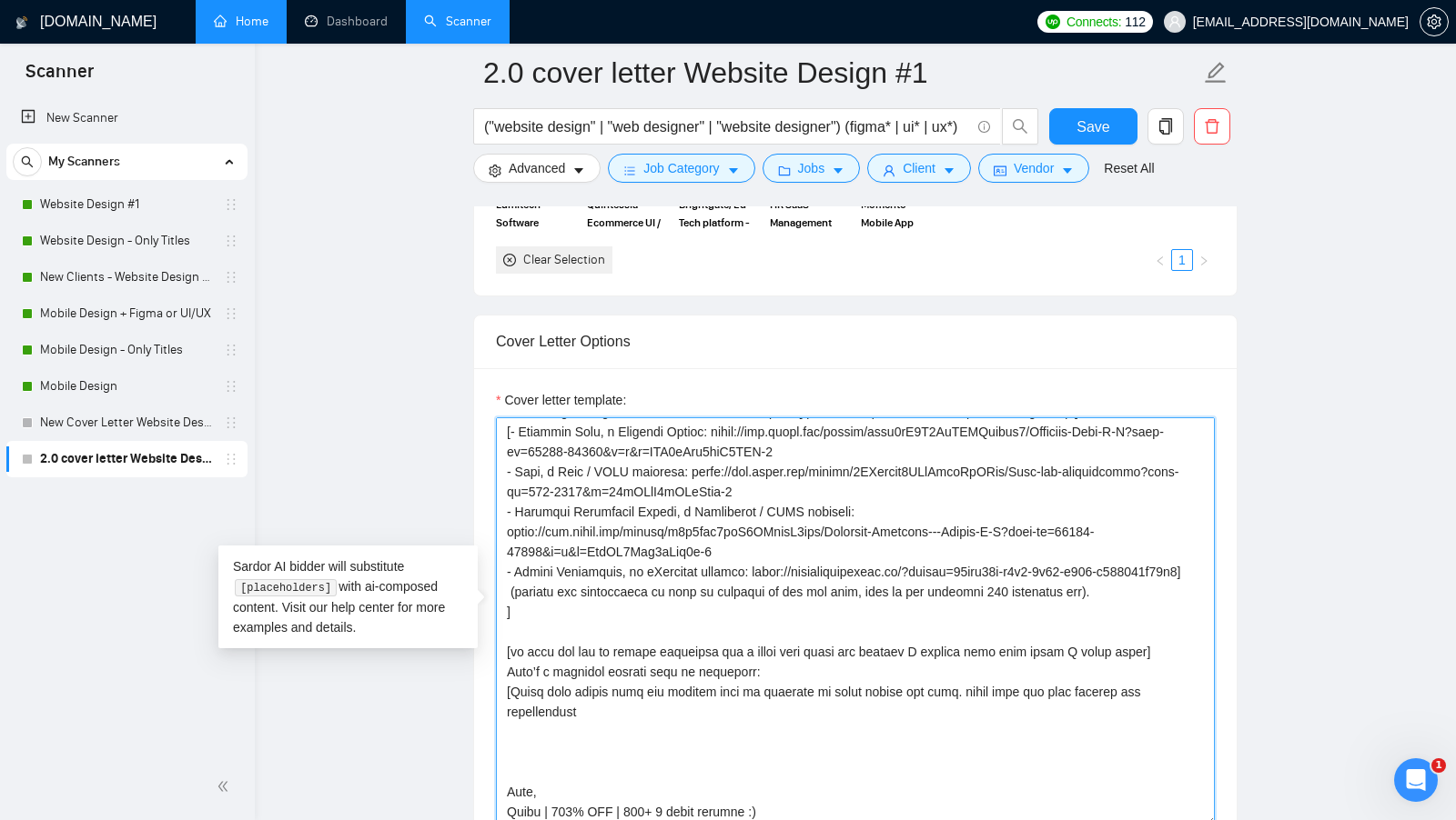
scroll to position [154, 0]
drag, startPoint x: 504, startPoint y: 646, endPoint x: 1261, endPoint y: 718, distance: 760.4
click at [1261, 718] on main "2.0 cover letter Website Design #1 ("website design" | "web designer" | "websit…" at bounding box center [855, 721] width 1143 height 5039
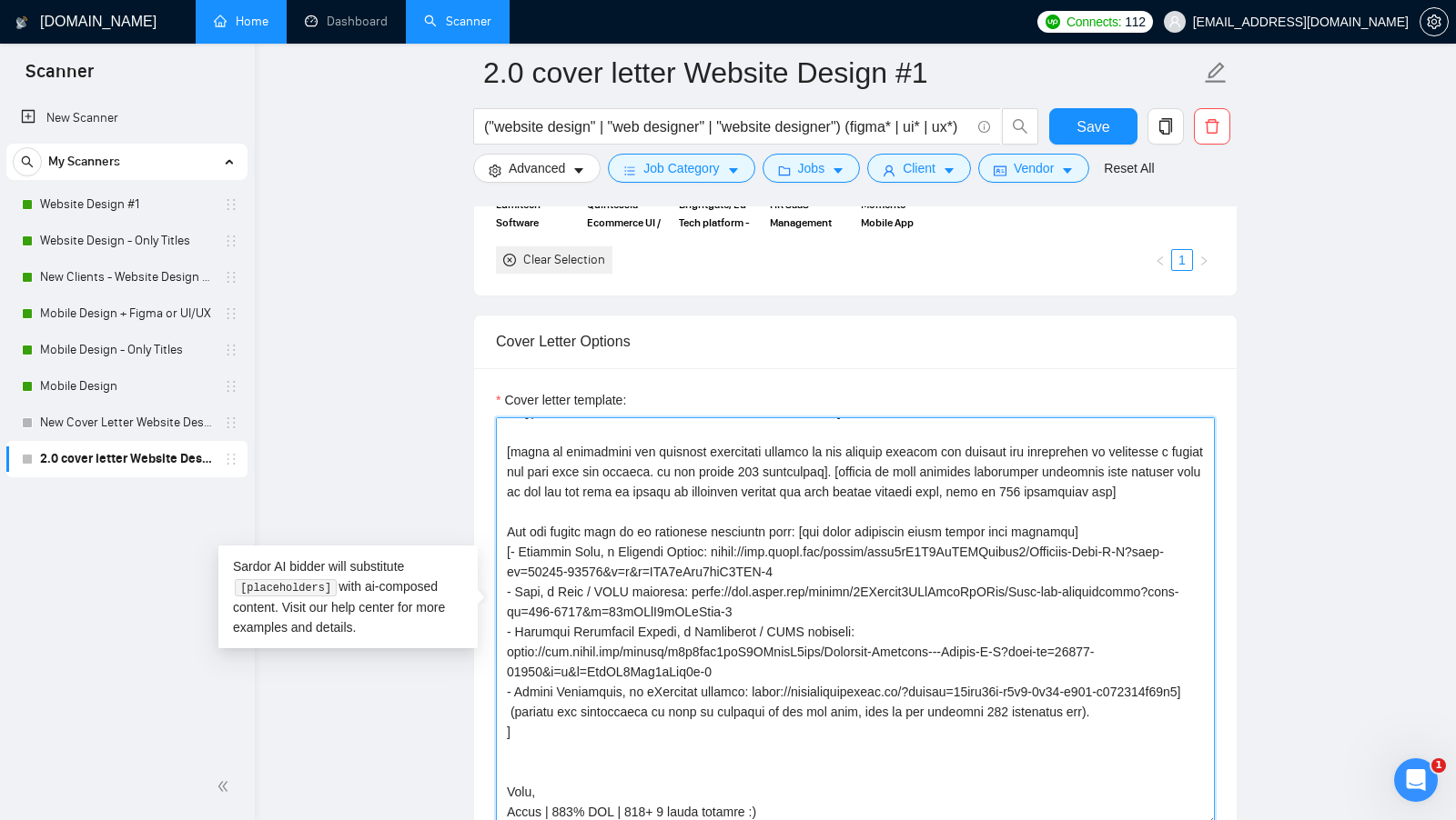
scroll to position [60, 0]
type textarea "Hi [include client name if available don't use company name]! [start it showcas…"
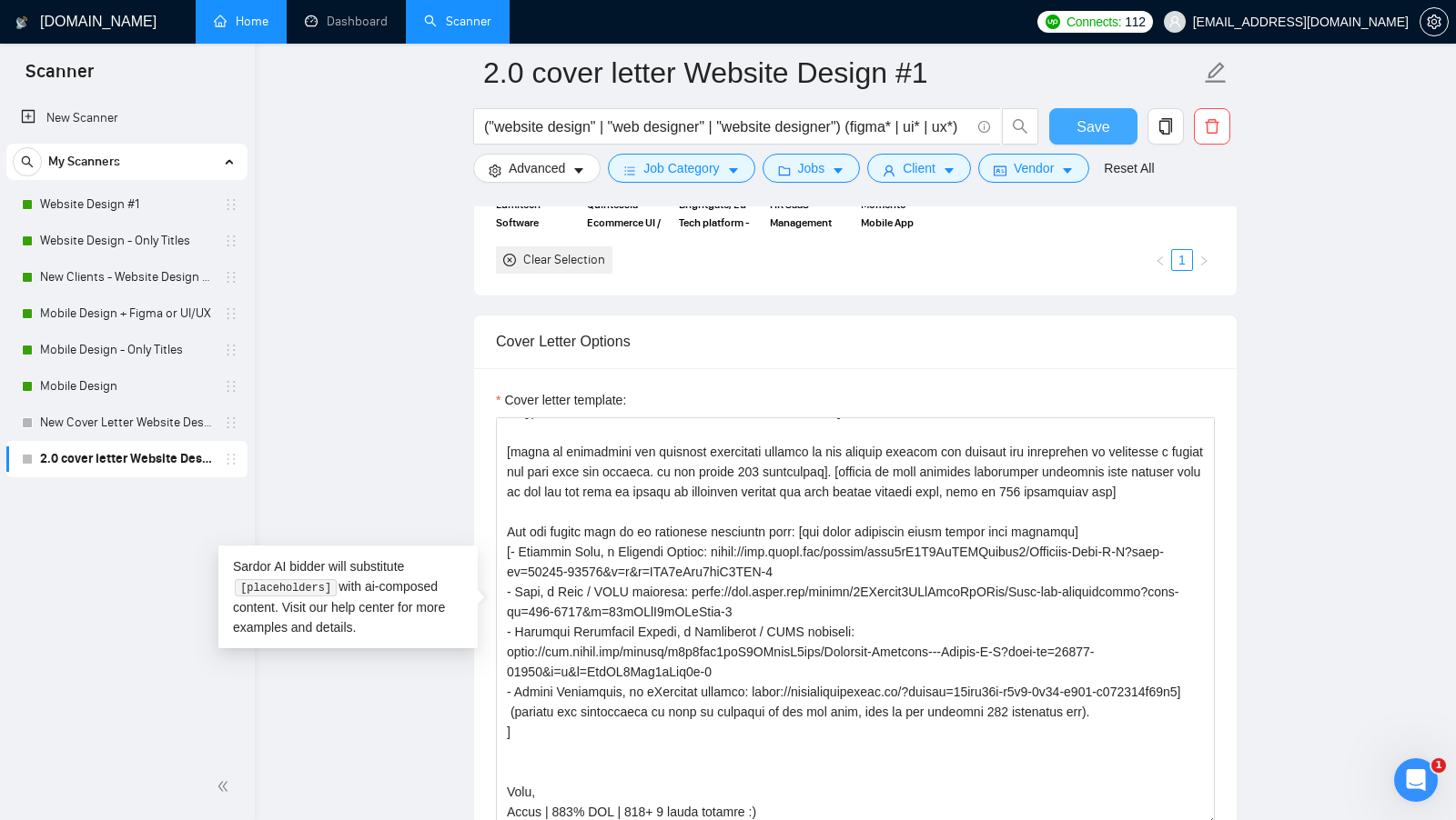
click at [1081, 127] on span "Save" at bounding box center [1093, 127] width 33 height 23
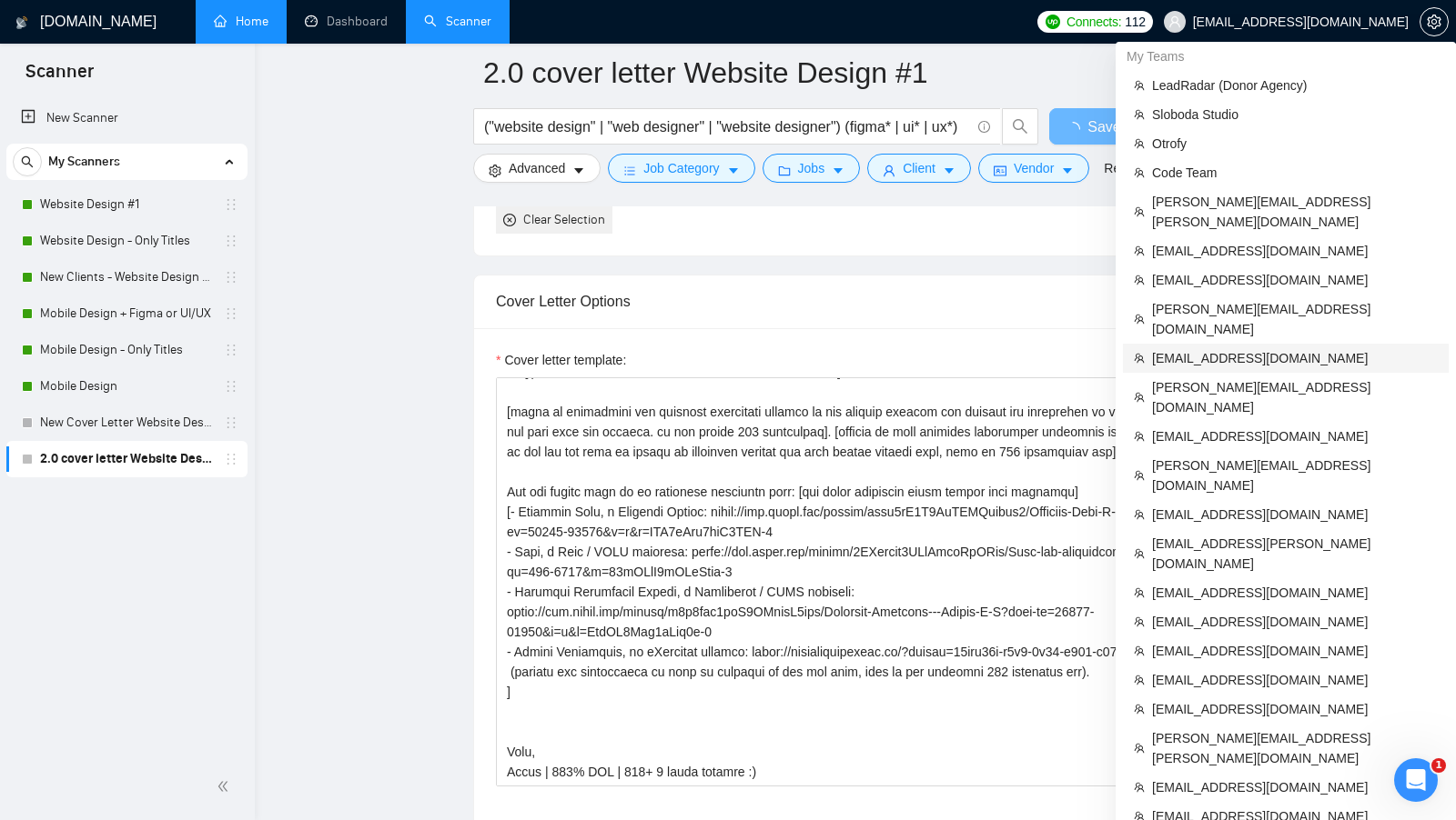
scroll to position [2053, 0]
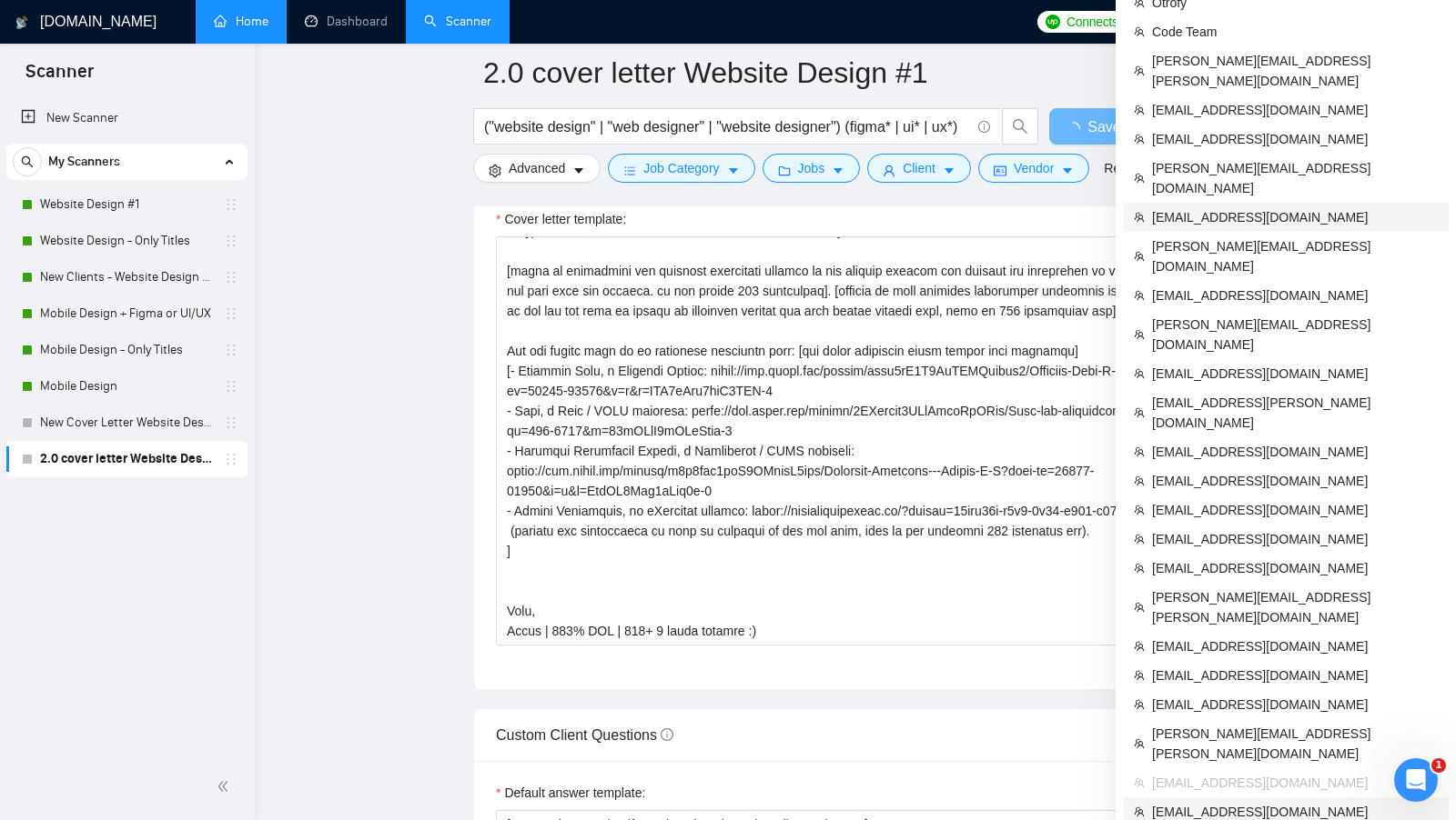
click at [1277, 803] on span "[EMAIL_ADDRESS][DOMAIN_NAME]" at bounding box center [1294, 813] width 286 height 20
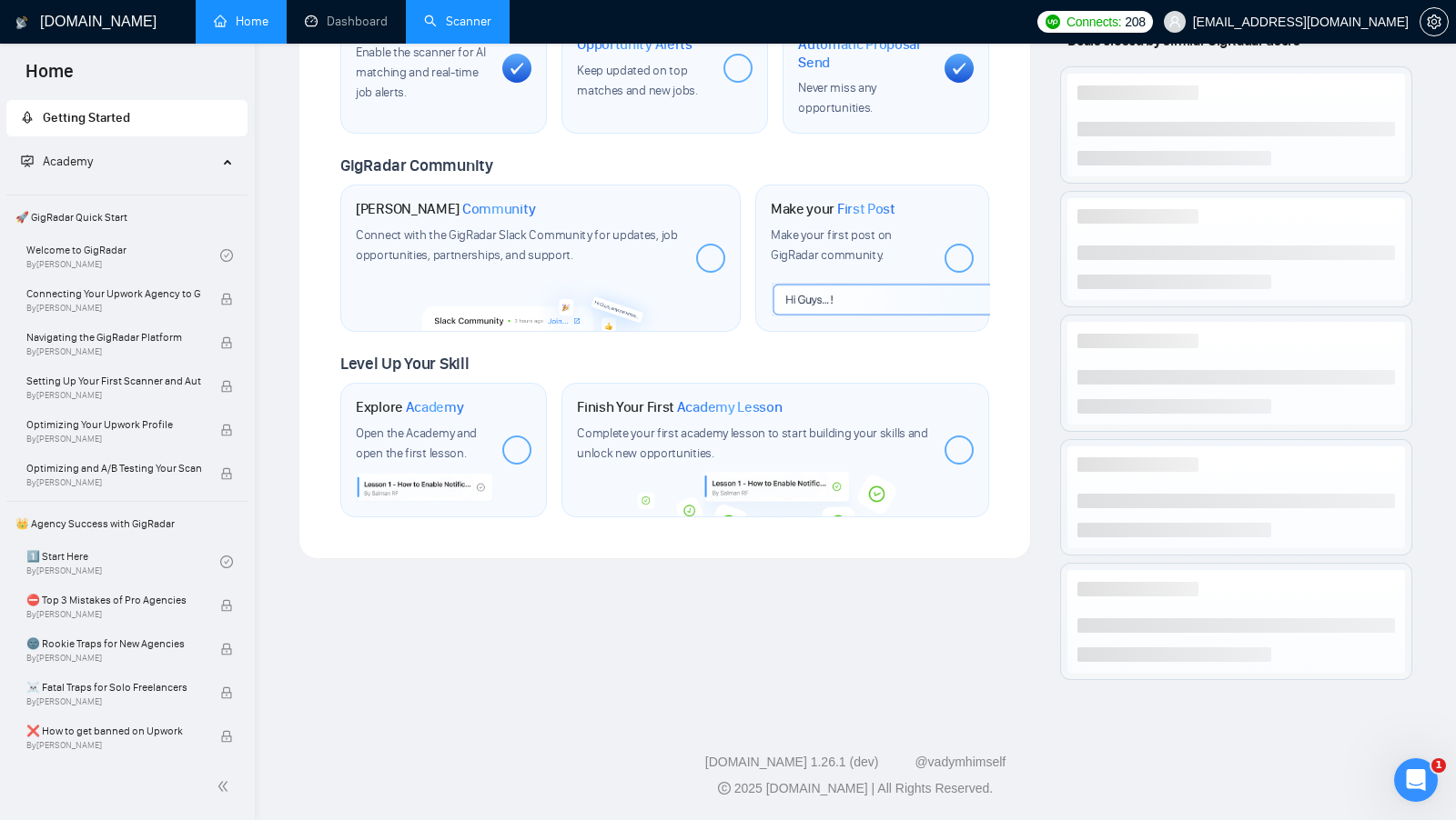
scroll to position [728, 0]
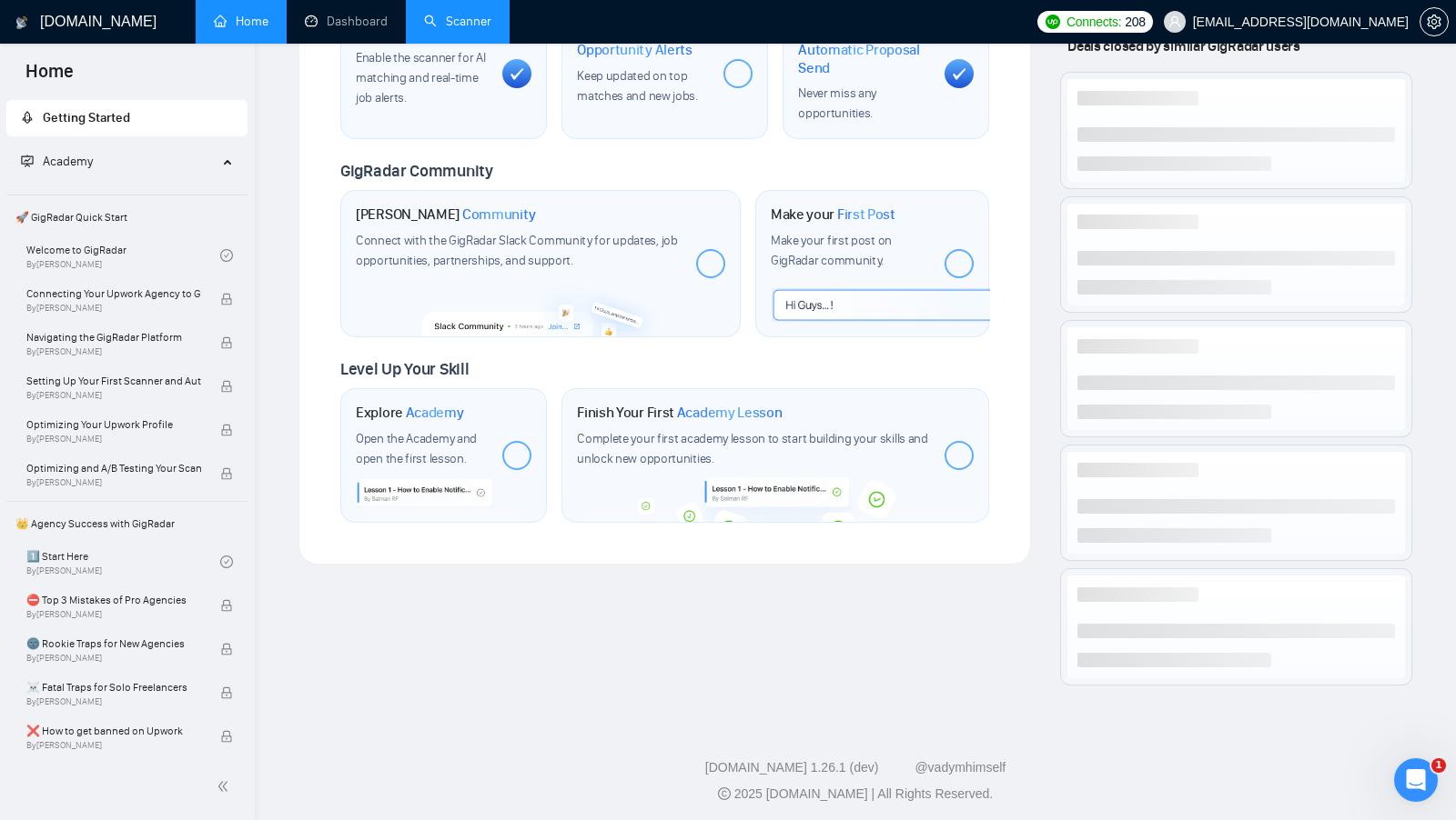
click at [491, 14] on link "Scanner" at bounding box center [457, 21] width 67 height 16
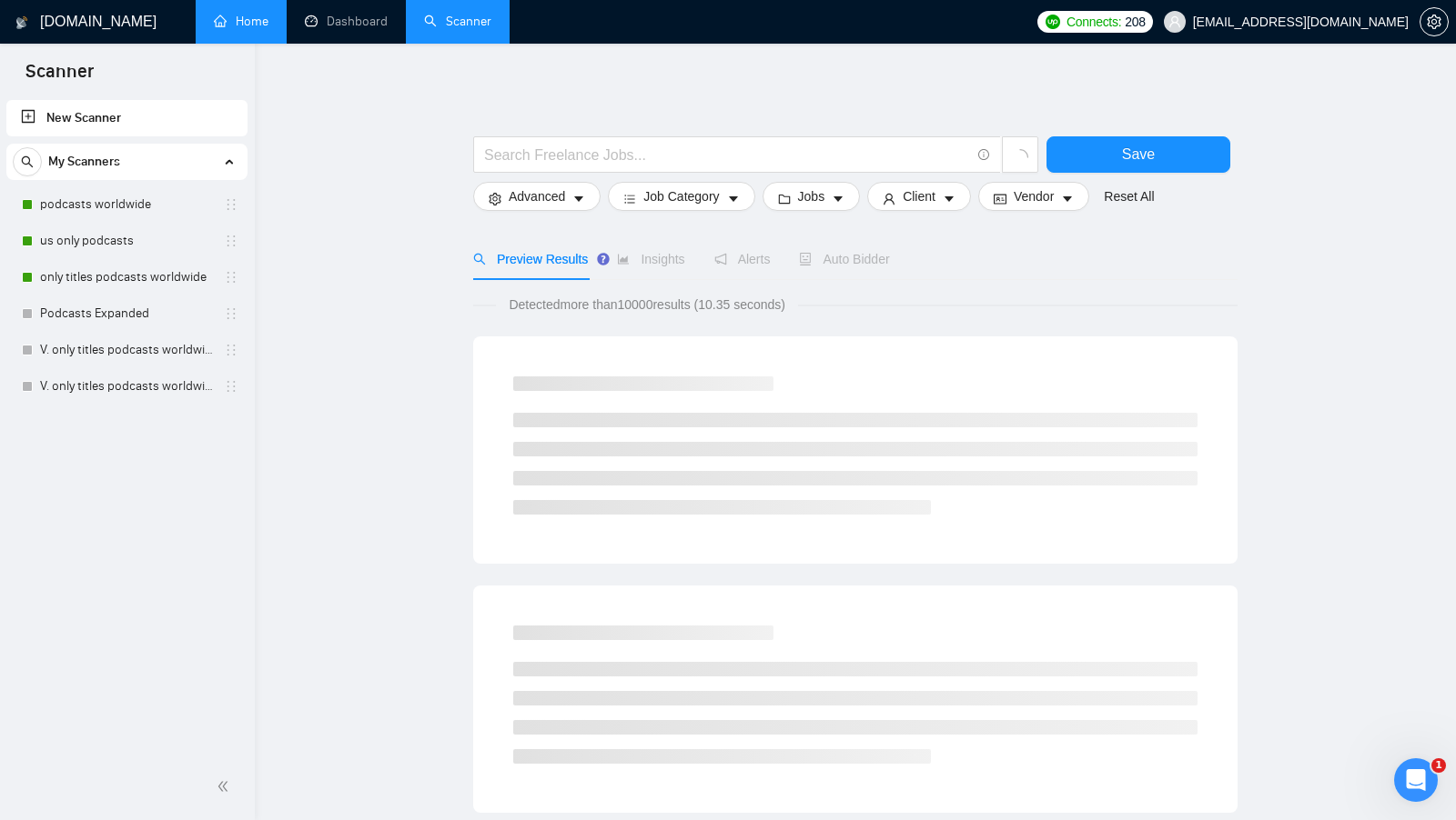
scroll to position [76, 0]
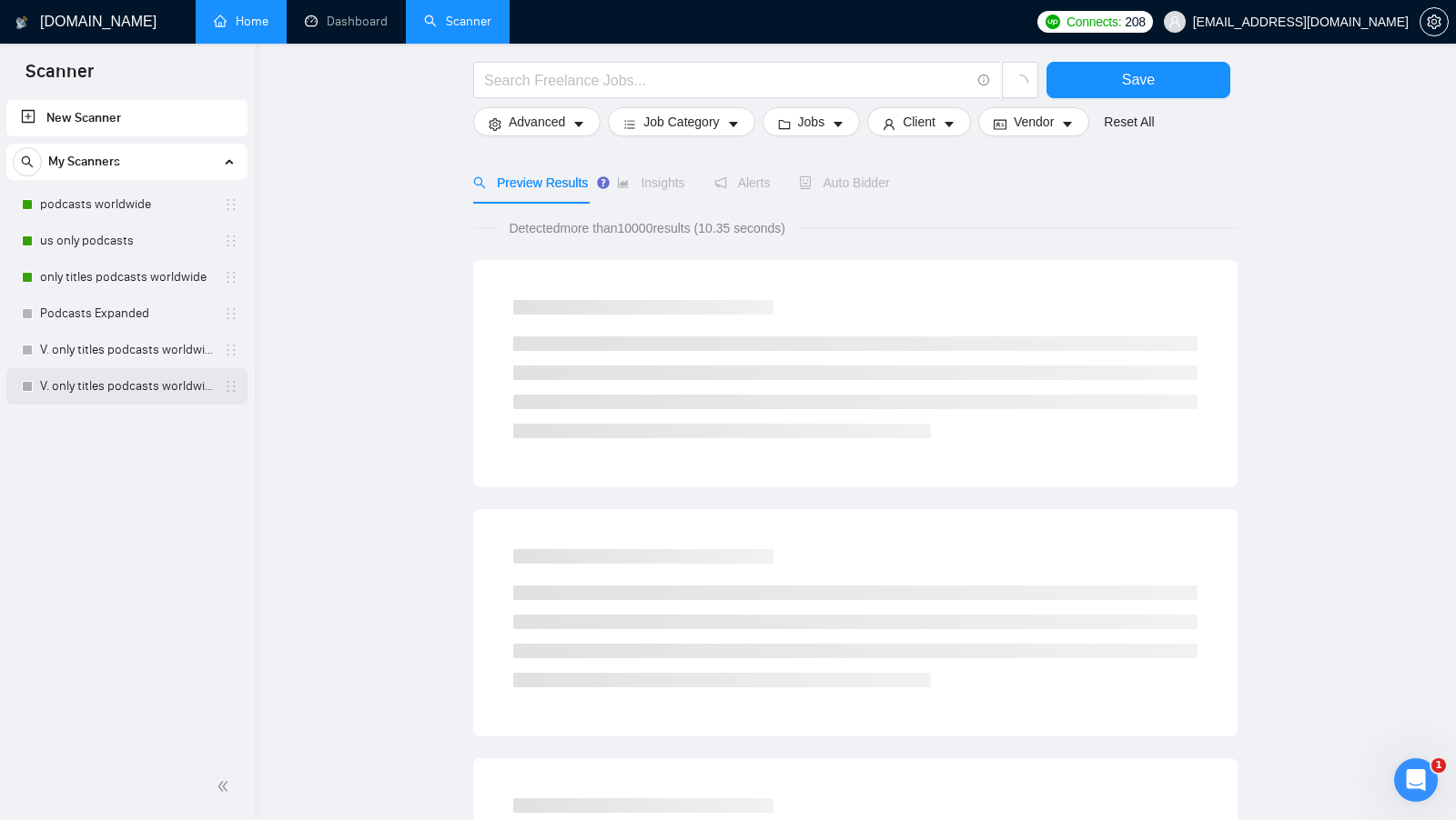
click at [91, 384] on link "V. only titles podcasts worldwide" at bounding box center [127, 387] width 173 height 37
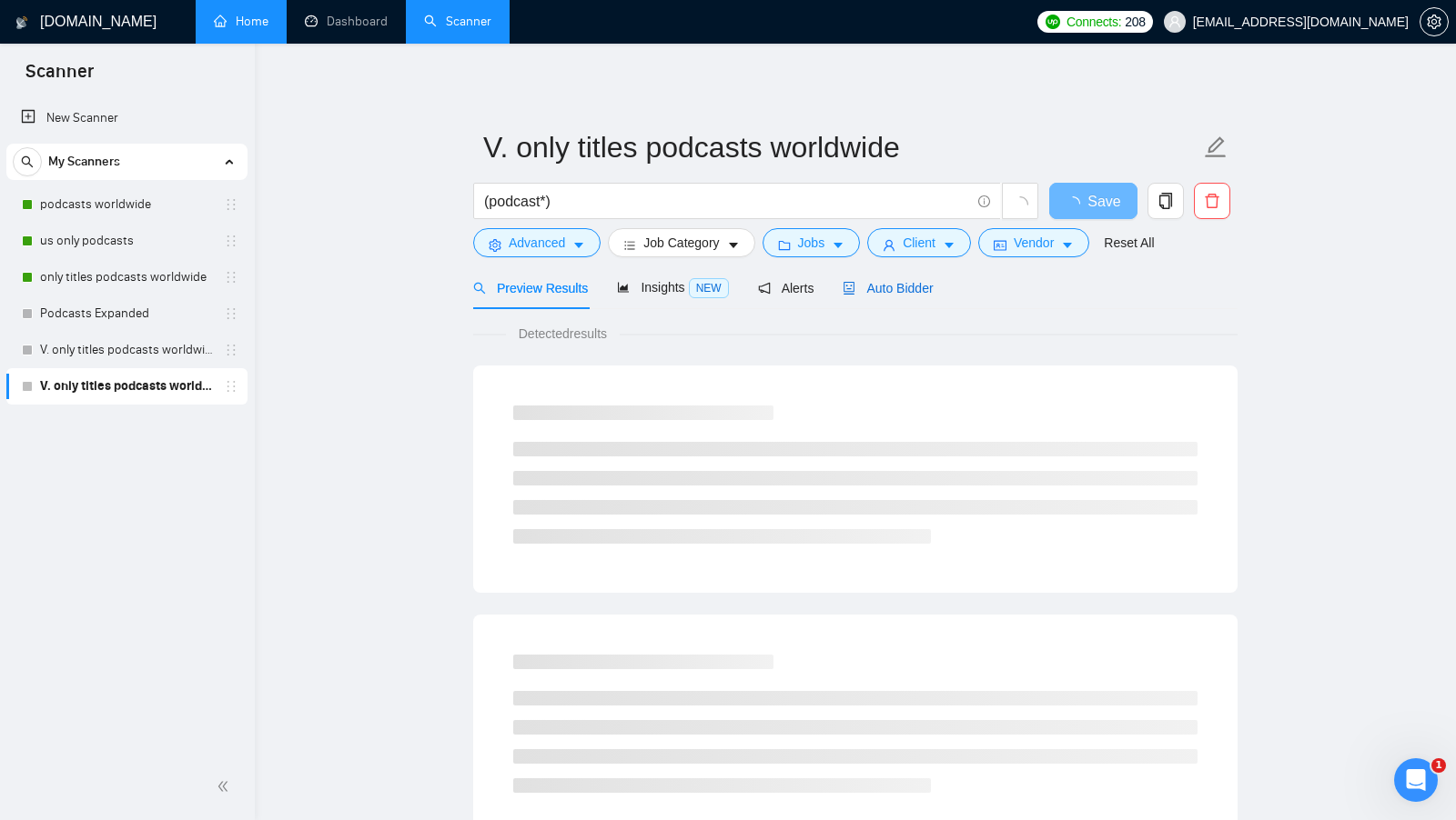
click at [907, 297] on div "Auto Bidder" at bounding box center [887, 288] width 90 height 20
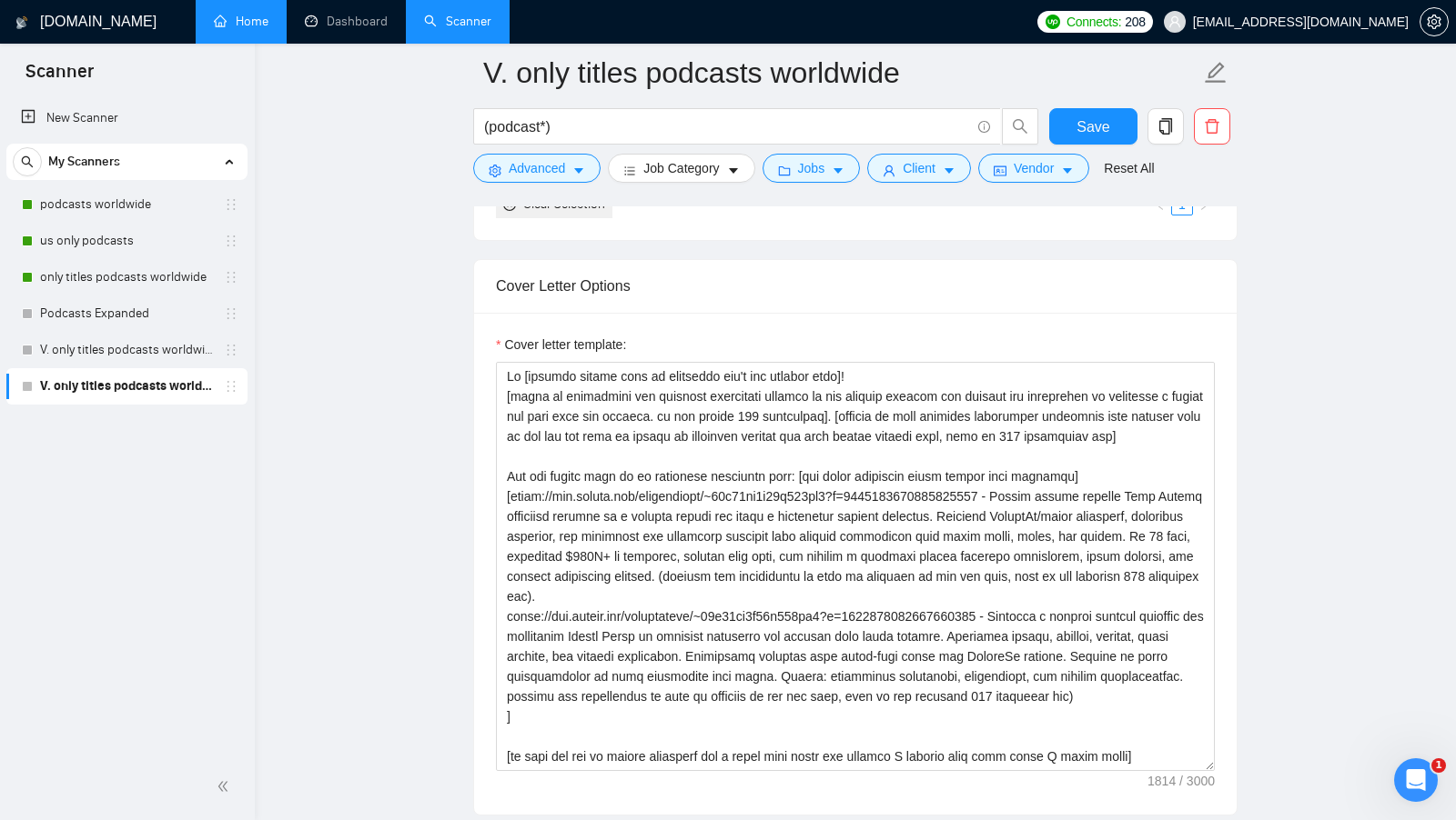
scroll to position [1941, 0]
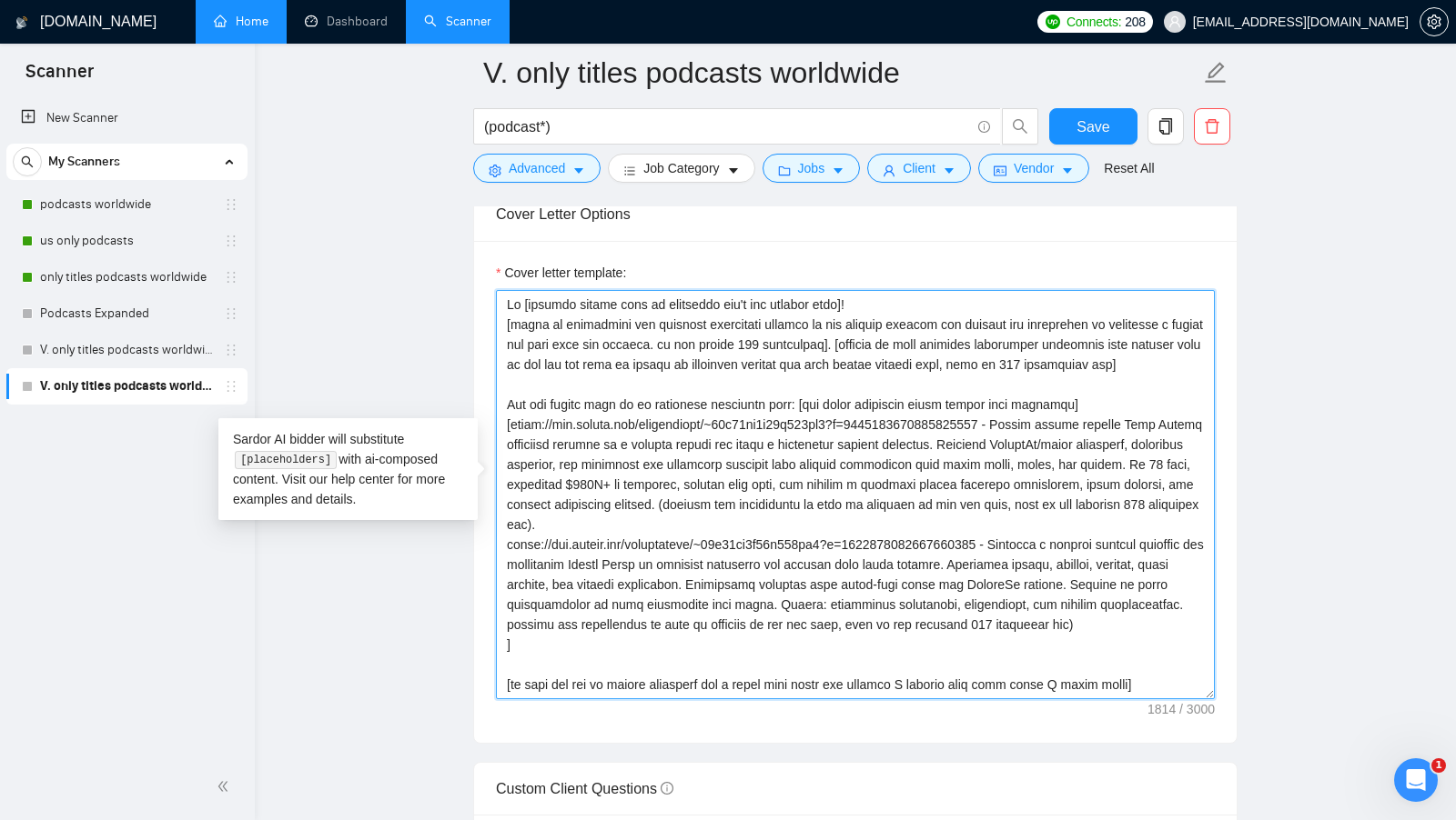
click at [796, 671] on textarea "Cover letter template:" at bounding box center [855, 495] width 719 height 410
click at [796, 672] on textarea "Cover letter template:" at bounding box center [855, 495] width 719 height 410
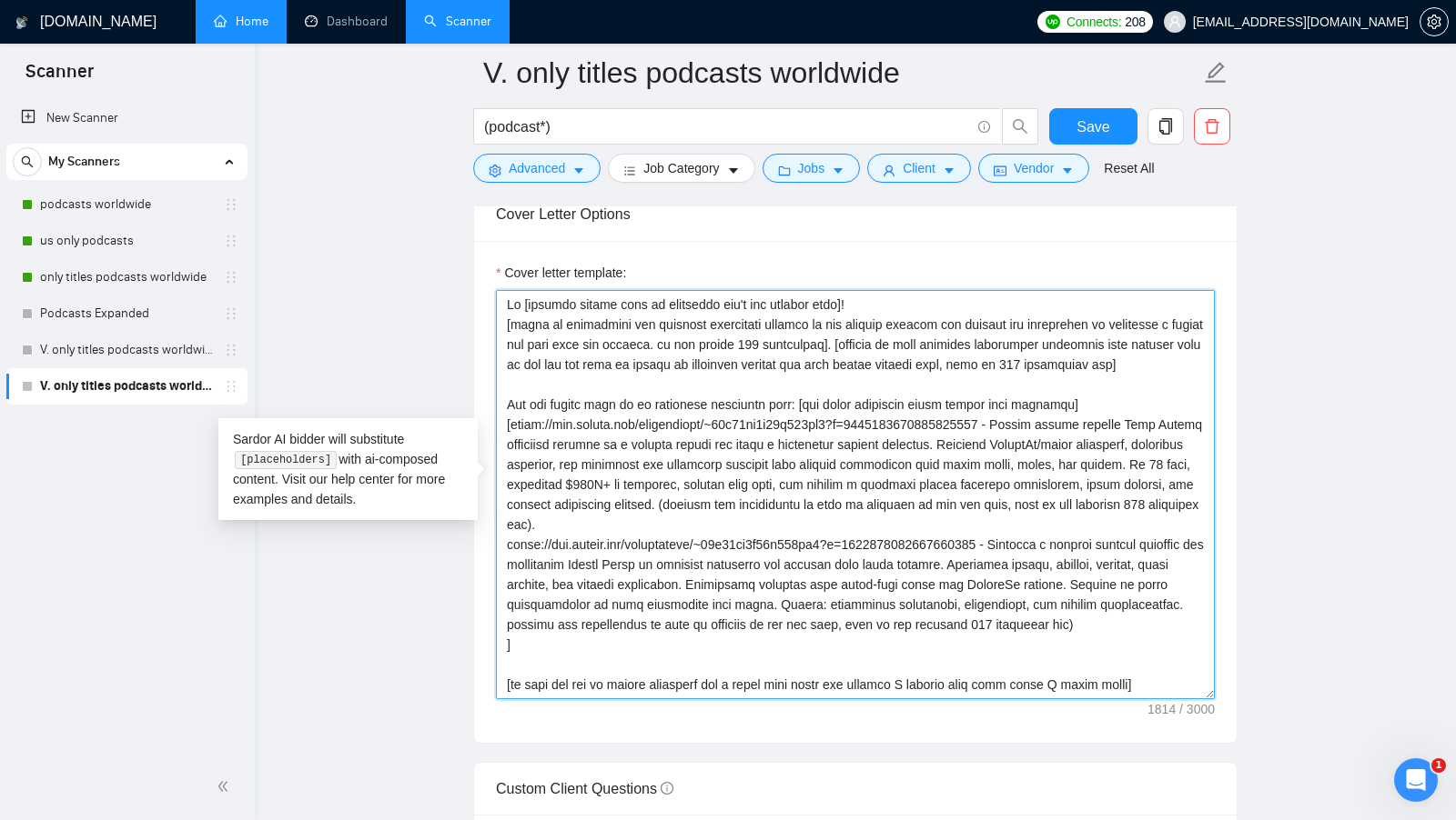
click at [796, 672] on textarea "Cover letter template:" at bounding box center [855, 495] width 719 height 410
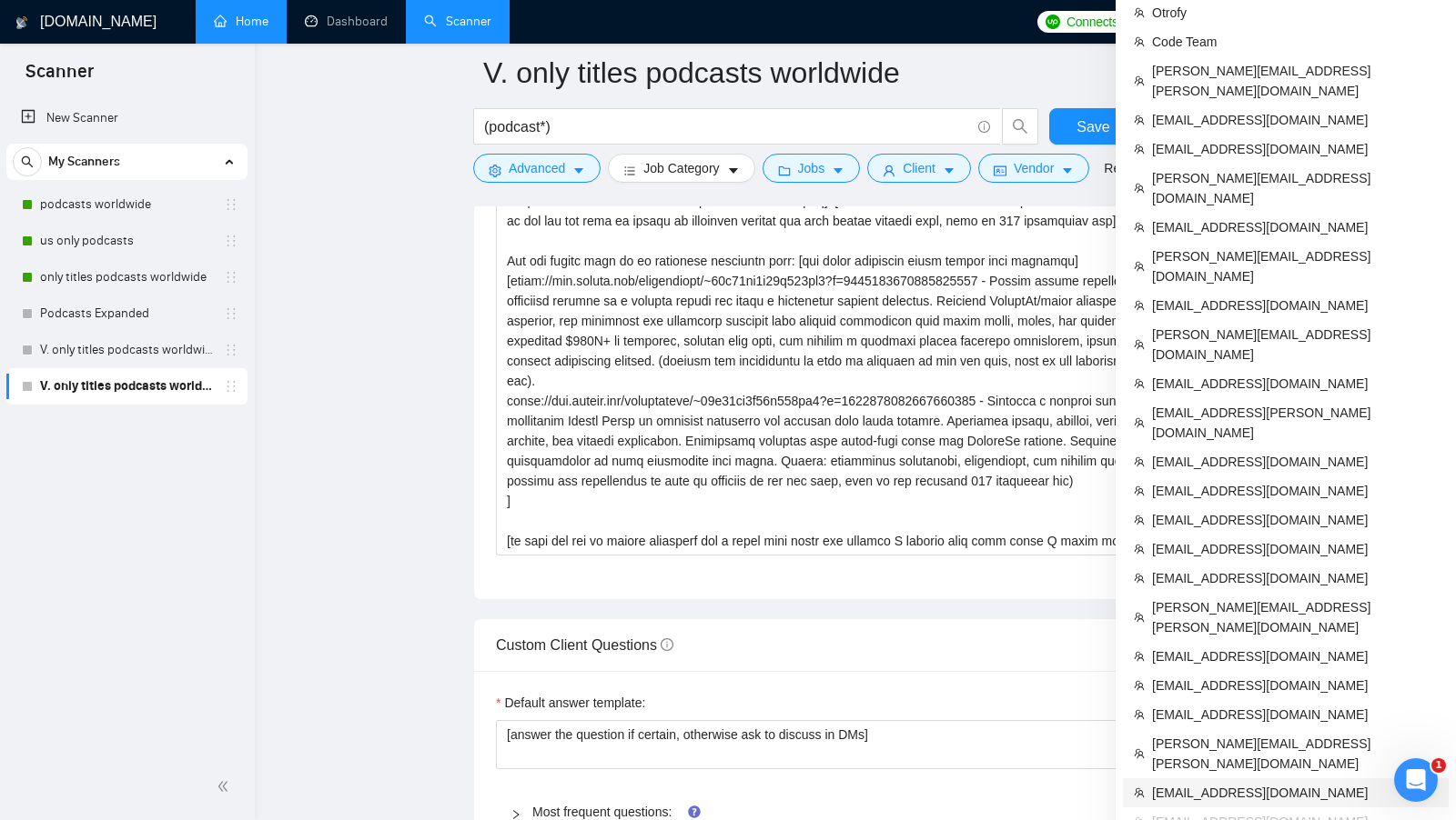
click at [1247, 783] on span "[EMAIL_ADDRESS][DOMAIN_NAME]" at bounding box center [1294, 793] width 286 height 20
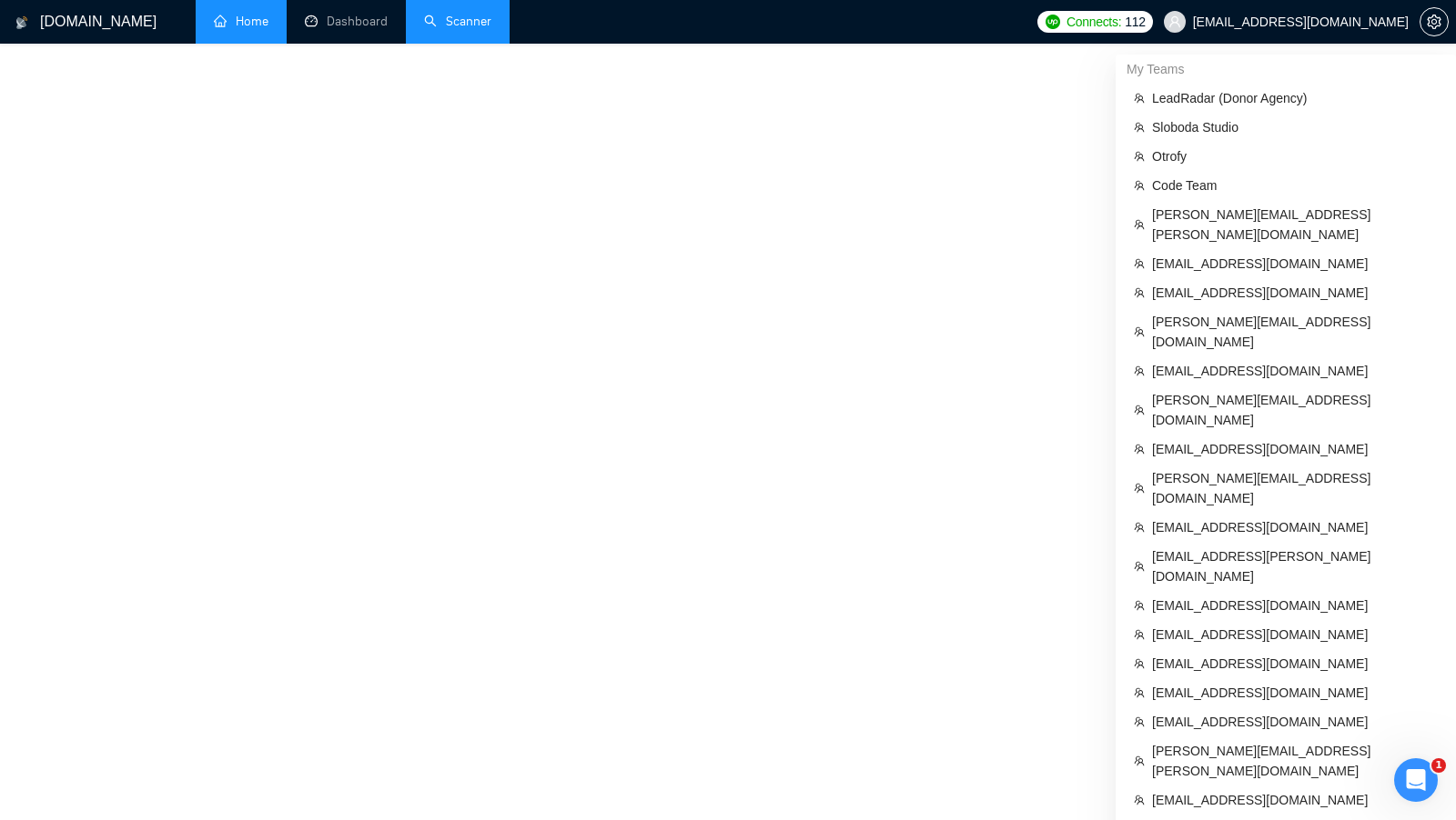
scroll to position [728, 0]
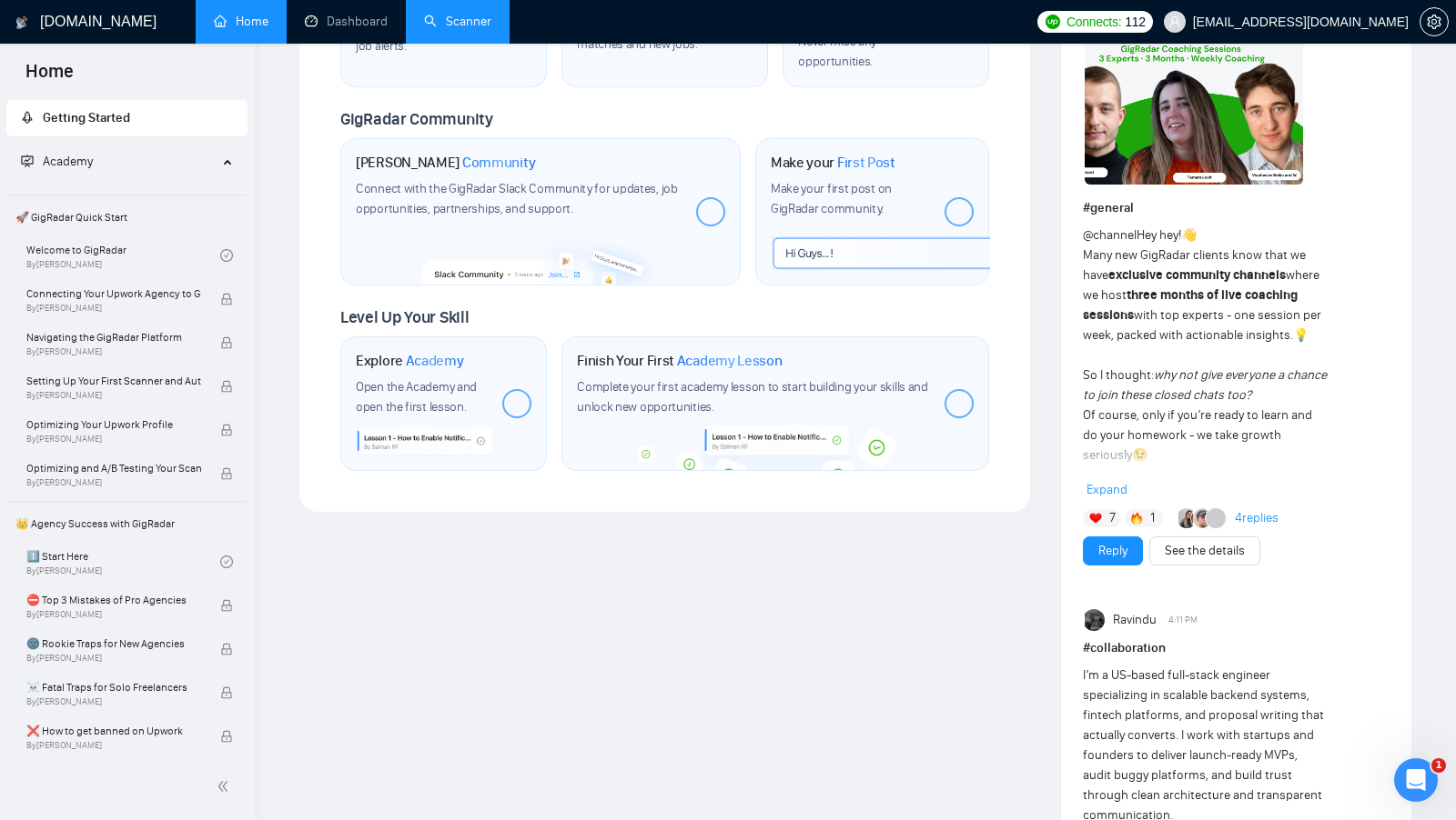
click at [424, 26] on link "Scanner" at bounding box center [457, 21] width 67 height 16
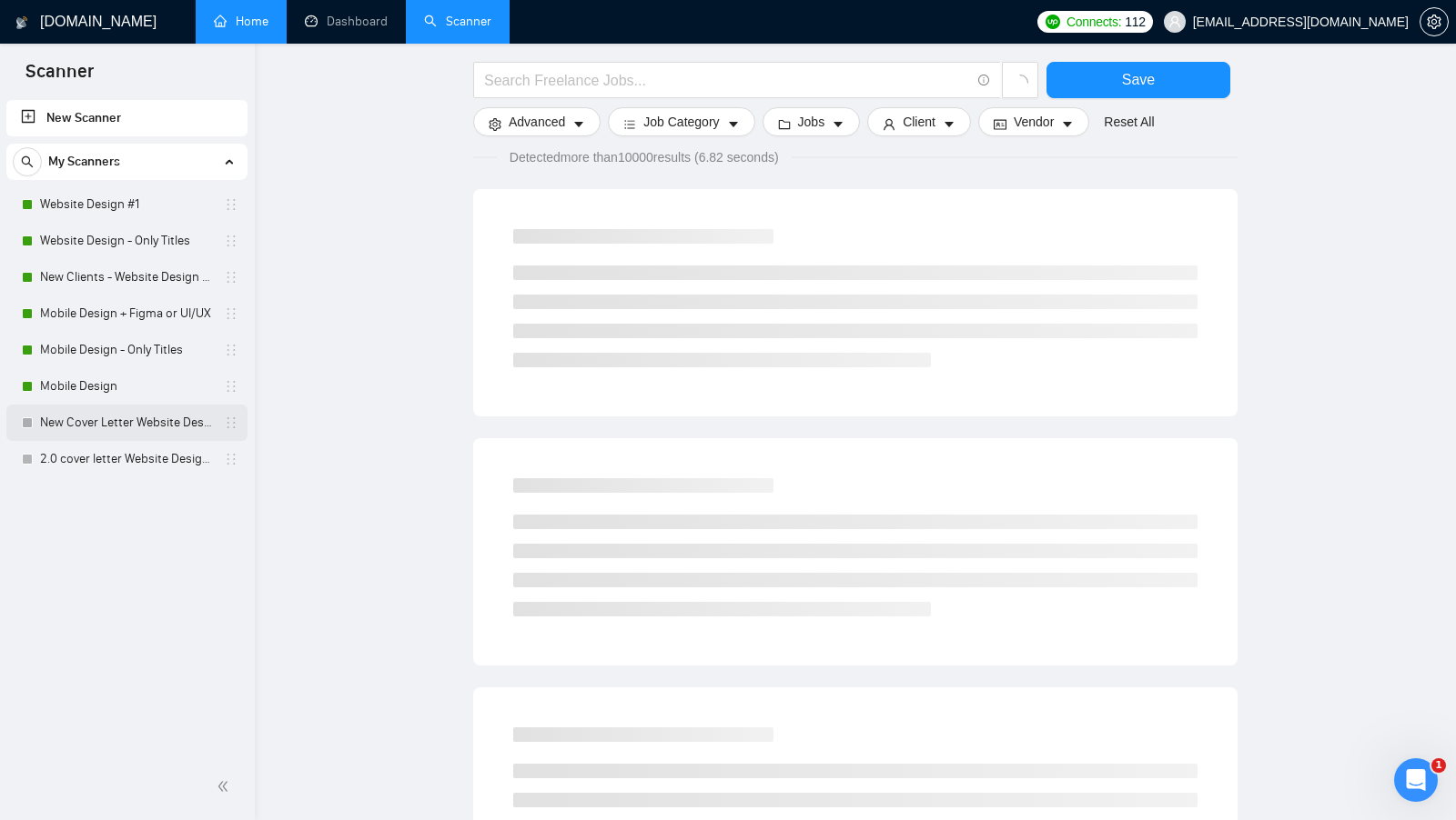
scroll to position [154, 0]
click at [35, 439] on div "New Cover Letter Website Design #1" at bounding box center [130, 423] width 217 height 37
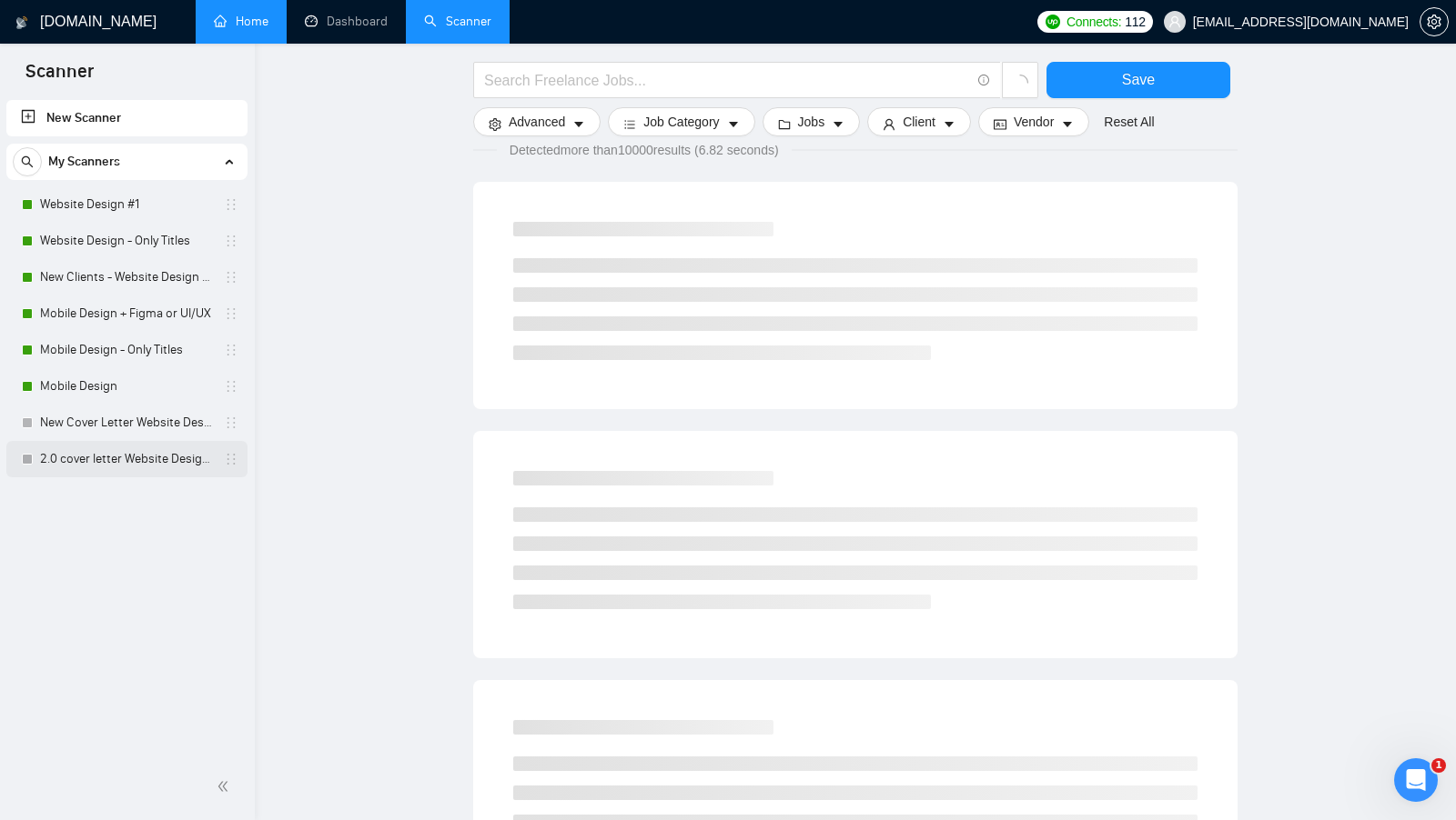
click at [34, 448] on div "2.0 cover letter Website Design #1" at bounding box center [130, 459] width 217 height 37
click at [55, 473] on link "2.0 cover letter Website Design #1" at bounding box center [127, 459] width 173 height 37
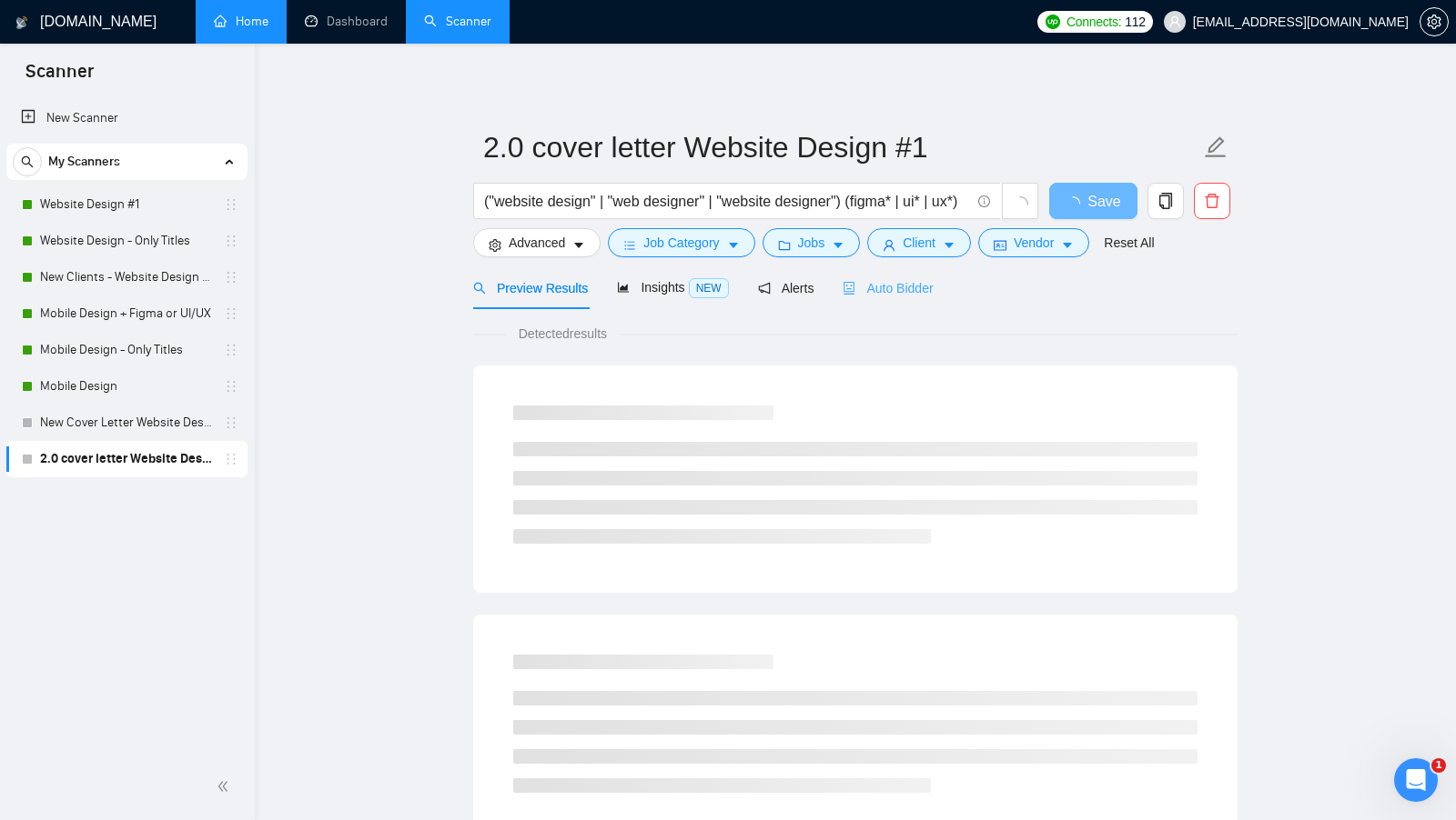
click at [898, 298] on div "Auto Bidder" at bounding box center [887, 287] width 90 height 43
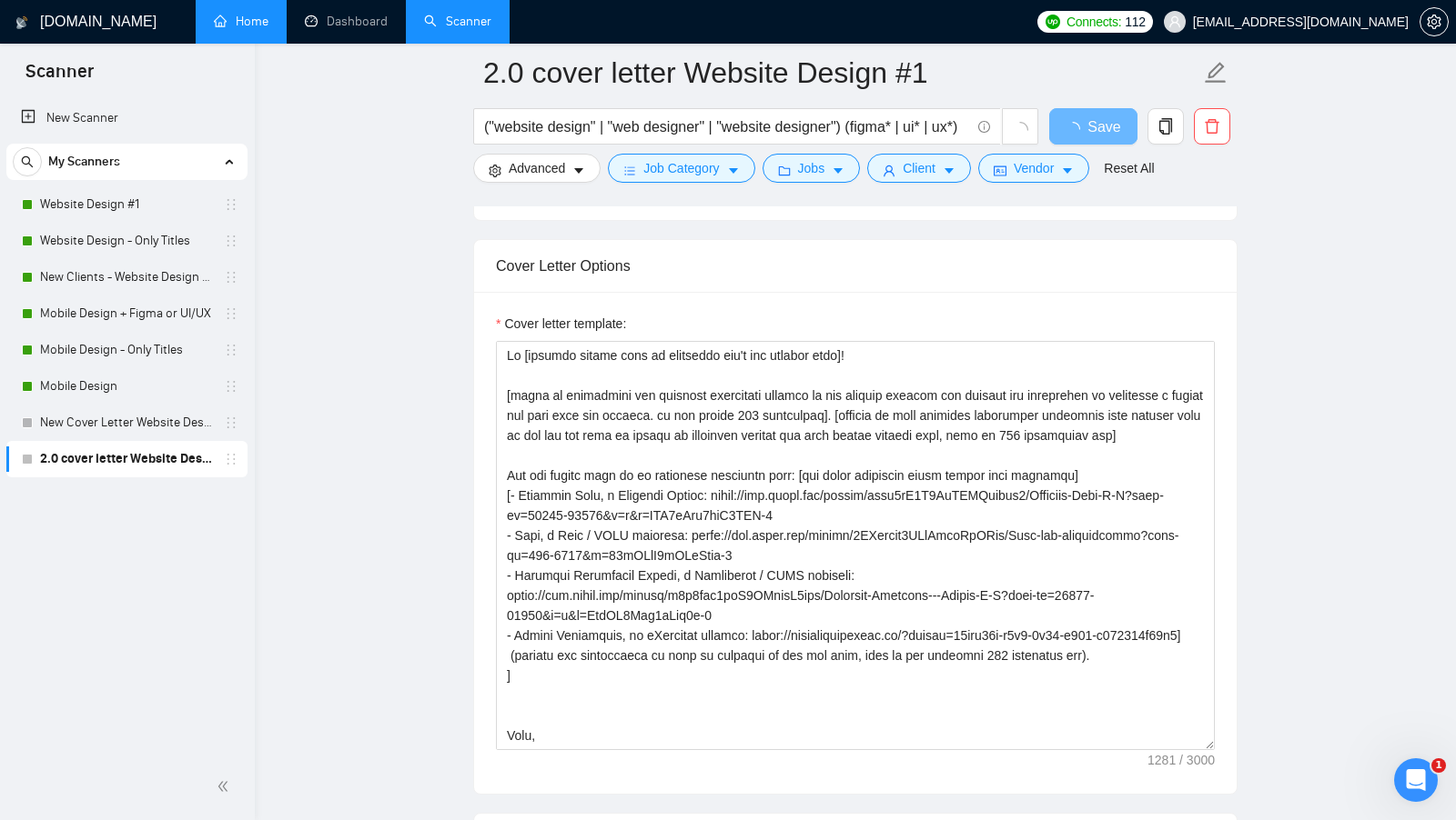
scroll to position [60, 0]
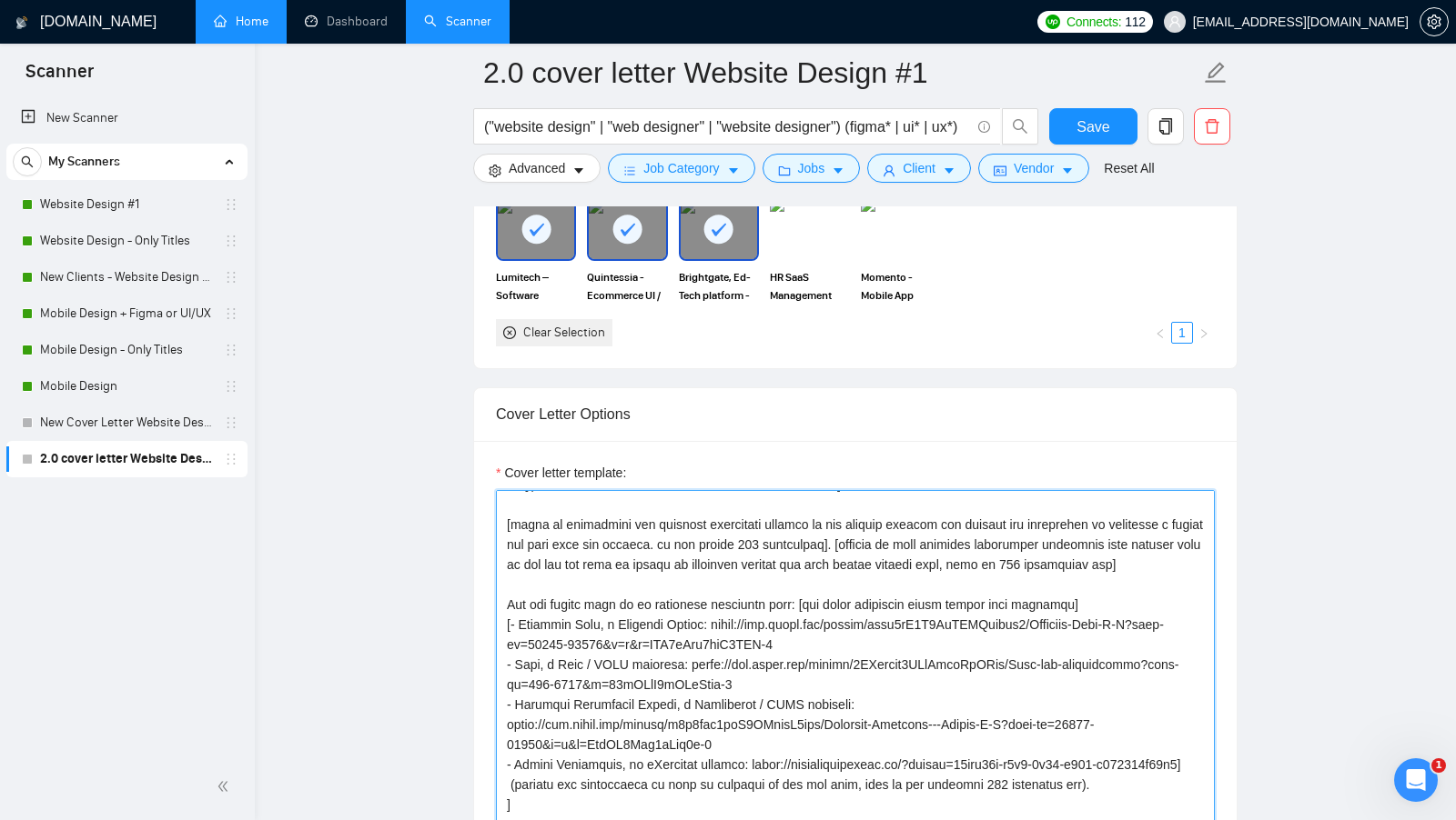
click at [668, 647] on textarea "Cover letter template:" at bounding box center [855, 695] width 719 height 410
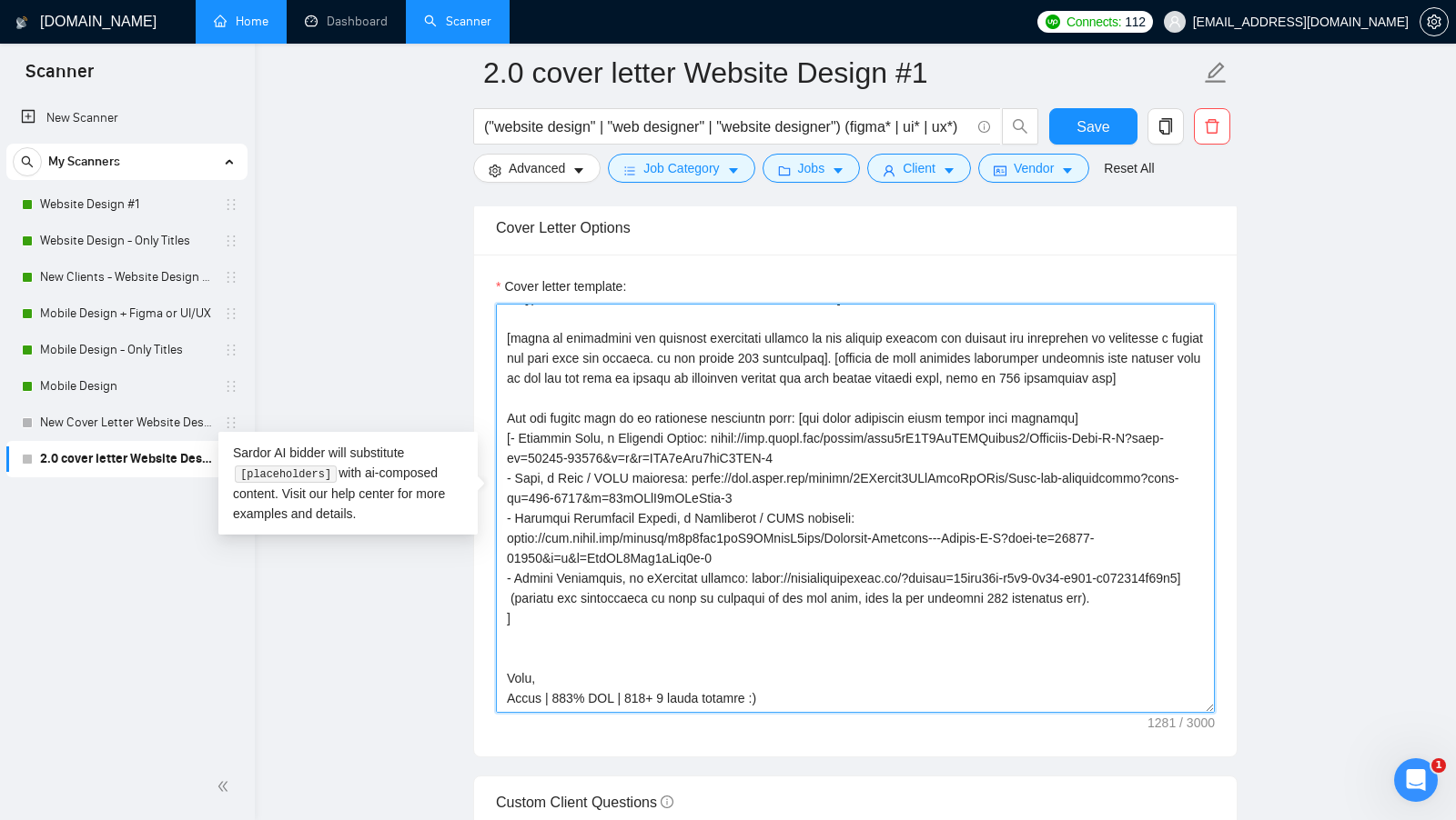
scroll to position [2095, 0]
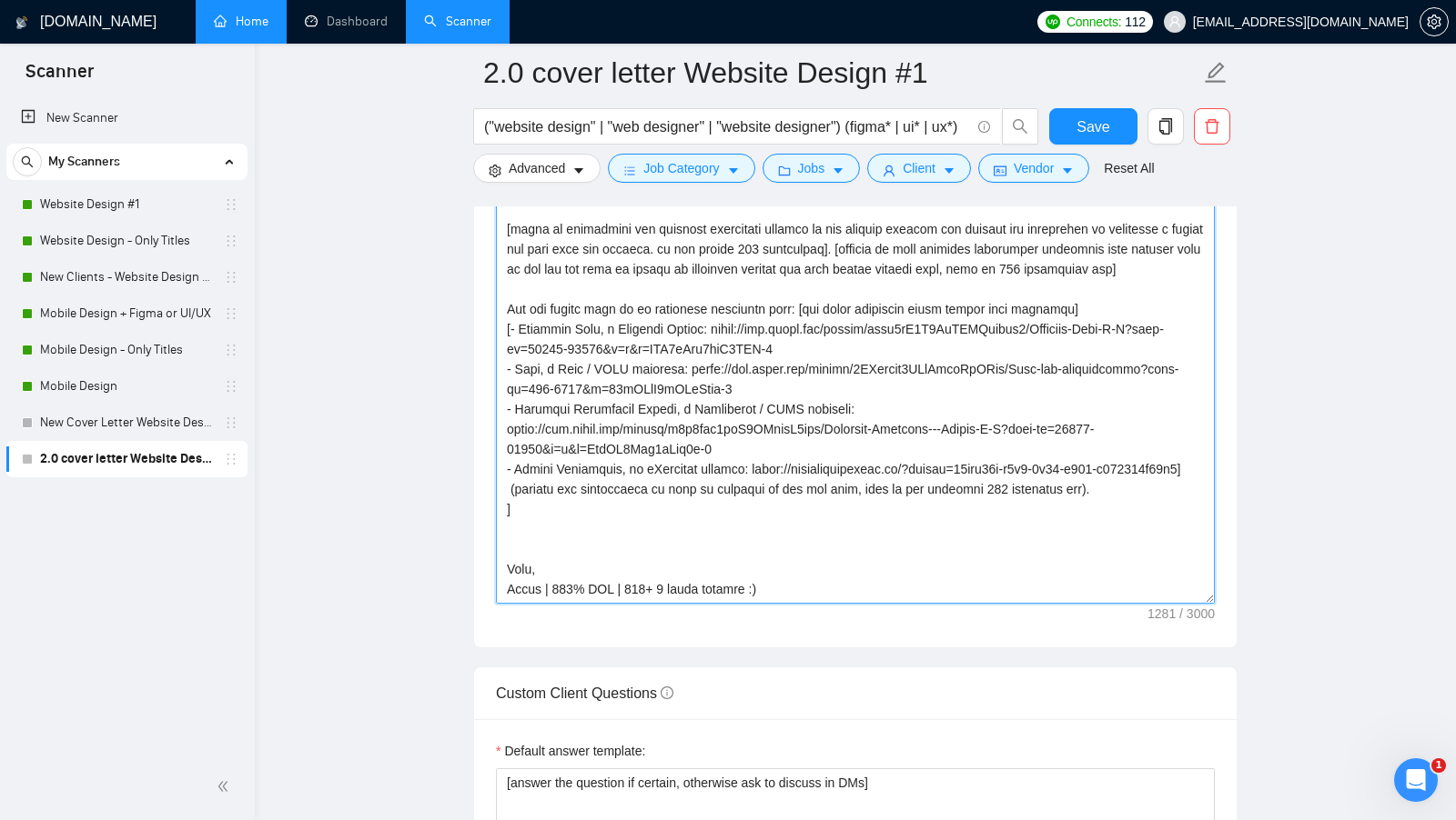
click at [796, 521] on textarea "Cover letter template:" at bounding box center [855, 399] width 719 height 410
paste textarea "[in sigh off ask if client available for a short call right now because I alrea…"
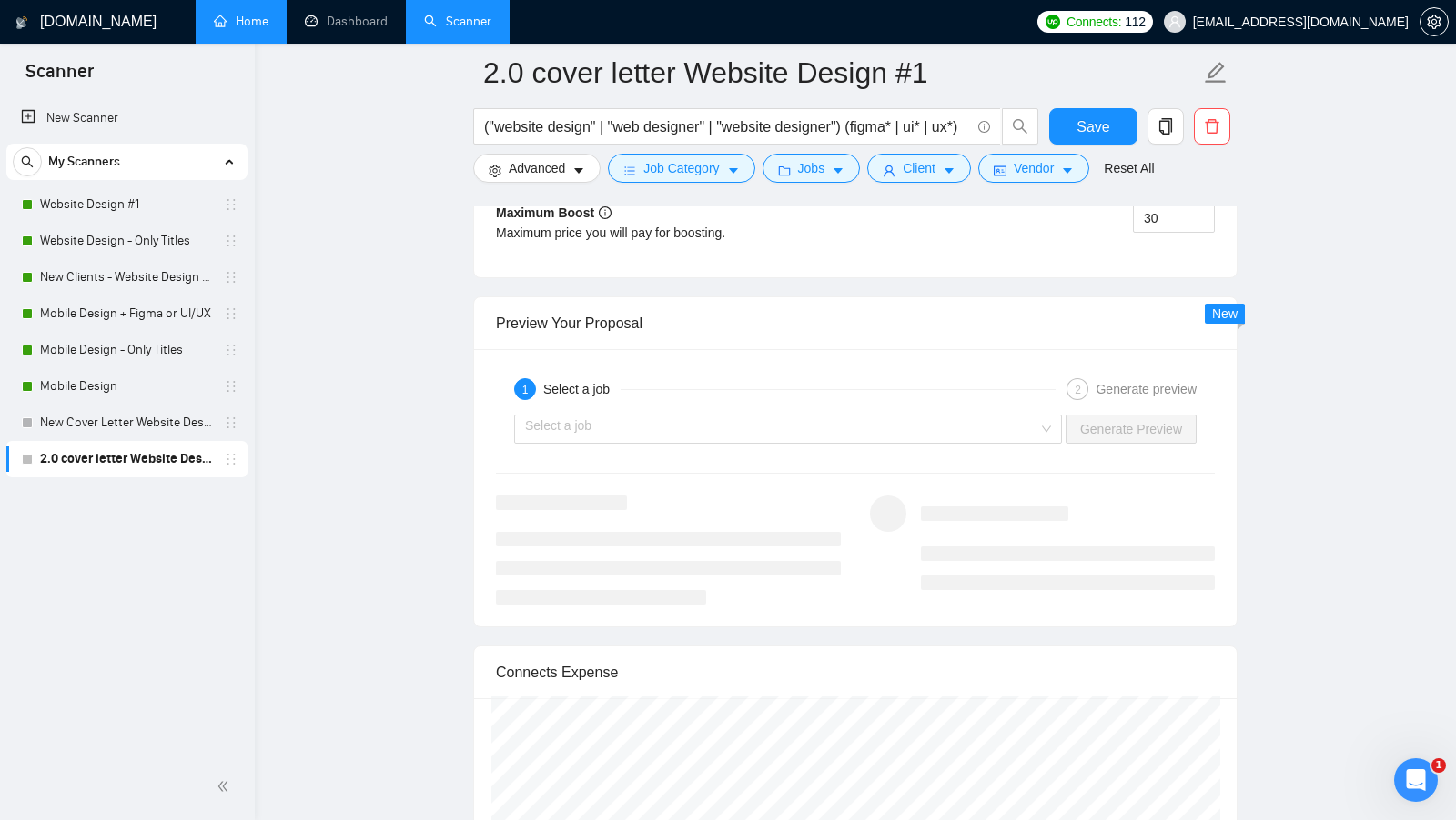
scroll to position [3473, 0]
click at [992, 412] on input "search" at bounding box center [782, 426] width 514 height 28
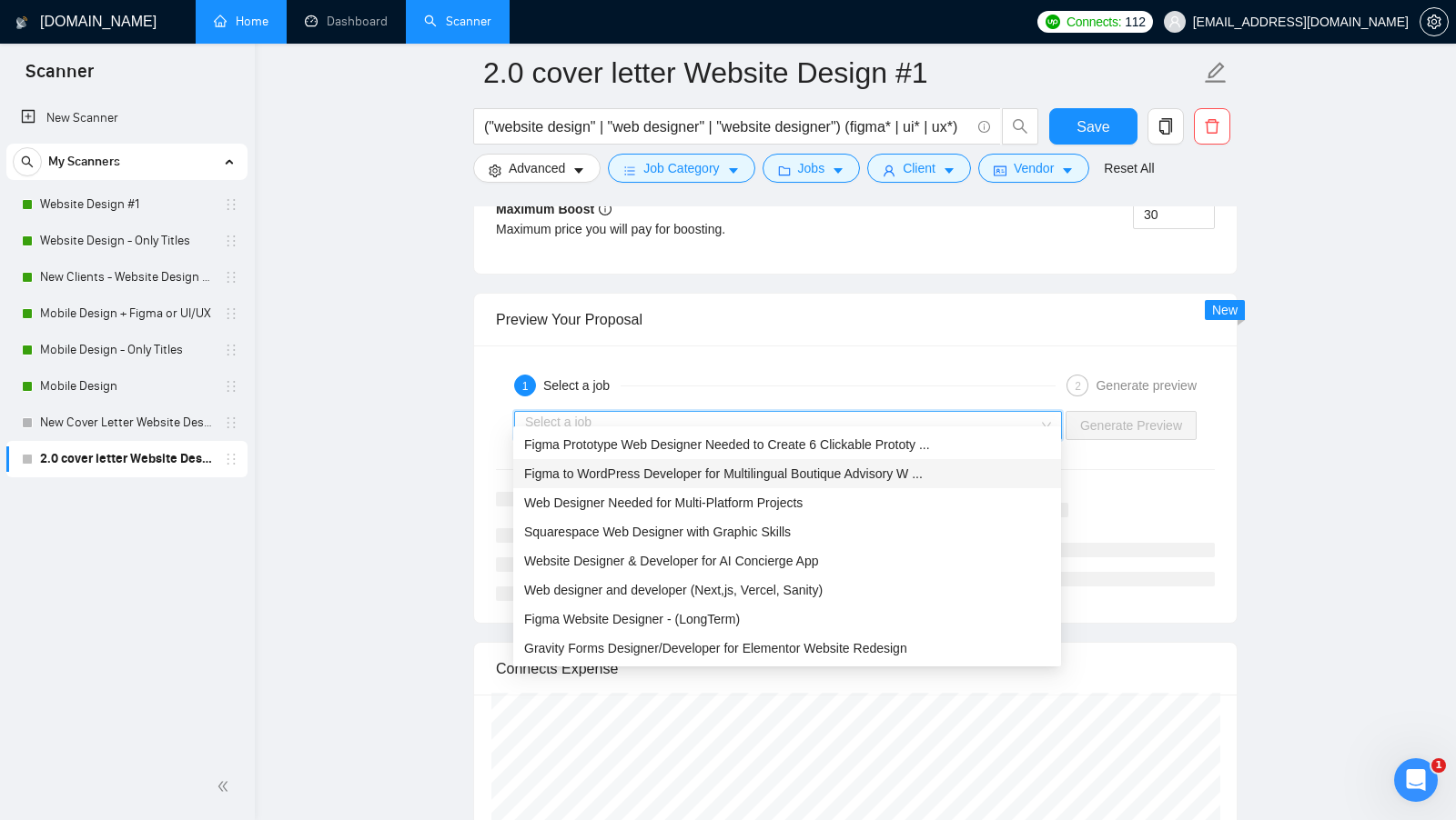
click at [738, 477] on span "Figma to WordPress Developer for Multilingual Boutique Advisory W ..." at bounding box center [724, 474] width 399 height 15
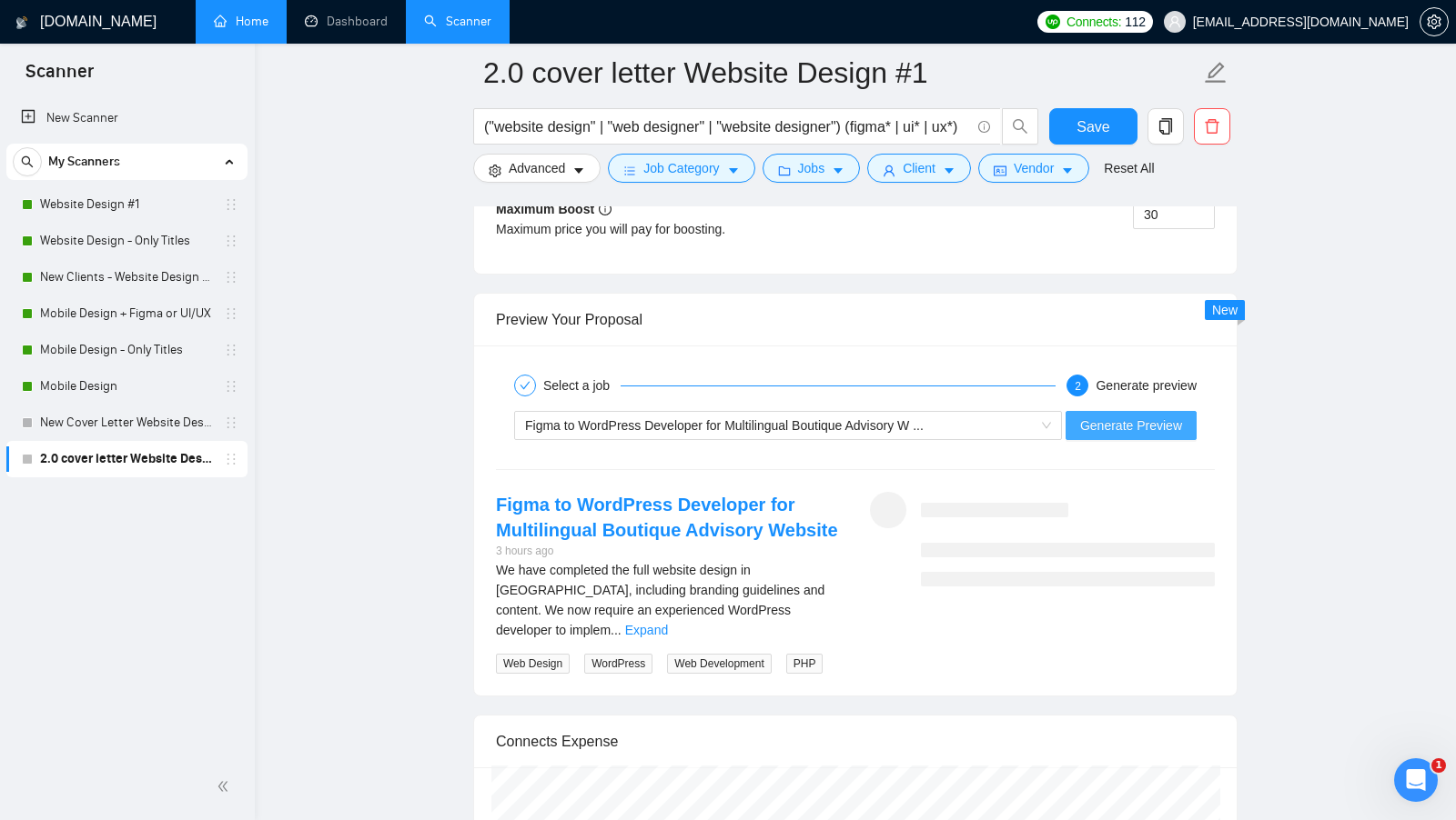
click at [1112, 416] on span "Generate Preview" at bounding box center [1131, 426] width 102 height 20
click at [802, 601] on div "We have completed the full website design in [GEOGRAPHIC_DATA], including brand…" at bounding box center [668, 600] width 344 height 80
click at [668, 623] on link "Expand" at bounding box center [646, 631] width 43 height 15
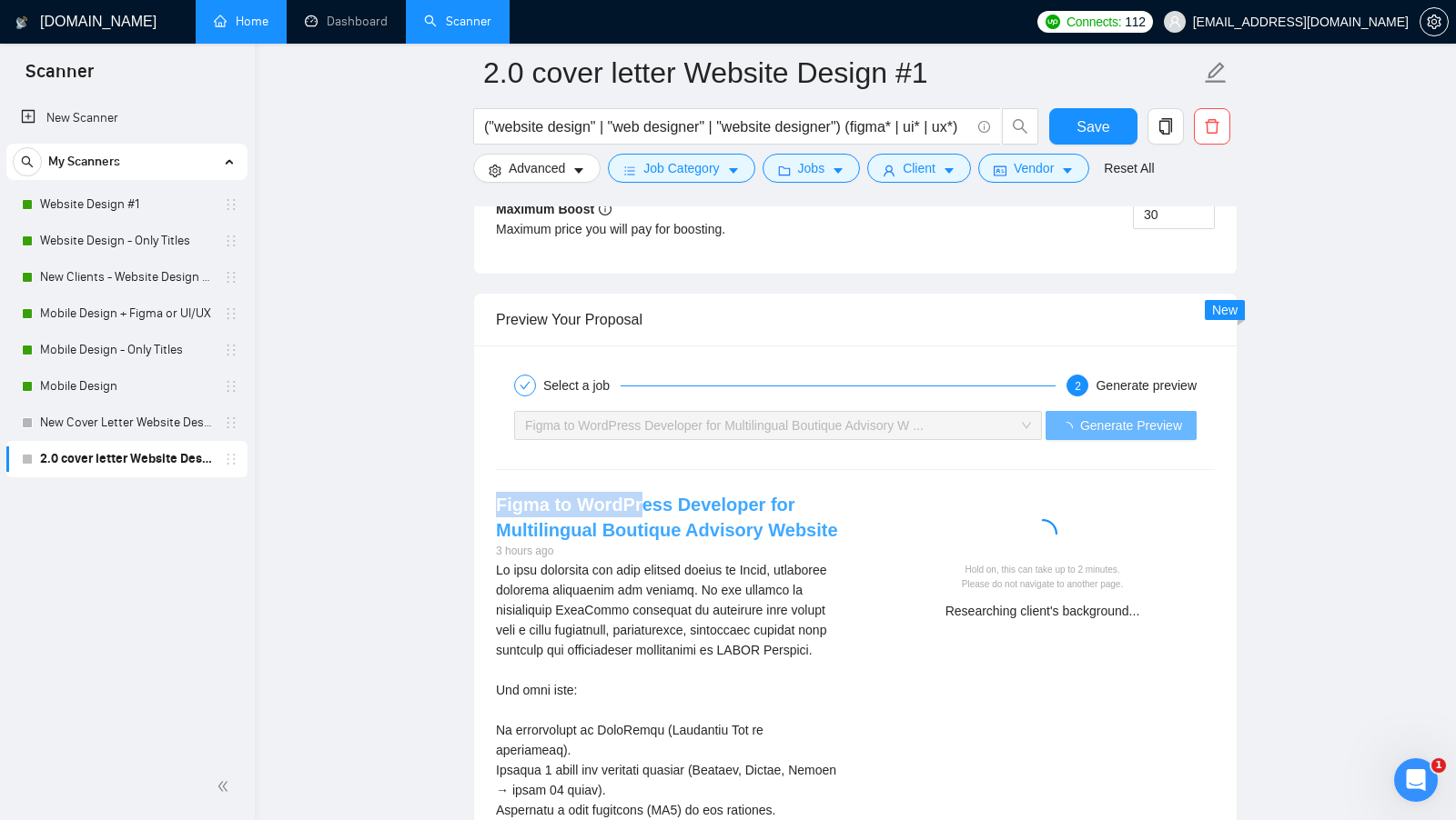
drag, startPoint x: 480, startPoint y: 483, endPoint x: 638, endPoint y: 493, distance: 158.3
click at [869, 492] on div "Hold on, this can take up to 2 minutes. Please do not navigate to another page.…" at bounding box center [1042, 563] width 374 height 141
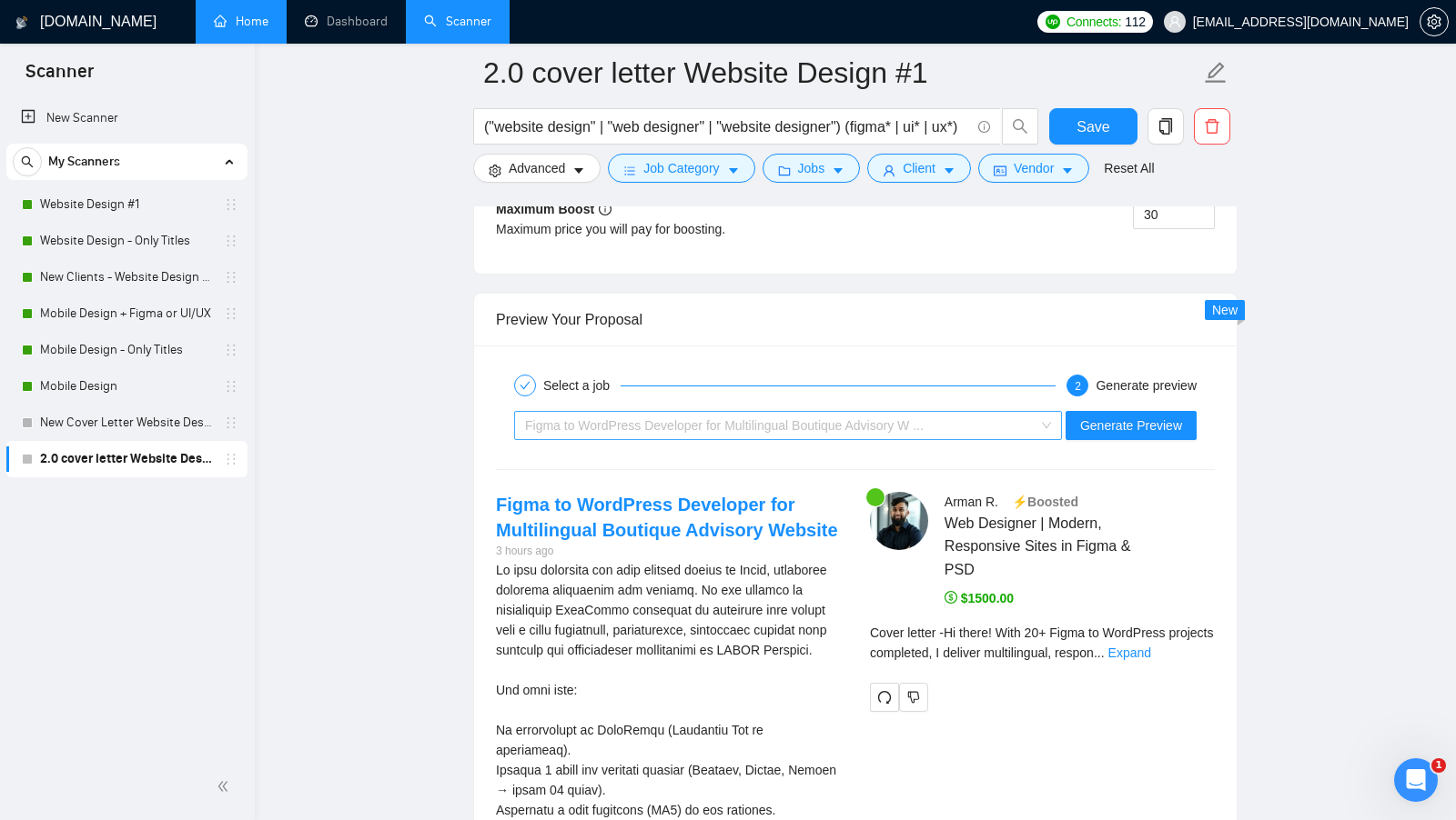
click at [997, 412] on div "Figma to WordPress Developer for Multilingual Boutique Advisory W ..." at bounding box center [780, 426] width 510 height 28
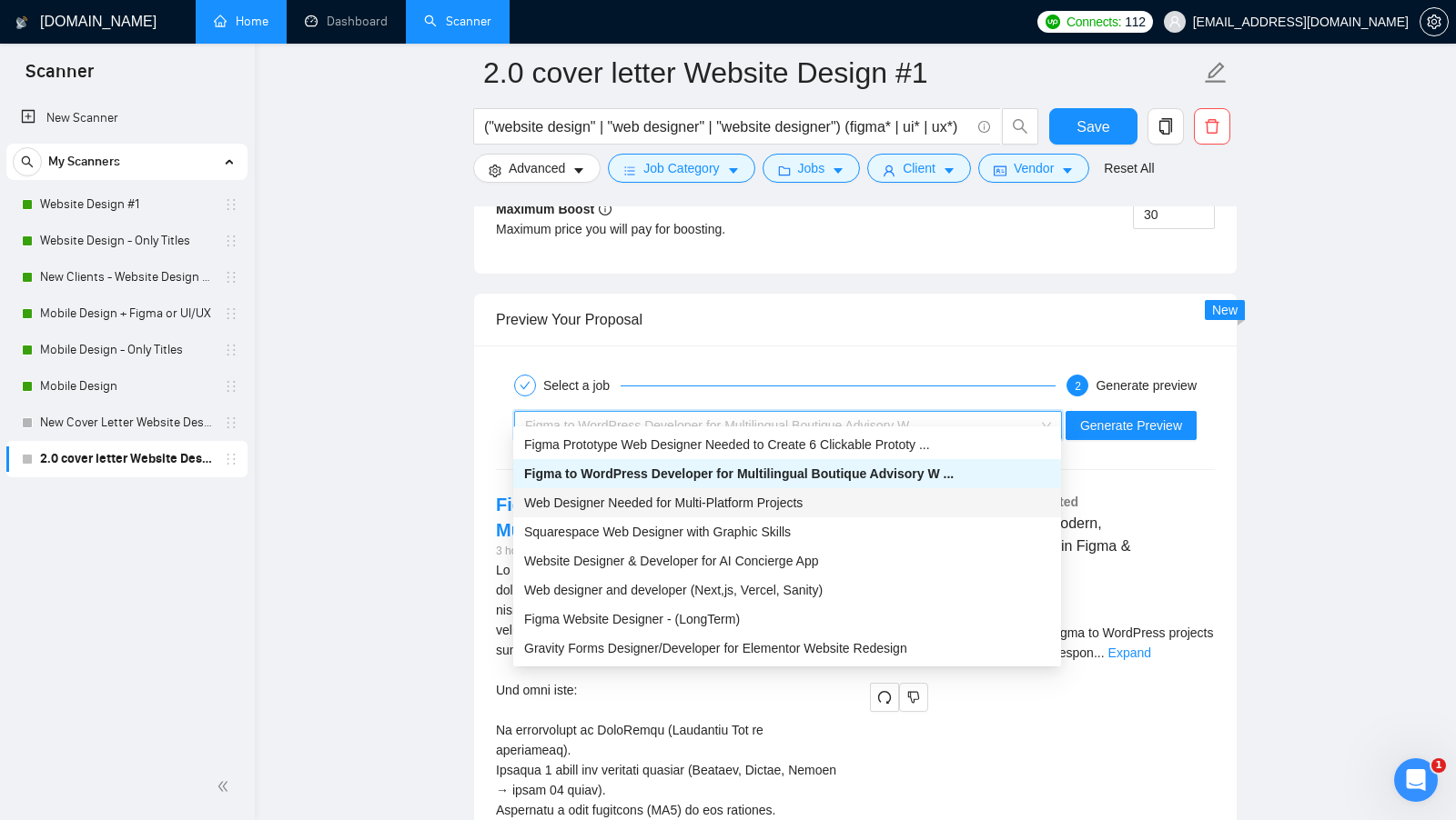
click at [906, 509] on div "Web Designer Needed for Multi-Platform Projects" at bounding box center [787, 503] width 526 height 20
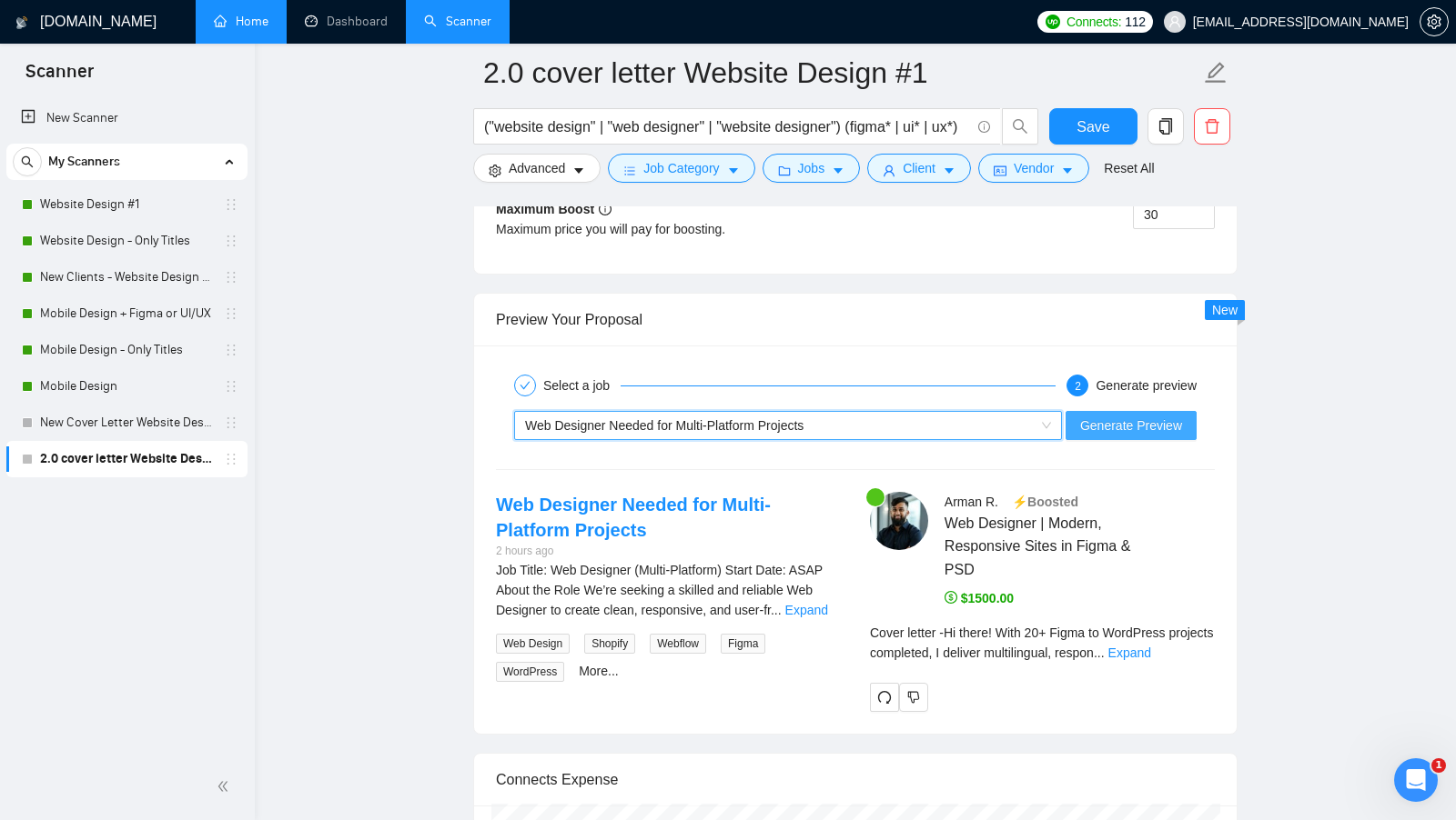
click at [1135, 417] on span "Generate Preview" at bounding box center [1131, 426] width 102 height 20
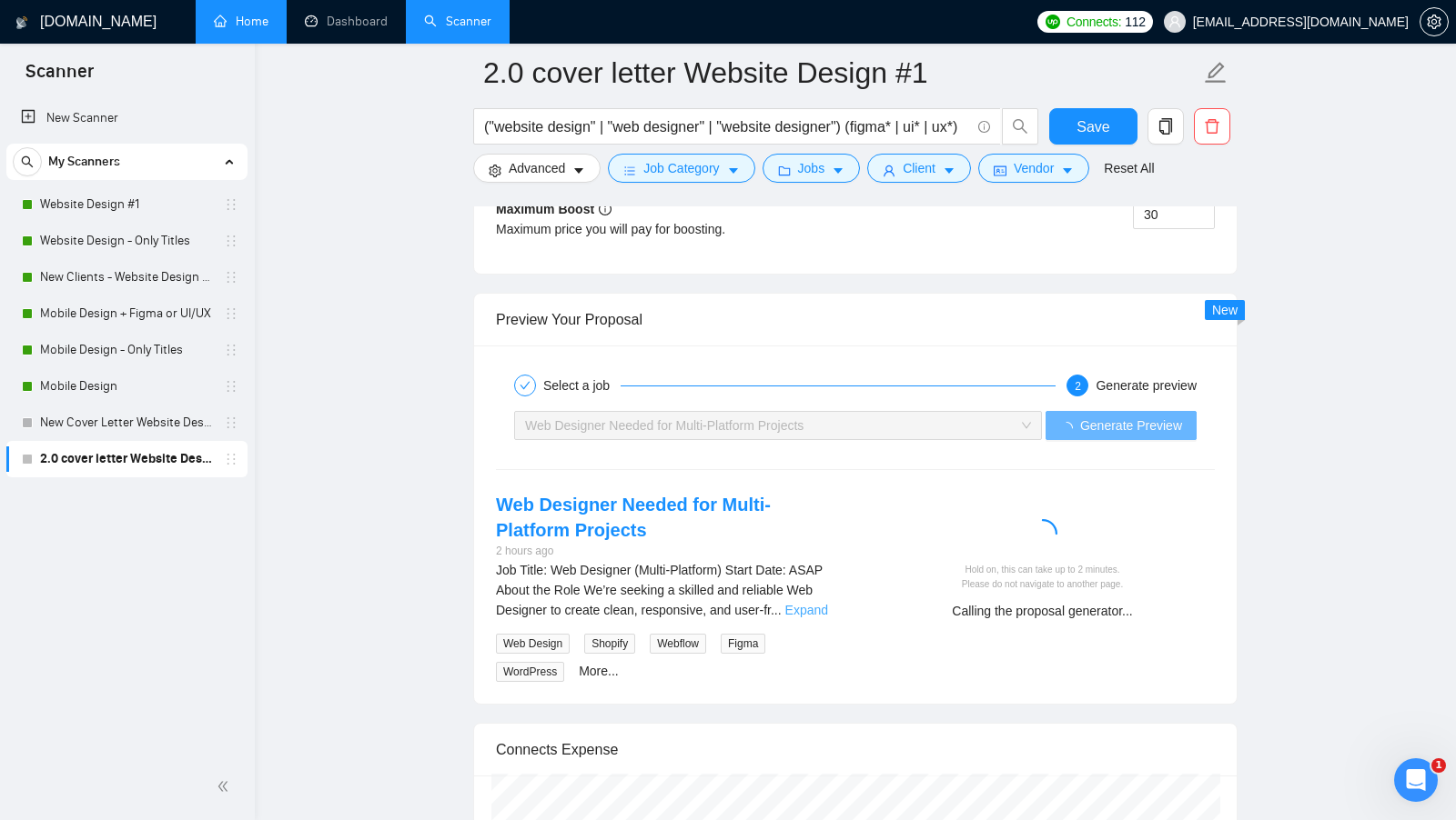
click at [827, 603] on link "Expand" at bounding box center [807, 611] width 43 height 15
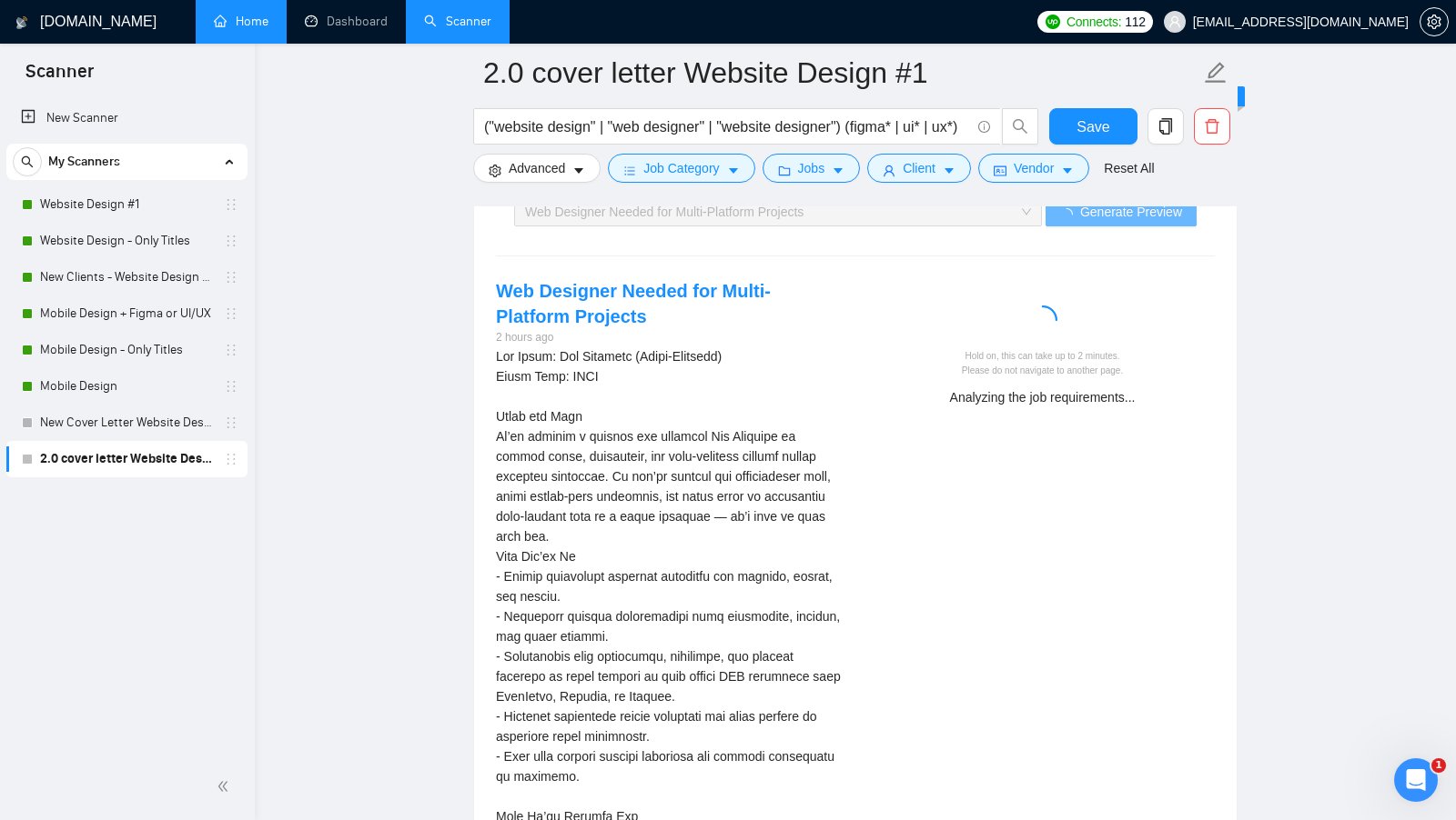
scroll to position [3685, 0]
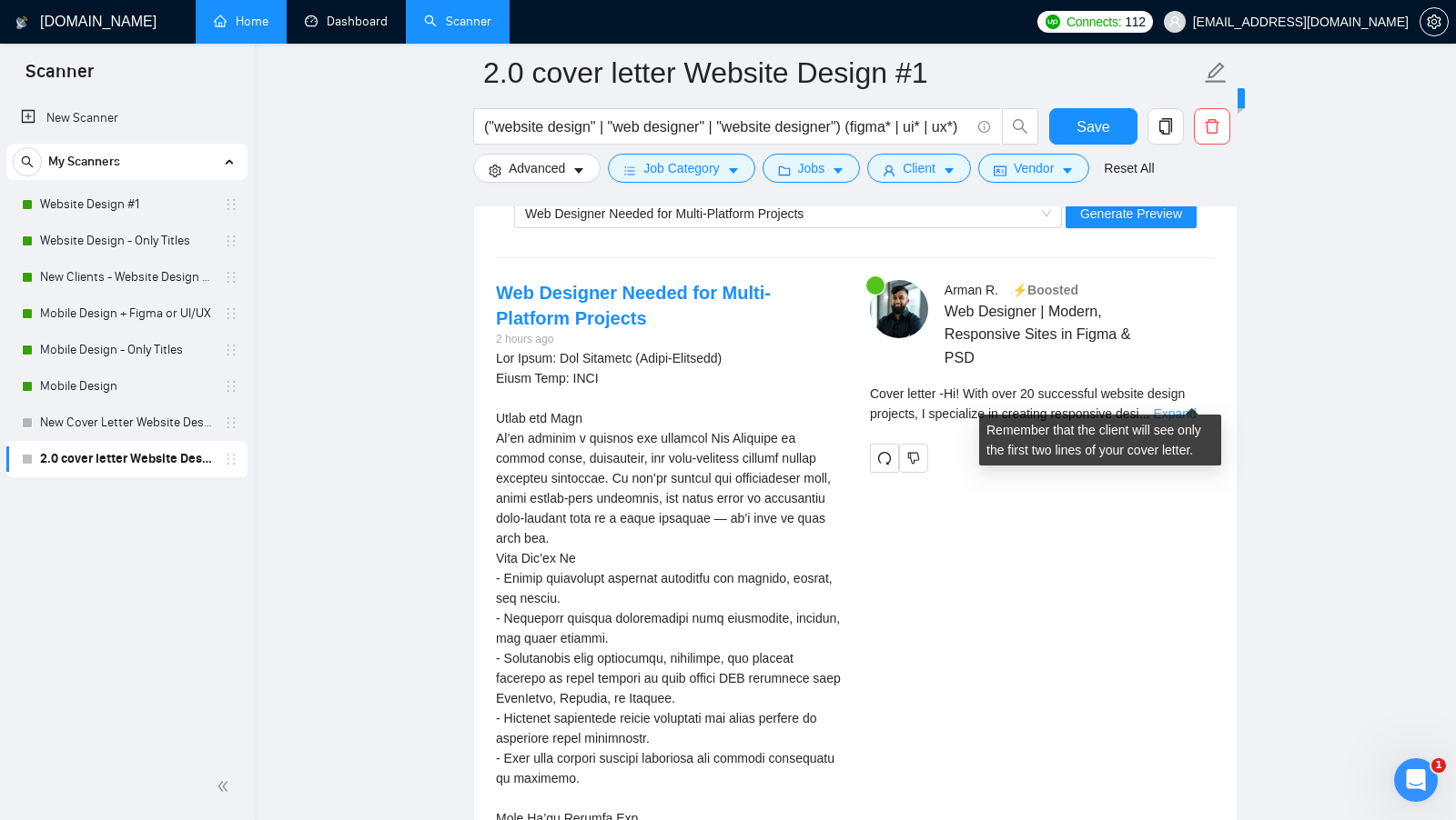
click at [1183, 407] on link "Expand" at bounding box center [1174, 414] width 43 height 15
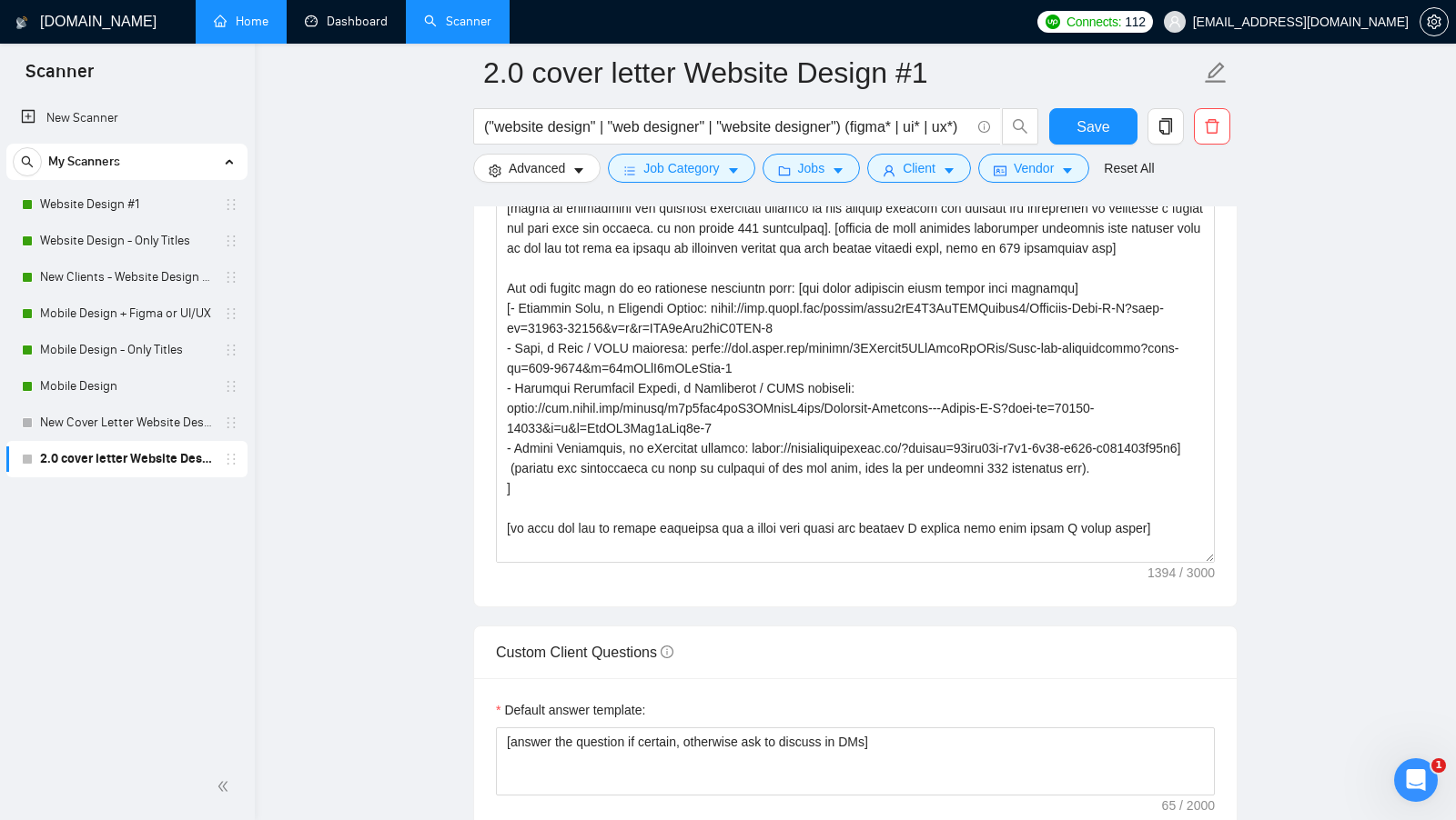
scroll to position [1987, 0]
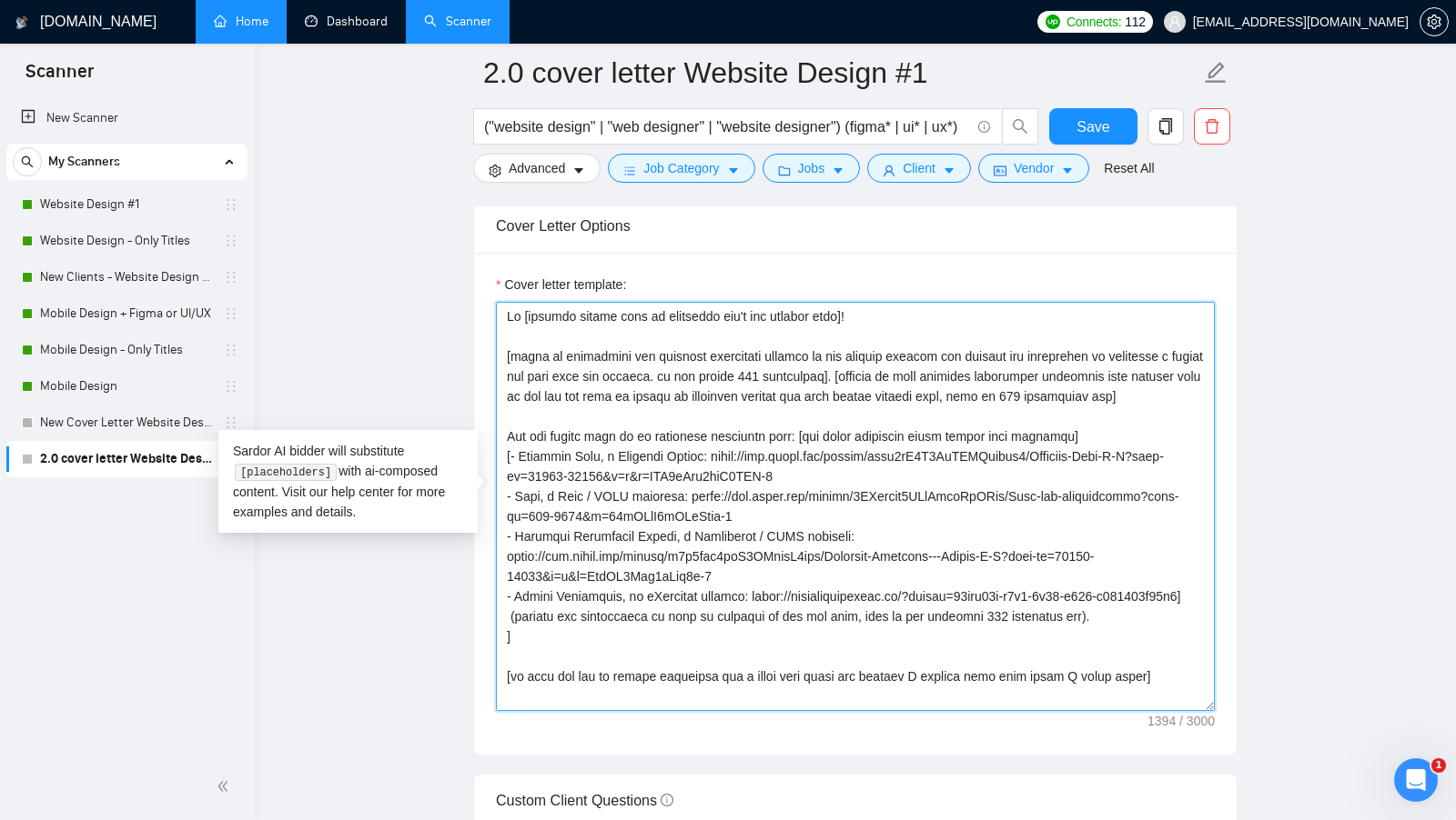
click at [1124, 427] on textarea "Cover letter template:" at bounding box center [855, 507] width 719 height 410
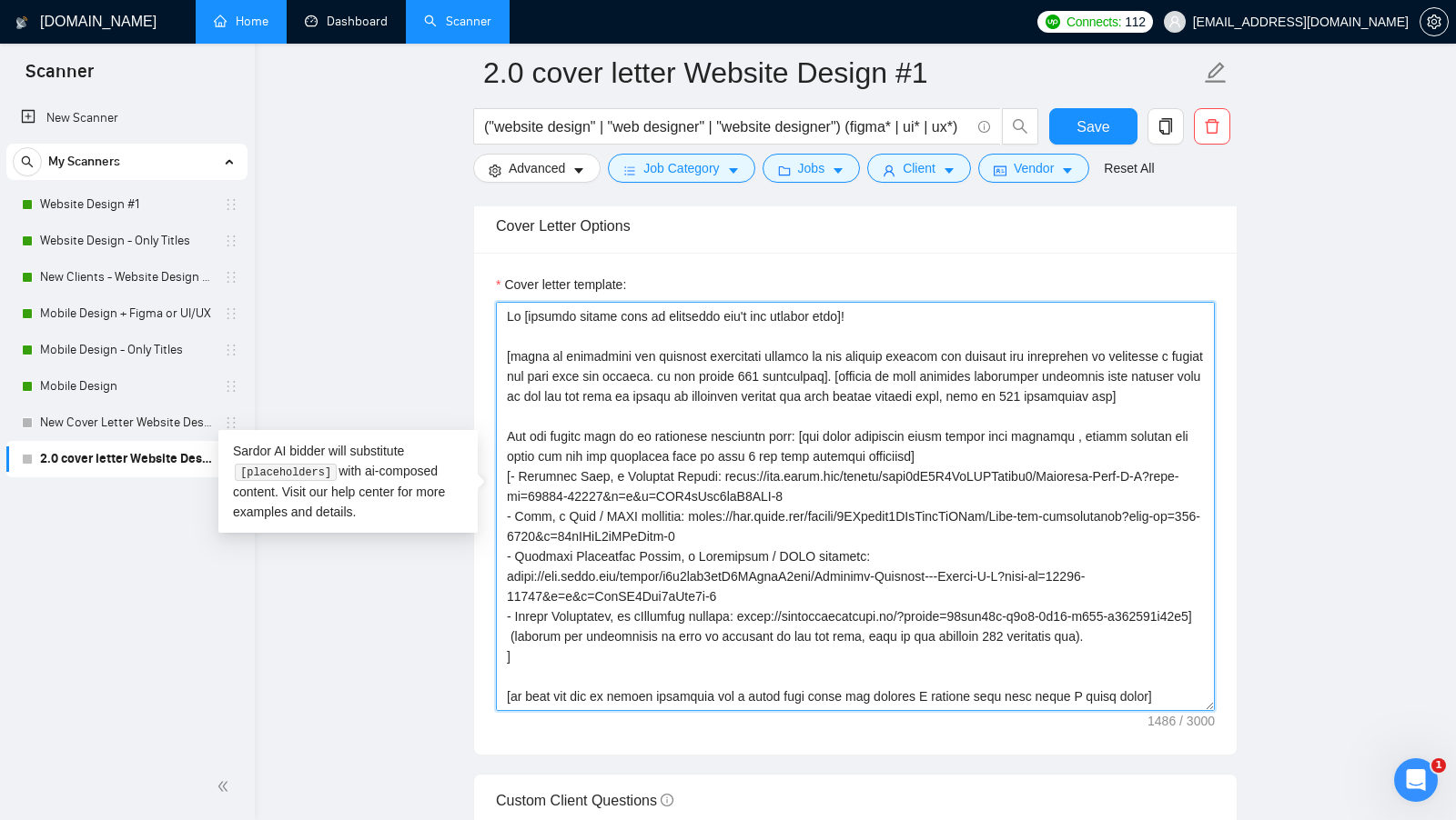
click at [780, 396] on textarea "Cover letter template:" at bounding box center [855, 507] width 719 height 410
click at [800, 367] on textarea "Cover letter template:" at bounding box center [855, 507] width 719 height 410
click at [1103, 346] on textarea "Cover letter template:" at bounding box center [855, 507] width 719 height 410
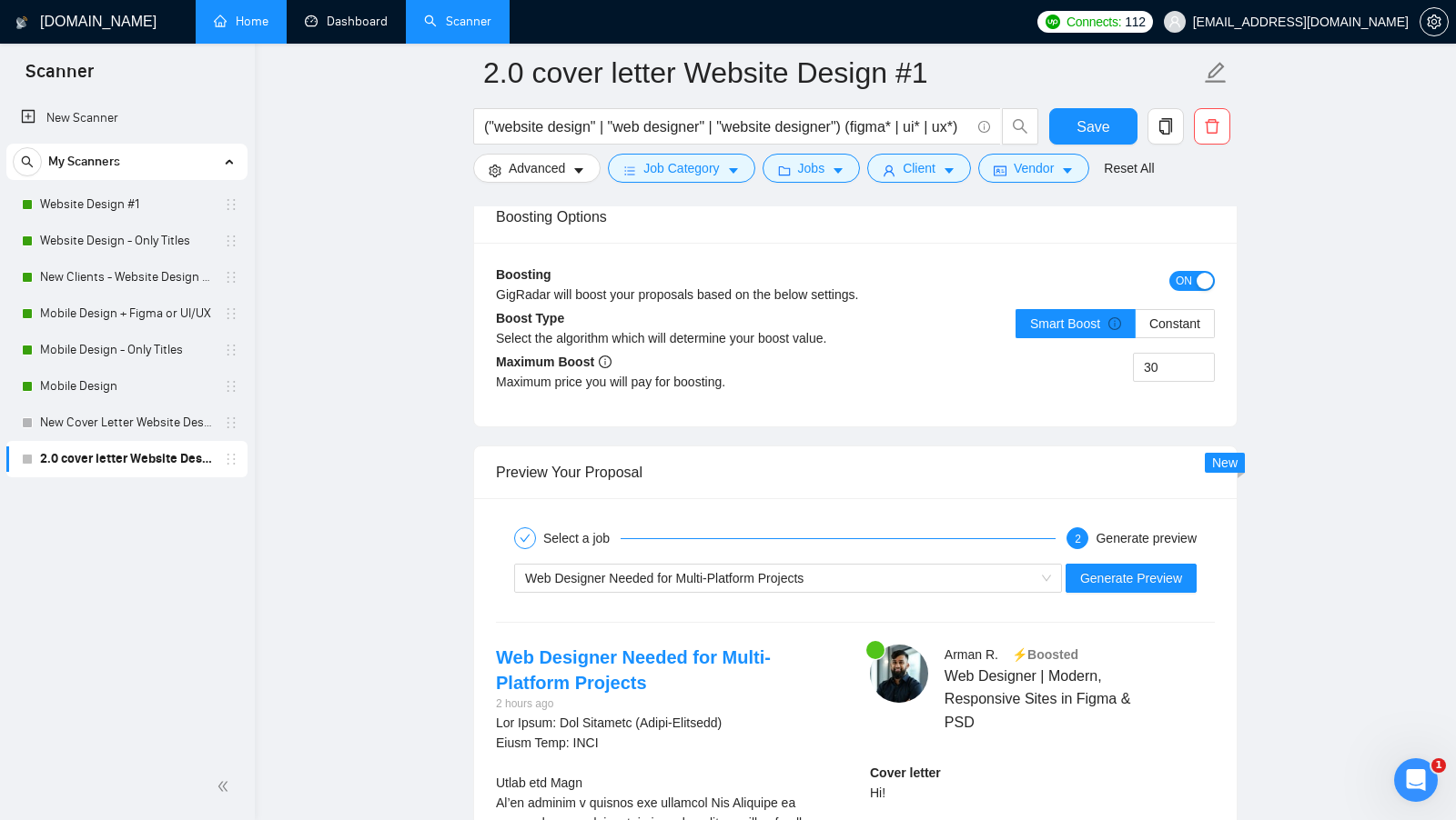
scroll to position [3578, 0]
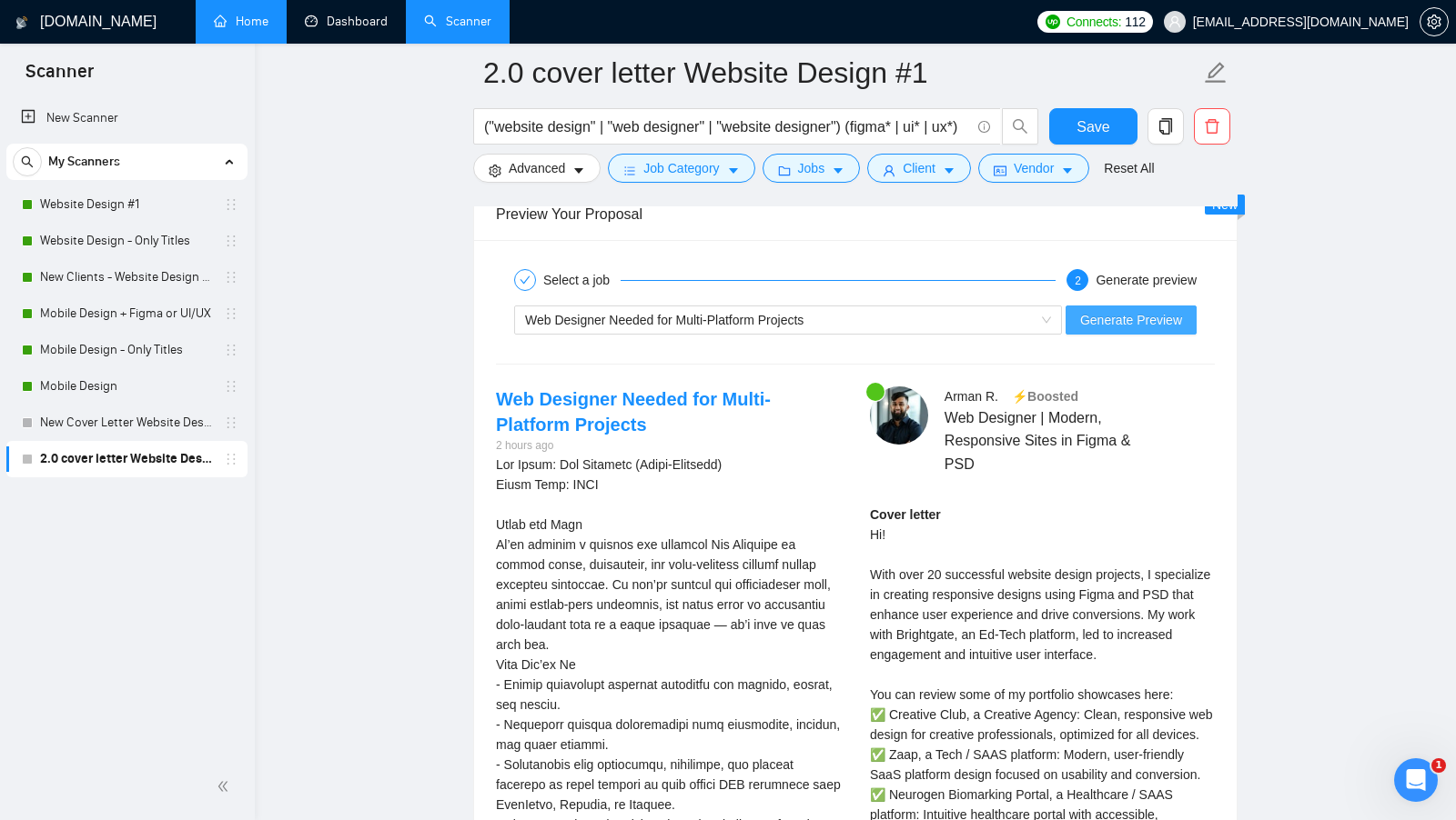
click at [1141, 310] on span "Generate Preview" at bounding box center [1131, 320] width 102 height 20
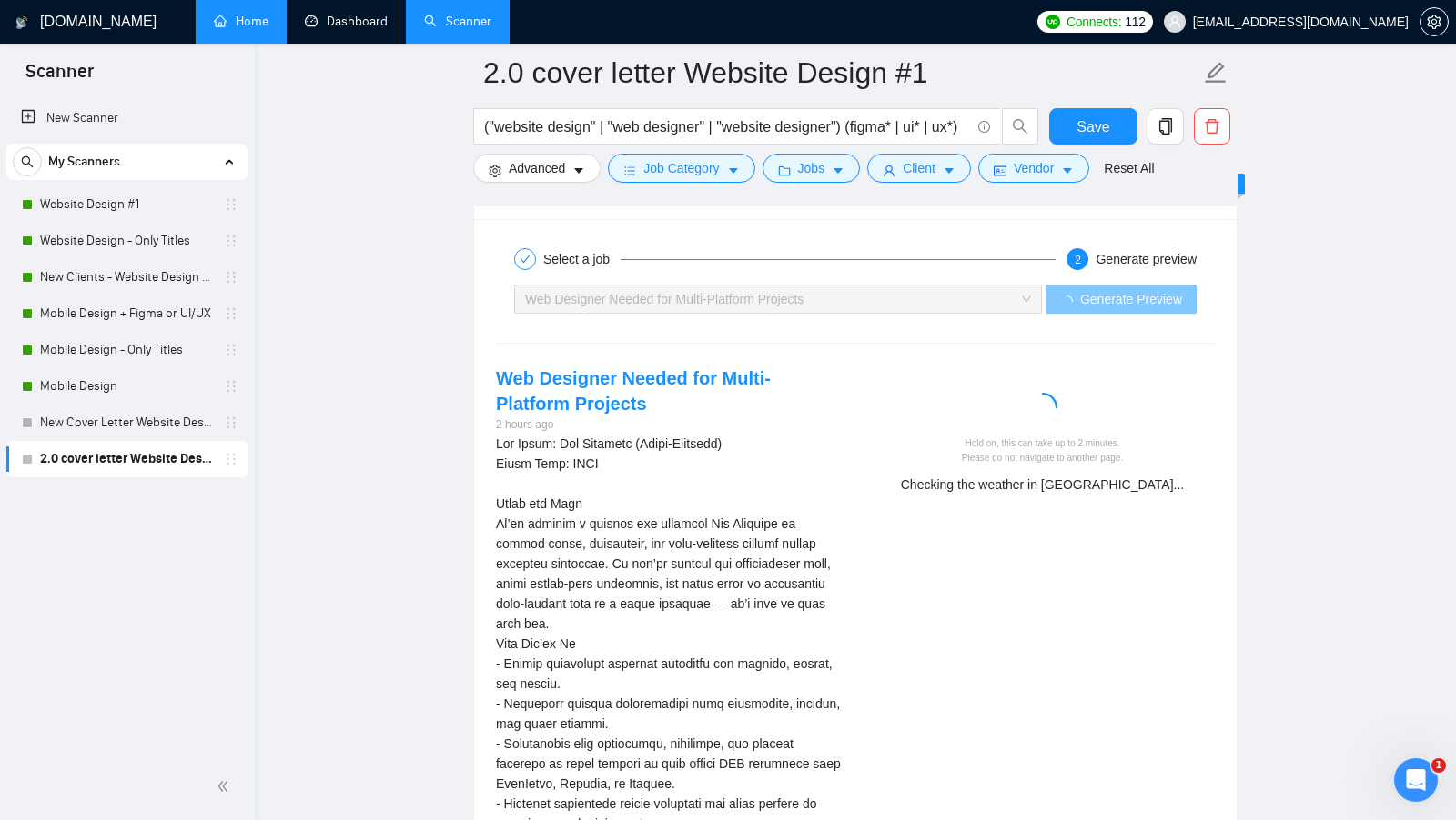
scroll to position [3611, 0]
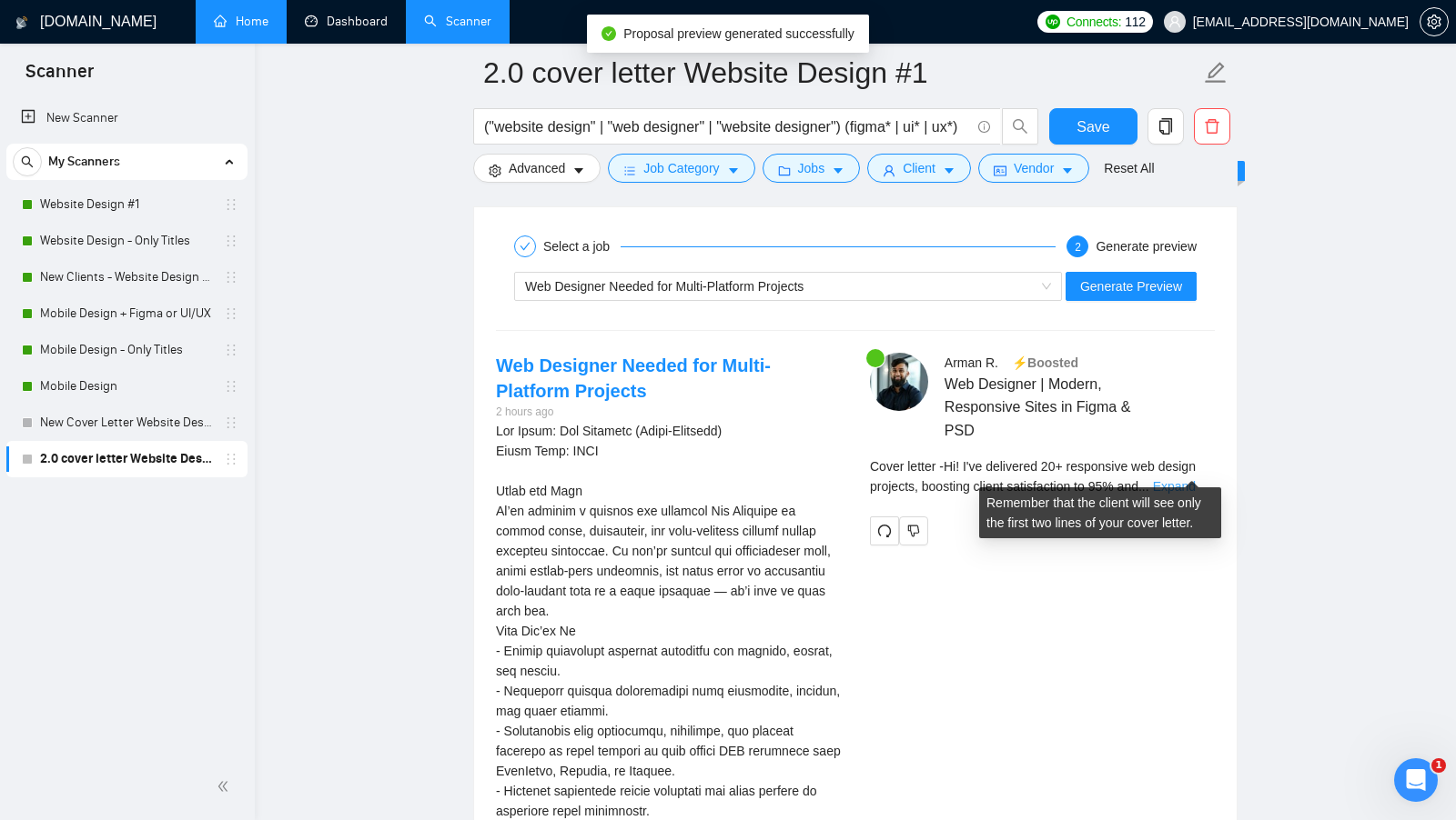
click at [1182, 479] on link "Expand" at bounding box center [1174, 487] width 43 height 15
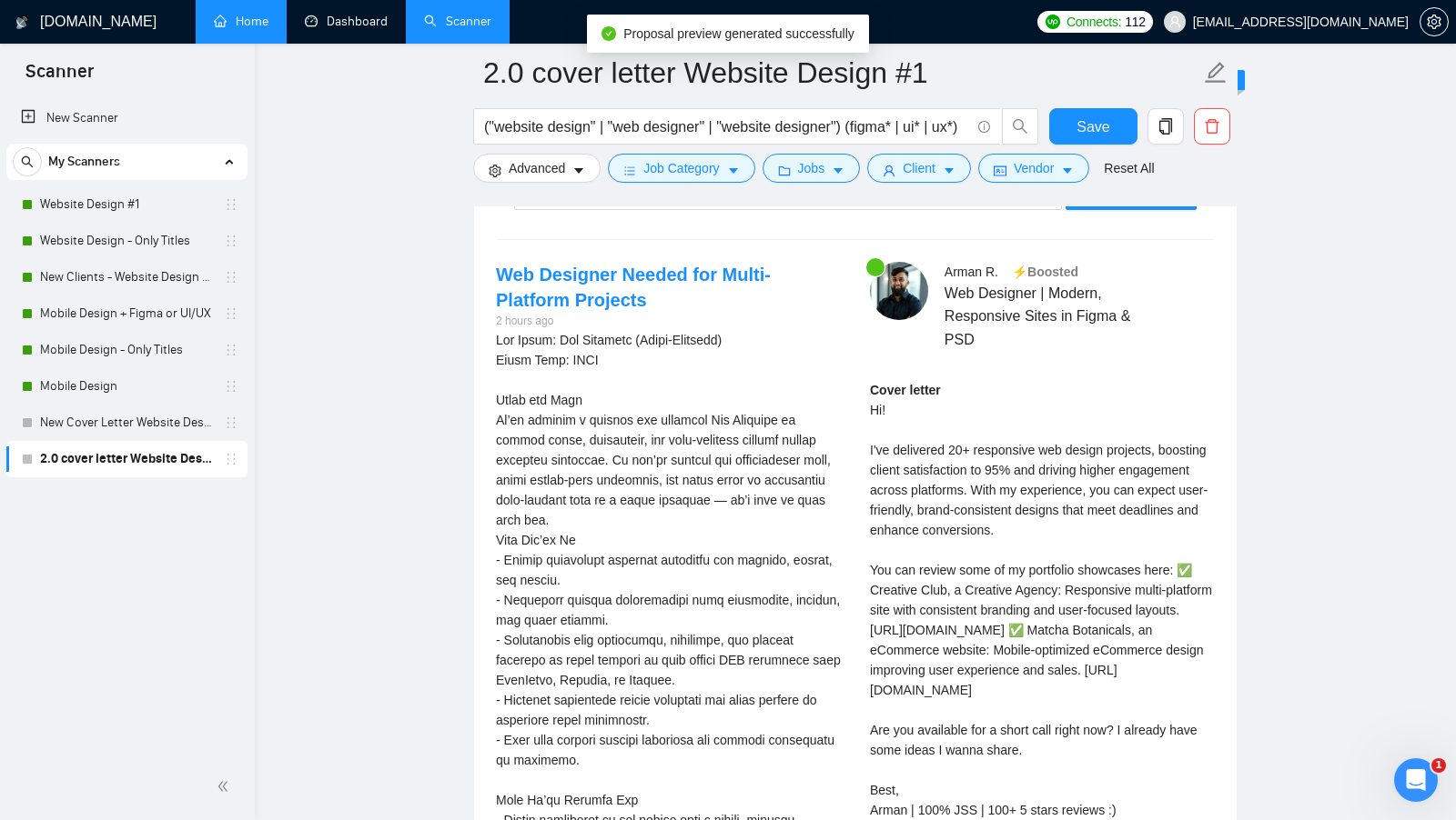
scroll to position [3715, 0]
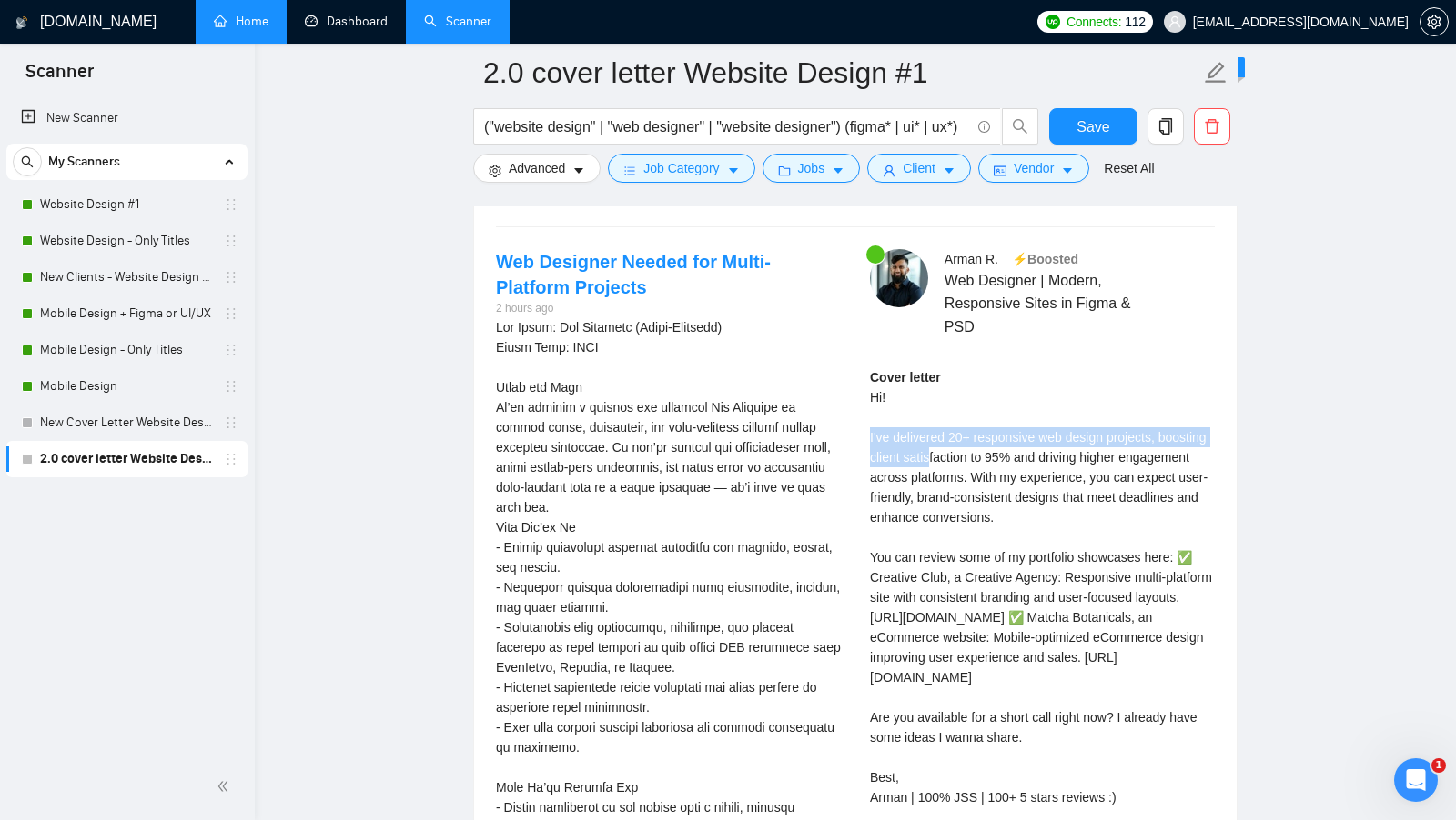
drag, startPoint x: 865, startPoint y: 415, endPoint x: 995, endPoint y: 434, distance: 131.4
click at [995, 433] on div "[PERSON_NAME] ⚡️Boosted Web Designer | Modern, Responsive Sites in Figma & PSD …" at bounding box center [1042, 552] width 374 height 607
click at [995, 434] on div "Cover letter Hi! I've delivered 20+ responsive web design projects, boosting cl…" at bounding box center [1042, 587] width 344 height 440
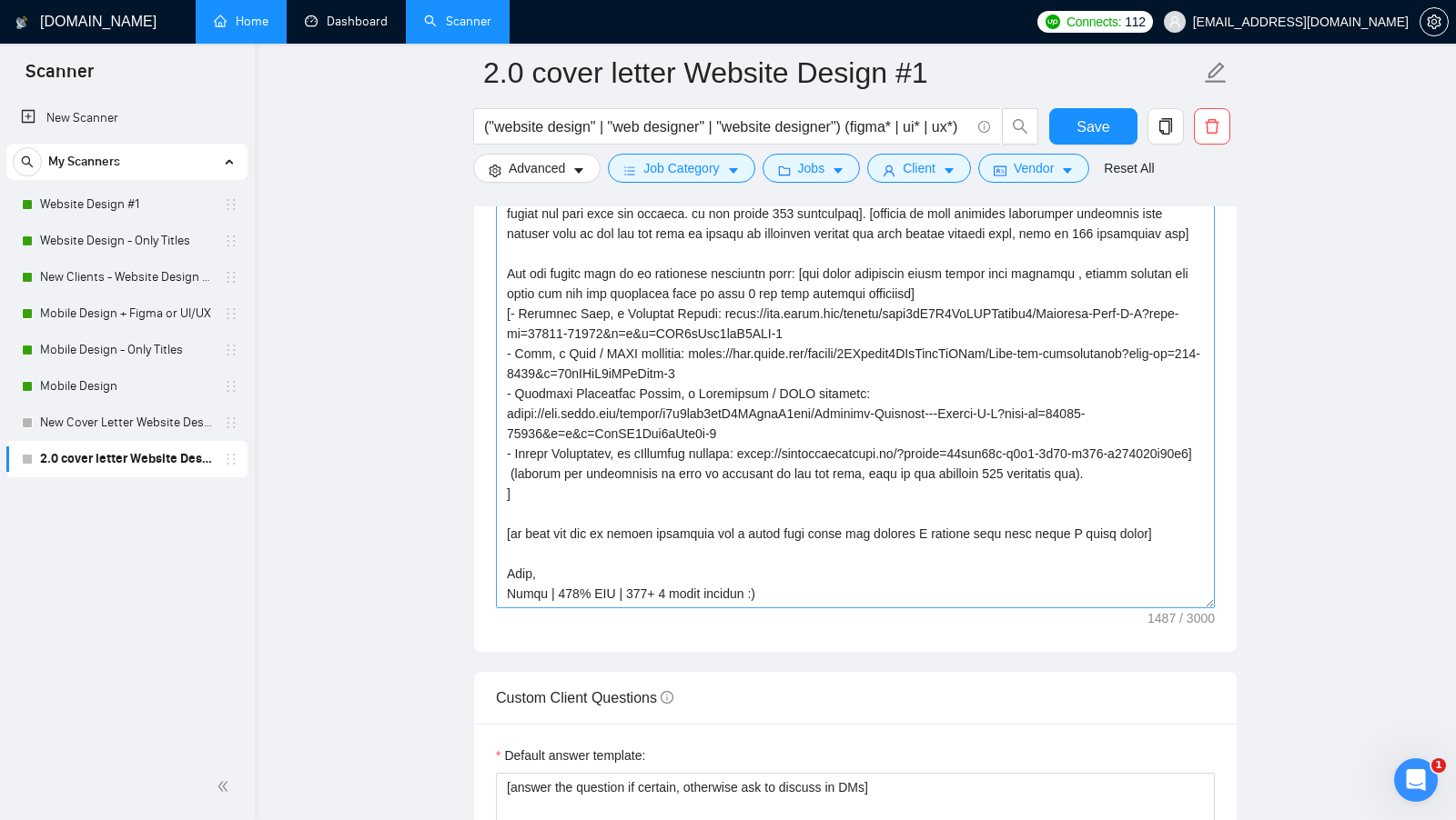
scroll to position [100, 0]
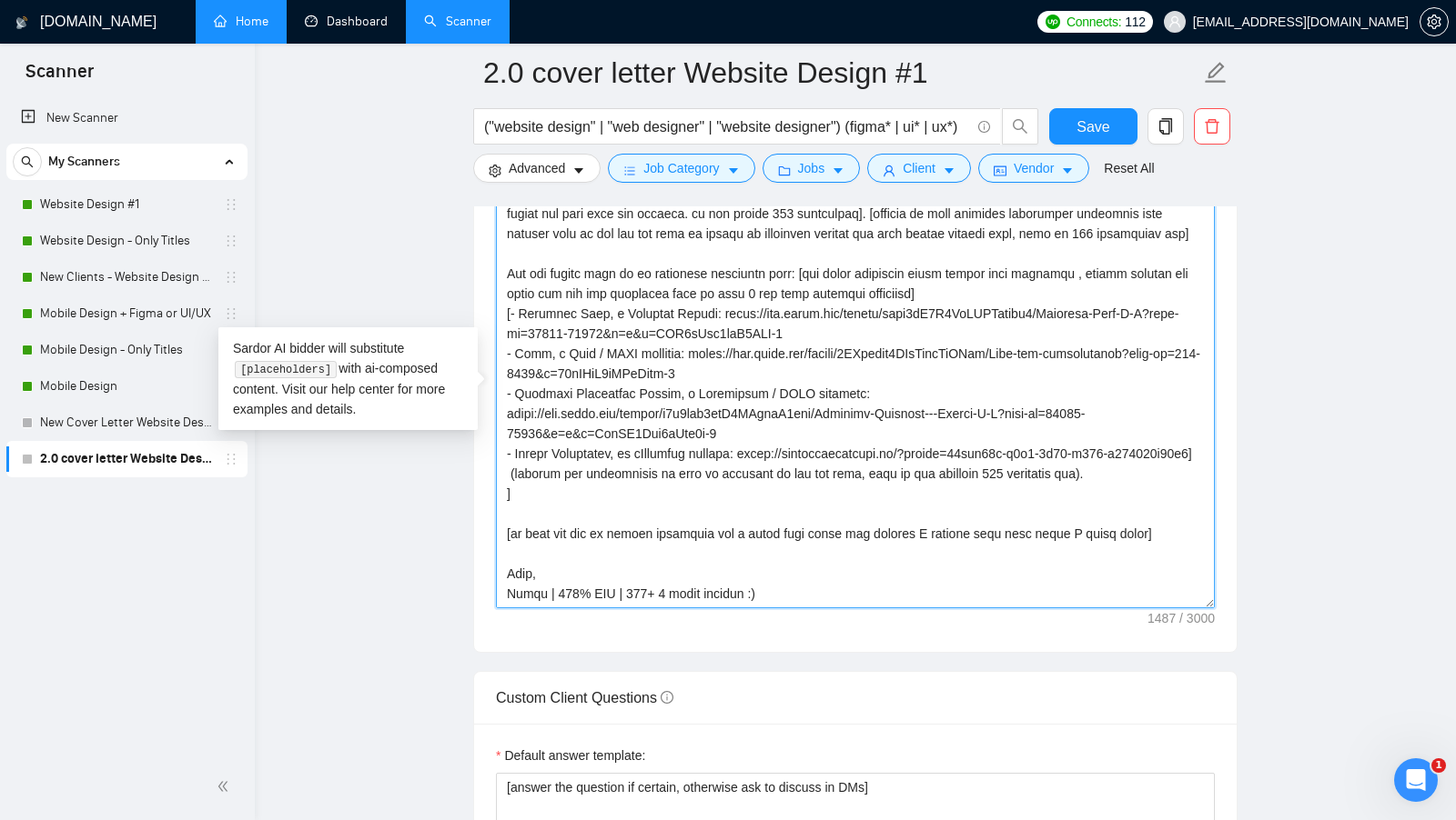
drag, startPoint x: 896, startPoint y: 506, endPoint x: 1129, endPoint y: 507, distance: 233.0
click at [1129, 507] on textarea "Cover letter template:" at bounding box center [855, 404] width 719 height 410
click at [591, 501] on textarea "Cover letter template:" at bounding box center [855, 404] width 719 height 410
click at [581, 501] on textarea "Cover letter template:" at bounding box center [855, 404] width 719 height 410
click at [581, 501] on textarea "Cover letter template:" at bounding box center [855, 404] width 719 height 410
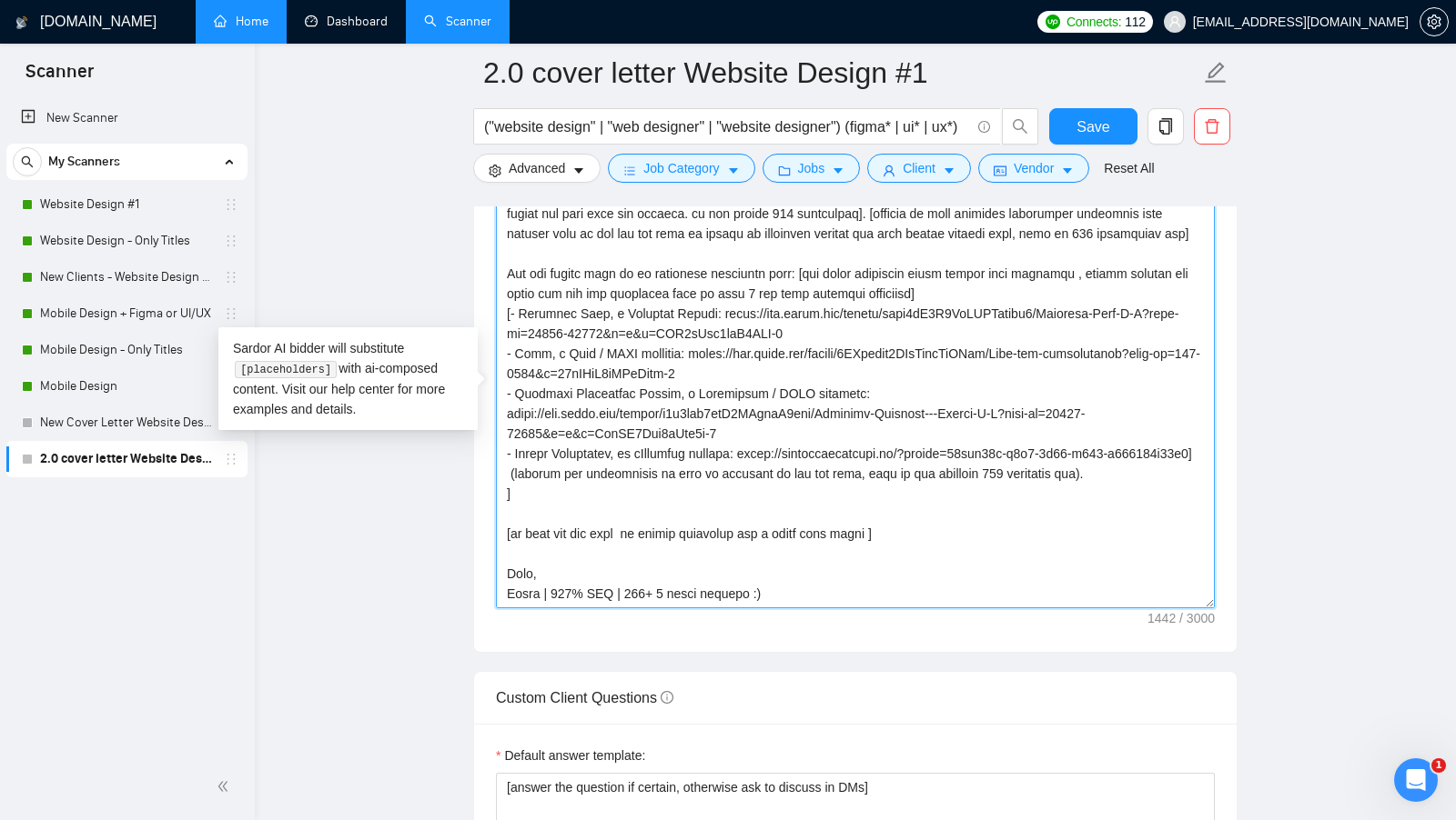
paste textarea "I already have some ideas I wanna share"
click at [624, 505] on textarea "Cover letter template:" at bounding box center [855, 404] width 719 height 410
drag, startPoint x: 858, startPoint y: 503, endPoint x: 1067, endPoint y: 505, distance: 209.0
click at [1069, 507] on textarea "Cover letter template:" at bounding box center [855, 404] width 719 height 410
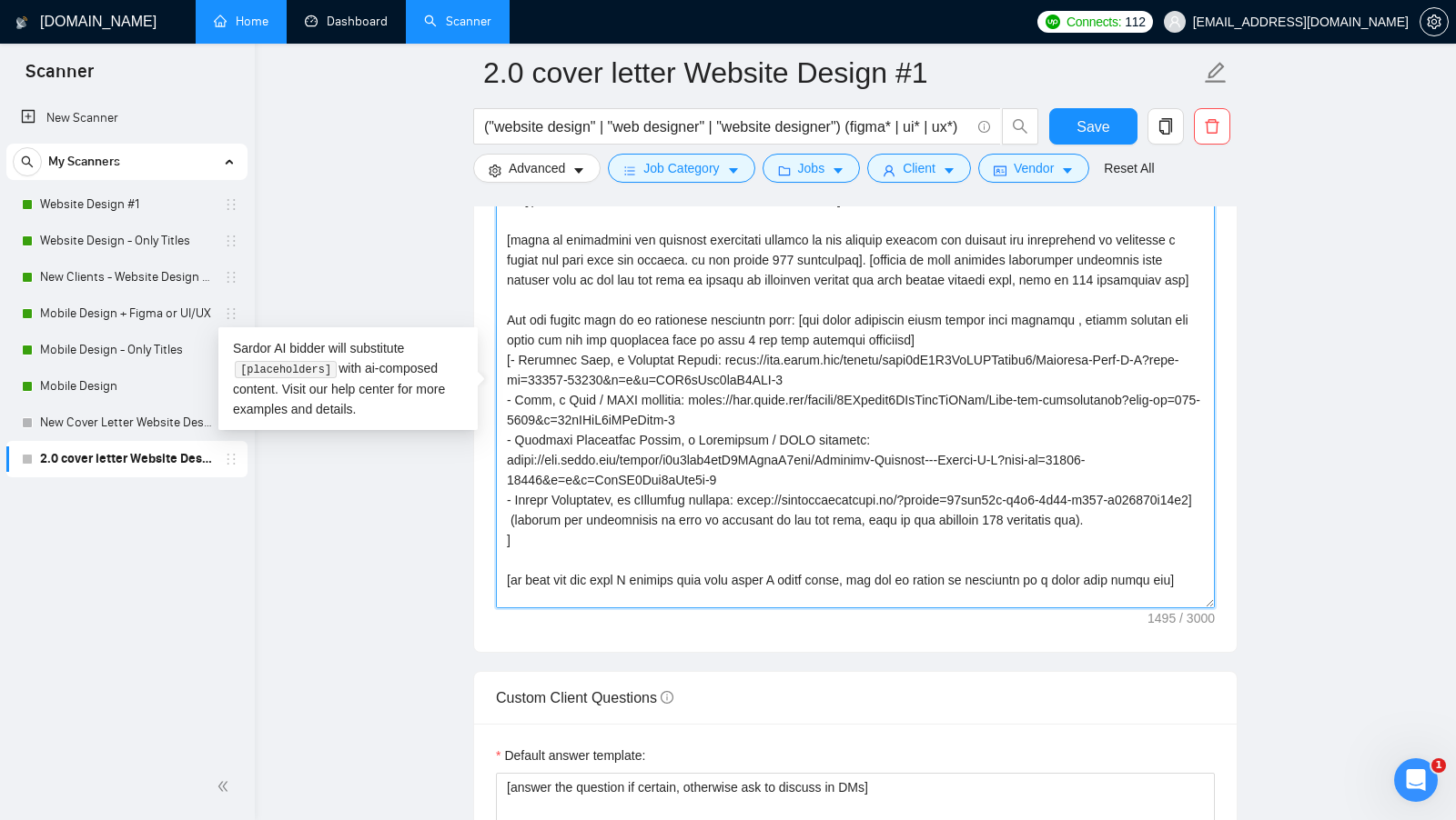
scroll to position [0, 0]
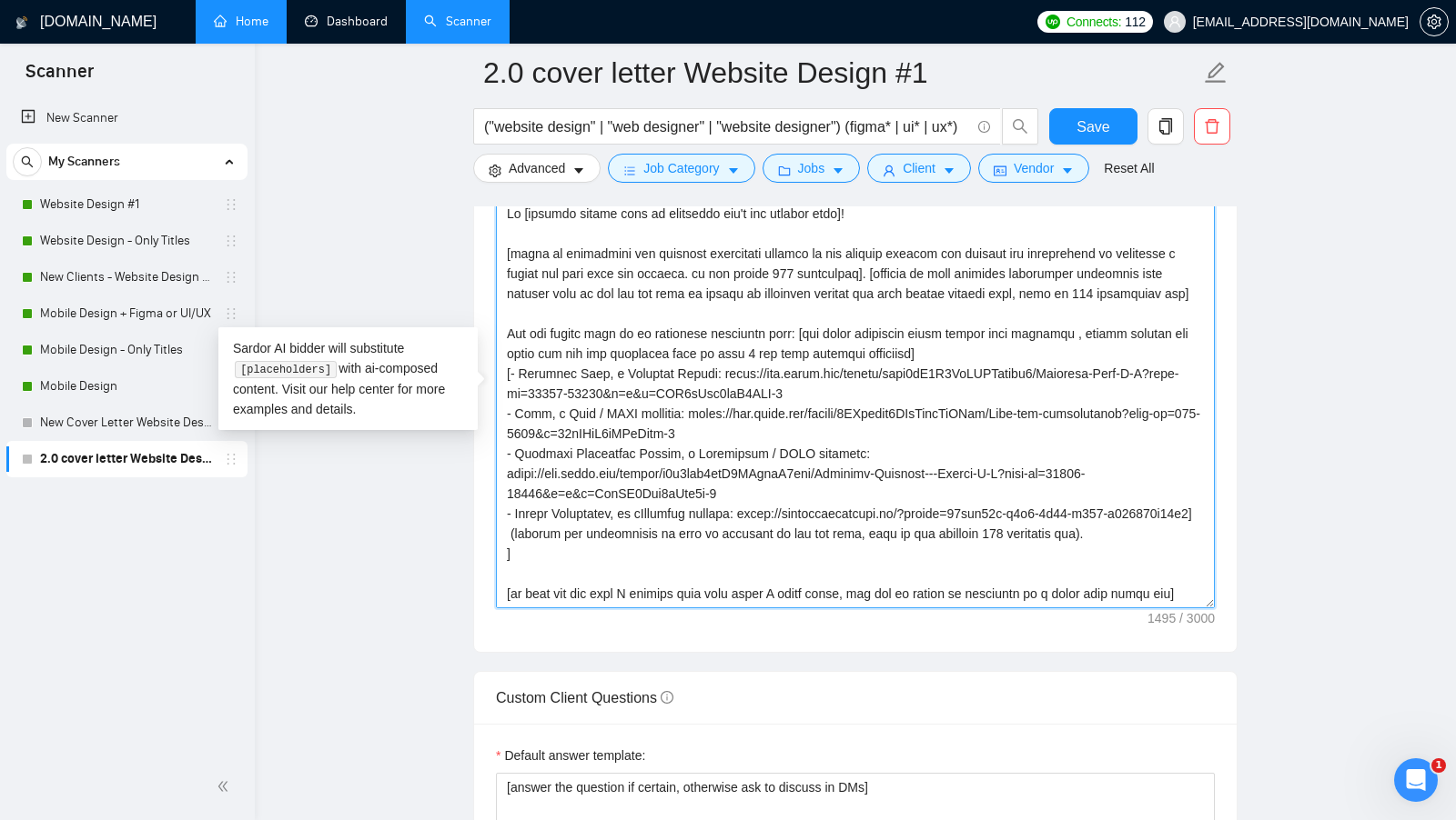
click at [983, 343] on textarea "Cover letter template:" at bounding box center [855, 404] width 719 height 410
click at [537, 368] on textarea "Cover letter template:" at bounding box center [855, 404] width 719 height 410
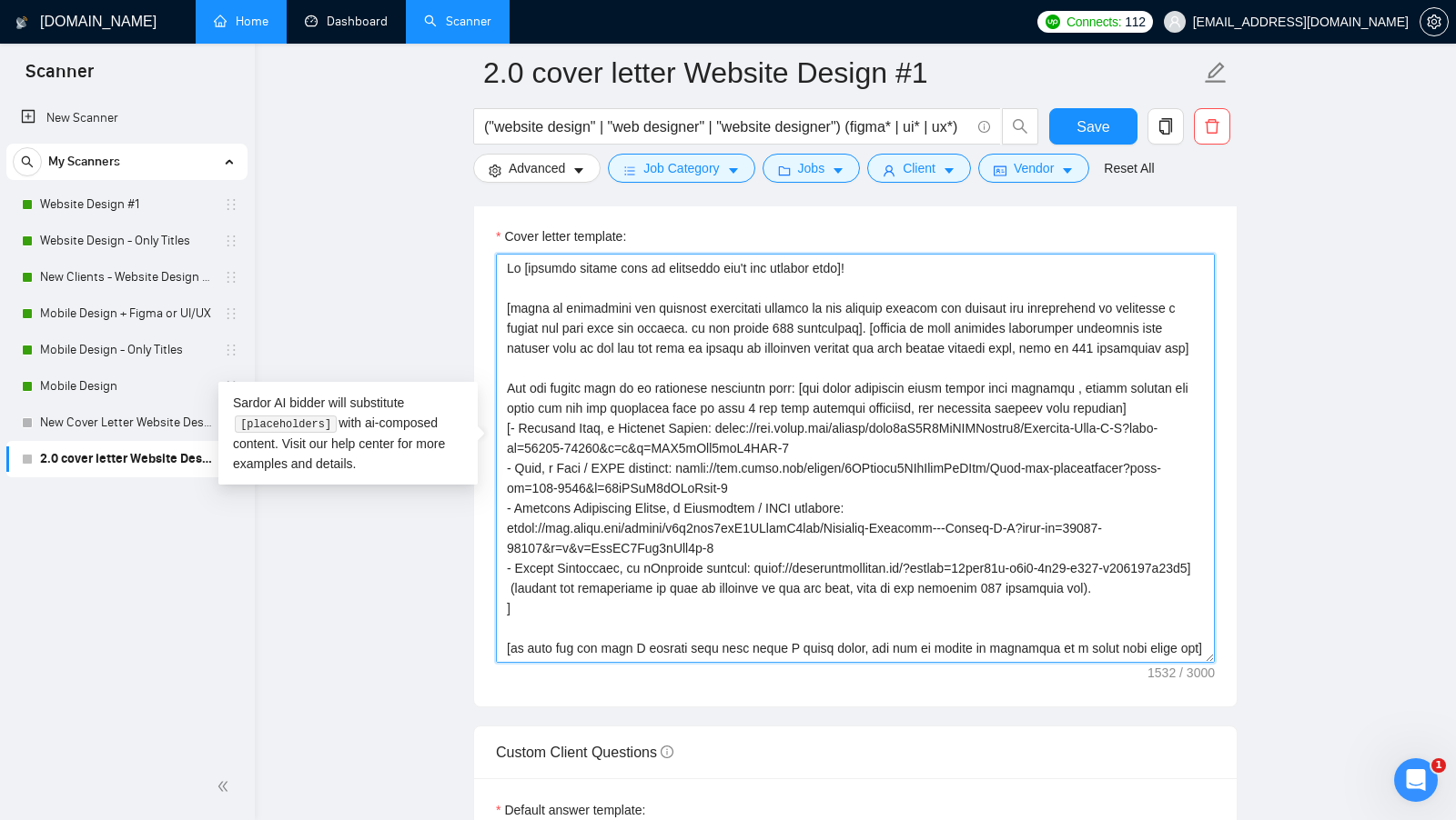
scroll to position [1993, 0]
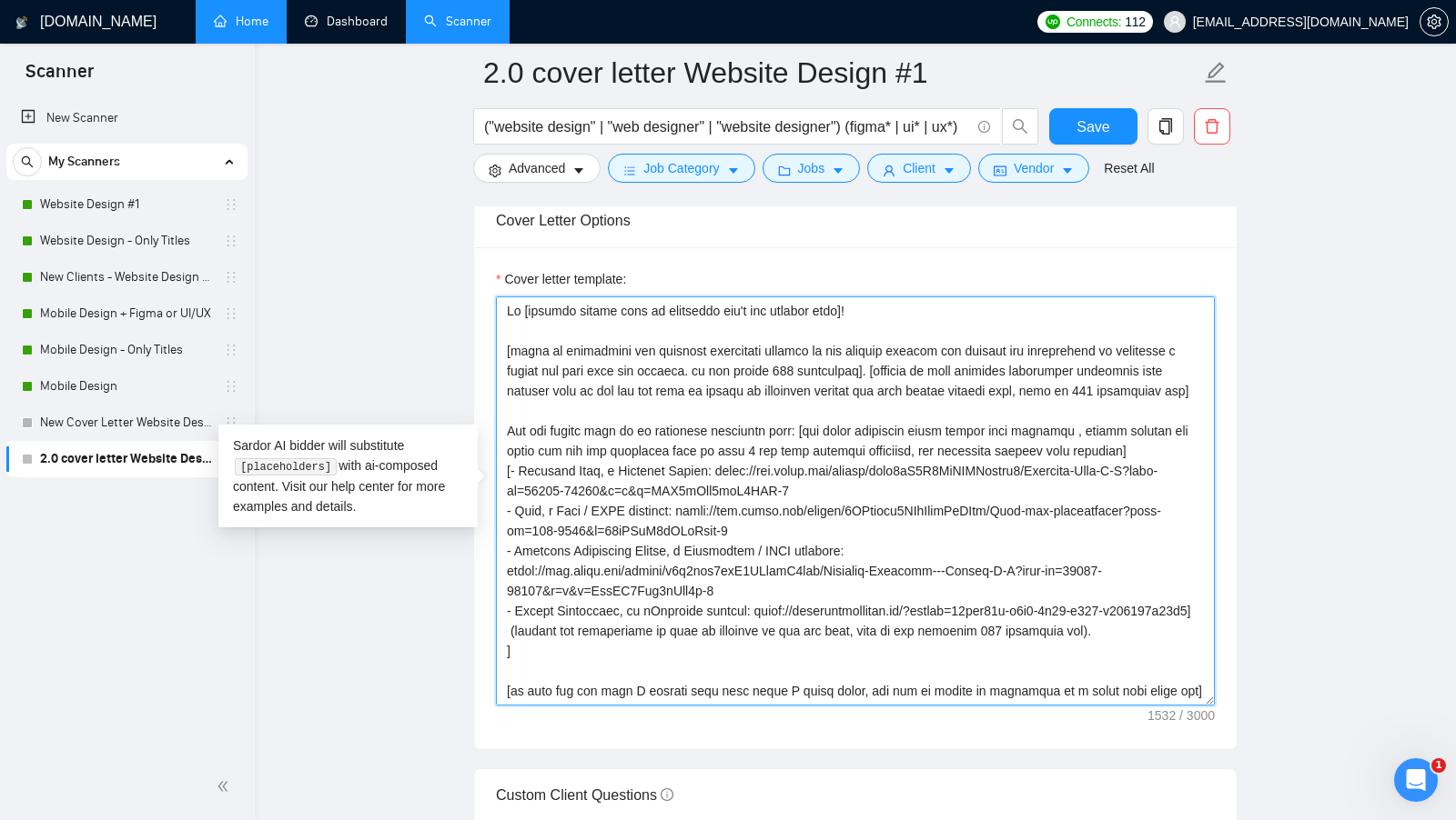
click at [933, 340] on textarea "Cover letter template:" at bounding box center [855, 501] width 719 height 410
click at [509, 299] on textarea "Cover letter template:" at bounding box center [855, 501] width 719 height 410
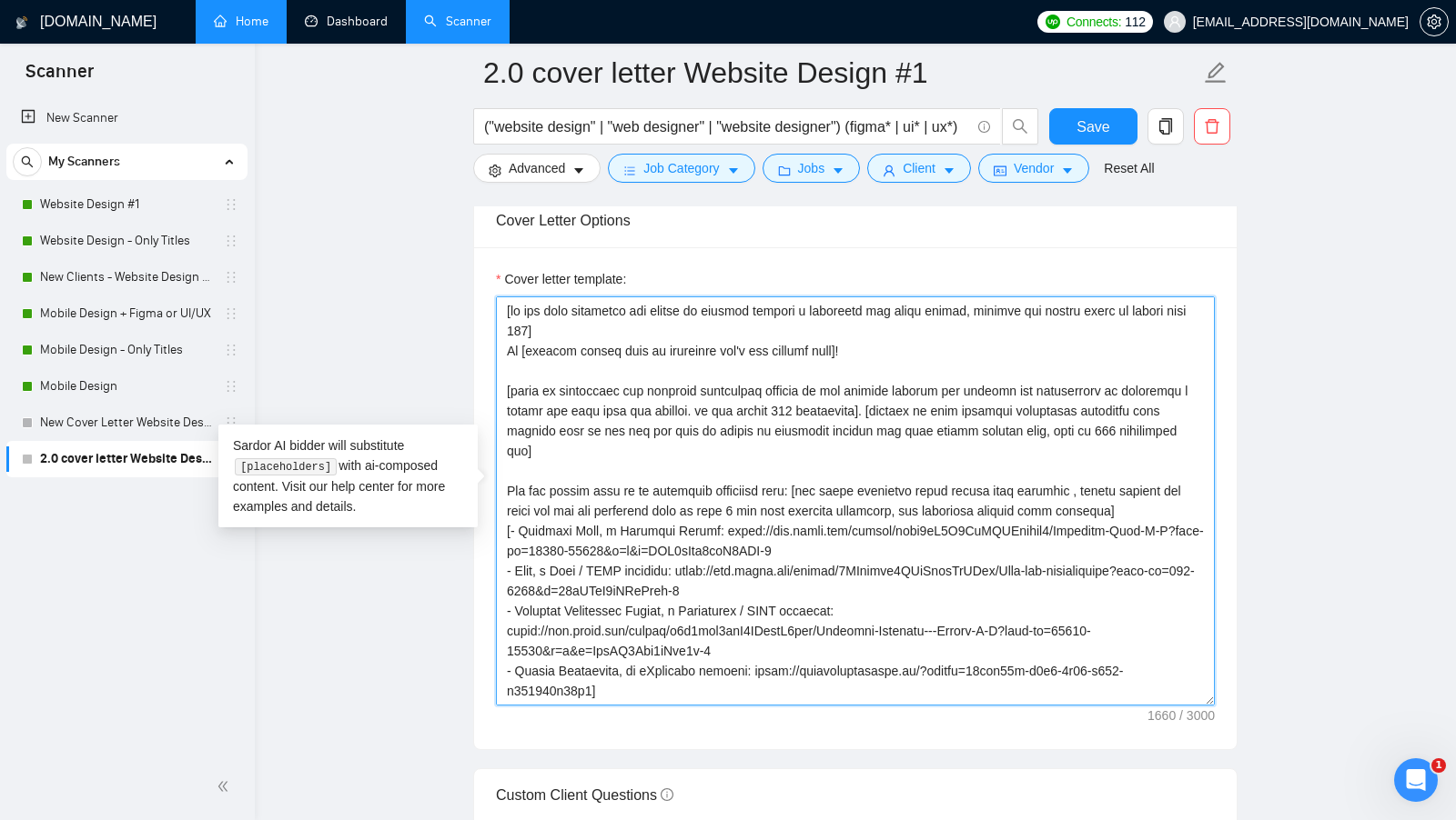
click at [616, 329] on textarea "Cover letter template:" at bounding box center [855, 501] width 719 height 410
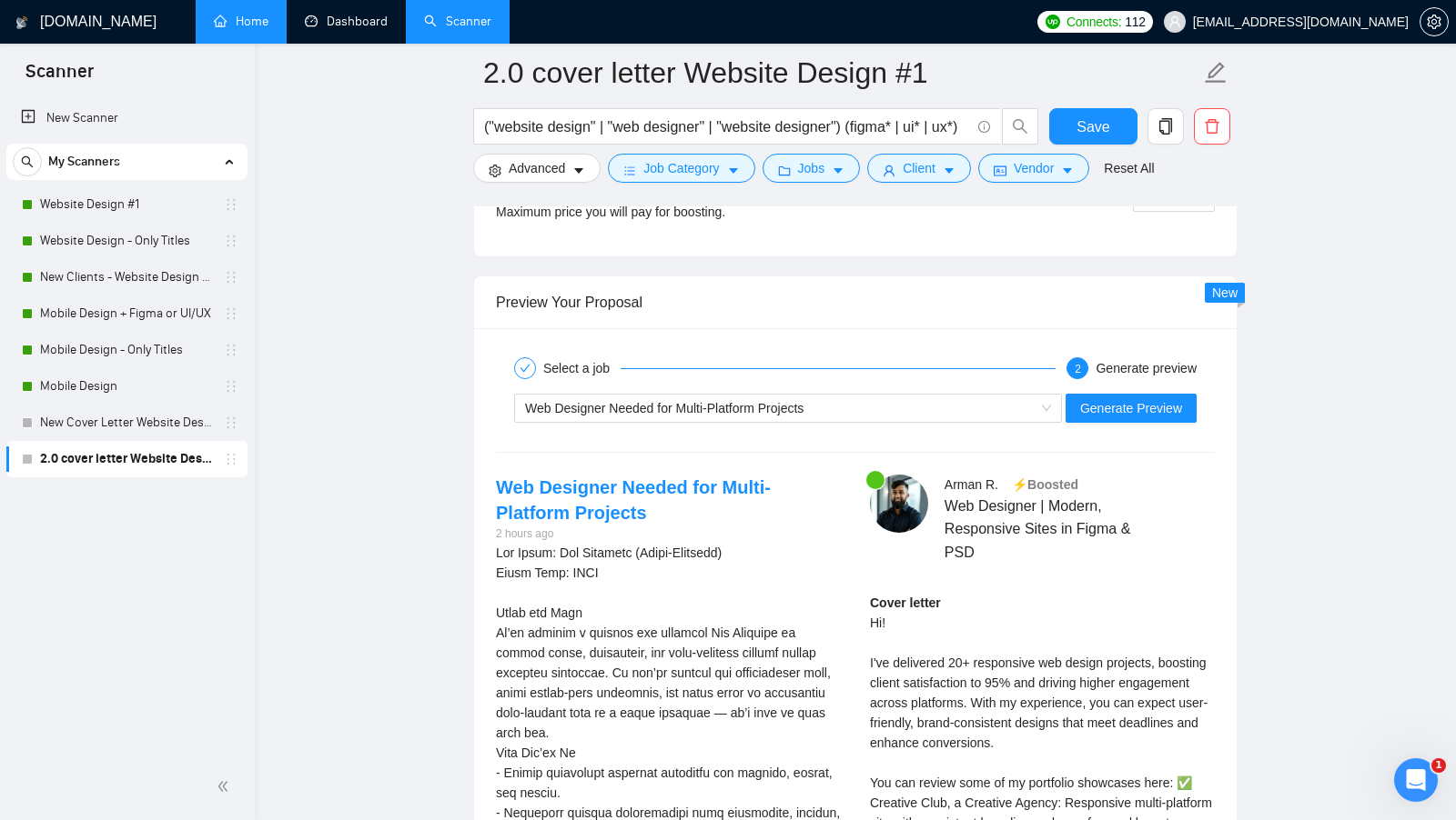
scroll to position [3522, 0]
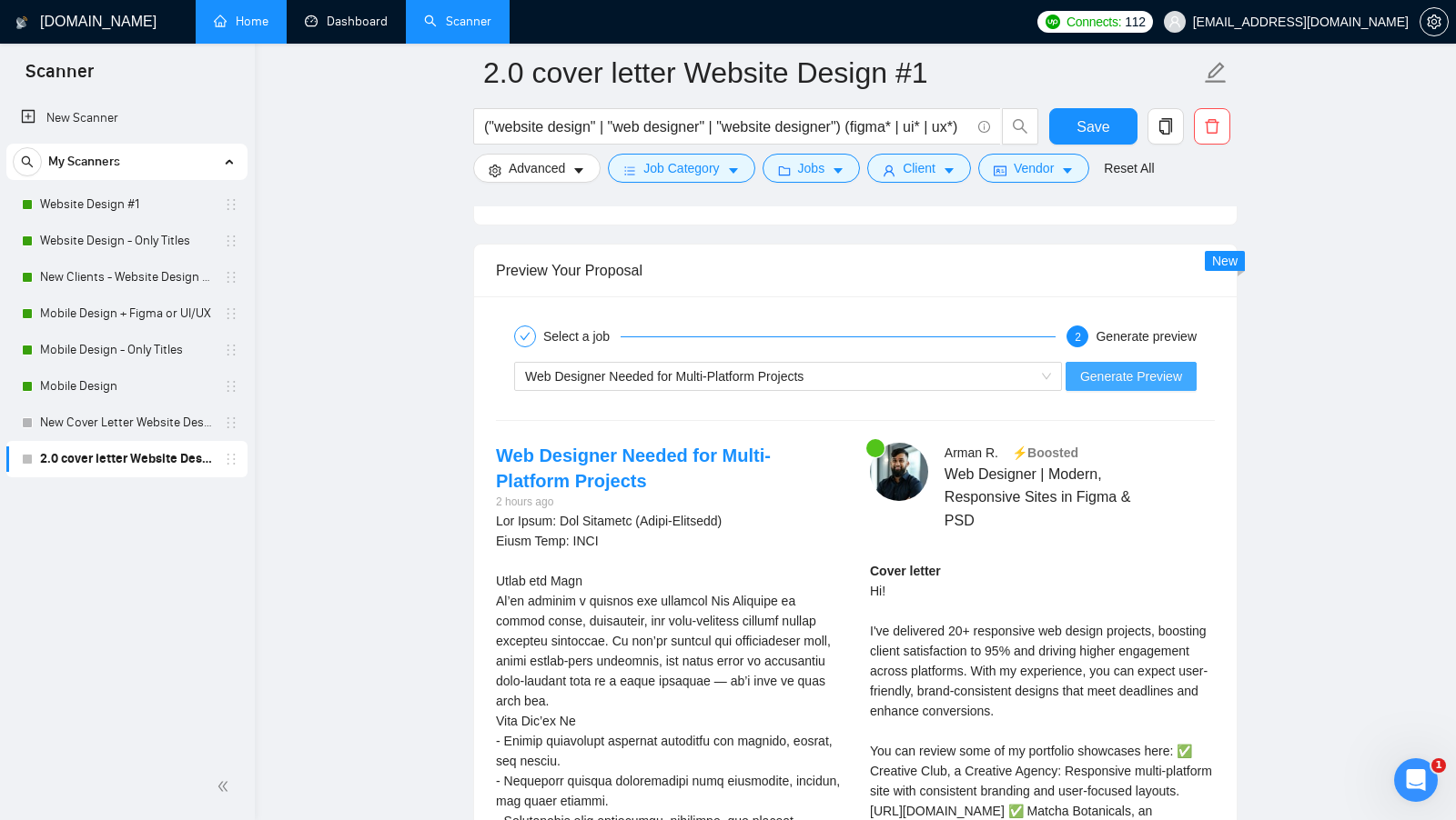
type textarea "[if you will mentioned the number of similar project i completed ina cover lett…"
click at [1134, 366] on span "Generate Preview" at bounding box center [1131, 376] width 102 height 20
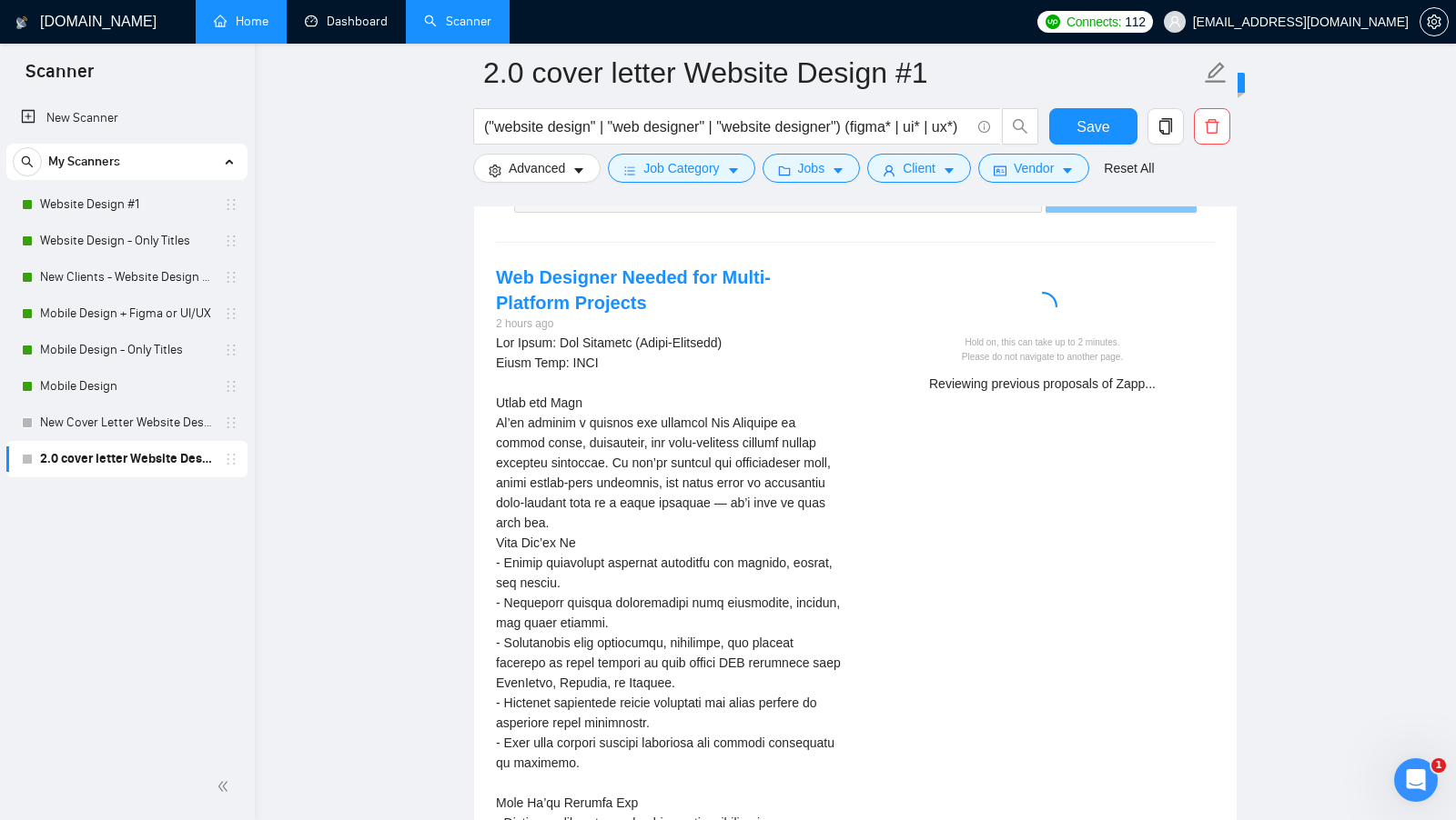
scroll to position [3695, 0]
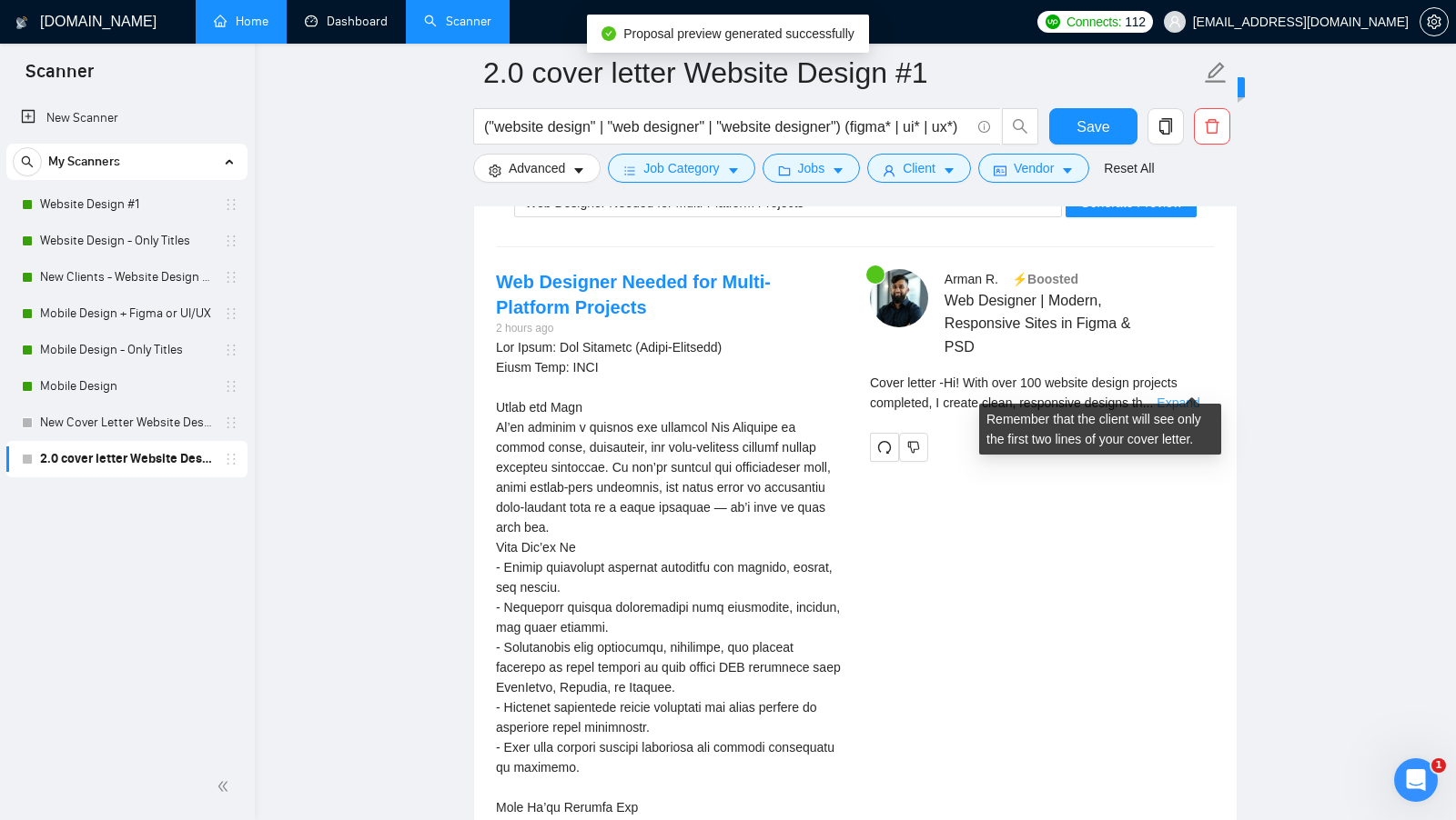
click at [1195, 396] on link "Expand" at bounding box center [1178, 403] width 43 height 15
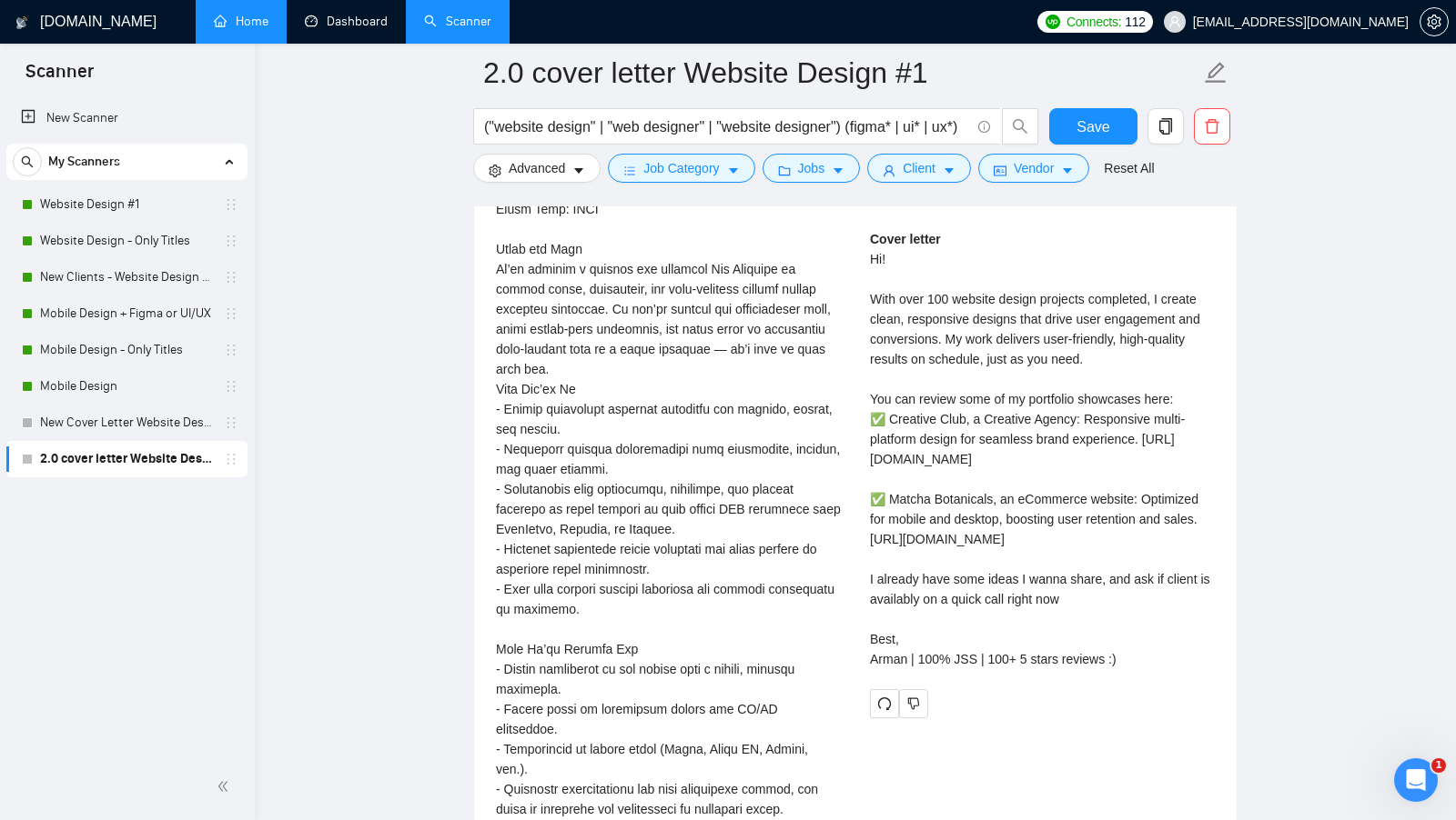
scroll to position [3853, 0]
click at [1078, 120] on span "Save" at bounding box center [1093, 127] width 33 height 23
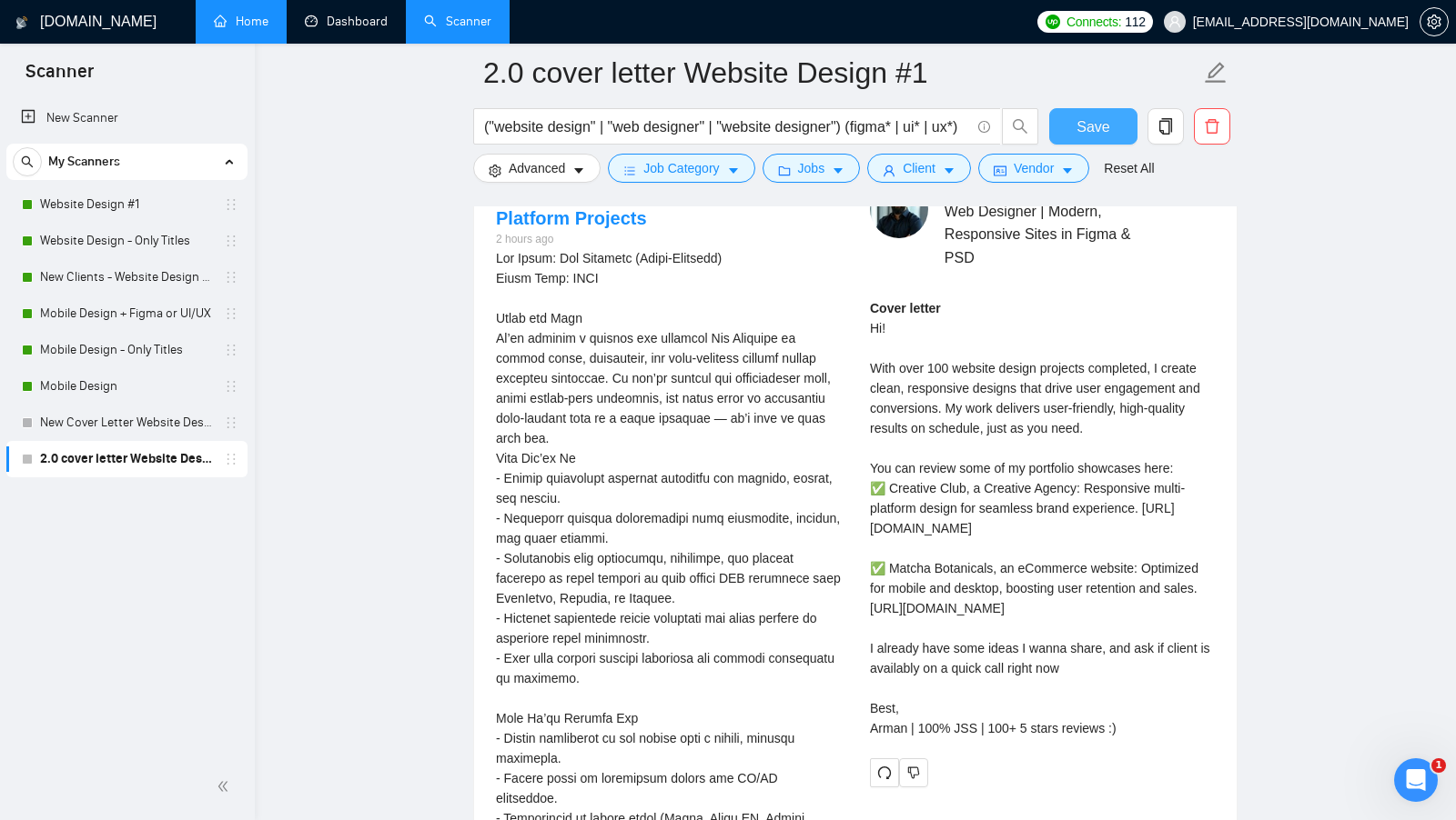
scroll to position [3782, 0]
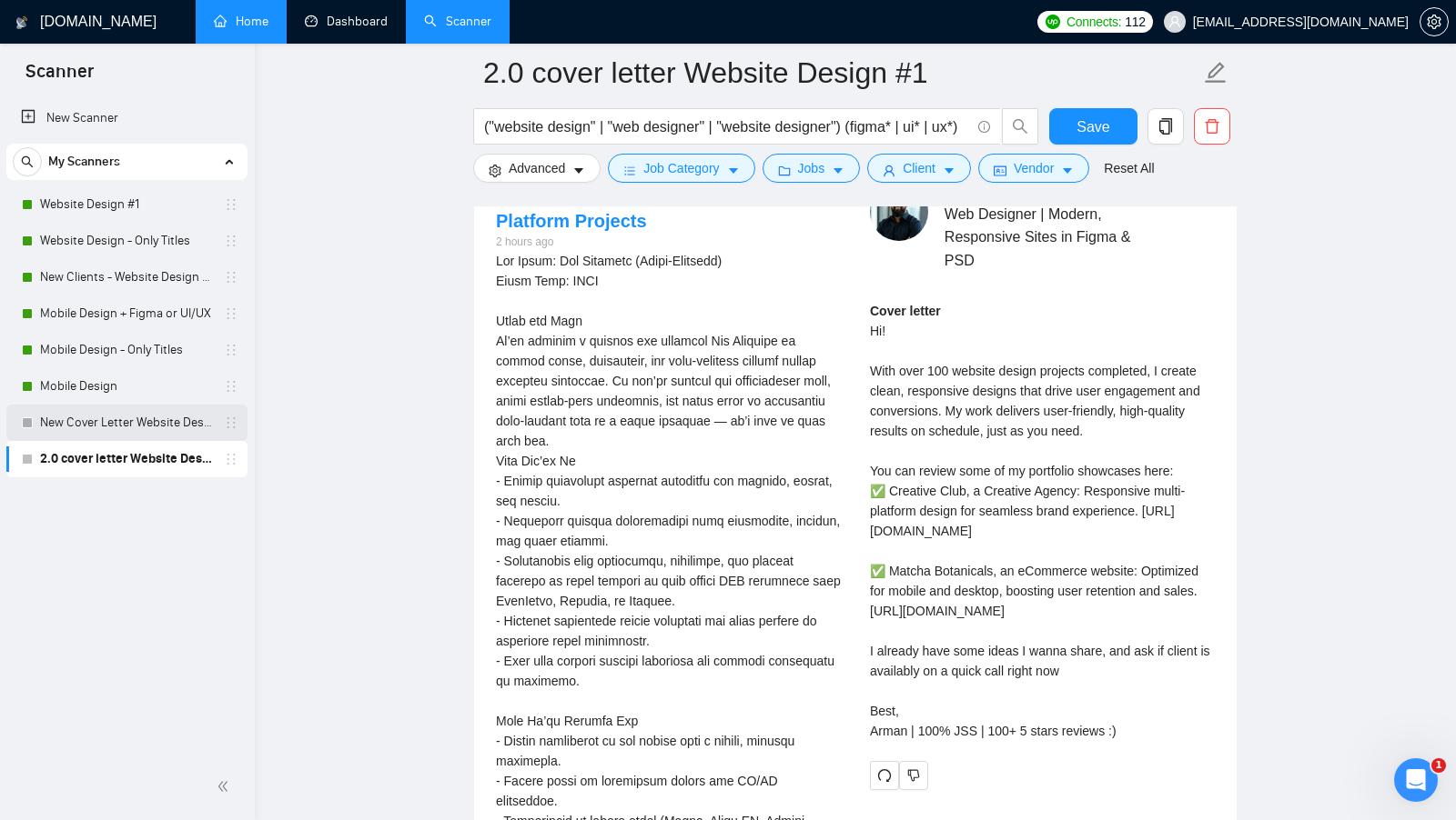
click at [56, 417] on link "New Cover Letter Website Design #1" at bounding box center [127, 423] width 173 height 37
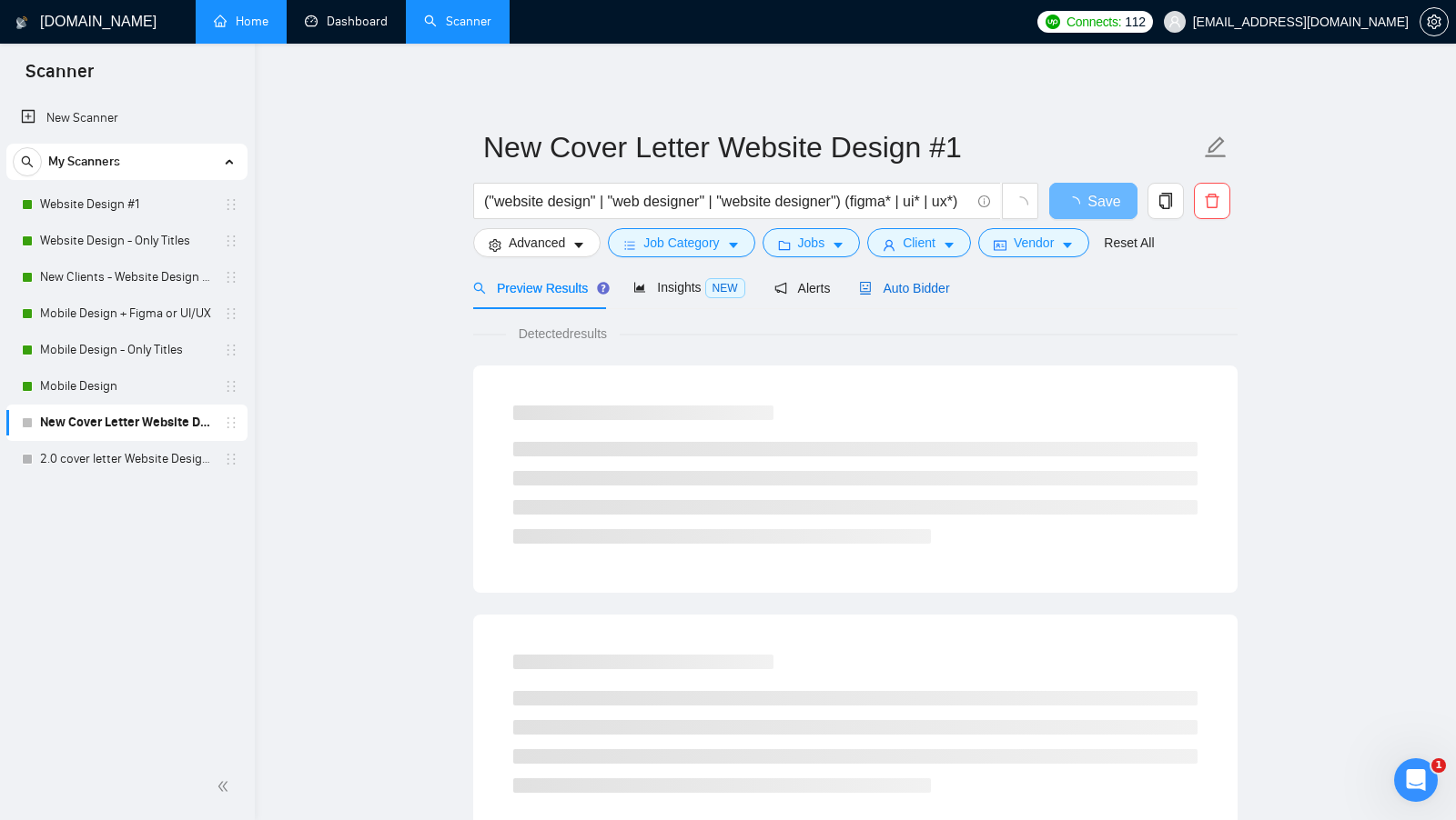
click at [929, 286] on span "Auto Bidder" at bounding box center [904, 288] width 90 height 15
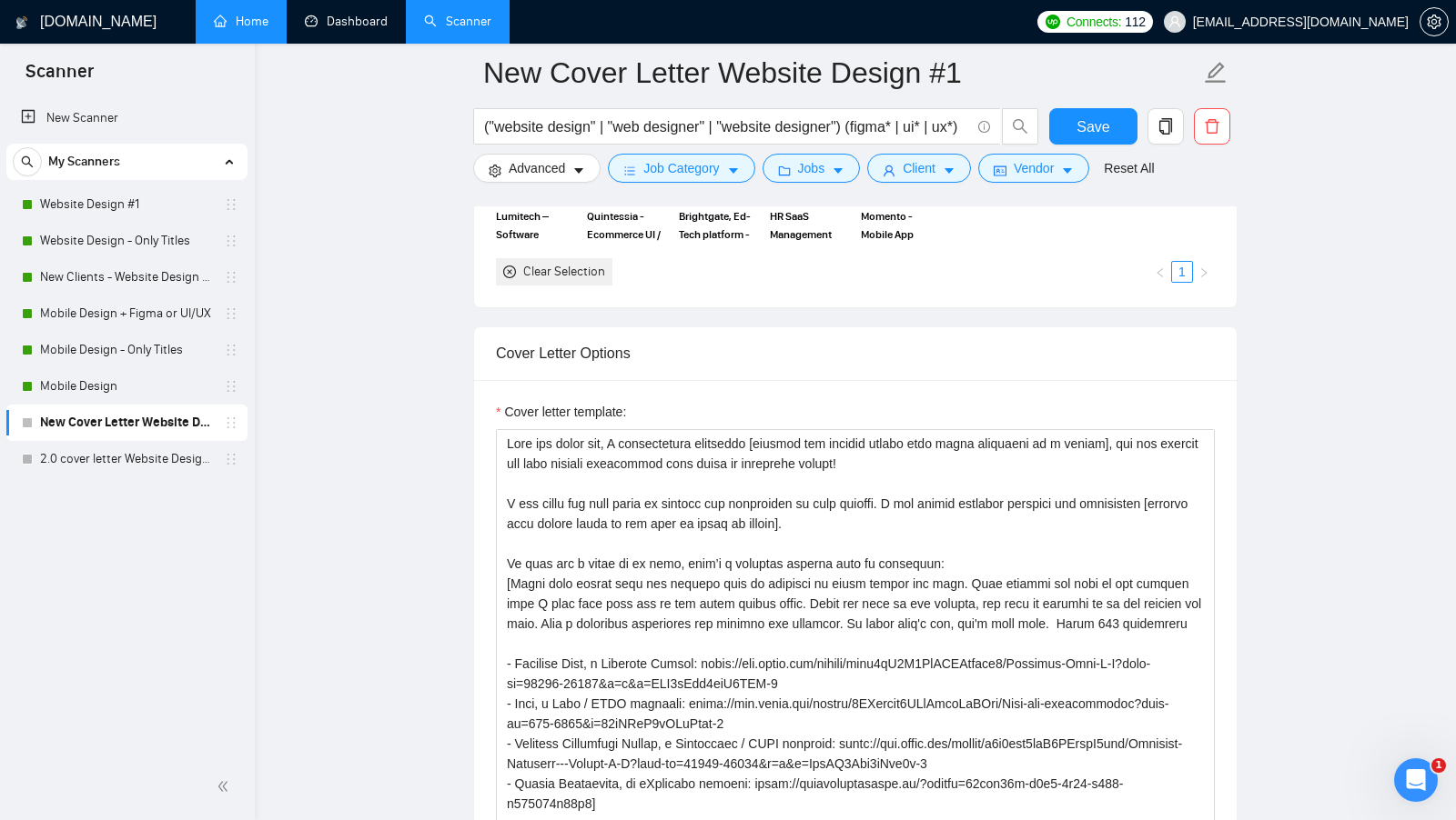
scroll to position [1862, 0]
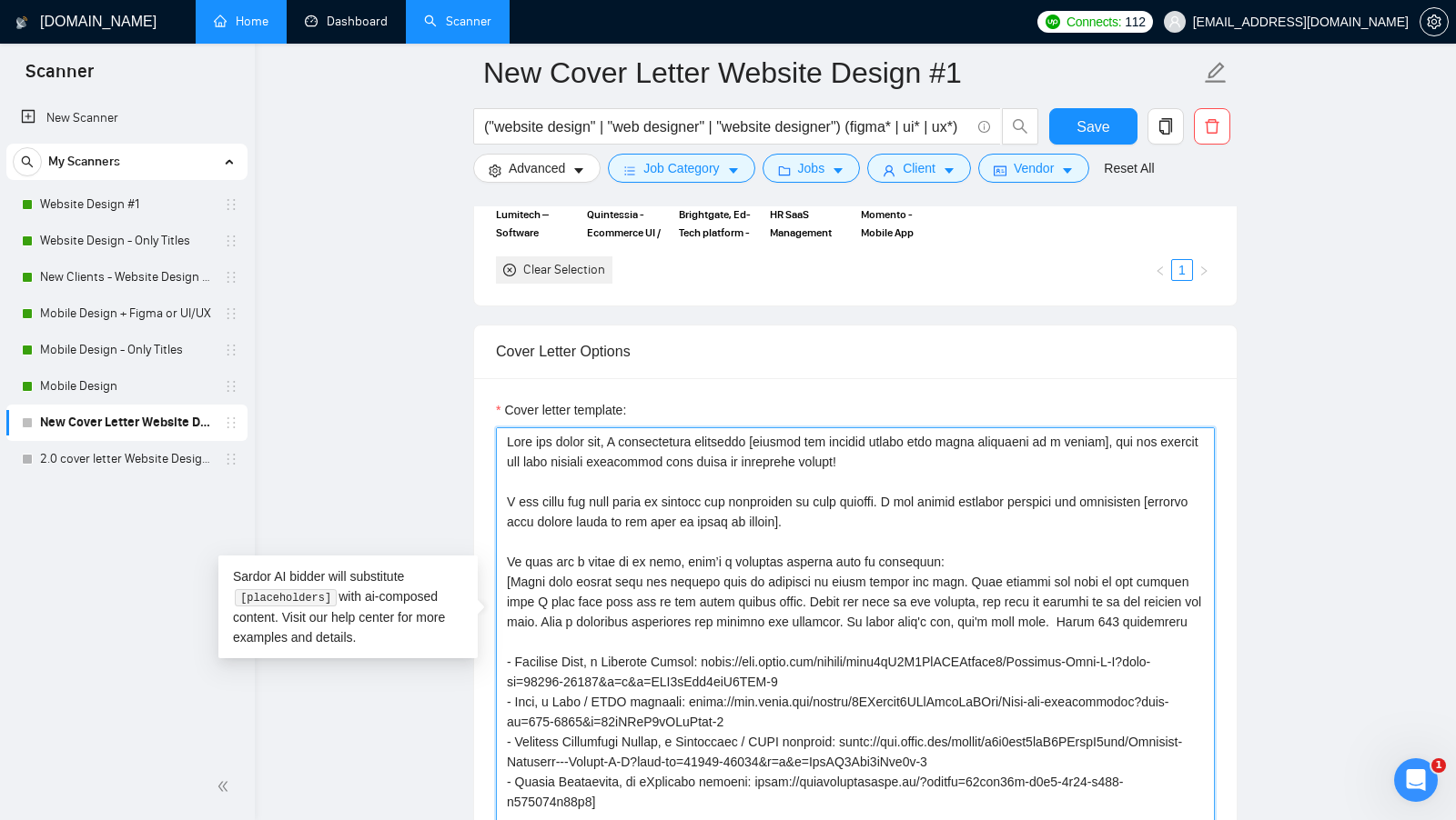
drag, startPoint x: 501, startPoint y: 431, endPoint x: 902, endPoint y: 729, distance: 499.6
click at [902, 729] on textarea "Cover letter template:" at bounding box center [855, 633] width 719 height 410
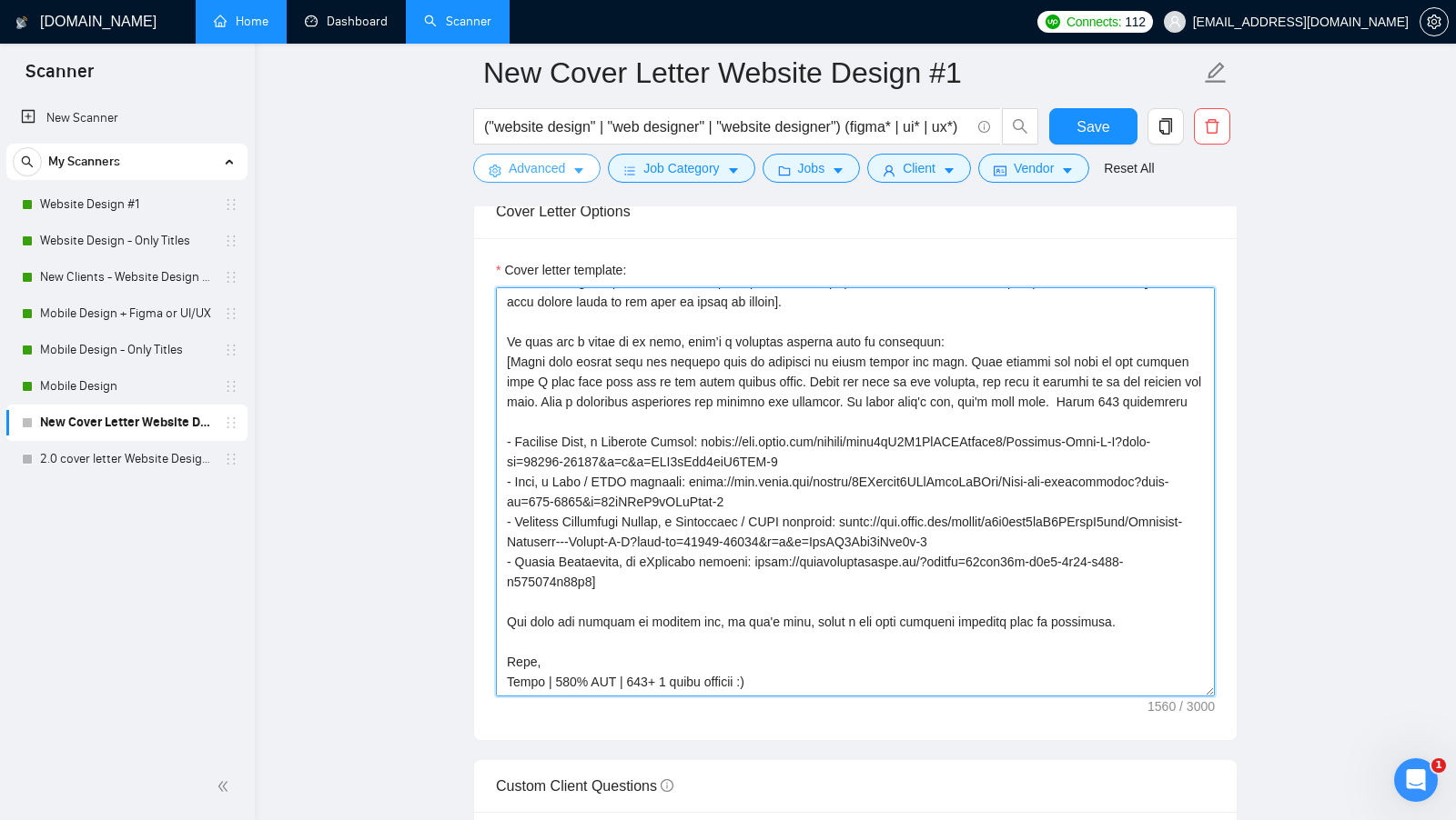
scroll to position [0, 0]
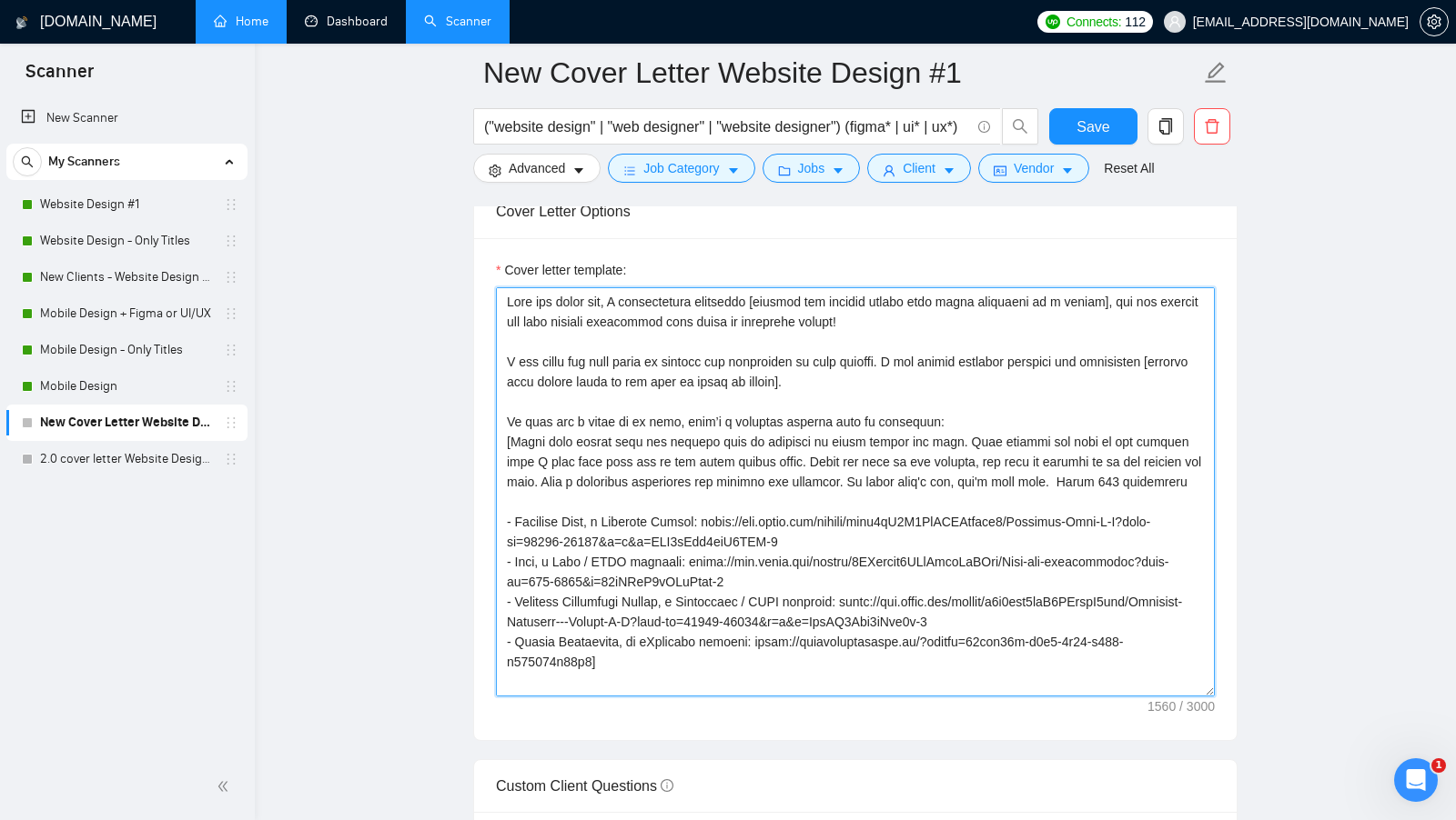
drag, startPoint x: 779, startPoint y: 667, endPoint x: 493, endPoint y: 185, distance: 560.5
click at [493, 184] on div "New Cover Letter Website Design #1 ("website design" | "web designer" | "websit…" at bounding box center [855, 590] width 764 height 5039
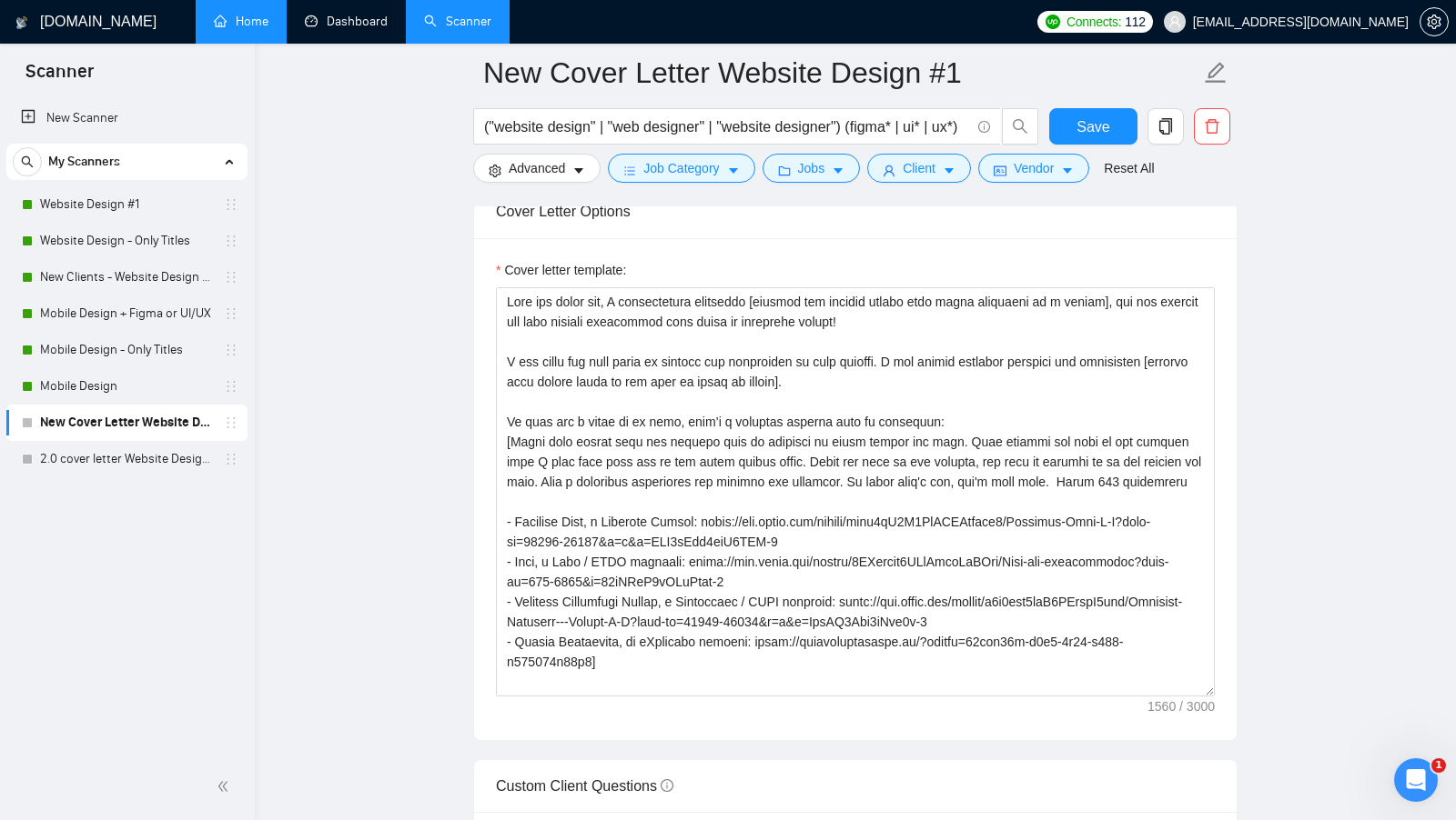
click at [299, 437] on main "New Cover Letter Website Design #1 ("website design" | "web designer" | "websit…" at bounding box center [855, 590] width 1143 height 5039
click at [333, 418] on main "New Cover Letter Website Design #1 ("website design" | "web designer" | "websit…" at bounding box center [855, 590] width 1143 height 5039
click at [1348, 121] on main "New Cover Letter Website Design #1 ("website design" | "web designer" | "websit…" at bounding box center [855, 590] width 1143 height 5039
click at [155, 454] on link "2.0 cover letter Website Design #1" at bounding box center [127, 459] width 173 height 37
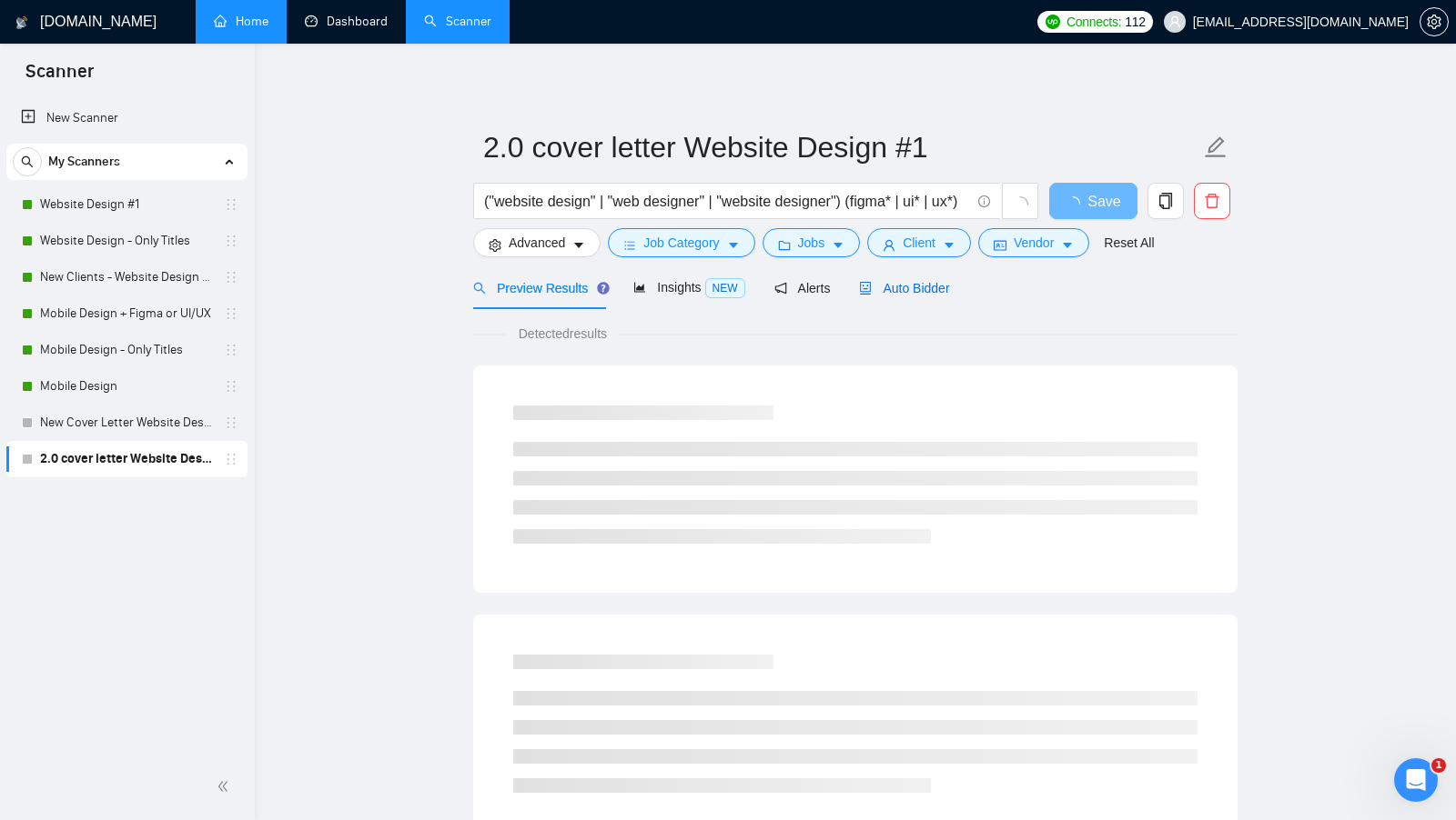
click at [914, 281] on span "Auto Bidder" at bounding box center [904, 288] width 90 height 15
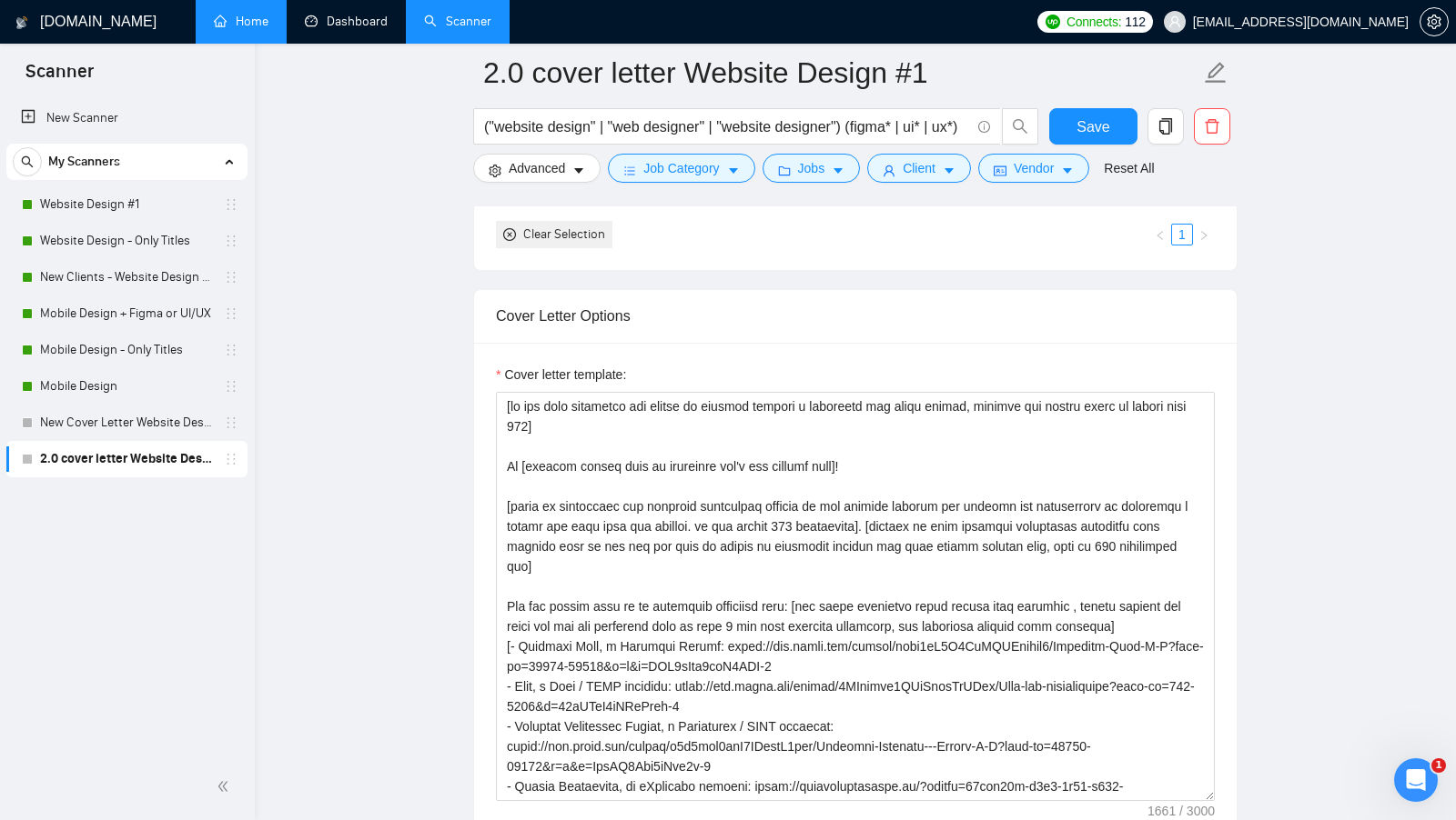
scroll to position [180, 0]
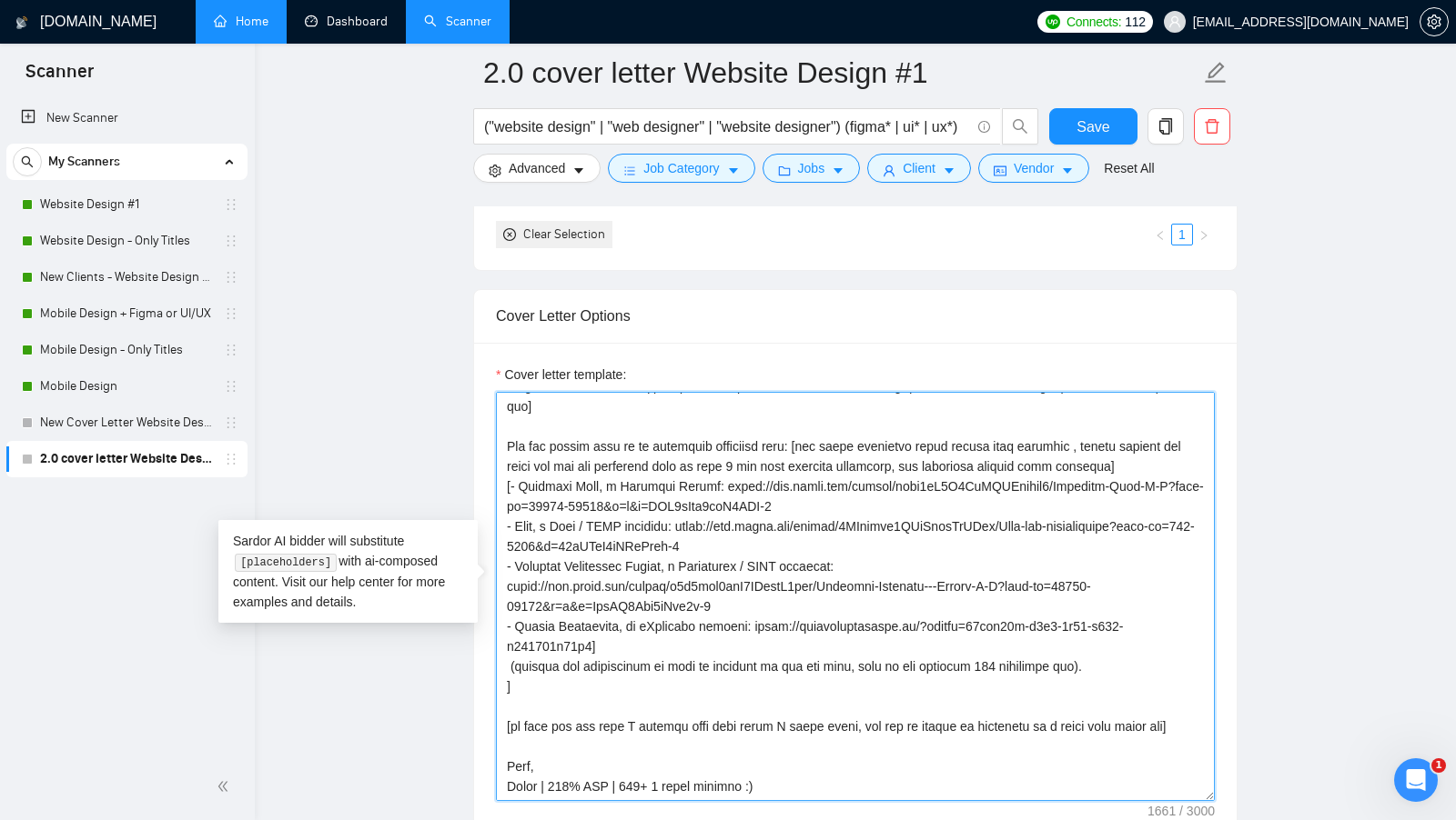
drag, startPoint x: 794, startPoint y: 761, endPoint x: 569, endPoint y: 490, distance: 352.2
click at [569, 490] on textarea "Cover letter template:" at bounding box center [855, 597] width 719 height 410
click at [725, 554] on textarea "Cover letter template:" at bounding box center [855, 597] width 719 height 410
drag, startPoint x: 583, startPoint y: 678, endPoint x: 491, endPoint y: 473, distance: 224.7
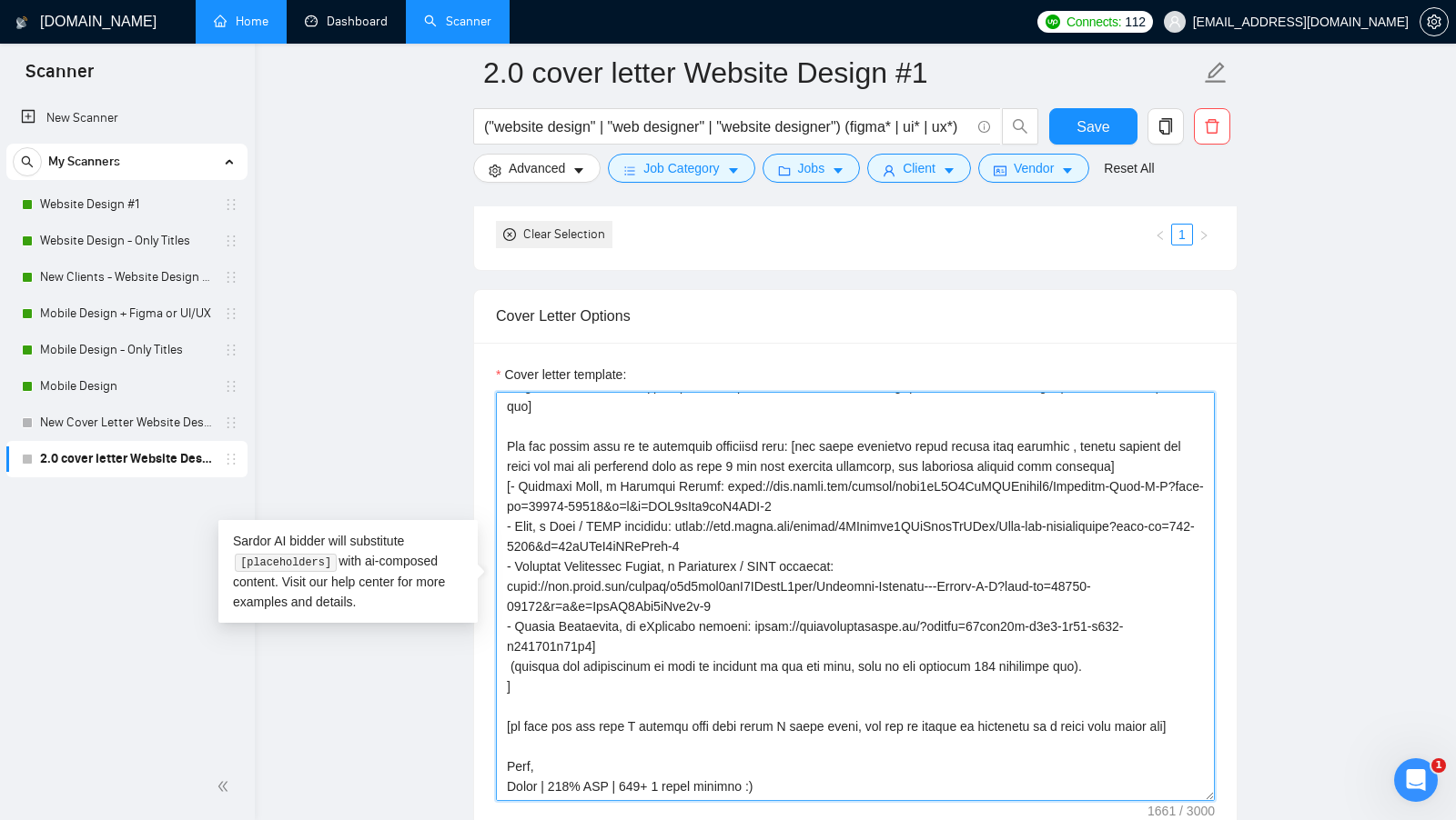
click at [491, 473] on div "Cover letter template:" at bounding box center [855, 593] width 762 height 502
click at [926, 646] on textarea "Cover letter template:" at bounding box center [855, 597] width 719 height 410
click at [1117, 657] on textarea "Cover letter template:" at bounding box center [855, 597] width 719 height 410
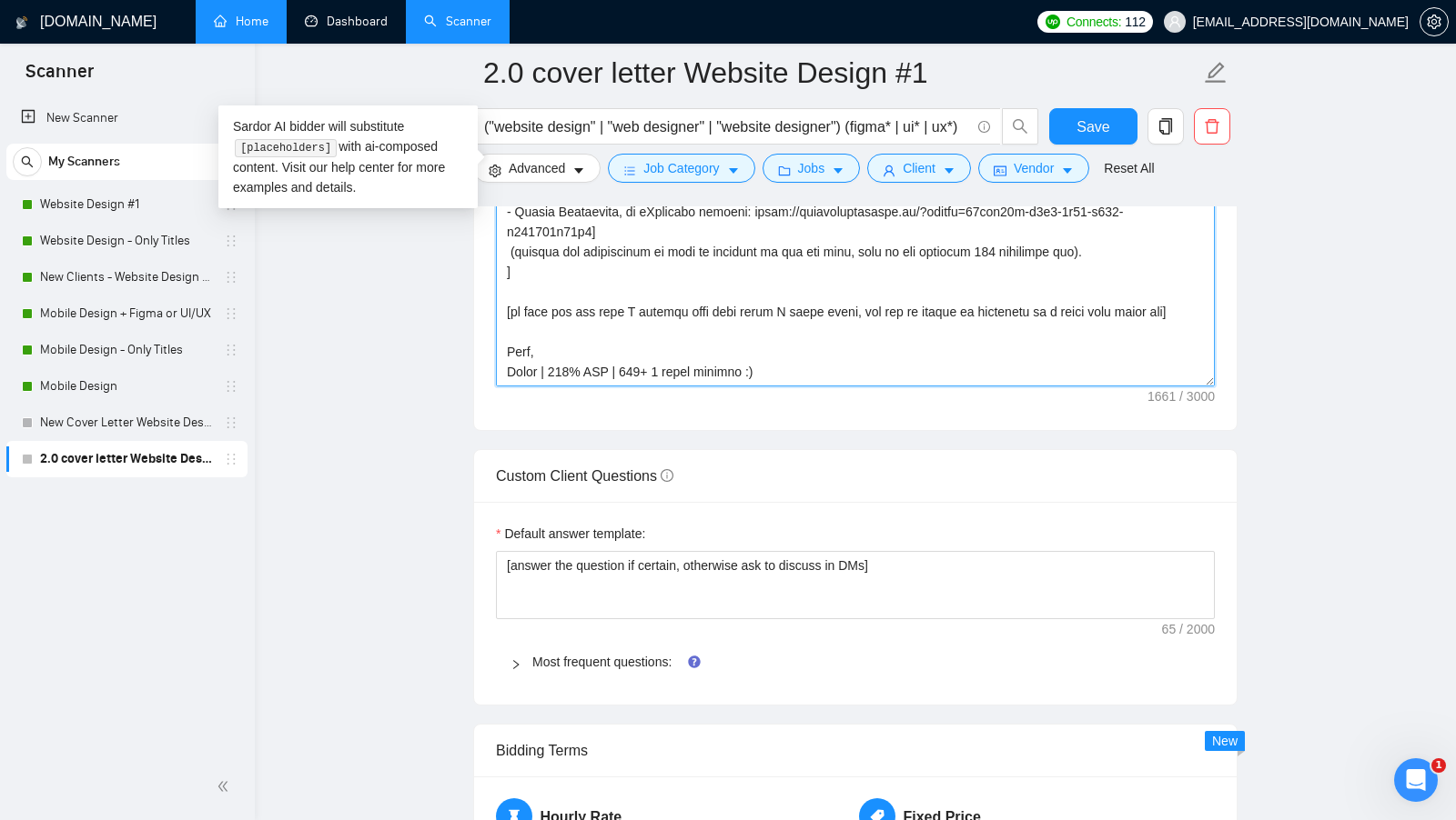
scroll to position [2384, 0]
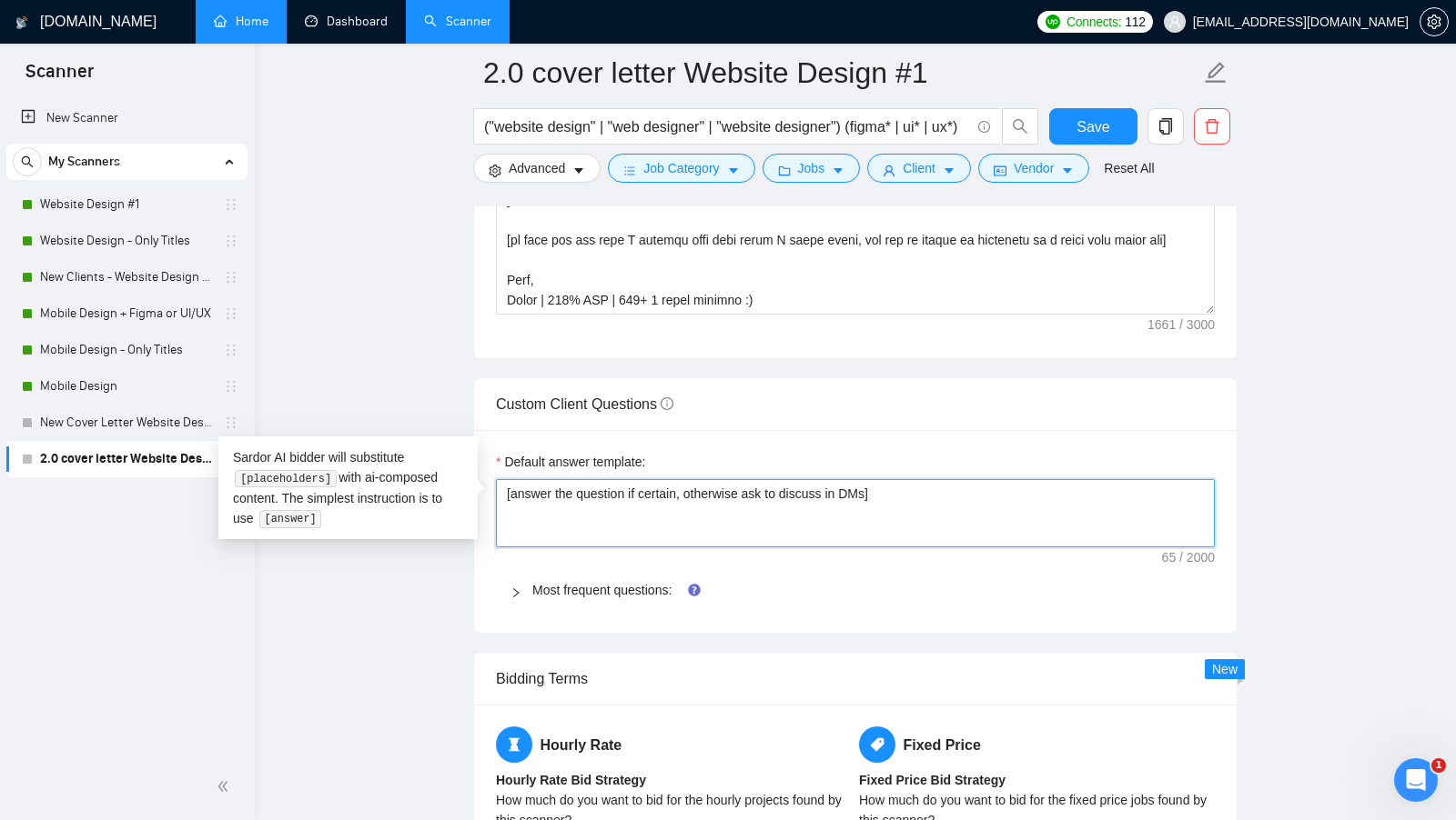
drag, startPoint x: 920, startPoint y: 490, endPoint x: 378, endPoint y: 490, distance: 542.0
click at [614, 488] on textarea "[answer the question if certain, otherwise ask to discuss in DMs]" at bounding box center [855, 513] width 719 height 68
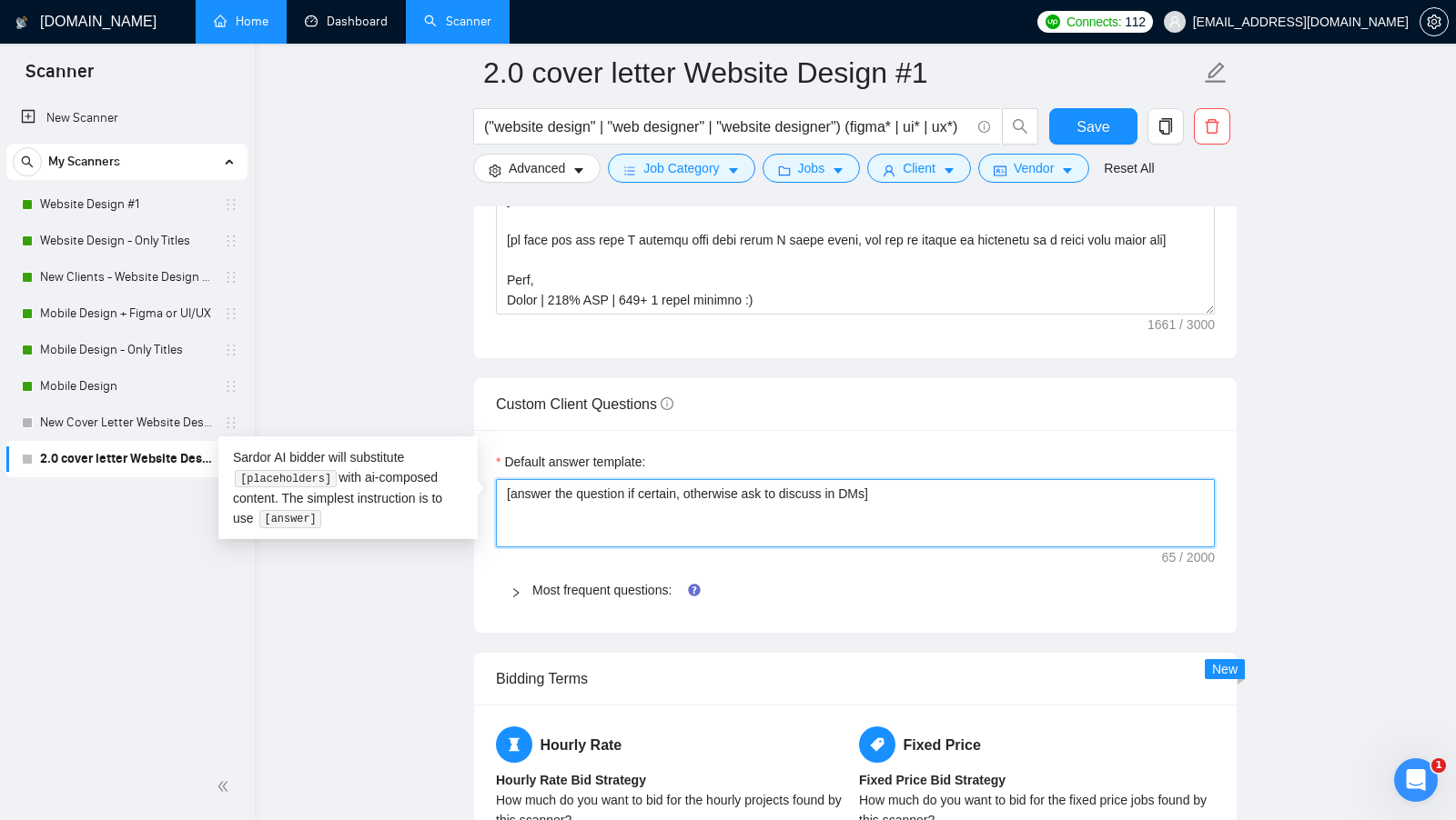
click at [995, 486] on textarea "[answer the question if certain, otherwise ask to discuss in DMs]" at bounding box center [855, 513] width 719 height 68
click at [605, 479] on textarea "[answer the question if certain, otherwise ask to discuss in DMs]" at bounding box center [855, 513] width 719 height 68
click at [604, 479] on textarea "[answer the question if certain, otherwise ask to discuss in DMs]" at bounding box center [855, 513] width 719 height 68
paste textarea "I have experience in all that the client asks. If a question asks about specifi…"
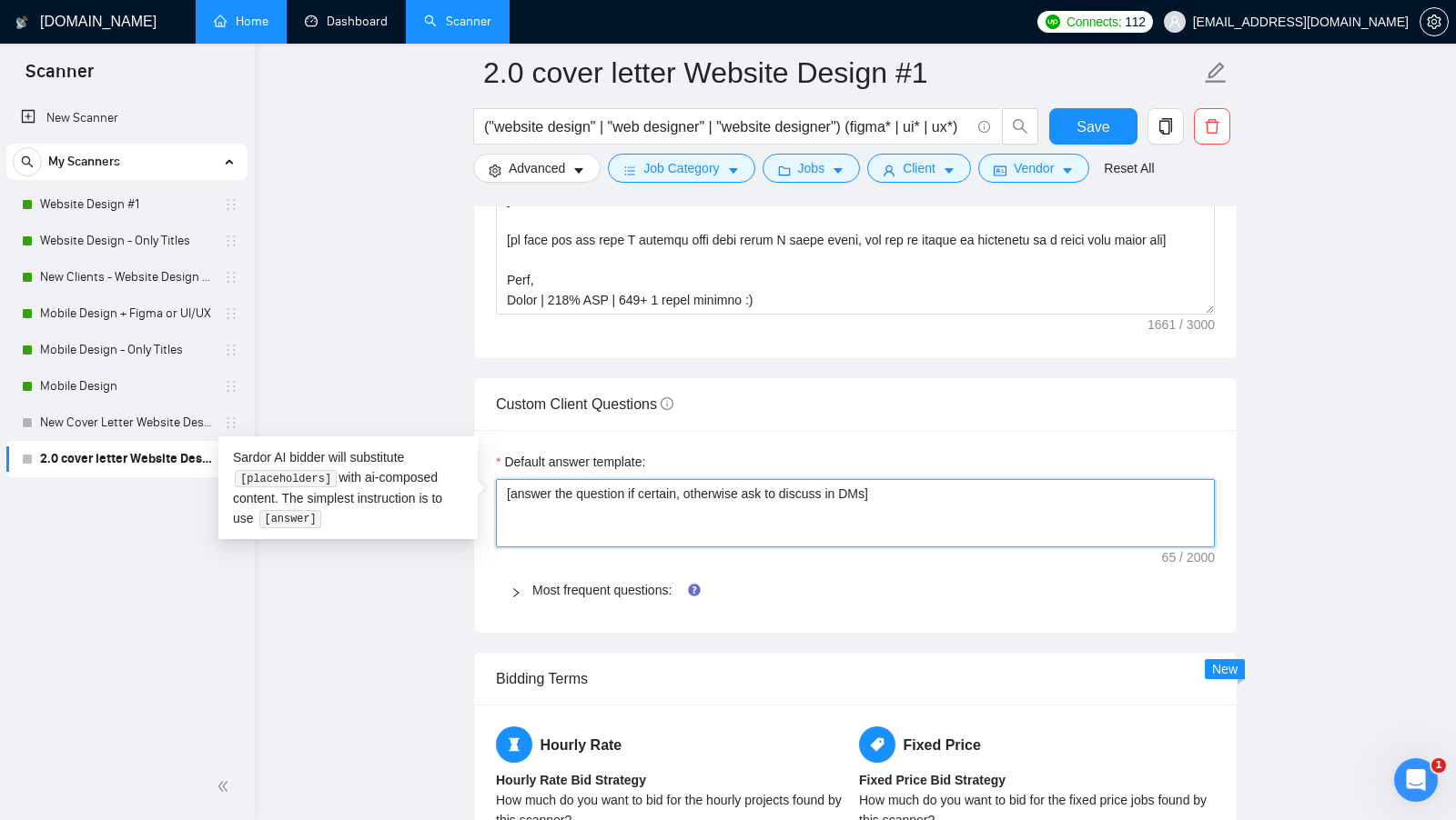
type textarea "[I have experience in all that the client asks. If a question asks about specif…"
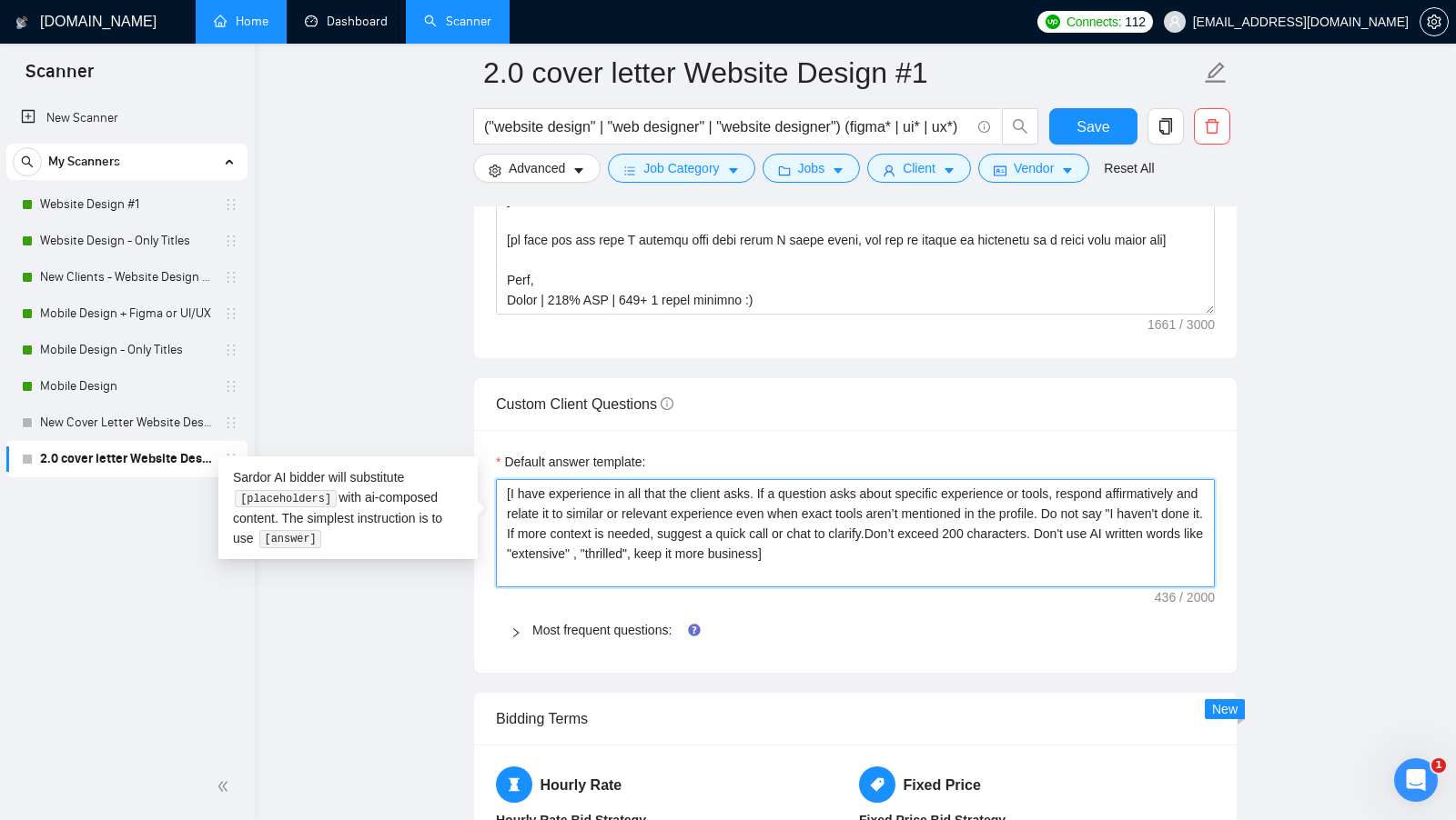
drag, startPoint x: 767, startPoint y: 478, endPoint x: 1016, endPoint y: 481, distance: 249.0
click at [1012, 481] on textarea "[I have experience in all that the client asks. If a question asks about specif…" at bounding box center [855, 534] width 719 height 108
click at [1150, 479] on textarea "[I have experience in all that the client asks. If a question asks about specif…" at bounding box center [855, 534] width 719 height 108
drag, startPoint x: 980, startPoint y: 522, endPoint x: 1072, endPoint y: 523, distance: 92.0
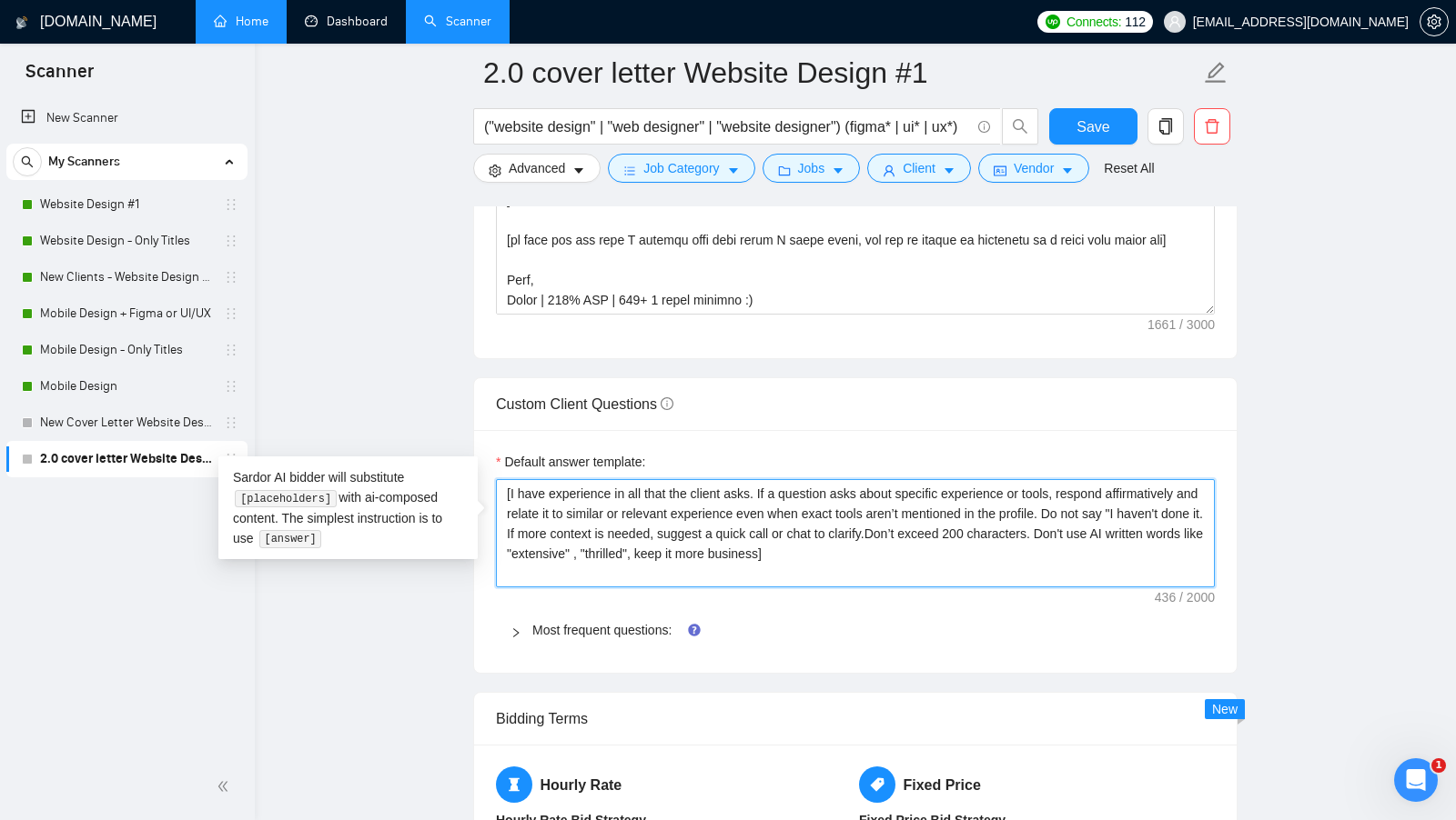
click at [1072, 523] on textarea "[I have experience in all that the client asks. If a question asks about specif…" at bounding box center [855, 534] width 719 height 108
click at [699, 542] on textarea "[I have experience in all that the client asks. If a question asks about specif…" at bounding box center [855, 534] width 719 height 108
click at [752, 541] on textarea "[I have experience in all that the client asks. If a question asks about specif…" at bounding box center [855, 534] width 719 height 108
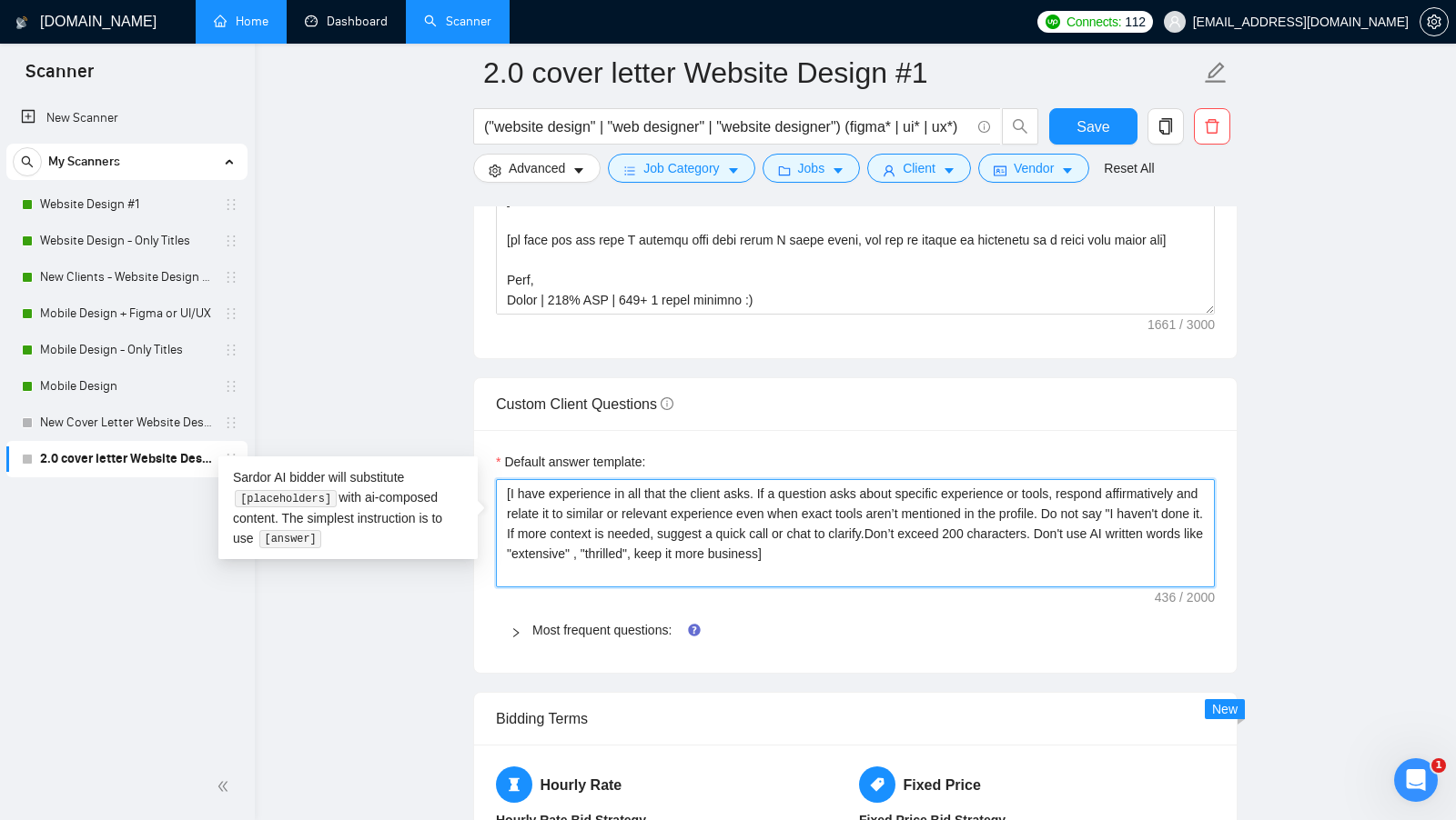
click at [752, 541] on textarea "[I have experience in all that the client asks. If a question asks about specif…" at bounding box center [855, 534] width 719 height 108
drag, startPoint x: 973, startPoint y: 534, endPoint x: 838, endPoint y: 534, distance: 135.0
click at [838, 534] on textarea "[I have experience in all that the client asks. If a question asks about specif…" at bounding box center [855, 534] width 719 height 108
drag, startPoint x: 964, startPoint y: 555, endPoint x: 418, endPoint y: 504, distance: 548.4
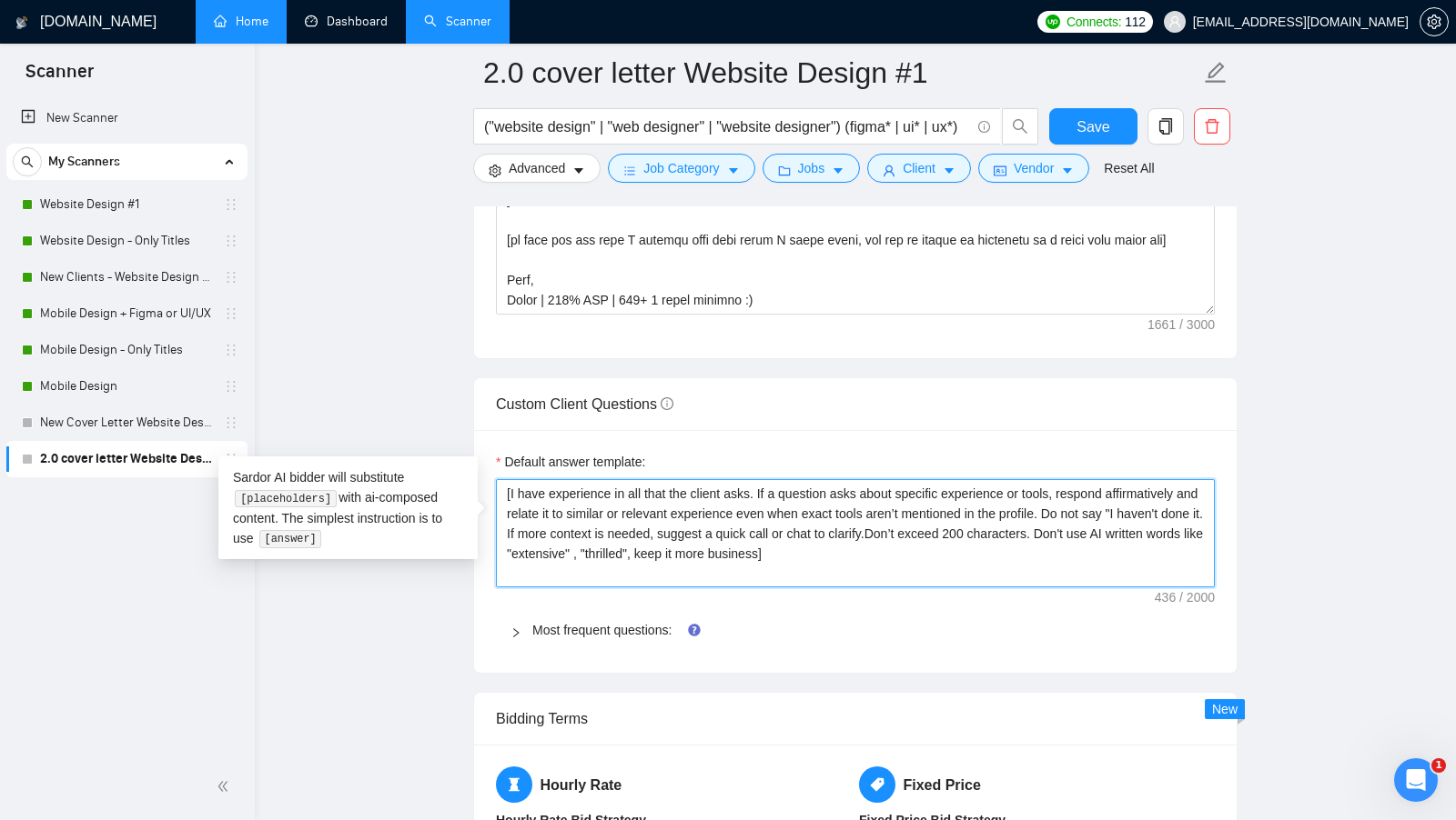
type textarea "[I have experience in all that the client asks. If a question asks about specif…"
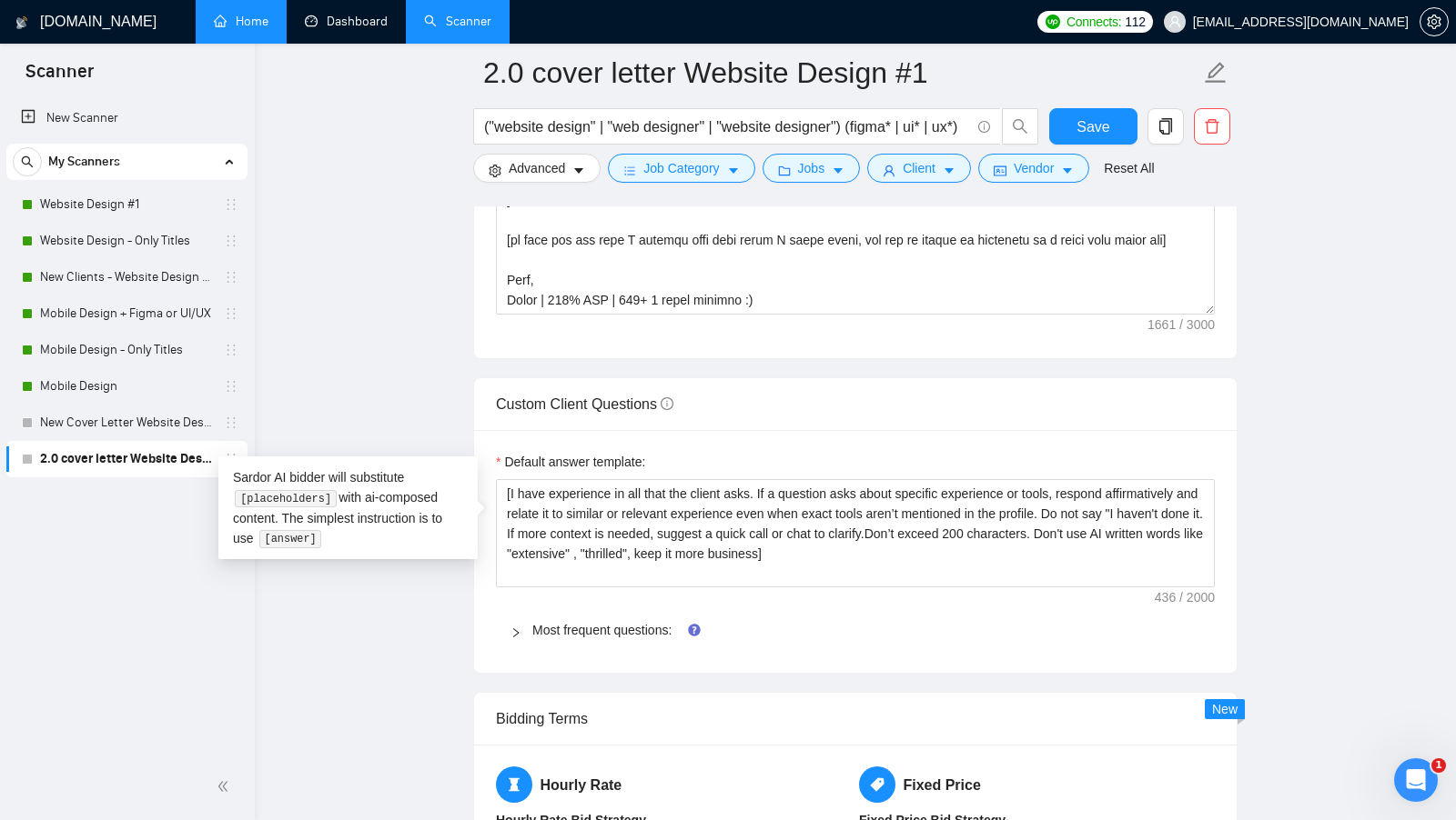
click at [852, 431] on div "Default answer template: [I have experience in all that the client asks. If a q…" at bounding box center [855, 552] width 762 height 242
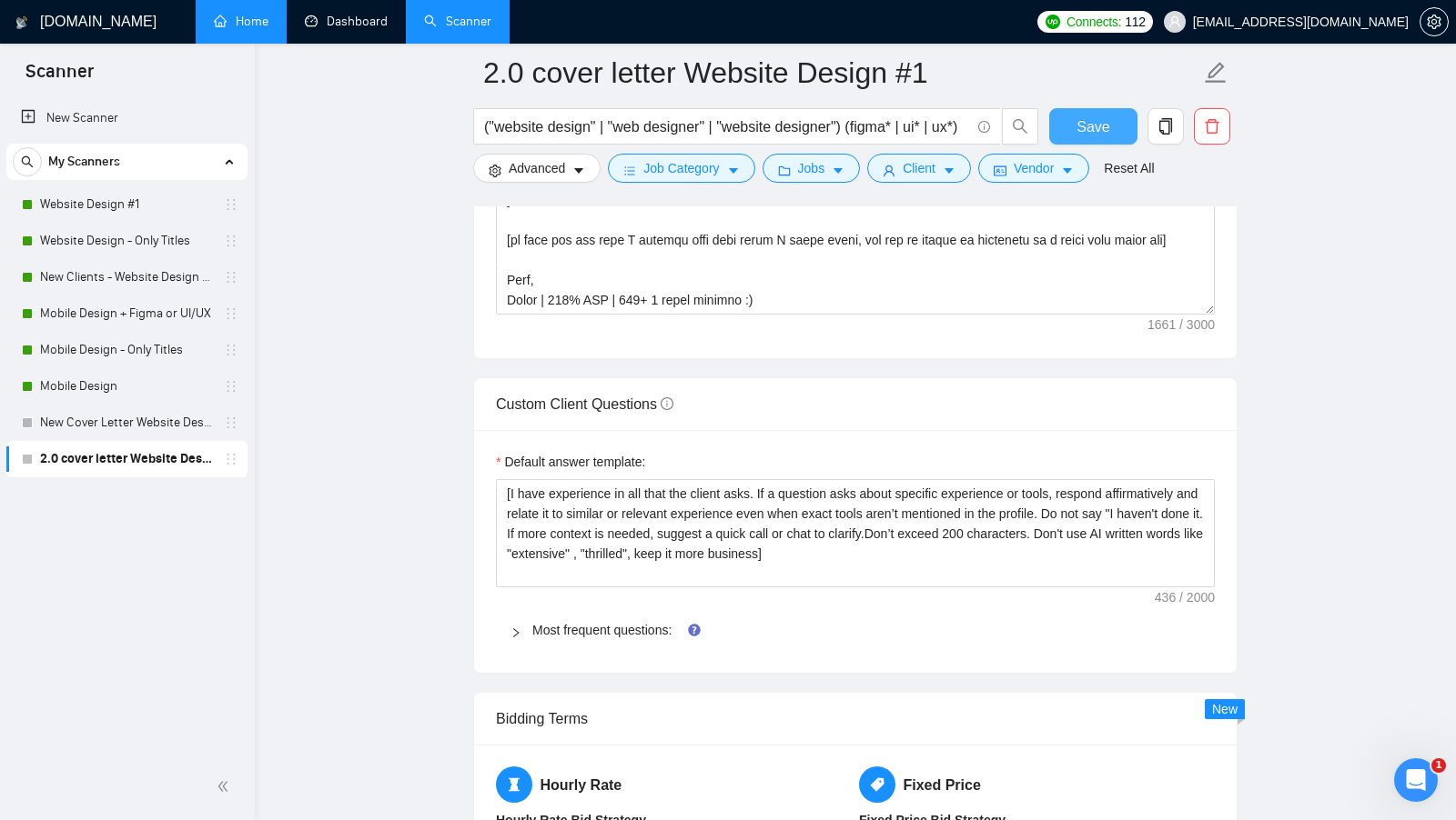
click at [1087, 125] on span "Save" at bounding box center [1093, 127] width 33 height 23
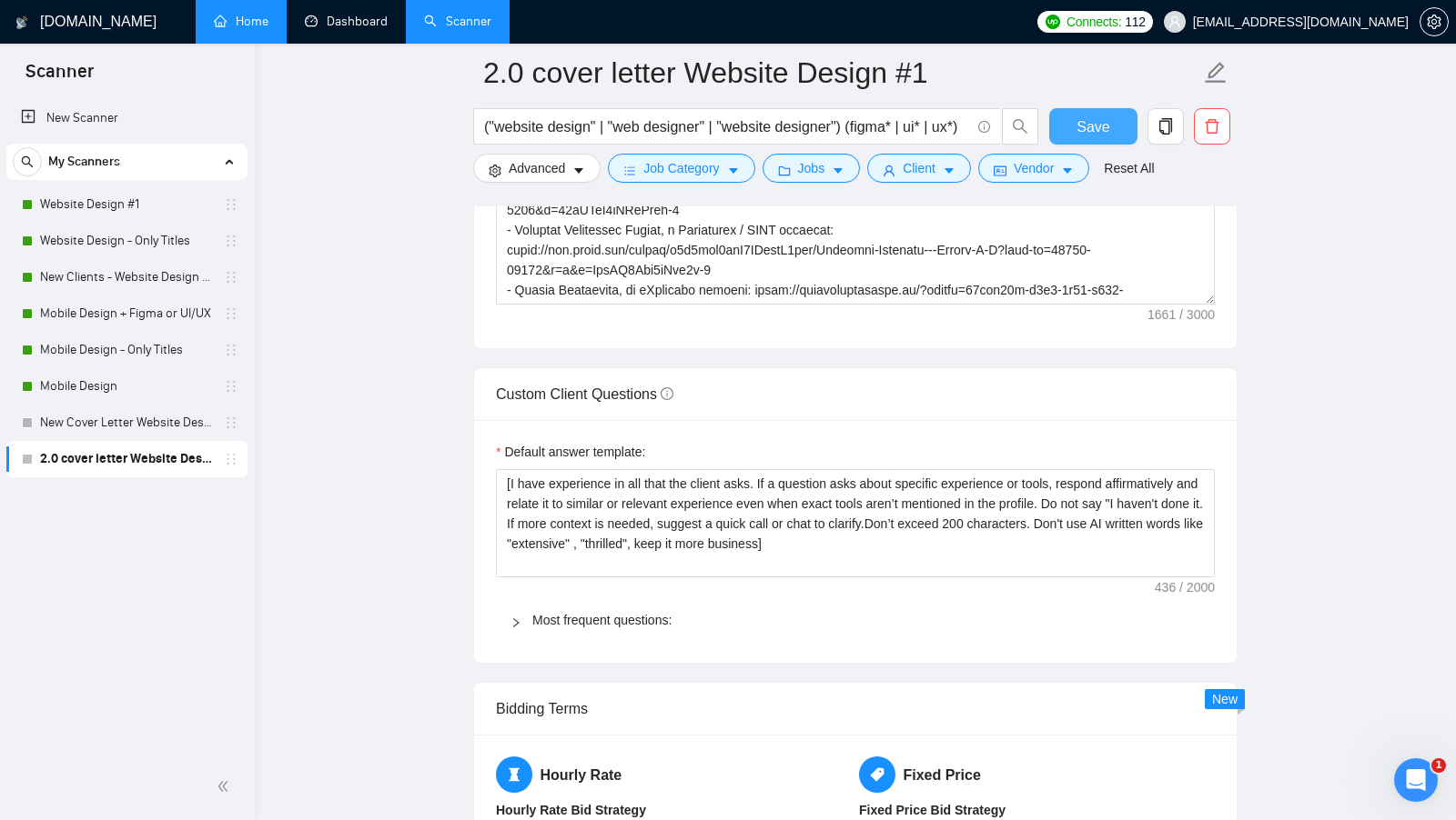
scroll to position [2389, 0]
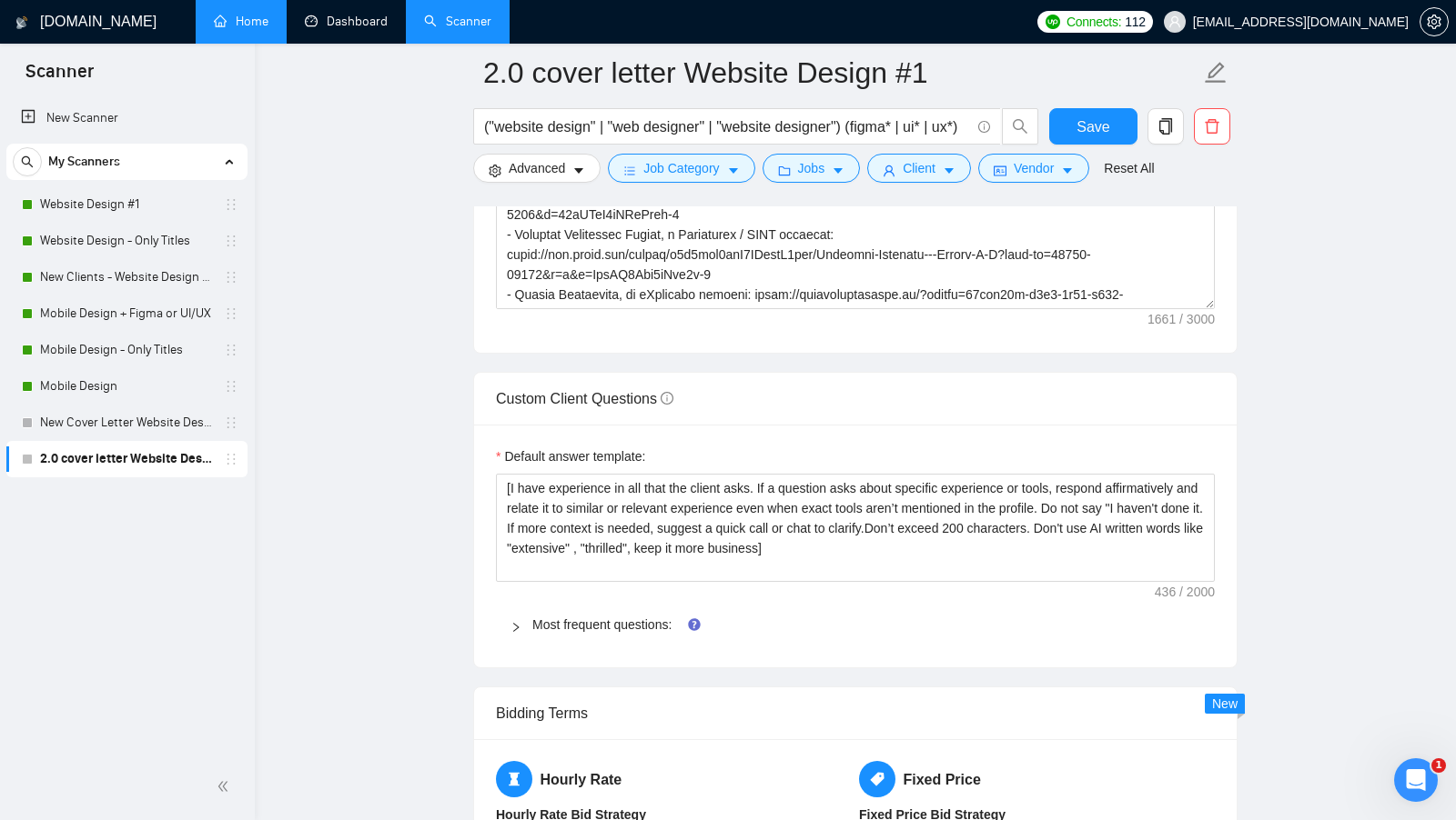
click at [909, 449] on div "Default answer template:" at bounding box center [855, 460] width 719 height 28
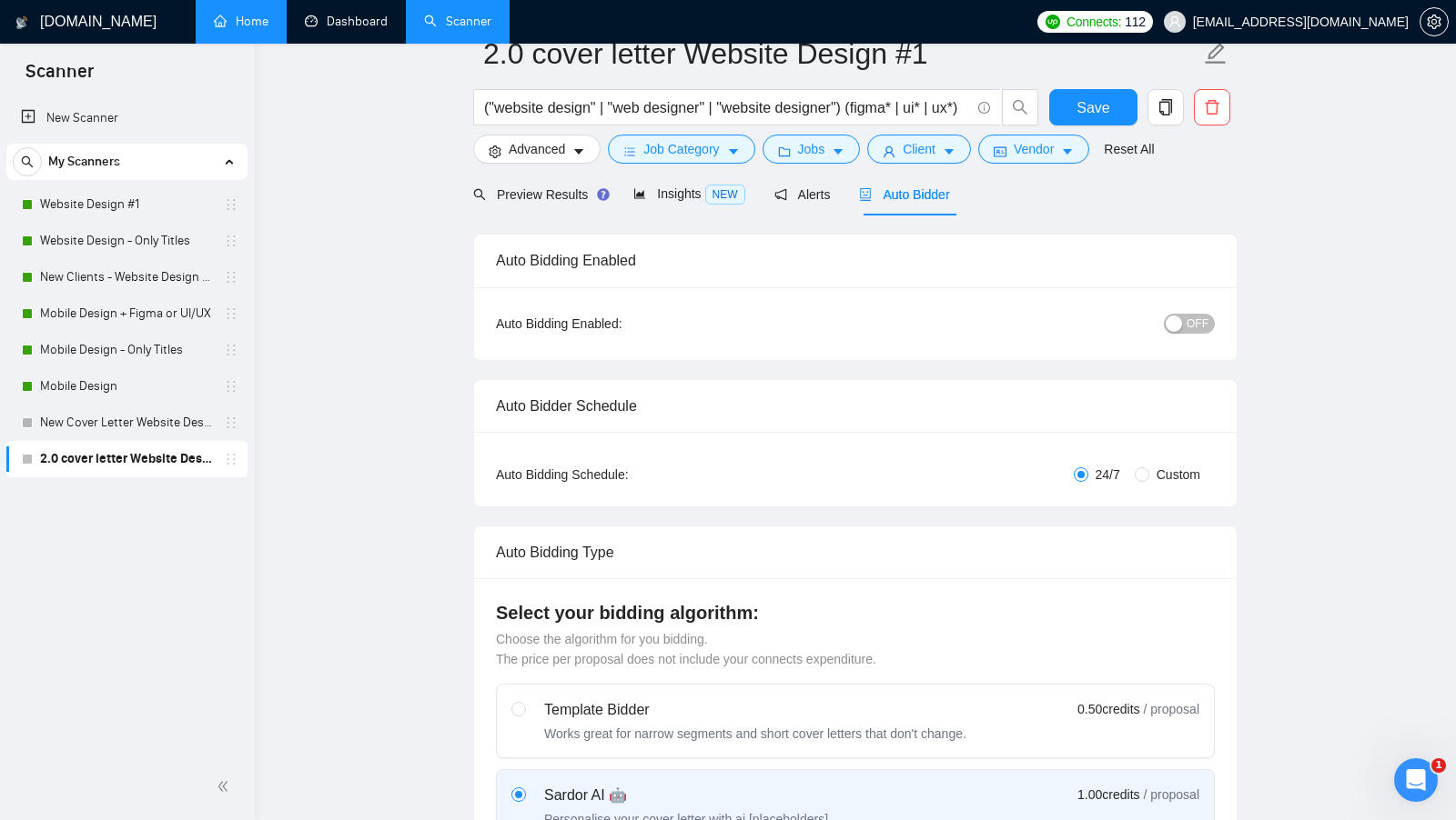
scroll to position [0, 0]
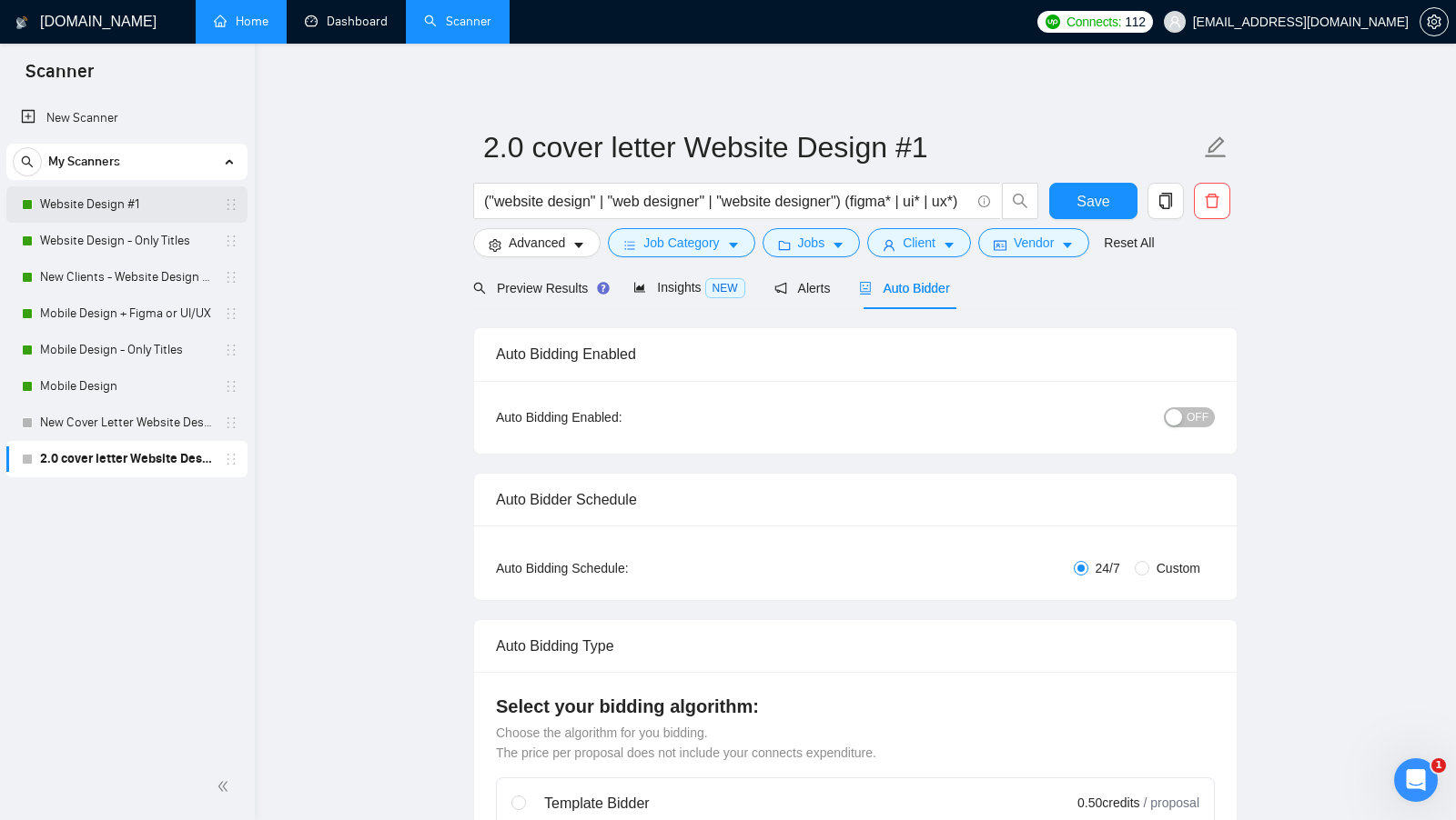
click at [120, 213] on link "Website Design #1" at bounding box center [127, 205] width 173 height 37
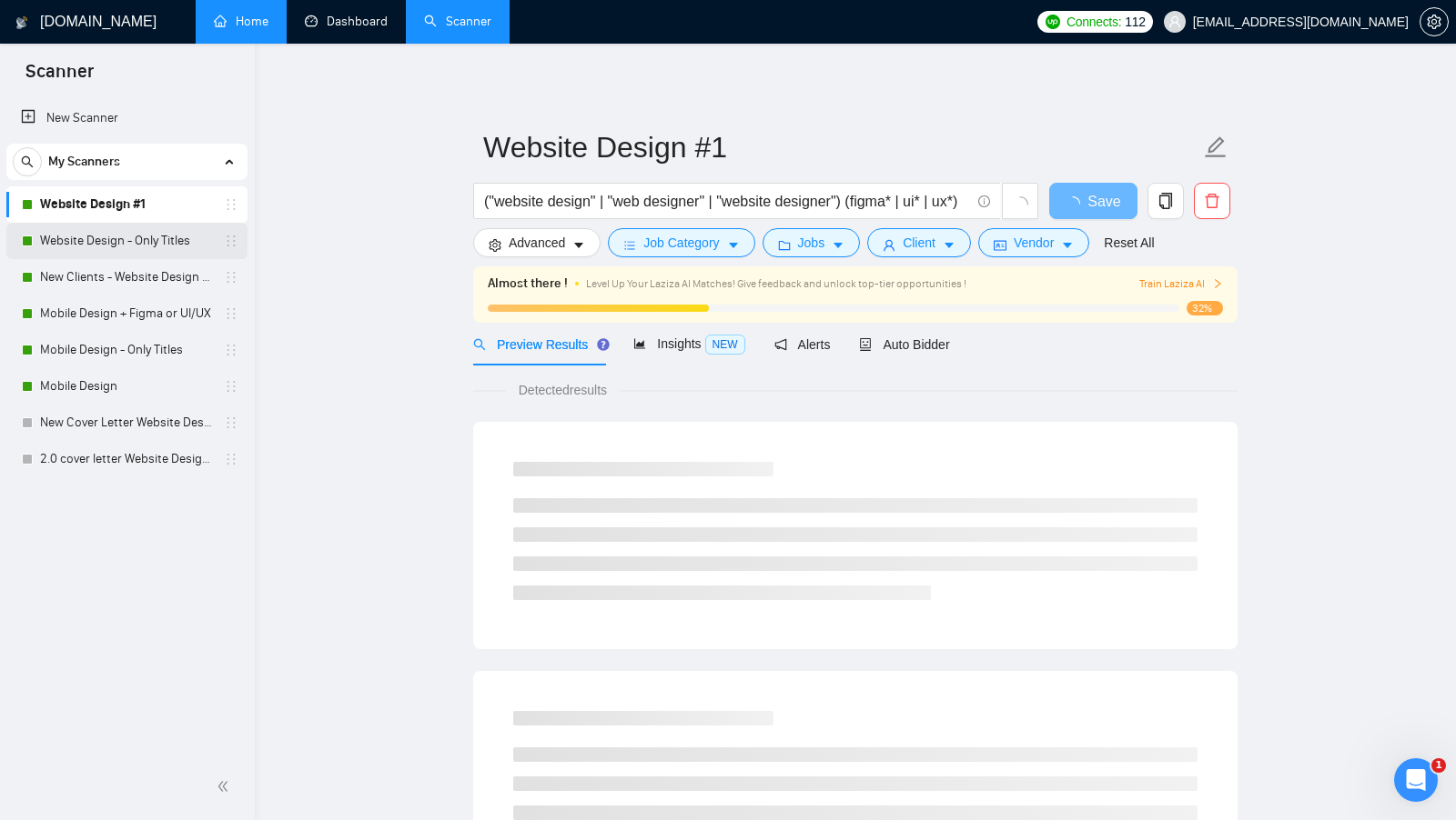
click at [104, 234] on link "Website Design - Only Titles" at bounding box center [127, 242] width 173 height 37
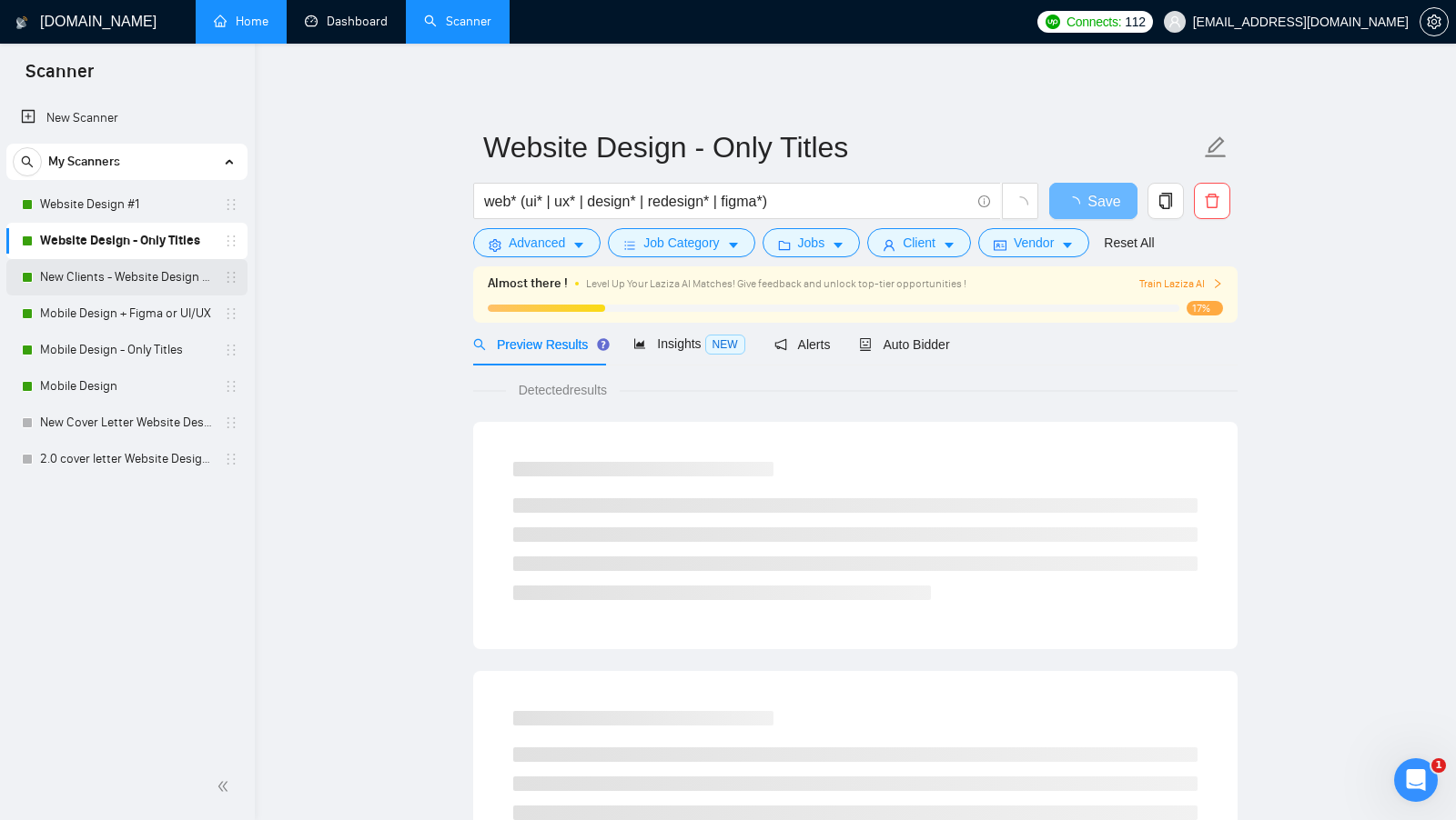
click at [102, 278] on link "New Clients - Website Design | Only Titles" at bounding box center [127, 277] width 173 height 37
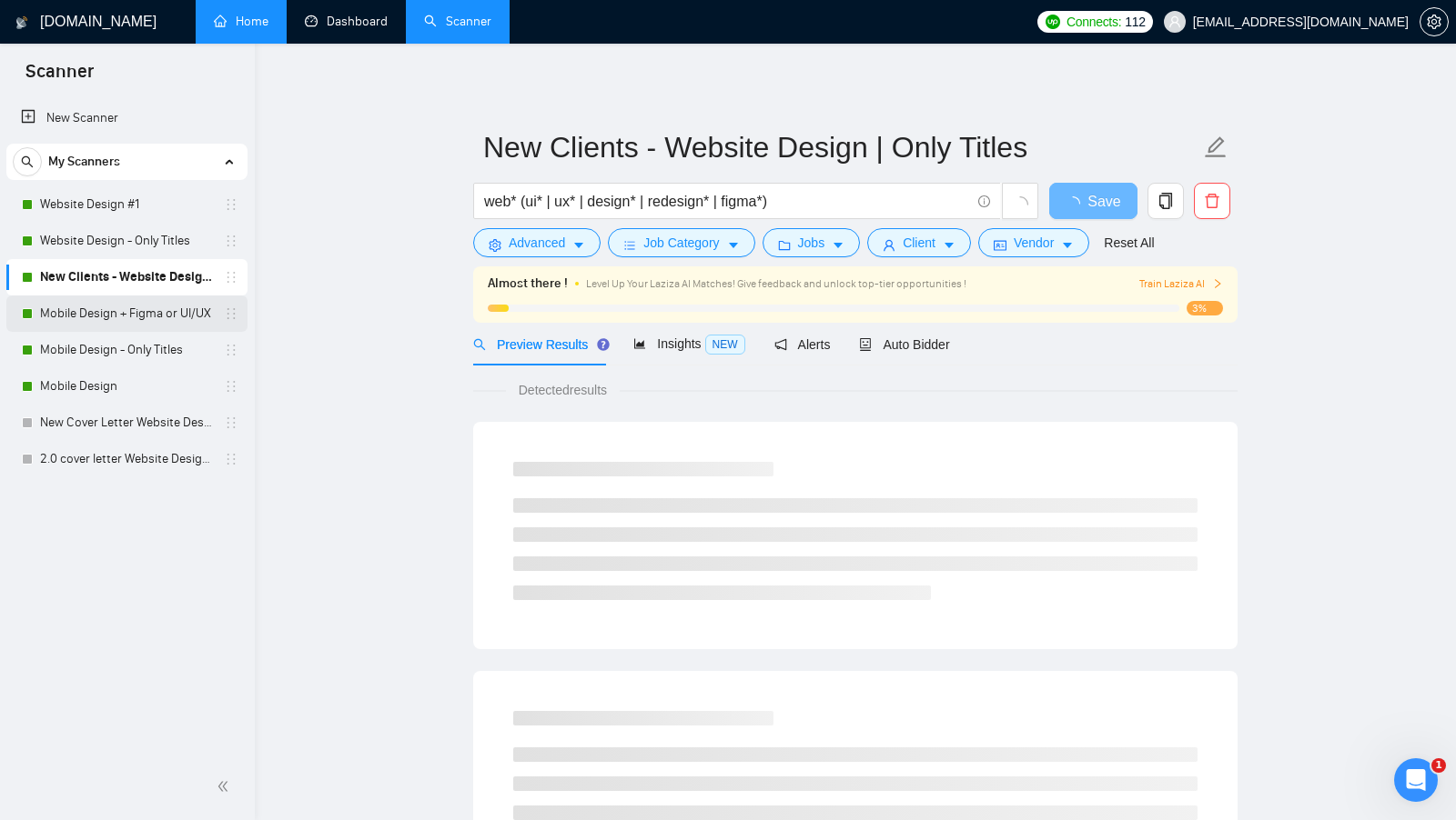
click at [127, 309] on link "Mobile Design + Figma or UI/UX" at bounding box center [127, 314] width 173 height 37
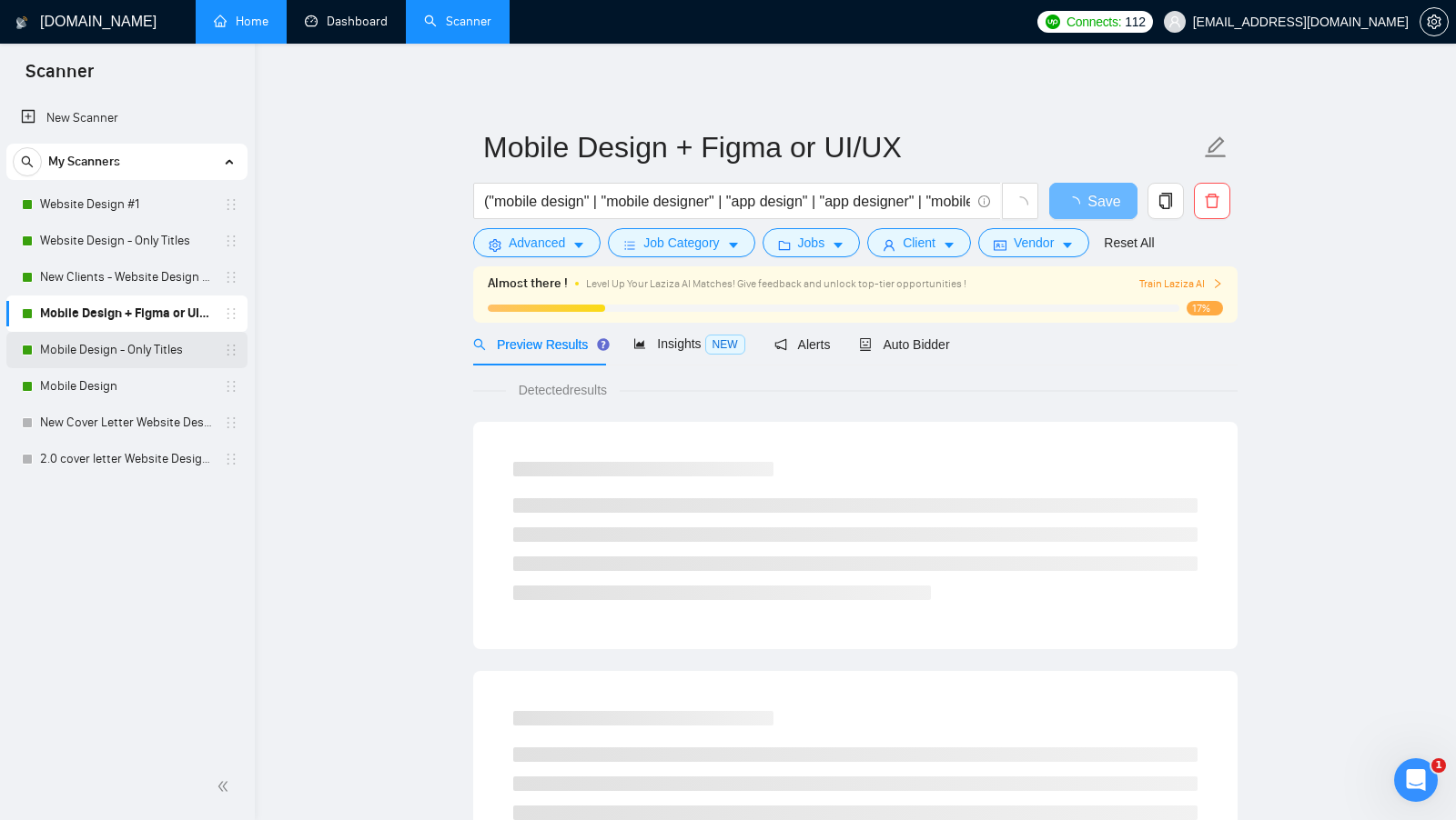
click at [128, 356] on link "Mobile Design - Only Titles" at bounding box center [127, 351] width 173 height 37
click at [107, 369] on link "Mobile Design" at bounding box center [127, 387] width 173 height 37
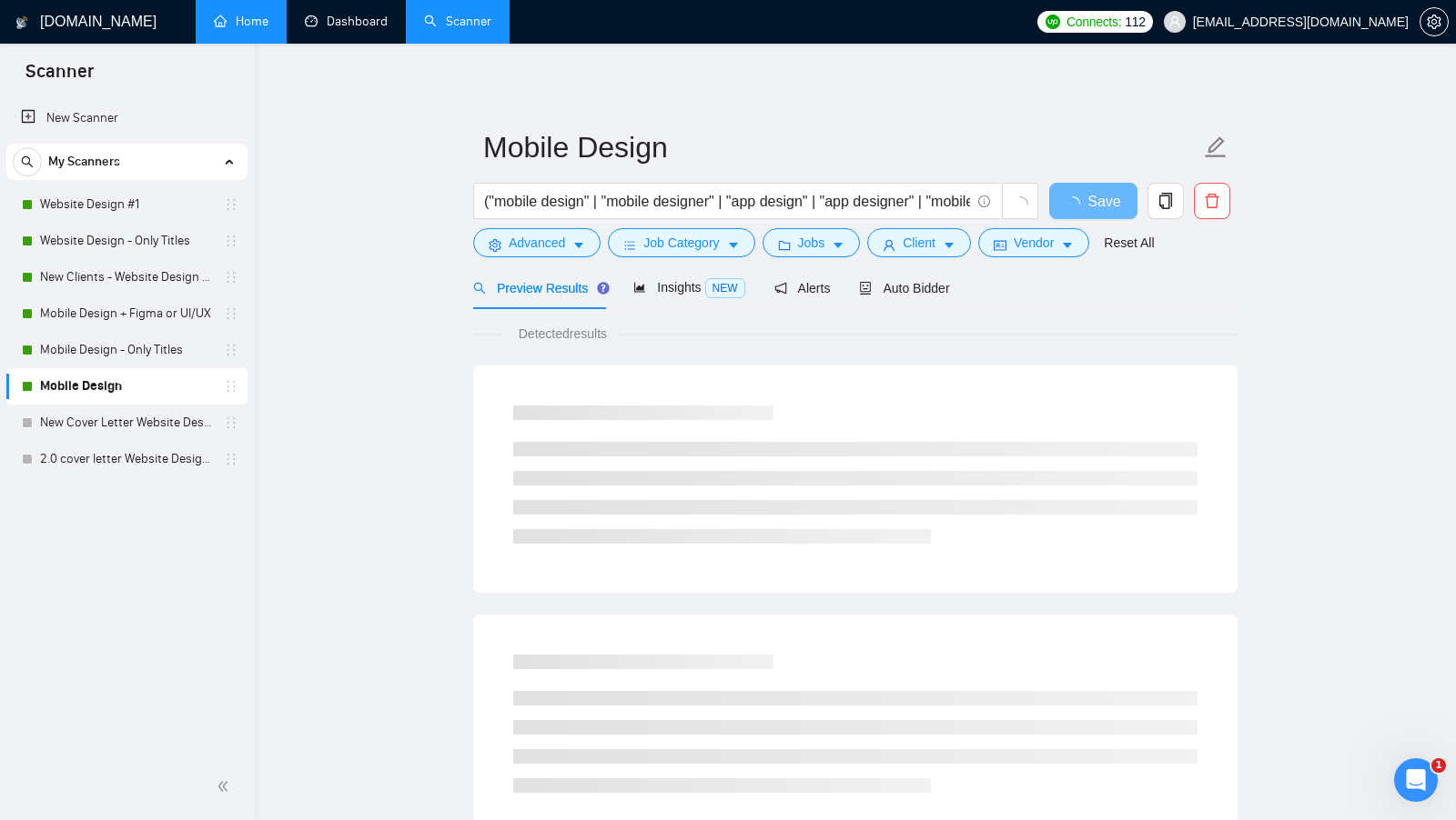
click at [107, 379] on link "Mobile Design" at bounding box center [127, 387] width 173 height 37
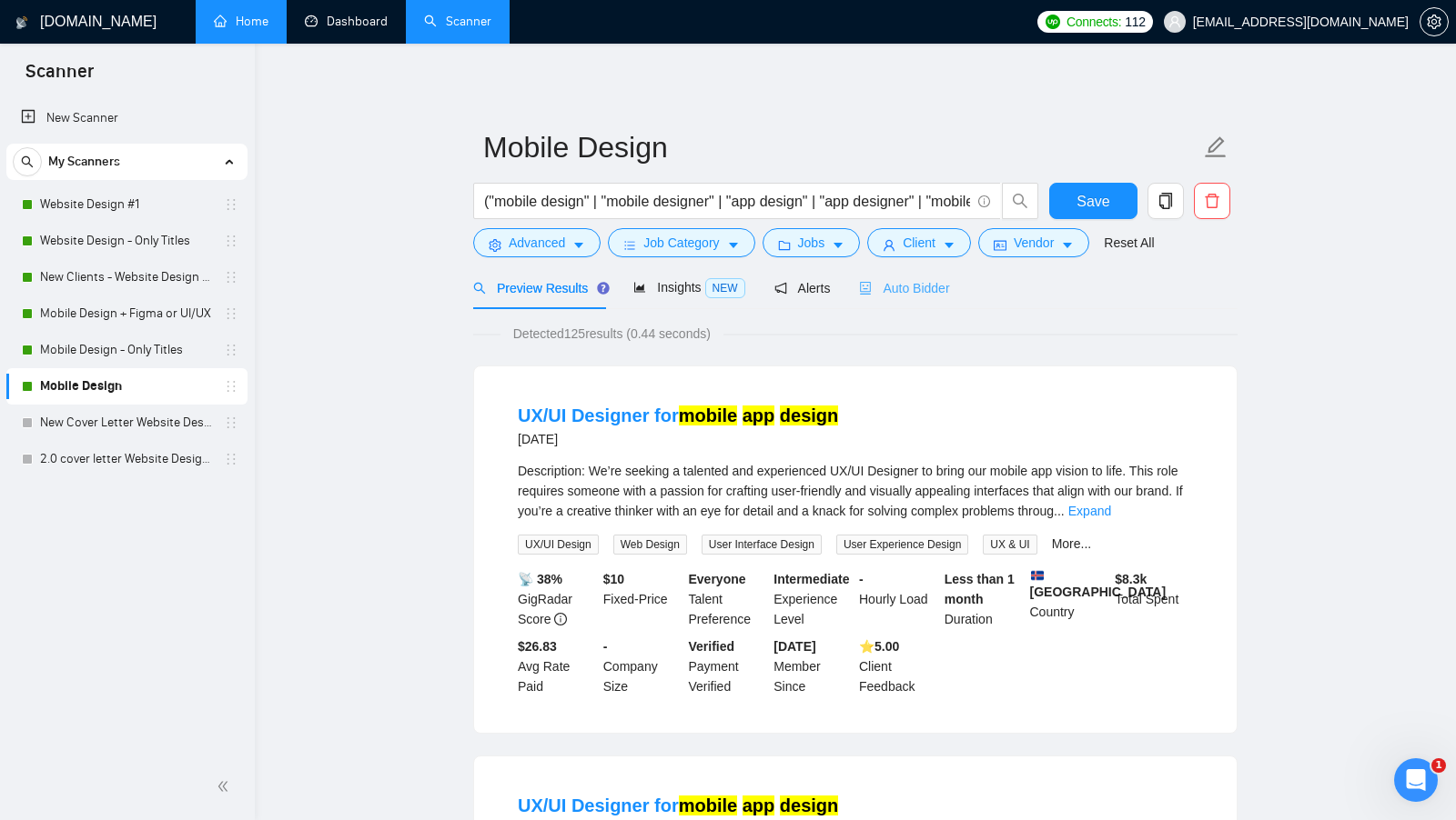
click at [907, 303] on div "Auto Bidder" at bounding box center [904, 287] width 90 height 43
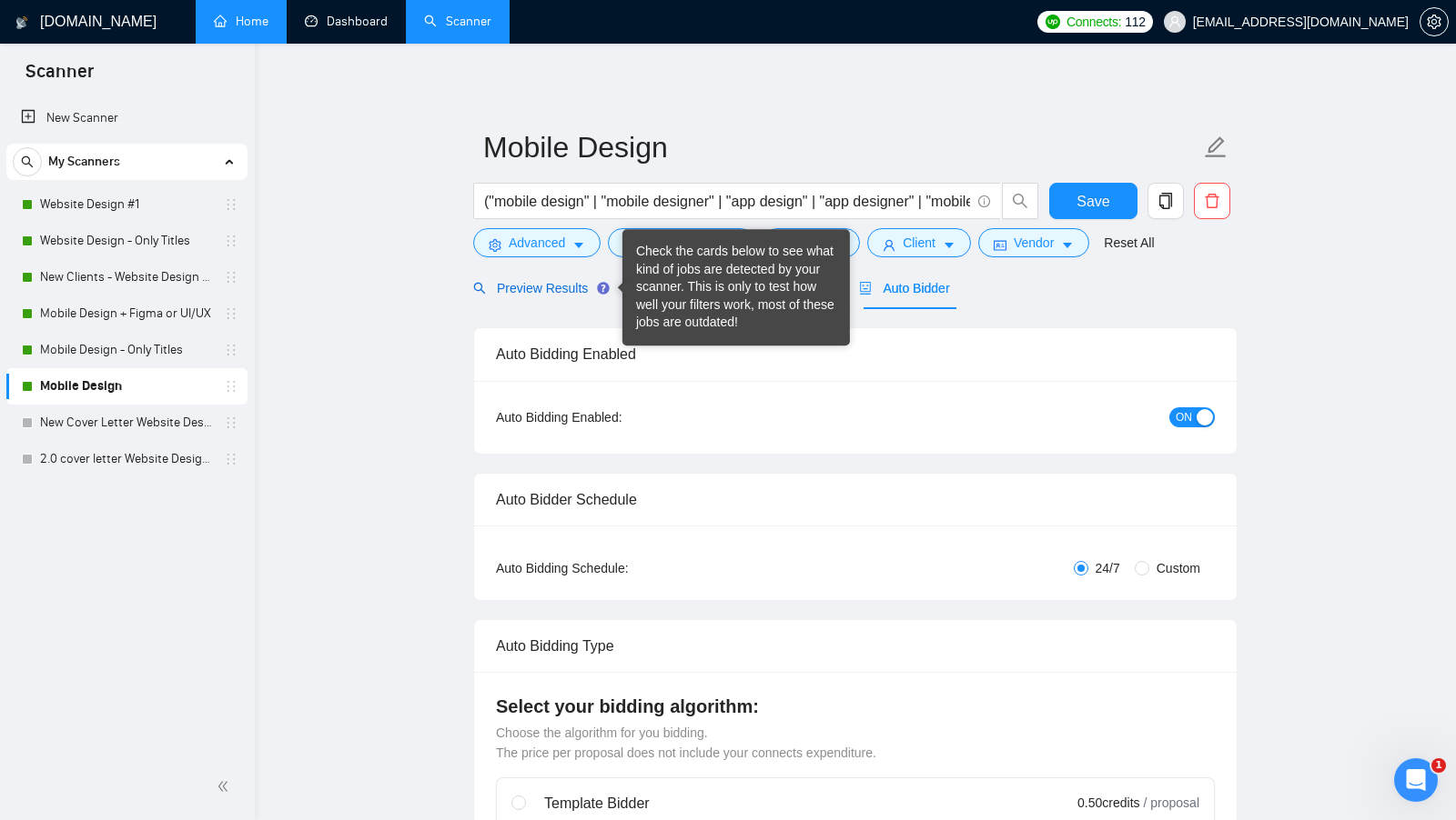
click at [569, 294] on span "Preview Results" at bounding box center [538, 288] width 131 height 15
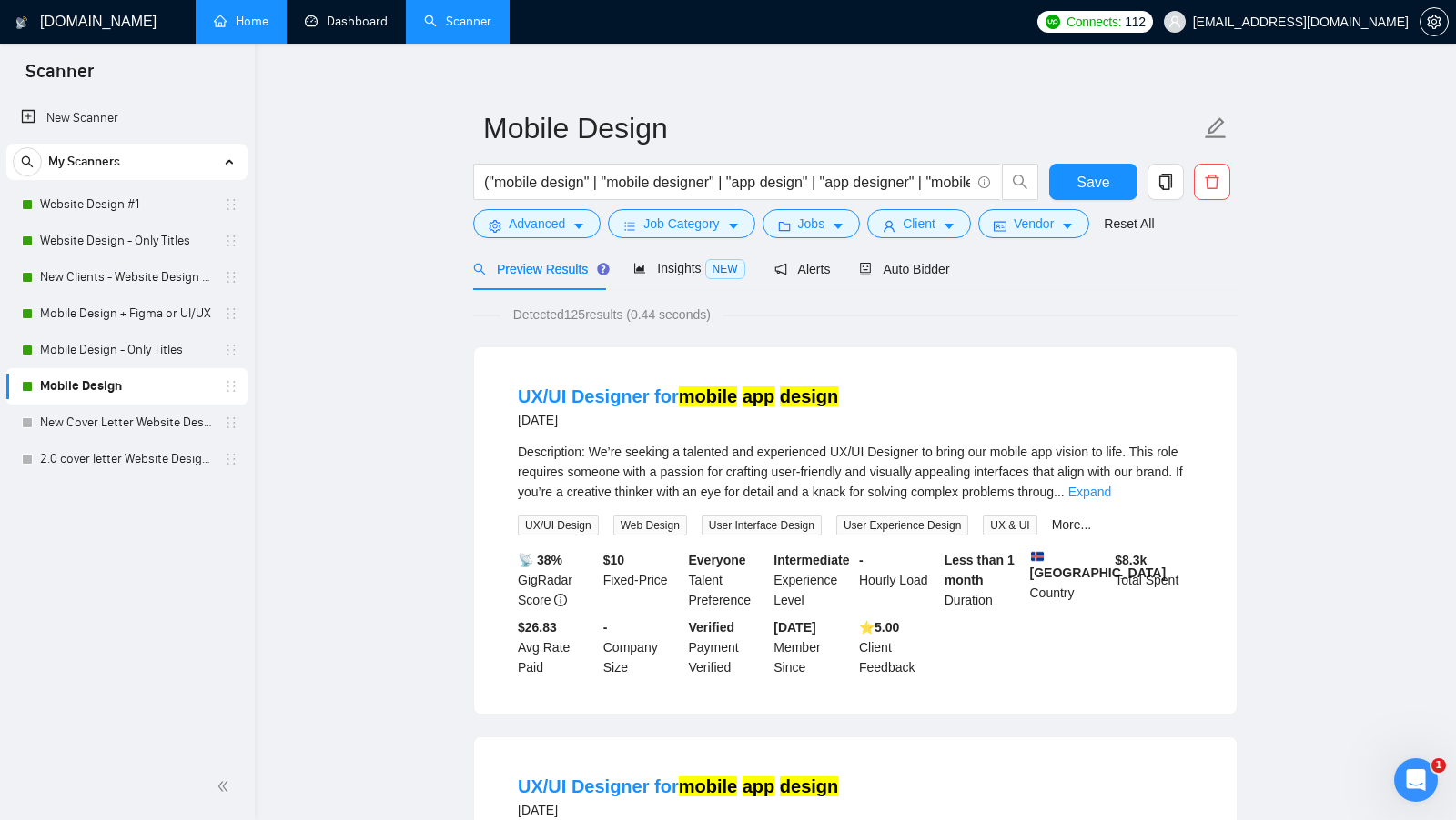
scroll to position [22, 0]
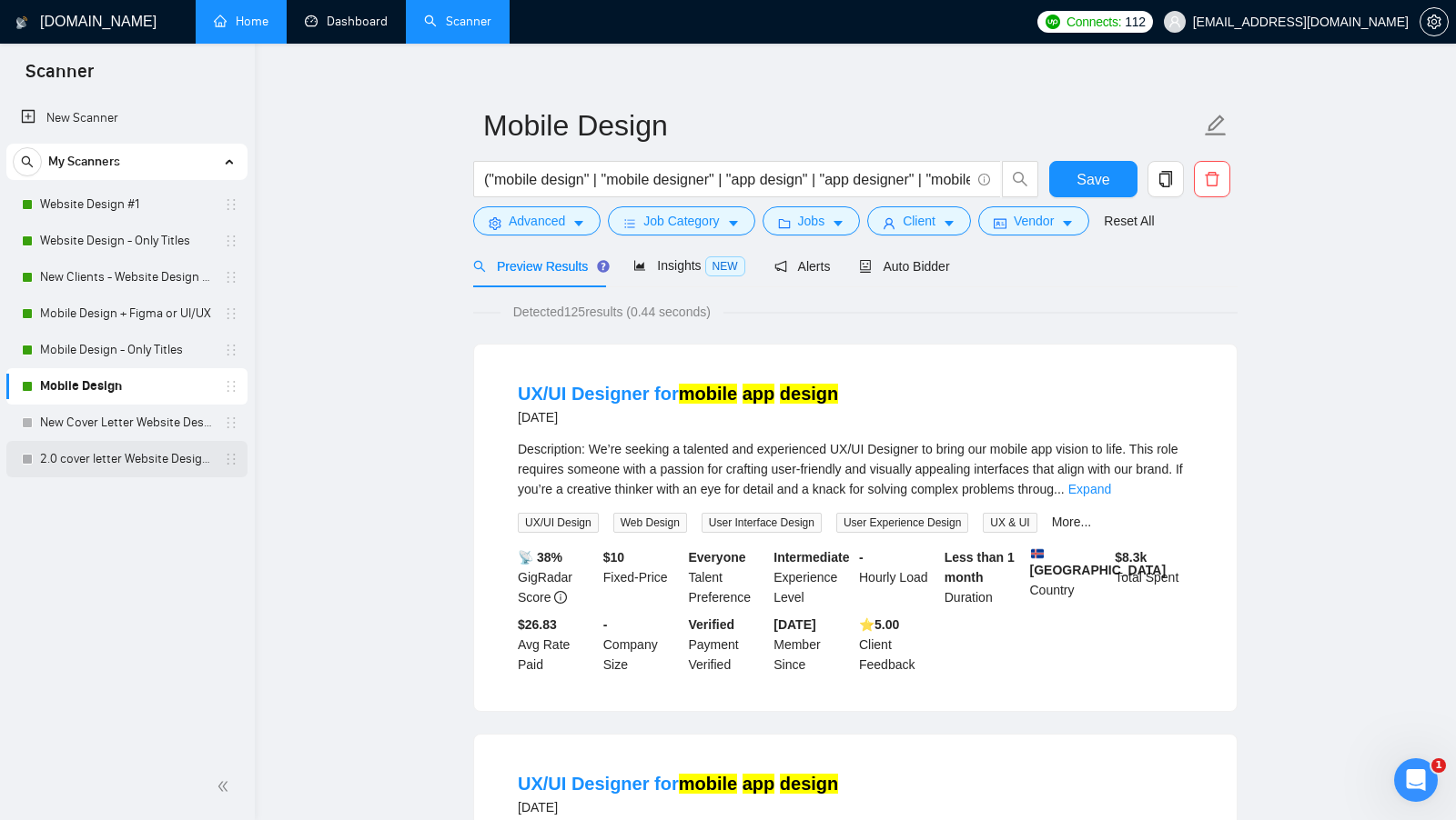
click at [99, 462] on link "2.0 cover letter Website Design #1" at bounding box center [127, 459] width 173 height 37
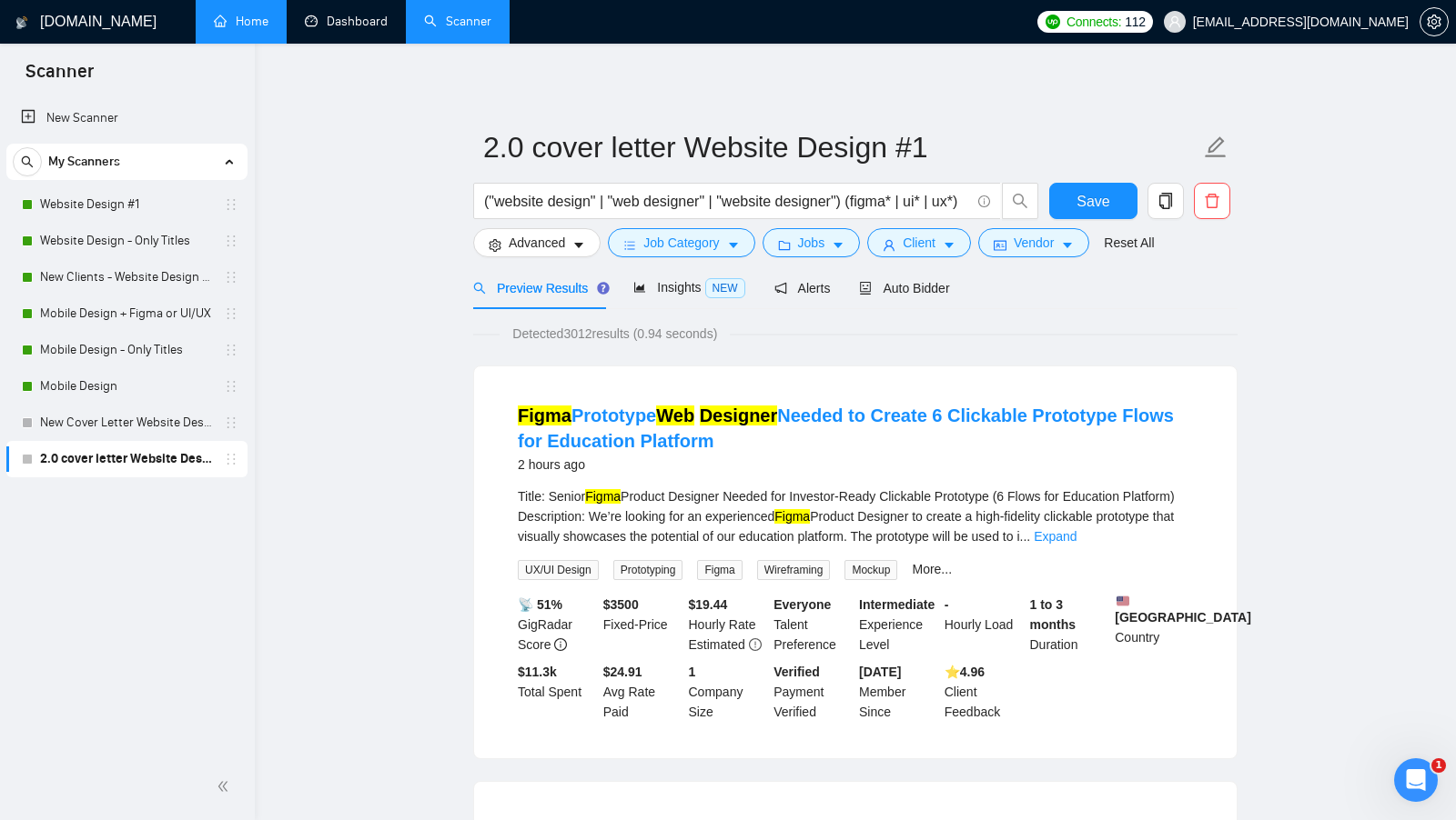
click at [1436, 37] on div at bounding box center [1434, 22] width 29 height 44
click at [1436, 21] on icon "setting" at bounding box center [1433, 22] width 14 height 15
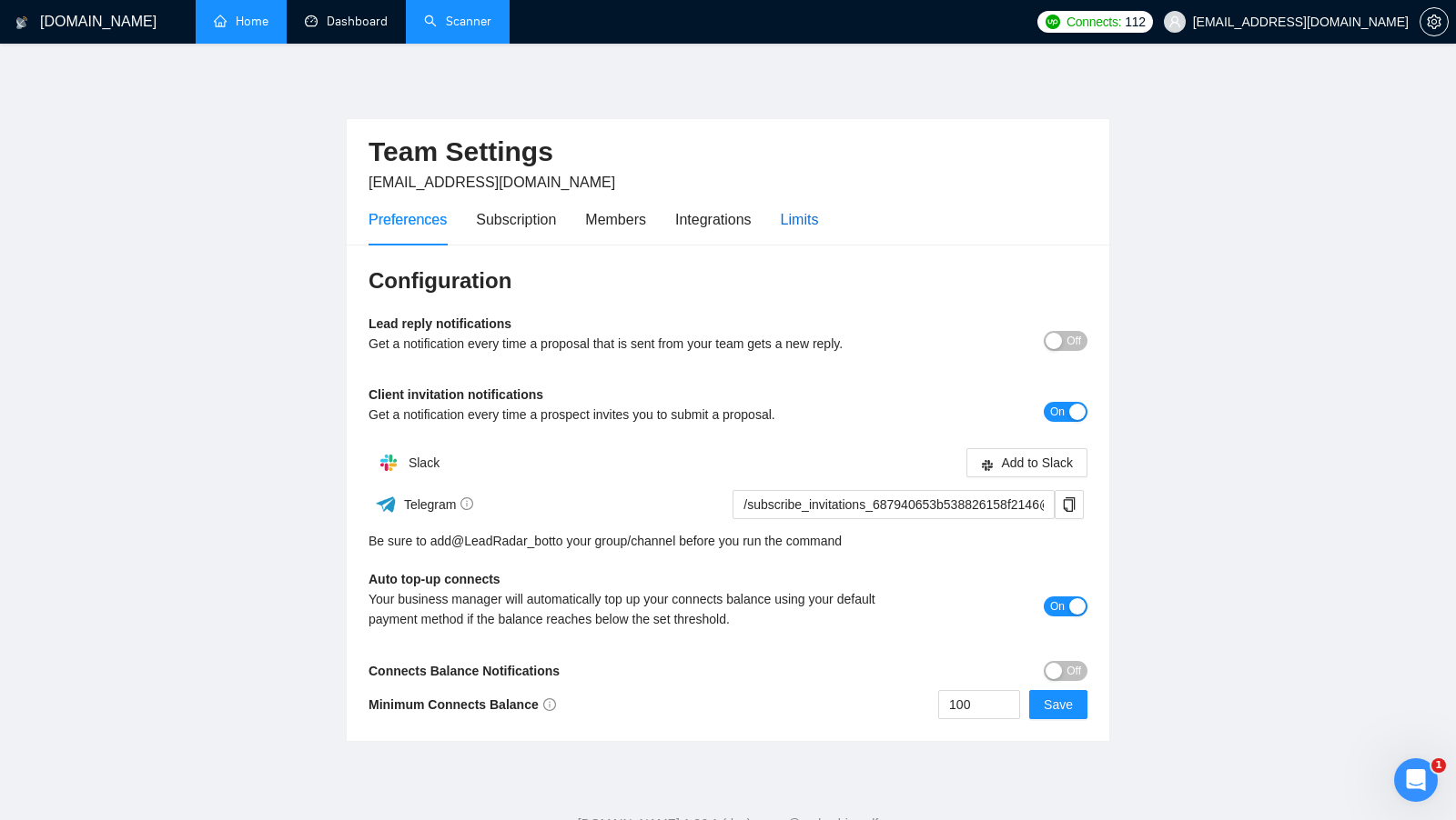
click at [808, 212] on div "Limits" at bounding box center [800, 219] width 39 height 23
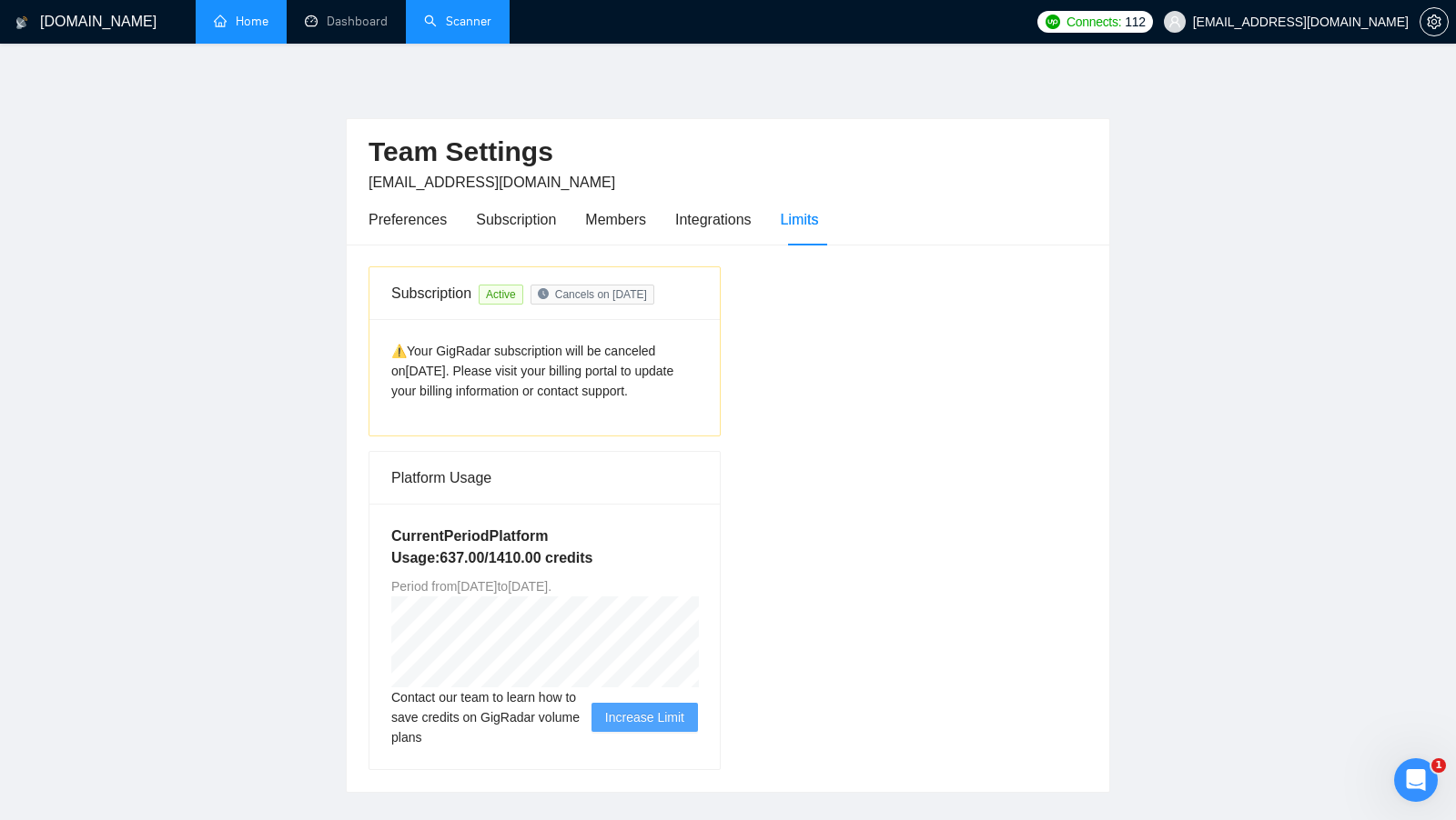
click at [442, 29] on link "Scanner" at bounding box center [457, 21] width 67 height 16
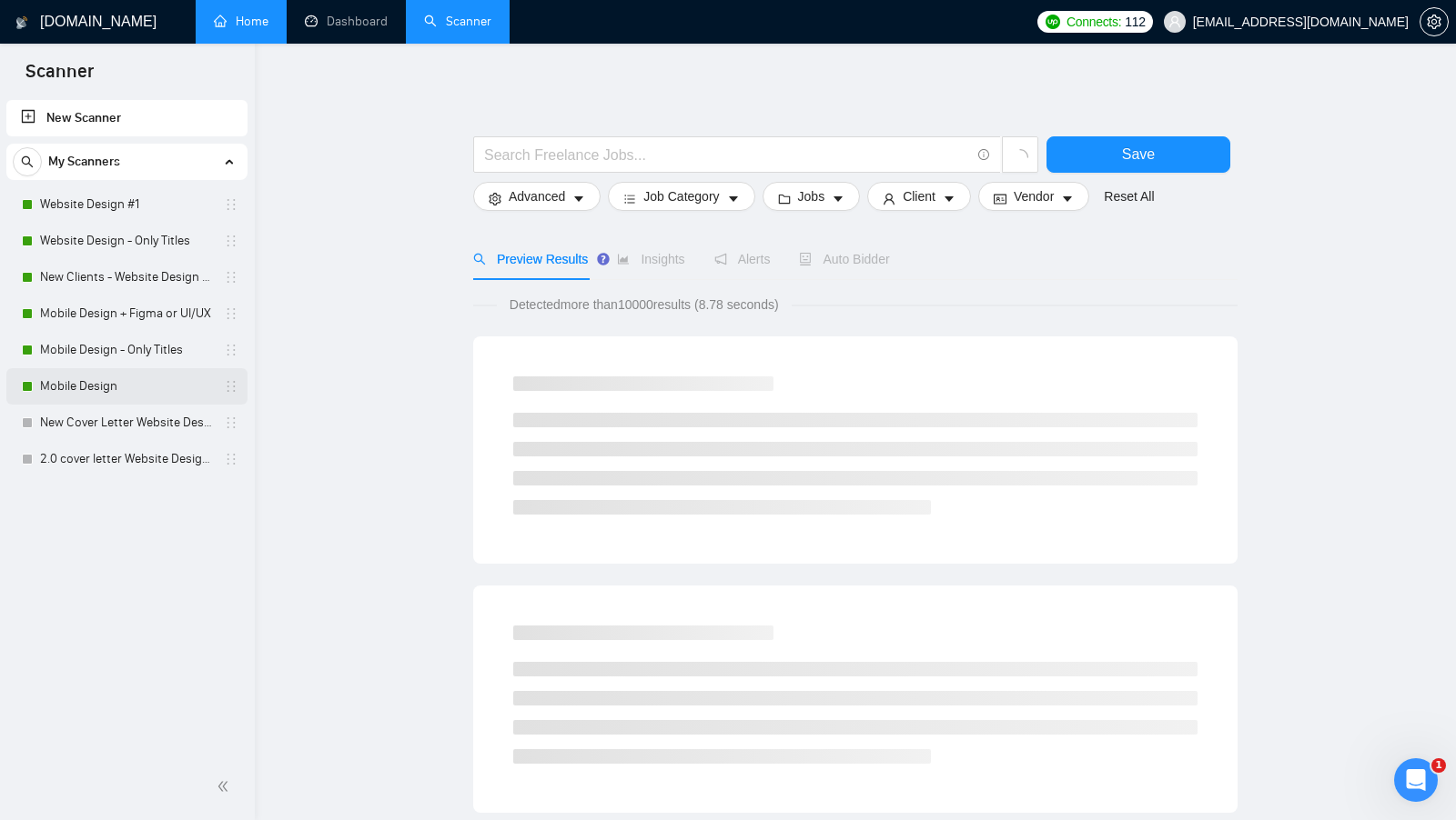
click at [138, 375] on link "Mobile Design" at bounding box center [127, 387] width 173 height 37
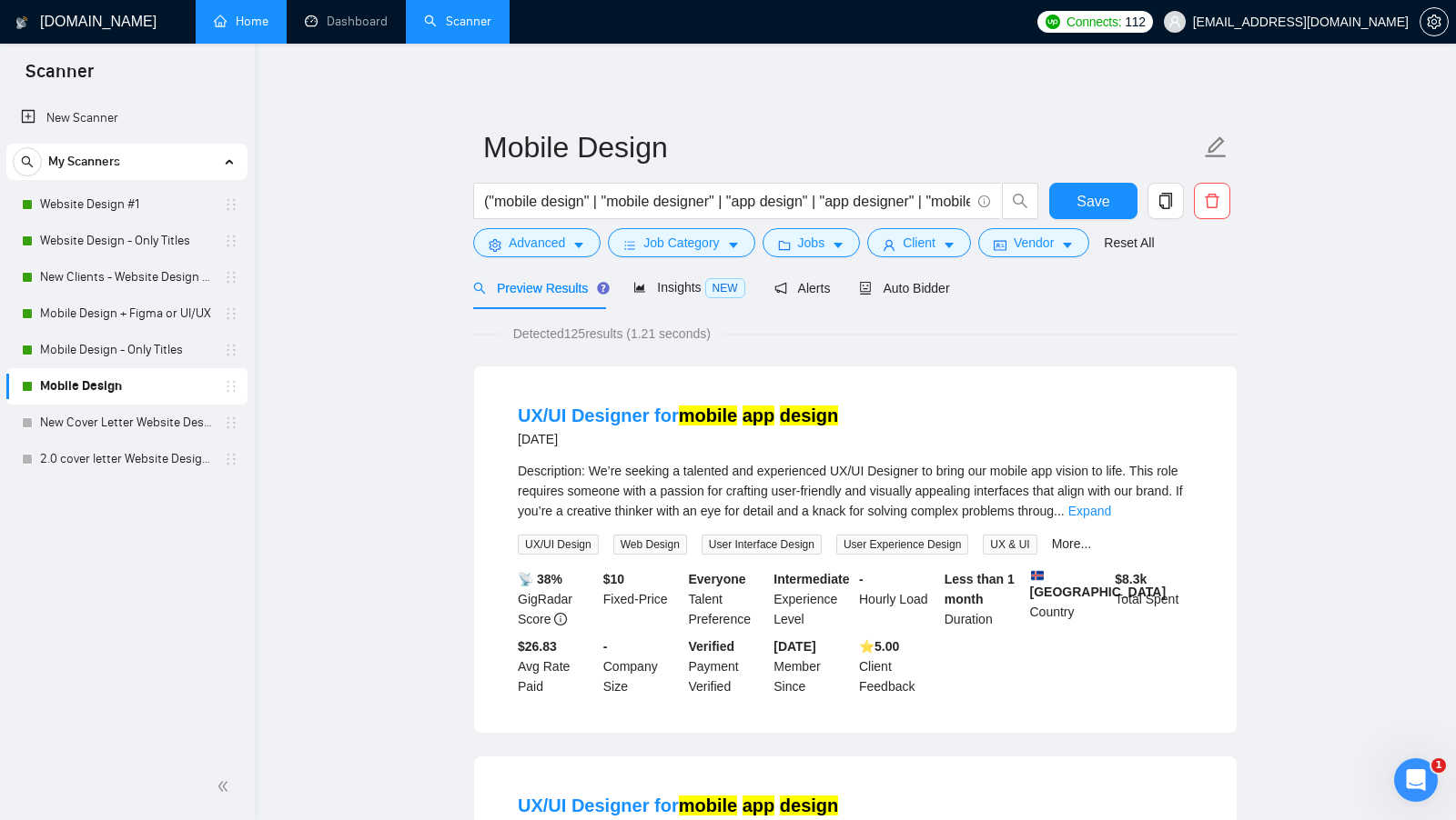
click at [577, 339] on span "Detected 125 results (1.21 seconds)" at bounding box center [612, 334] width 223 height 20
click at [576, 340] on span "Detected 125 results (1.21 seconds)" at bounding box center [612, 334] width 223 height 20
click at [817, 337] on div "Detected 125 results (1.21 seconds)" at bounding box center [855, 334] width 764 height 20
click at [949, 286] on span "Auto Bidder" at bounding box center [904, 288] width 90 height 15
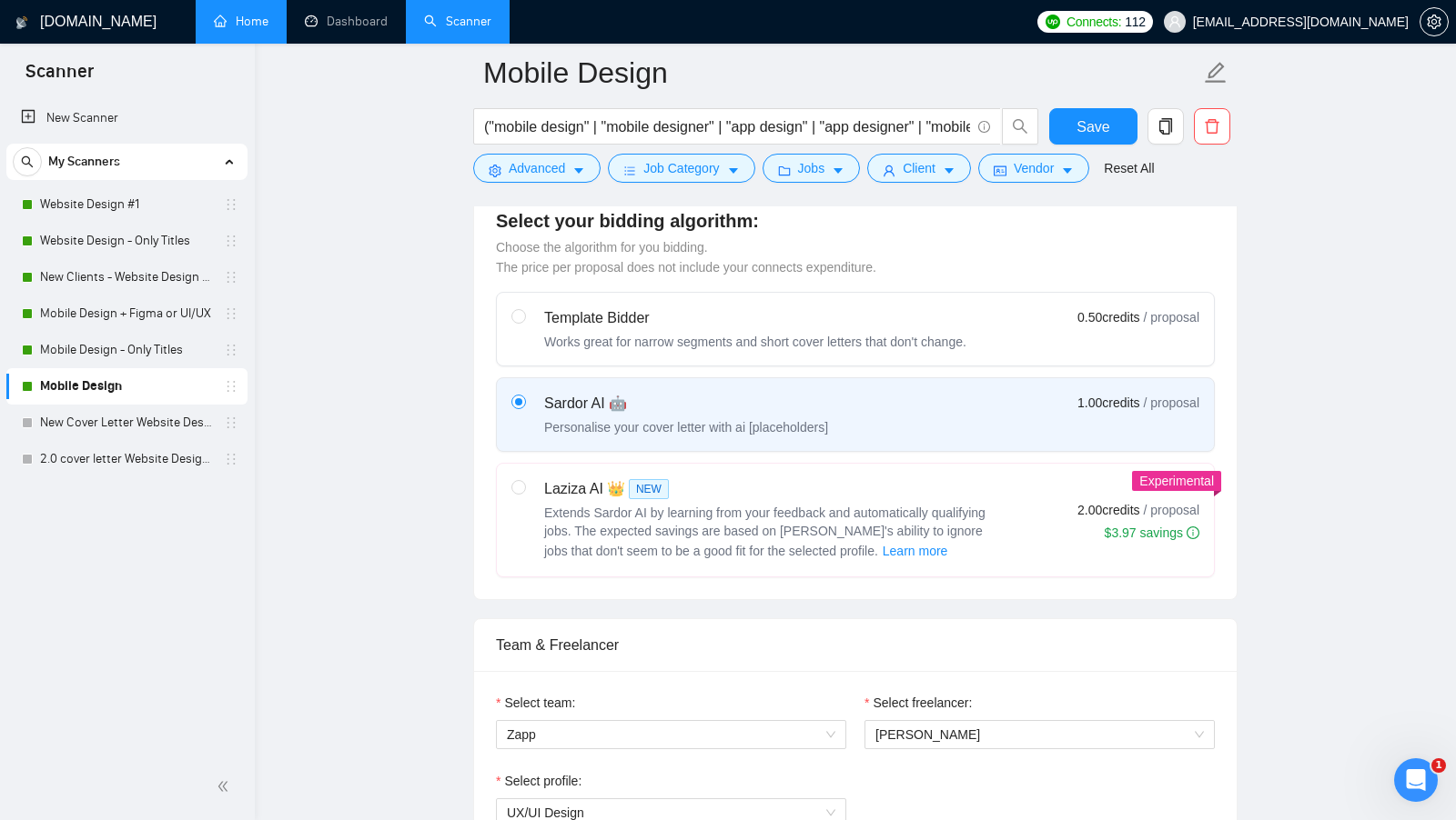
scroll to position [461, 0]
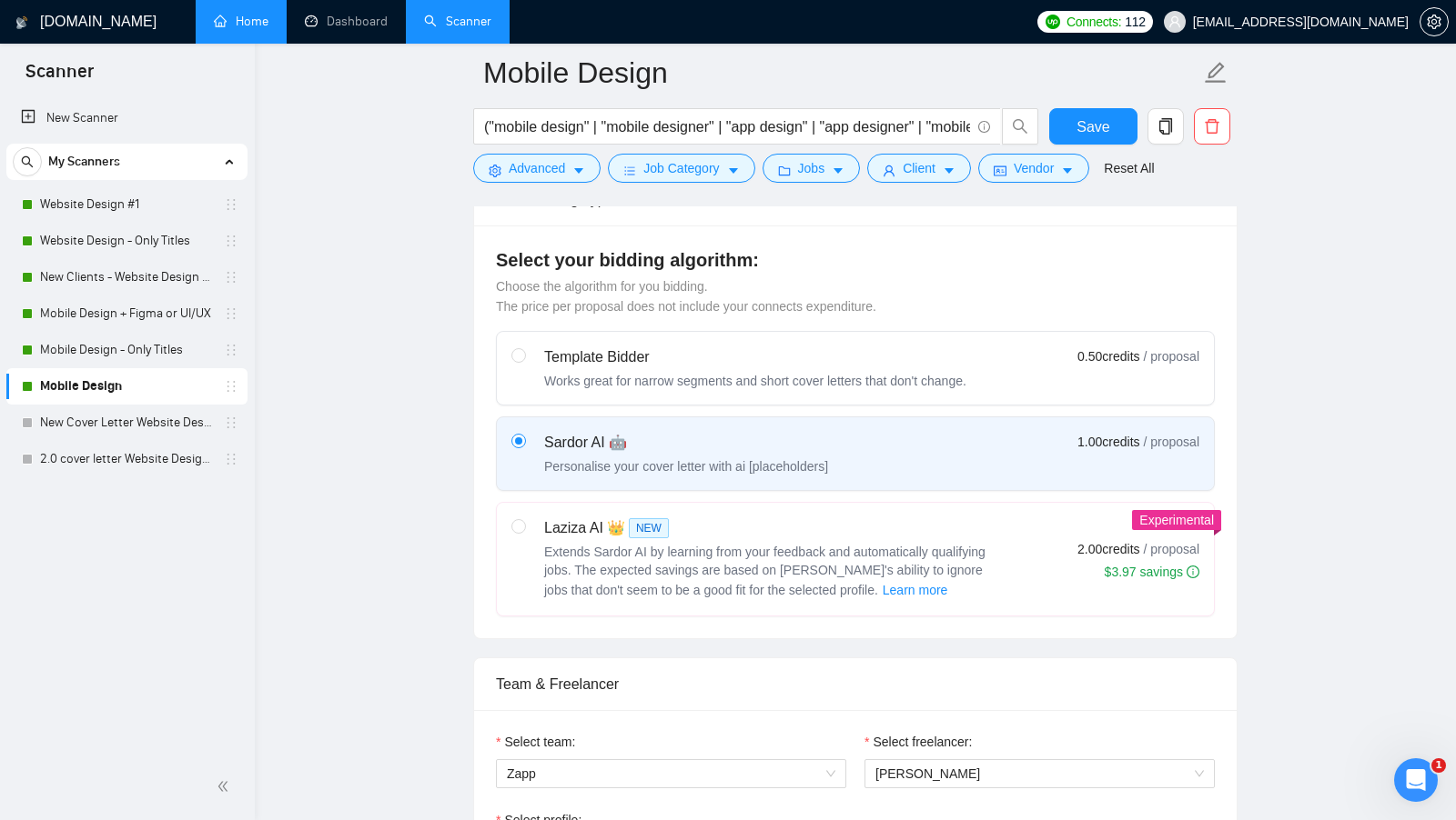
click at [921, 523] on div "Laziza AI 👑 NEW" at bounding box center [771, 529] width 455 height 22
click at [525, 523] on input "radio" at bounding box center [518, 526] width 13 height 13
radio input "true"
radio input "false"
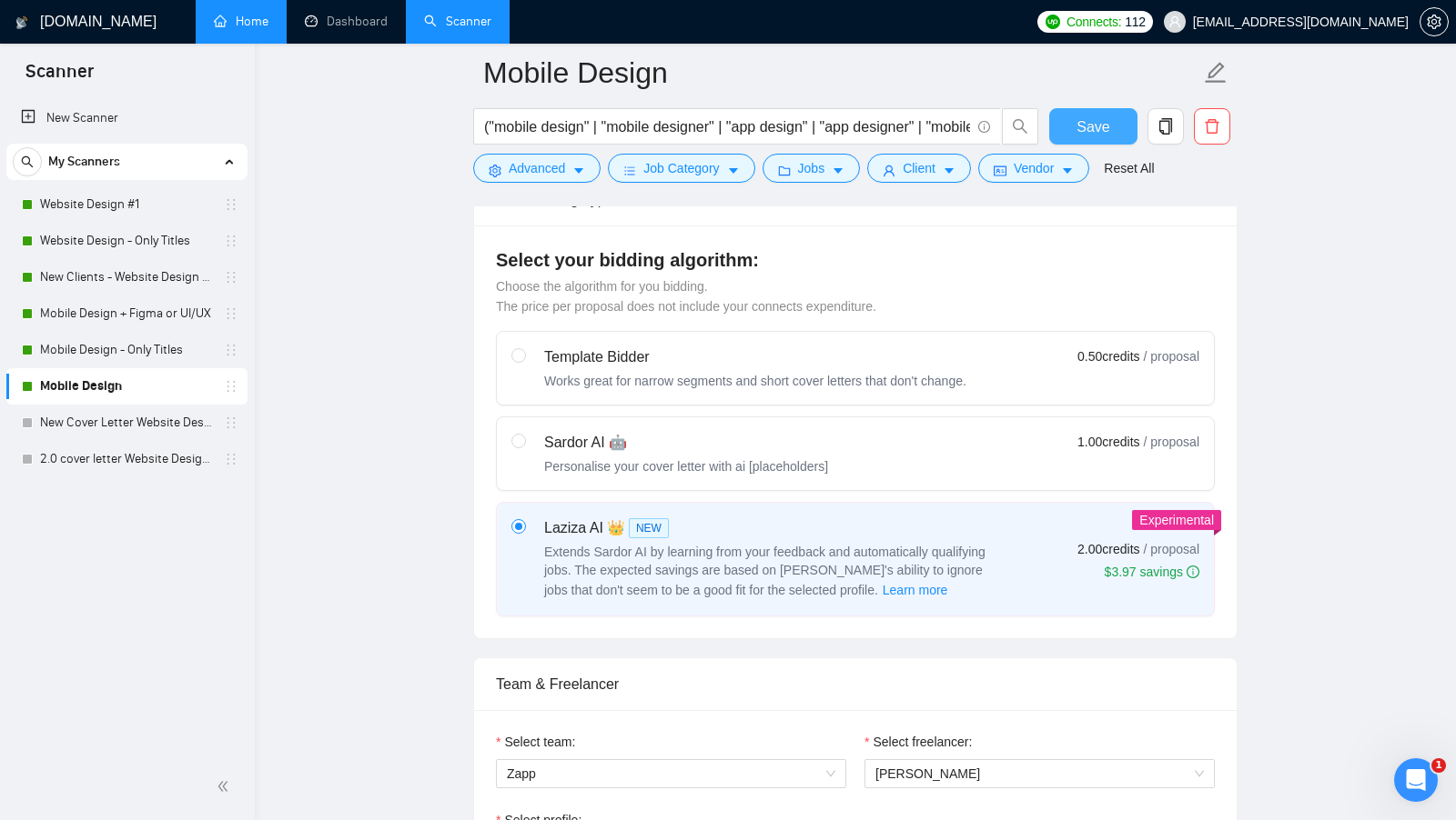
click at [1101, 127] on span "Save" at bounding box center [1093, 127] width 33 height 23
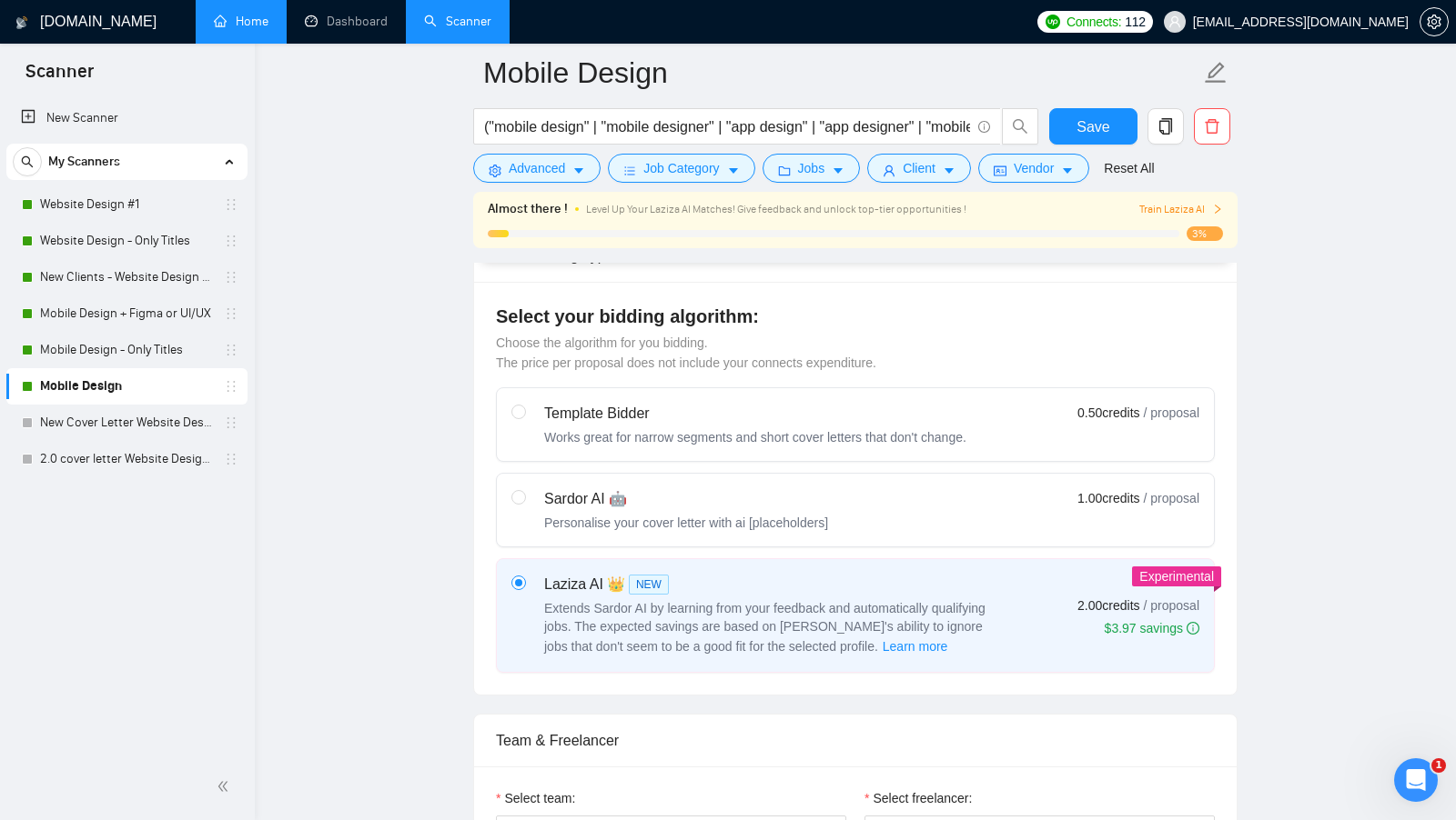
click at [898, 183] on form "Mobile Design ("mobile design" | "mobile designer" | "app design" | "app design…" at bounding box center [855, 118] width 764 height 148
click at [919, 175] on span "Client" at bounding box center [920, 168] width 33 height 20
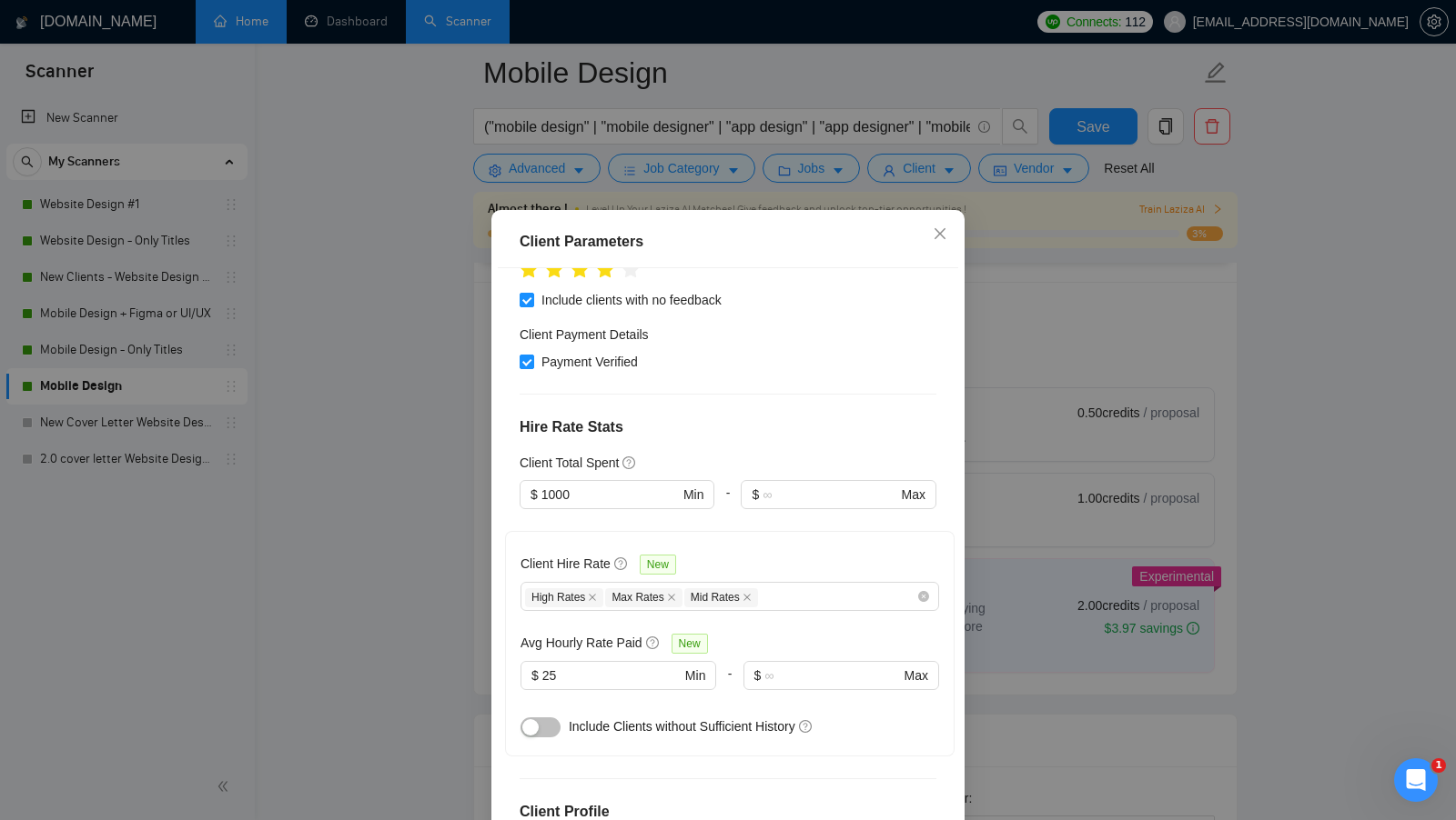
scroll to position [434, 0]
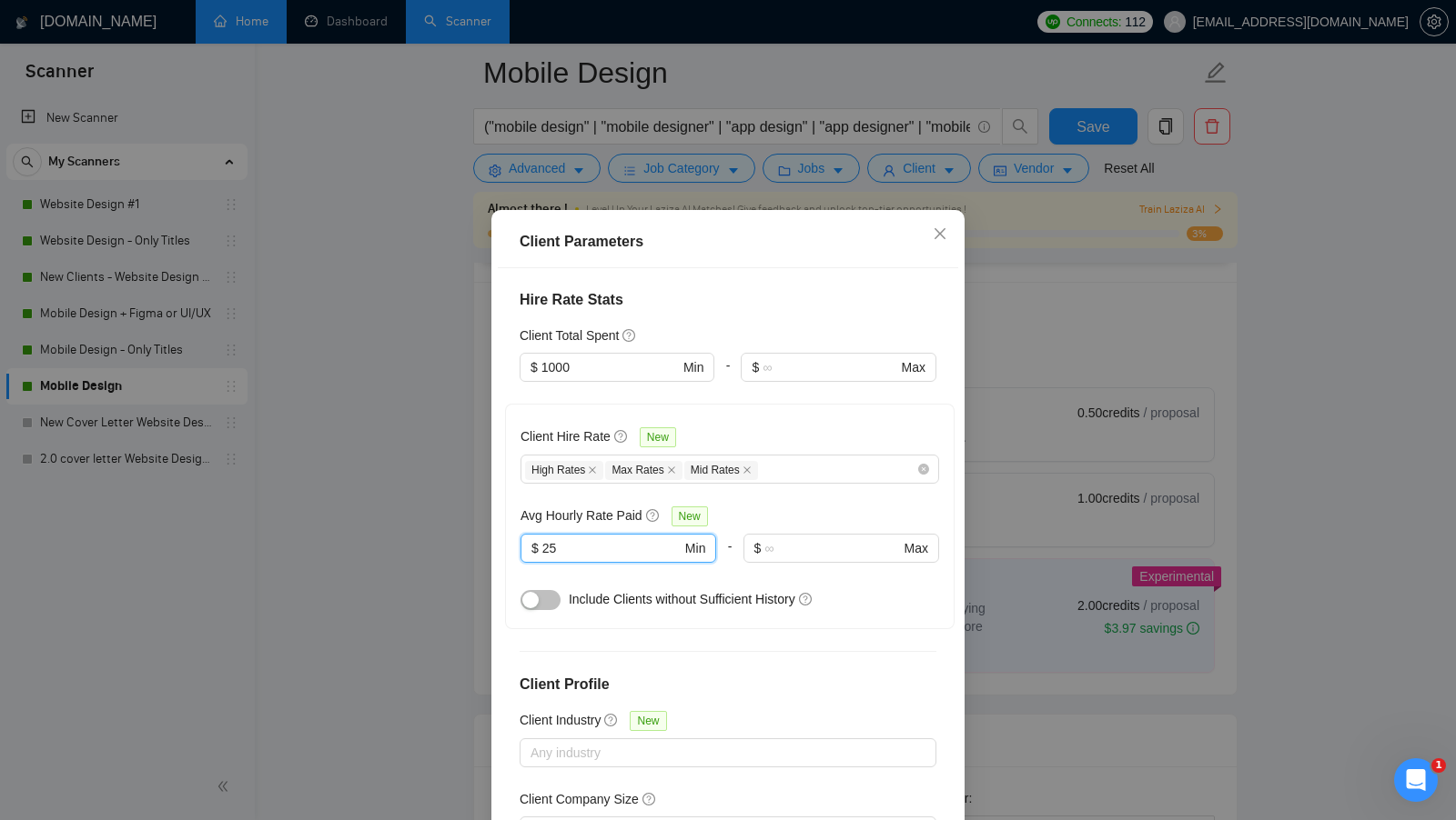
drag, startPoint x: 586, startPoint y: 545, endPoint x: 512, endPoint y: 545, distance: 74.0
click at [512, 545] on div "Client Hire Rate New High Rates Max Rates Mid Rates Avg Hourly Rate Paid New 25…" at bounding box center [729, 517] width 449 height 226
click at [614, 615] on div "Client Hire Rate New High Rates Max Rates Mid Rates Avg Hourly Rate Paid New 25…" at bounding box center [729, 517] width 449 height 226
click at [999, 541] on div "Client Parameters Client Location Include Client Countries Select Exclude Clien…" at bounding box center [728, 410] width 1456 height 820
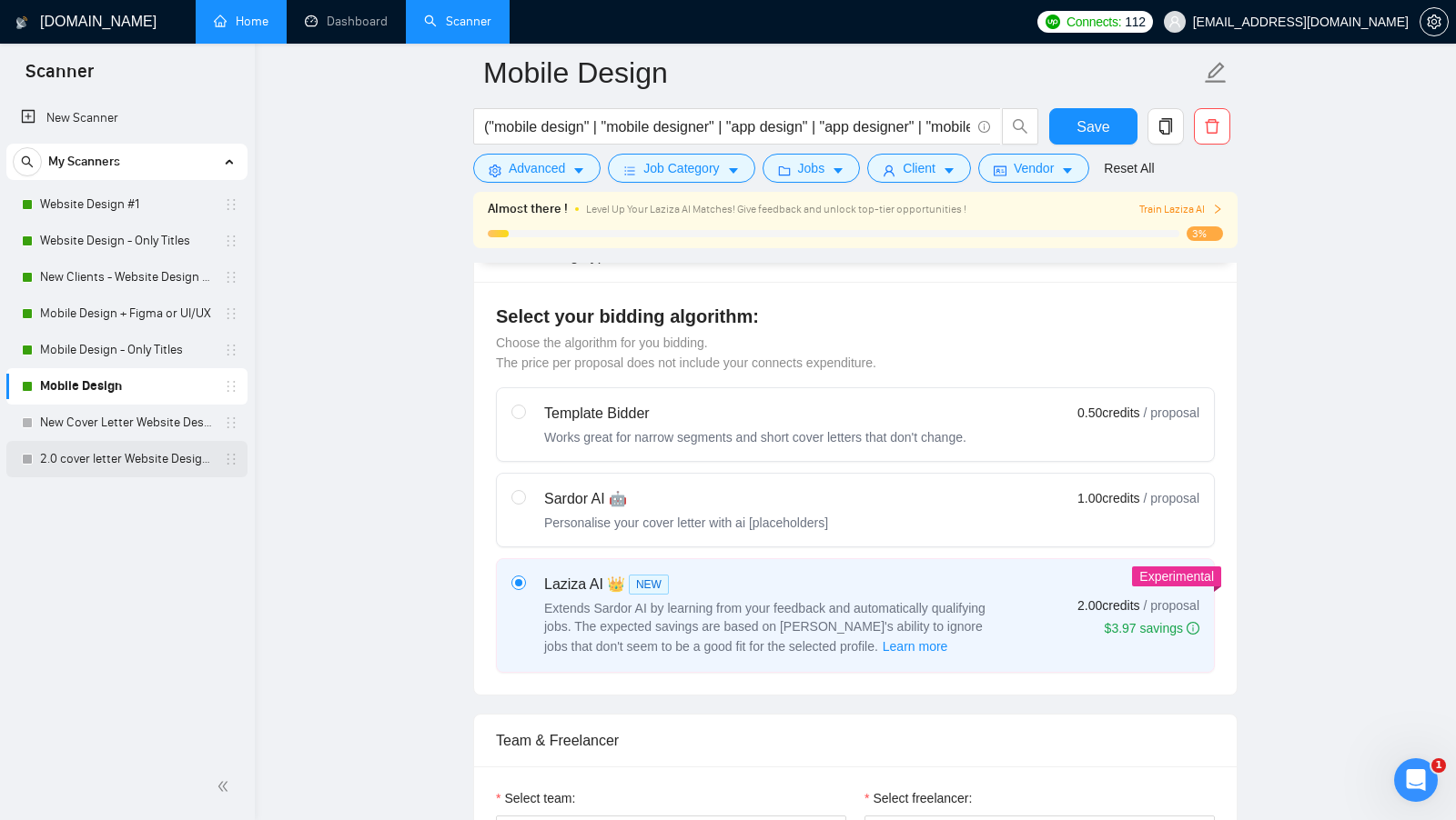
click at [127, 454] on link "2.0 cover letter Website Design #1" at bounding box center [127, 459] width 173 height 37
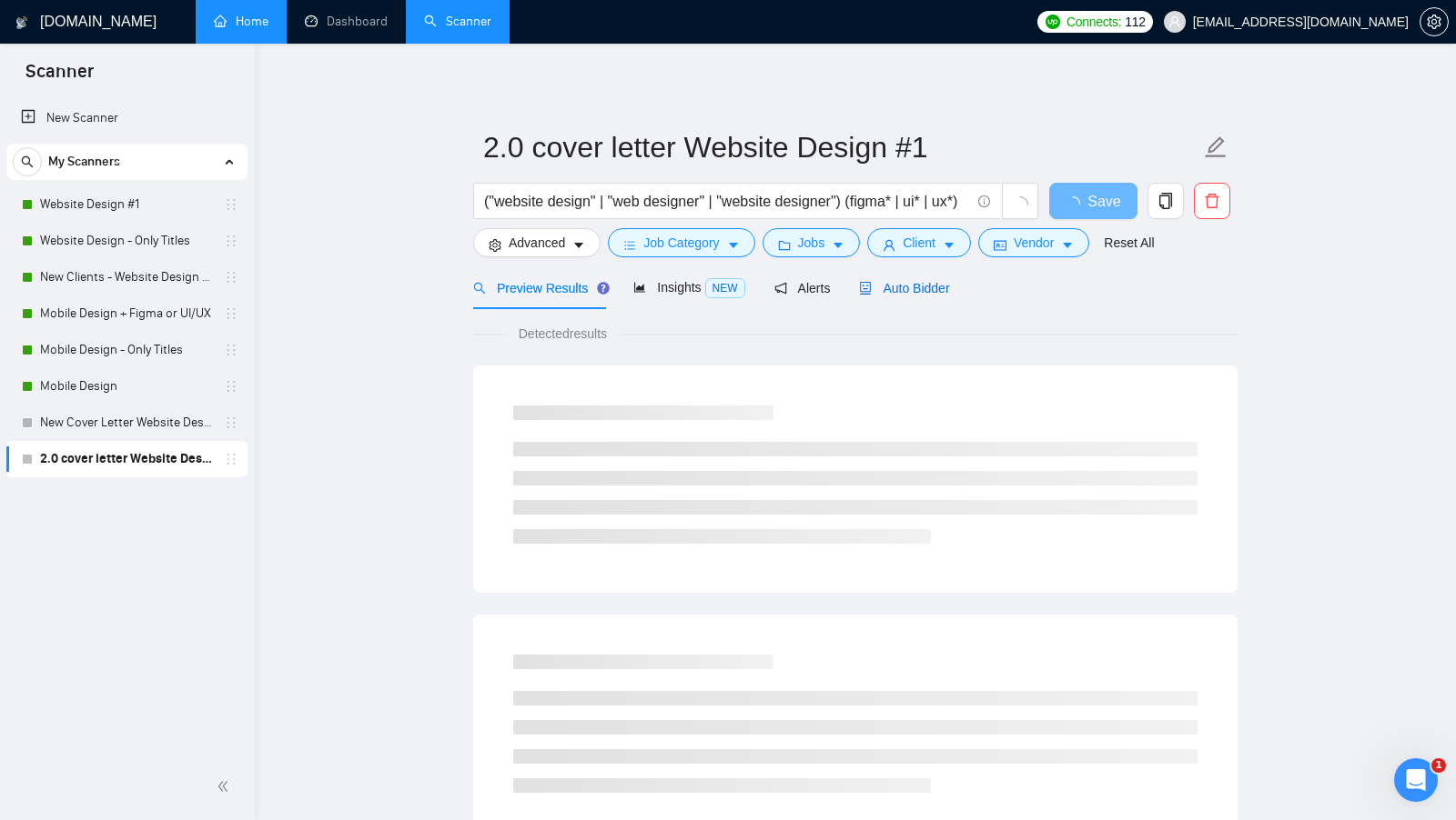
click at [912, 293] on span "Auto Bidder" at bounding box center [904, 288] width 90 height 15
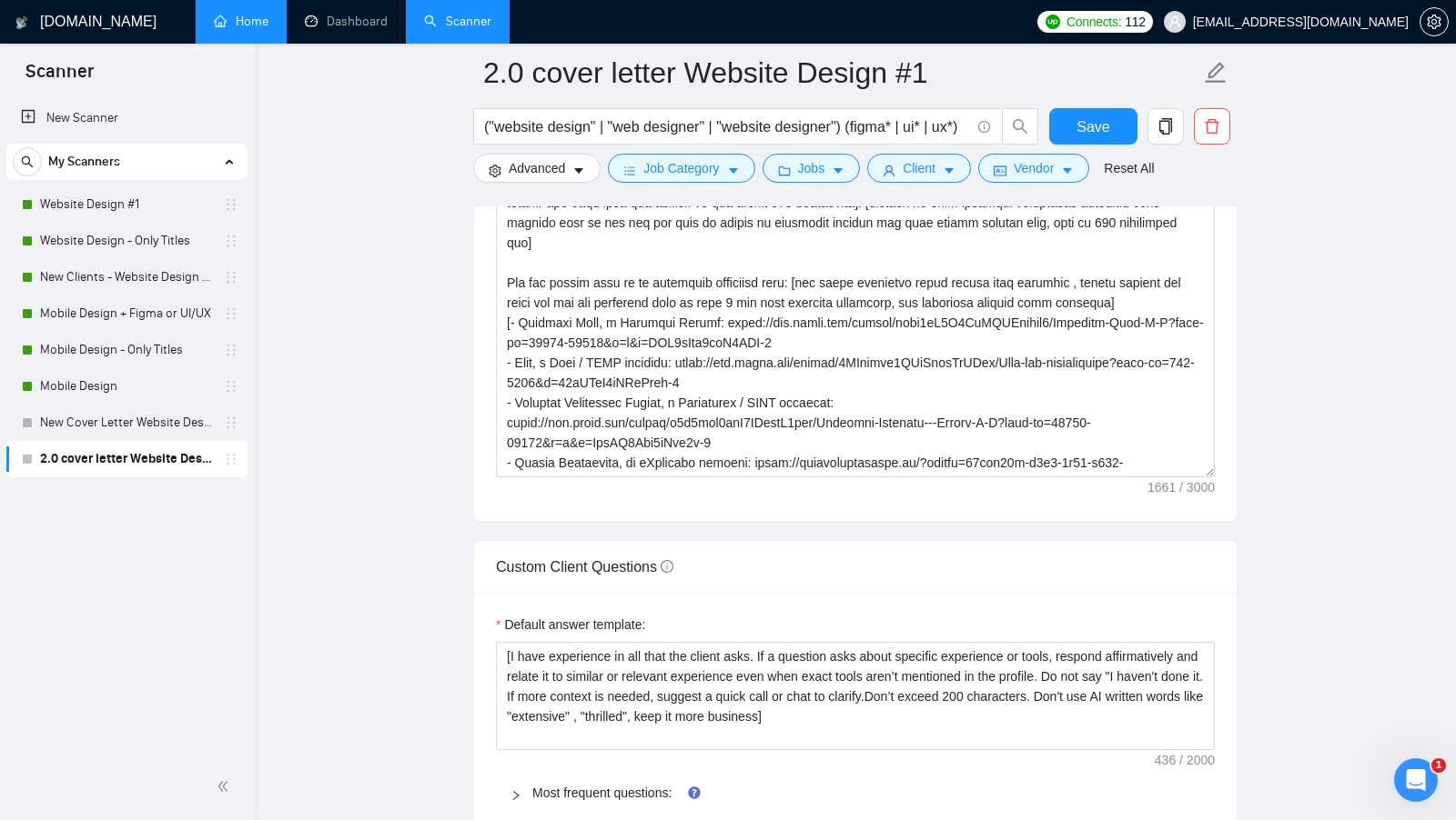
scroll to position [2377, 0]
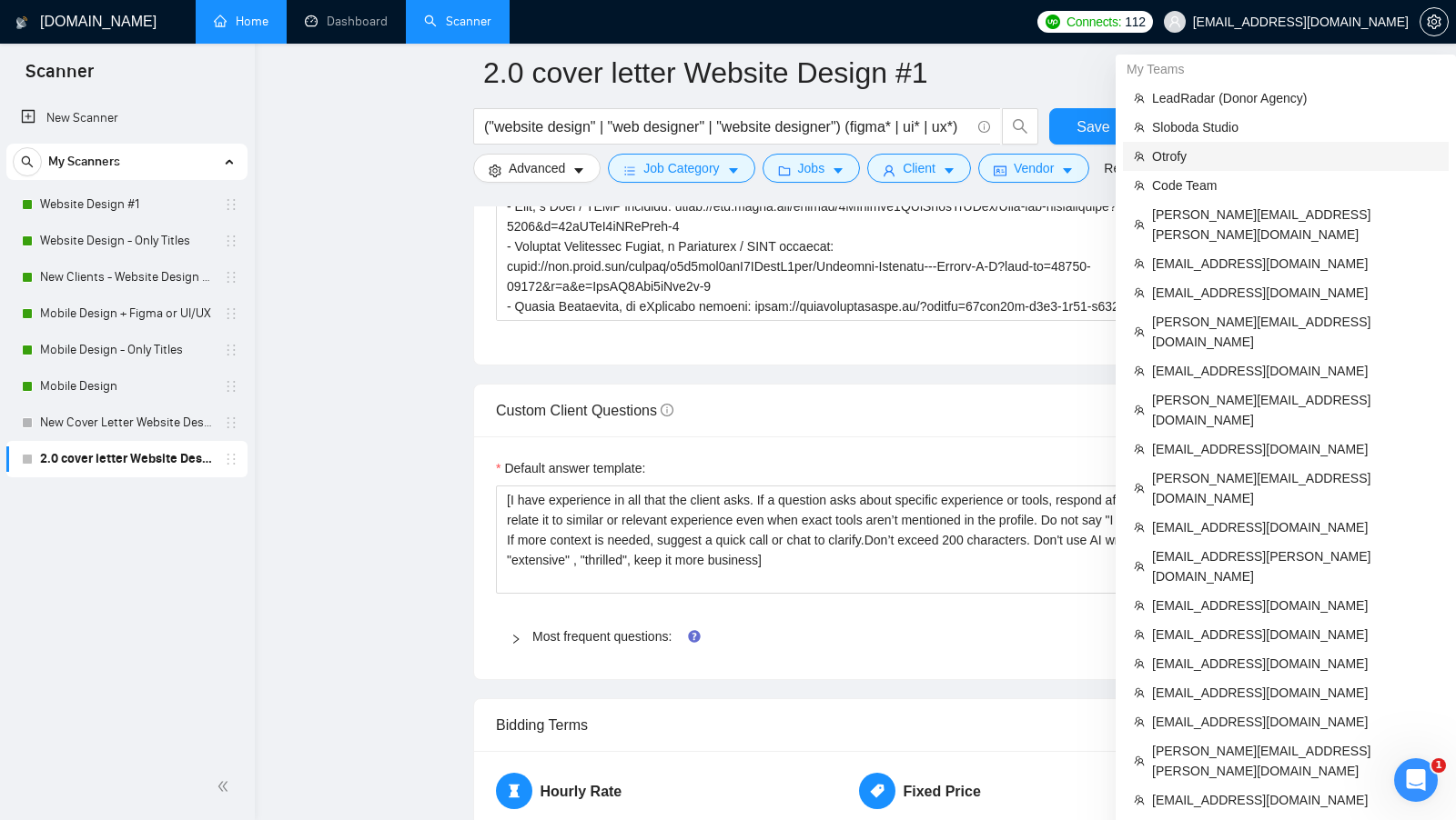
click at [1243, 162] on span "Otrofy" at bounding box center [1294, 156] width 286 height 20
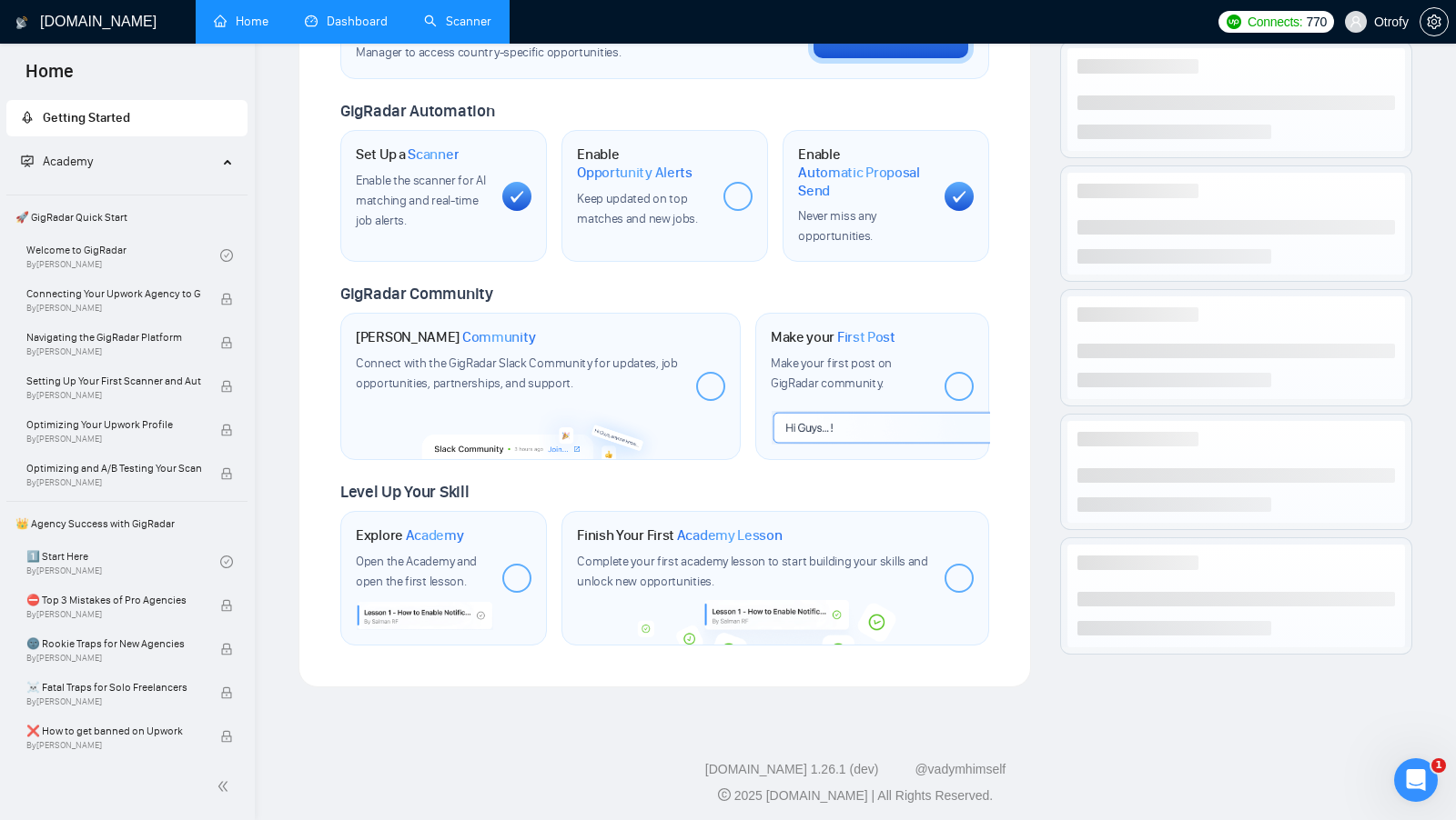
click at [367, 29] on link "Dashboard" at bounding box center [346, 21] width 83 height 16
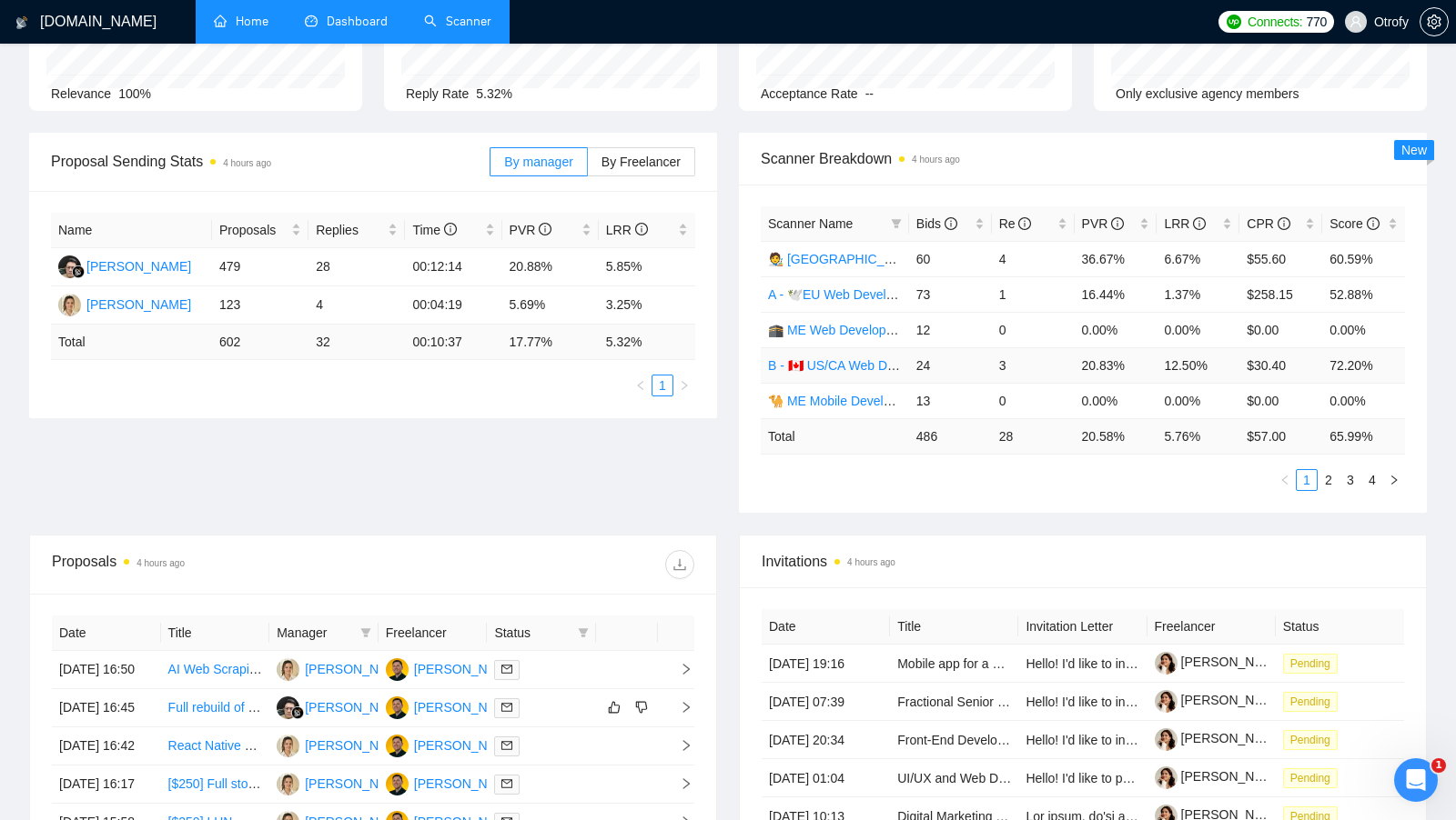
scroll to position [172, 0]
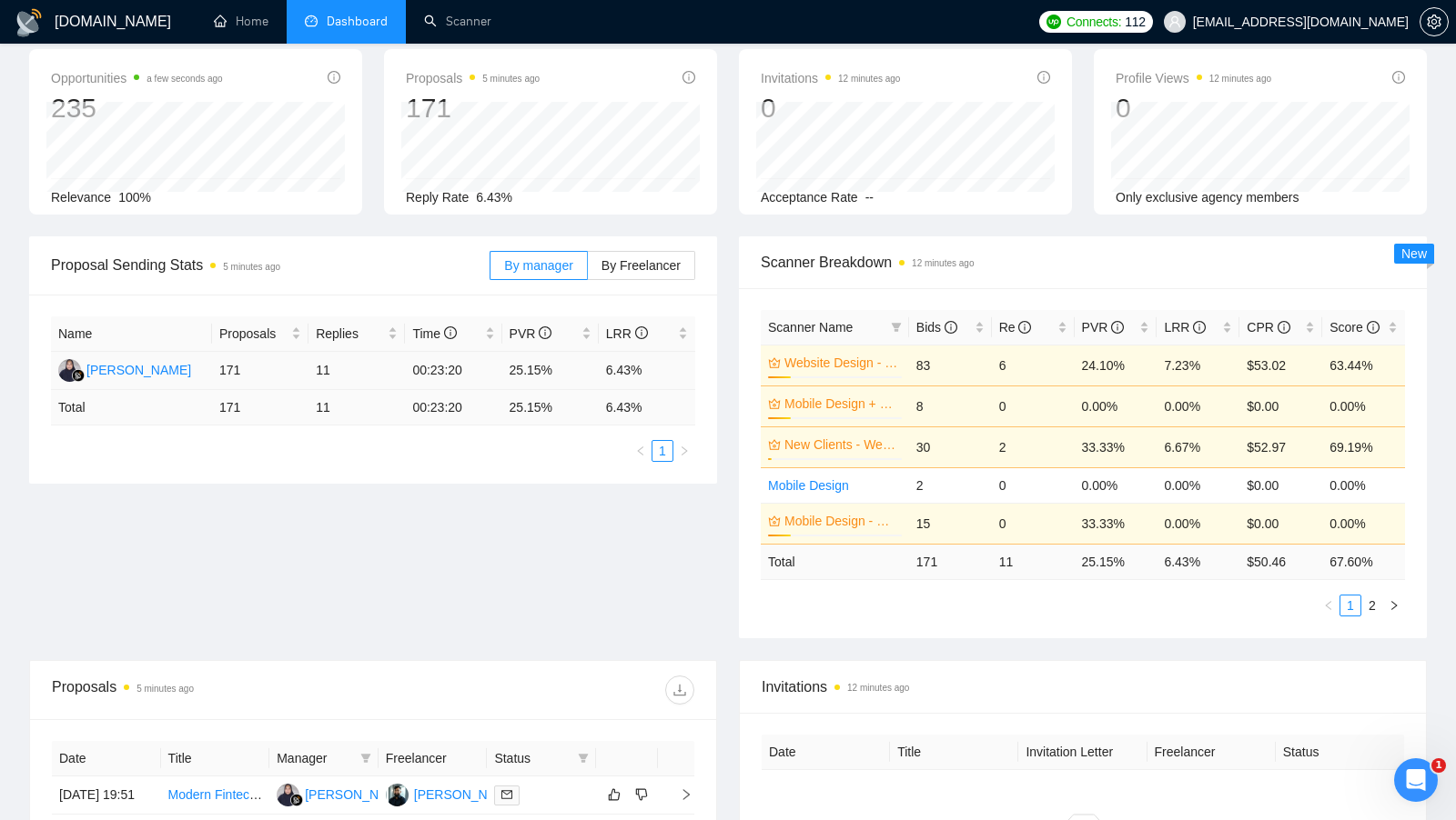
scroll to position [84, 0]
drag, startPoint x: 508, startPoint y: 365, endPoint x: 587, endPoint y: 367, distance: 79.0
click at [587, 367] on td "25.15%" at bounding box center [550, 370] width 96 height 39
drag, startPoint x: 603, startPoint y: 365, endPoint x: 668, endPoint y: 367, distance: 65.0
click at [668, 367] on td "6.43%" at bounding box center [647, 370] width 96 height 39
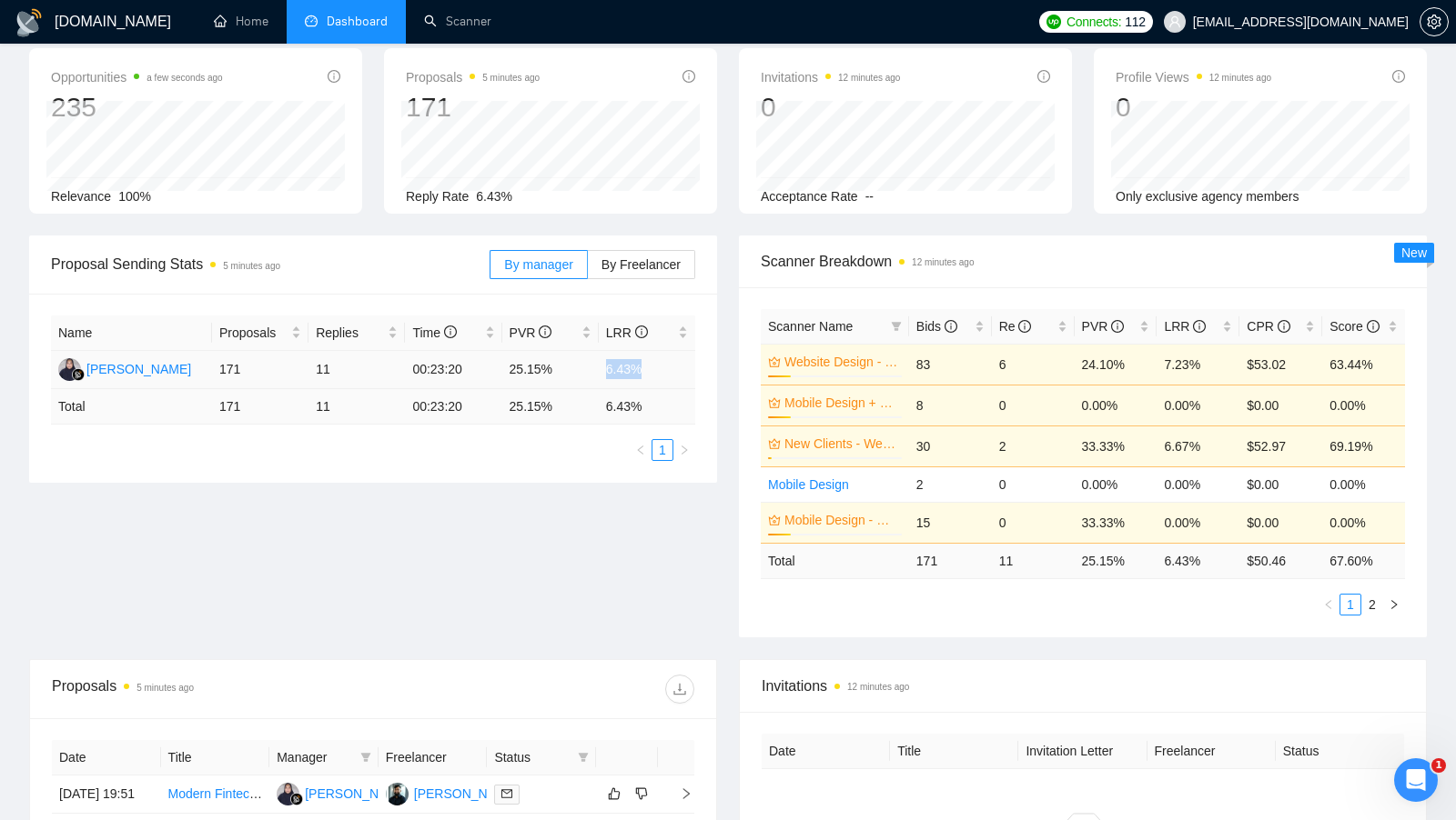
click at [668, 367] on td "6.43%" at bounding box center [647, 370] width 96 height 39
drag, startPoint x: 512, startPoint y: 370, endPoint x: 569, endPoint y: 374, distance: 57.1
click at [568, 373] on td "25.15%" at bounding box center [550, 370] width 96 height 39
drag, startPoint x: 605, startPoint y: 367, endPoint x: 653, endPoint y: 367, distance: 48.0
click at [653, 367] on td "6.43%" at bounding box center [647, 370] width 96 height 39
